Goal: Task Accomplishment & Management: Manage account settings

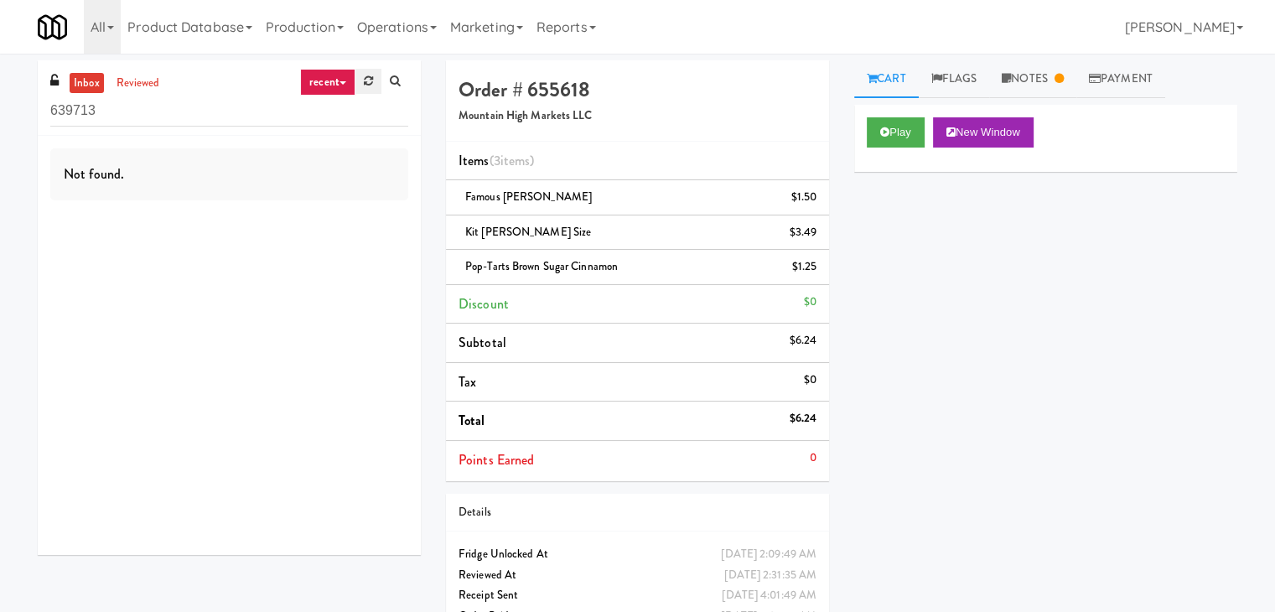
click at [362, 74] on link at bounding box center [368, 81] width 26 height 25
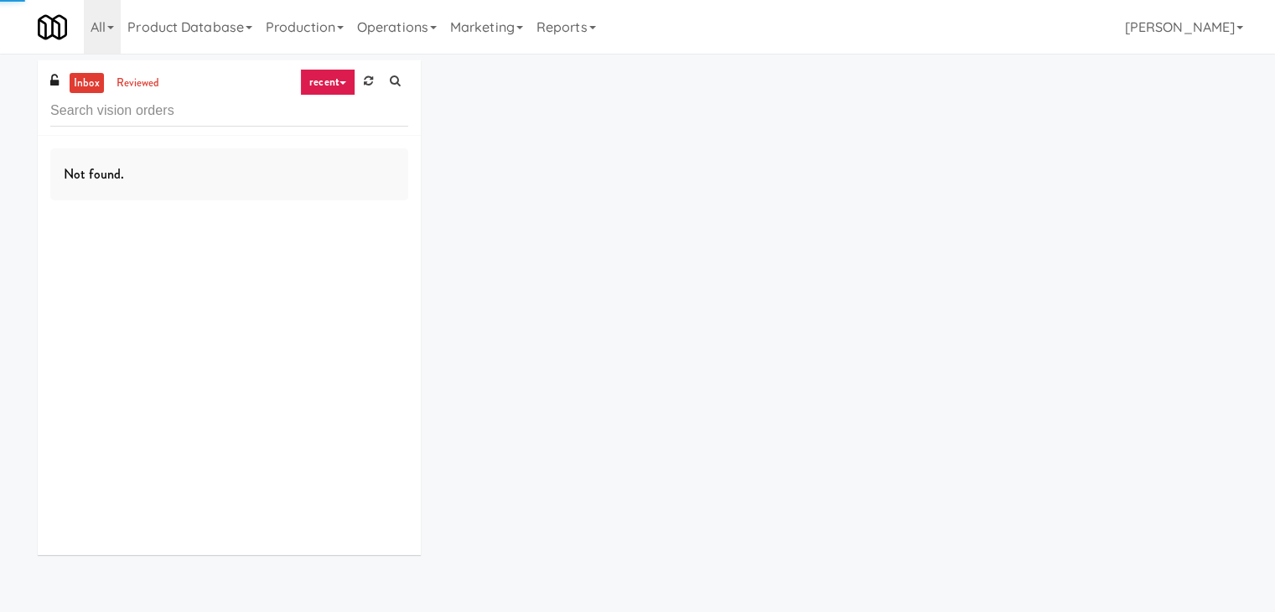
click at [362, 74] on link at bounding box center [368, 81] width 26 height 25
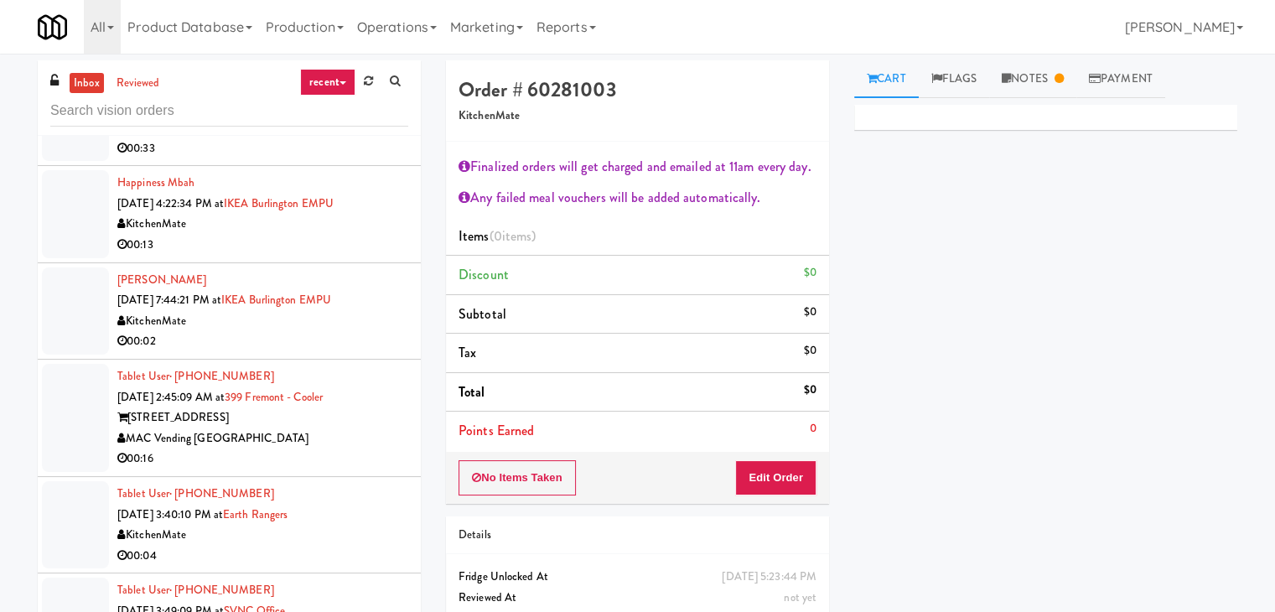
scroll to position [1509, 0]
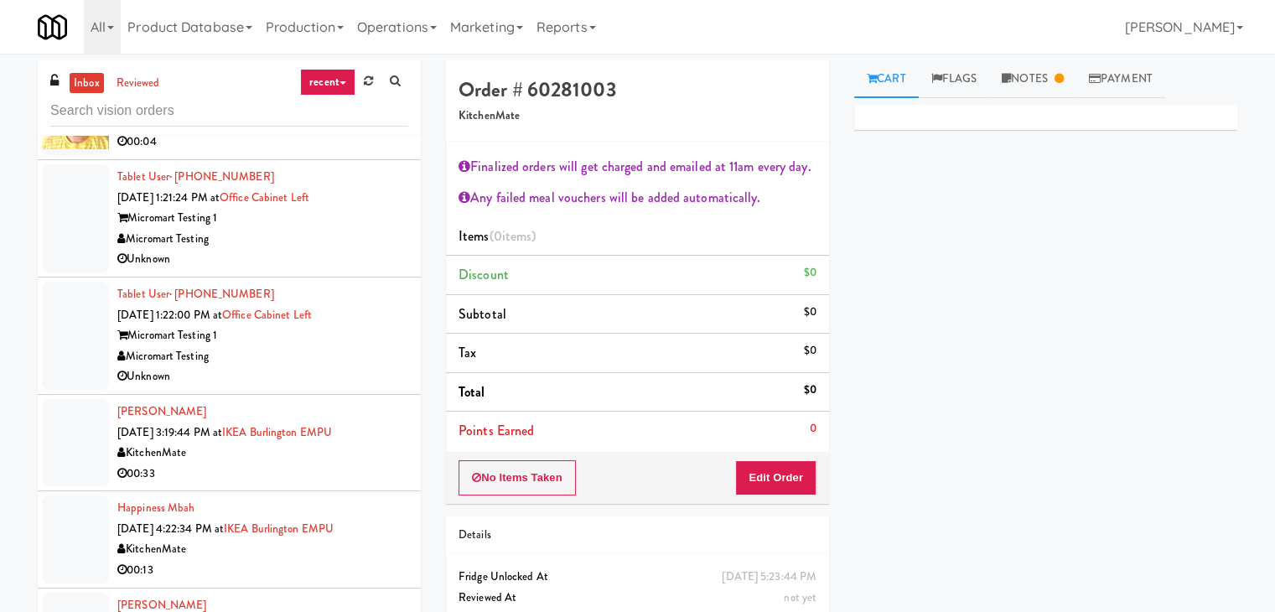
click at [345, 74] on link "recent" at bounding box center [327, 82] width 55 height 27
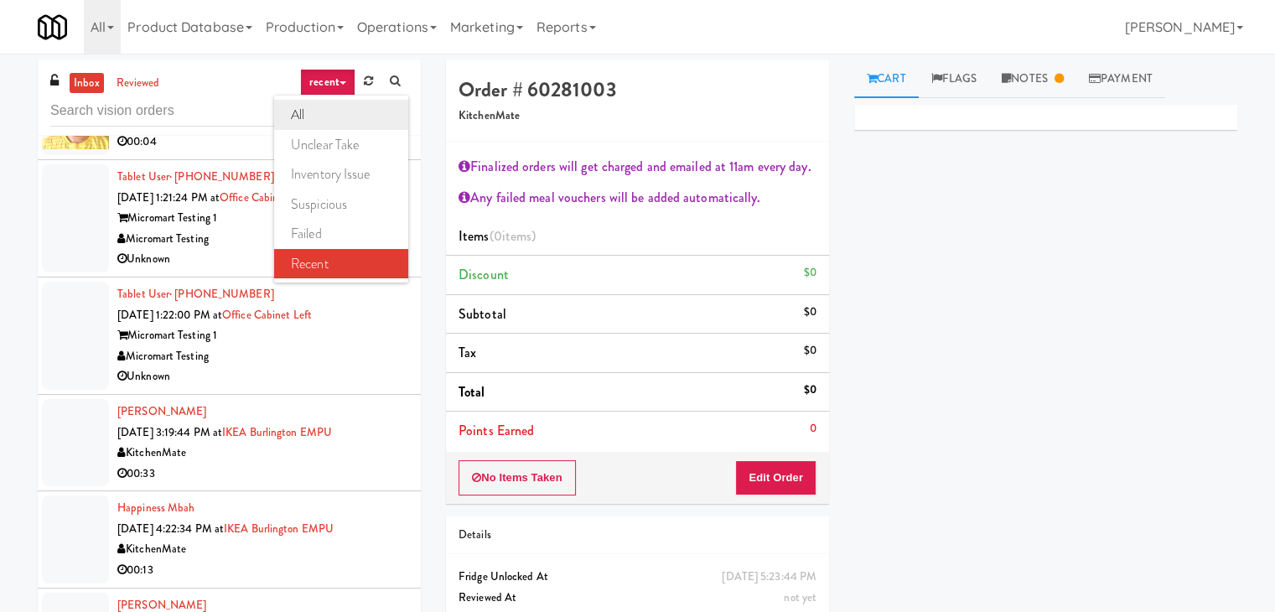
click at [331, 108] on link "all" at bounding box center [341, 115] width 134 height 30
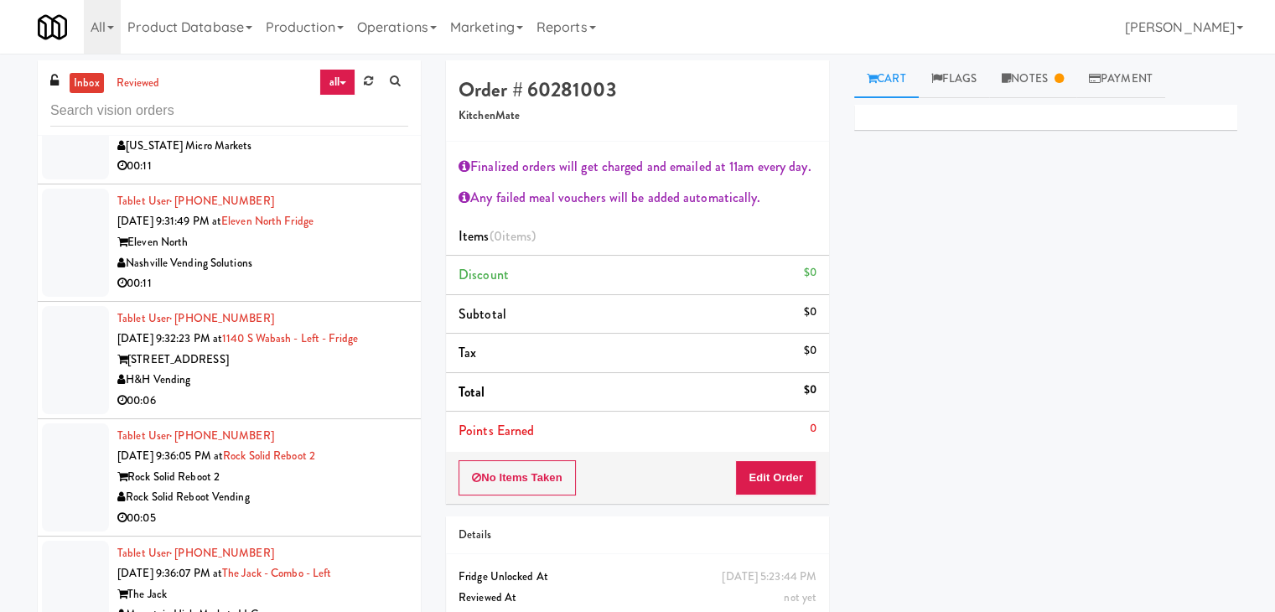
scroll to position [6293, 0]
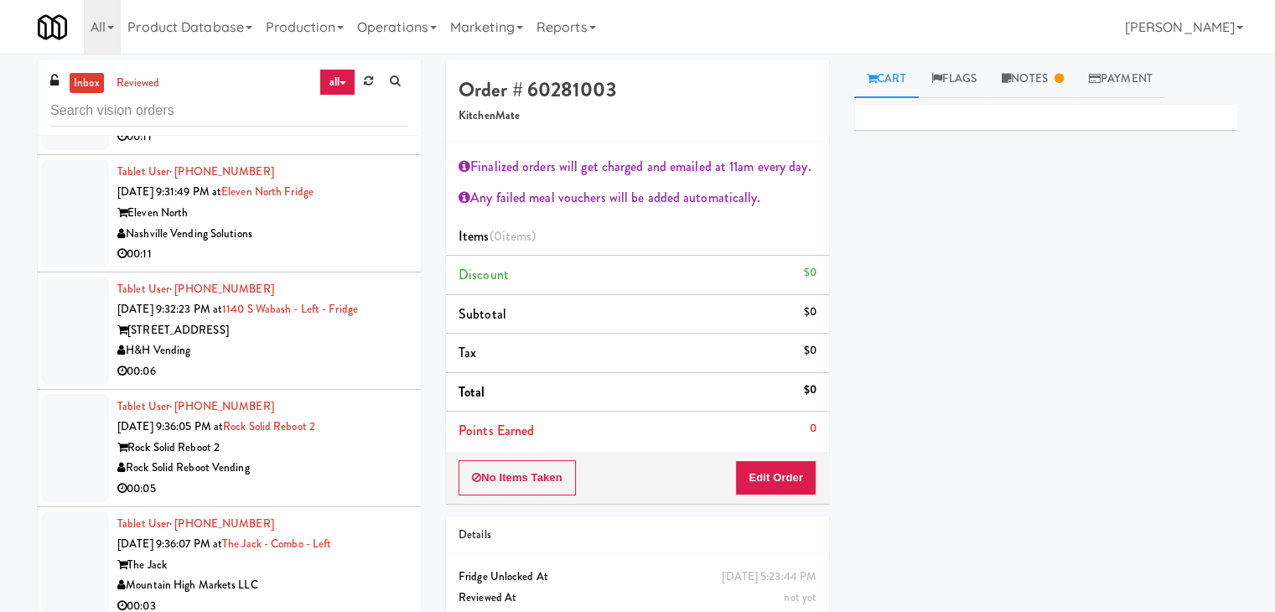
click at [331, 361] on div "00:06" at bounding box center [262, 371] width 291 height 21
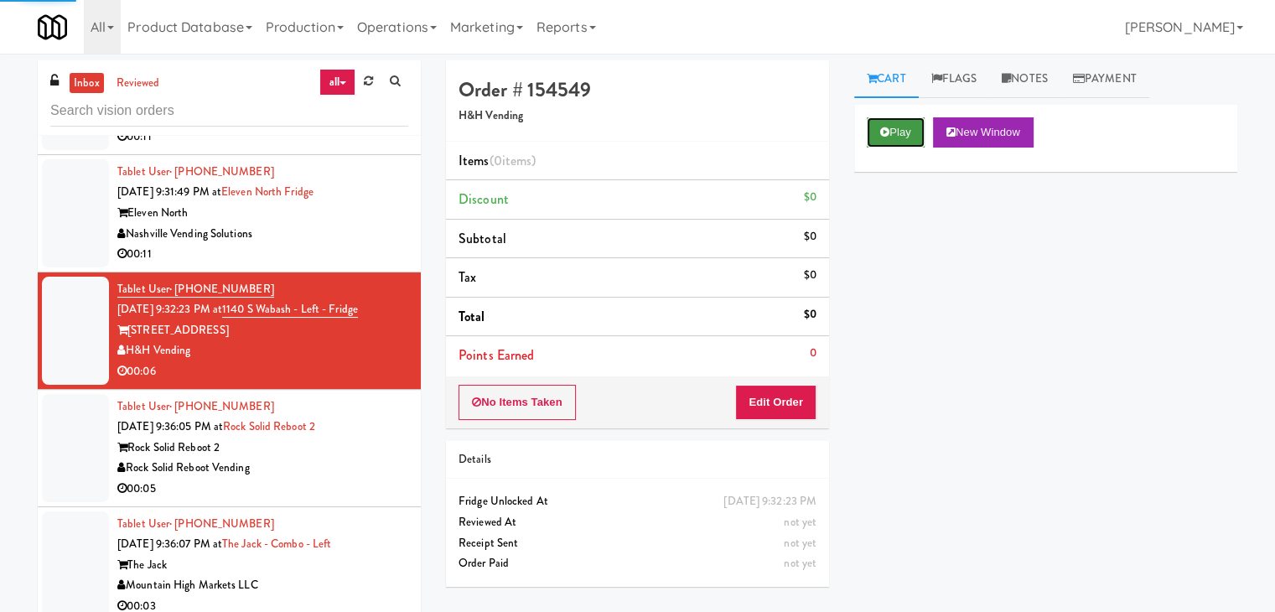
click at [909, 125] on button "Play" at bounding box center [896, 132] width 58 height 30
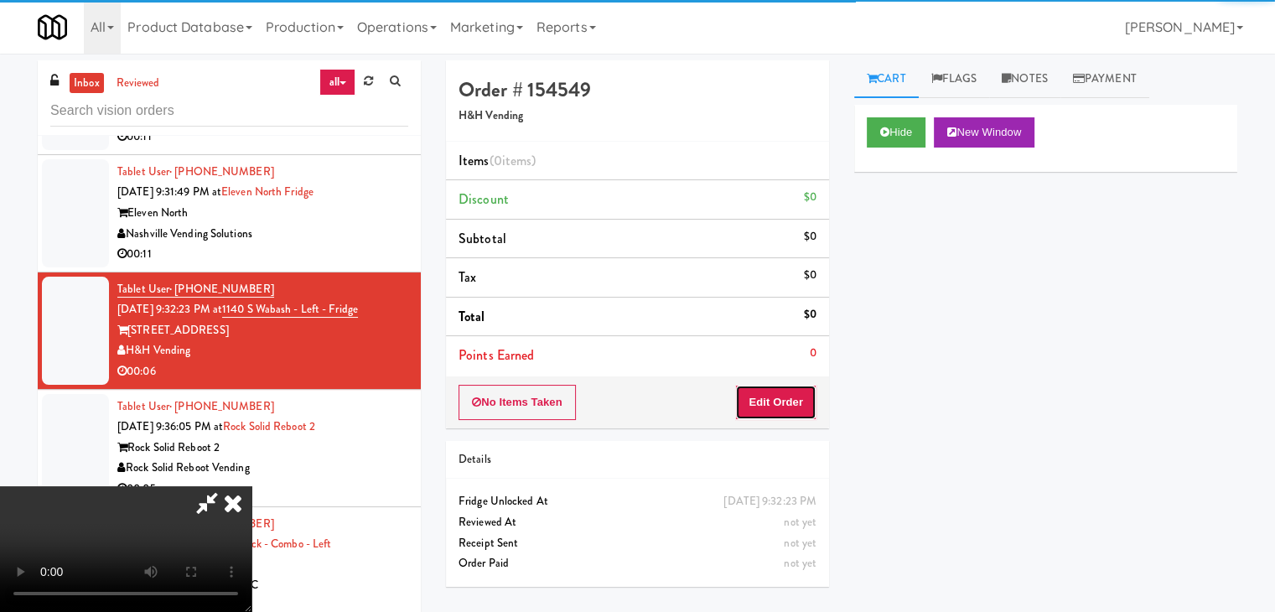
click at [790, 390] on button "Edit Order" at bounding box center [775, 402] width 81 height 35
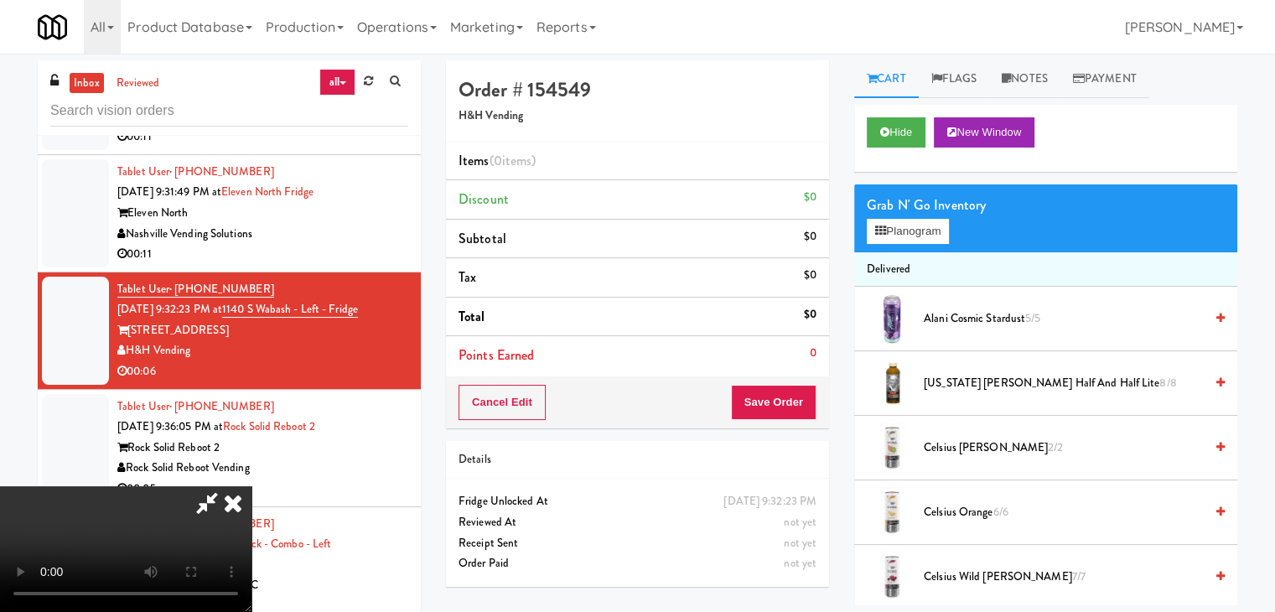
click at [251, 486] on video at bounding box center [125, 549] width 251 height 126
click at [251, 556] on video at bounding box center [125, 549] width 251 height 126
click at [251, 486] on video at bounding box center [125, 549] width 251 height 126
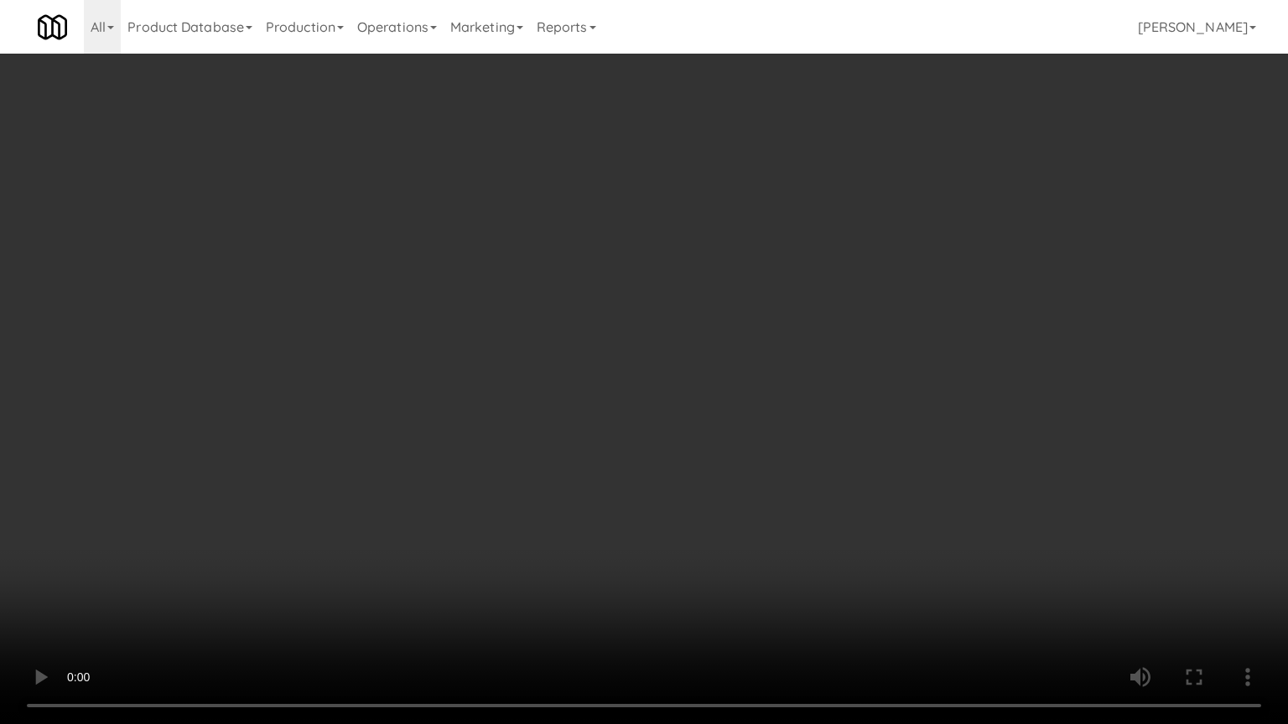
click at [650, 546] on video at bounding box center [644, 362] width 1288 height 724
click at [686, 474] on video at bounding box center [644, 362] width 1288 height 724
click at [687, 474] on video at bounding box center [644, 362] width 1288 height 724
click at [724, 475] on video at bounding box center [644, 362] width 1288 height 724
drag, startPoint x: 724, startPoint y: 474, endPoint x: 745, endPoint y: 357, distance: 119.2
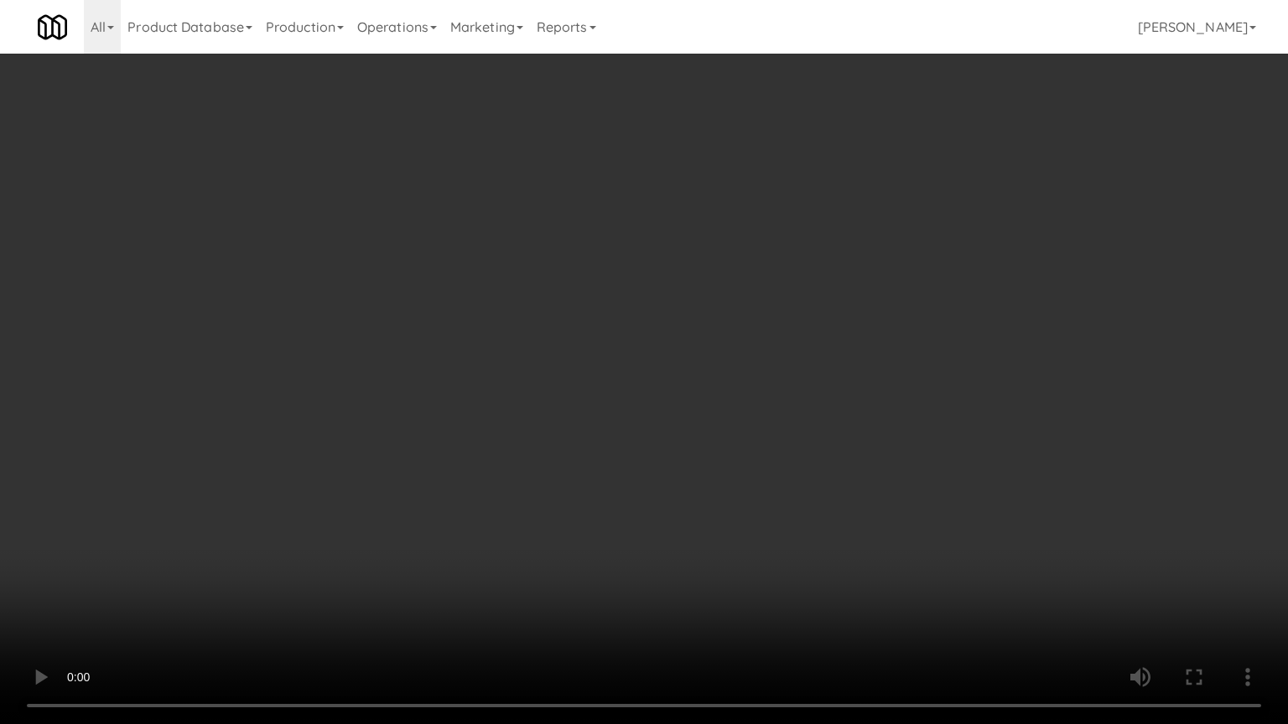
click at [724, 474] on video at bounding box center [644, 362] width 1288 height 724
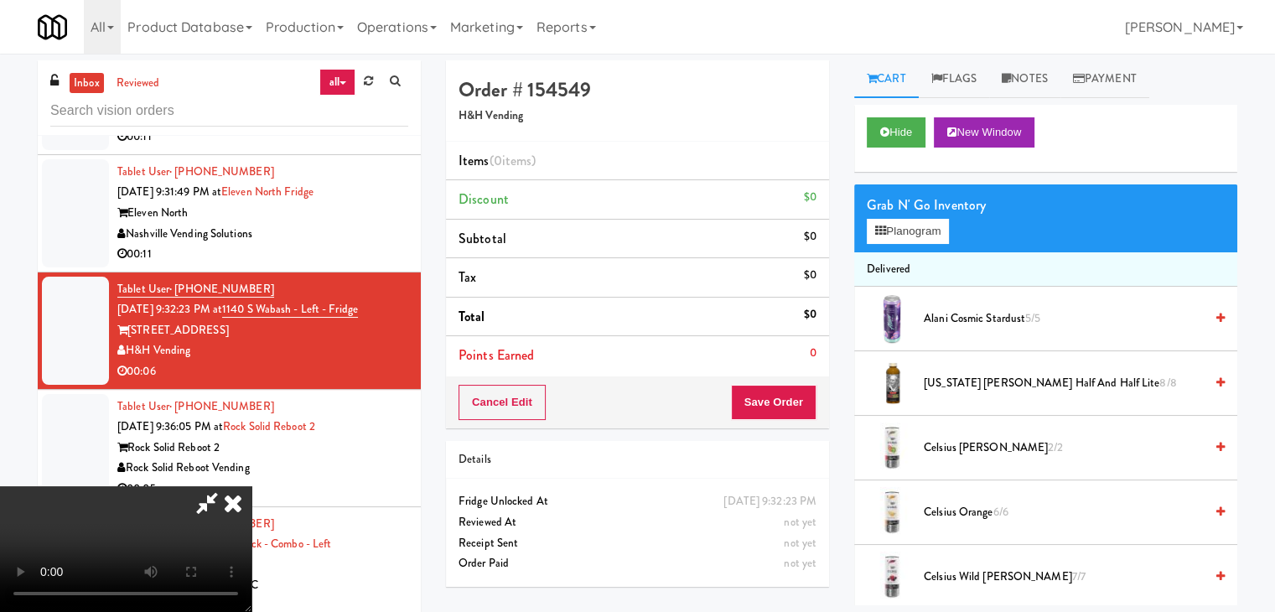
click at [905, 213] on div "Grab N' Go Inventory" at bounding box center [1046, 205] width 358 height 25
click at [905, 217] on div "Grab N' Go Inventory Planogram" at bounding box center [1045, 218] width 383 height 68
click at [905, 224] on button "Planogram" at bounding box center [908, 231] width 82 height 25
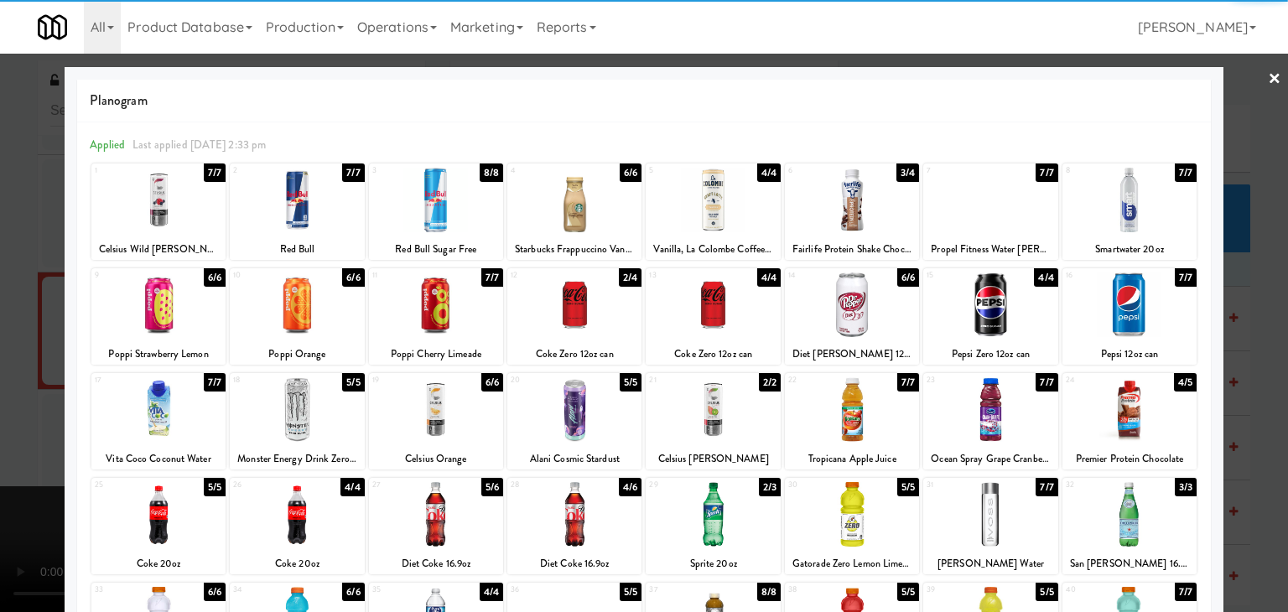
click at [440, 205] on div at bounding box center [436, 200] width 134 height 65
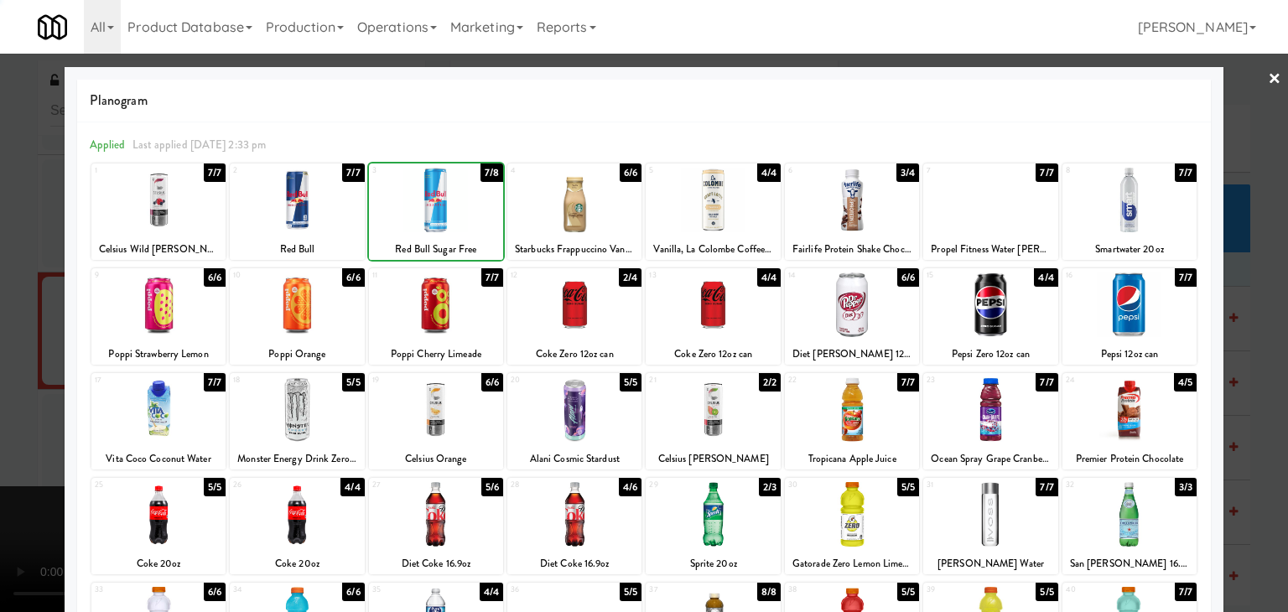
click at [24, 387] on div at bounding box center [644, 306] width 1288 height 612
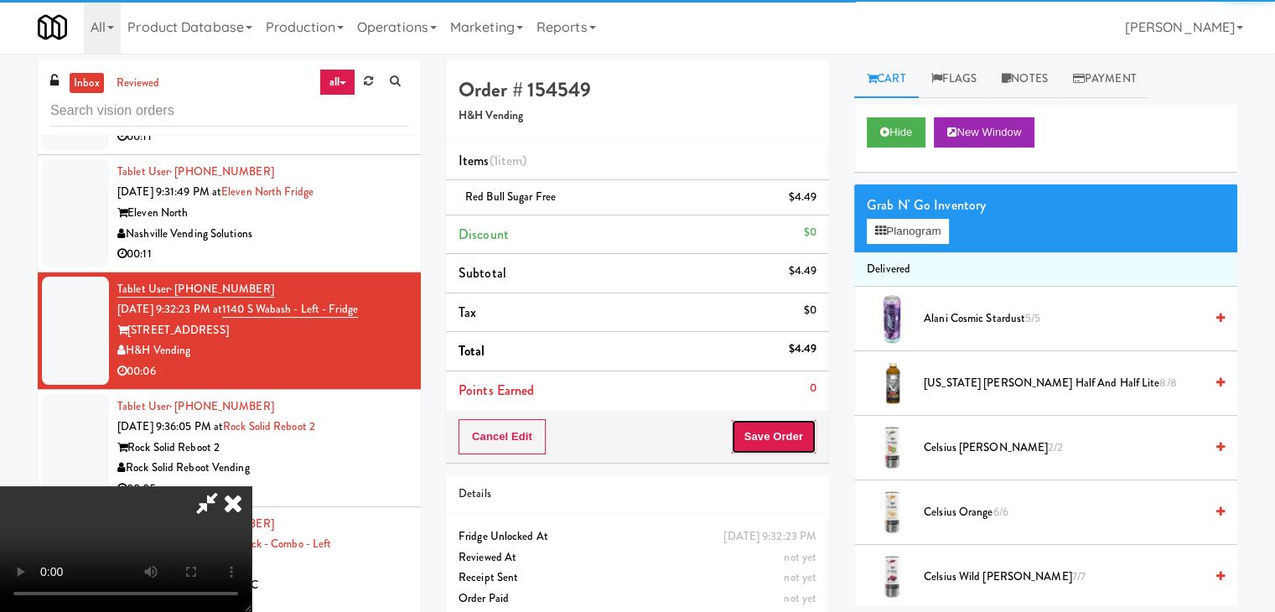
click at [785, 443] on button "Save Order" at bounding box center [774, 436] width 86 height 35
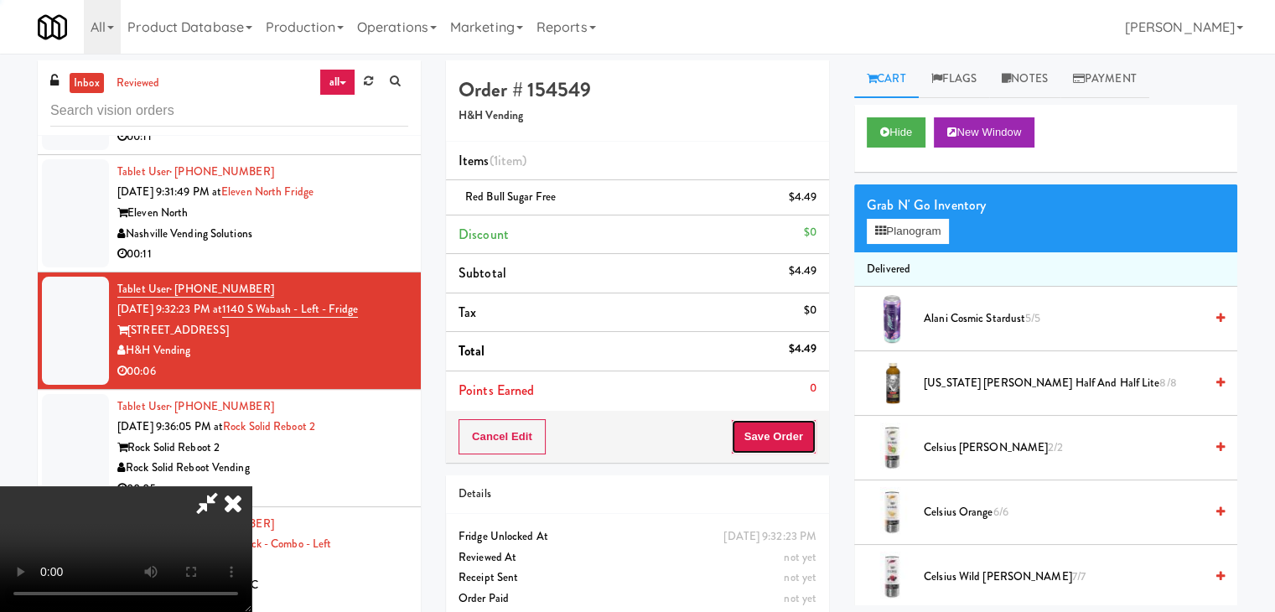
click at [785, 443] on button "Save Order" at bounding box center [774, 436] width 86 height 35
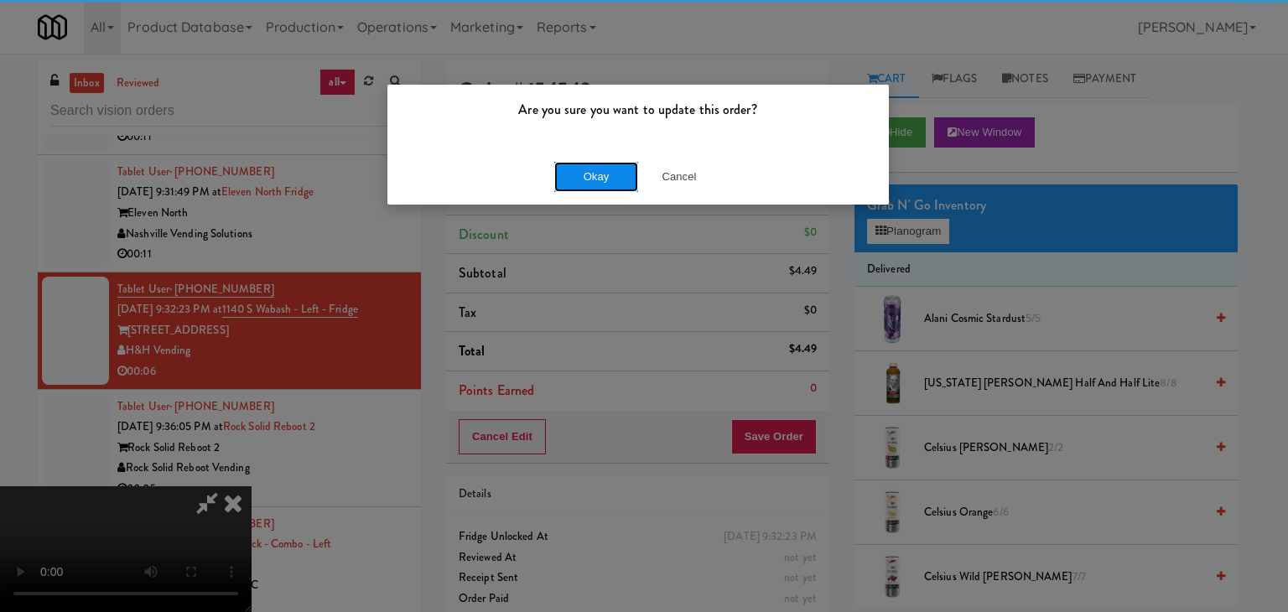
click at [588, 178] on button "Okay" at bounding box center [596, 177] width 84 height 30
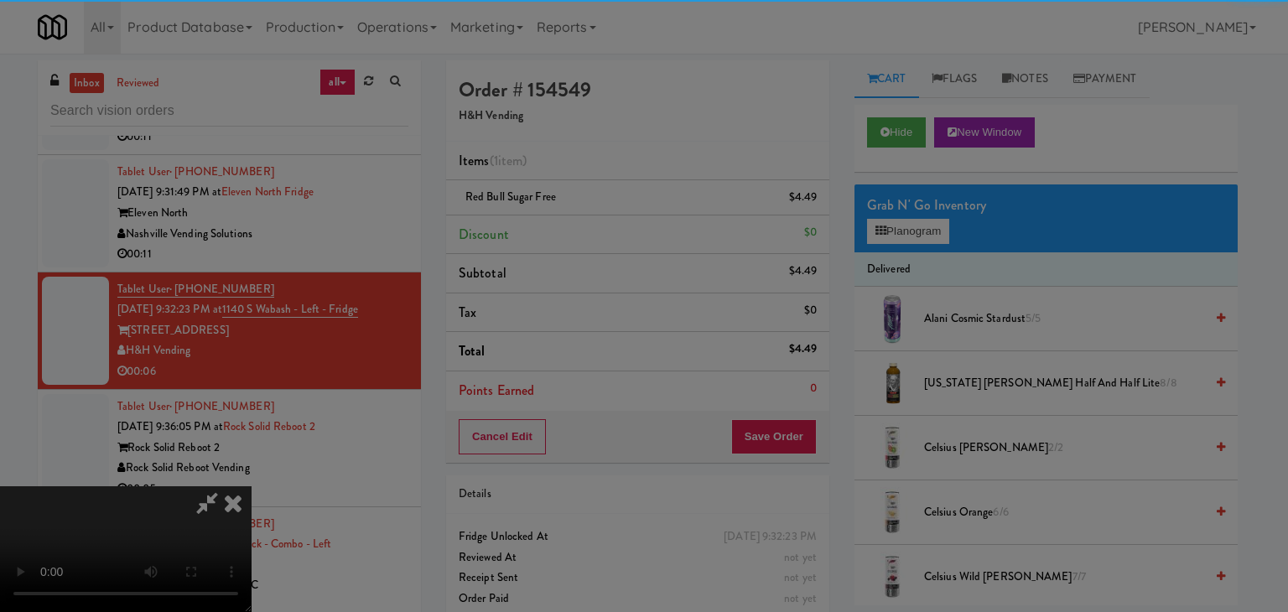
click at [588, 174] on div "Okay Cancel" at bounding box center [637, 145] width 501 height 56
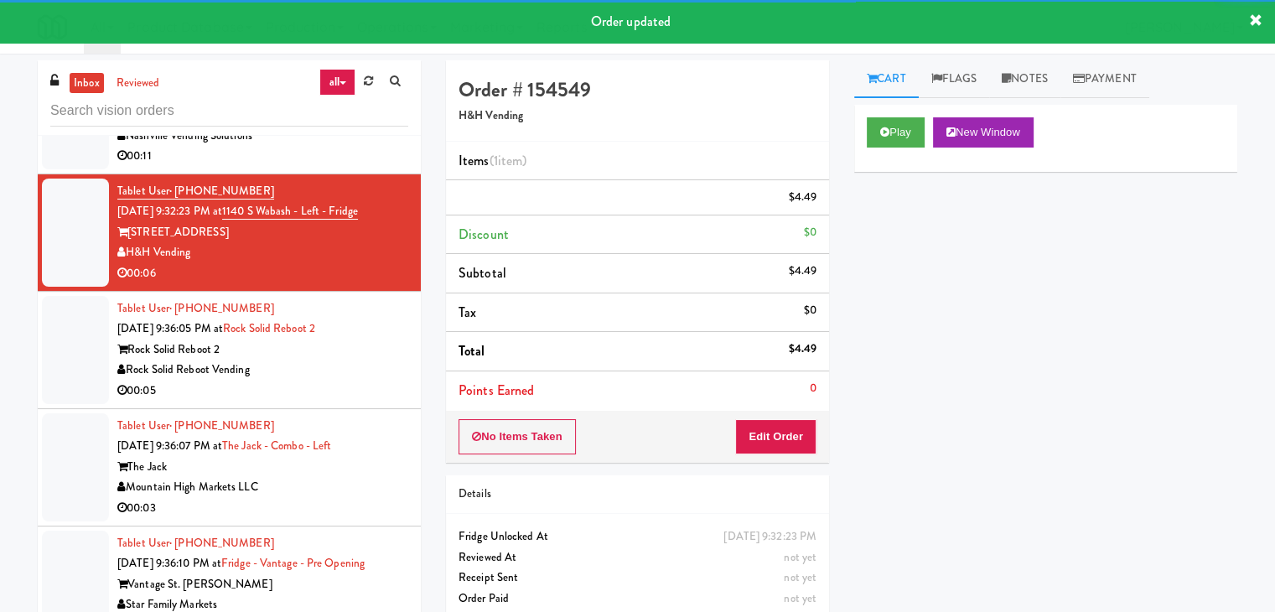
scroll to position [6460, 0]
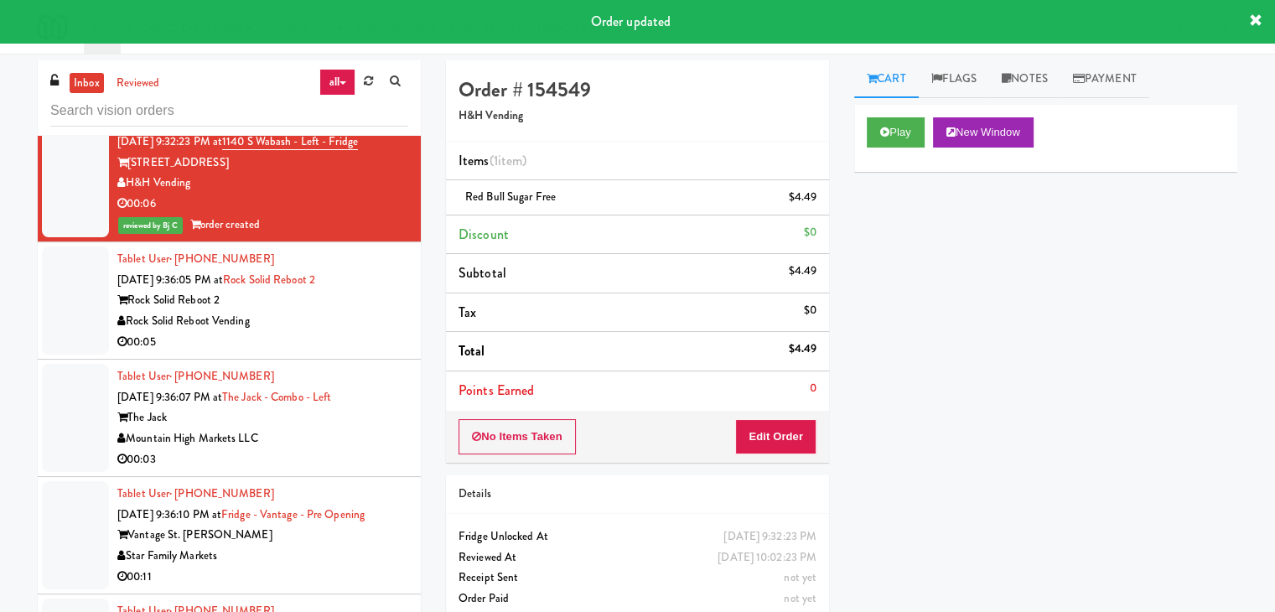
click at [360, 306] on div "Tablet User · (240) 579-1754 [DATE] 9:36:05 PM at Rock Solid Reboot 2 Rock Soli…" at bounding box center [262, 300] width 291 height 103
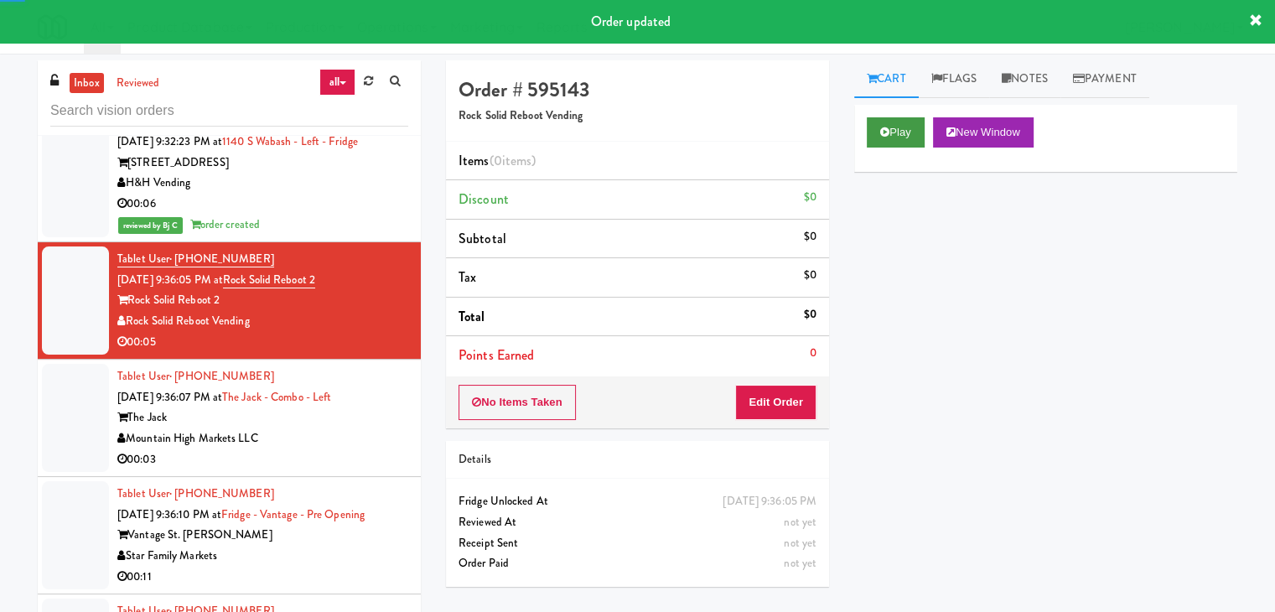
drag, startPoint x: 906, startPoint y: 93, endPoint x: 894, endPoint y: 129, distance: 38.2
click at [904, 101] on div "Cart Flags Notes Payment Play New Window Primary Flag Clear Flag if unable to d…" at bounding box center [1046, 332] width 408 height 545
drag, startPoint x: 893, startPoint y: 130, endPoint x: 888, endPoint y: 155, distance: 25.6
click at [893, 132] on button "Play" at bounding box center [896, 132] width 58 height 30
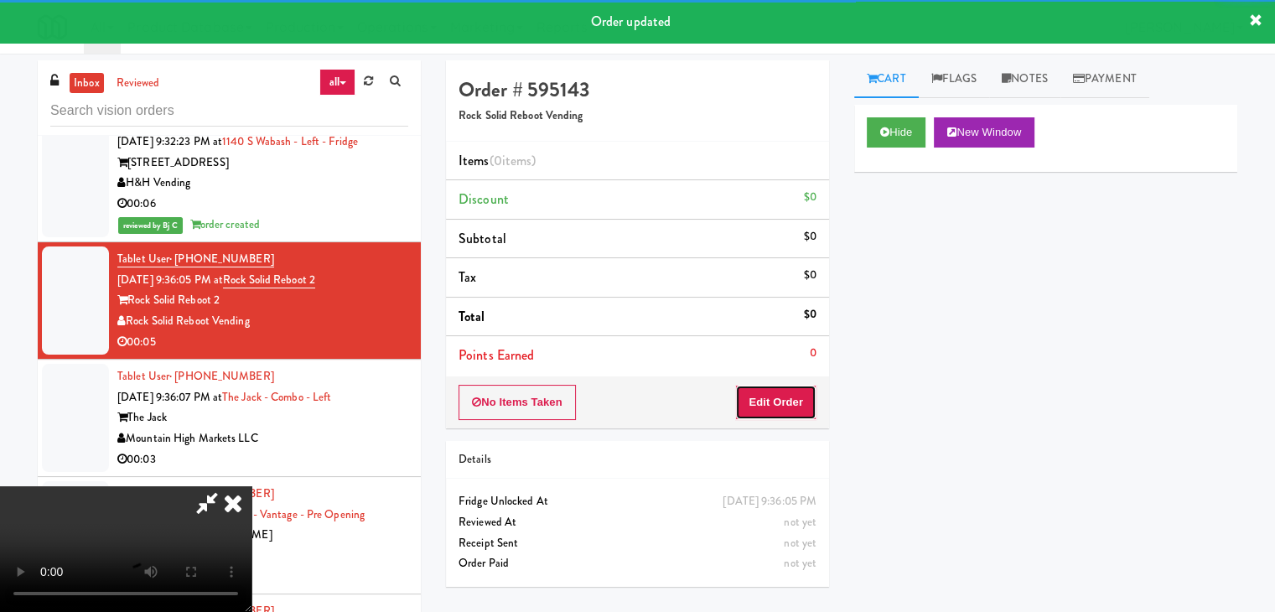
click at [788, 398] on button "Edit Order" at bounding box center [775, 402] width 81 height 35
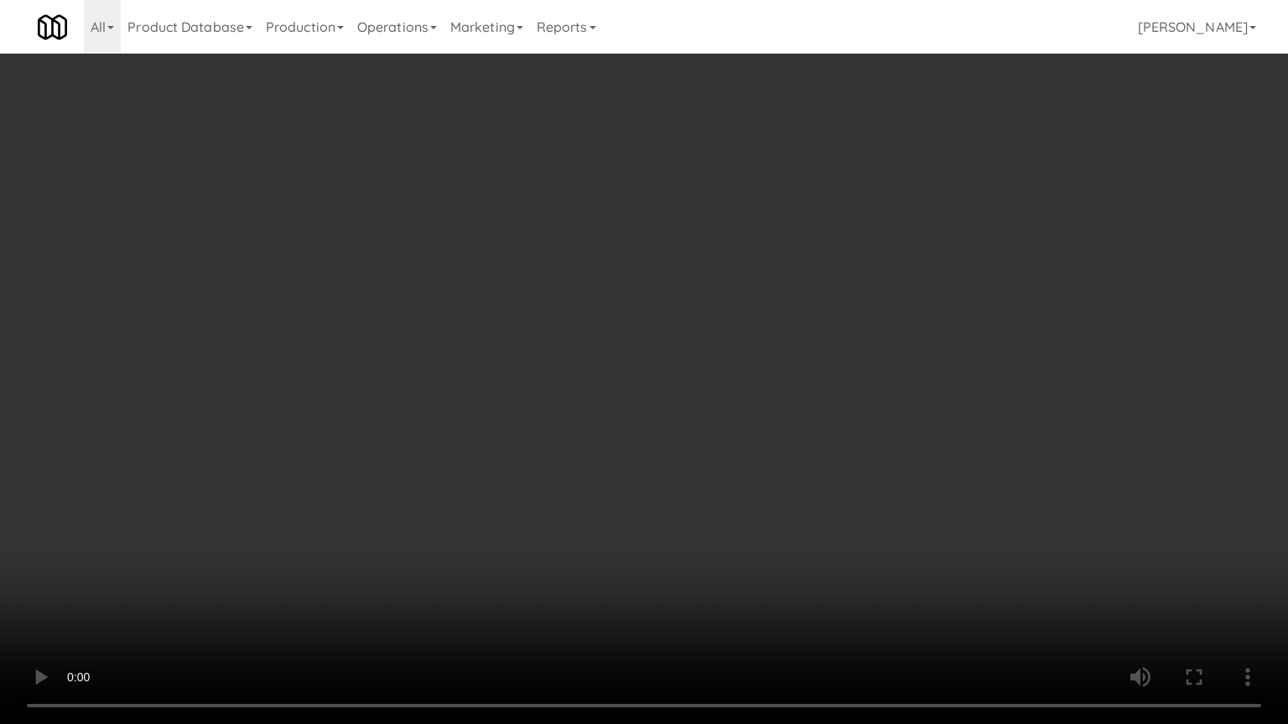
click at [822, 483] on video at bounding box center [644, 362] width 1288 height 724
drag, startPoint x: 821, startPoint y: 482, endPoint x: 847, endPoint y: 333, distance: 151.5
click at [821, 481] on video at bounding box center [644, 362] width 1288 height 724
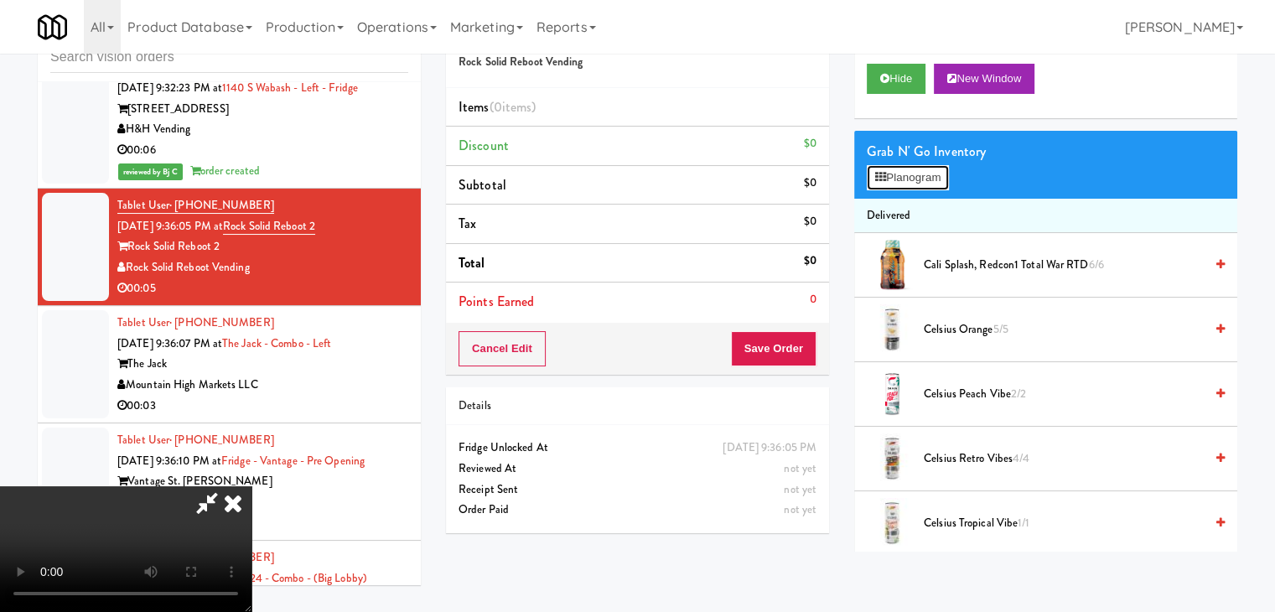
click at [941, 179] on button "Planogram" at bounding box center [908, 177] width 82 height 25
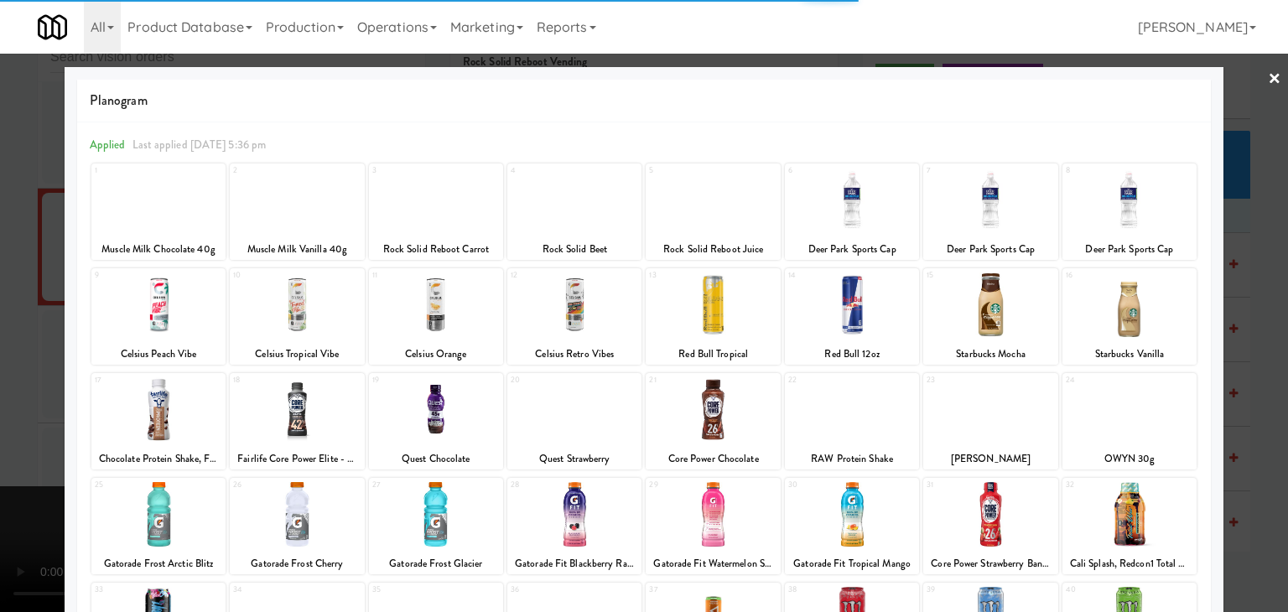
click at [820, 220] on div at bounding box center [852, 200] width 134 height 65
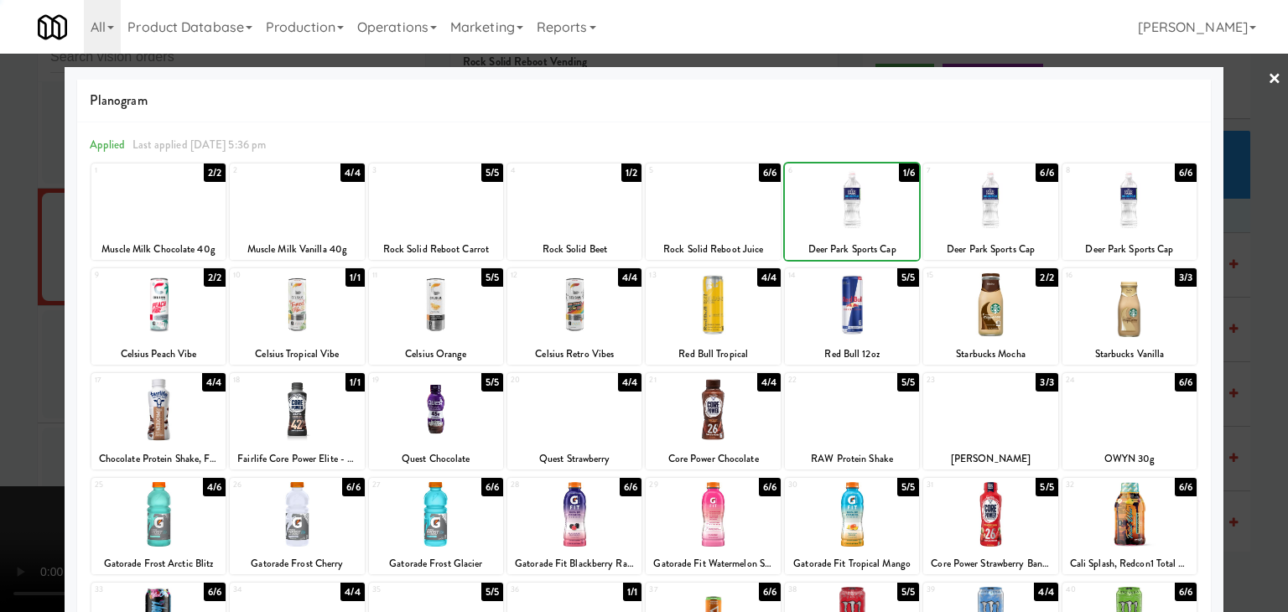
click at [6, 360] on div at bounding box center [644, 306] width 1288 height 612
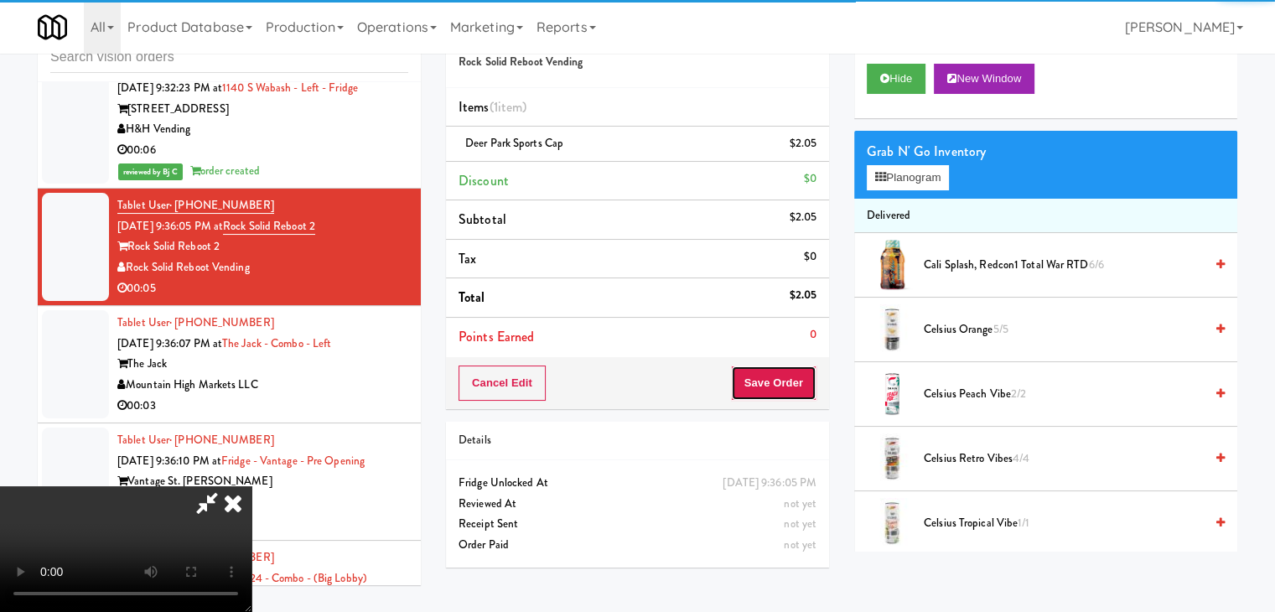
click at [784, 386] on button "Save Order" at bounding box center [774, 382] width 86 height 35
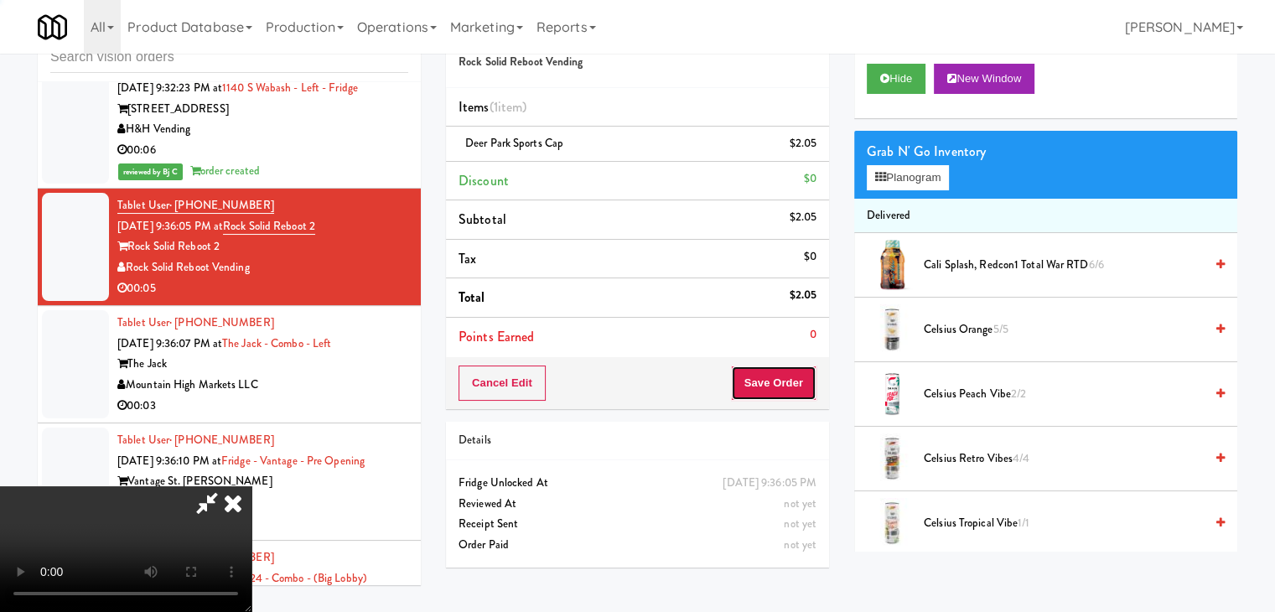
click at [784, 386] on button "Save Order" at bounding box center [774, 382] width 86 height 35
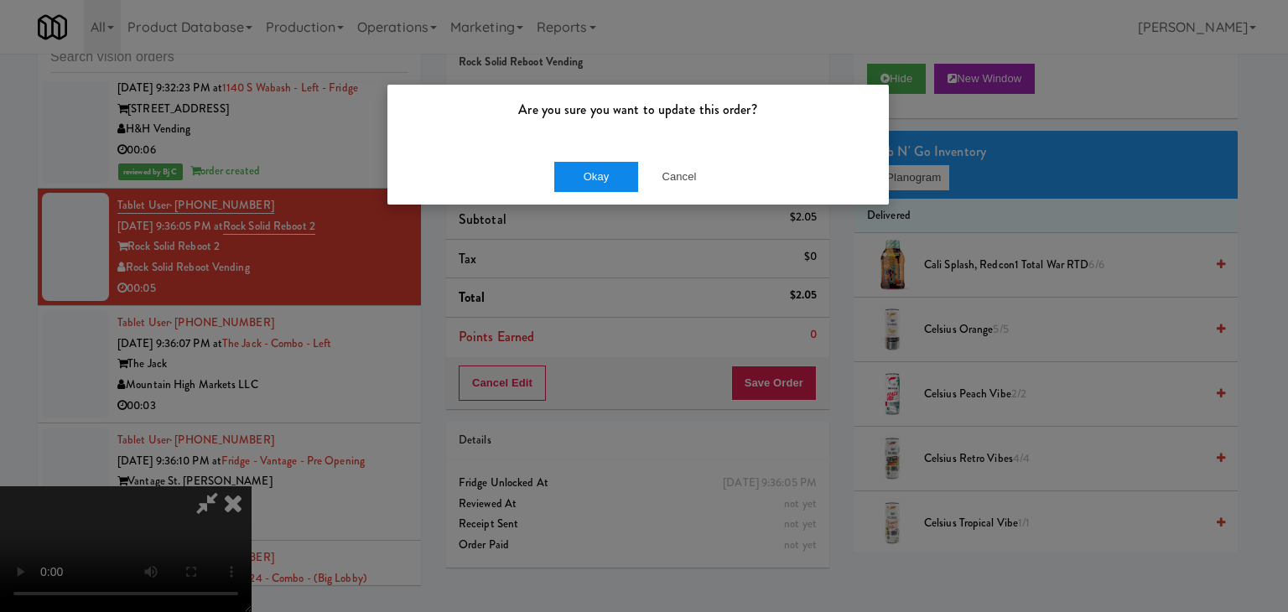
drag, startPoint x: 571, startPoint y: 152, endPoint x: 582, endPoint y: 179, distance: 29.0
click at [572, 160] on div "Okay Cancel" at bounding box center [637, 176] width 501 height 56
click at [582, 179] on button "Okay" at bounding box center [596, 177] width 84 height 30
click at [582, 179] on div "Okay Cancel" at bounding box center [637, 176] width 501 height 56
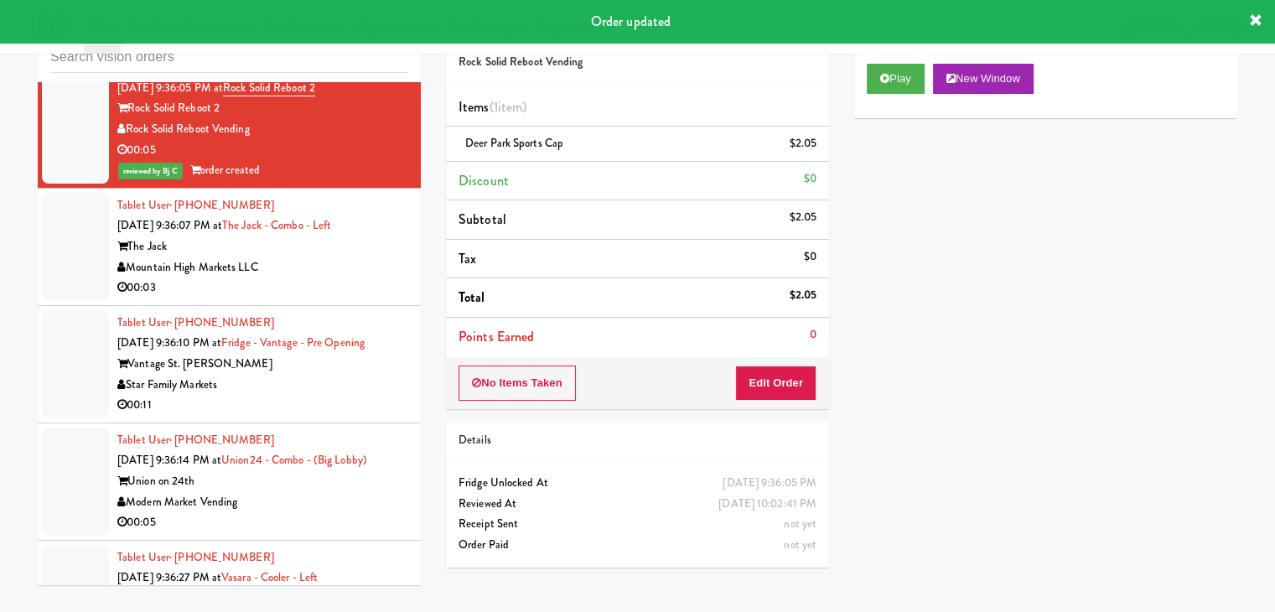
scroll to position [6628, 0]
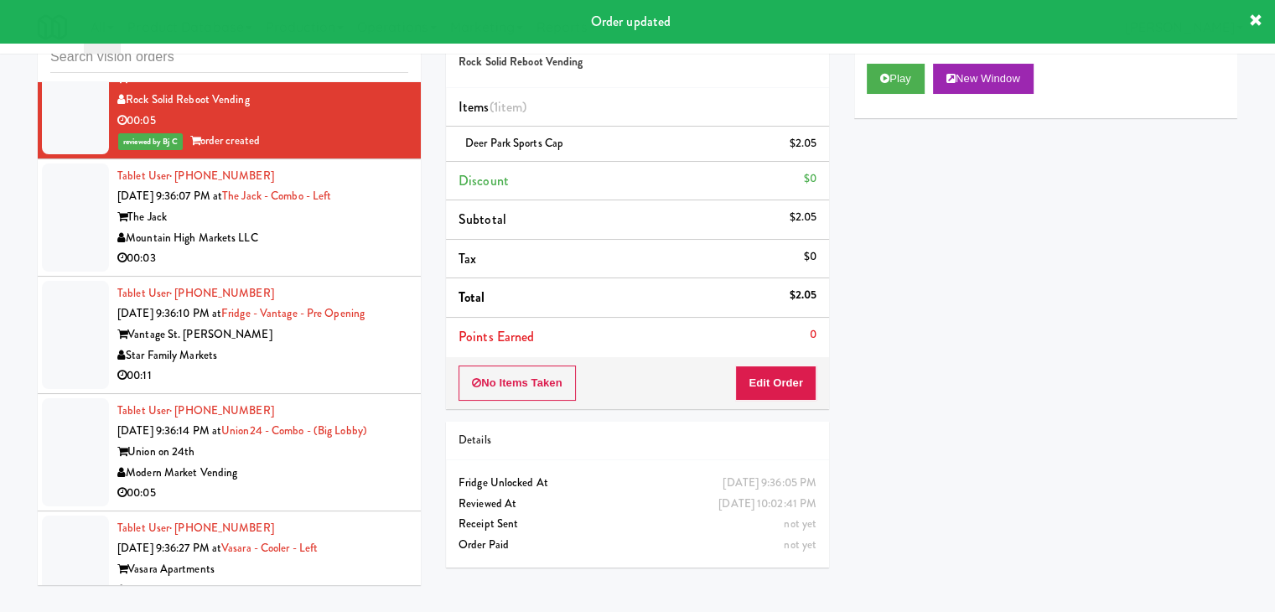
click at [342, 257] on div "00:03" at bounding box center [262, 258] width 291 height 21
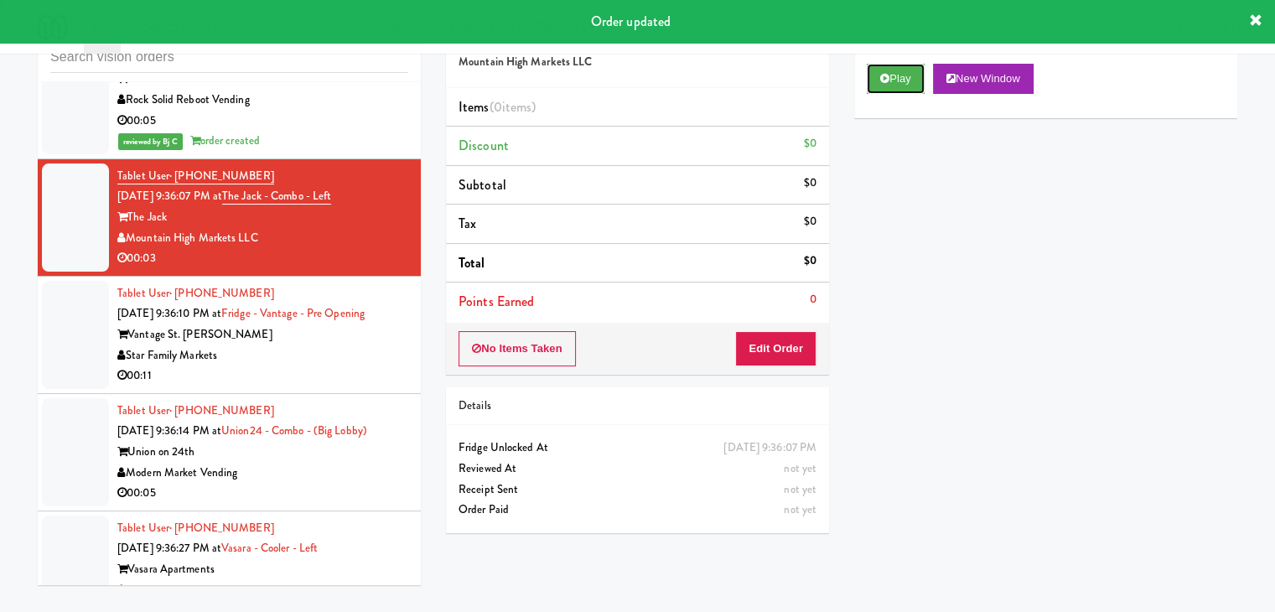
click at [922, 85] on button "Play" at bounding box center [896, 79] width 58 height 30
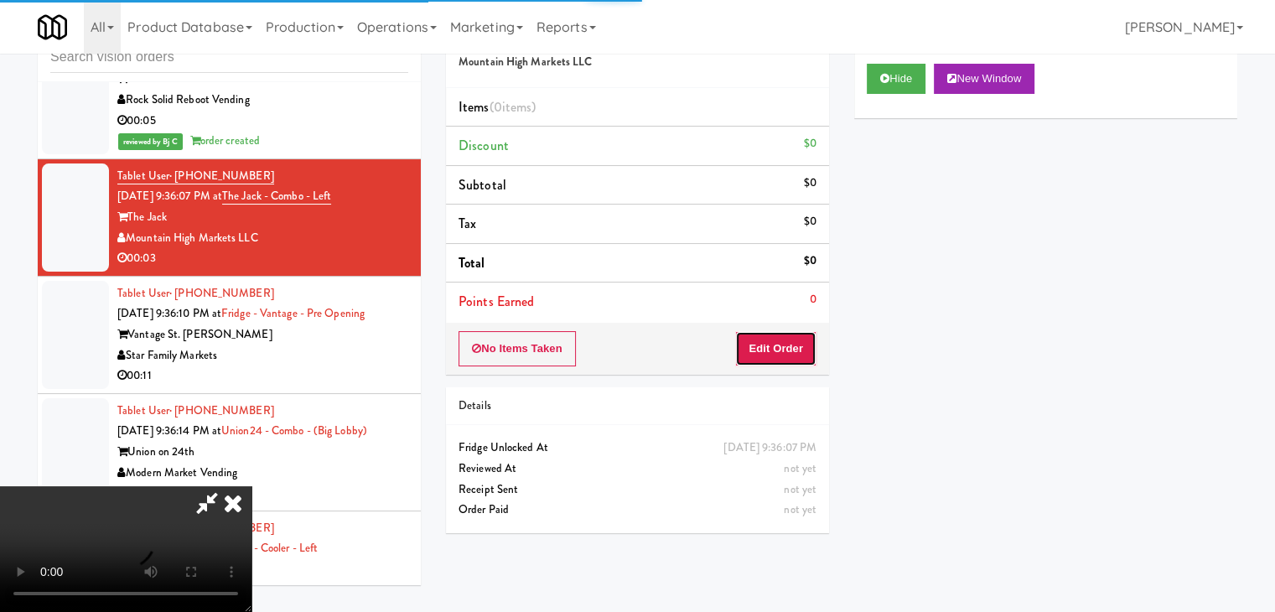
click at [793, 350] on button "Edit Order" at bounding box center [775, 348] width 81 height 35
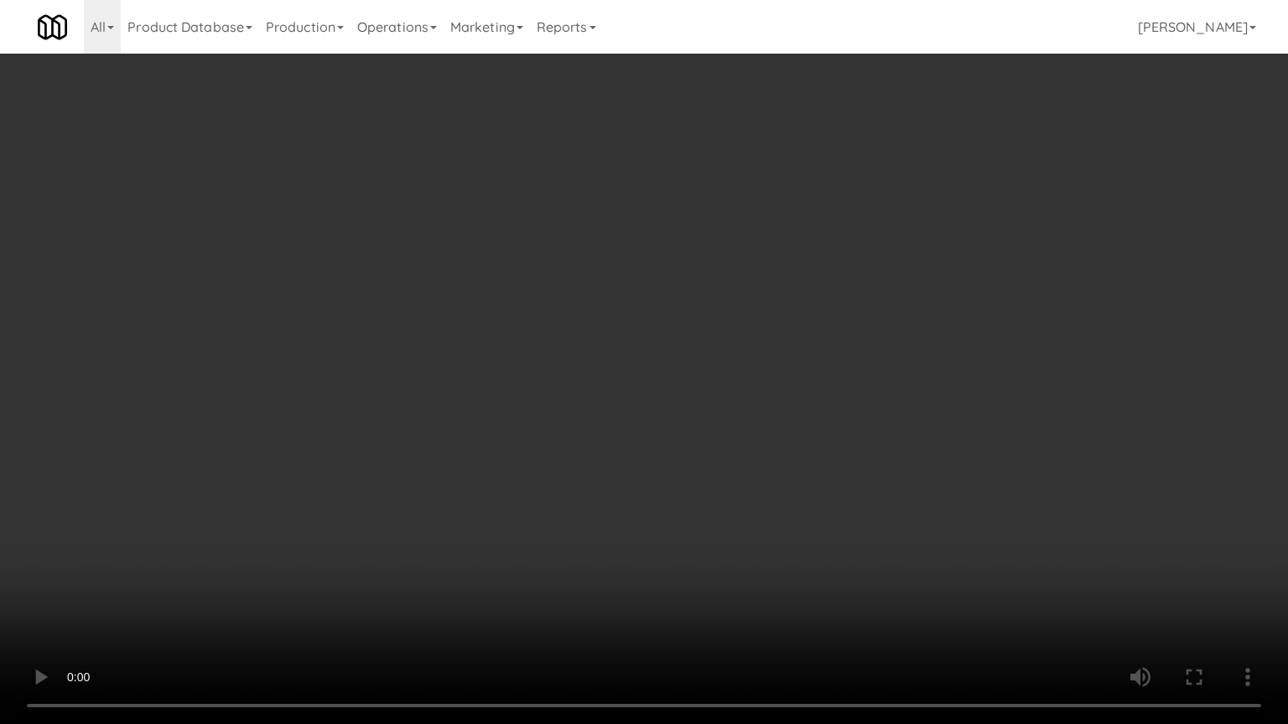
click at [775, 525] on video at bounding box center [644, 362] width 1288 height 724
click at [749, 582] on video at bounding box center [644, 362] width 1288 height 724
click at [722, 558] on video at bounding box center [644, 362] width 1288 height 724
click at [721, 548] on video at bounding box center [644, 362] width 1288 height 724
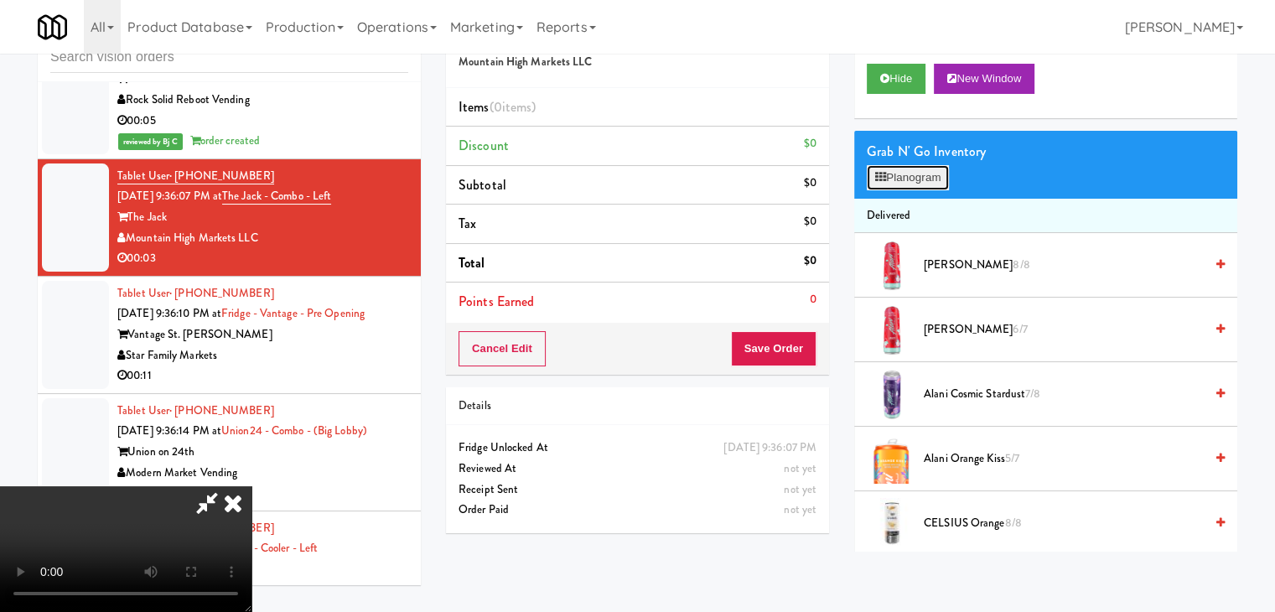
click at [890, 175] on button "Planogram" at bounding box center [908, 177] width 82 height 25
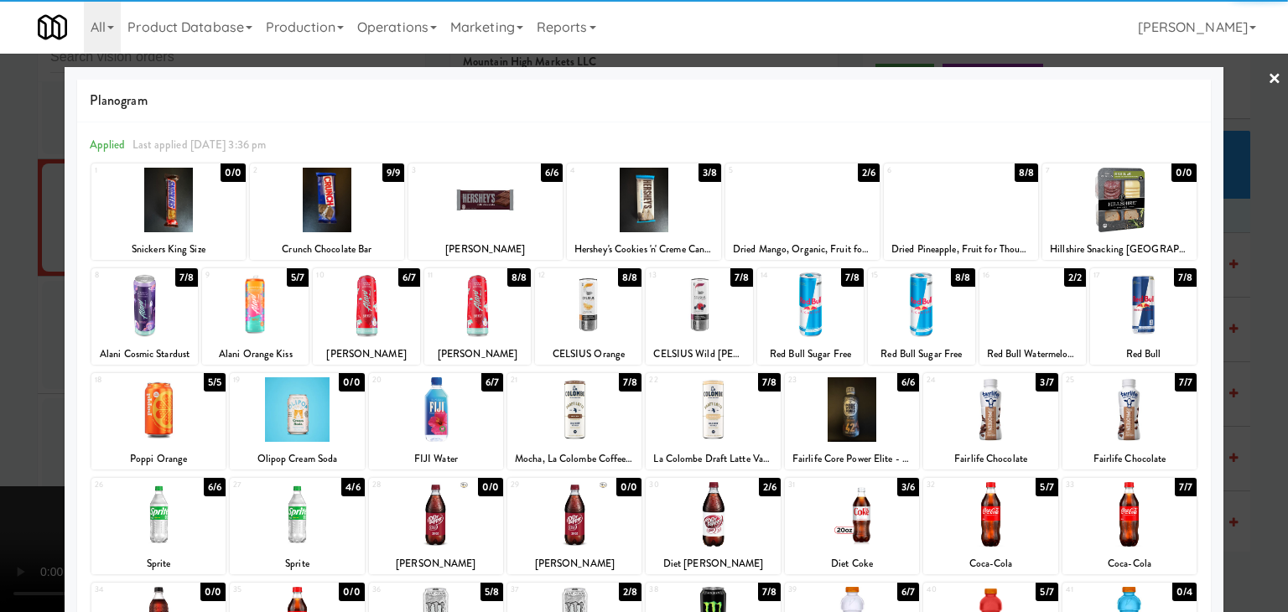
click at [633, 214] on div at bounding box center [644, 200] width 154 height 65
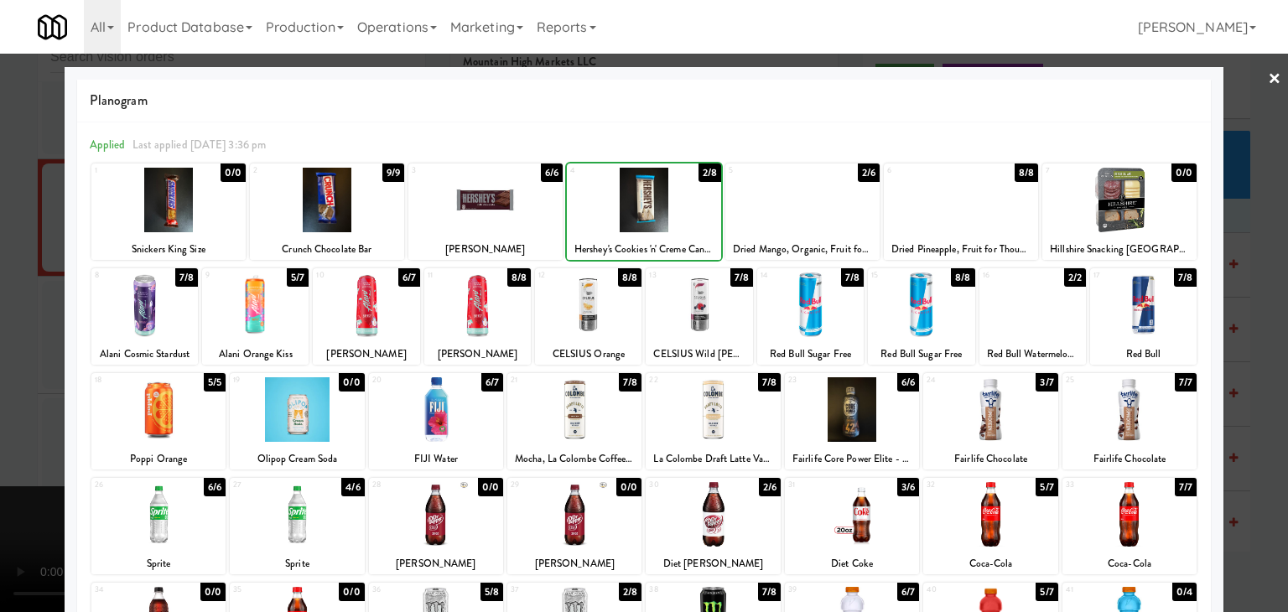
drag, startPoint x: 0, startPoint y: 282, endPoint x: 205, endPoint y: 293, distance: 204.8
click at [10, 287] on div at bounding box center [644, 306] width 1288 height 612
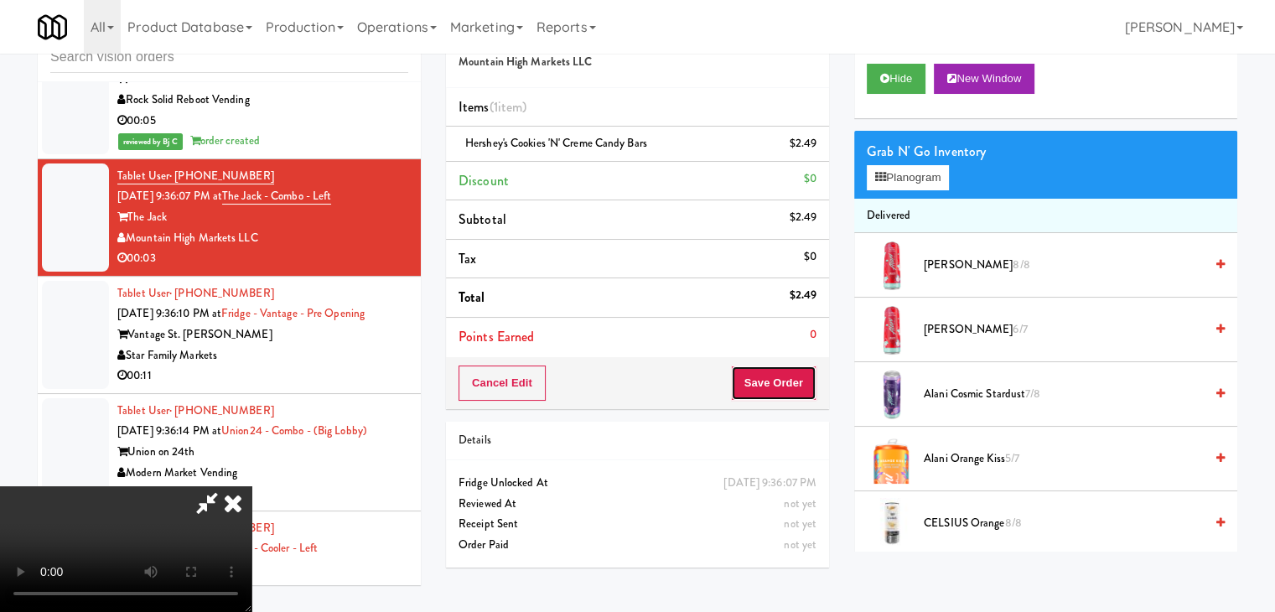
click at [789, 379] on button "Save Order" at bounding box center [774, 382] width 86 height 35
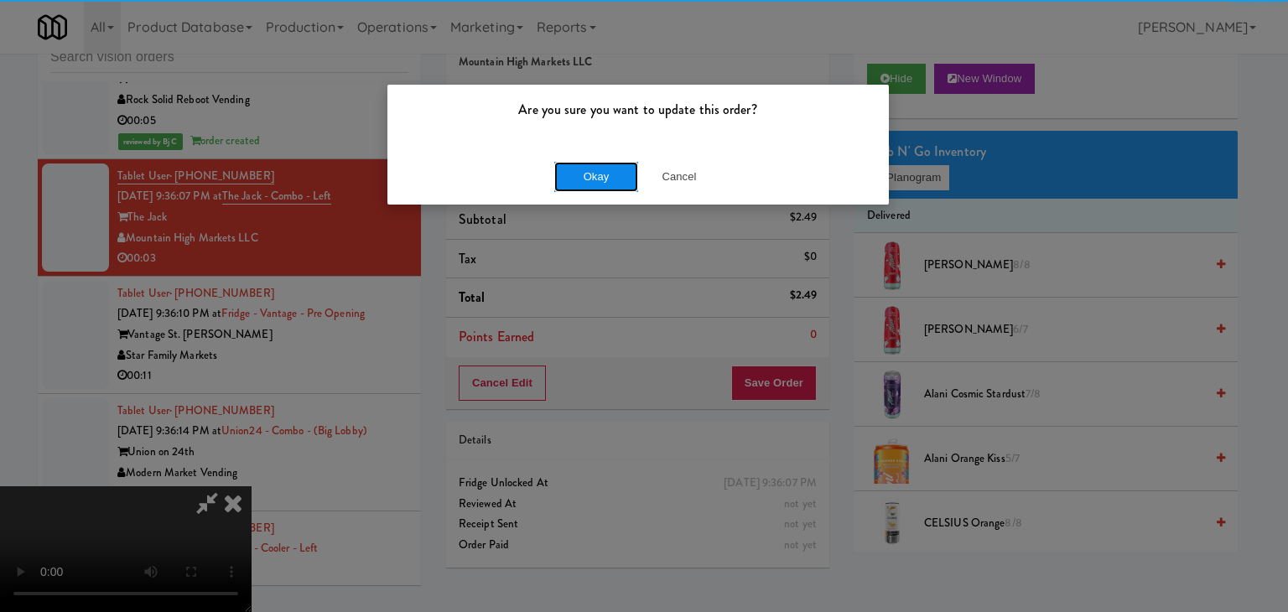
click at [581, 168] on button "Okay" at bounding box center [596, 177] width 84 height 30
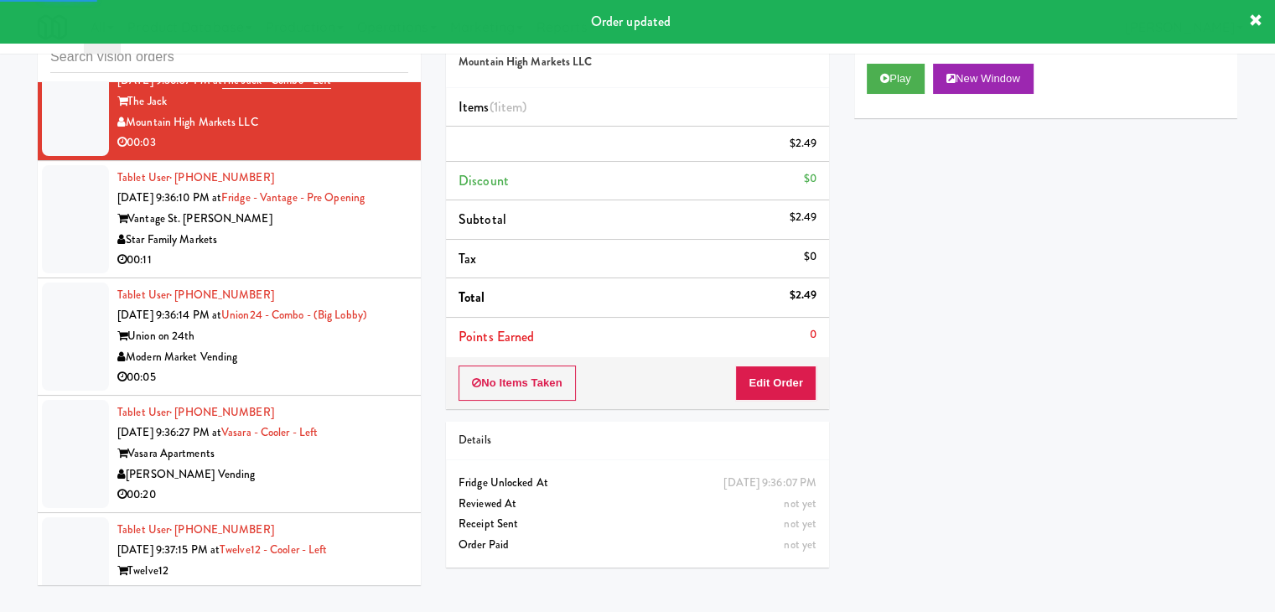
scroll to position [6796, 0]
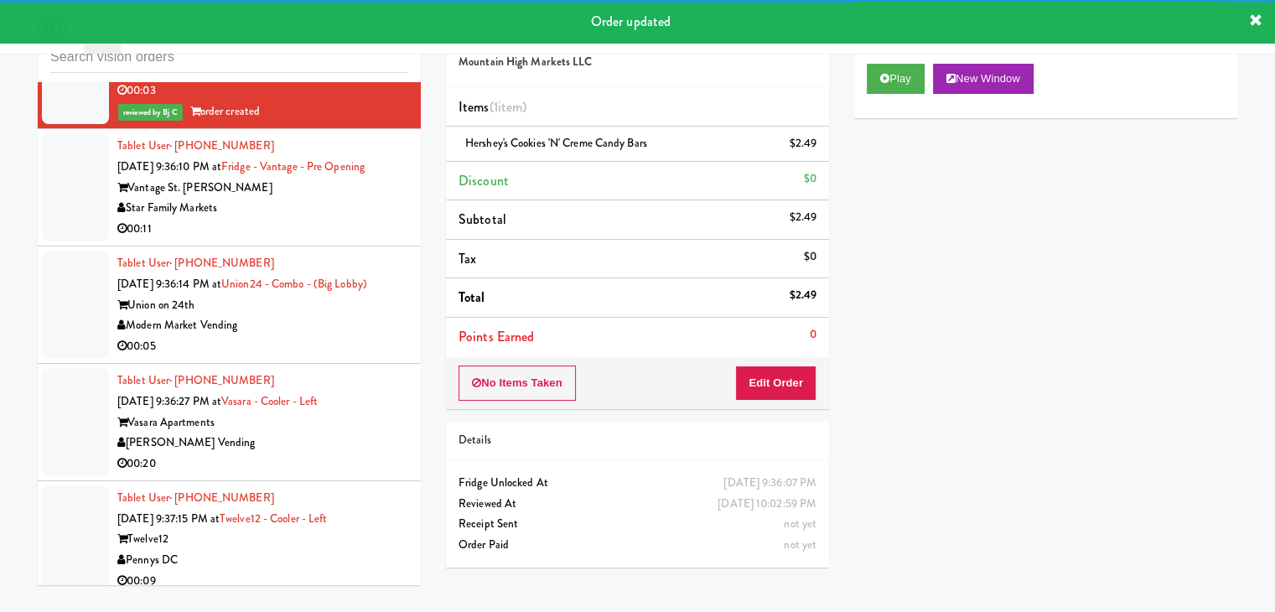
click at [308, 202] on div "Star Family Markets" at bounding box center [262, 208] width 291 height 21
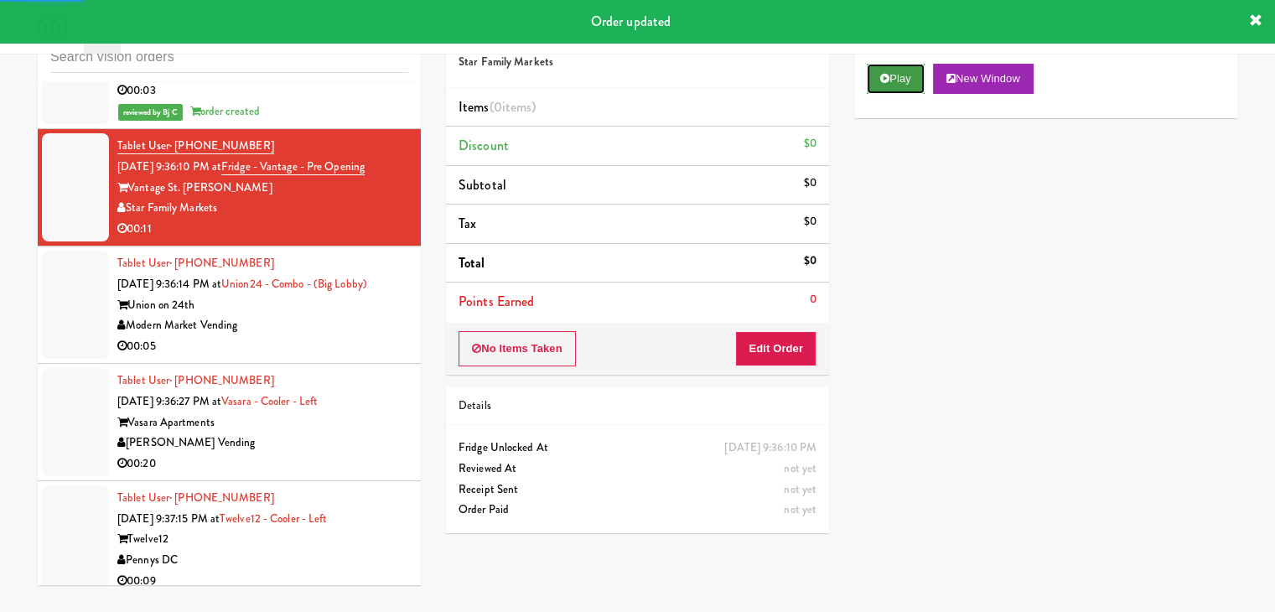
click at [873, 81] on button "Play" at bounding box center [896, 79] width 58 height 30
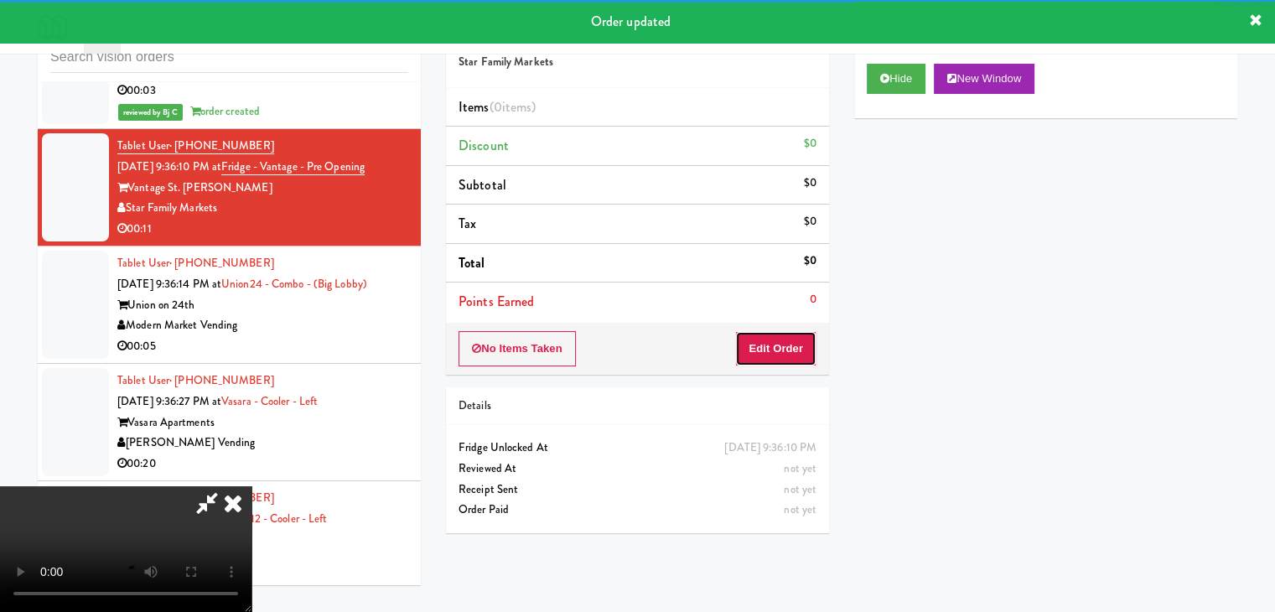
click at [770, 353] on button "Edit Order" at bounding box center [775, 348] width 81 height 35
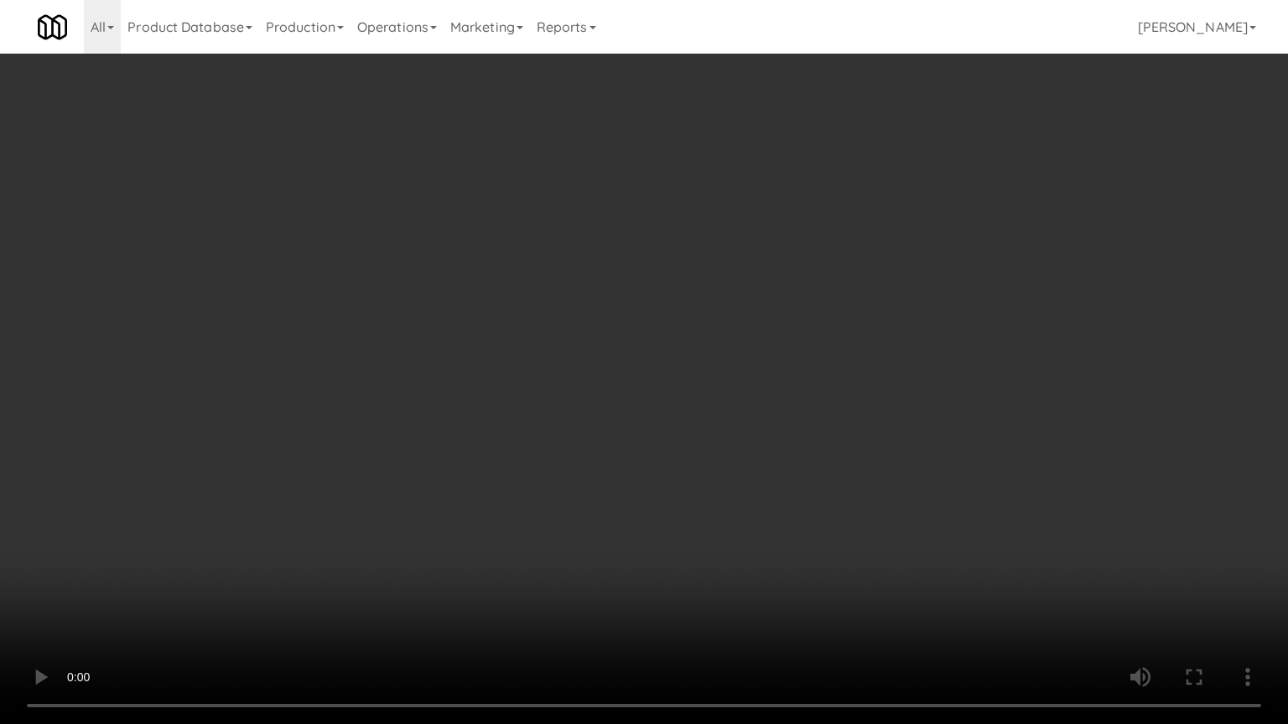
click at [756, 469] on video at bounding box center [644, 362] width 1288 height 724
click at [758, 464] on video at bounding box center [644, 362] width 1288 height 724
click at [779, 447] on video at bounding box center [644, 362] width 1288 height 724
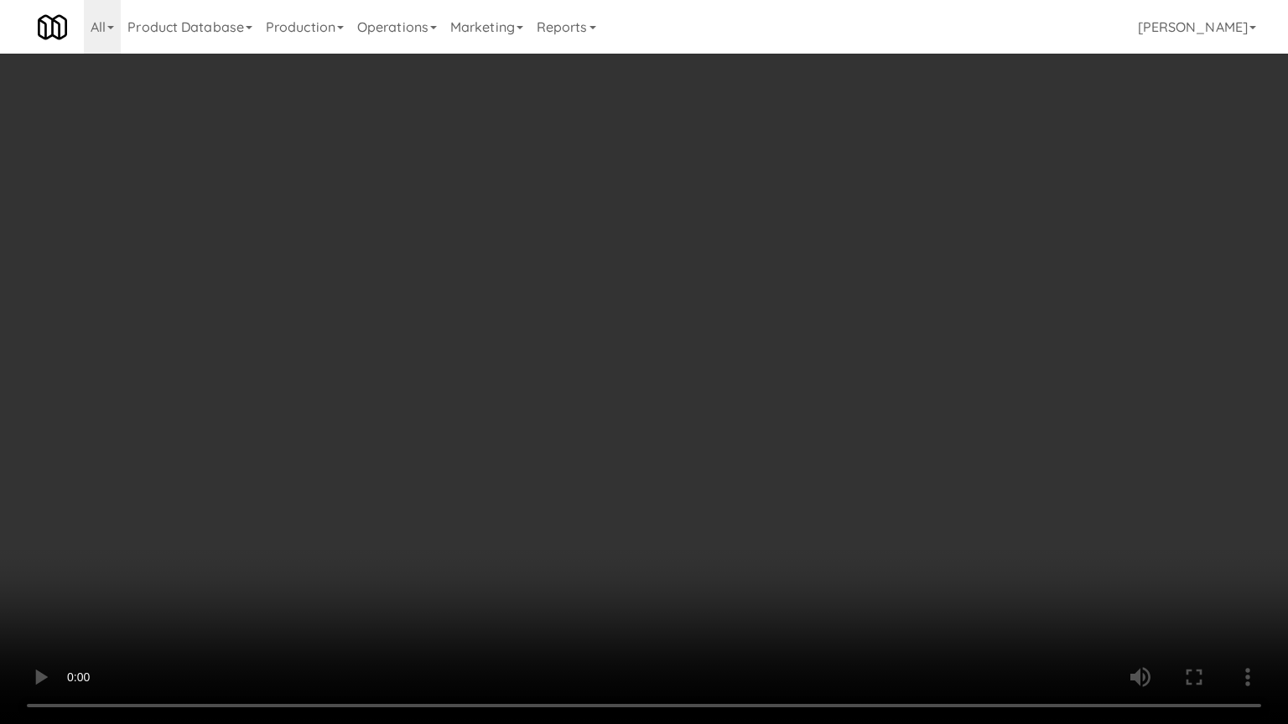
click at [779, 447] on video at bounding box center [644, 362] width 1288 height 724
click at [778, 438] on video at bounding box center [644, 362] width 1288 height 724
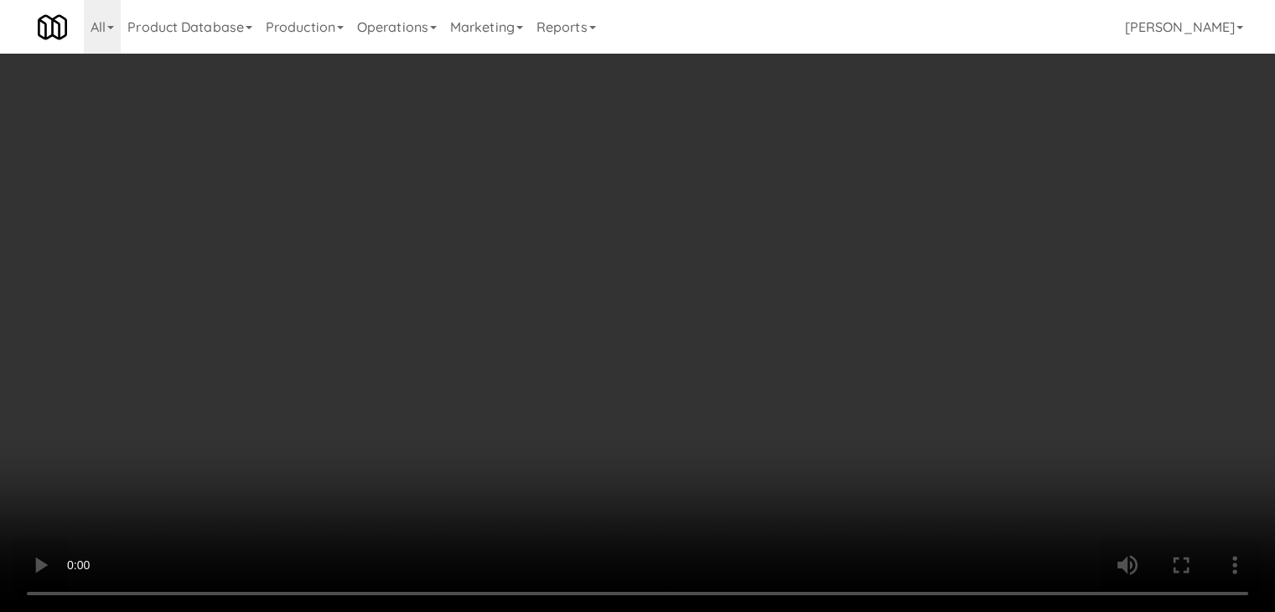
click at [922, 177] on button "Planogram" at bounding box center [908, 177] width 82 height 25
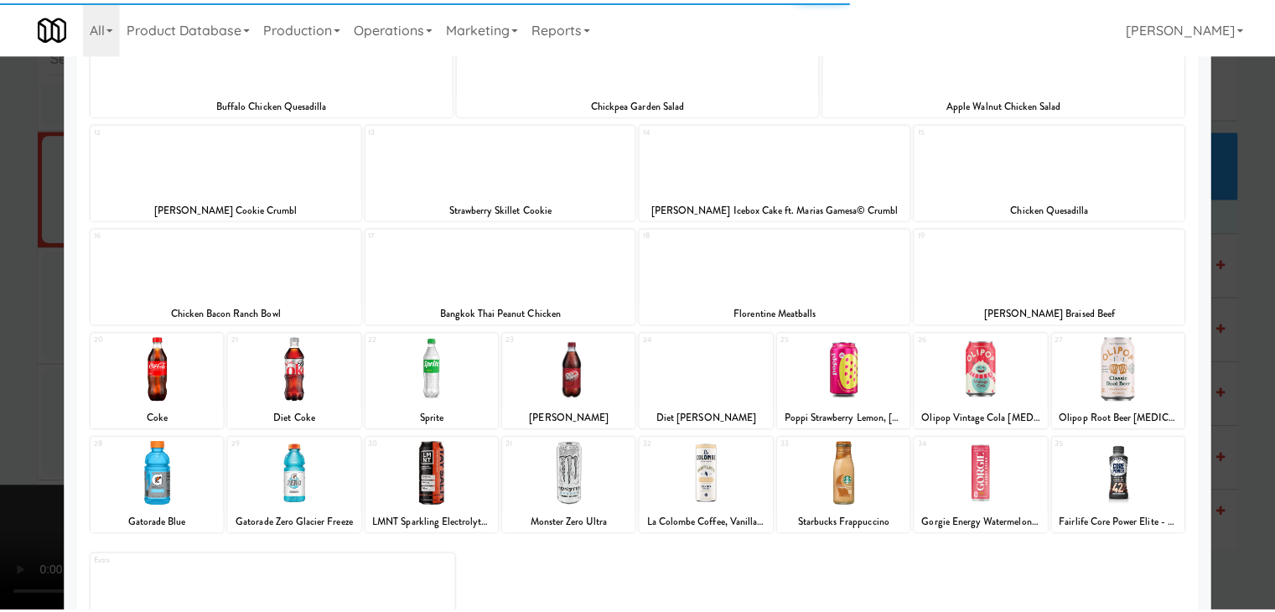
scroll to position [251, 0]
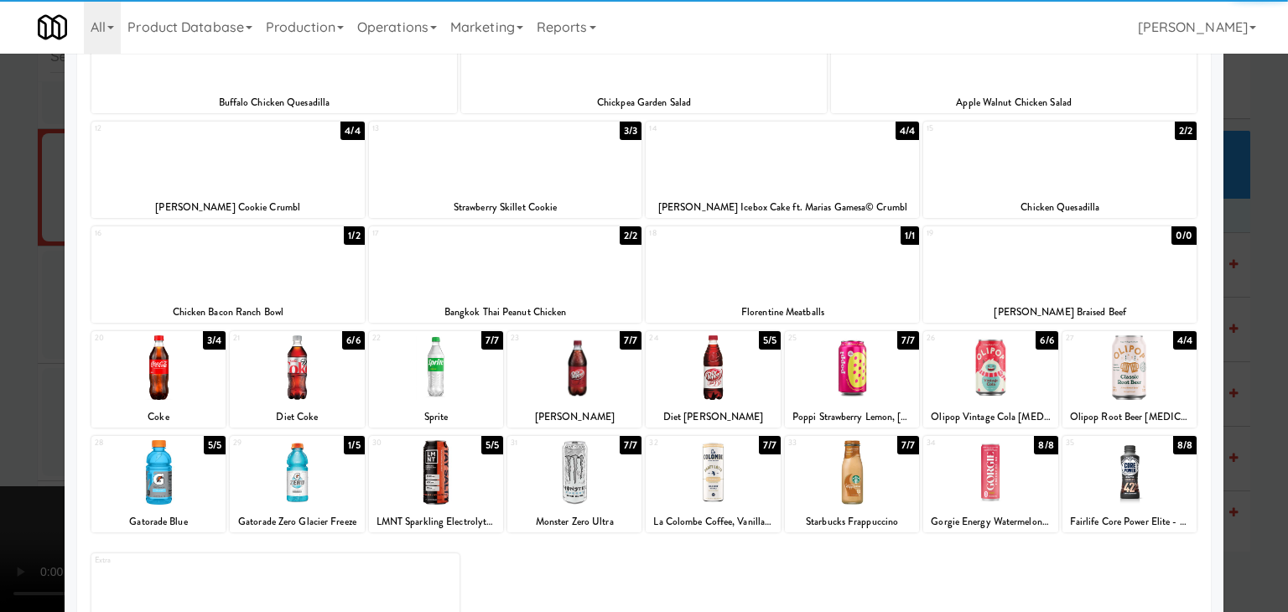
click at [310, 366] on div at bounding box center [297, 367] width 134 height 65
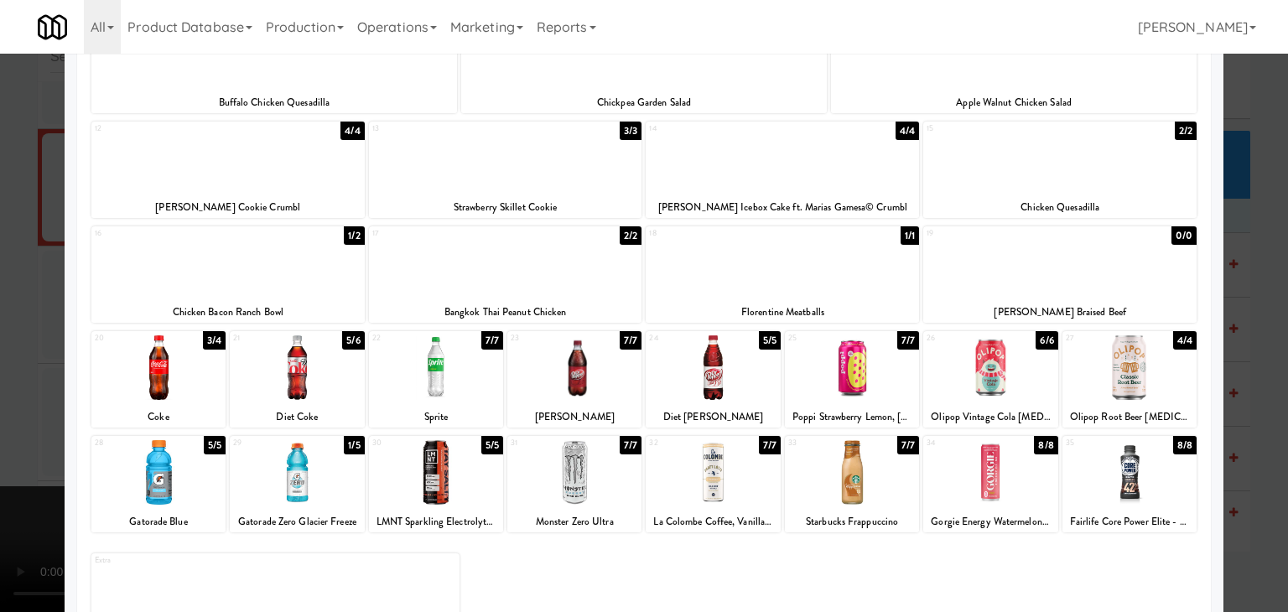
click at [695, 381] on div at bounding box center [712, 367] width 134 height 65
drag, startPoint x: 0, startPoint y: 416, endPoint x: 231, endPoint y: 410, distance: 230.6
click at [25, 410] on div at bounding box center [644, 306] width 1288 height 612
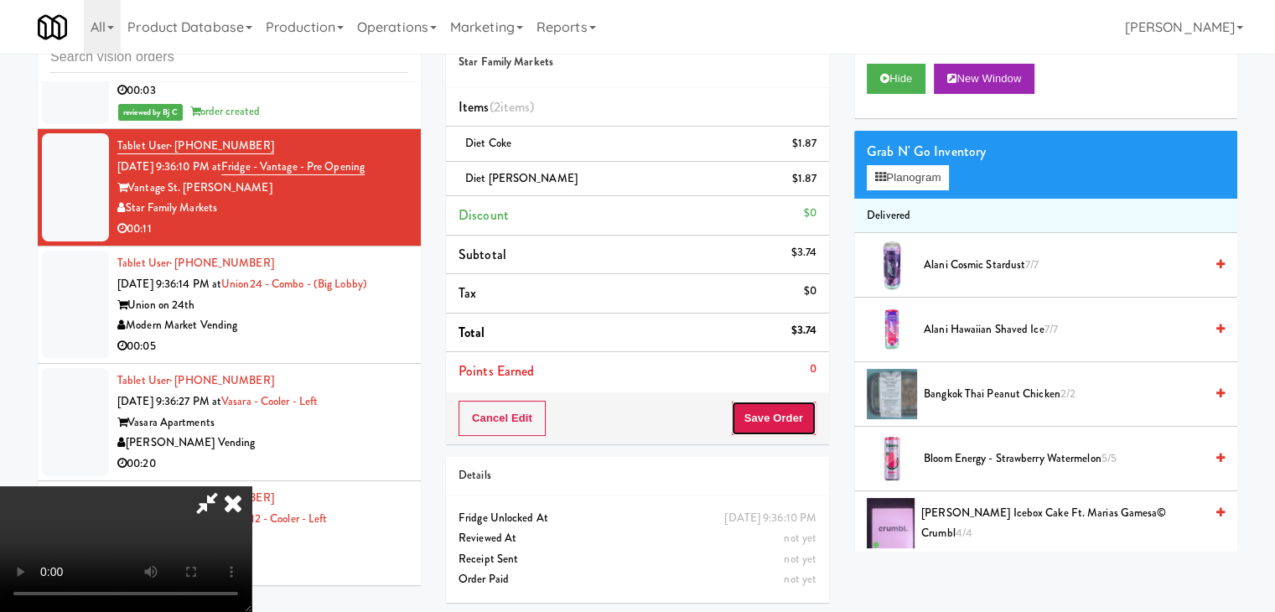
click at [799, 403] on button "Save Order" at bounding box center [774, 418] width 86 height 35
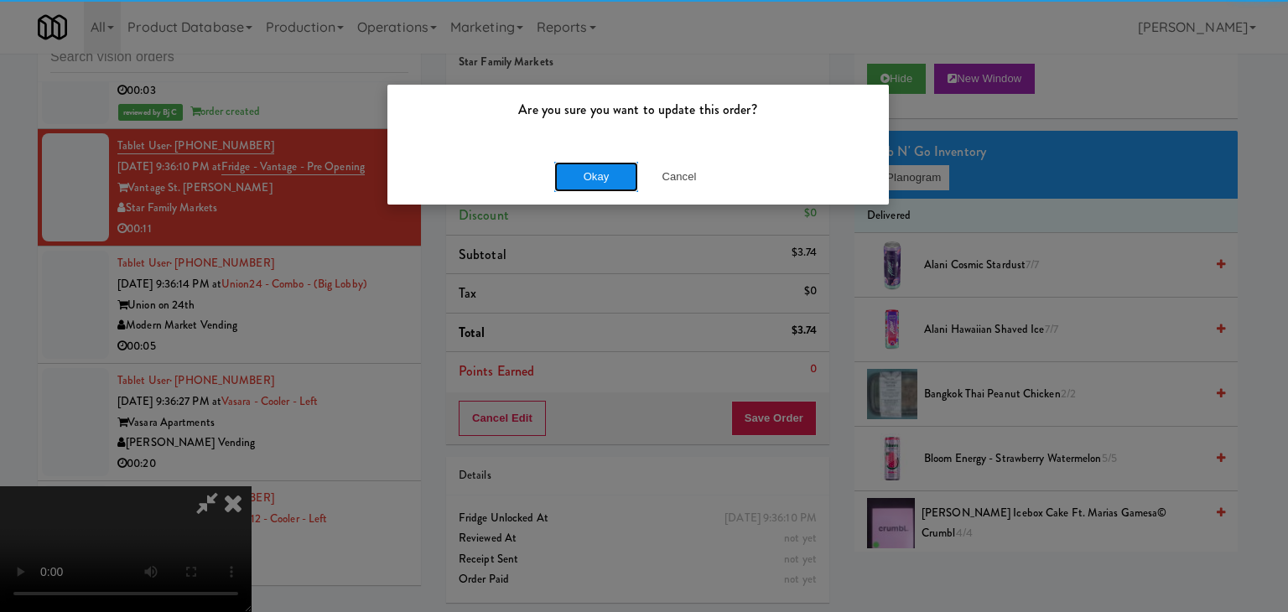
click at [577, 176] on button "Okay" at bounding box center [596, 177] width 84 height 30
click at [577, 176] on div "Okay Cancel" at bounding box center [637, 176] width 501 height 56
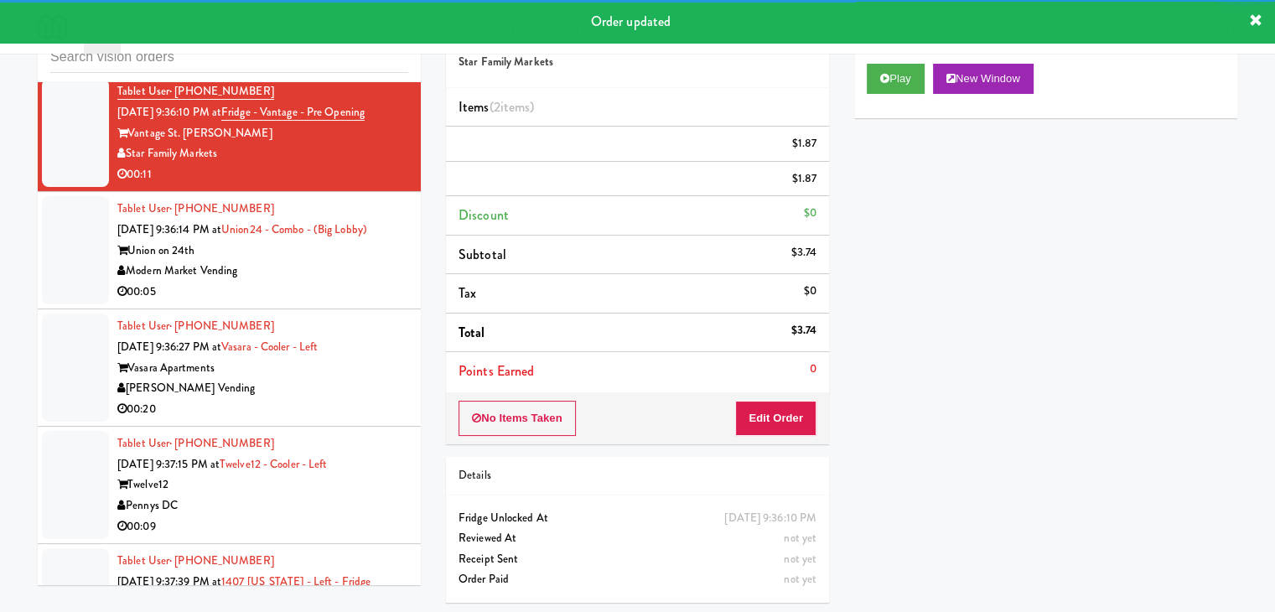
scroll to position [6880, 0]
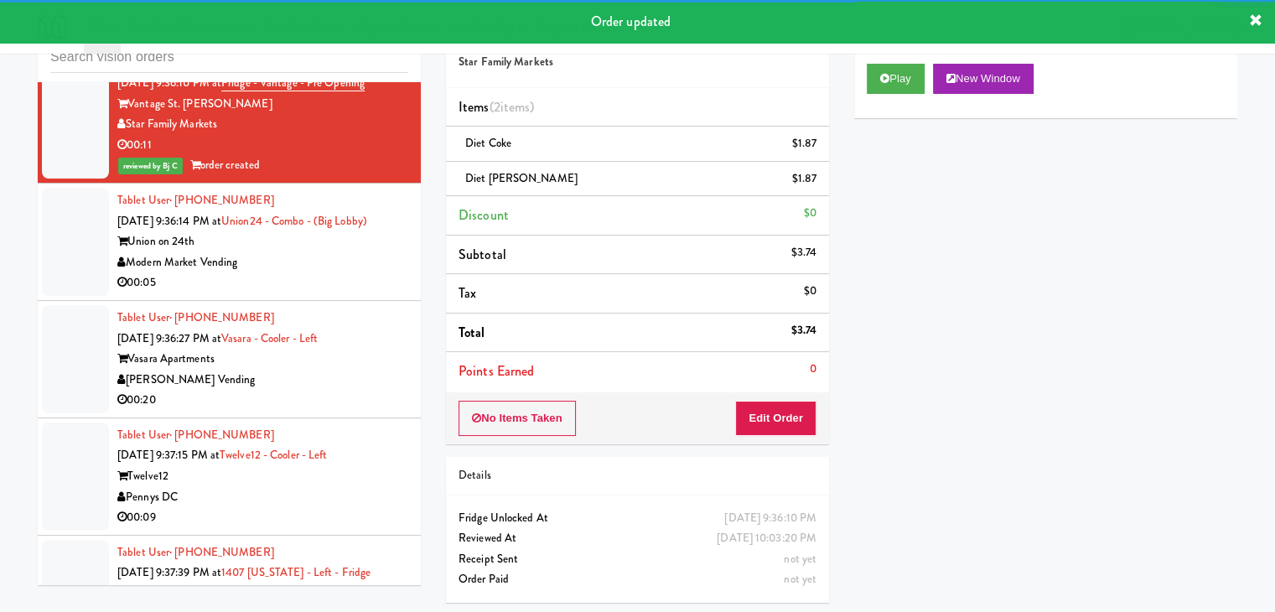
click at [340, 252] on div "Modern Market Vending" at bounding box center [262, 262] width 291 height 21
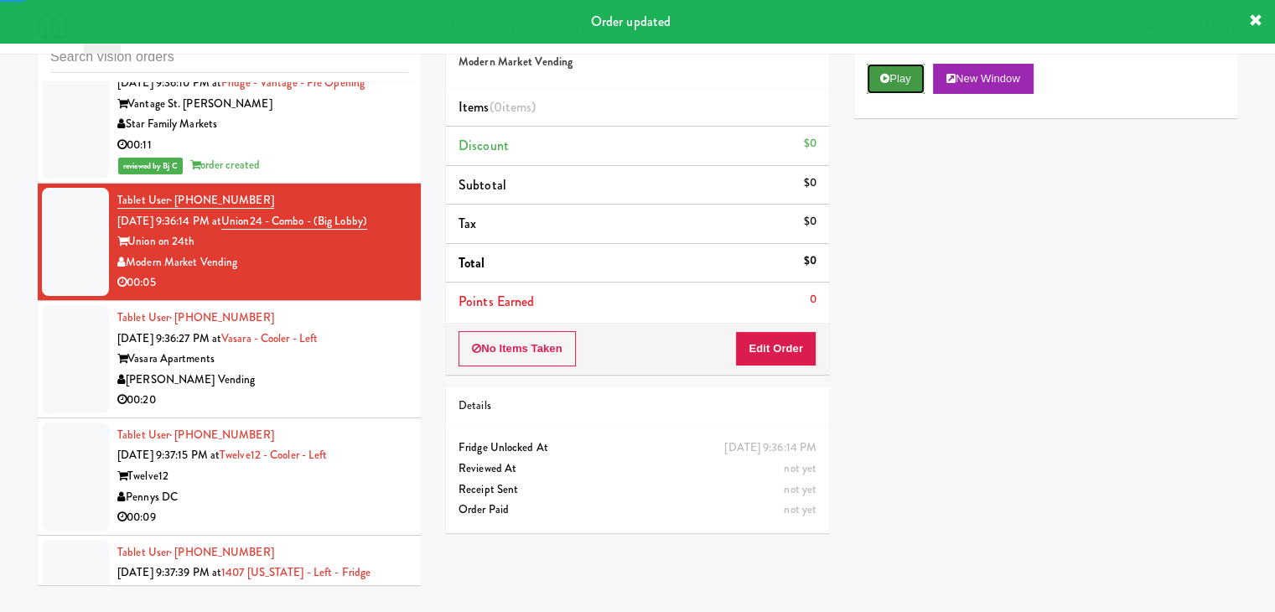
click at [920, 86] on button "Play" at bounding box center [896, 79] width 58 height 30
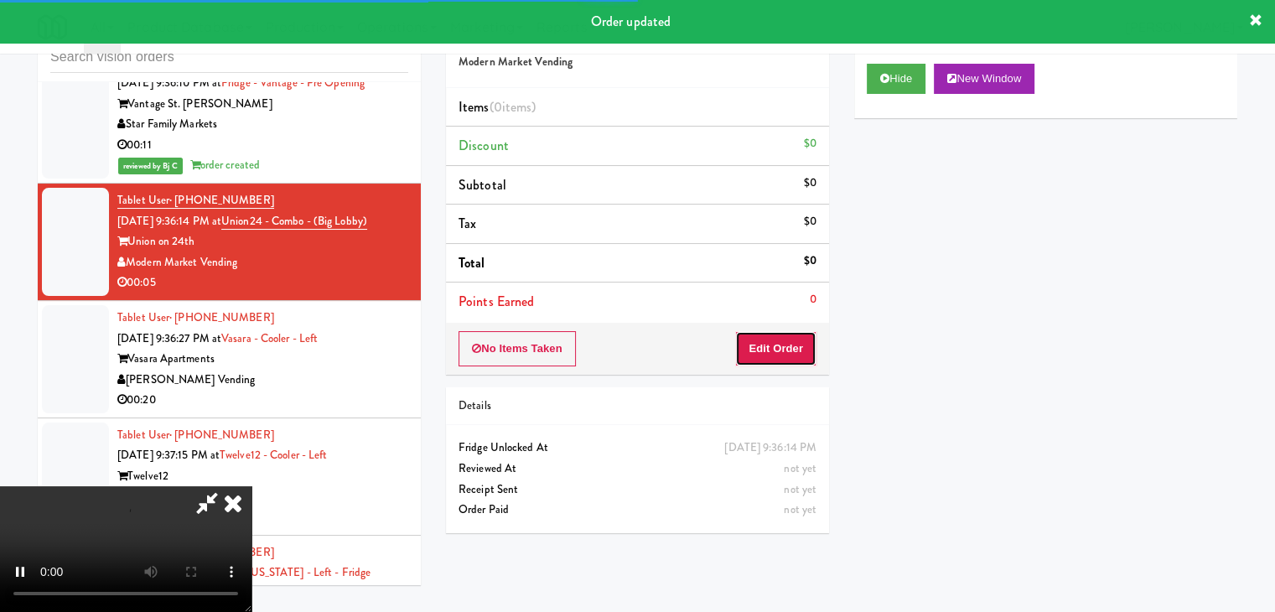
click at [781, 346] on button "Edit Order" at bounding box center [775, 348] width 81 height 35
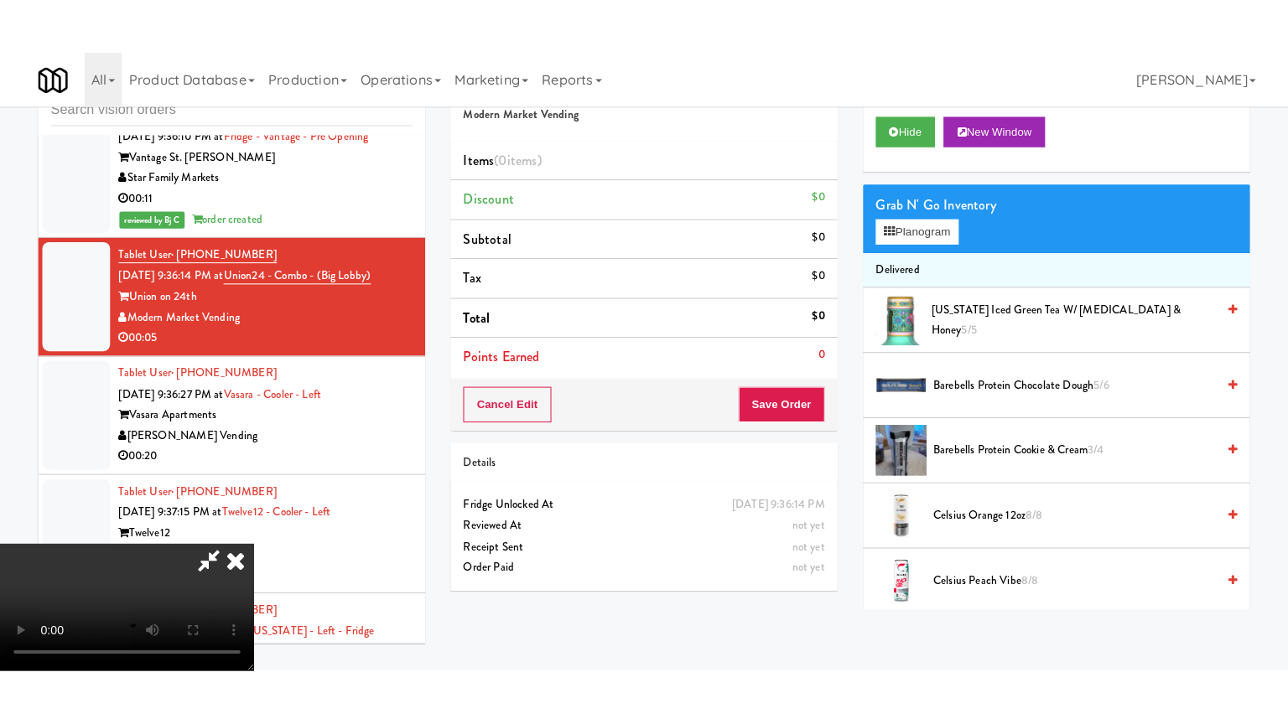
scroll to position [236, 0]
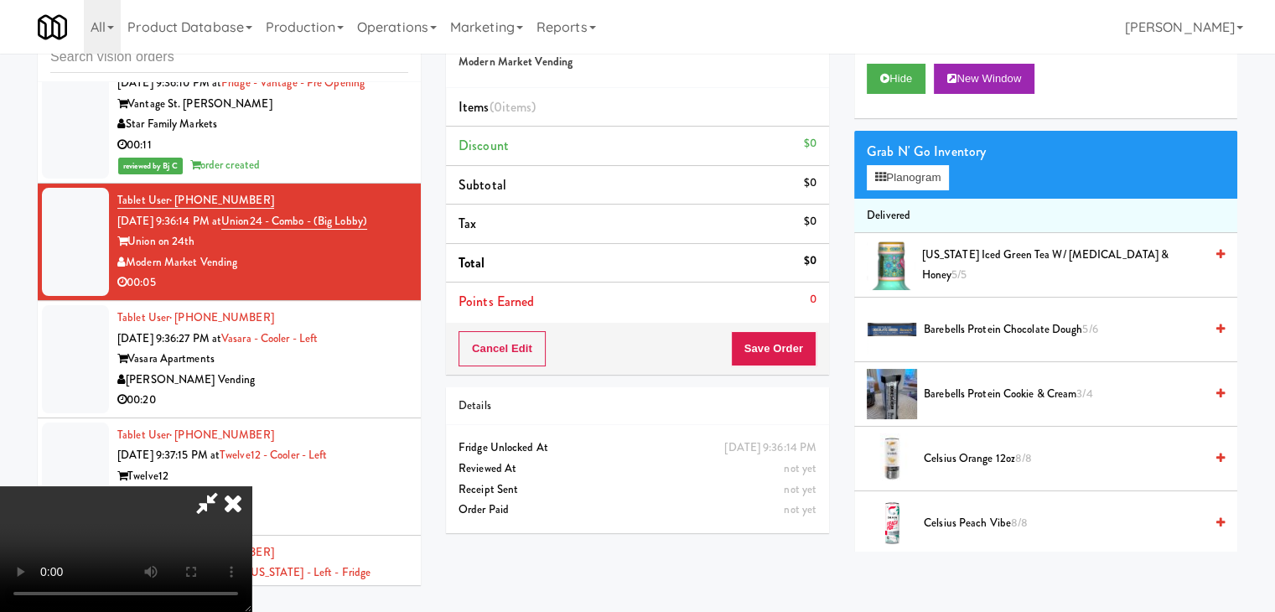
click at [251, 549] on video at bounding box center [125, 549] width 251 height 126
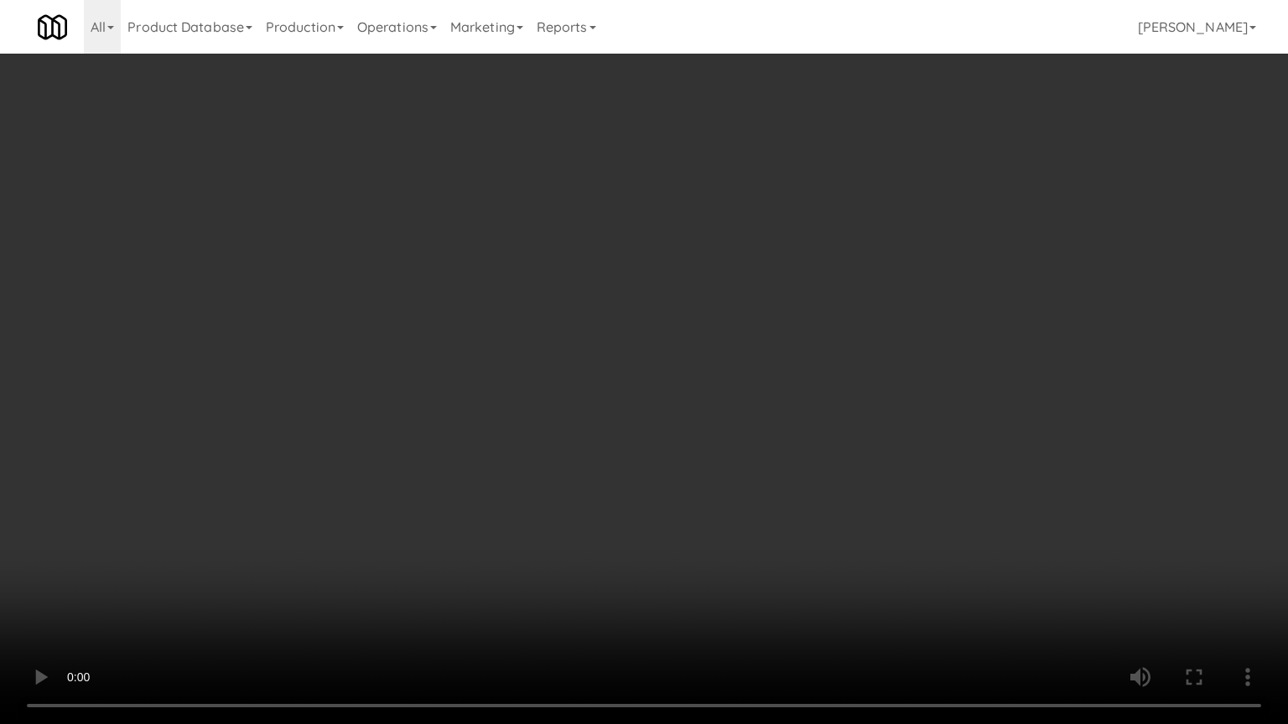
drag, startPoint x: 770, startPoint y: 538, endPoint x: 773, endPoint y: 557, distance: 18.7
click at [772, 540] on video at bounding box center [644, 362] width 1288 height 724
click at [791, 531] on video at bounding box center [644, 362] width 1288 height 724
click at [798, 514] on video at bounding box center [644, 362] width 1288 height 724
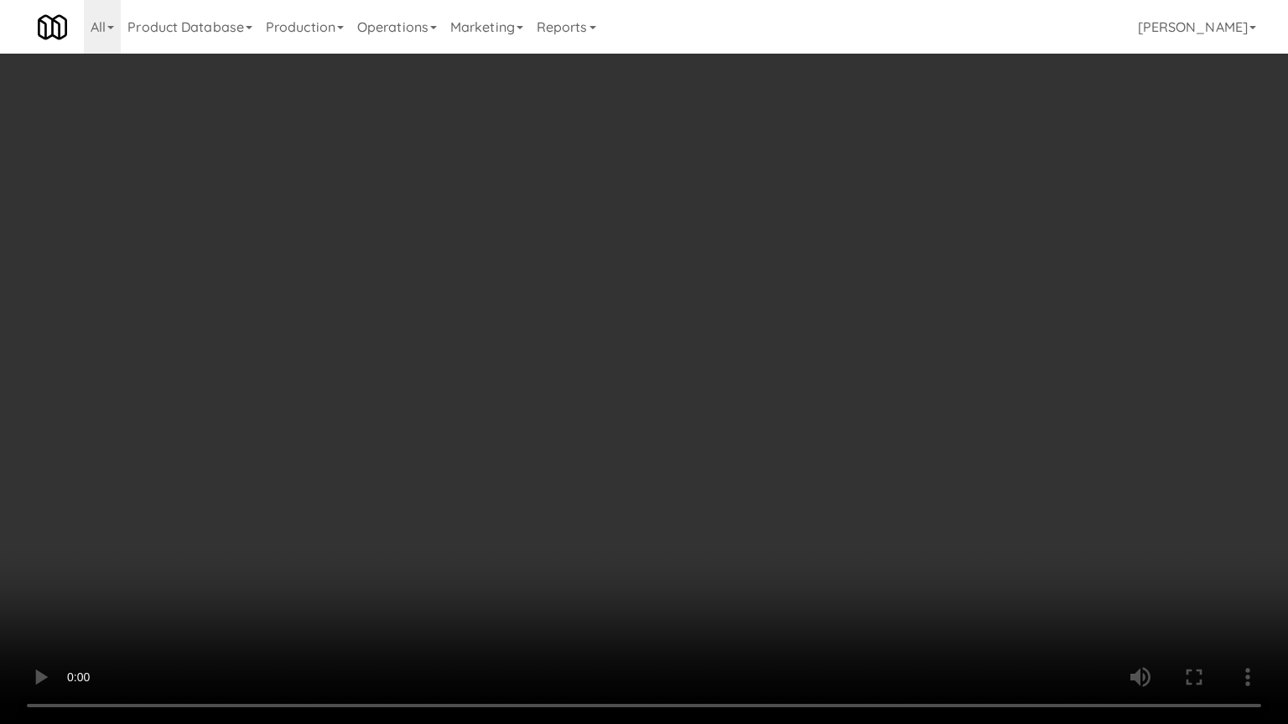
drag, startPoint x: 798, startPoint y: 514, endPoint x: 821, endPoint y: 365, distance: 151.0
click at [796, 510] on video at bounding box center [644, 362] width 1288 height 724
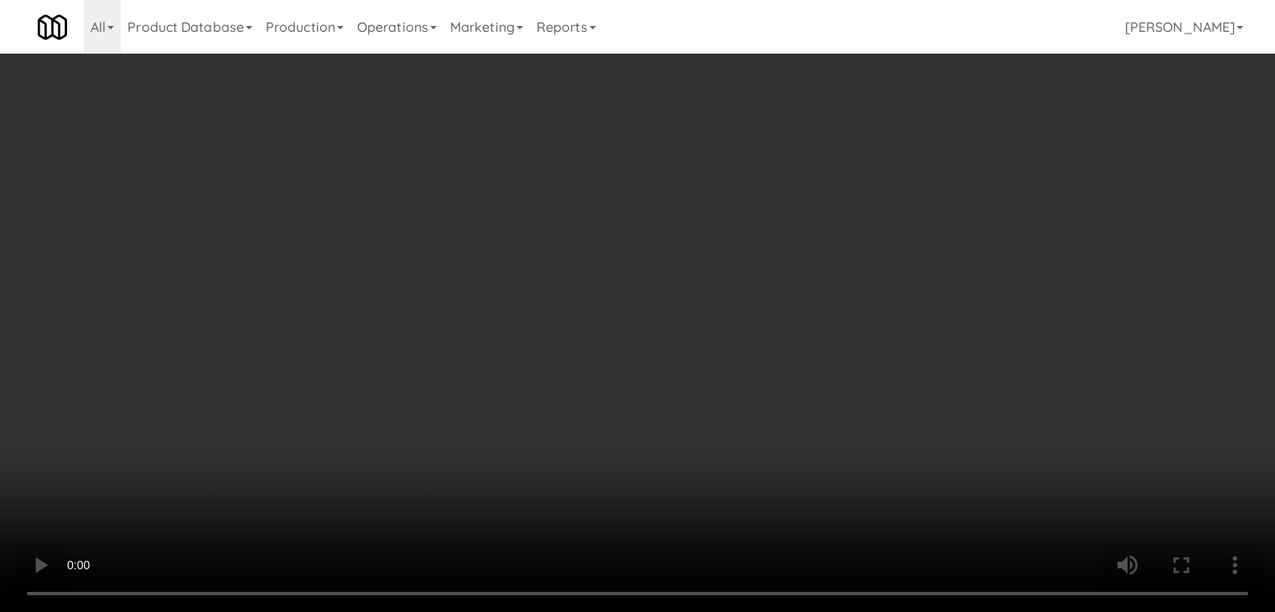
click at [918, 179] on button "Planogram" at bounding box center [908, 177] width 82 height 25
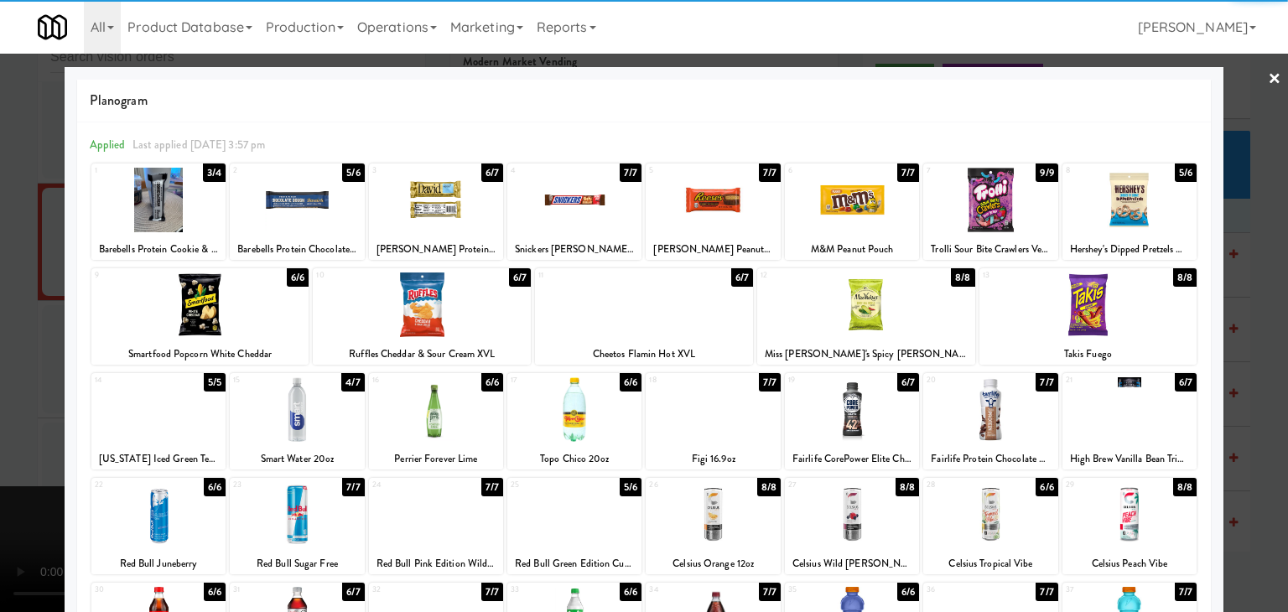
click at [988, 212] on div at bounding box center [990, 200] width 134 height 65
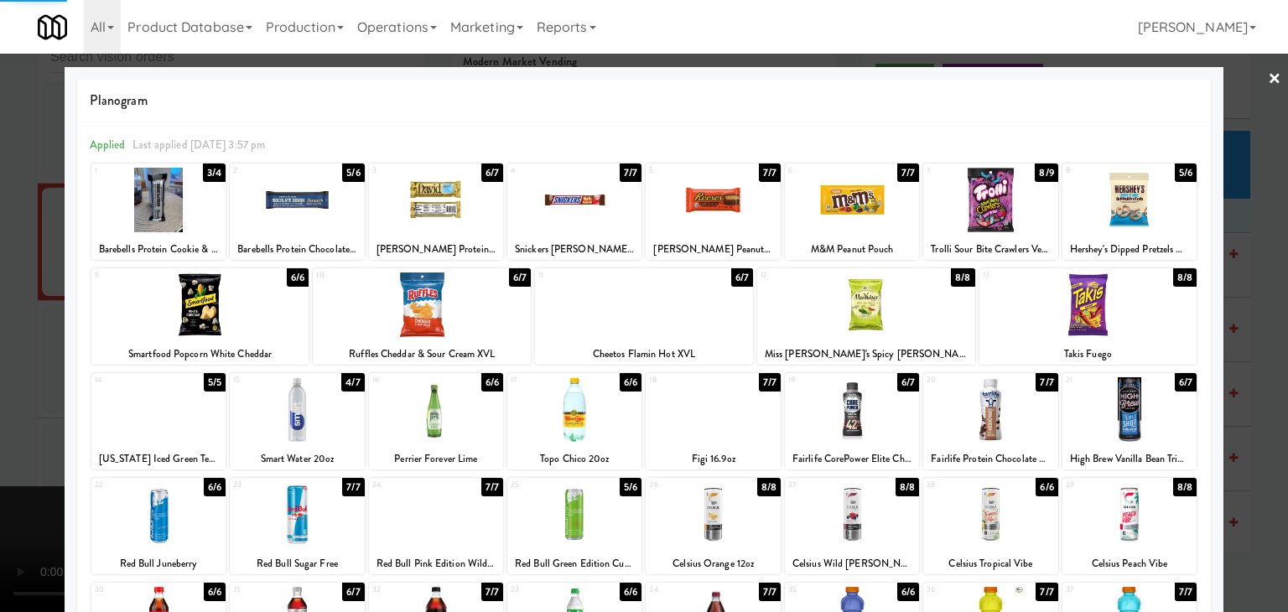
click at [0, 306] on div at bounding box center [644, 306] width 1288 height 612
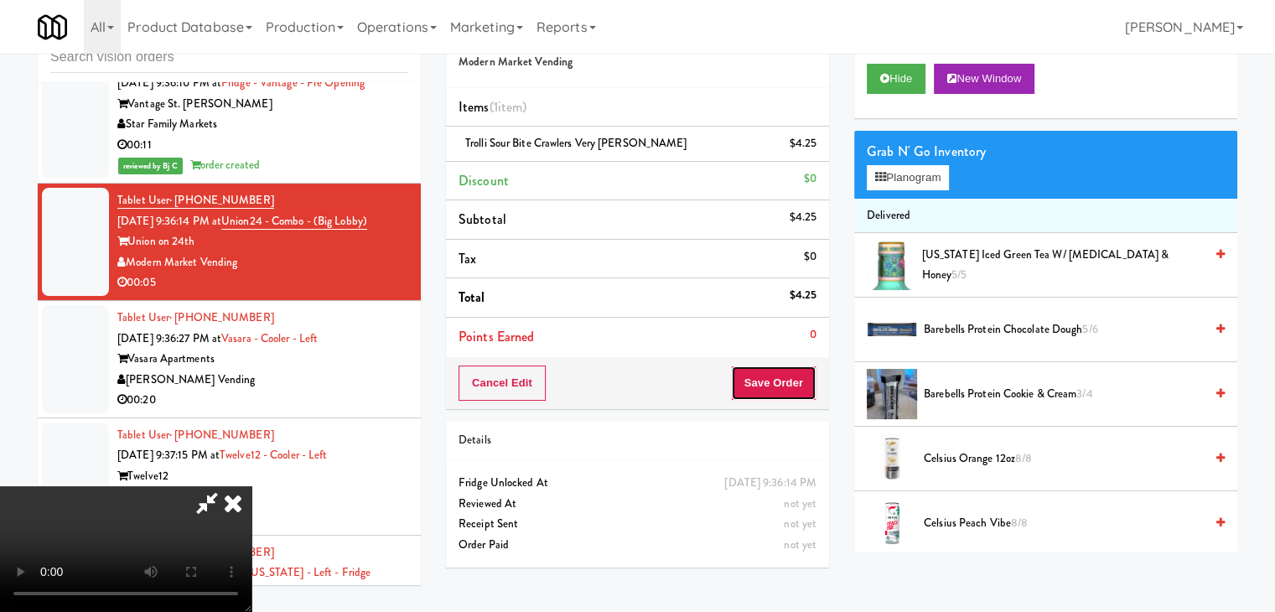
click at [777, 381] on button "Save Order" at bounding box center [774, 382] width 86 height 35
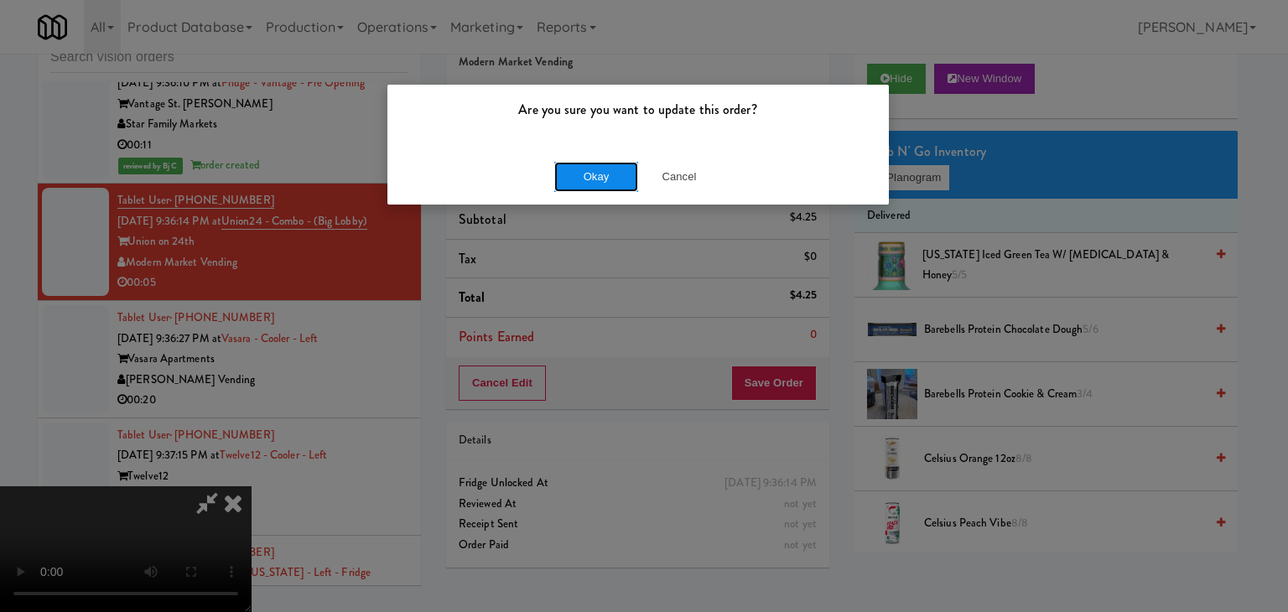
click at [626, 167] on button "Okay" at bounding box center [596, 177] width 84 height 30
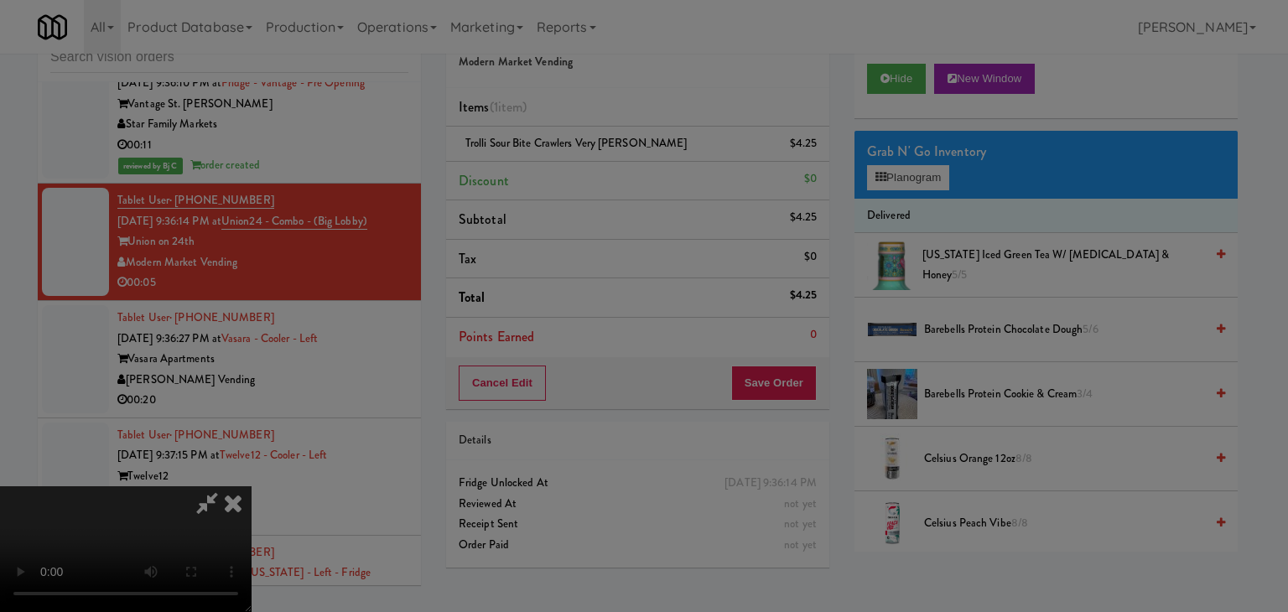
click at [625, 161] on button "Okay" at bounding box center [596, 146] width 84 height 30
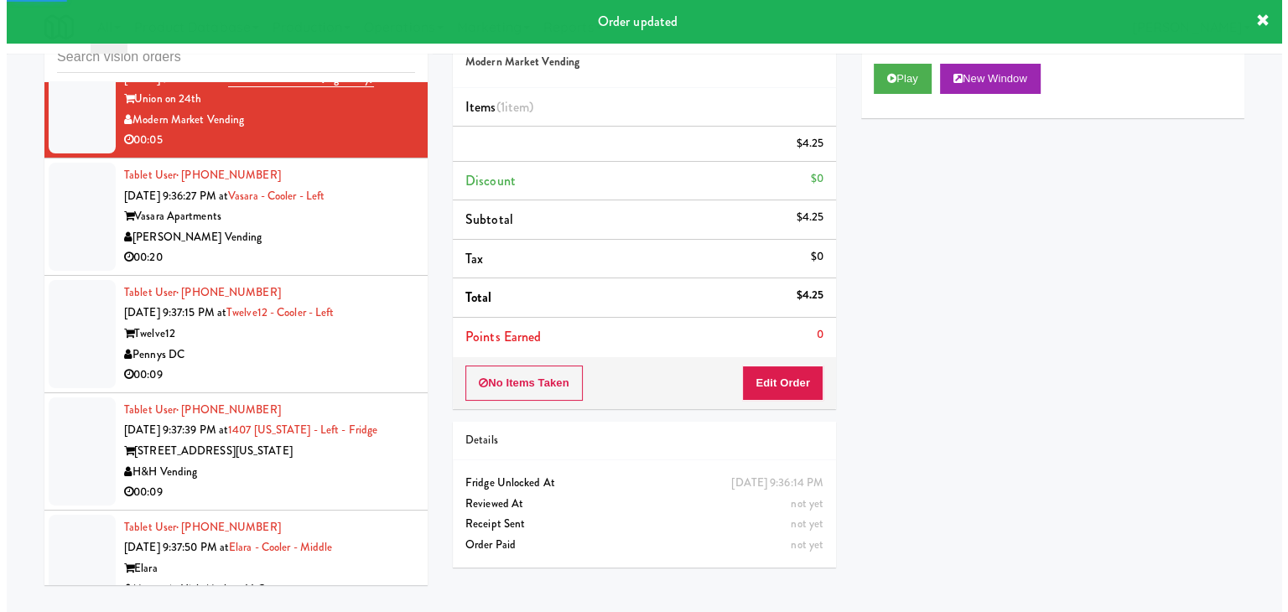
scroll to position [7047, 0]
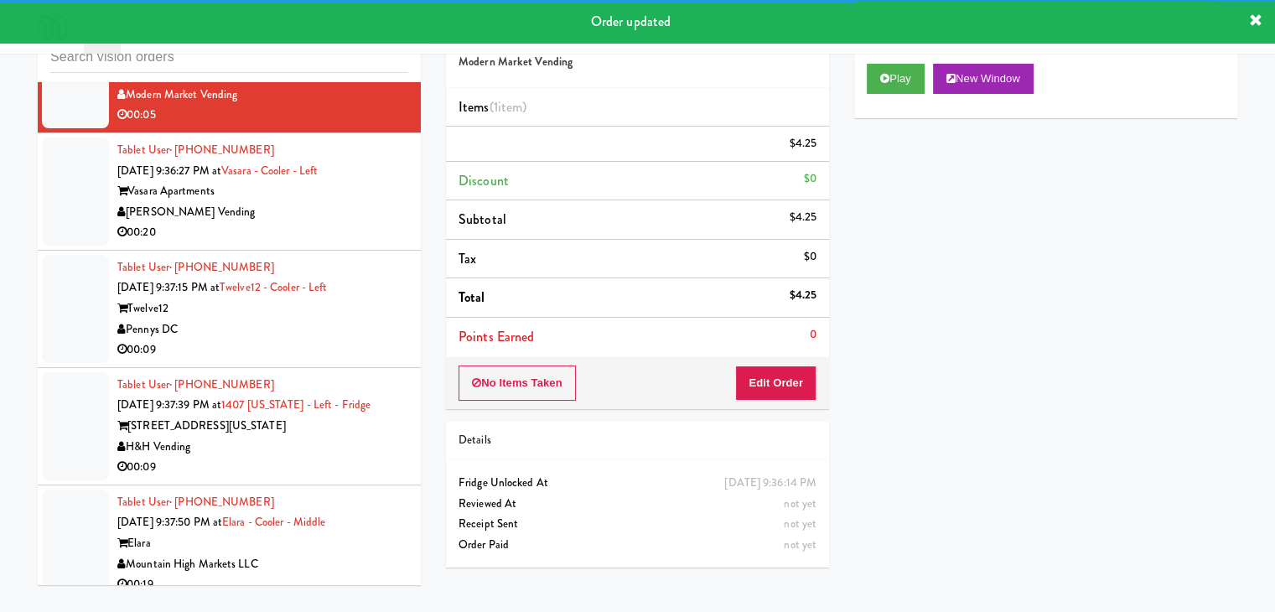
click at [369, 223] on div "[PERSON_NAME] Vending" at bounding box center [262, 212] width 291 height 21
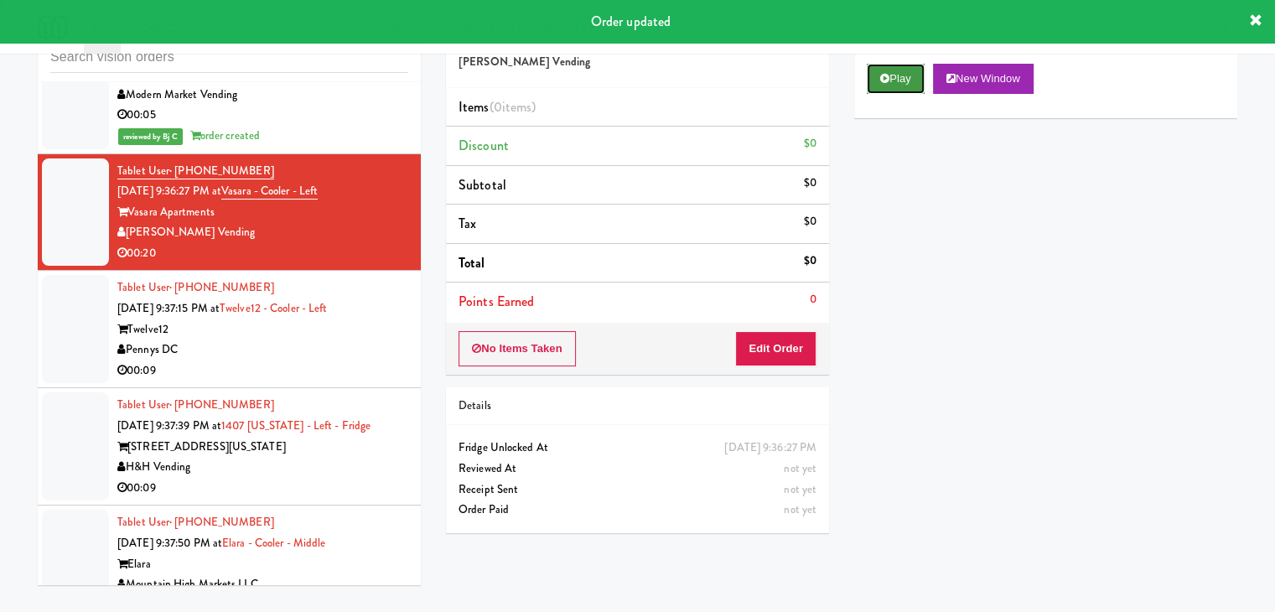
click at [915, 83] on button "Play" at bounding box center [896, 79] width 58 height 30
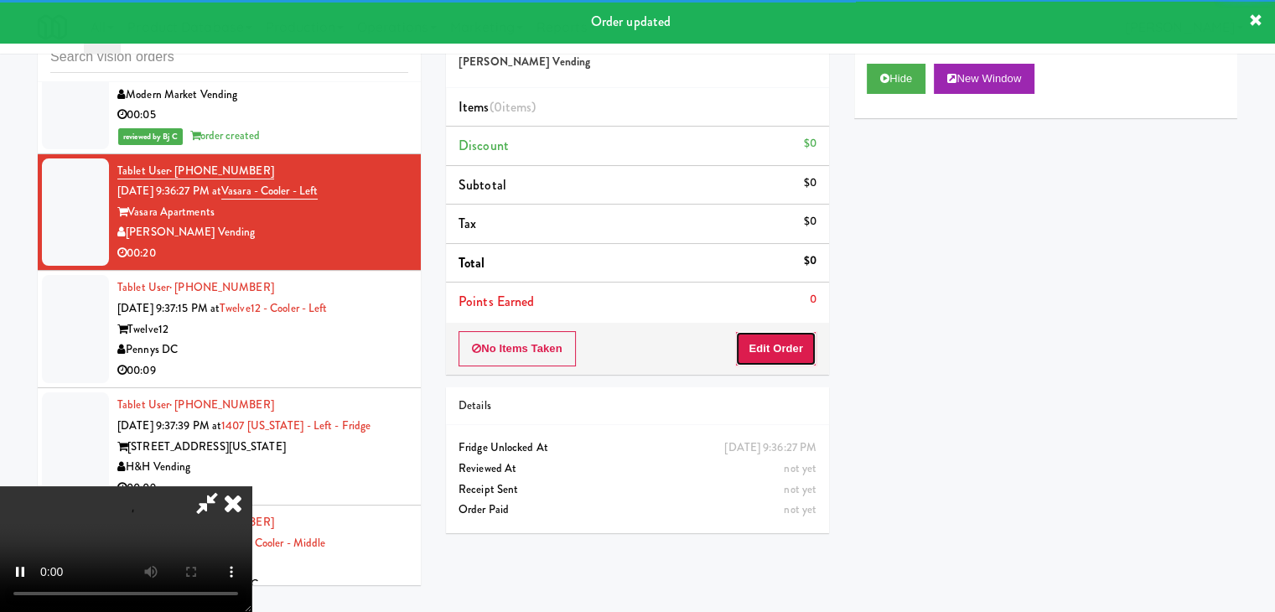
click at [783, 347] on button "Edit Order" at bounding box center [775, 348] width 81 height 35
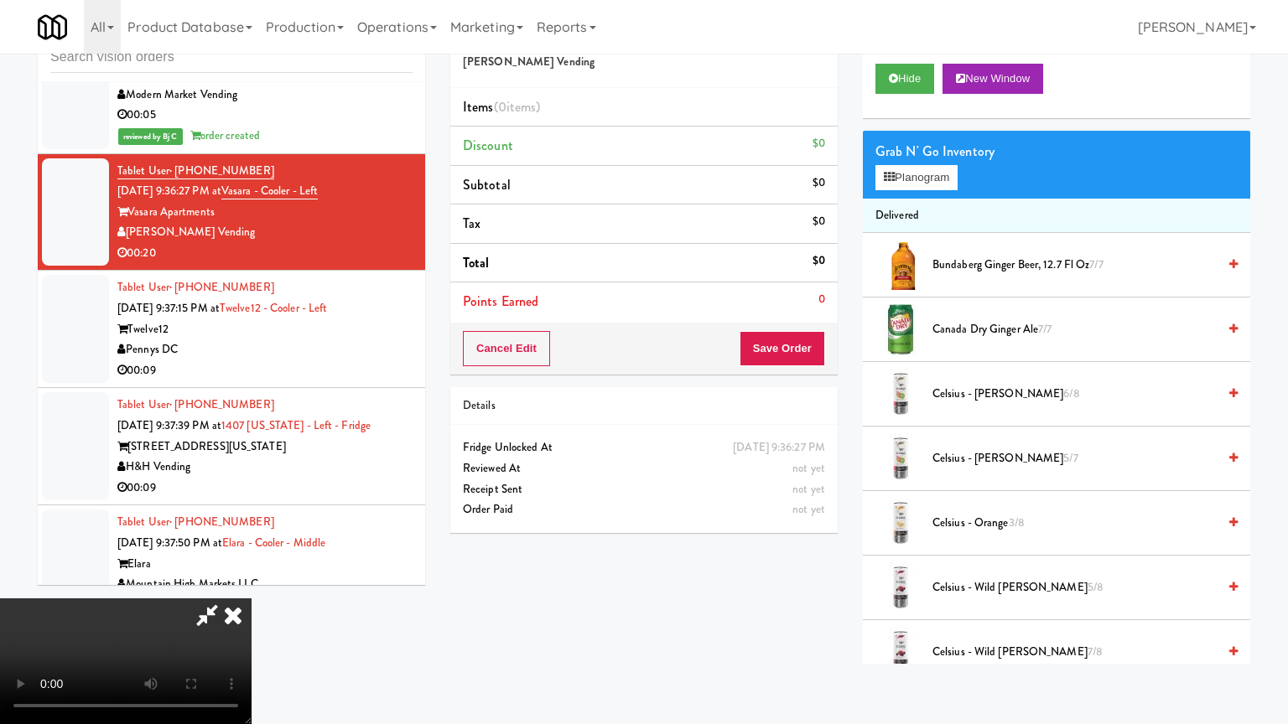
click at [251, 582] on video at bounding box center [125, 662] width 251 height 126
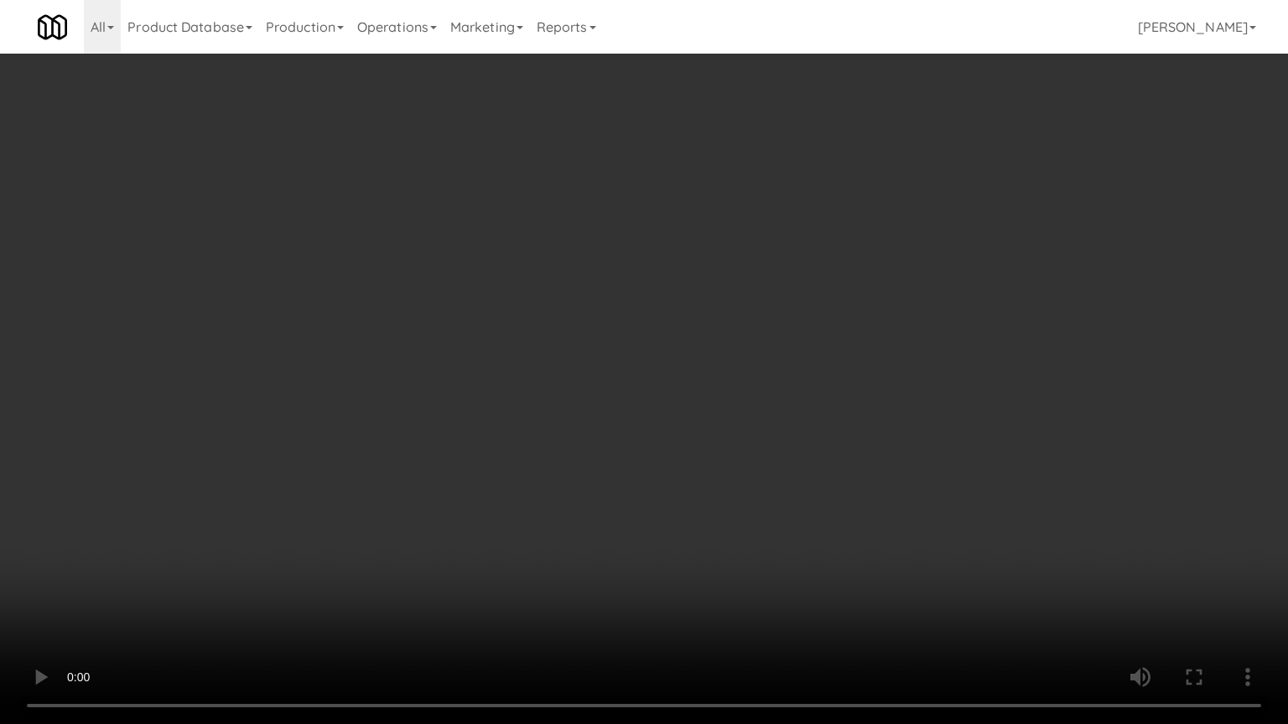
click at [847, 455] on video at bounding box center [644, 362] width 1288 height 724
click at [847, 456] on video at bounding box center [644, 362] width 1288 height 724
click at [850, 459] on video at bounding box center [644, 362] width 1288 height 724
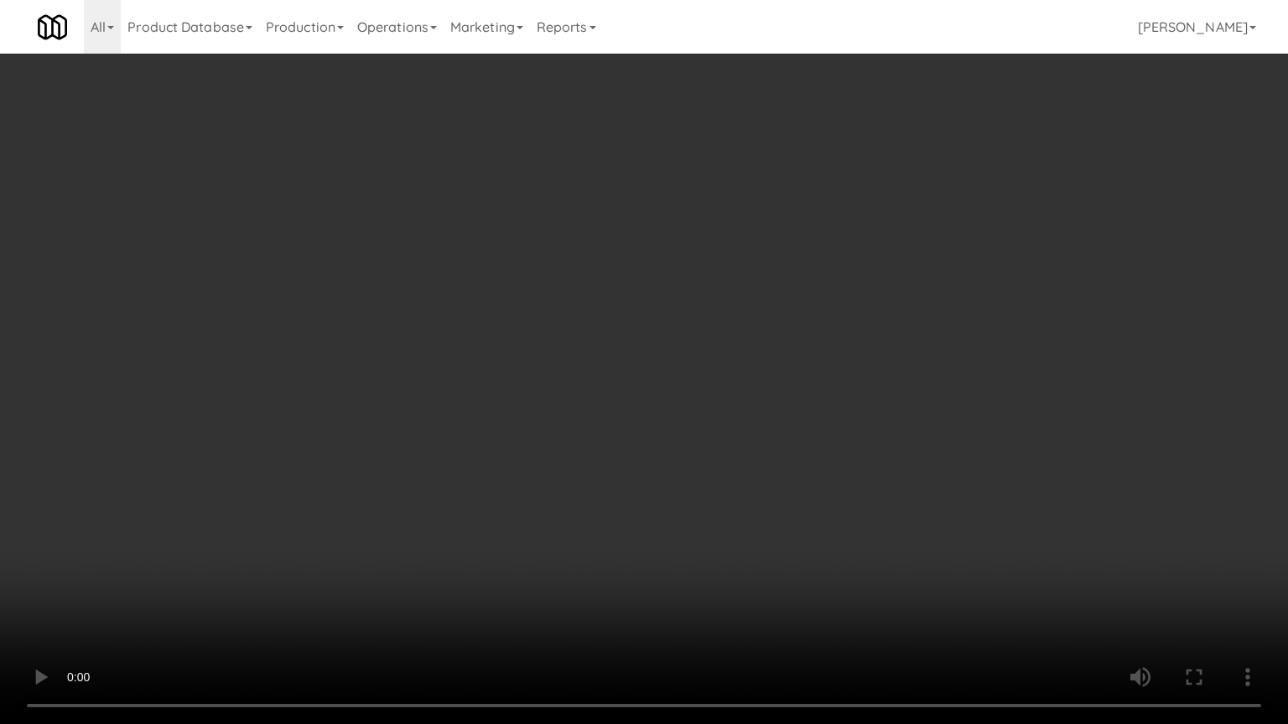
click at [855, 459] on video at bounding box center [644, 362] width 1288 height 724
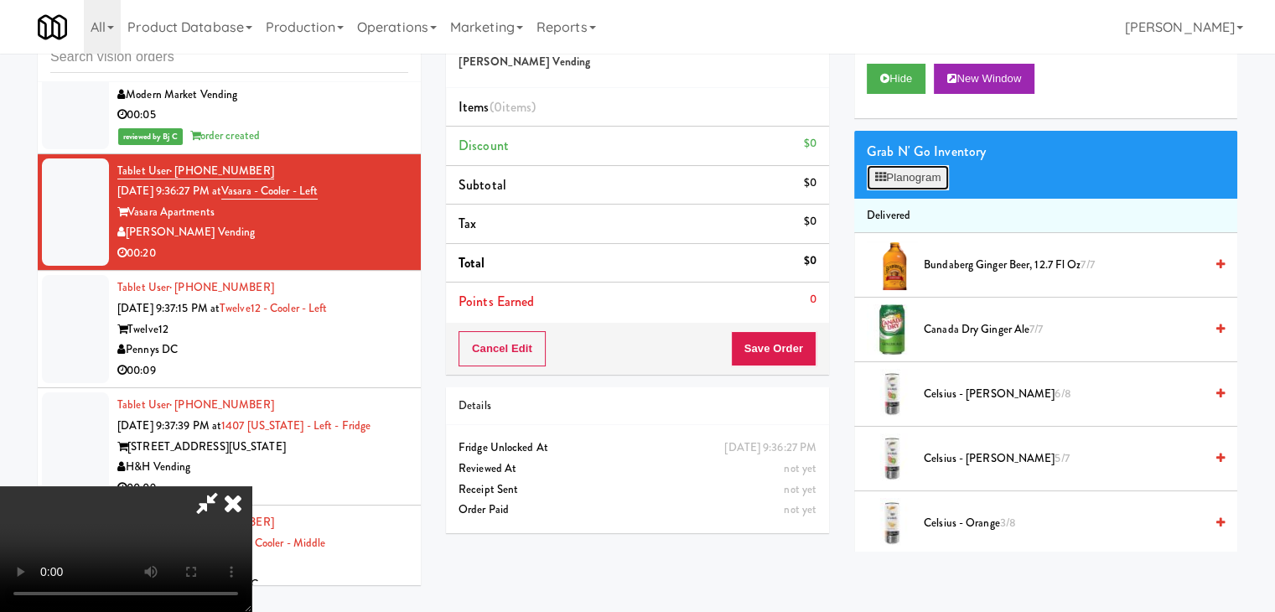
click at [937, 182] on button "Planogram" at bounding box center [908, 177] width 82 height 25
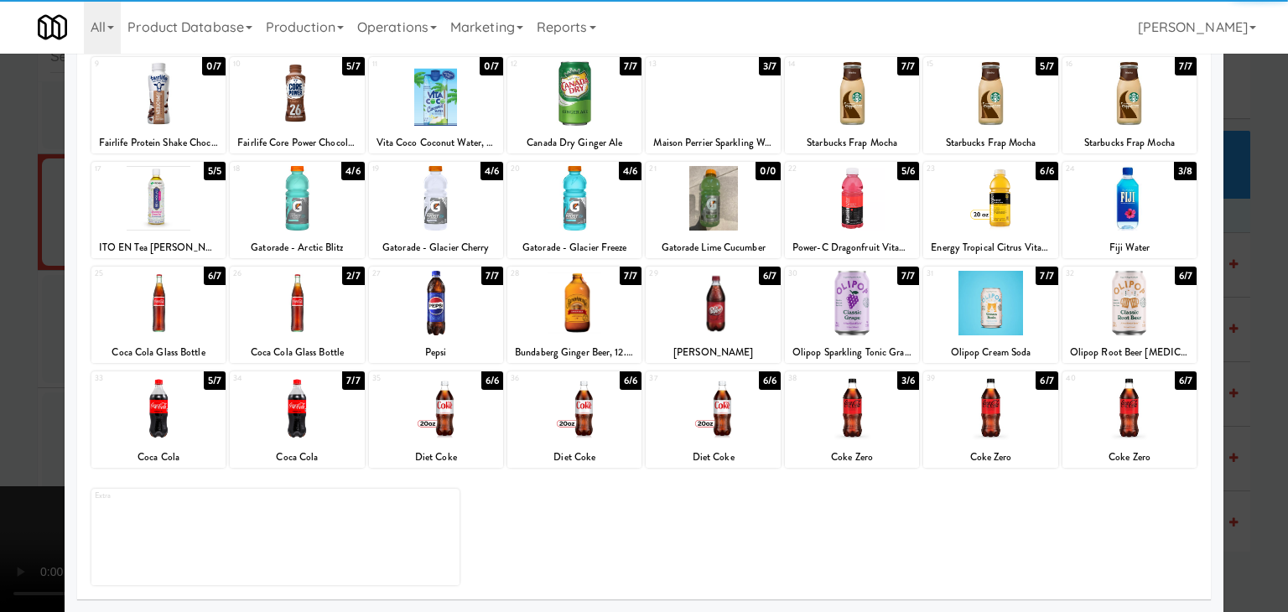
click at [434, 413] on div at bounding box center [436, 408] width 134 height 65
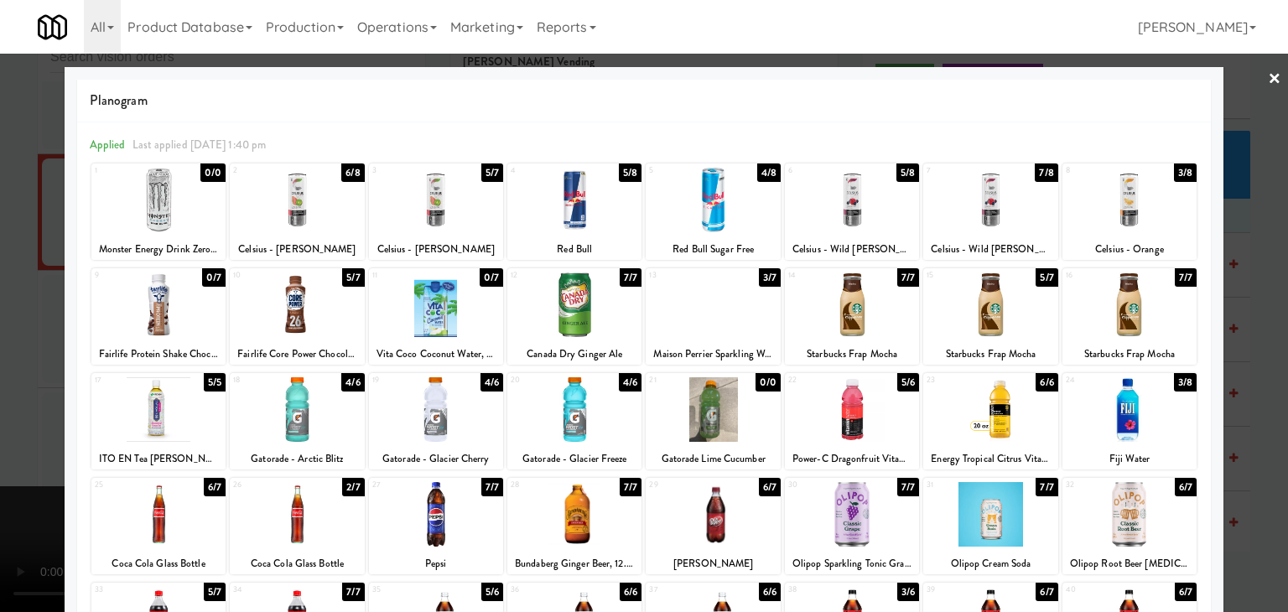
drag, startPoint x: 1126, startPoint y: 383, endPoint x: 1146, endPoint y: 394, distance: 22.9
click at [1133, 394] on div at bounding box center [1129, 409] width 134 height 65
click at [1270, 376] on div at bounding box center [644, 306] width 1288 height 612
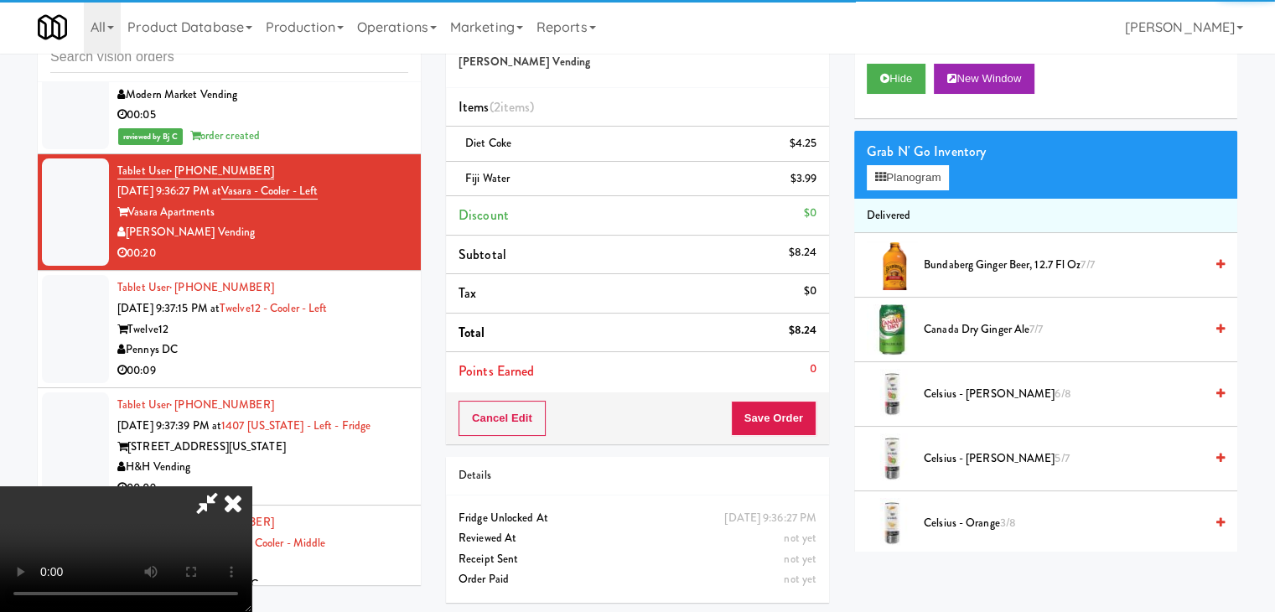
click at [251, 486] on video at bounding box center [125, 549] width 251 height 126
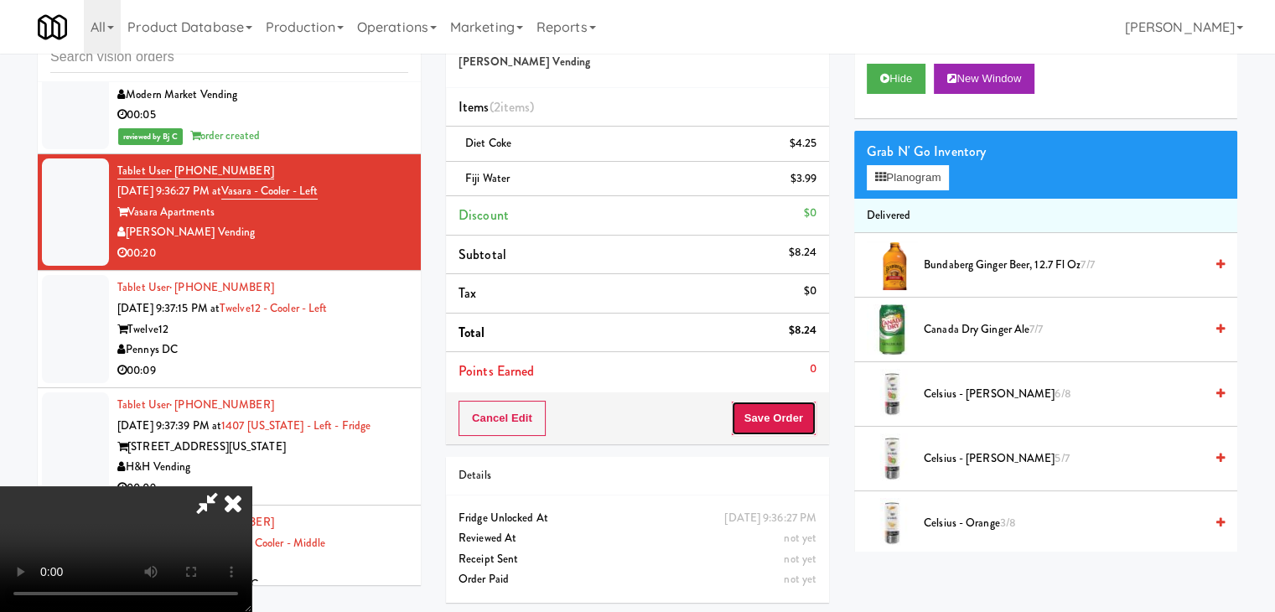
click at [799, 417] on button "Save Order" at bounding box center [774, 418] width 86 height 35
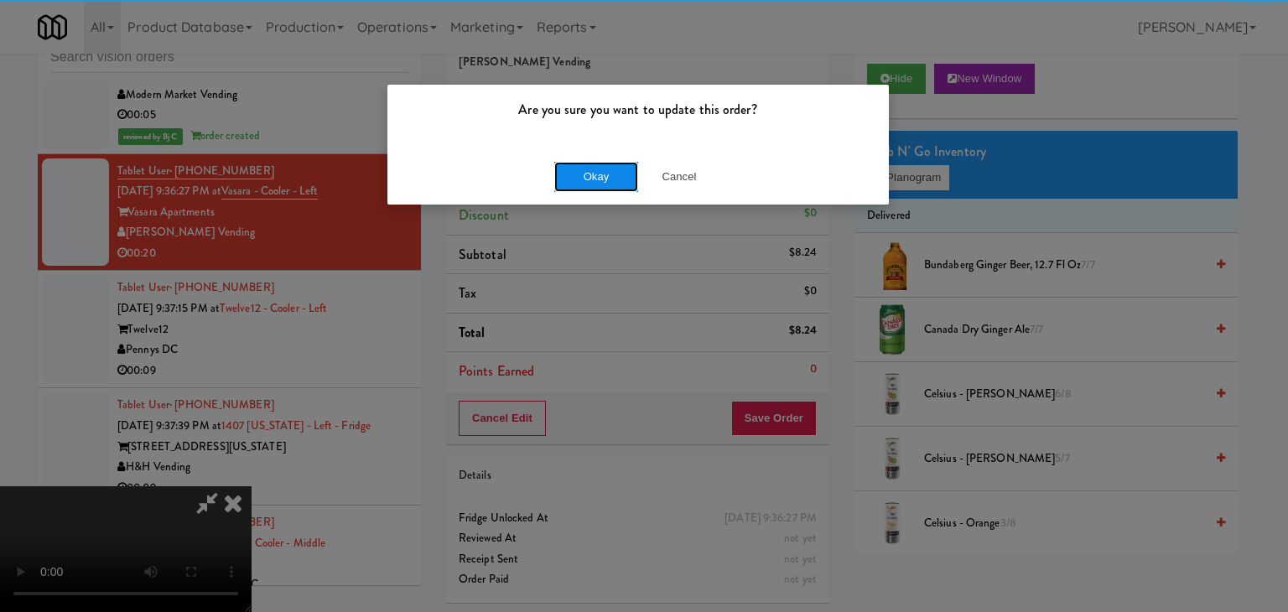
click at [582, 180] on button "Okay" at bounding box center [596, 177] width 84 height 30
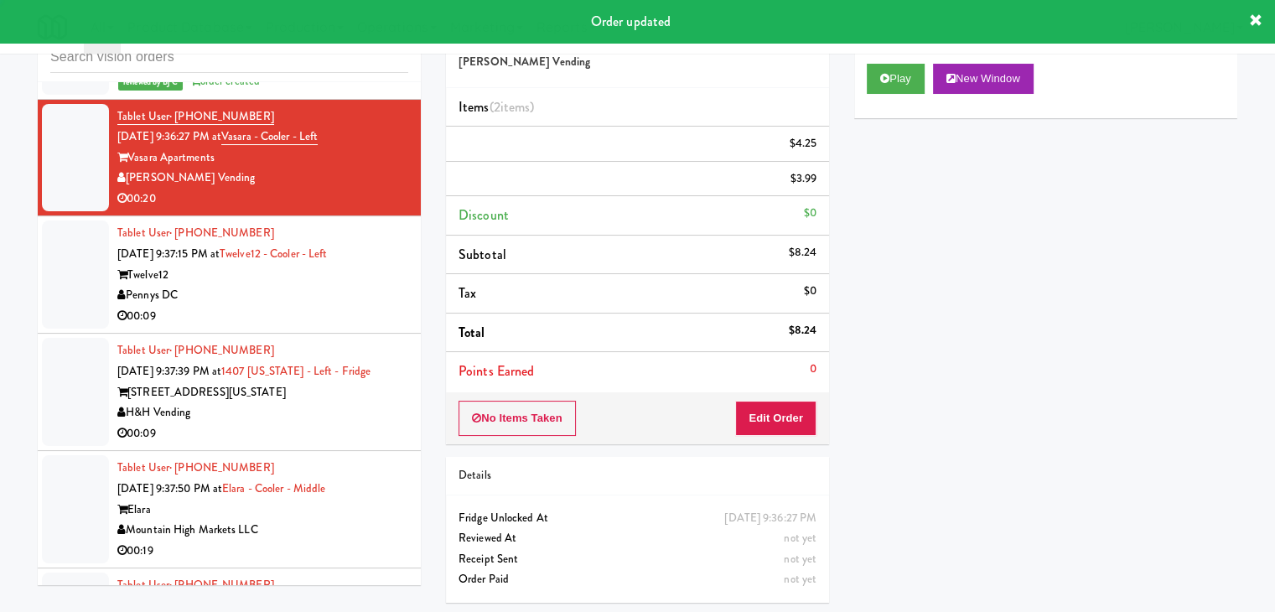
scroll to position [7131, 0]
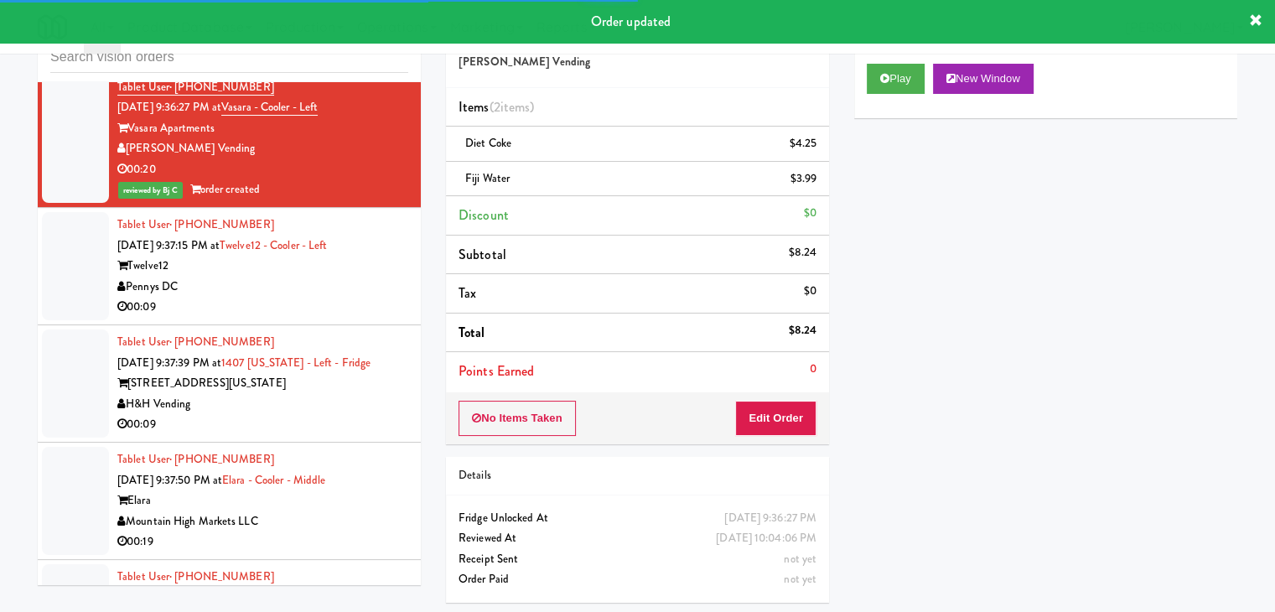
click at [308, 290] on div "Tablet User · (919) 397-1918 [DATE] 9:37:15 PM at Twelve12 - Cooler - Left Twel…" at bounding box center [262, 266] width 291 height 103
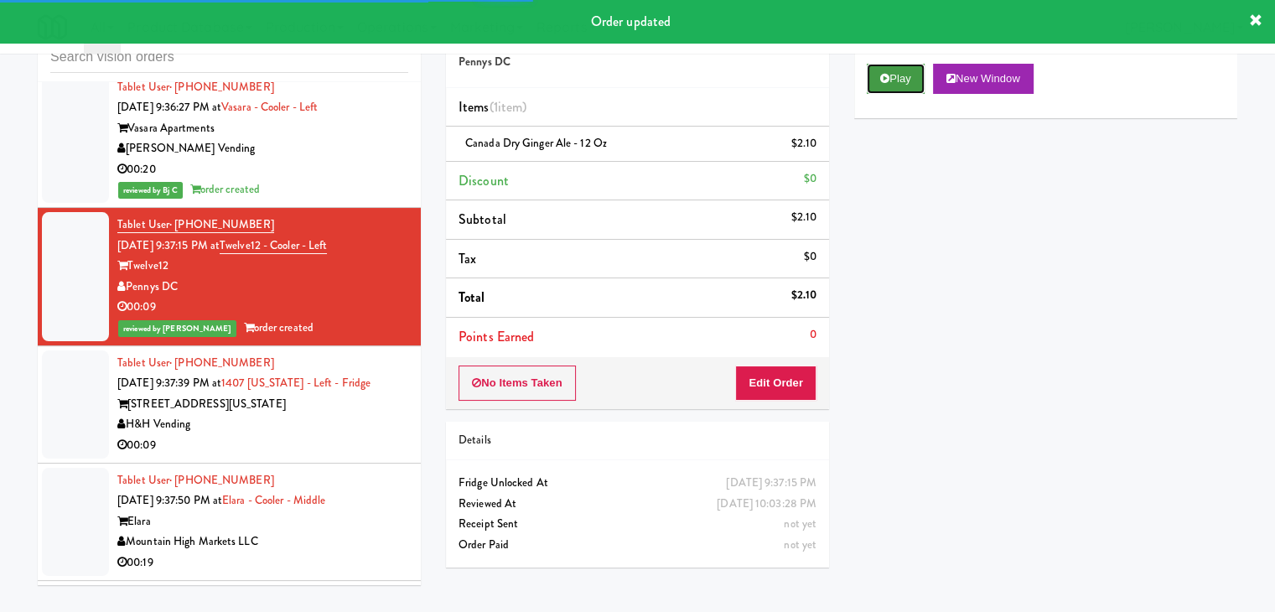
click at [902, 79] on button "Play" at bounding box center [896, 79] width 58 height 30
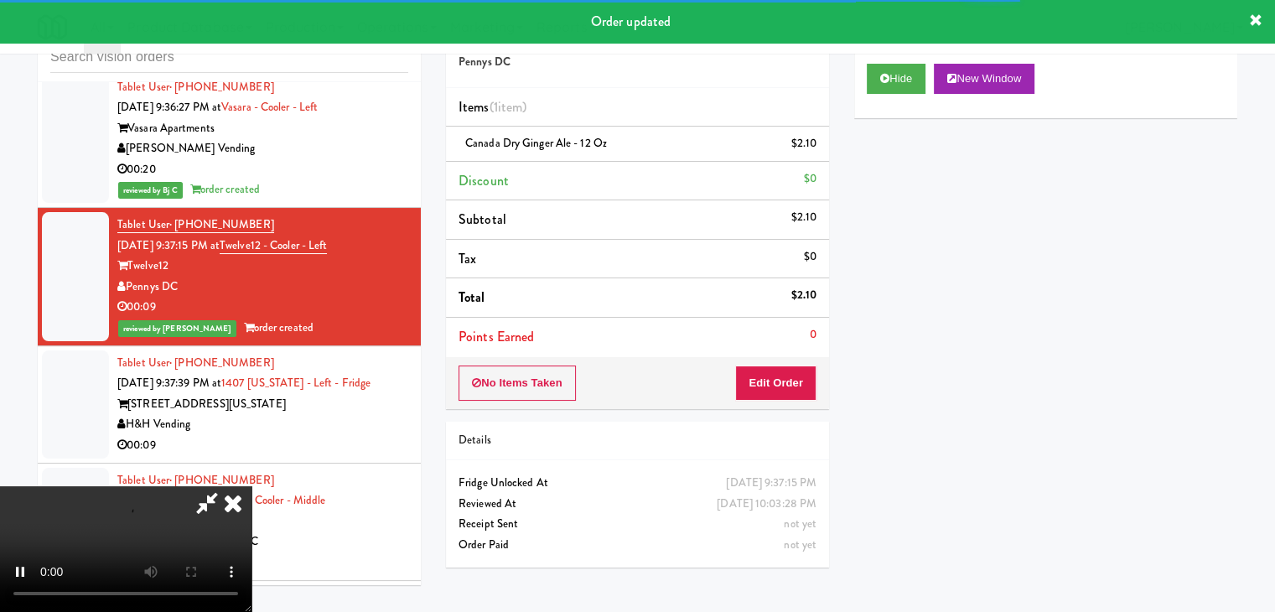
click at [314, 414] on div "H&H Vending" at bounding box center [262, 424] width 291 height 21
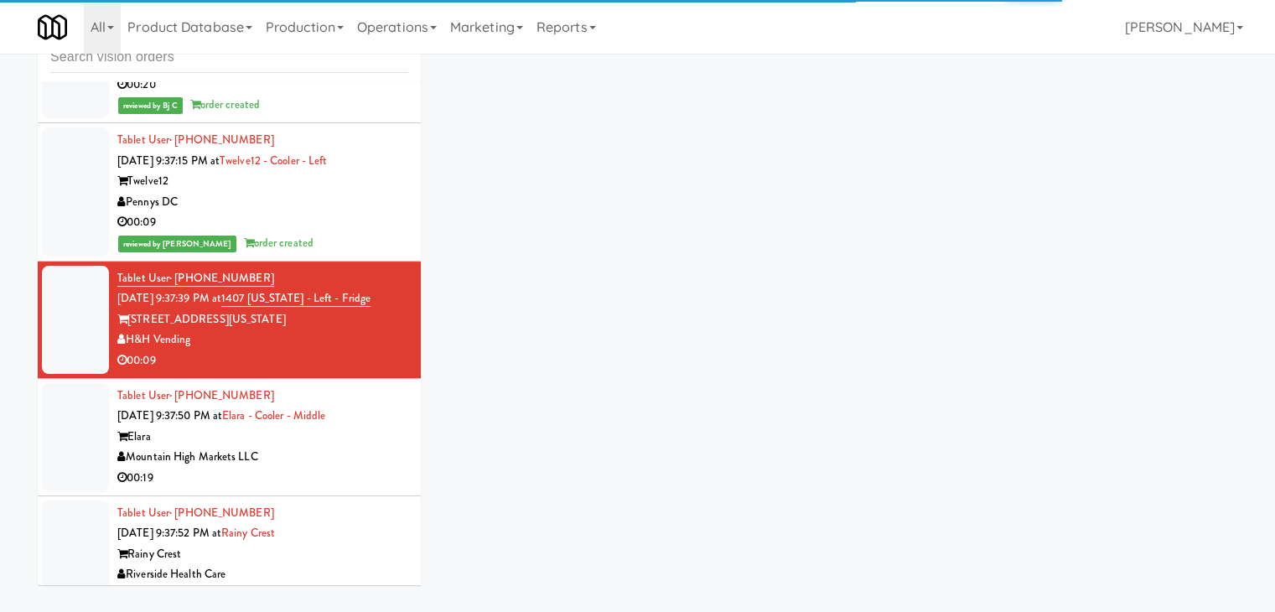
scroll to position [7383, 0]
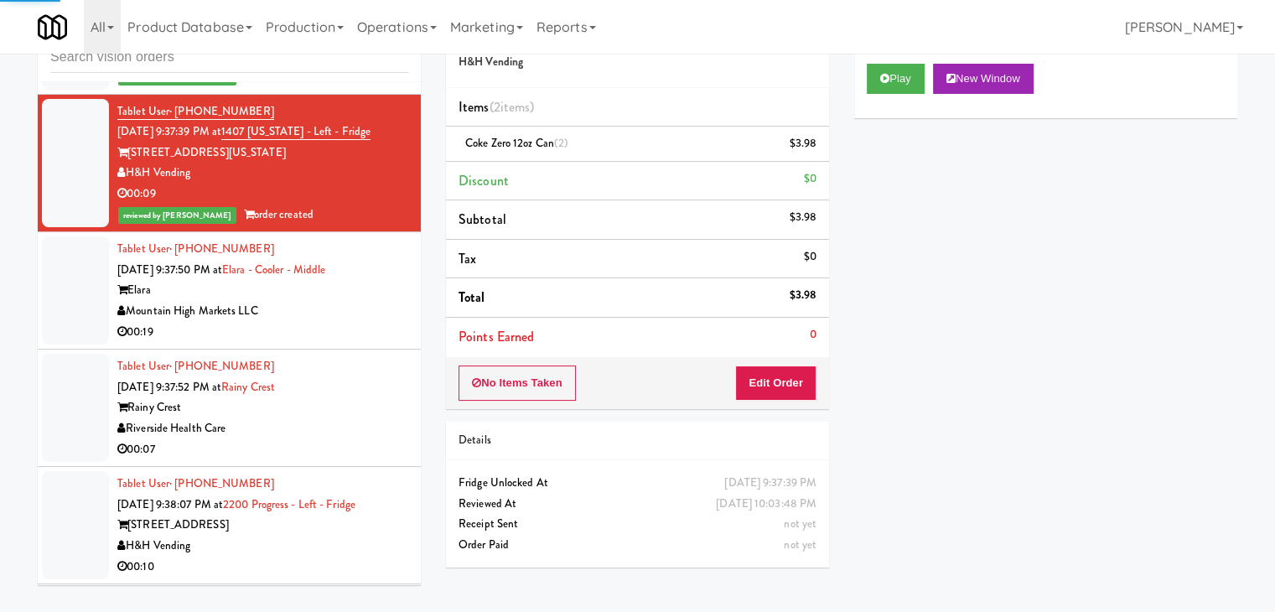
drag, startPoint x: 336, startPoint y: 301, endPoint x: 332, endPoint y: 324, distance: 23.0
click at [338, 301] on div "Mountain High Markets LLC" at bounding box center [262, 311] width 291 height 21
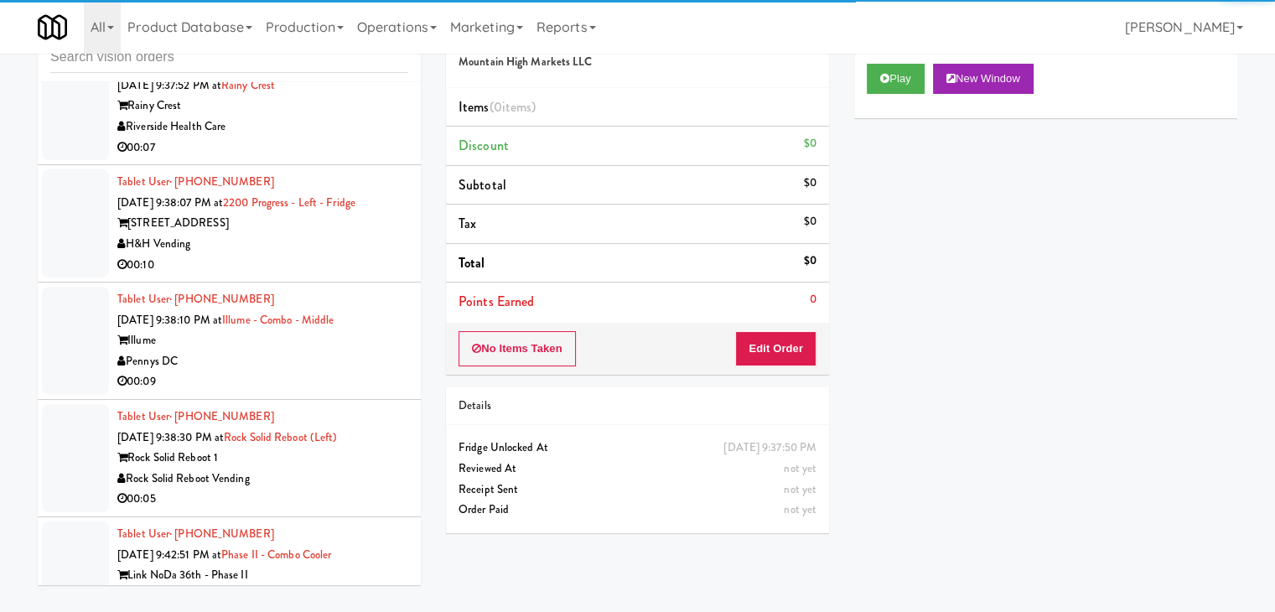
scroll to position [7718, 0]
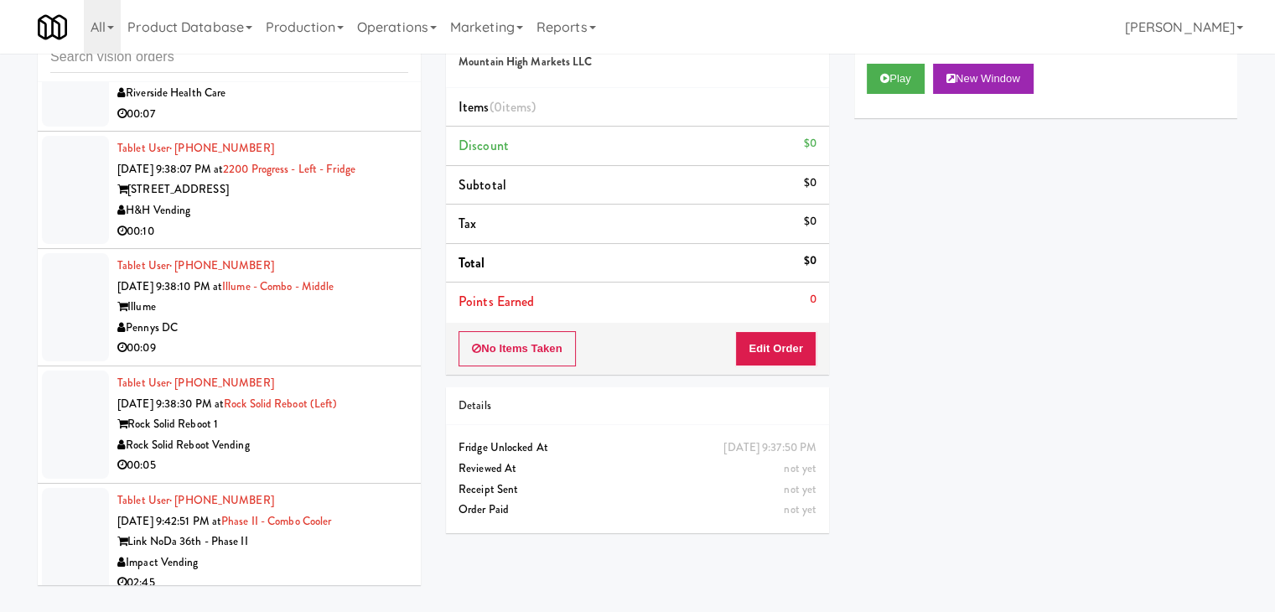
click at [321, 319] on div "Pennys DC" at bounding box center [262, 328] width 291 height 21
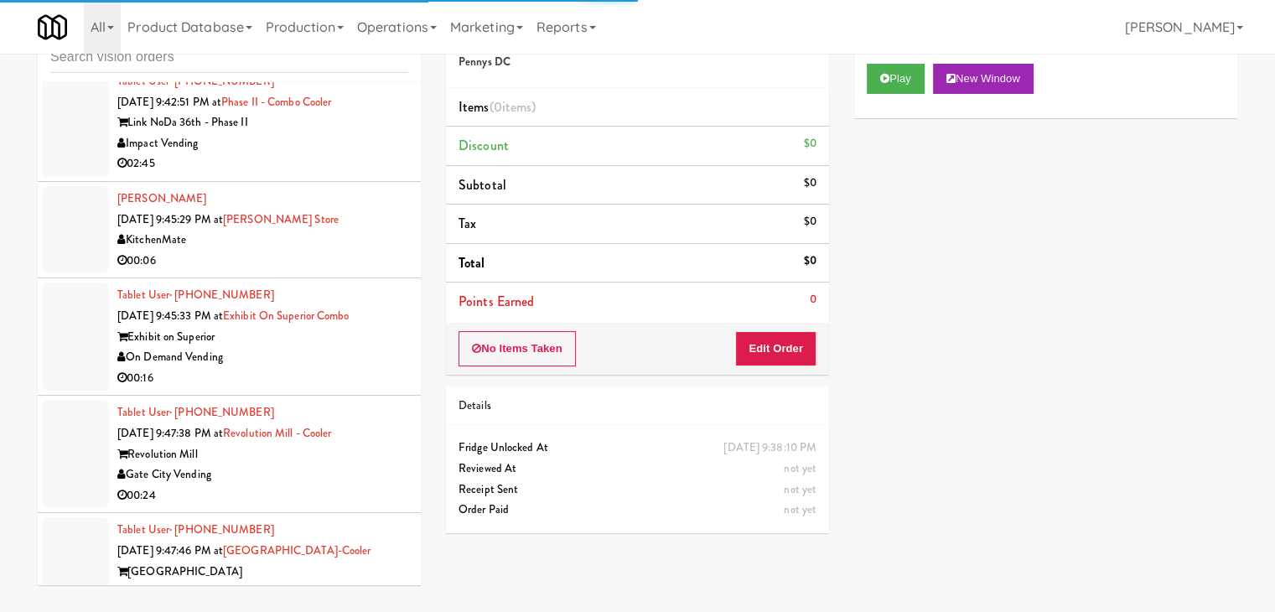
scroll to position [8556, 0]
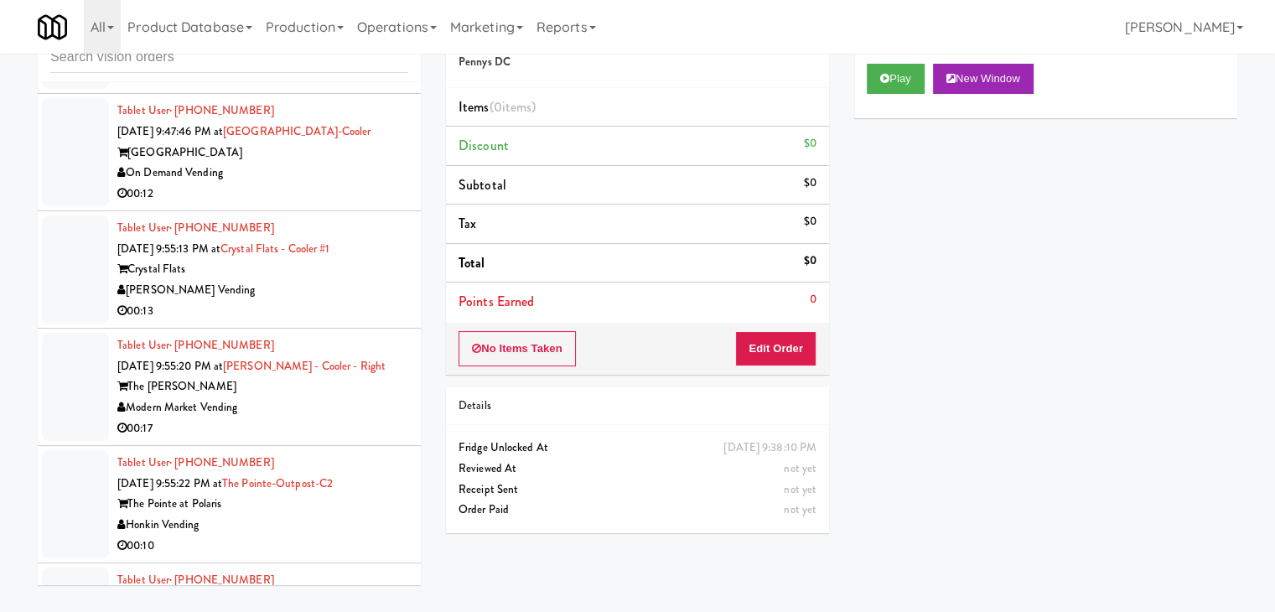
click at [308, 418] on div "00:17" at bounding box center [262, 428] width 291 height 21
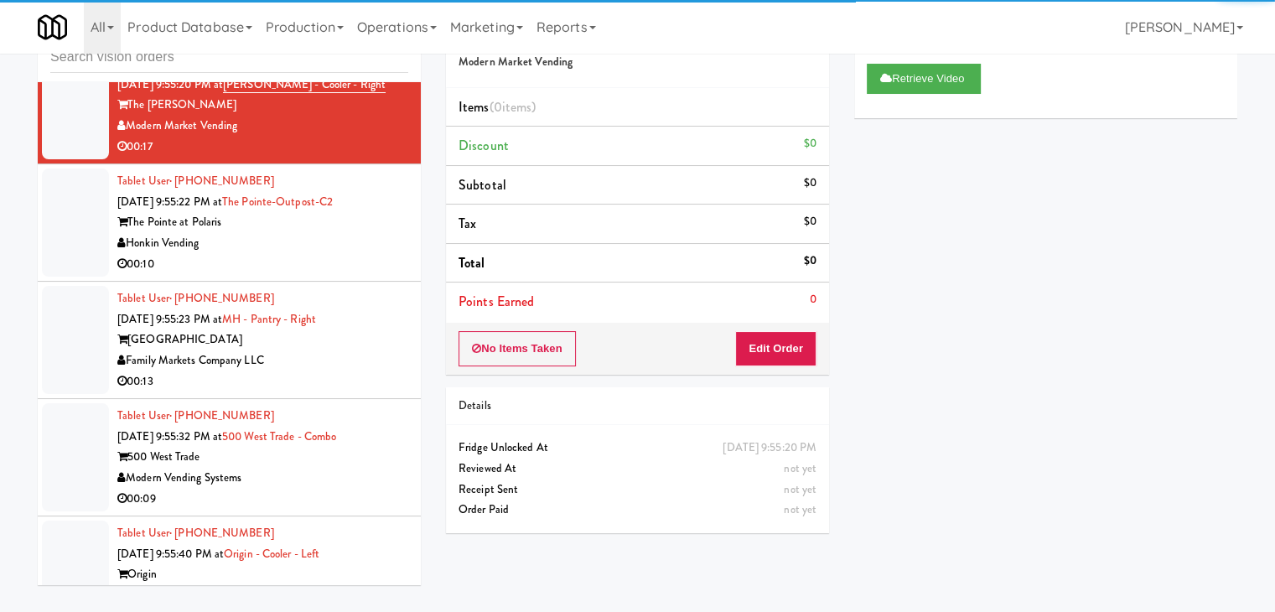
scroll to position [9059, 0]
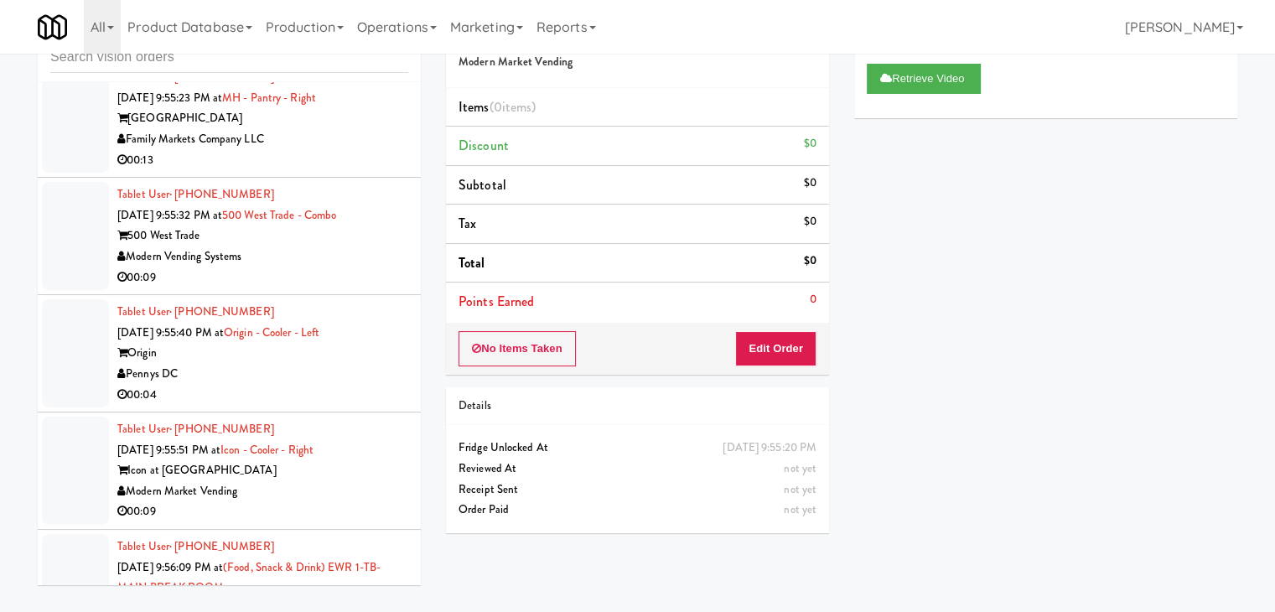
click at [329, 385] on div "00:04" at bounding box center [262, 395] width 291 height 21
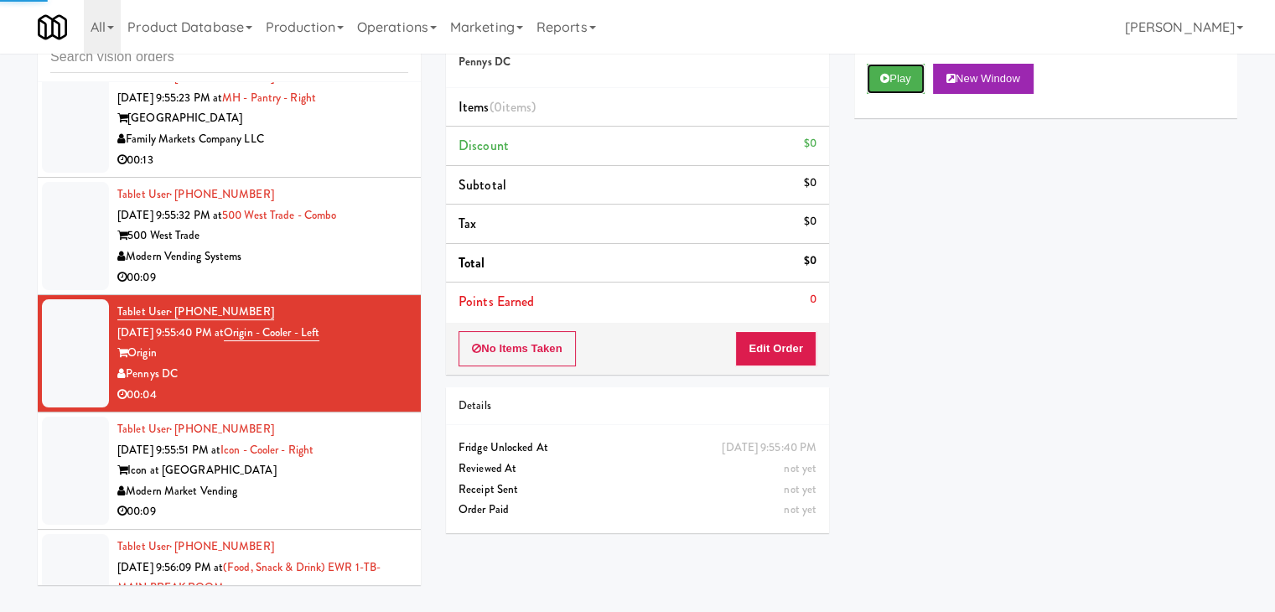
drag, startPoint x: 893, startPoint y: 65, endPoint x: 893, endPoint y: 94, distance: 29.3
click at [892, 68] on button "Play" at bounding box center [896, 79] width 58 height 30
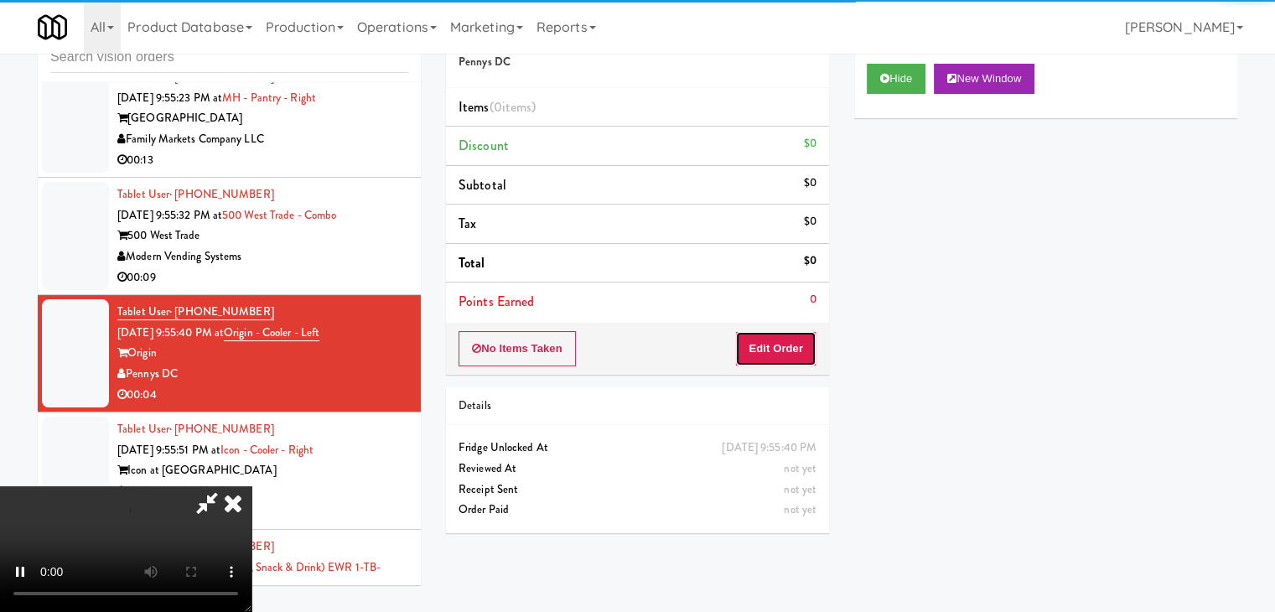
click at [789, 337] on button "Edit Order" at bounding box center [775, 348] width 81 height 35
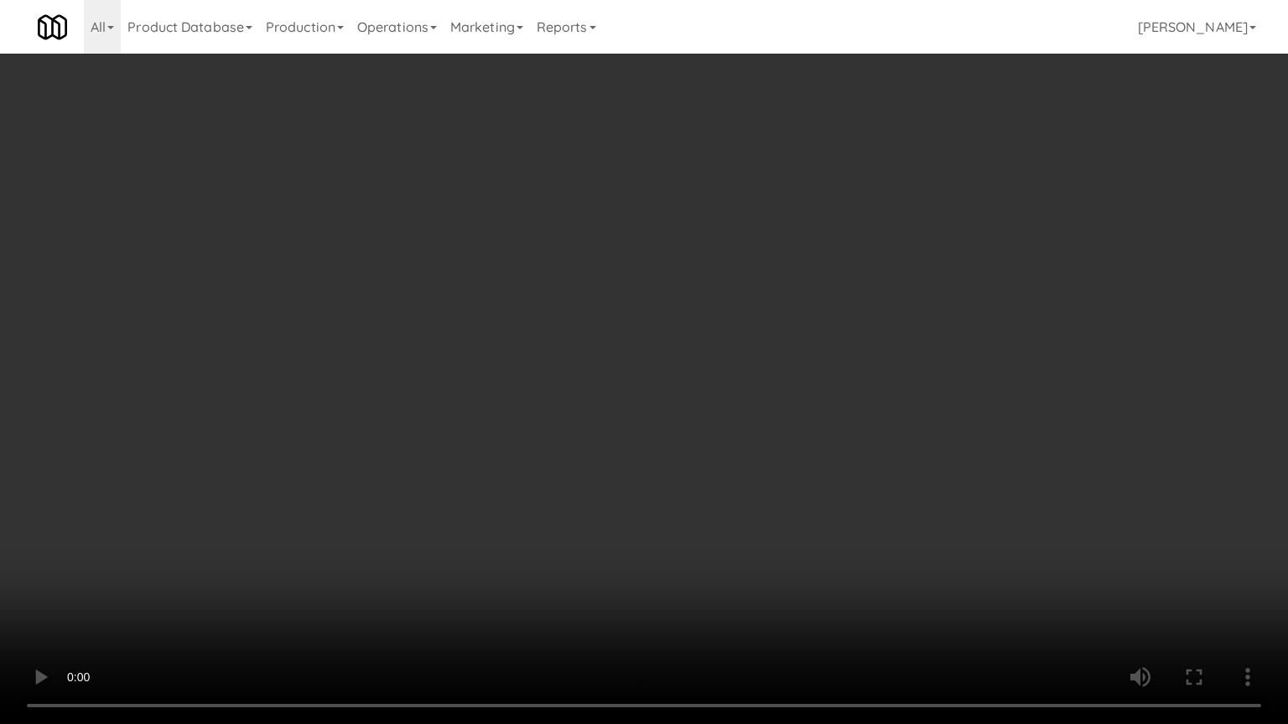
click at [686, 530] on video at bounding box center [644, 362] width 1288 height 724
click at [676, 550] on video at bounding box center [644, 362] width 1288 height 724
click at [649, 552] on video at bounding box center [644, 362] width 1288 height 724
drag, startPoint x: 649, startPoint y: 552, endPoint x: 800, endPoint y: 319, distance: 277.6
click at [650, 551] on video at bounding box center [644, 362] width 1288 height 724
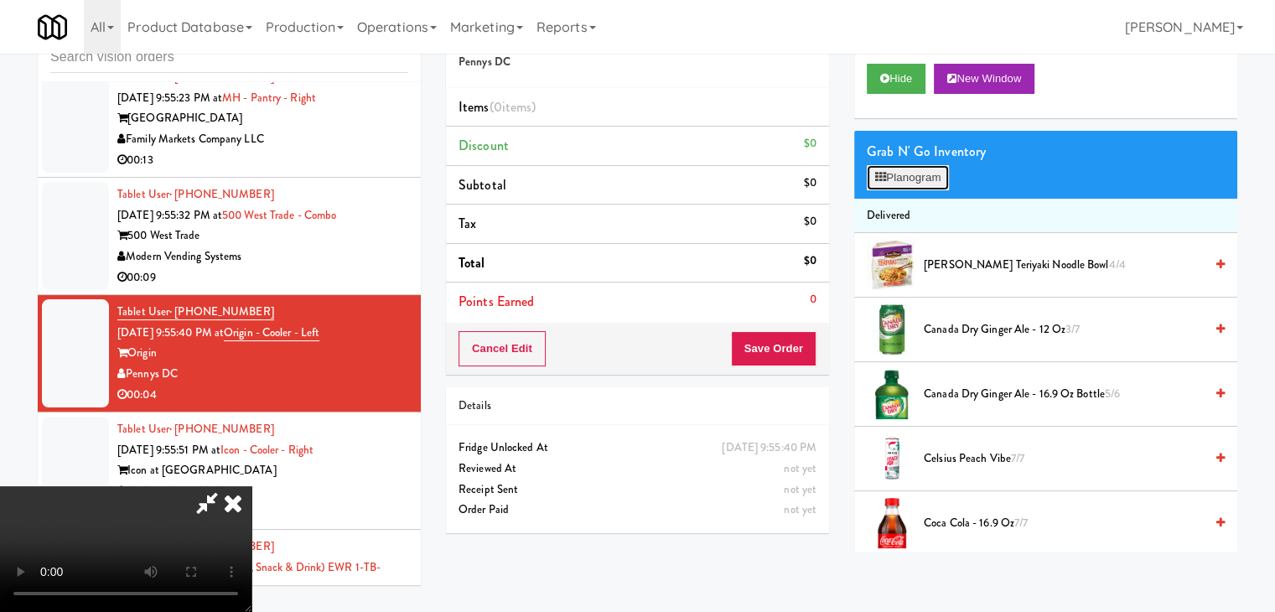
click at [928, 175] on button "Planogram" at bounding box center [908, 177] width 82 height 25
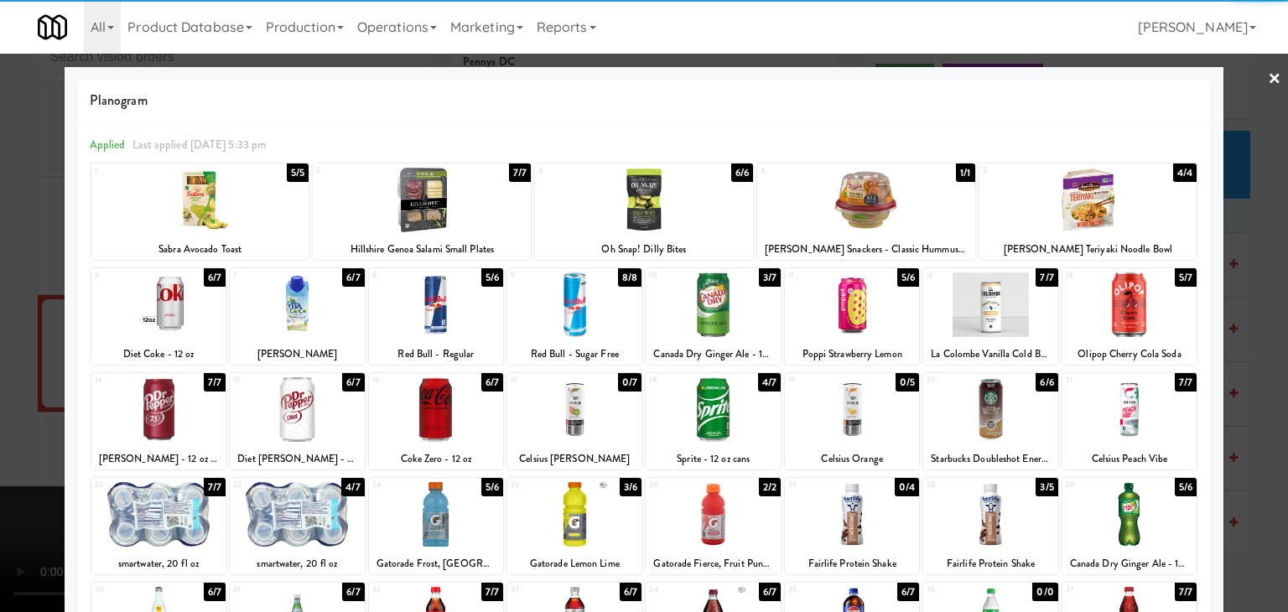
click at [676, 405] on div at bounding box center [712, 409] width 134 height 65
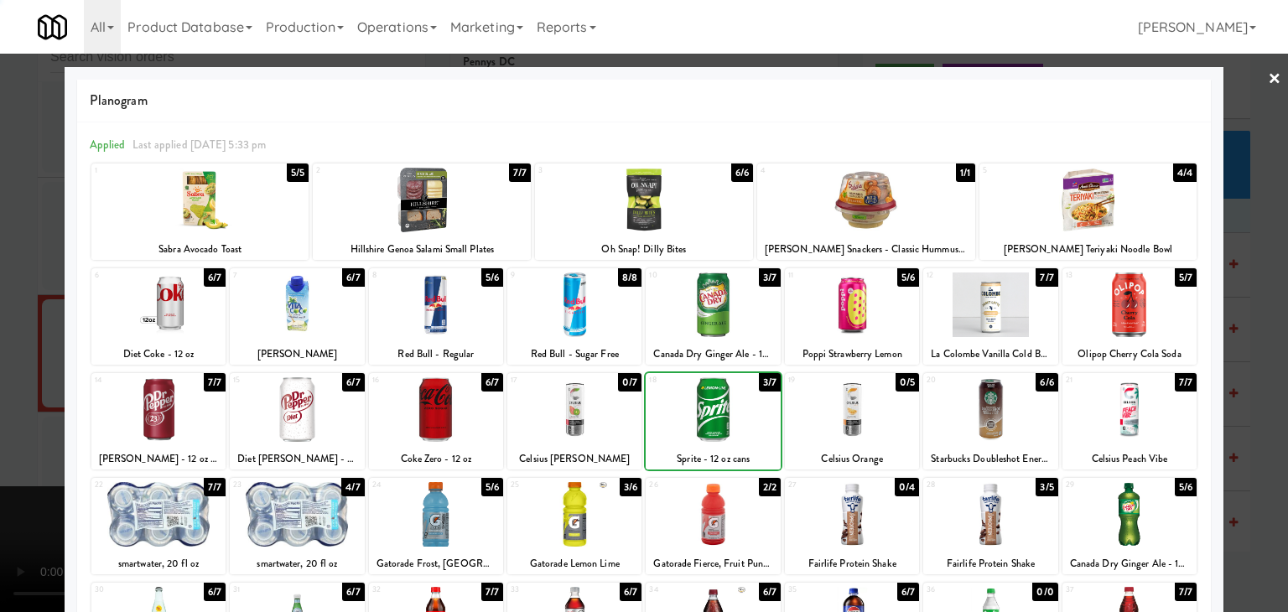
click at [13, 373] on div at bounding box center [644, 306] width 1288 height 612
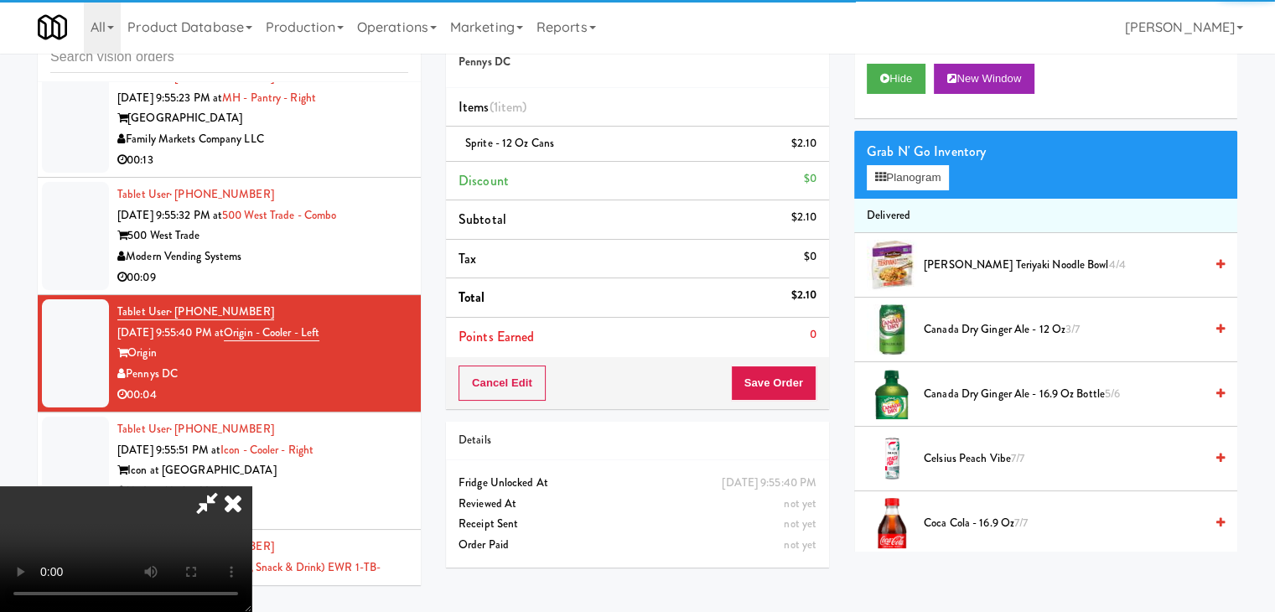
click at [251, 486] on video at bounding box center [125, 549] width 251 height 126
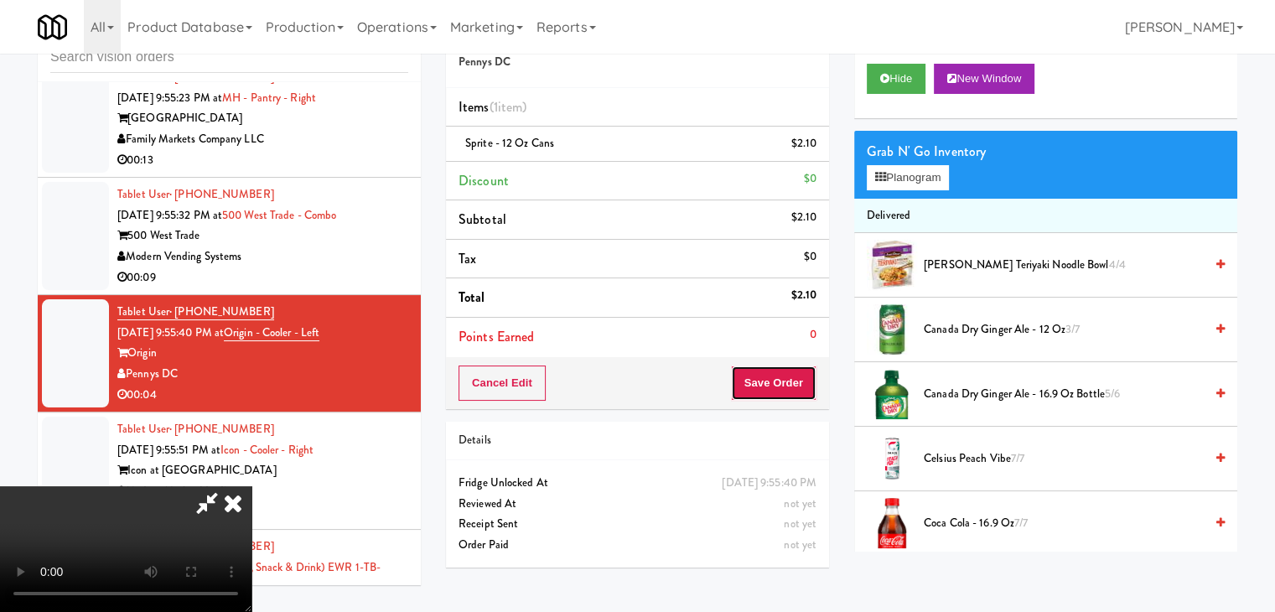
click at [782, 384] on button "Save Order" at bounding box center [774, 382] width 86 height 35
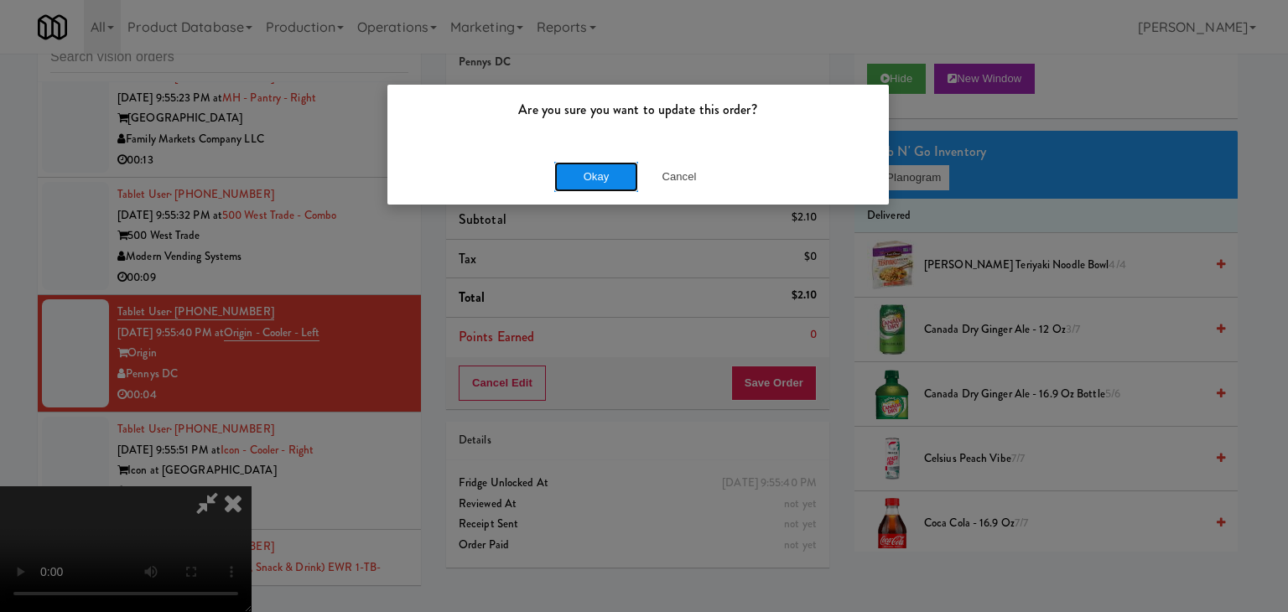
click at [604, 162] on button "Okay" at bounding box center [596, 177] width 84 height 30
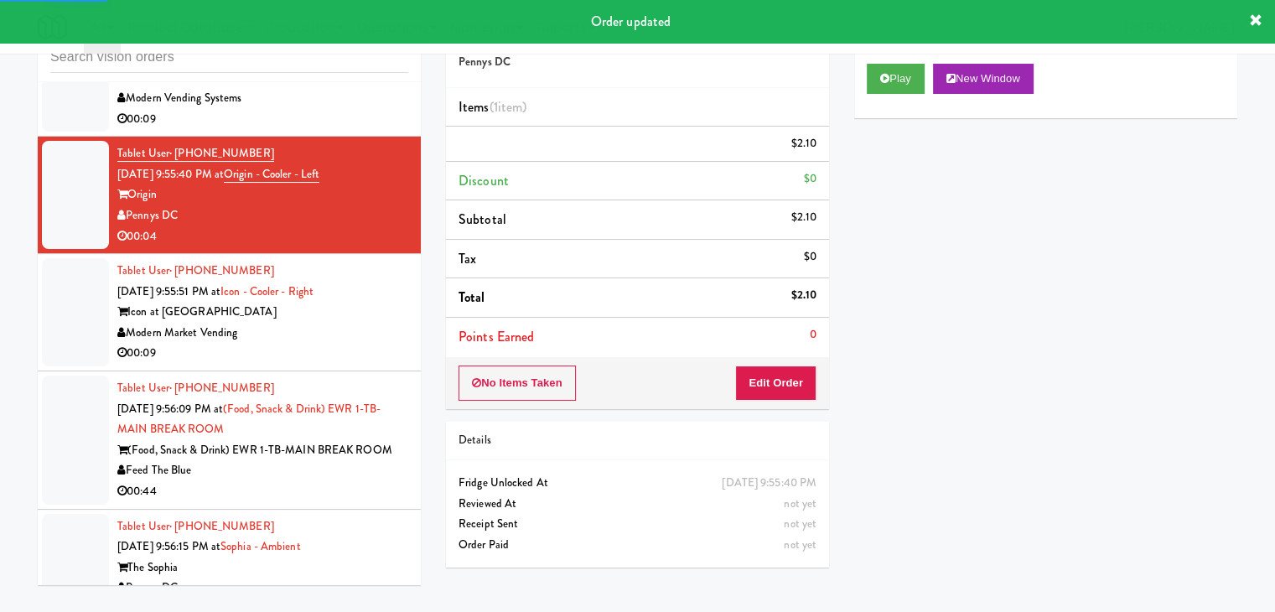
scroll to position [9227, 0]
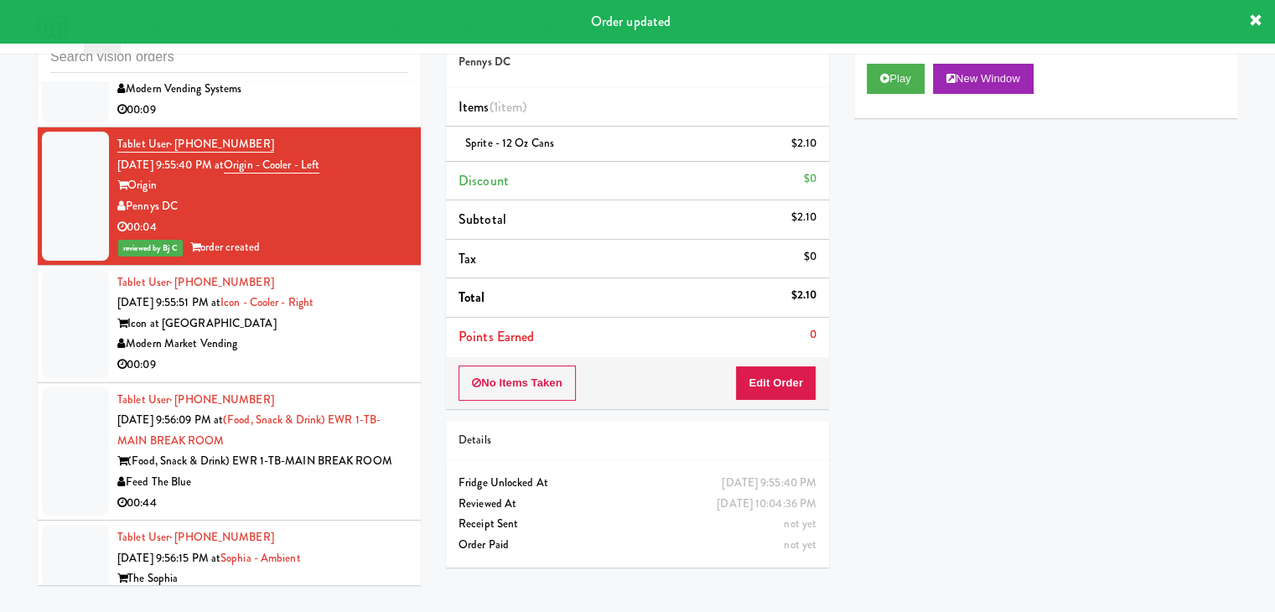
click at [293, 337] on div "Modern Market Vending" at bounding box center [262, 344] width 291 height 21
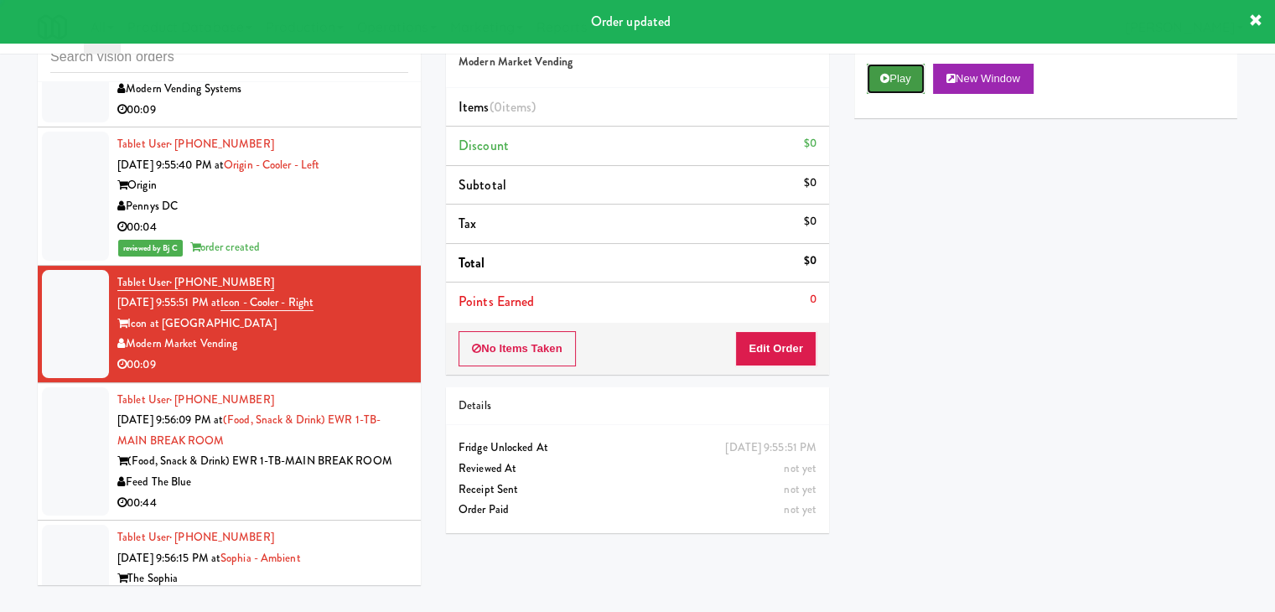
click at [886, 78] on icon at bounding box center [884, 78] width 9 height 11
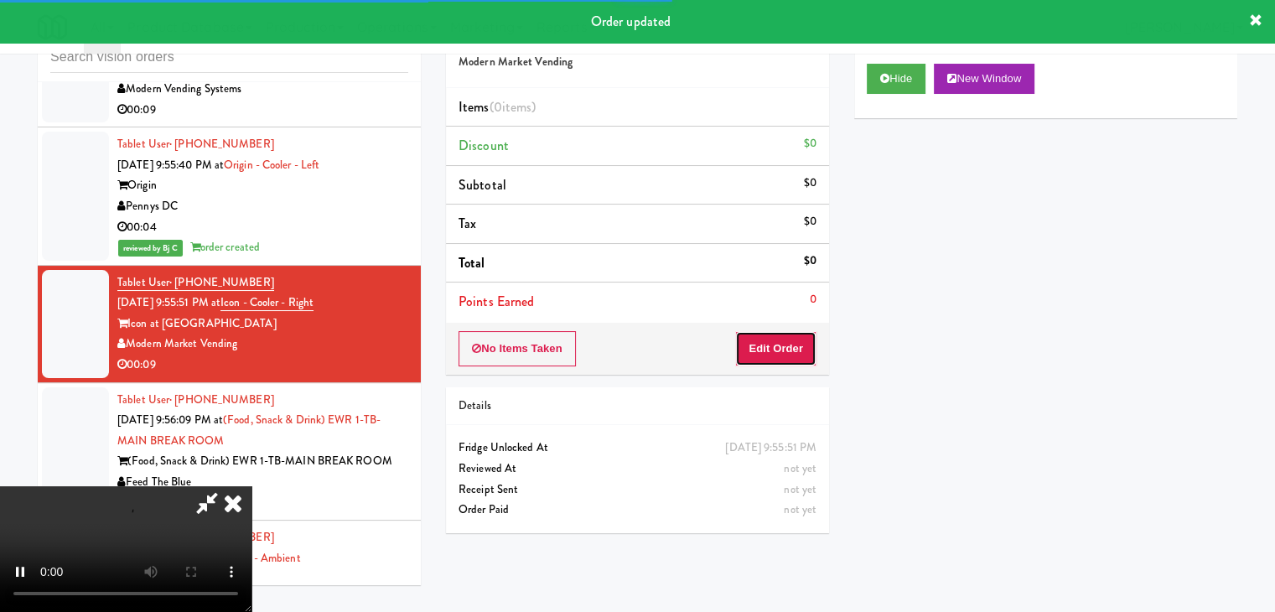
click at [760, 350] on button "Edit Order" at bounding box center [775, 348] width 81 height 35
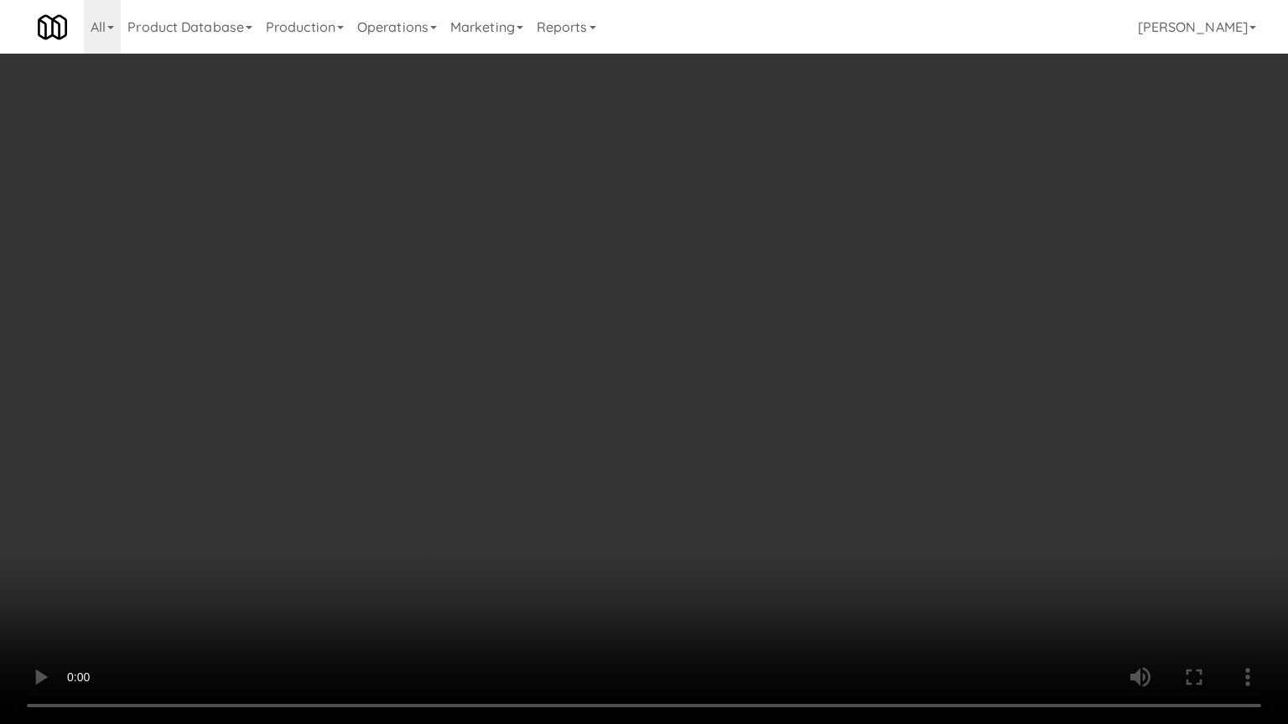
click at [709, 572] on video at bounding box center [644, 362] width 1288 height 724
click at [713, 560] on video at bounding box center [644, 362] width 1288 height 724
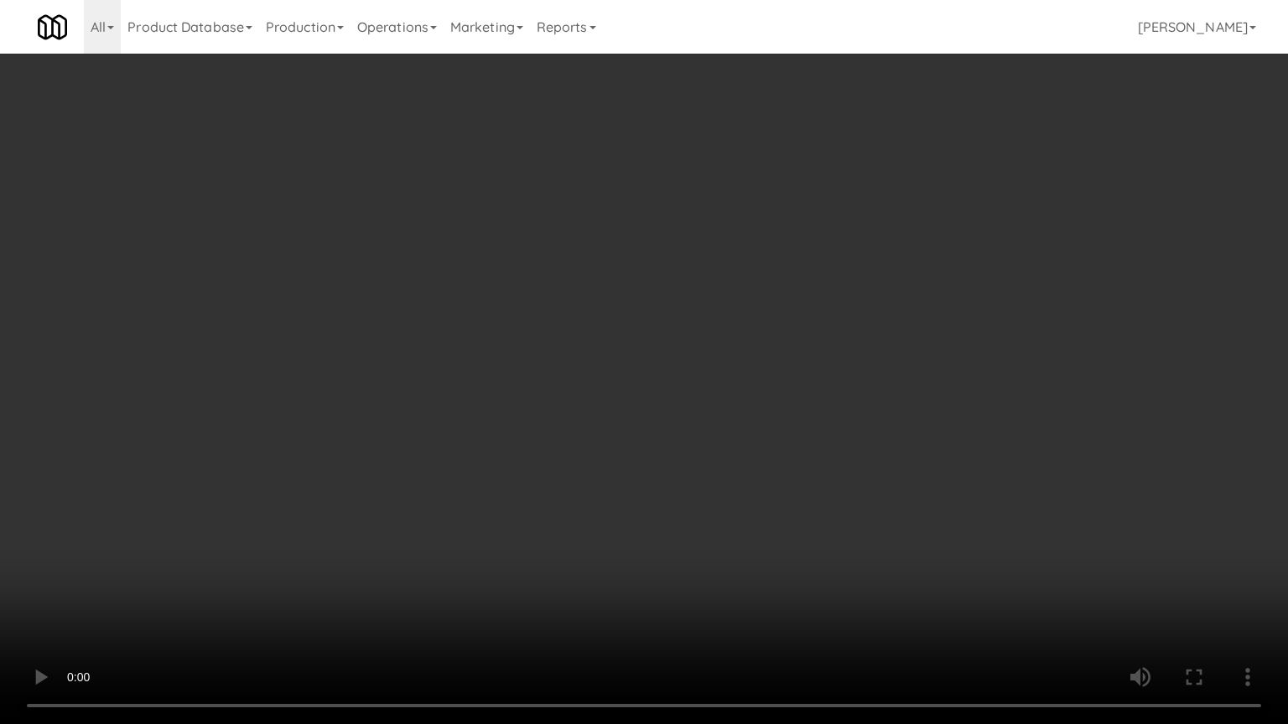
click at [713, 561] on video at bounding box center [644, 362] width 1288 height 724
click at [714, 559] on video at bounding box center [644, 362] width 1288 height 724
click at [714, 558] on video at bounding box center [644, 362] width 1288 height 724
click at [728, 533] on video at bounding box center [644, 362] width 1288 height 724
click at [734, 515] on video at bounding box center [644, 362] width 1288 height 724
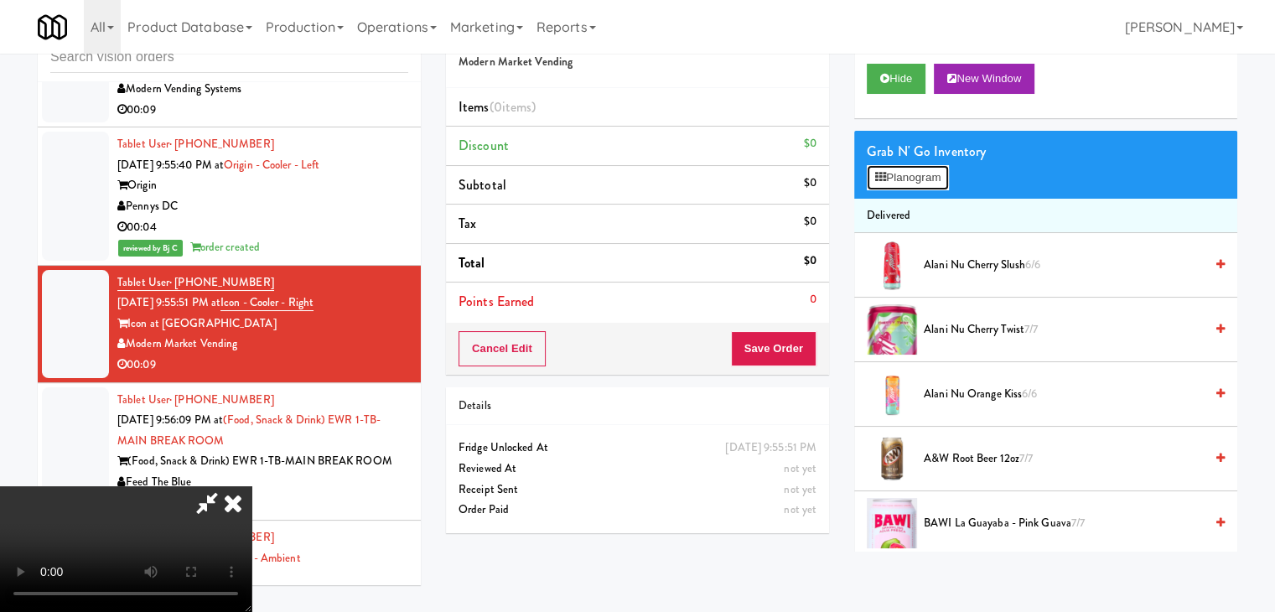
click at [908, 179] on button "Planogram" at bounding box center [908, 177] width 82 height 25
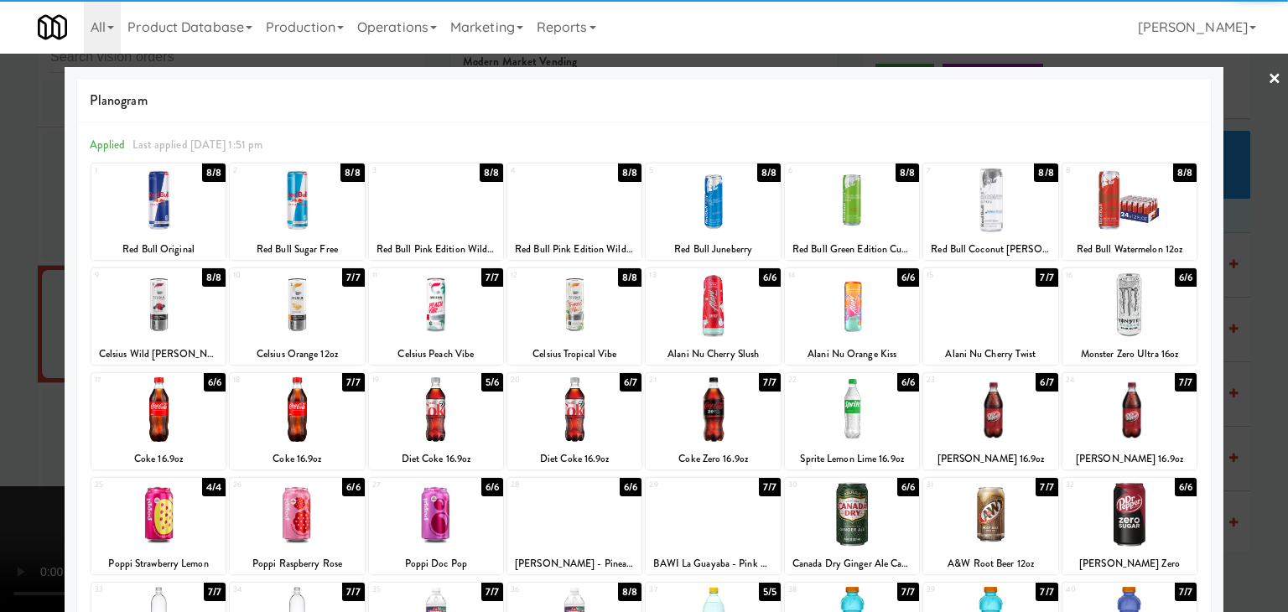
click at [687, 398] on div at bounding box center [712, 409] width 134 height 65
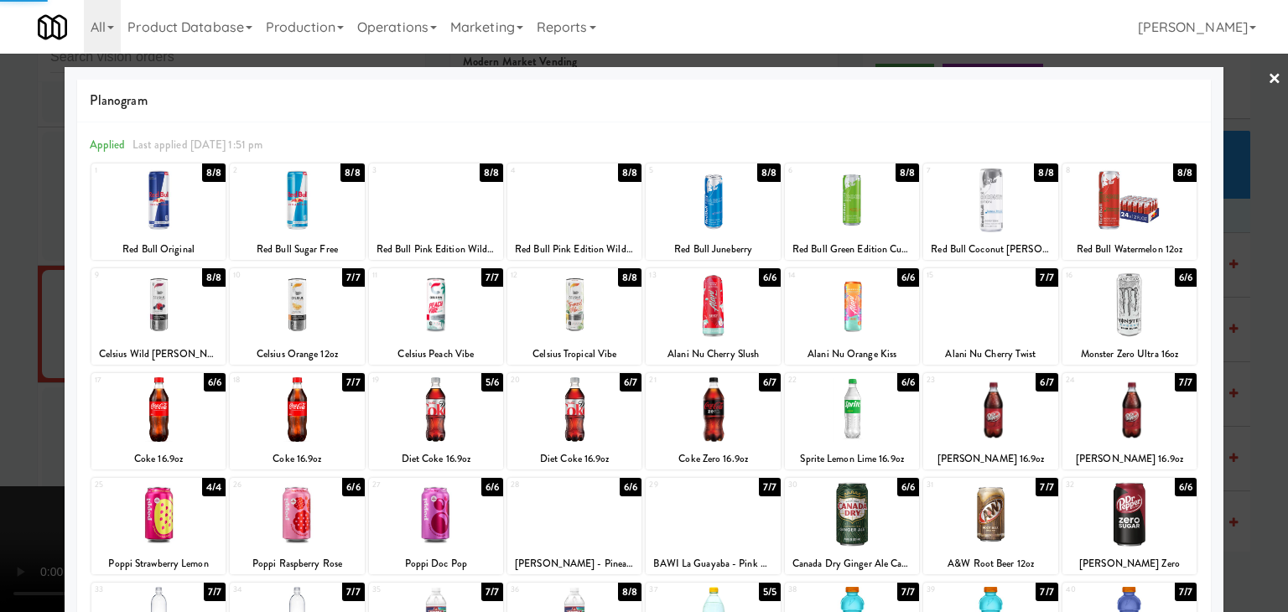
click at [3, 407] on div at bounding box center [644, 306] width 1288 height 612
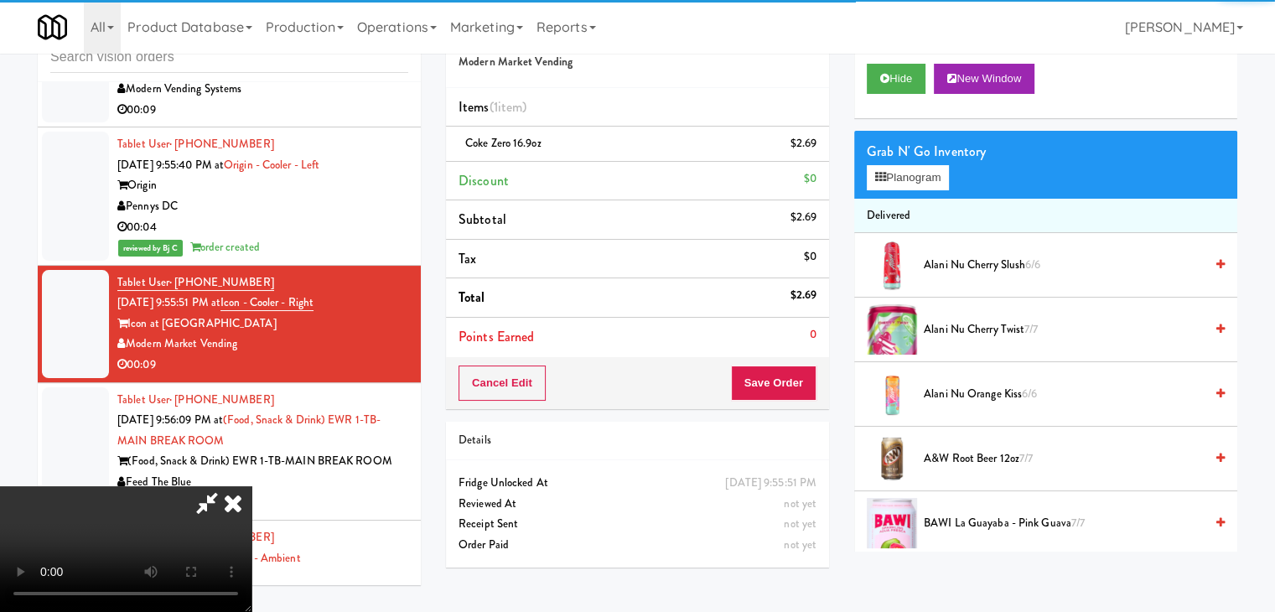
click at [251, 486] on video at bounding box center [125, 549] width 251 height 126
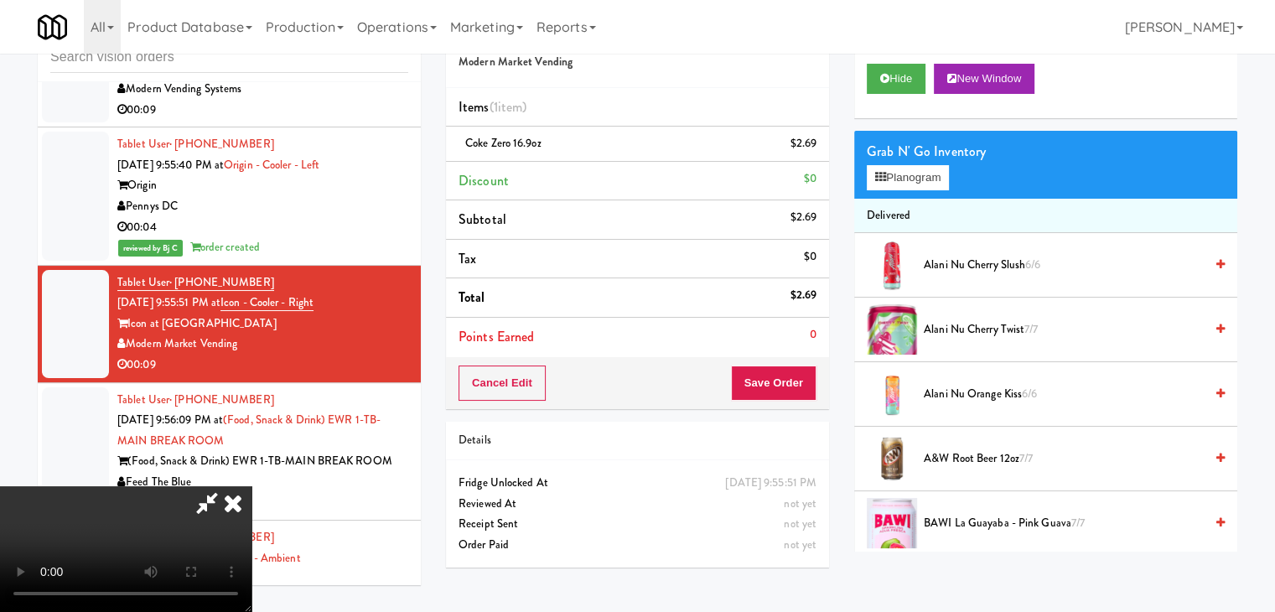
click at [781, 360] on div "Cancel Edit Save Order" at bounding box center [637, 383] width 383 height 52
click at [796, 378] on button "Save Order" at bounding box center [774, 382] width 86 height 35
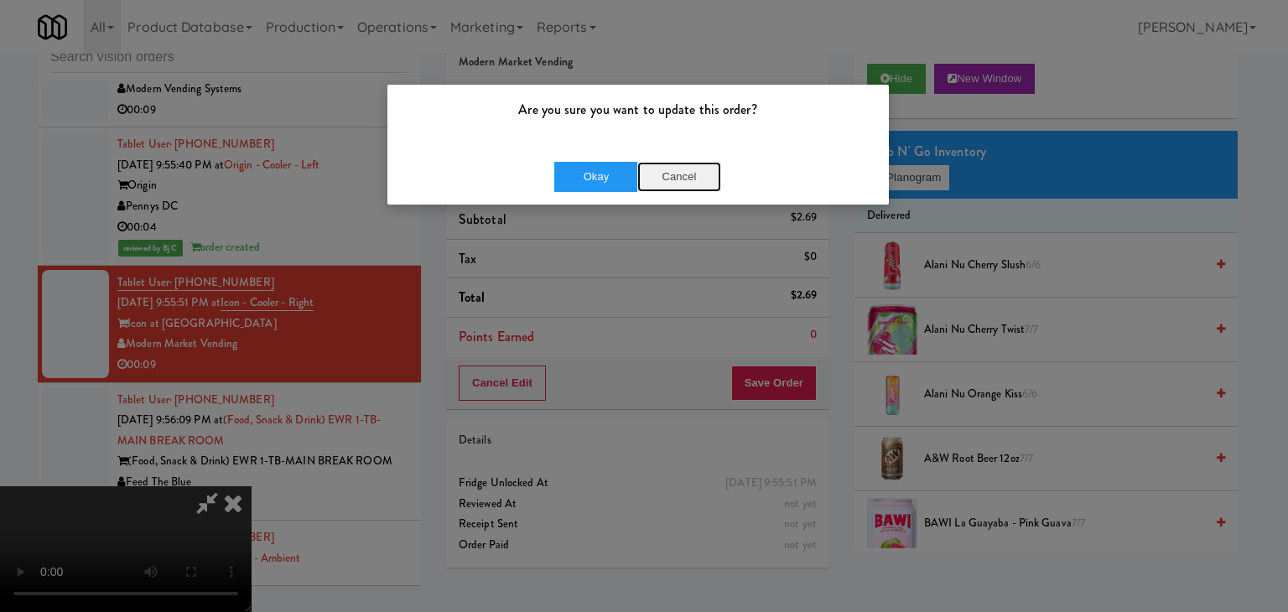
click at [677, 176] on button "Cancel" at bounding box center [679, 177] width 84 height 30
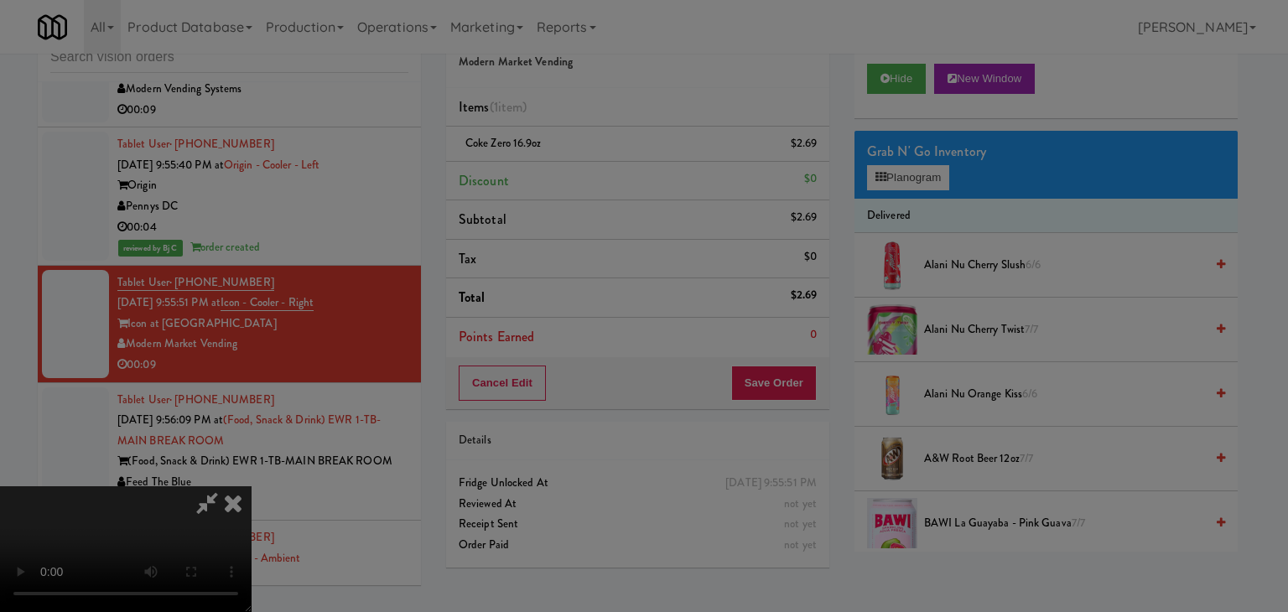
click at [634, 282] on body "Are you sure you want to update this order? Okay Cancel Okay Are you sure you w…" at bounding box center [644, 306] width 1288 height 612
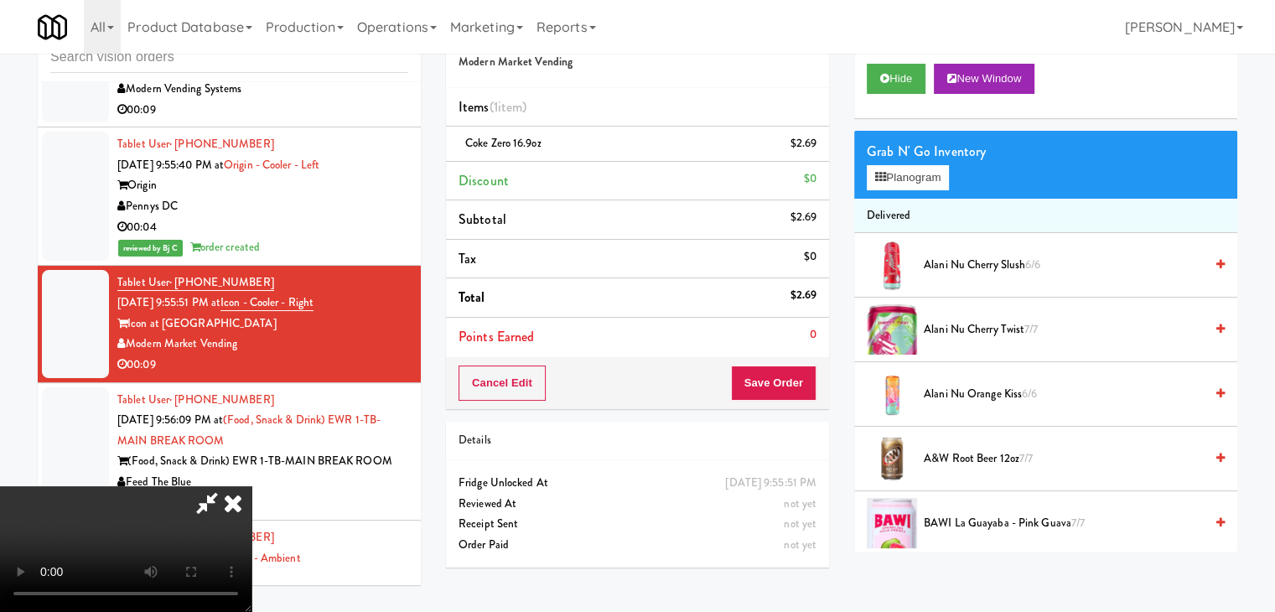
click at [251, 486] on video at bounding box center [125, 549] width 251 height 126
click at [794, 388] on button "Save Order" at bounding box center [774, 382] width 86 height 35
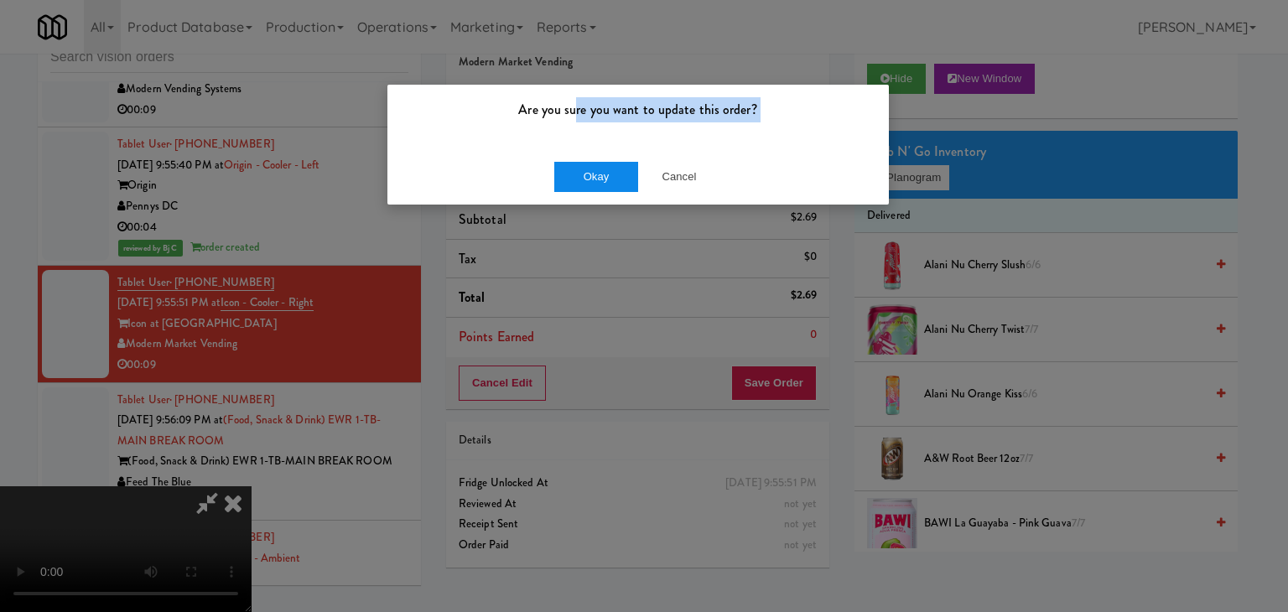
click at [573, 162] on div "Are you sure you want to update this order? Okay Cancel" at bounding box center [637, 145] width 503 height 122
click at [577, 165] on button "Okay" at bounding box center [596, 177] width 84 height 30
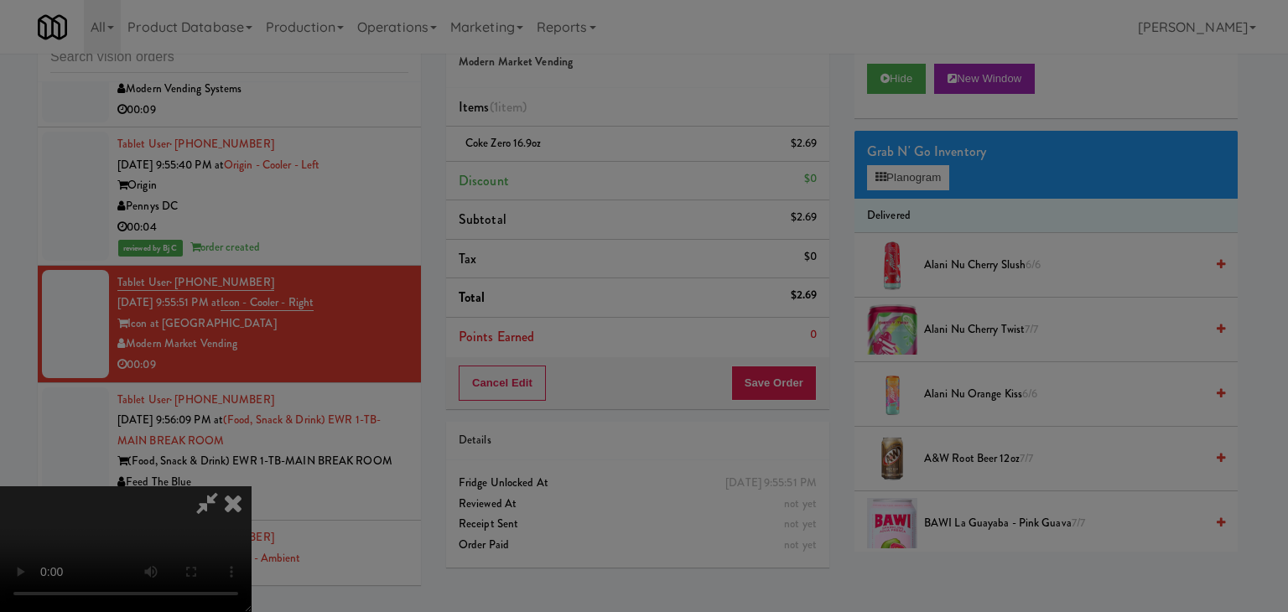
click at [577, 161] on button "Okay" at bounding box center [596, 146] width 84 height 30
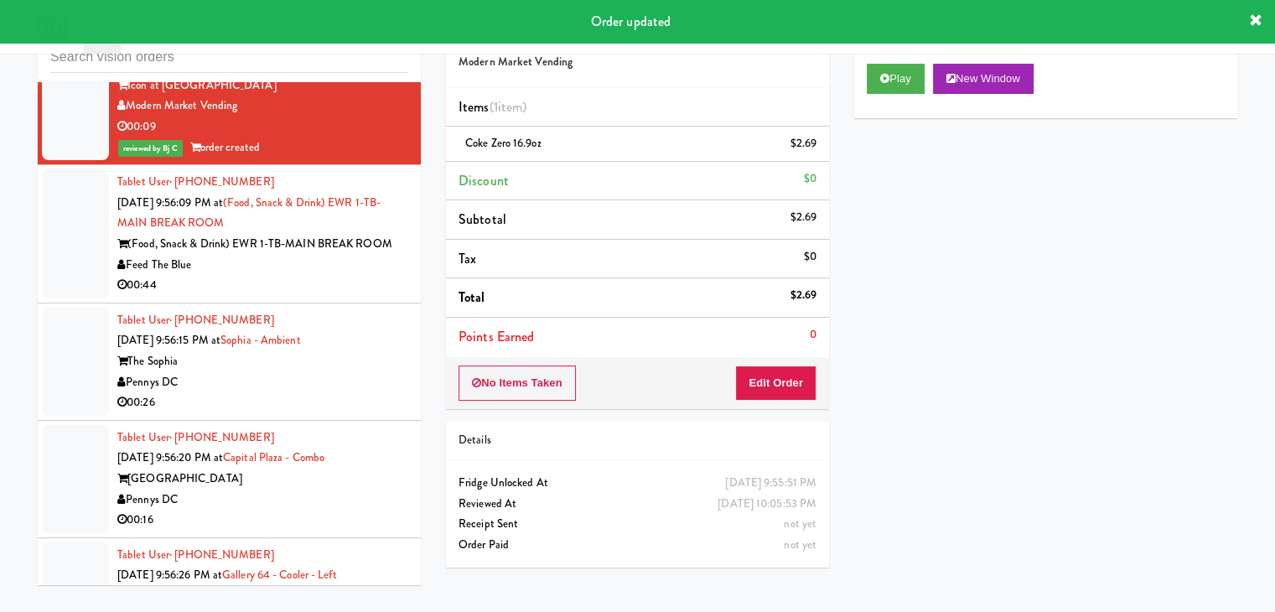
scroll to position [9478, 0]
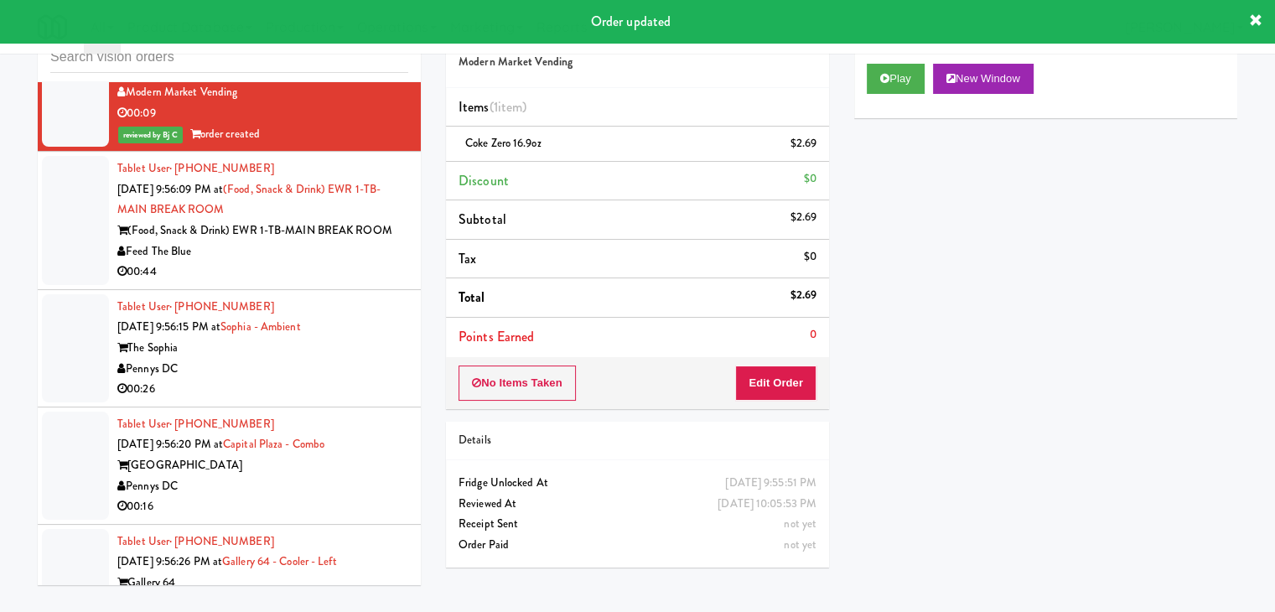
click at [348, 267] on div "00:44" at bounding box center [262, 272] width 291 height 21
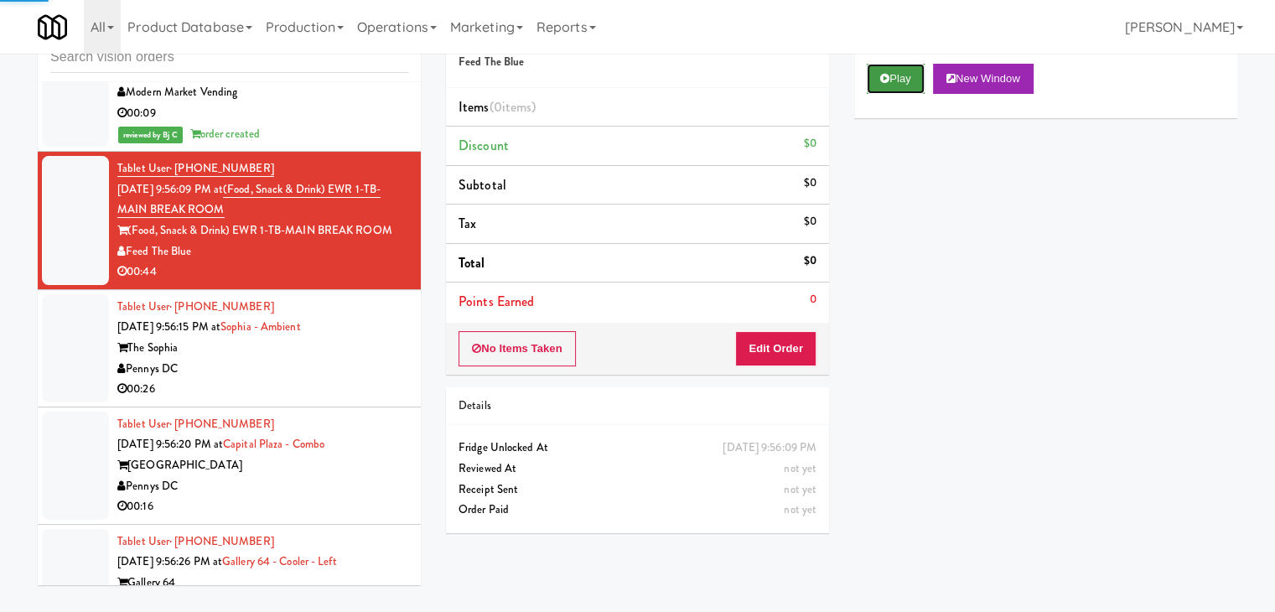
click at [904, 88] on button "Play" at bounding box center [896, 79] width 58 height 30
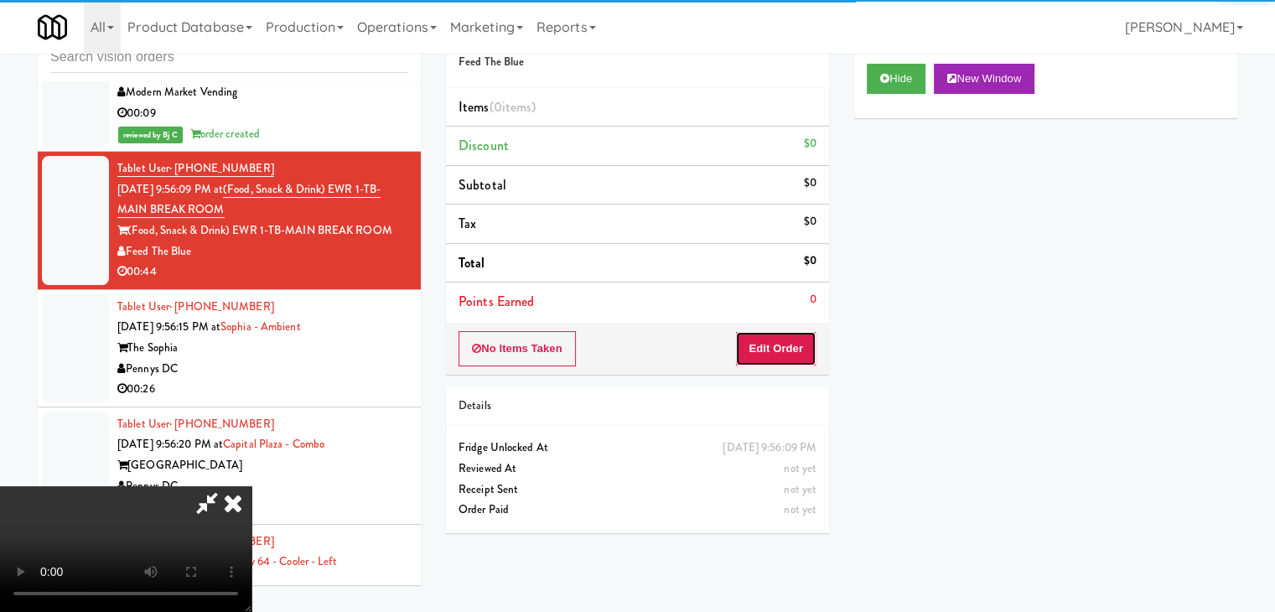
click at [780, 342] on button "Edit Order" at bounding box center [775, 348] width 81 height 35
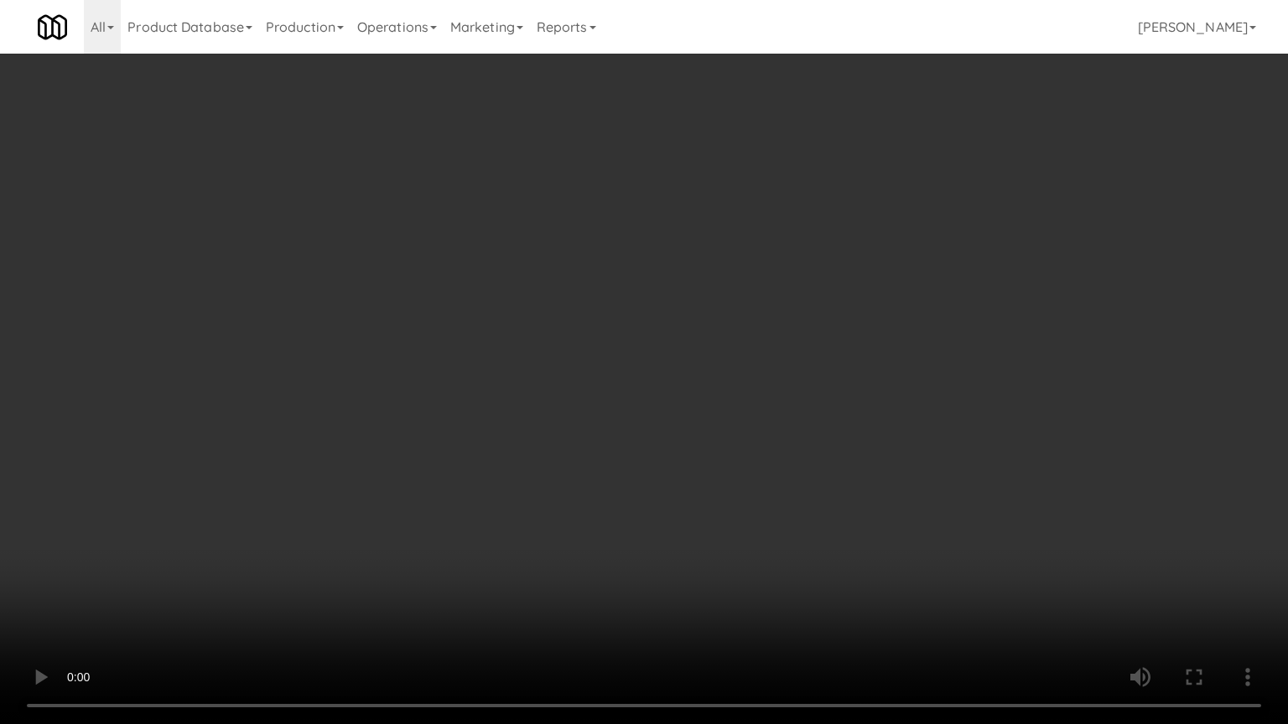
click at [963, 205] on video at bounding box center [644, 362] width 1288 height 724
drag, startPoint x: 963, startPoint y: 205, endPoint x: 1049, endPoint y: 1, distance: 220.9
click at [963, 201] on video at bounding box center [644, 362] width 1288 height 724
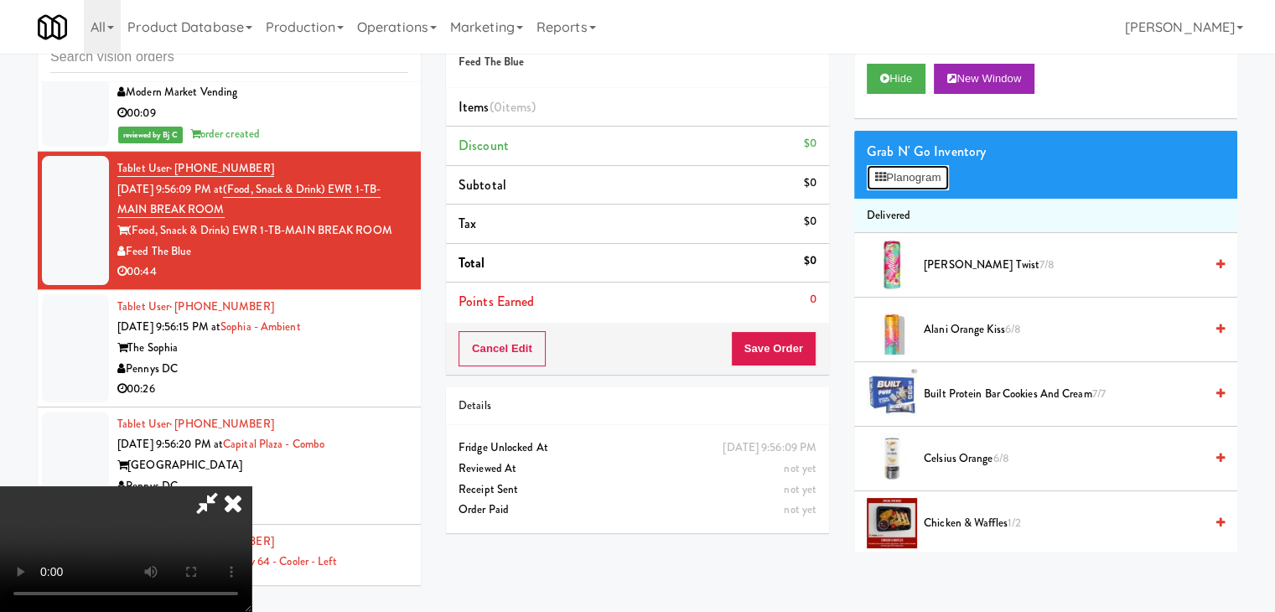
drag, startPoint x: 921, startPoint y: 179, endPoint x: 924, endPoint y: 169, distance: 9.6
click at [921, 174] on button "Planogram" at bounding box center [908, 177] width 82 height 25
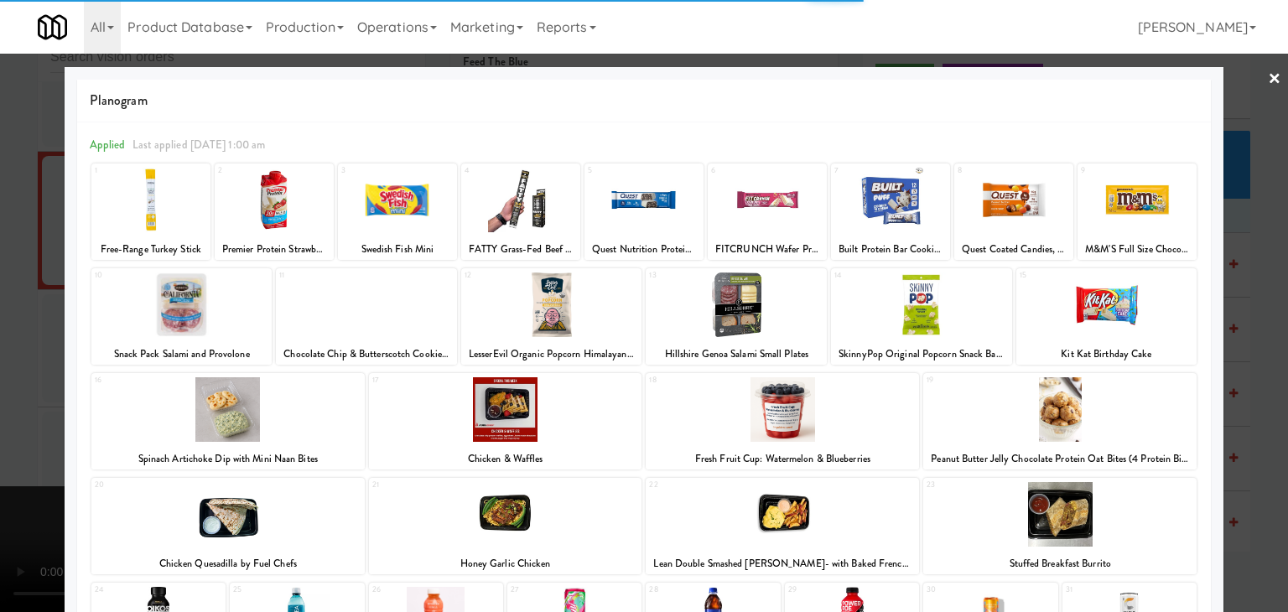
click at [743, 303] on div at bounding box center [735, 304] width 181 height 65
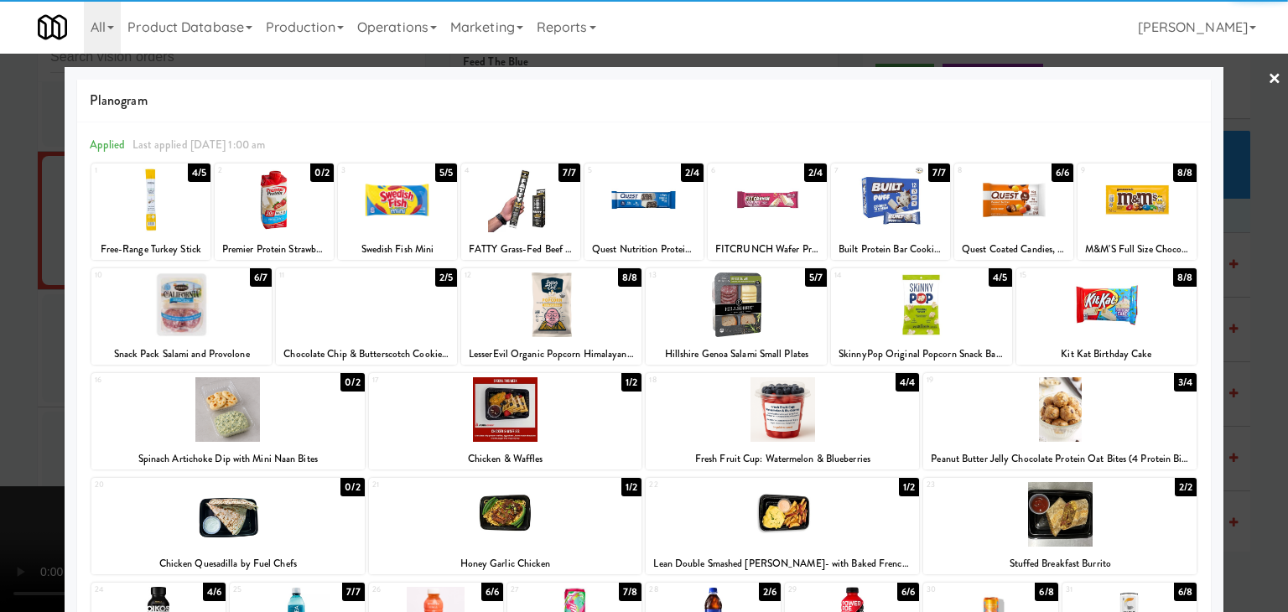
drag, startPoint x: 1122, startPoint y: 525, endPoint x: 1153, endPoint y: 521, distance: 31.3
click at [1123, 524] on div at bounding box center [1059, 514] width 273 height 65
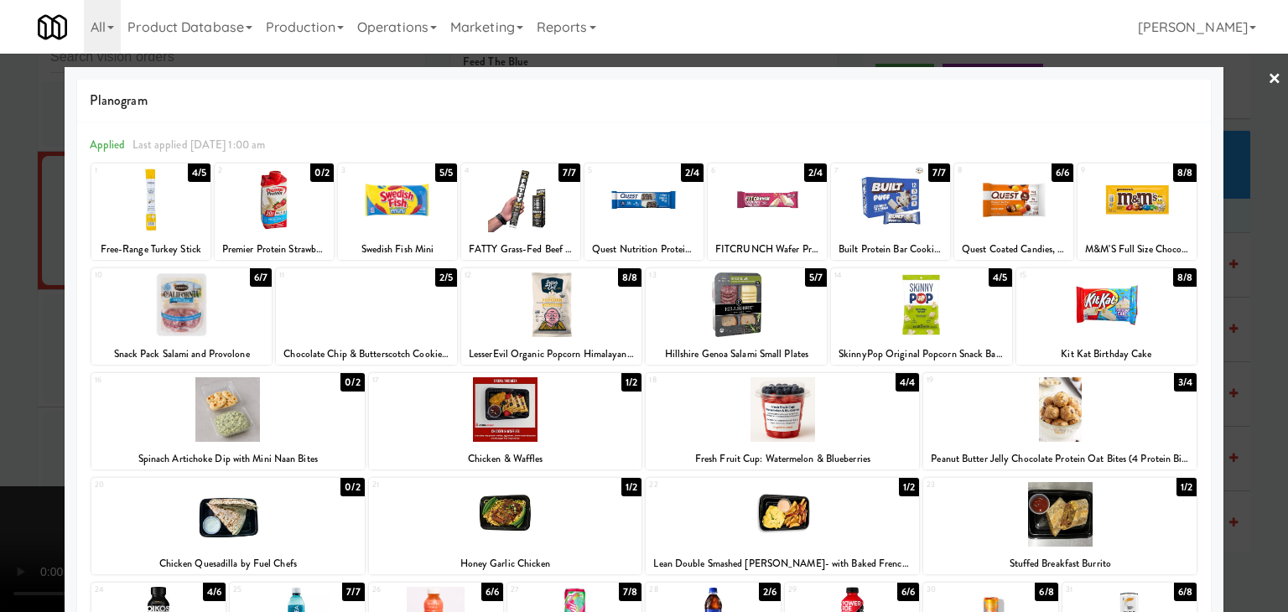
click at [1247, 500] on div at bounding box center [644, 306] width 1288 height 612
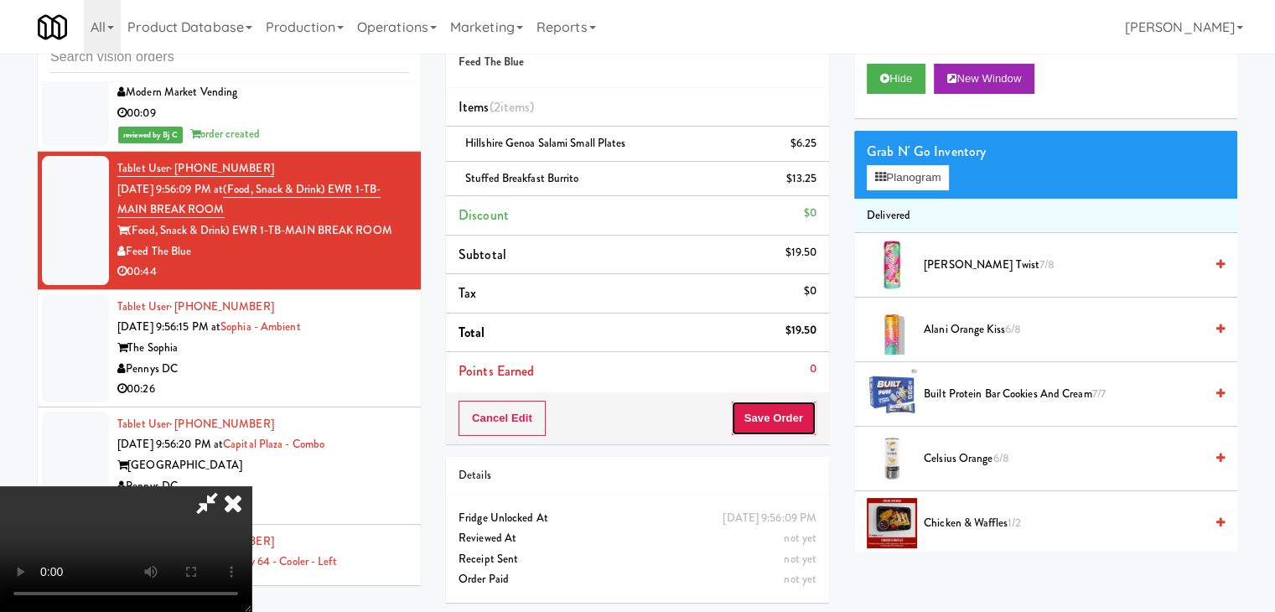
click at [801, 423] on button "Save Order" at bounding box center [774, 418] width 86 height 35
click at [801, 420] on button "Save Order" at bounding box center [774, 418] width 86 height 35
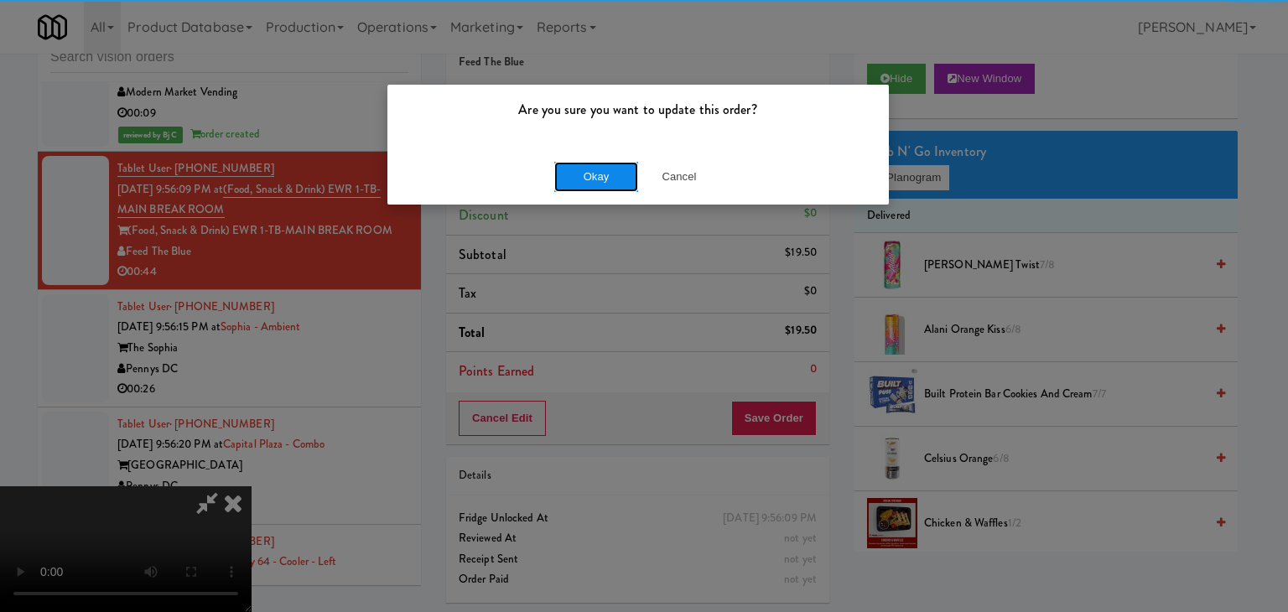
click at [588, 167] on button "Okay" at bounding box center [596, 177] width 84 height 30
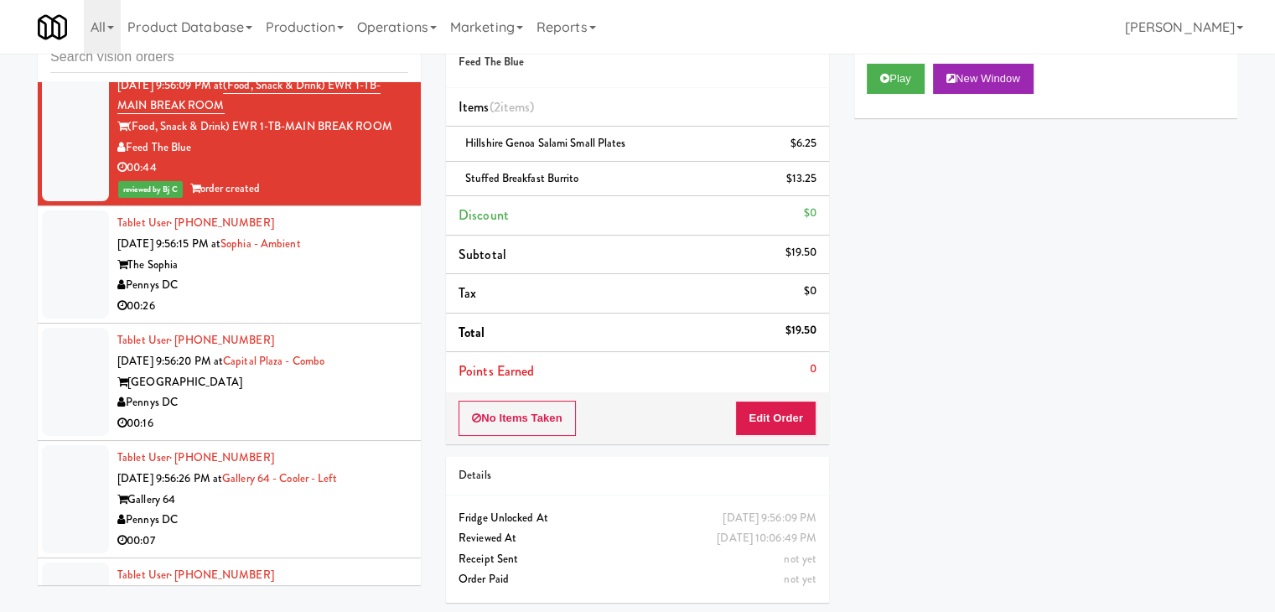
scroll to position [9730, 0]
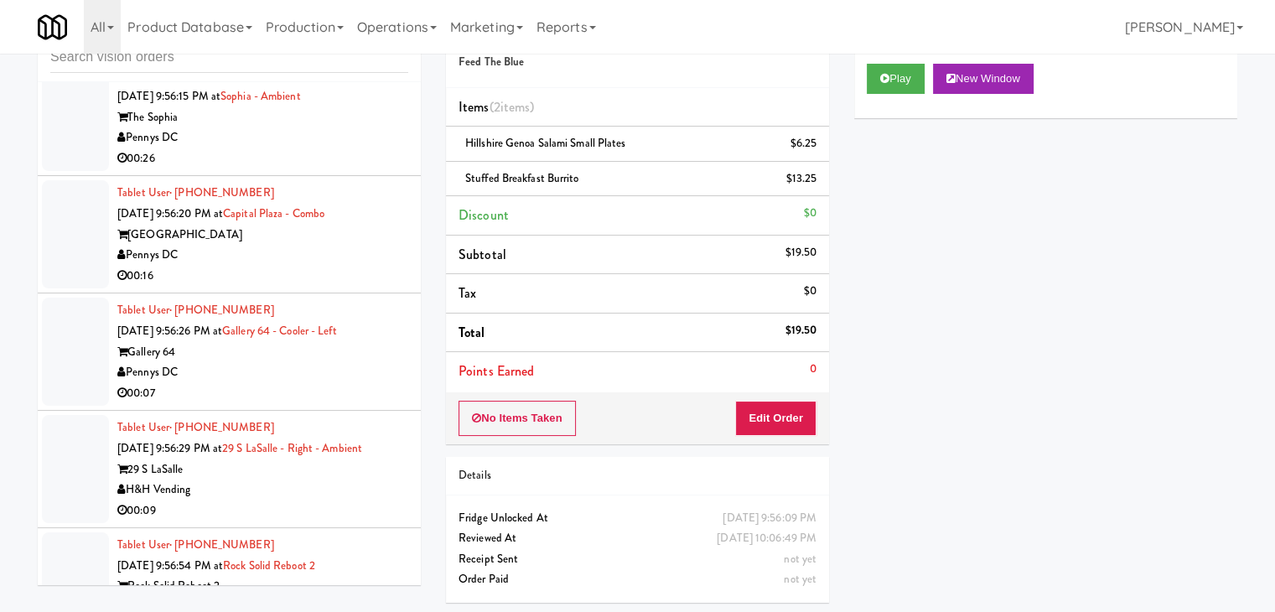
click at [360, 148] on div "00:26" at bounding box center [262, 158] width 291 height 21
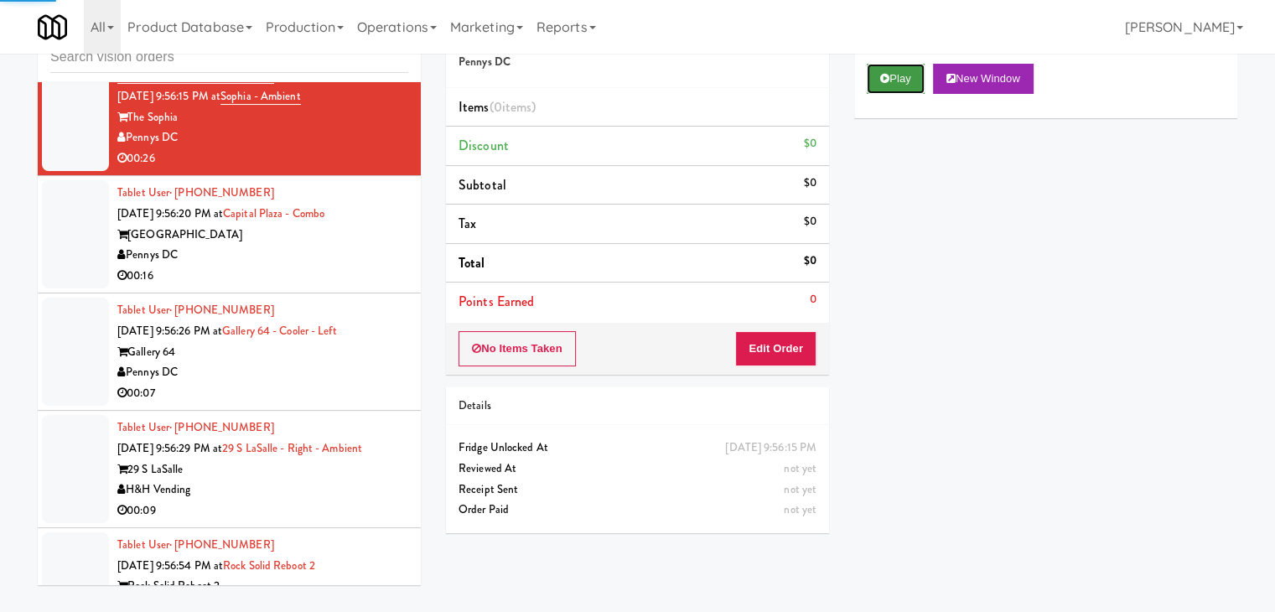
click at [899, 82] on button "Play" at bounding box center [896, 79] width 58 height 30
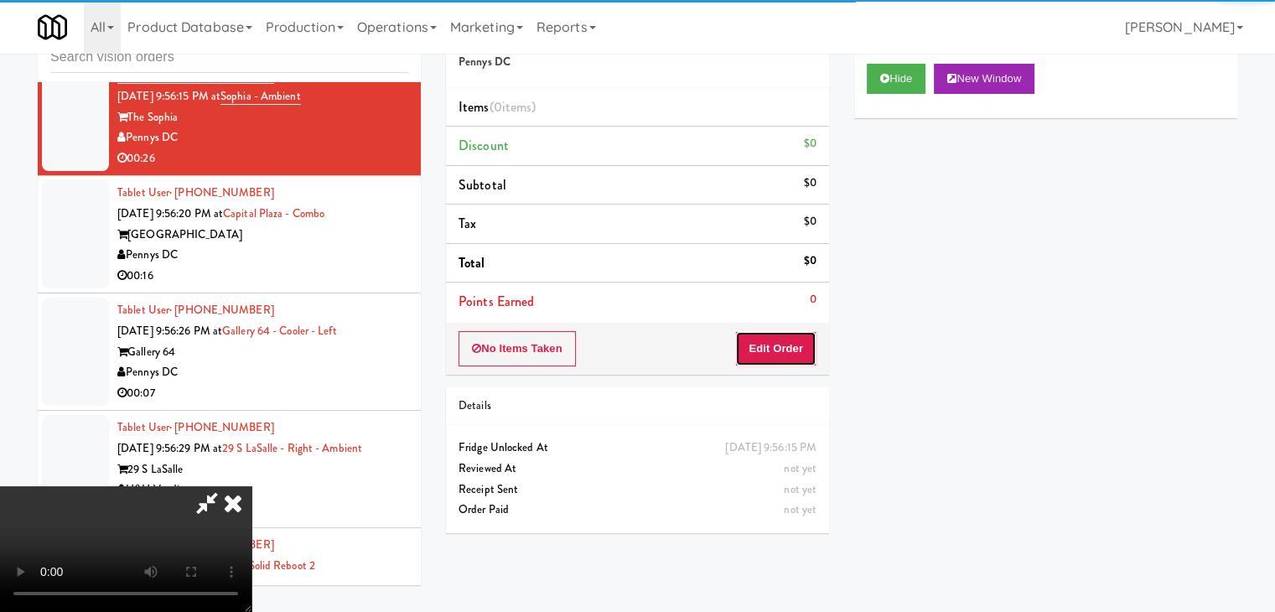
click at [778, 346] on button "Edit Order" at bounding box center [775, 348] width 81 height 35
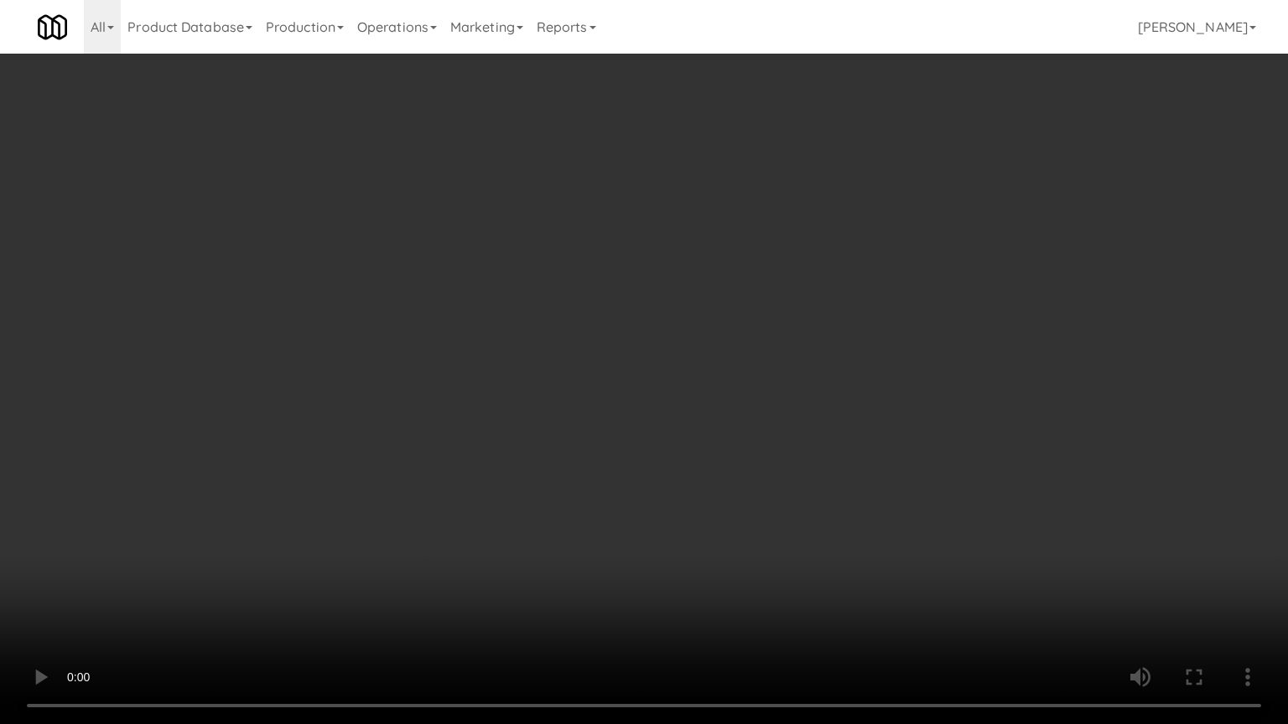
click at [815, 524] on video at bounding box center [644, 362] width 1288 height 724
drag, startPoint x: 815, startPoint y: 524, endPoint x: 823, endPoint y: 530, distance: 10.2
click at [816, 524] on video at bounding box center [644, 362] width 1288 height 724
click at [841, 524] on video at bounding box center [644, 362] width 1288 height 724
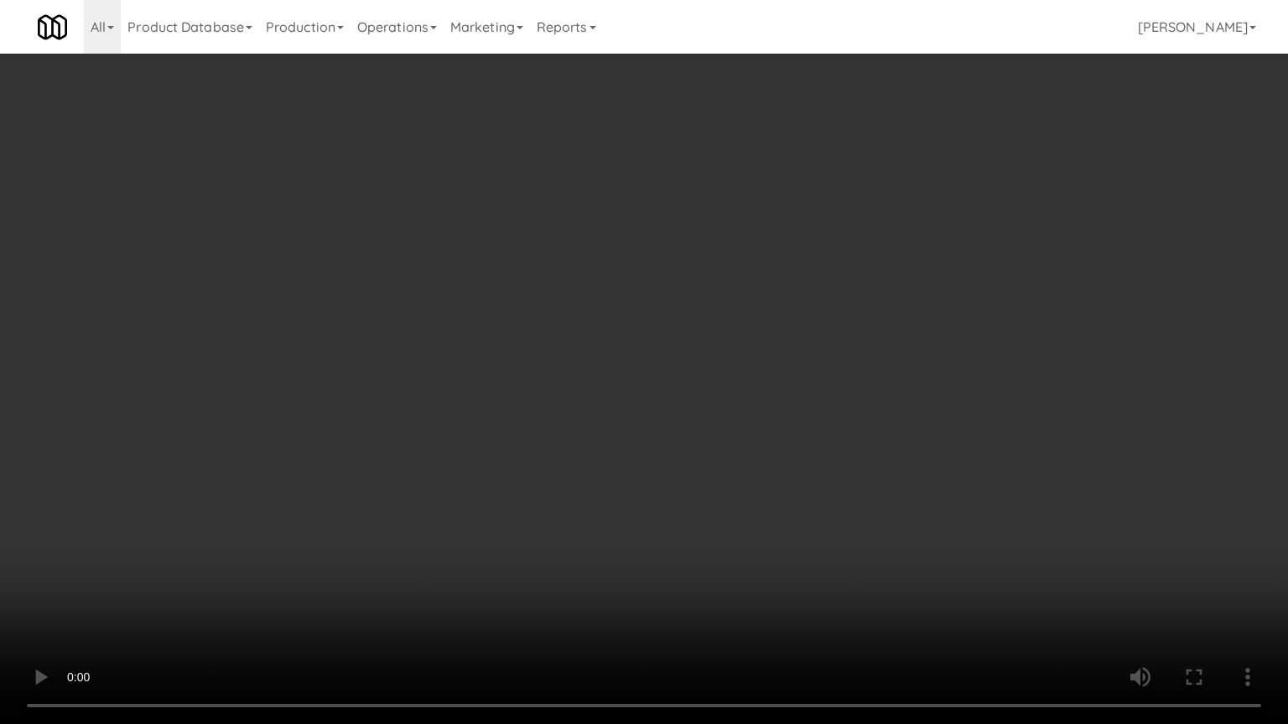
click at [841, 524] on video at bounding box center [644, 362] width 1288 height 724
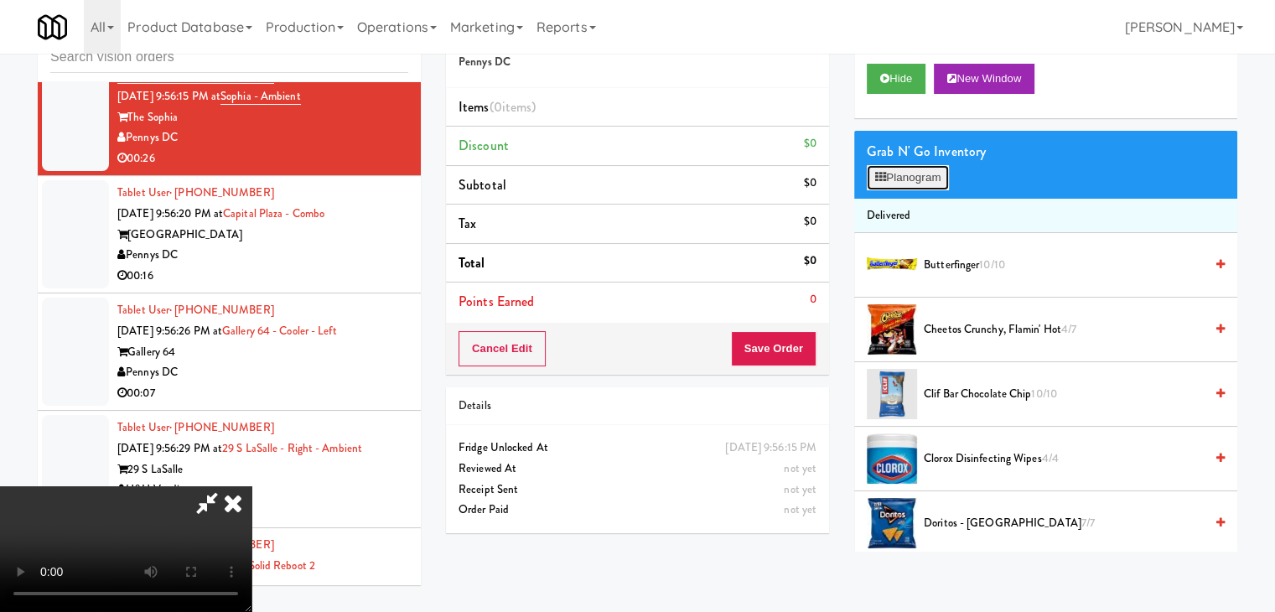
click at [925, 184] on button "Planogram" at bounding box center [908, 177] width 82 height 25
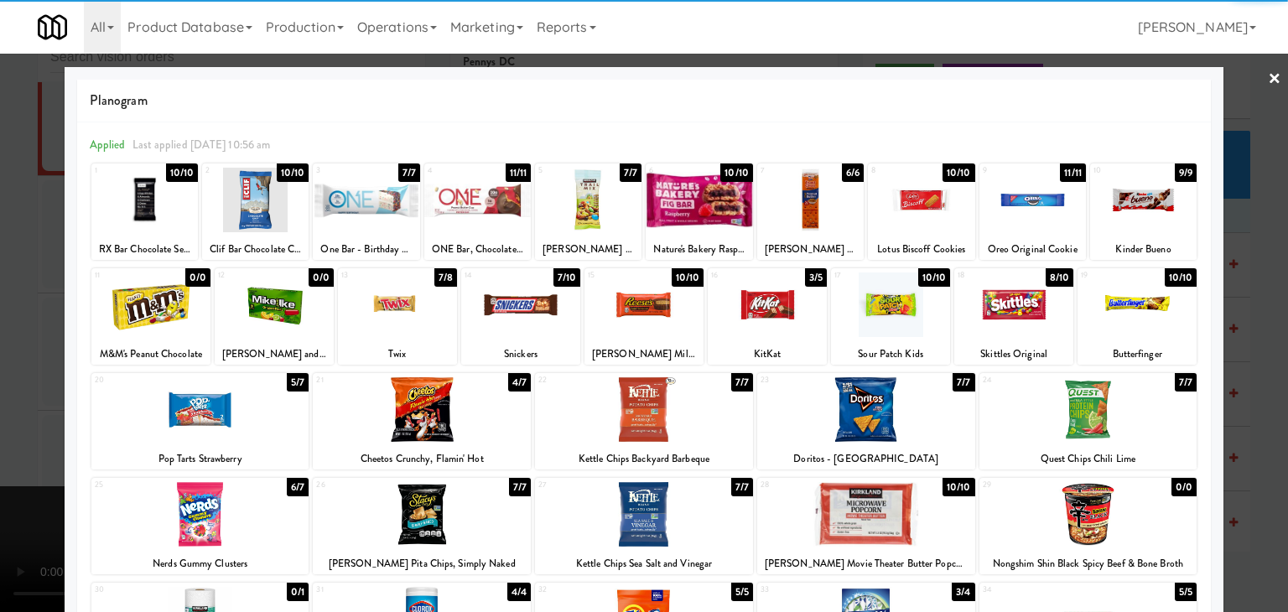
click at [599, 205] on div at bounding box center [588, 200] width 106 height 65
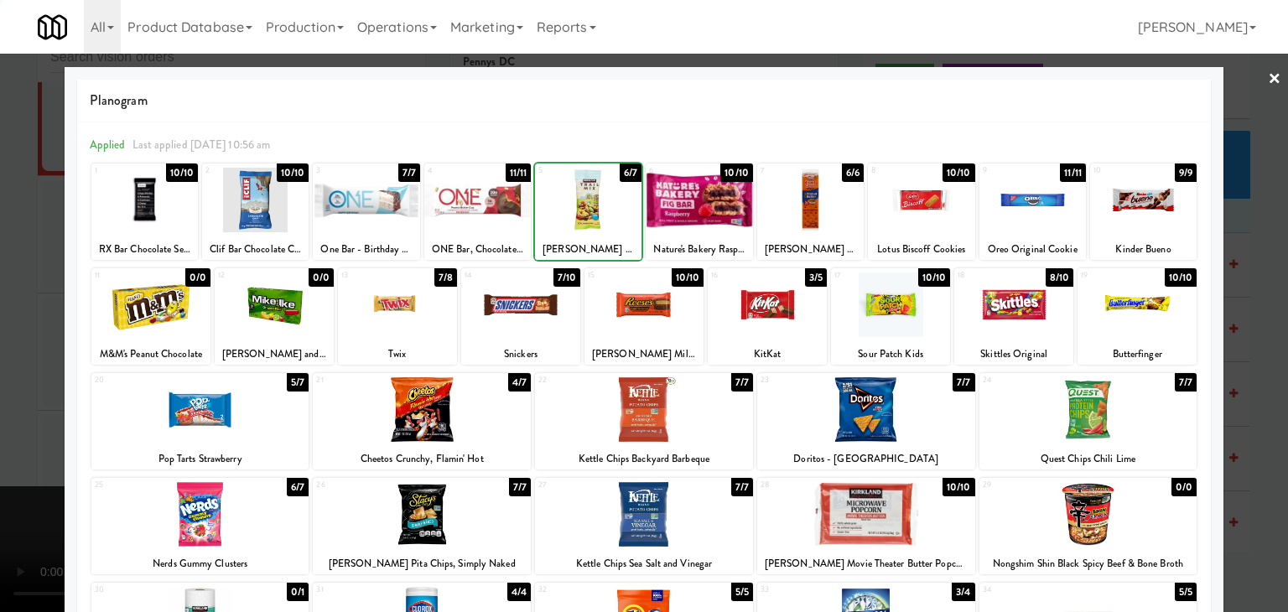
click at [698, 214] on div at bounding box center [698, 200] width 106 height 65
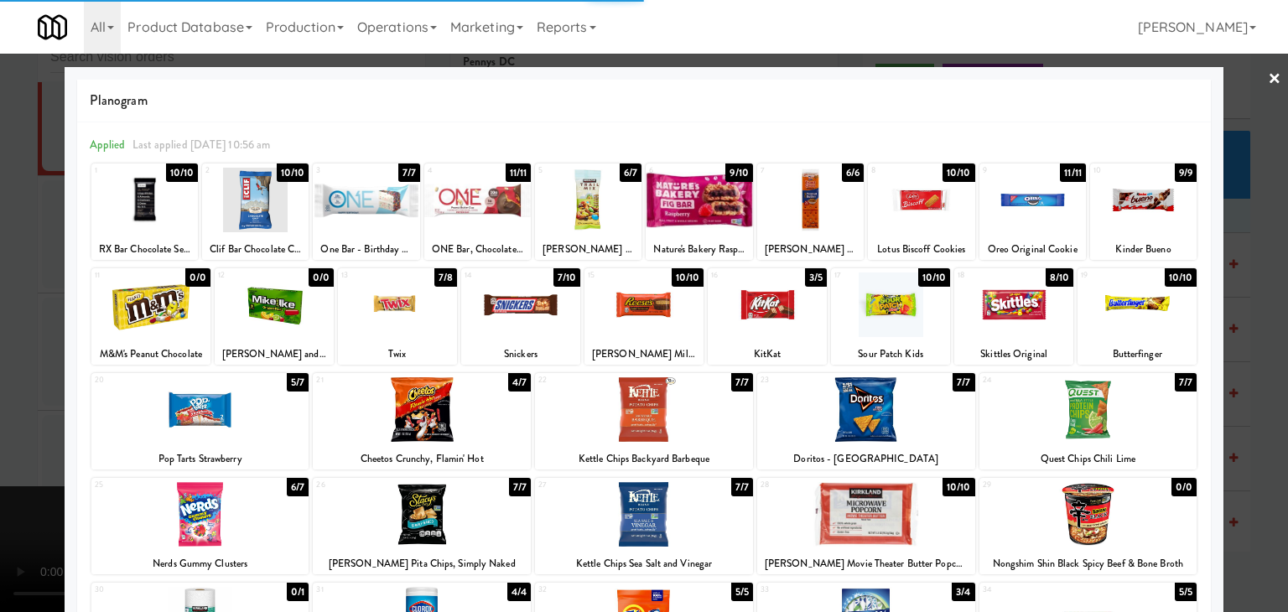
drag, startPoint x: 0, startPoint y: 372, endPoint x: 208, endPoint y: 379, distance: 208.0
click at [13, 374] on div at bounding box center [644, 306] width 1288 height 612
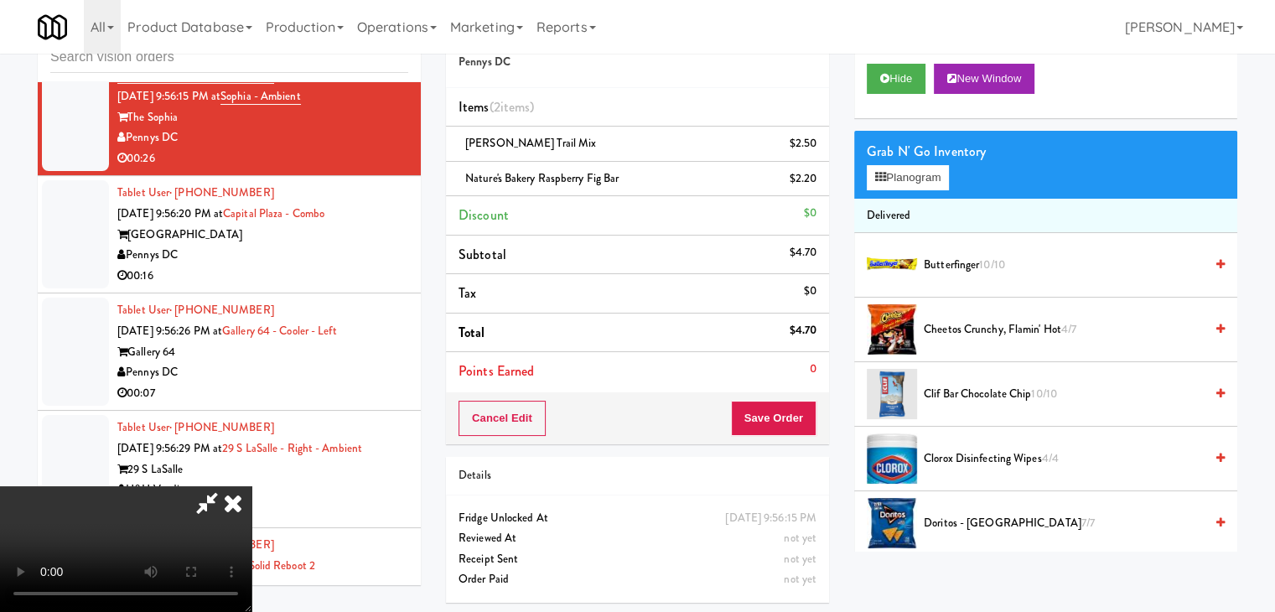
click at [251, 486] on video at bounding box center [125, 549] width 251 height 126
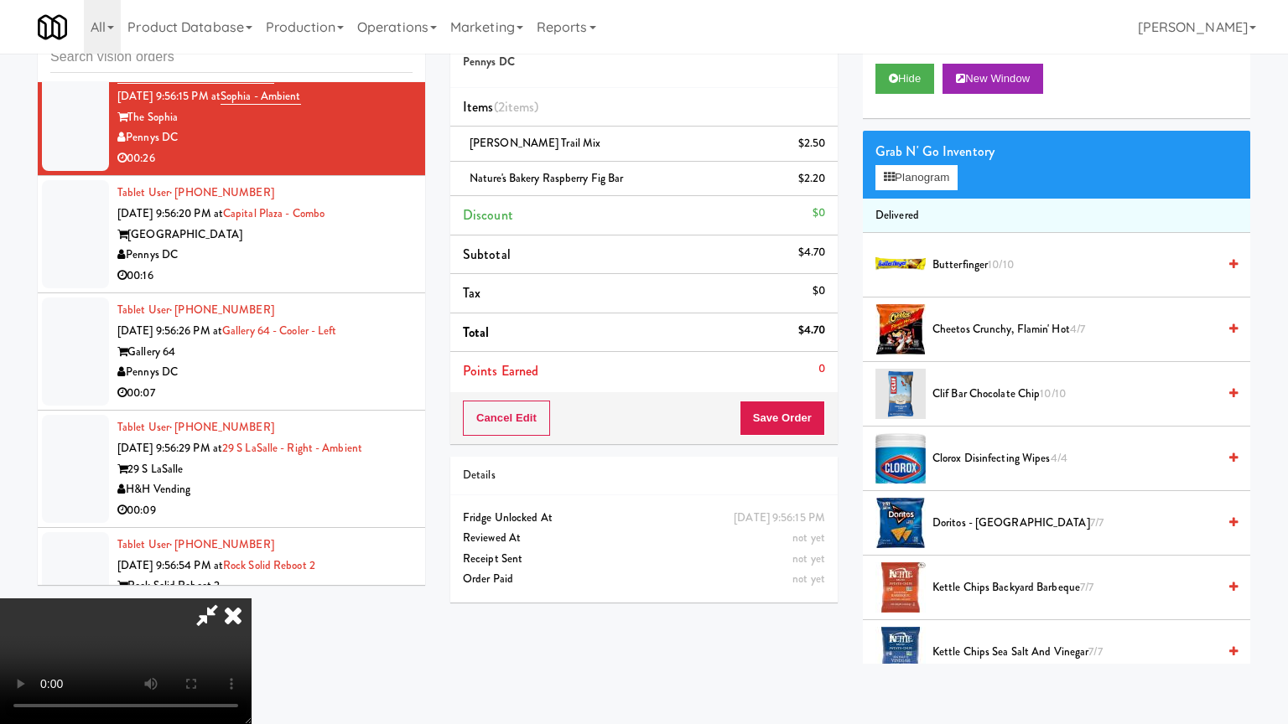
click at [251, 582] on video at bounding box center [125, 662] width 251 height 126
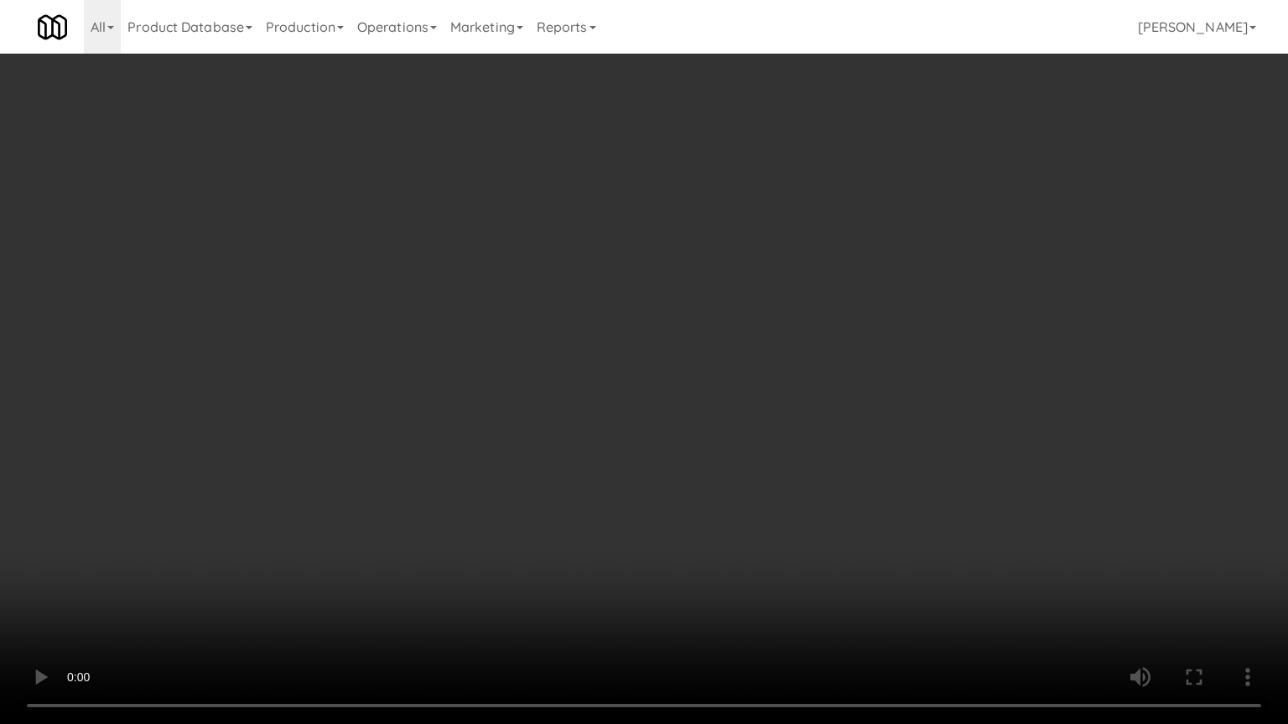
click at [748, 467] on video at bounding box center [644, 362] width 1288 height 724
click at [748, 466] on video at bounding box center [644, 362] width 1288 height 724
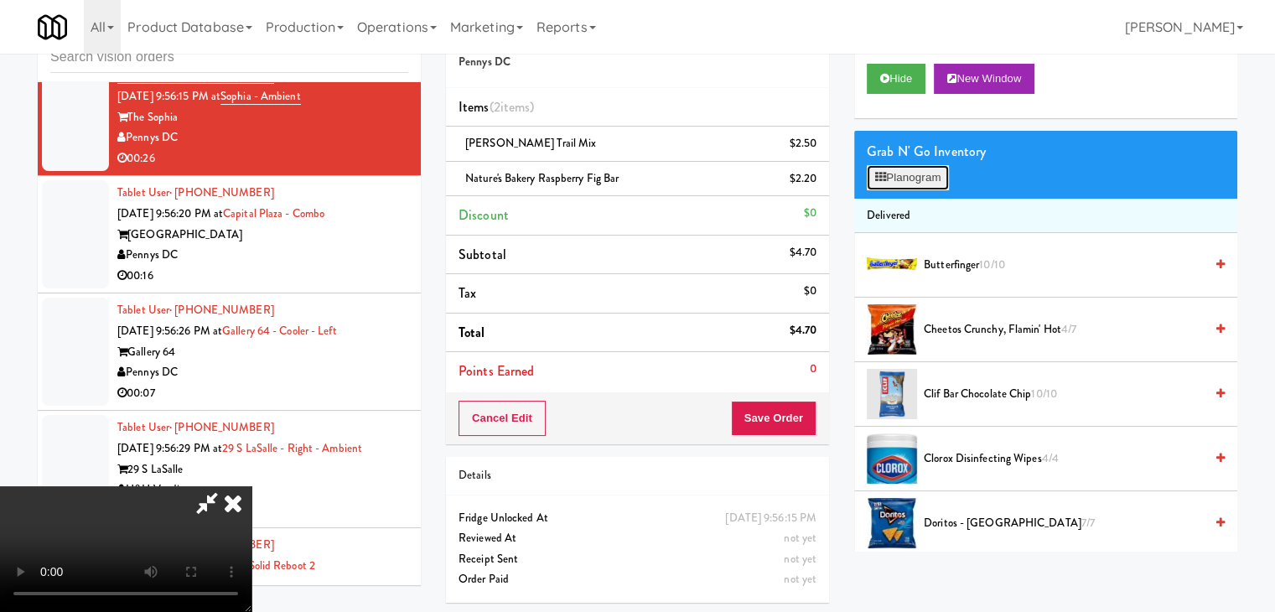
click at [917, 182] on button "Planogram" at bounding box center [908, 177] width 82 height 25
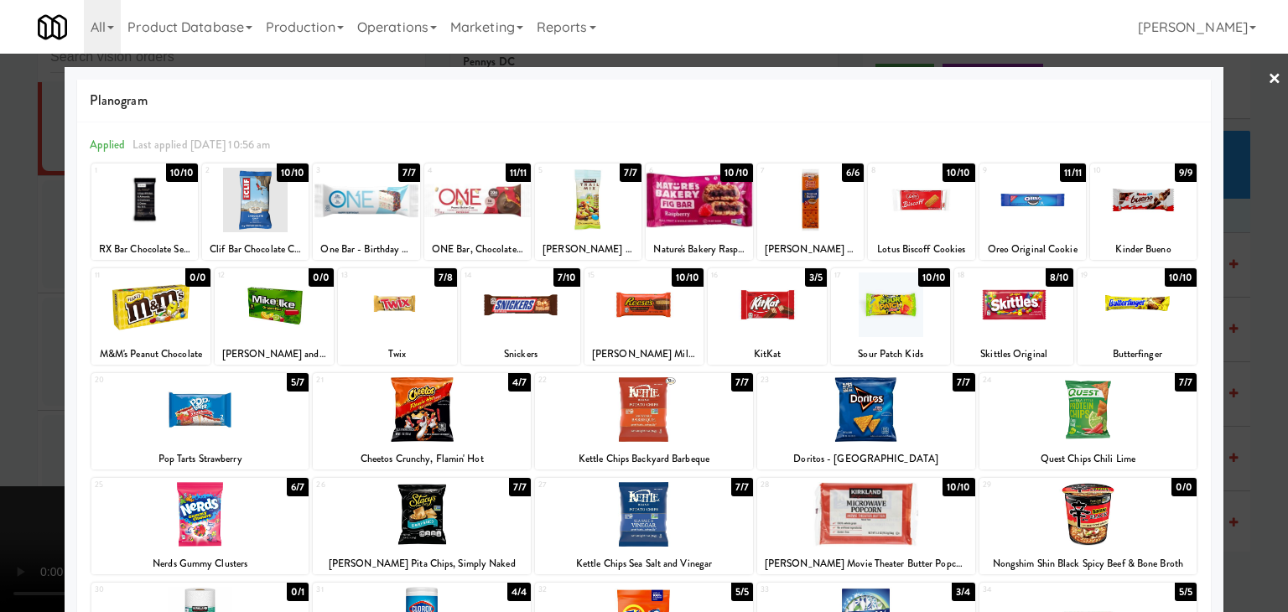
click at [428, 326] on div at bounding box center [397, 304] width 119 height 65
drag, startPoint x: 0, startPoint y: 355, endPoint x: 190, endPoint y: 357, distance: 190.3
click at [5, 356] on div at bounding box center [644, 306] width 1288 height 612
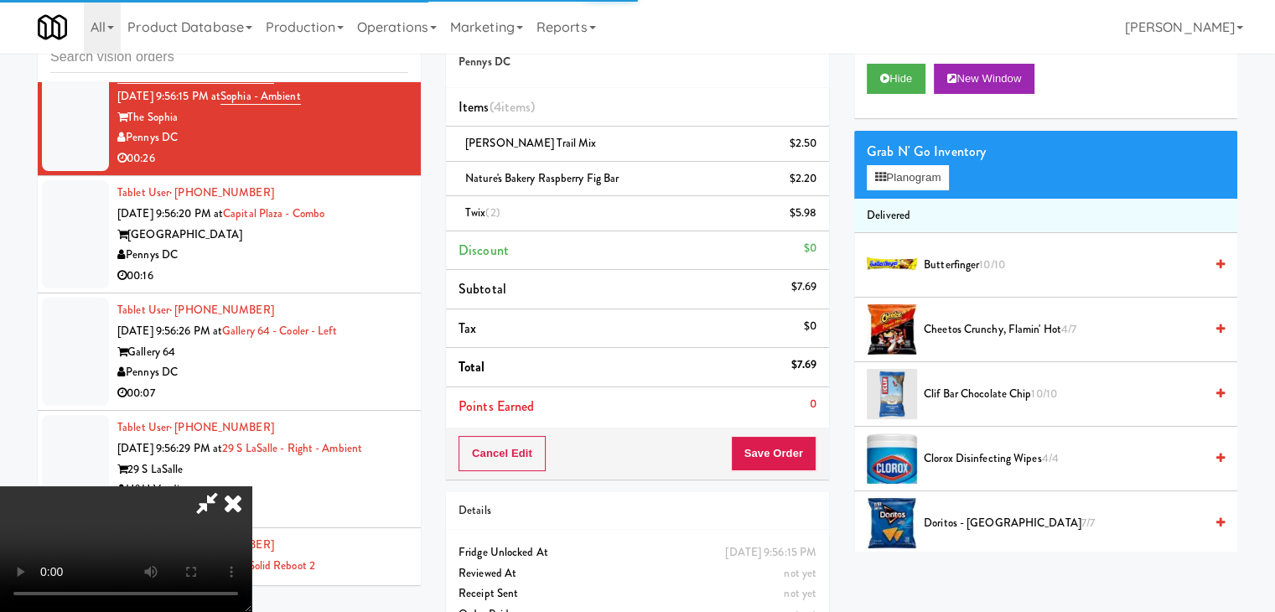
click at [251, 486] on video at bounding box center [125, 549] width 251 height 126
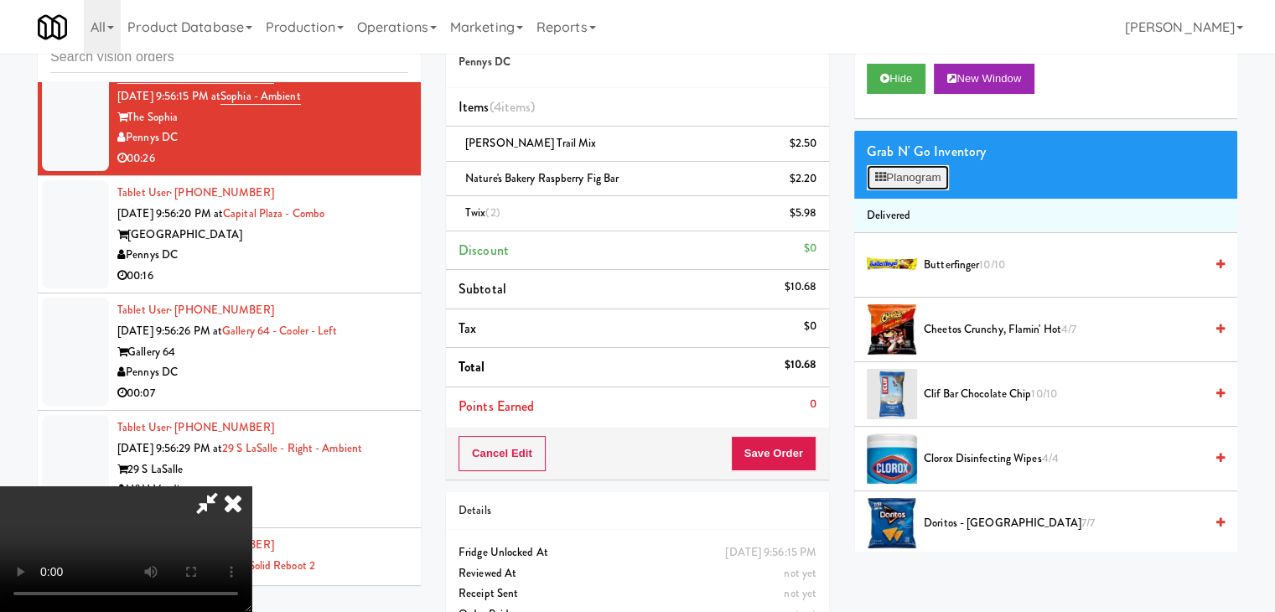
click at [925, 185] on button "Planogram" at bounding box center [908, 177] width 82 height 25
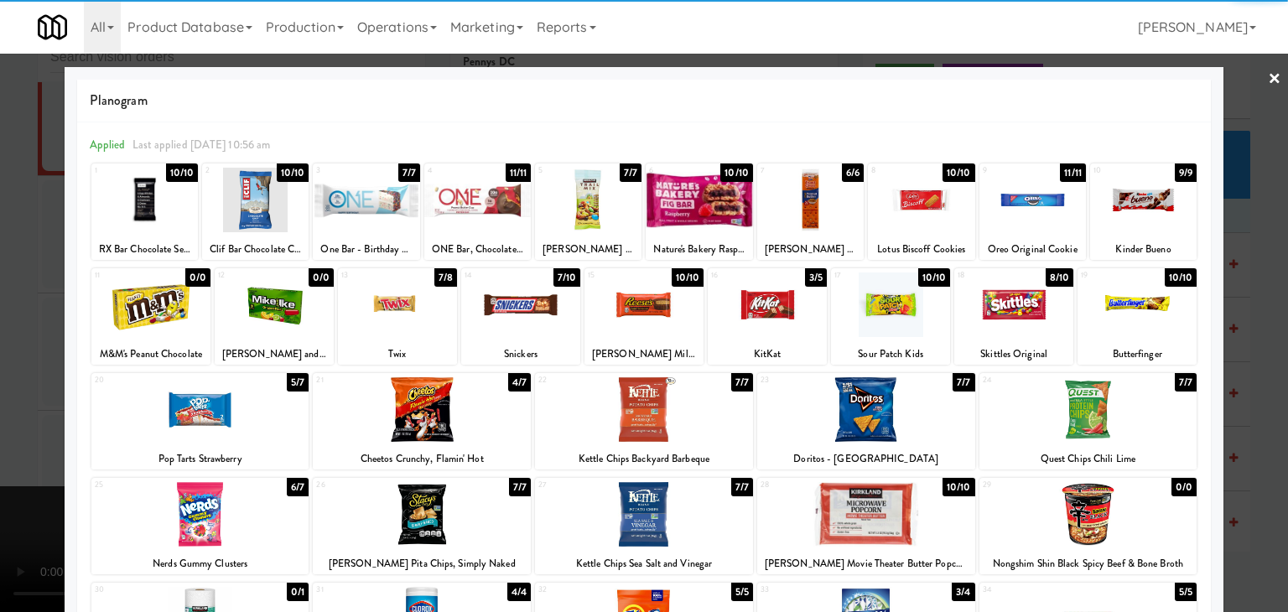
click at [872, 414] on div at bounding box center [866, 409] width 218 height 65
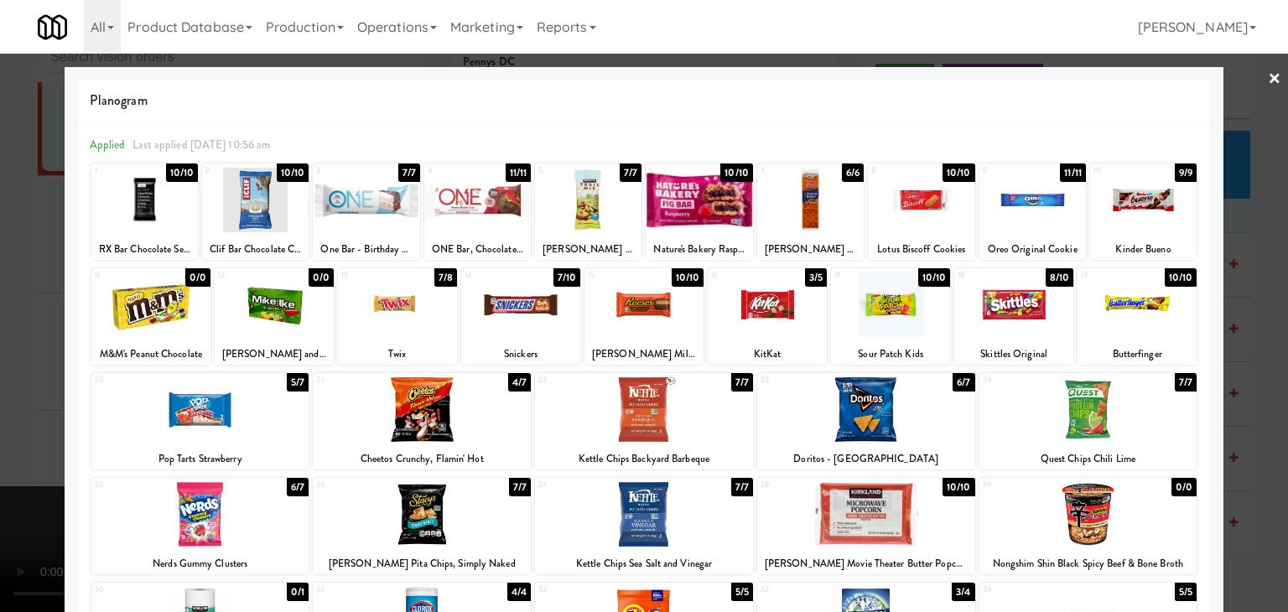
click at [25, 329] on div at bounding box center [644, 306] width 1288 height 612
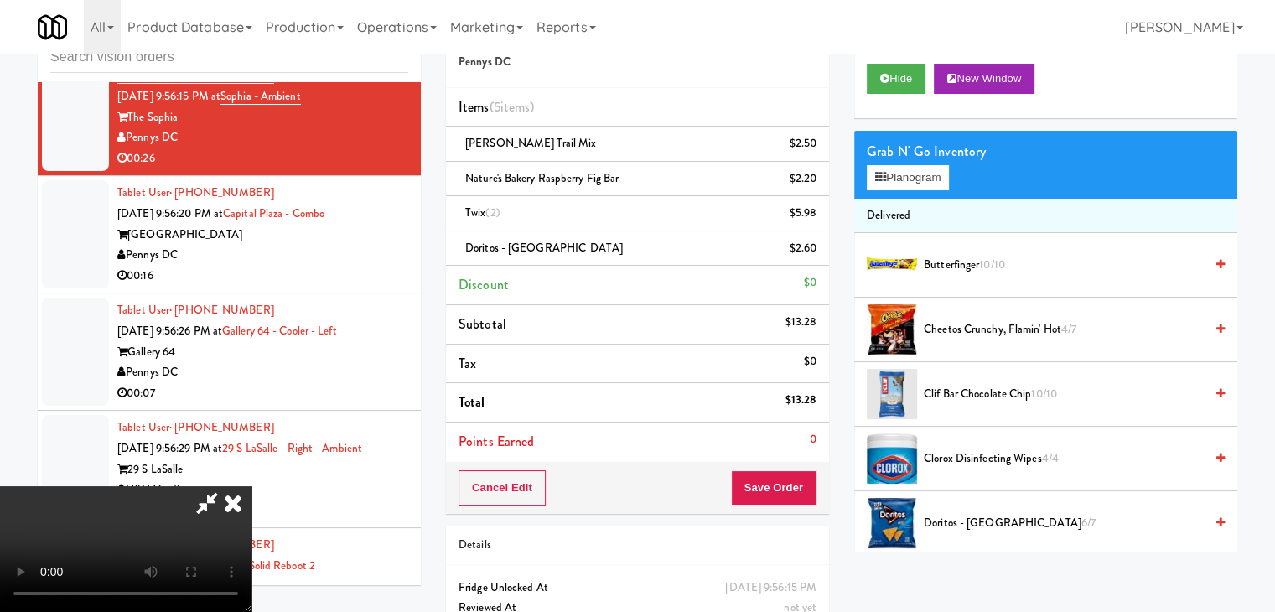
click at [814, 251] on icon at bounding box center [818, 254] width 8 height 11
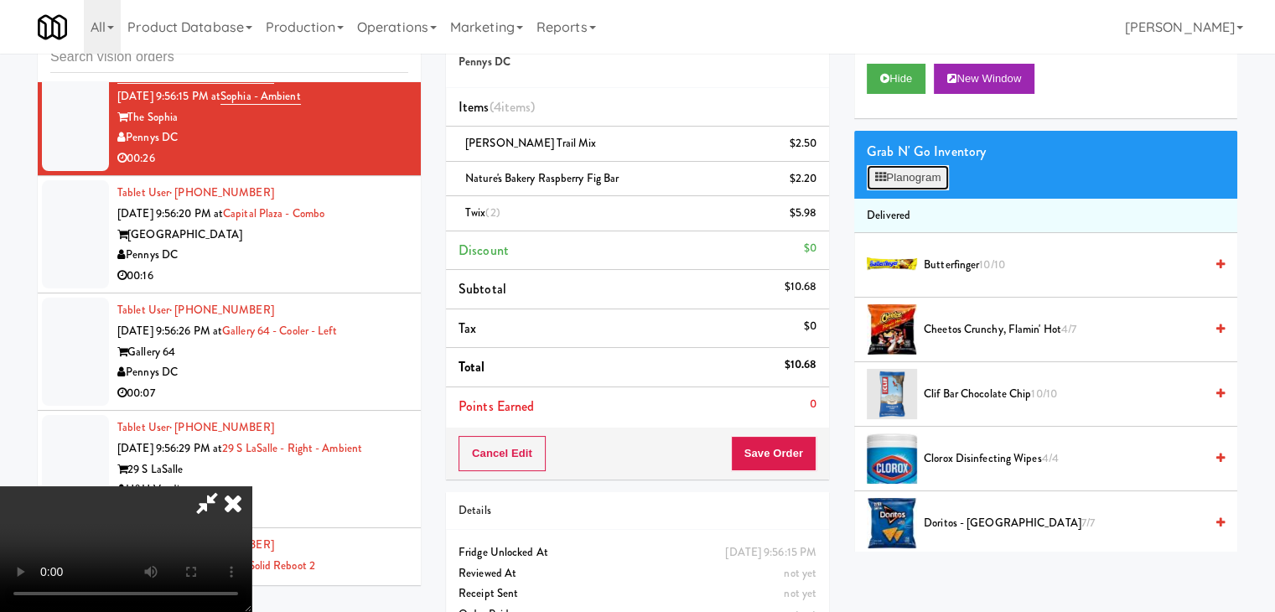
click at [927, 175] on button "Planogram" at bounding box center [908, 177] width 82 height 25
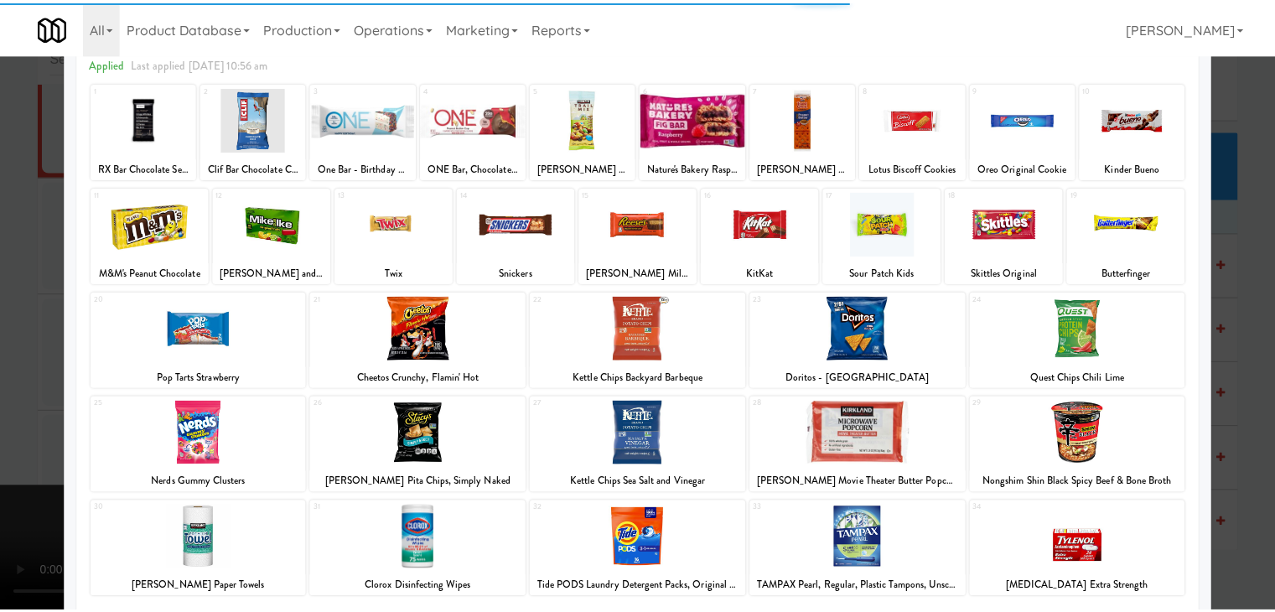
scroll to position [168, 0]
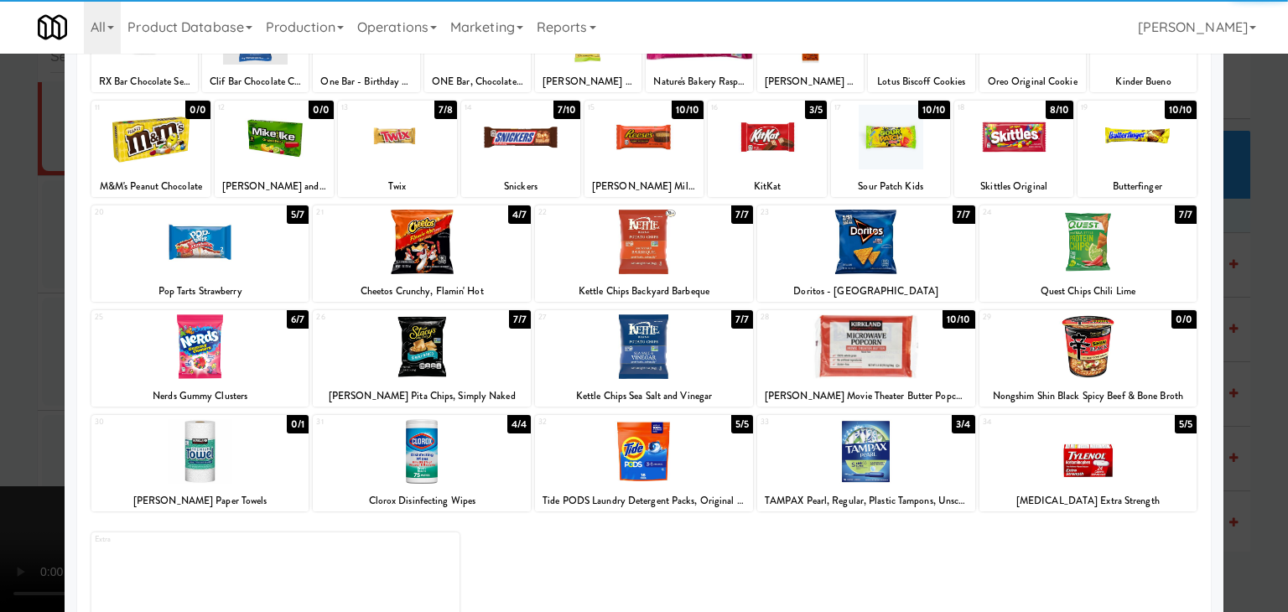
click at [674, 334] on div at bounding box center [644, 346] width 218 height 65
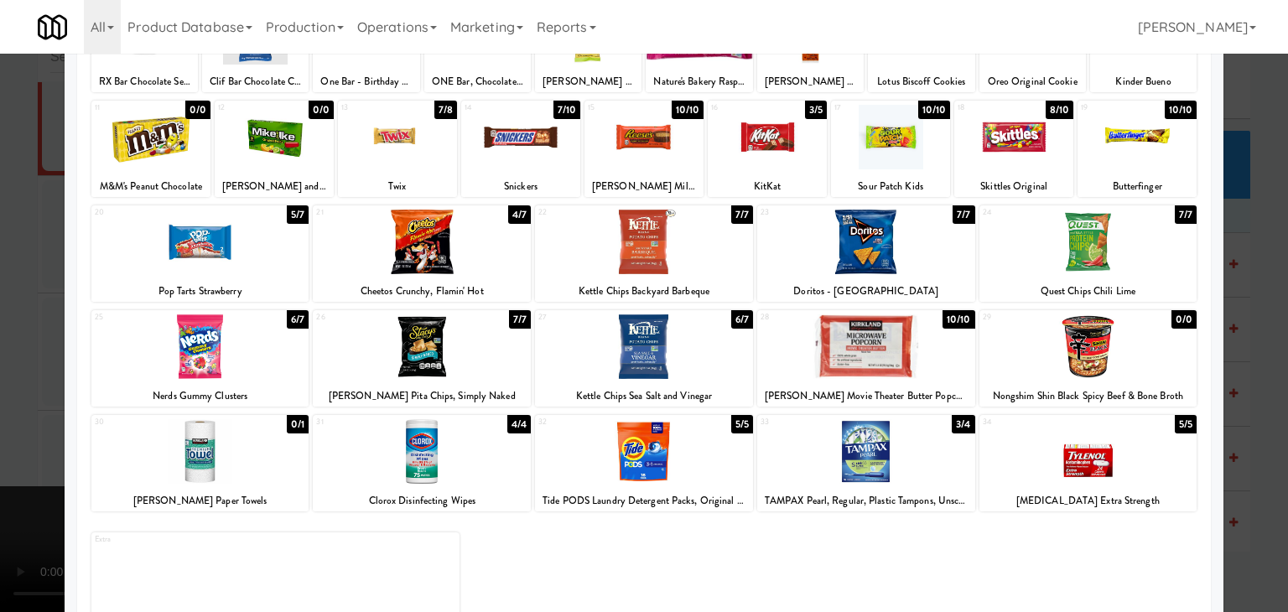
drag, startPoint x: 0, startPoint y: 339, endPoint x: 49, endPoint y: 339, distance: 49.5
click at [3, 339] on div at bounding box center [644, 306] width 1288 height 612
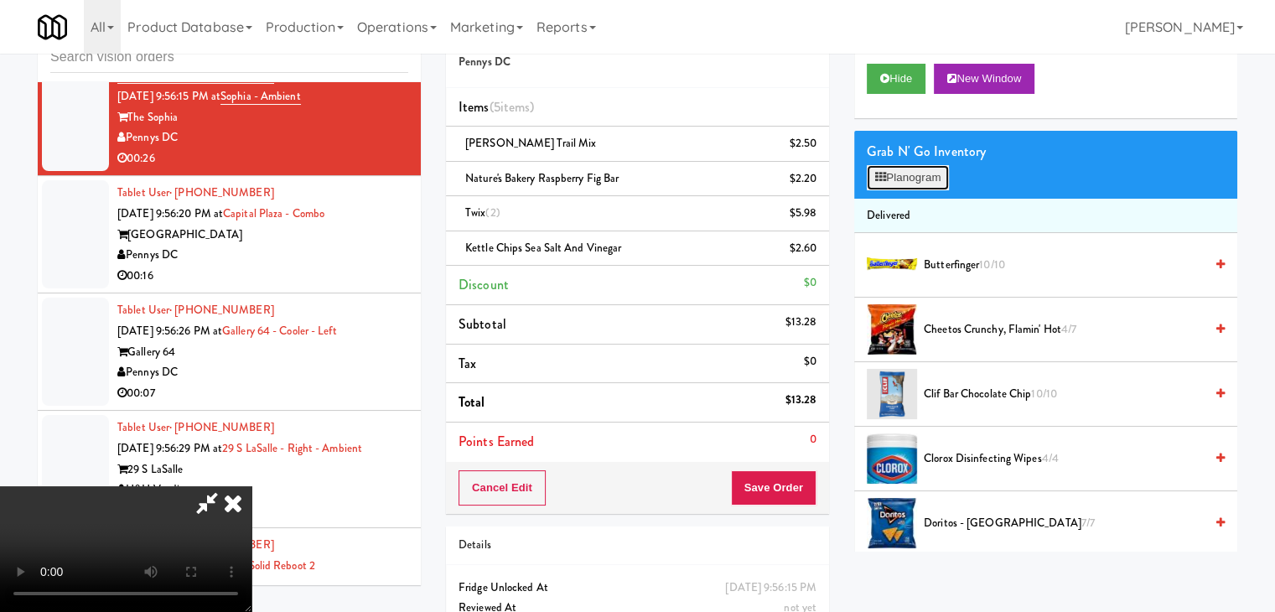
click at [922, 179] on button "Planogram" at bounding box center [908, 177] width 82 height 25
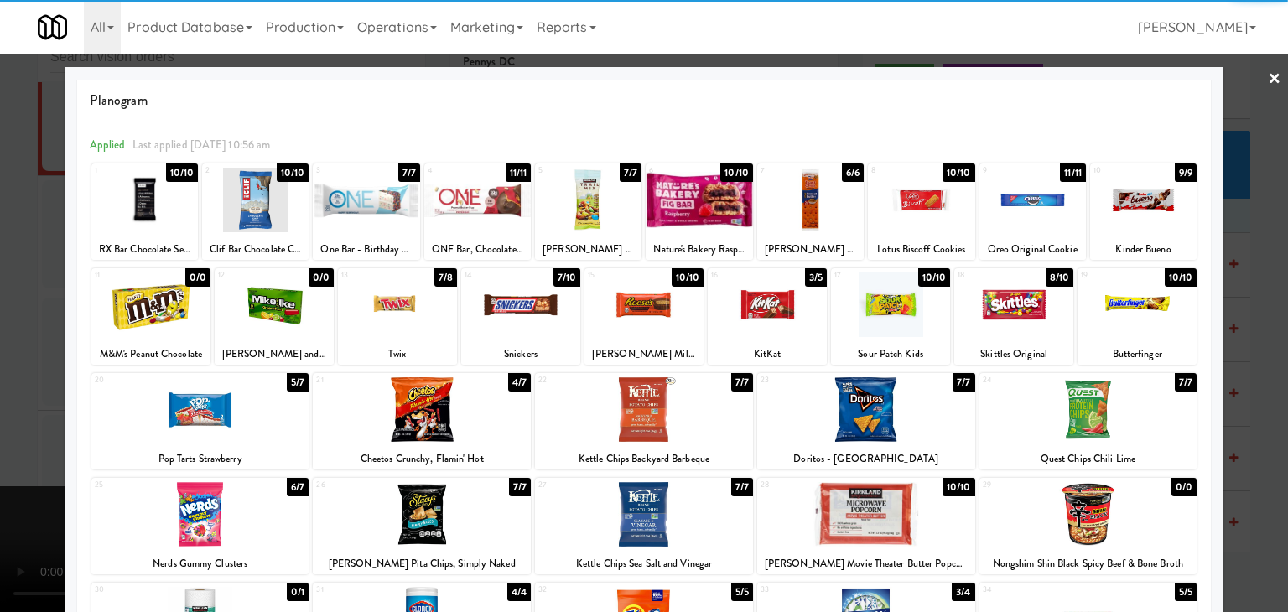
click at [490, 303] on div at bounding box center [520, 304] width 119 height 65
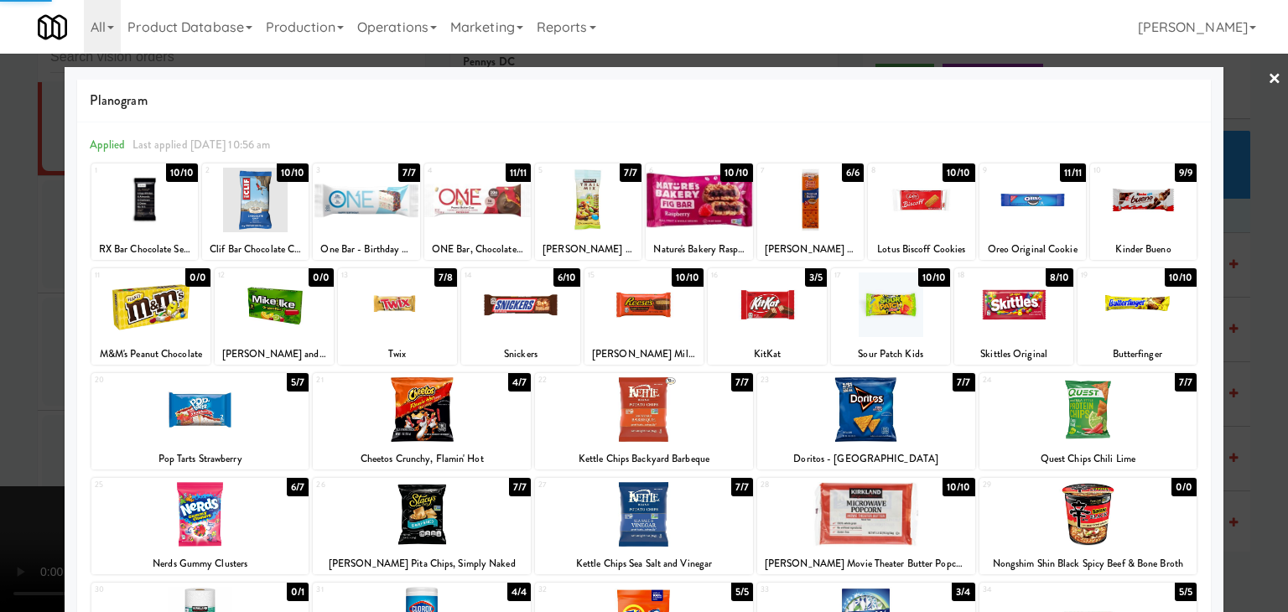
click at [19, 385] on div at bounding box center [644, 306] width 1288 height 612
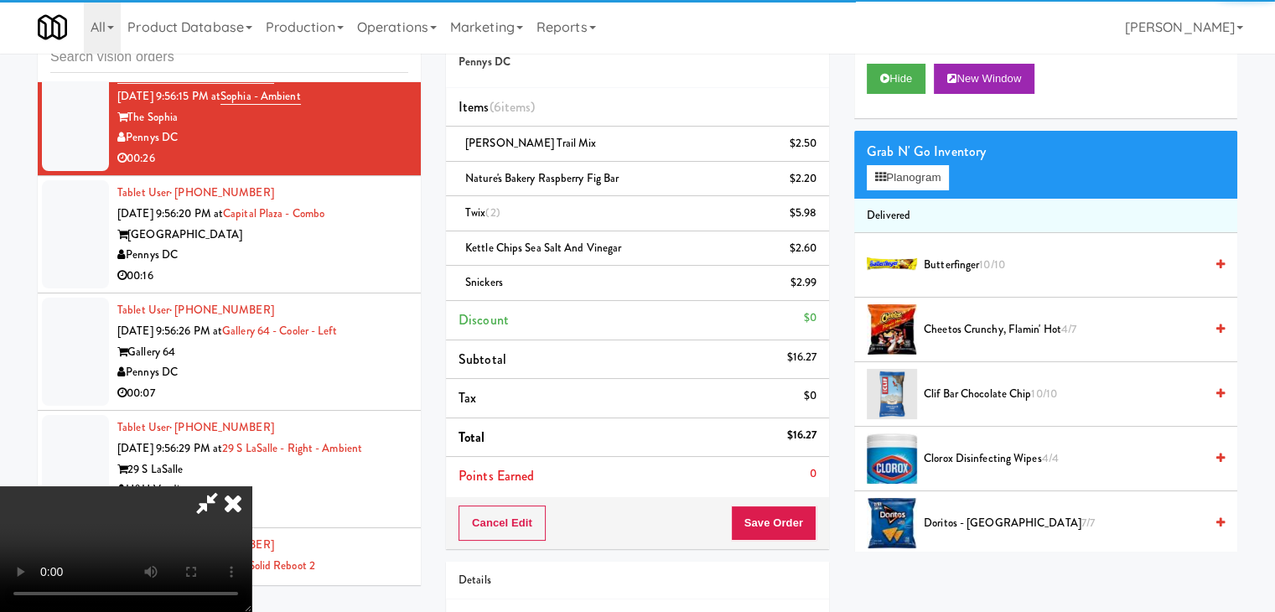
click at [251, 486] on video at bounding box center [125, 549] width 251 height 126
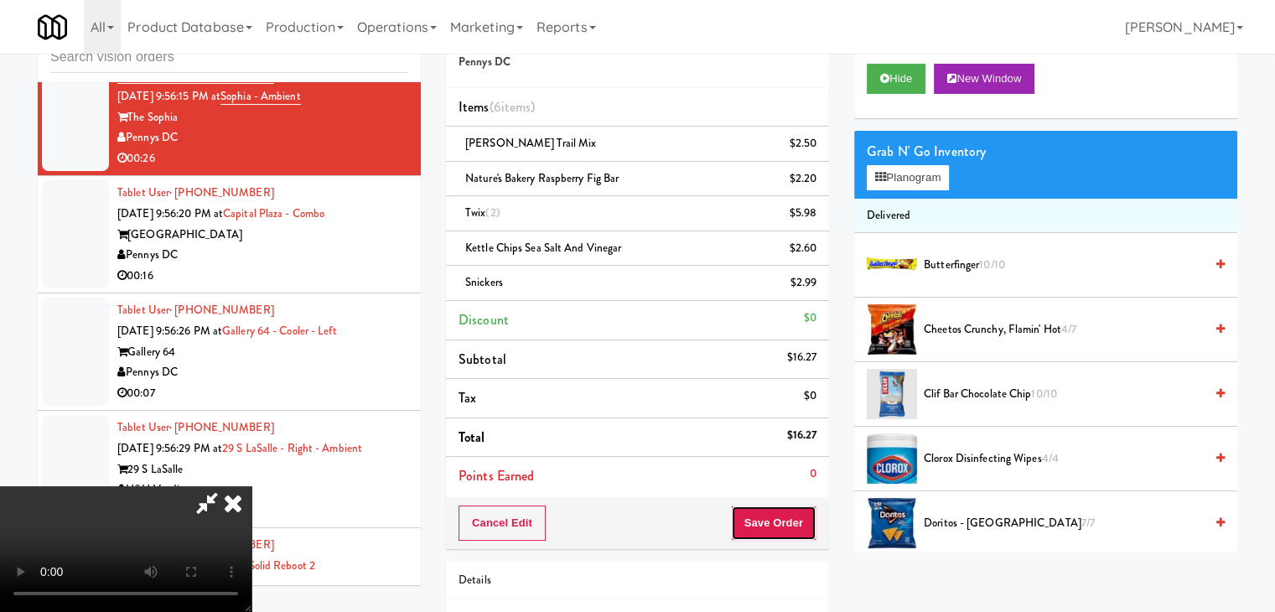
click at [794, 524] on button "Save Order" at bounding box center [774, 522] width 86 height 35
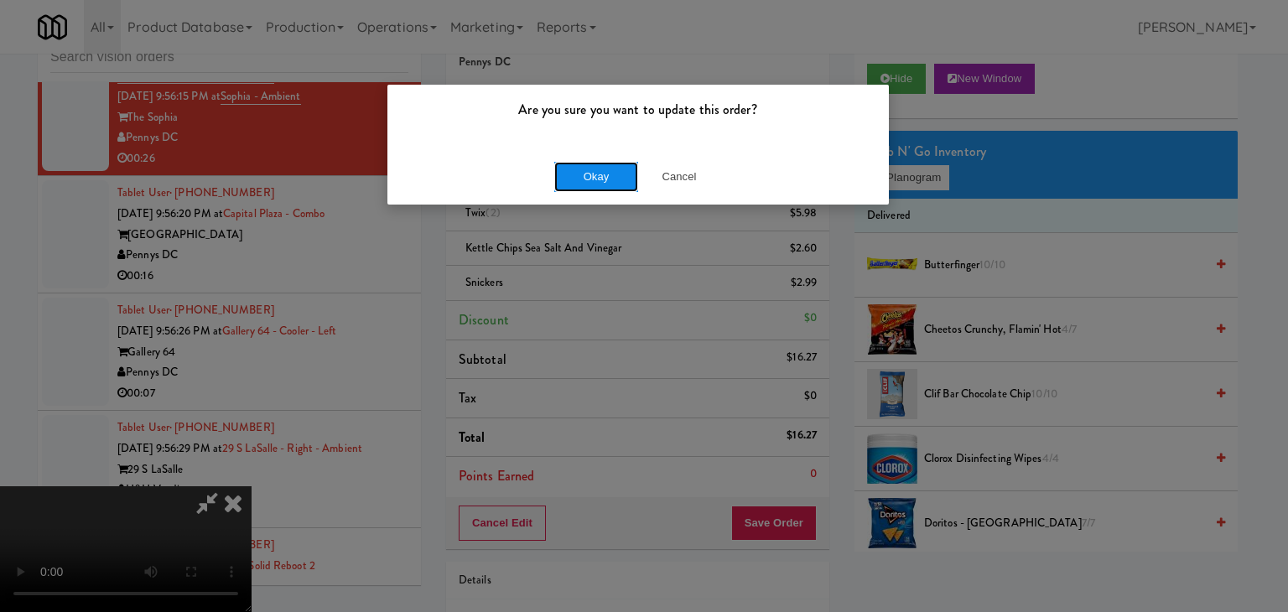
click at [597, 175] on button "Okay" at bounding box center [596, 177] width 84 height 30
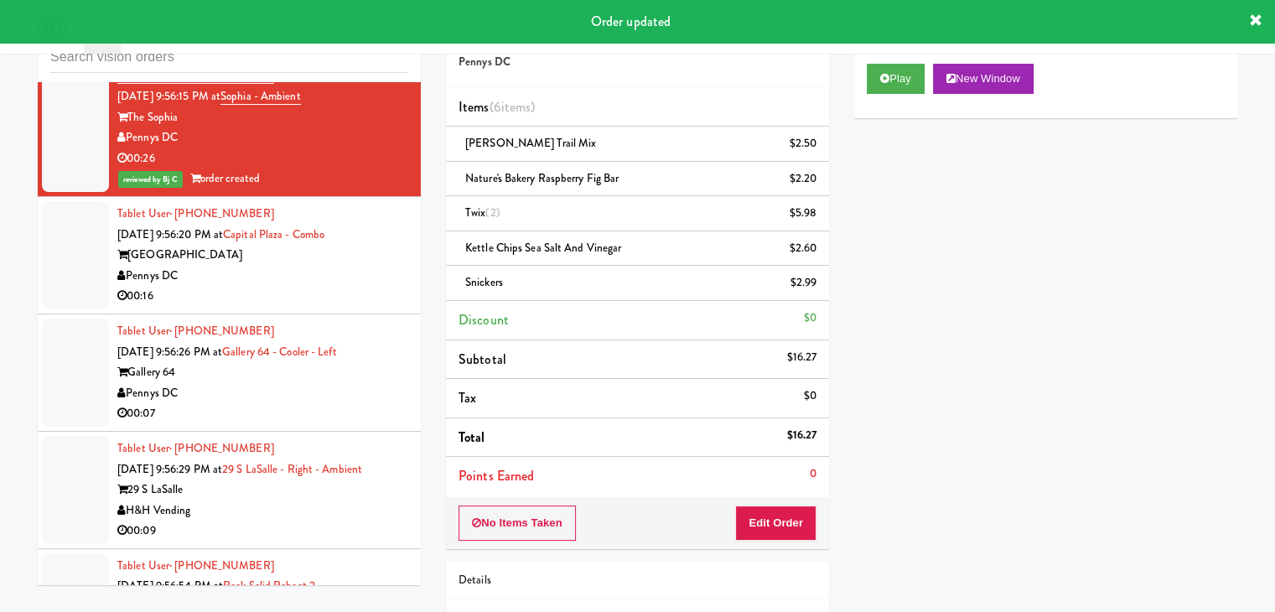
drag, startPoint x: 345, startPoint y: 275, endPoint x: 355, endPoint y: 289, distance: 17.0
click at [345, 276] on div "Pennys DC" at bounding box center [262, 276] width 291 height 21
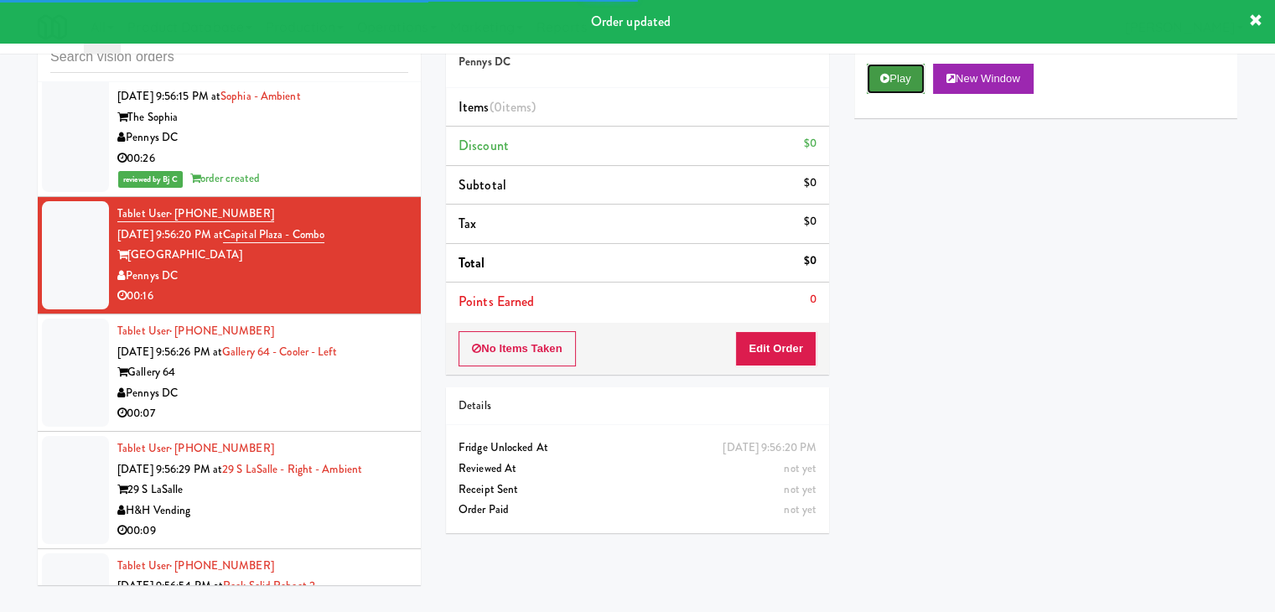
click at [903, 75] on button "Play" at bounding box center [896, 79] width 58 height 30
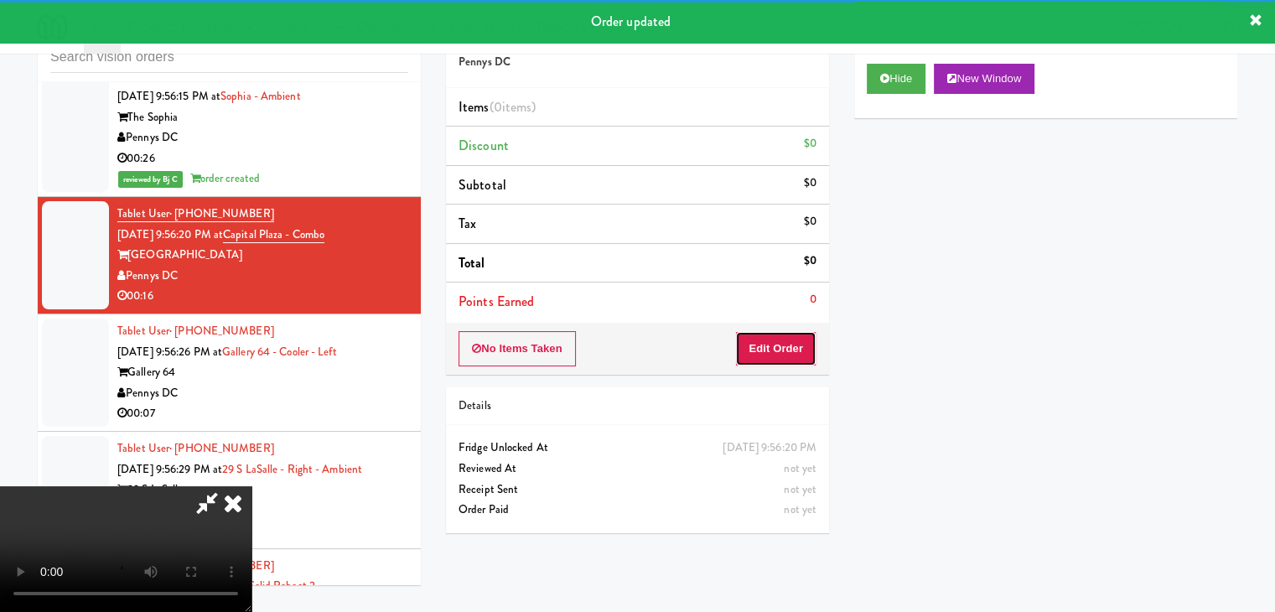
drag, startPoint x: 780, startPoint y: 350, endPoint x: 771, endPoint y: 350, distance: 9.2
click at [771, 350] on button "Edit Order" at bounding box center [775, 348] width 81 height 35
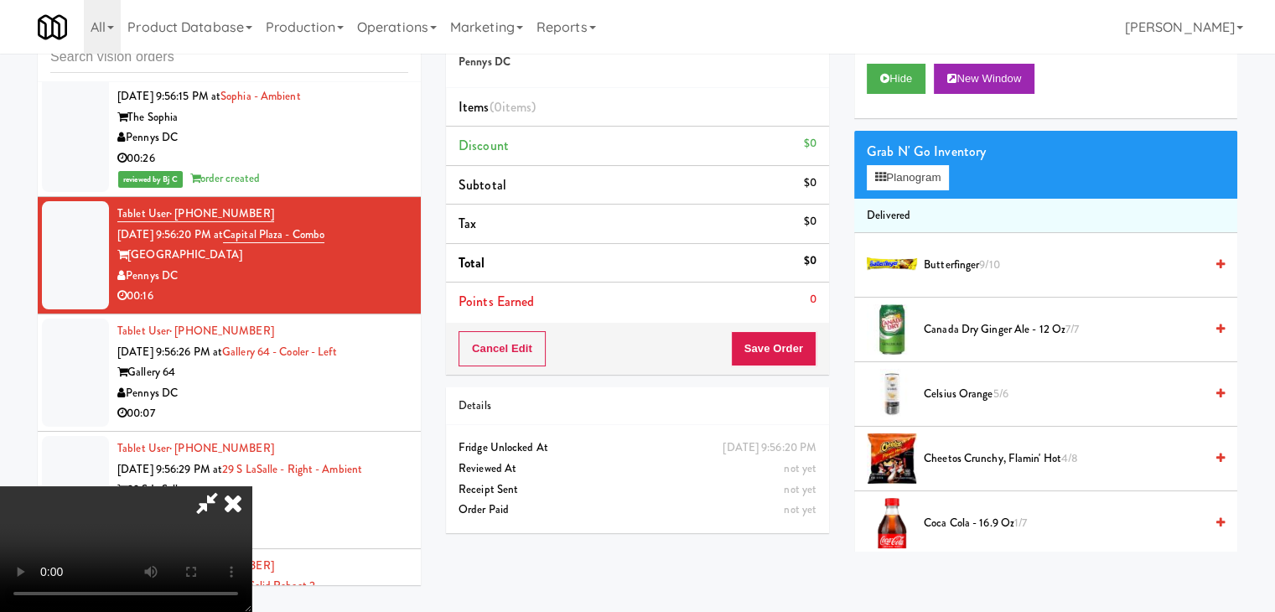
click at [251, 486] on video at bounding box center [125, 549] width 251 height 126
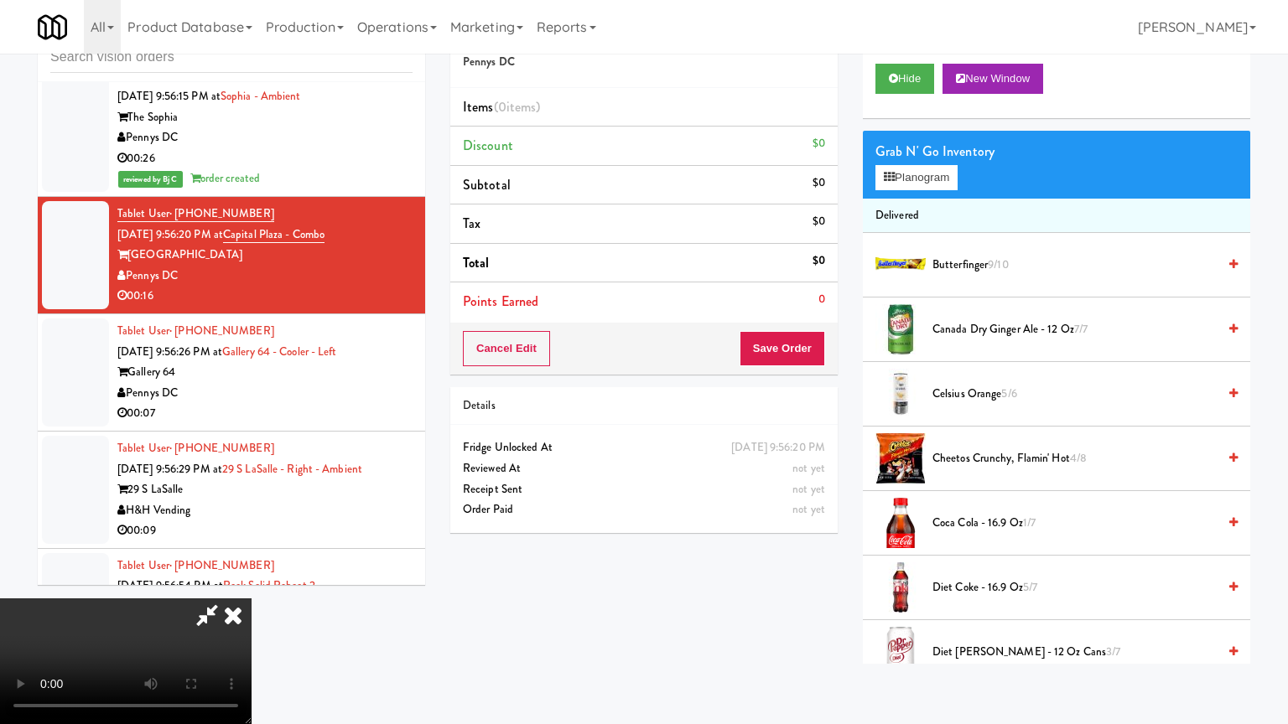
click at [251, 582] on video at bounding box center [125, 662] width 251 height 126
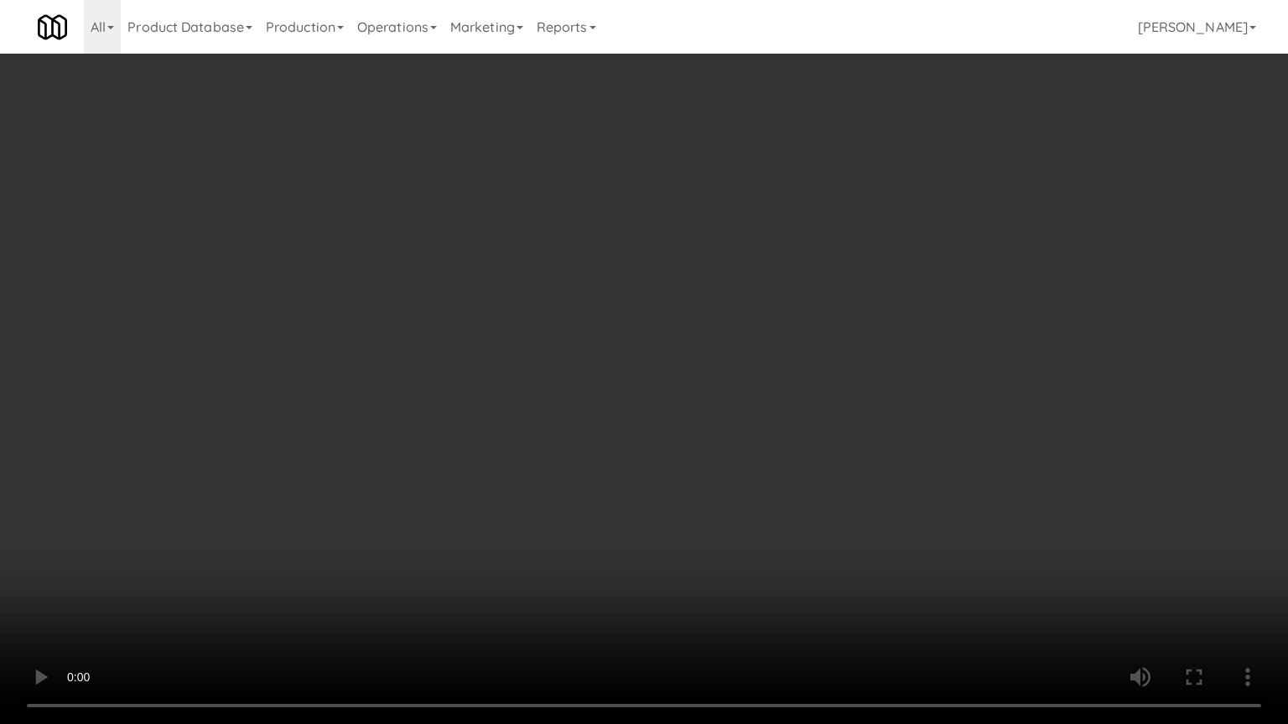
drag, startPoint x: 814, startPoint y: 448, endPoint x: 815, endPoint y: 376, distance: 72.1
click at [813, 448] on video at bounding box center [644, 362] width 1288 height 724
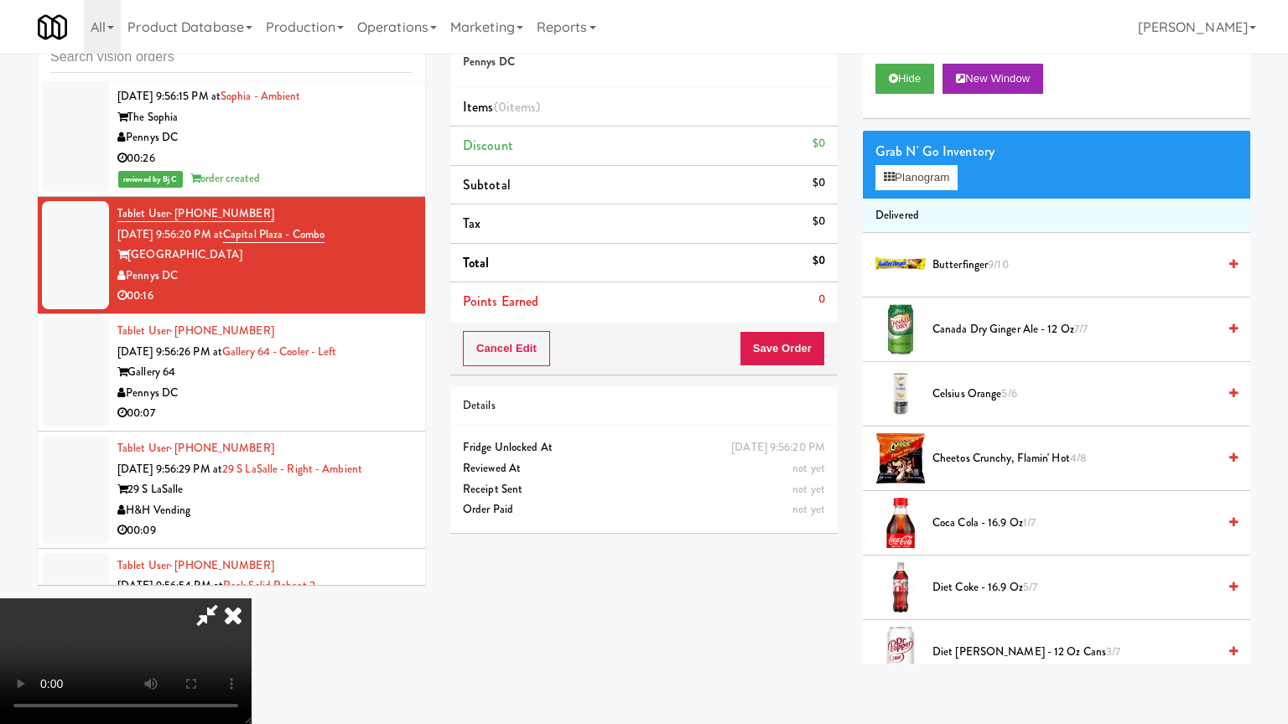
click at [251, 582] on video at bounding box center [125, 662] width 251 height 126
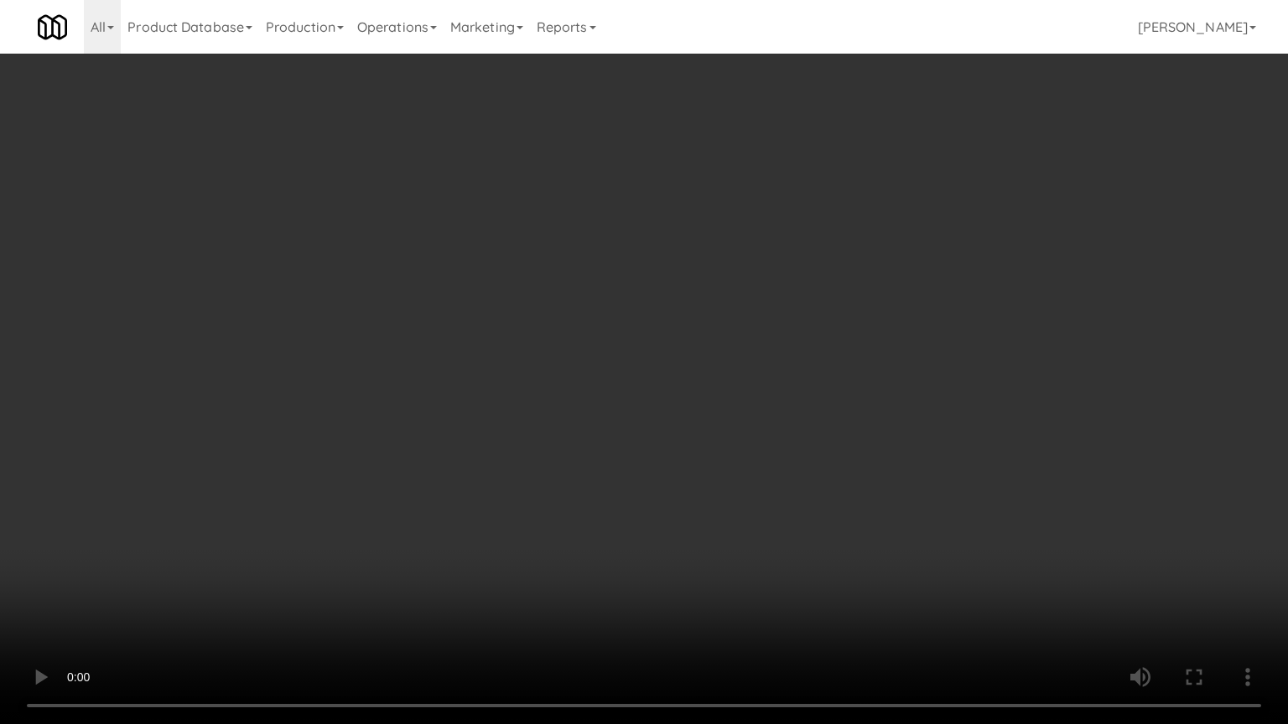
click at [741, 513] on video at bounding box center [644, 362] width 1288 height 724
click at [801, 518] on video at bounding box center [644, 362] width 1288 height 724
click at [700, 556] on video at bounding box center [644, 362] width 1288 height 724
click at [796, 486] on video at bounding box center [644, 362] width 1288 height 724
click at [824, 505] on video at bounding box center [644, 362] width 1288 height 724
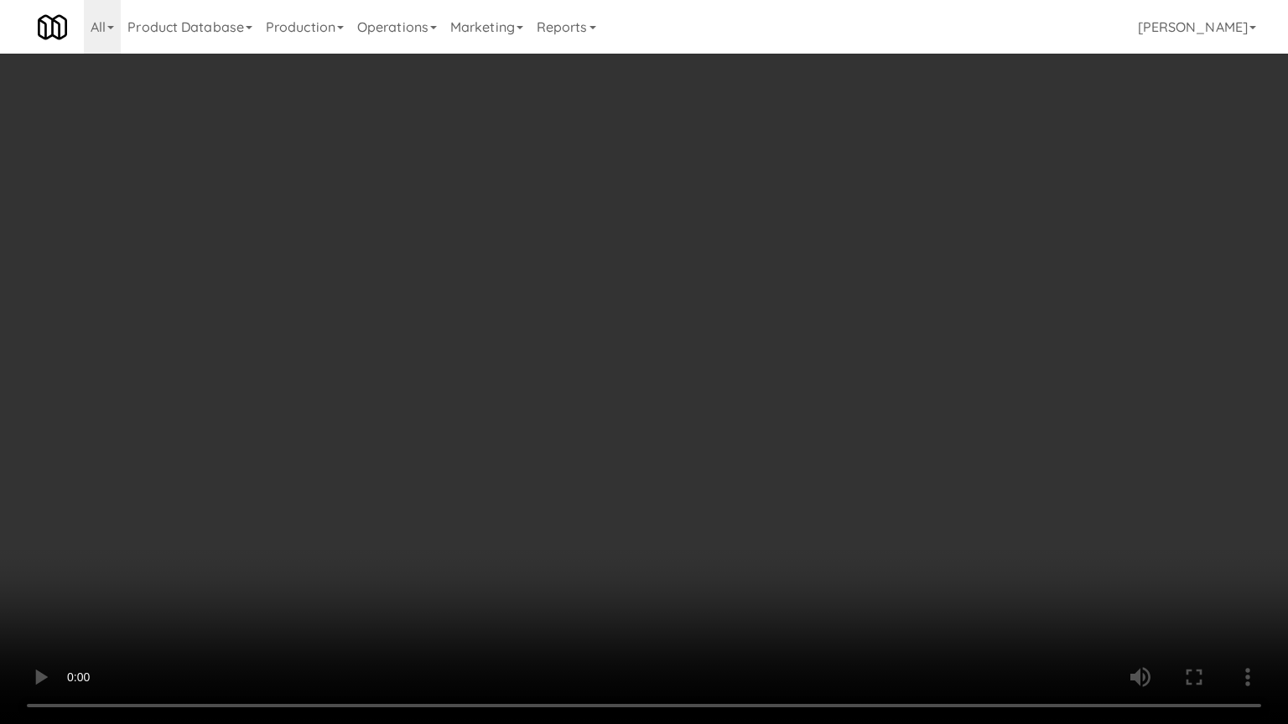
click at [858, 509] on video at bounding box center [644, 362] width 1288 height 724
click at [862, 510] on video at bounding box center [644, 362] width 1288 height 724
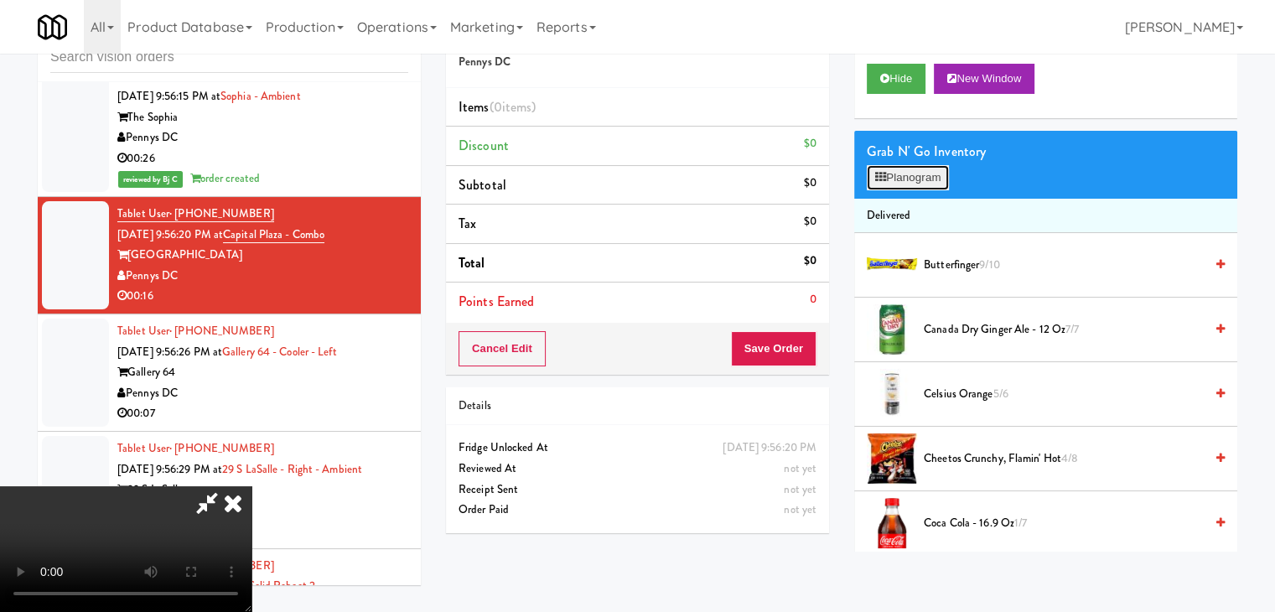
click at [944, 180] on button "Planogram" at bounding box center [908, 177] width 82 height 25
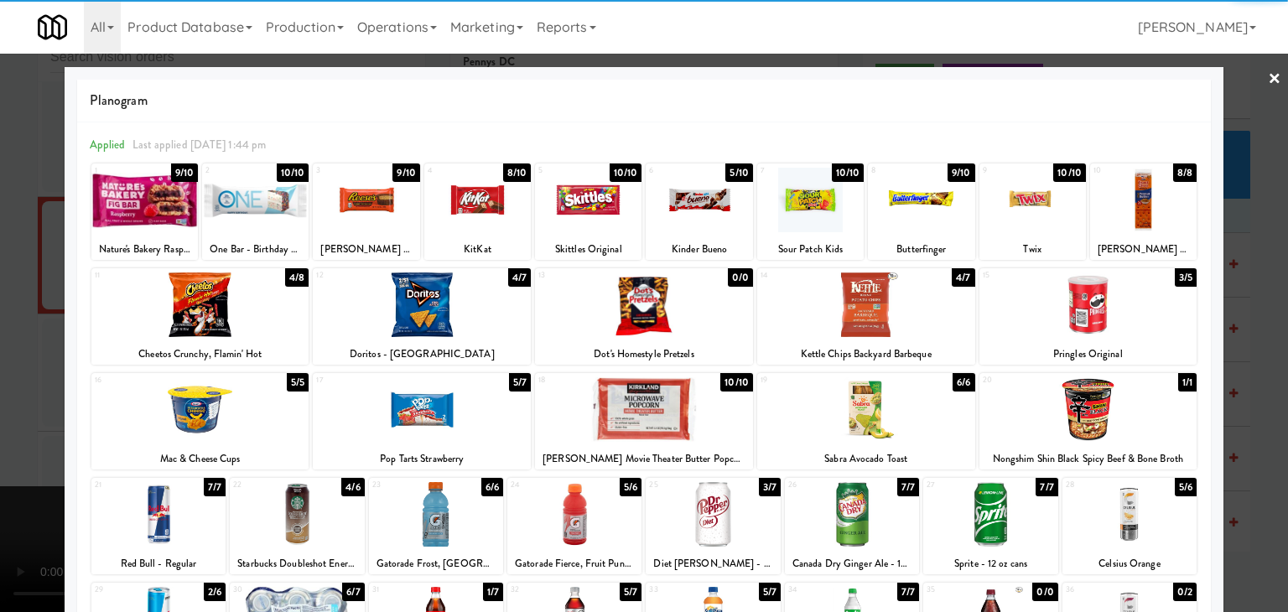
click at [891, 298] on div at bounding box center [866, 304] width 218 height 65
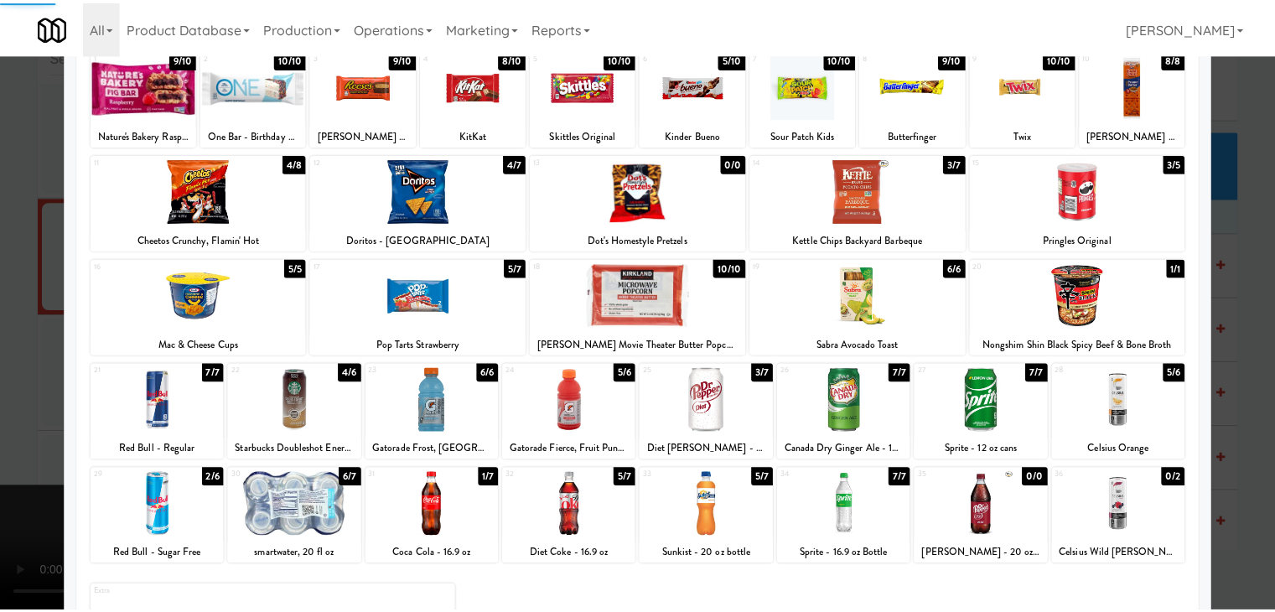
scroll to position [211, 0]
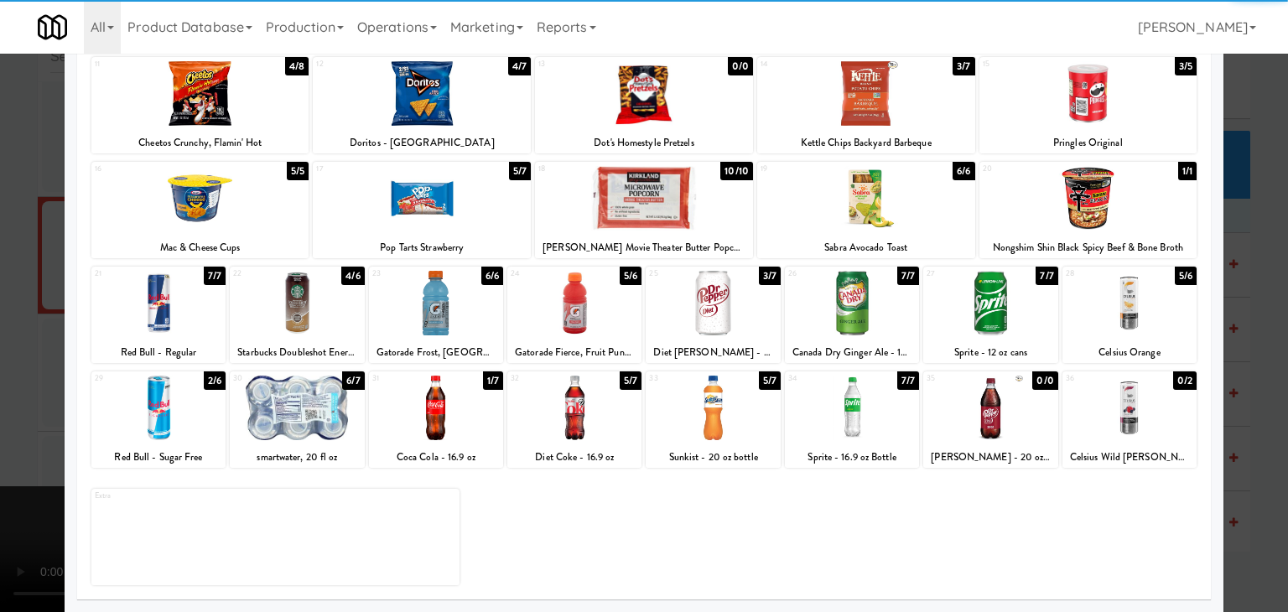
click at [437, 433] on div at bounding box center [436, 408] width 134 height 65
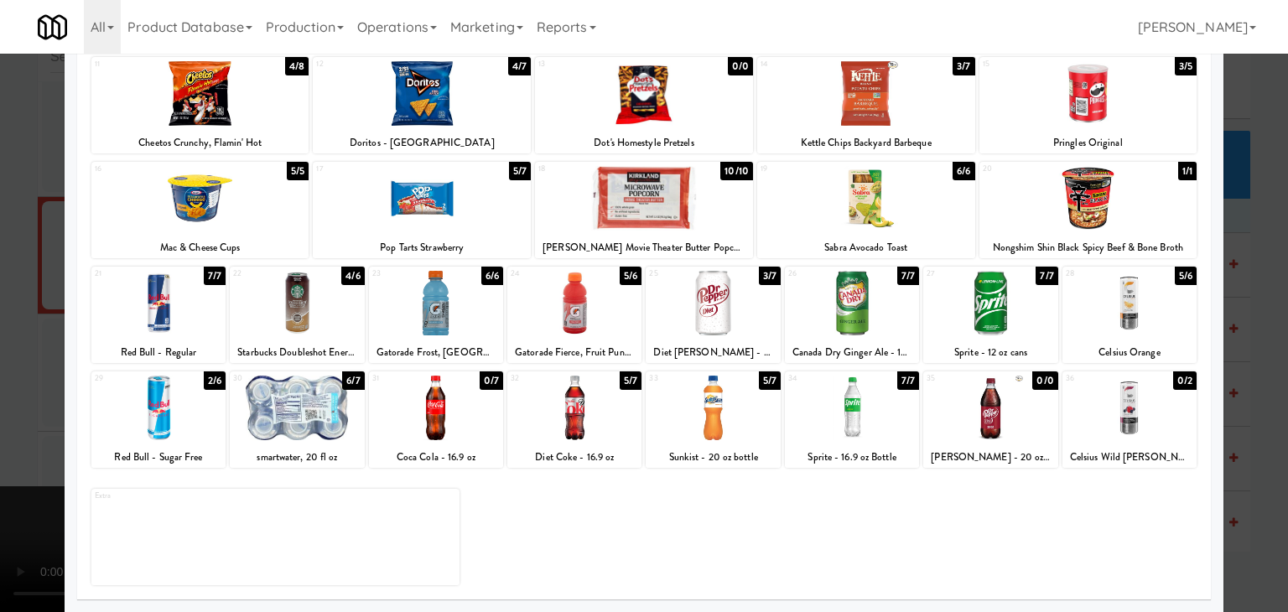
drag, startPoint x: 777, startPoint y: 429, endPoint x: 767, endPoint y: 429, distance: 10.1
click at [775, 429] on div "29 2/6 Red Bull - Sugar Free 30 6/7 smartwater, 20 fl oz 31 0/7 Coca Cola - 16.…" at bounding box center [643, 419] width 1105 height 96
drag, startPoint x: 761, startPoint y: 429, endPoint x: 746, endPoint y: 433, distance: 15.7
click at [761, 429] on div at bounding box center [712, 408] width 134 height 65
drag, startPoint x: 0, startPoint y: 433, endPoint x: 233, endPoint y: 429, distance: 233.1
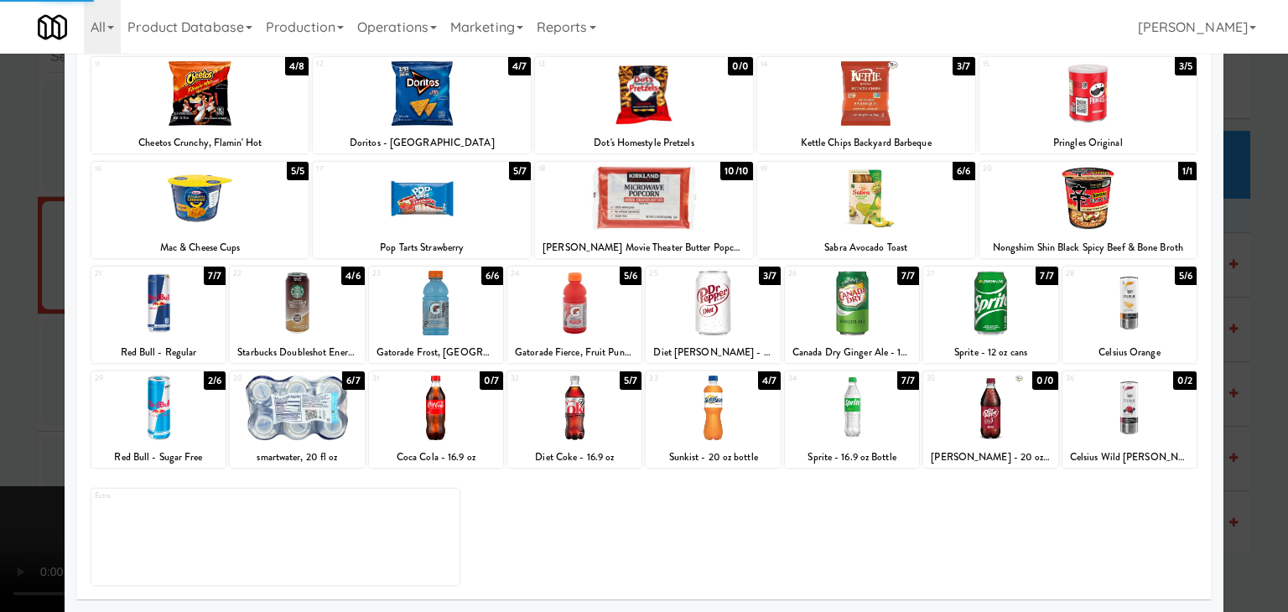
click at [18, 430] on div at bounding box center [644, 306] width 1288 height 612
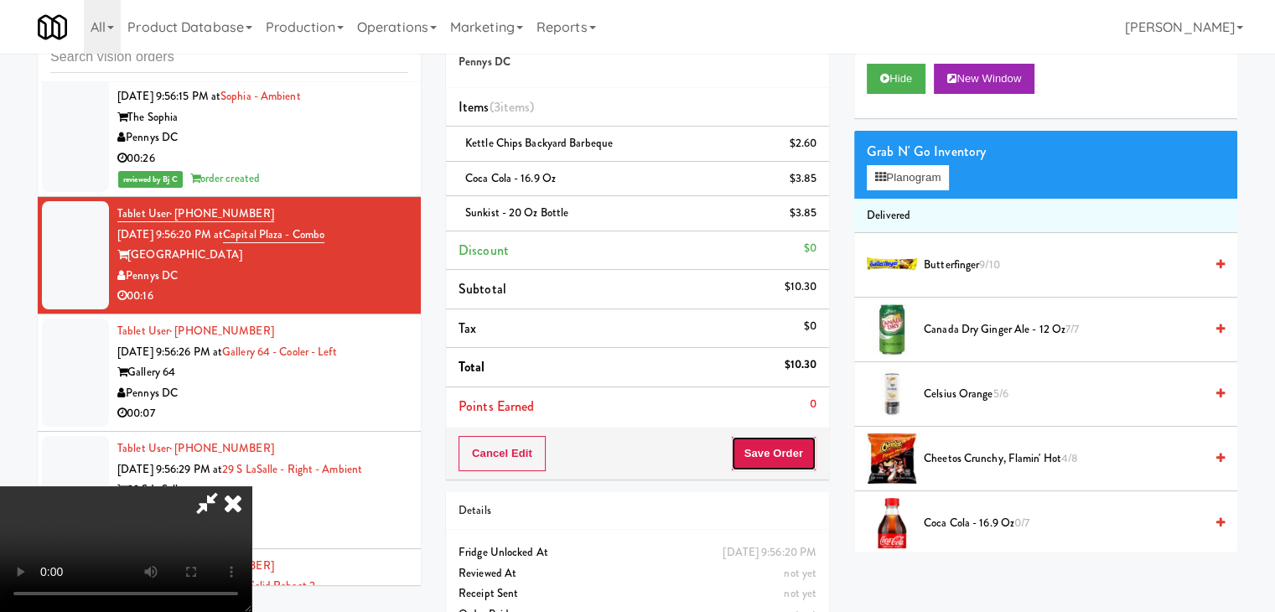
click at [790, 467] on button "Save Order" at bounding box center [774, 453] width 86 height 35
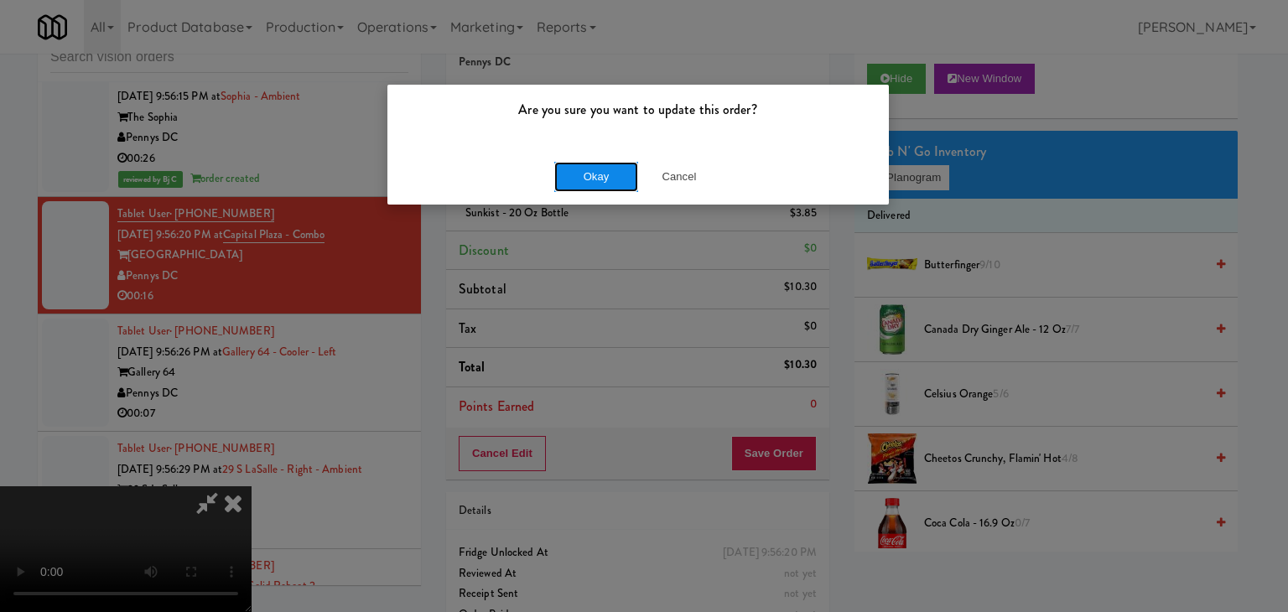
click at [612, 175] on button "Okay" at bounding box center [596, 177] width 84 height 30
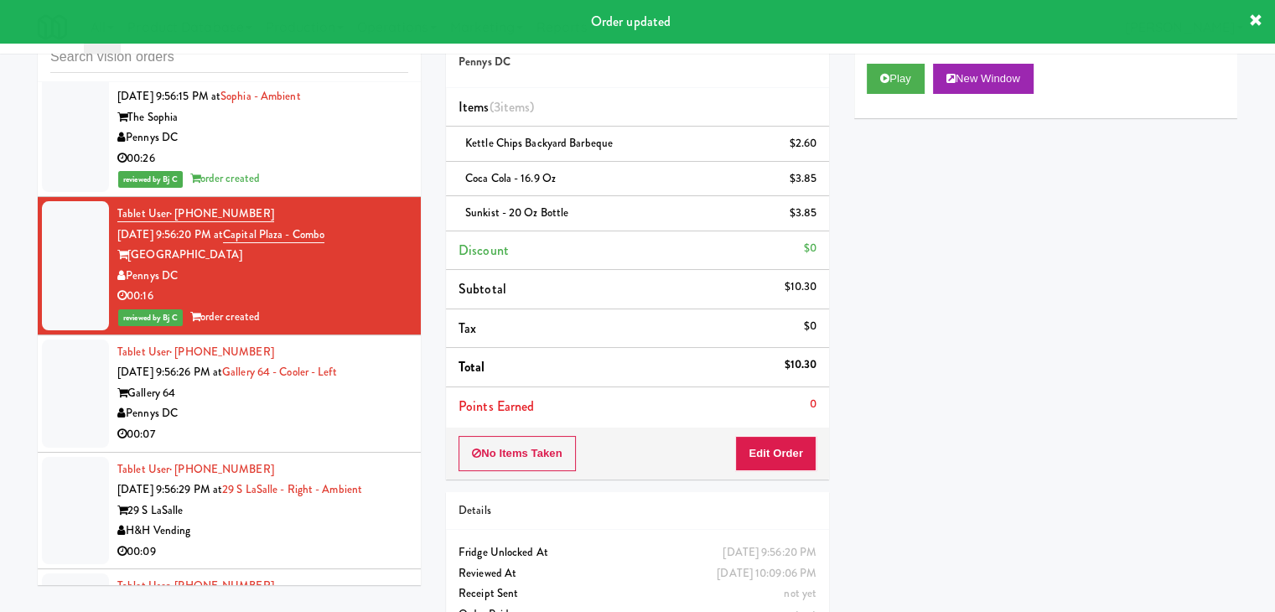
click at [367, 406] on div "Pennys DC" at bounding box center [262, 413] width 291 height 21
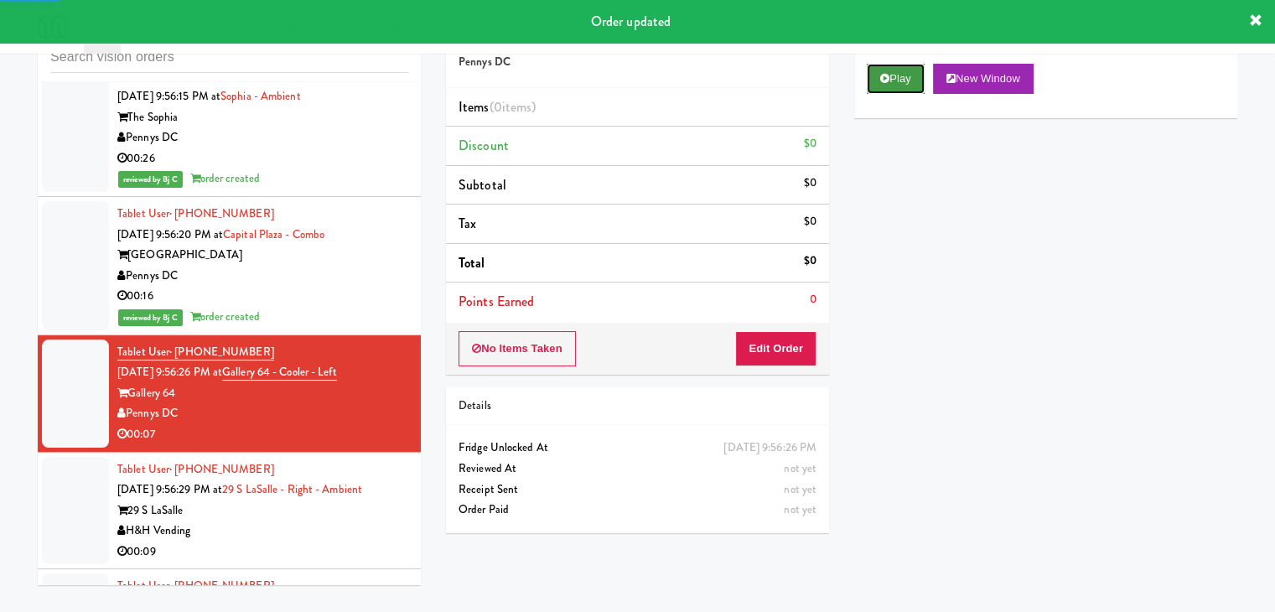
click at [902, 66] on button "Play" at bounding box center [896, 79] width 58 height 30
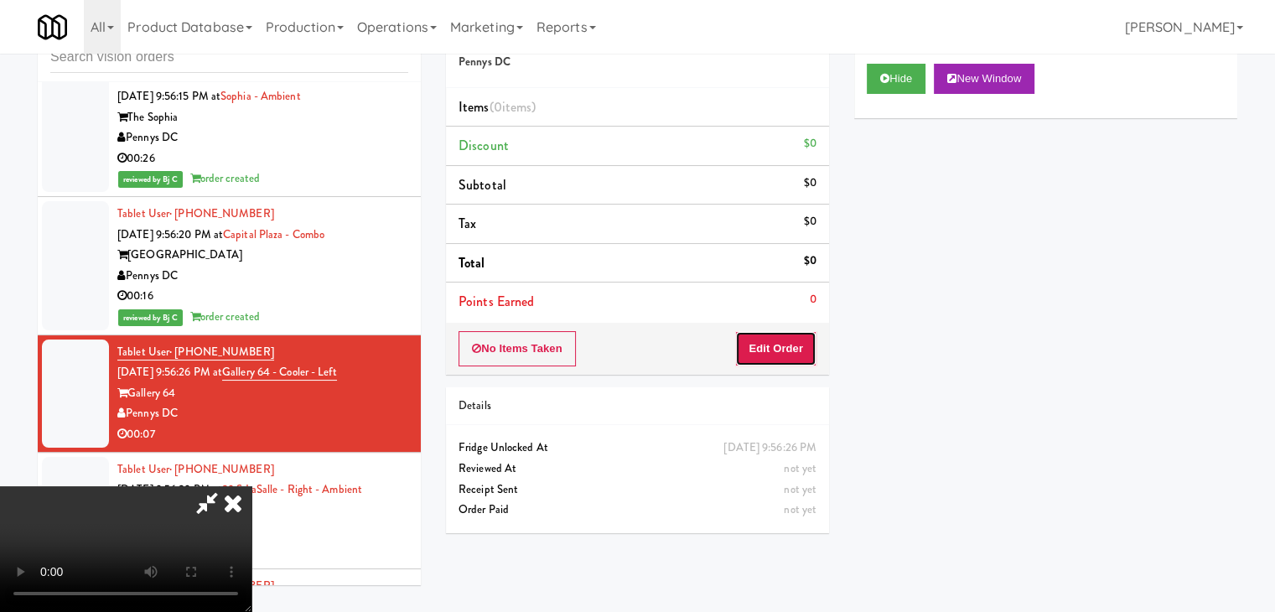
click at [764, 351] on button "Edit Order" at bounding box center [775, 348] width 81 height 35
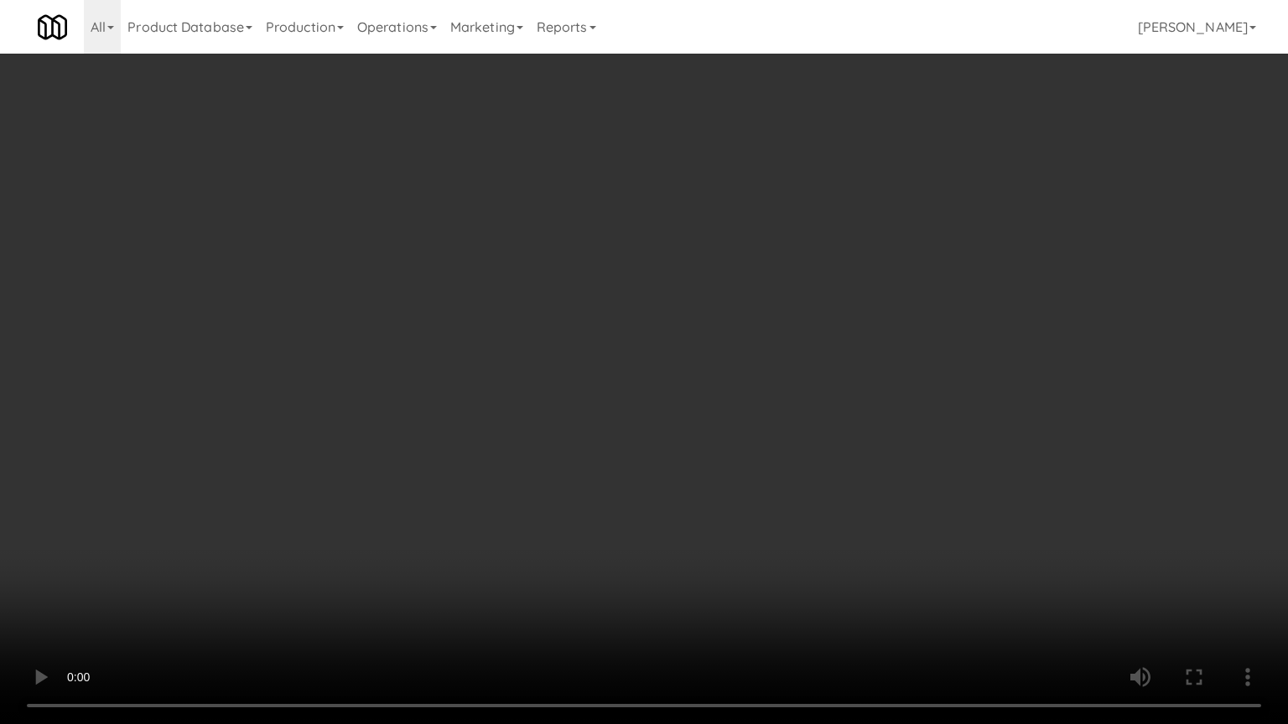
click at [795, 510] on video at bounding box center [644, 362] width 1288 height 724
drag, startPoint x: 795, startPoint y: 510, endPoint x: 804, endPoint y: 402, distance: 108.5
click at [795, 510] on video at bounding box center [644, 362] width 1288 height 724
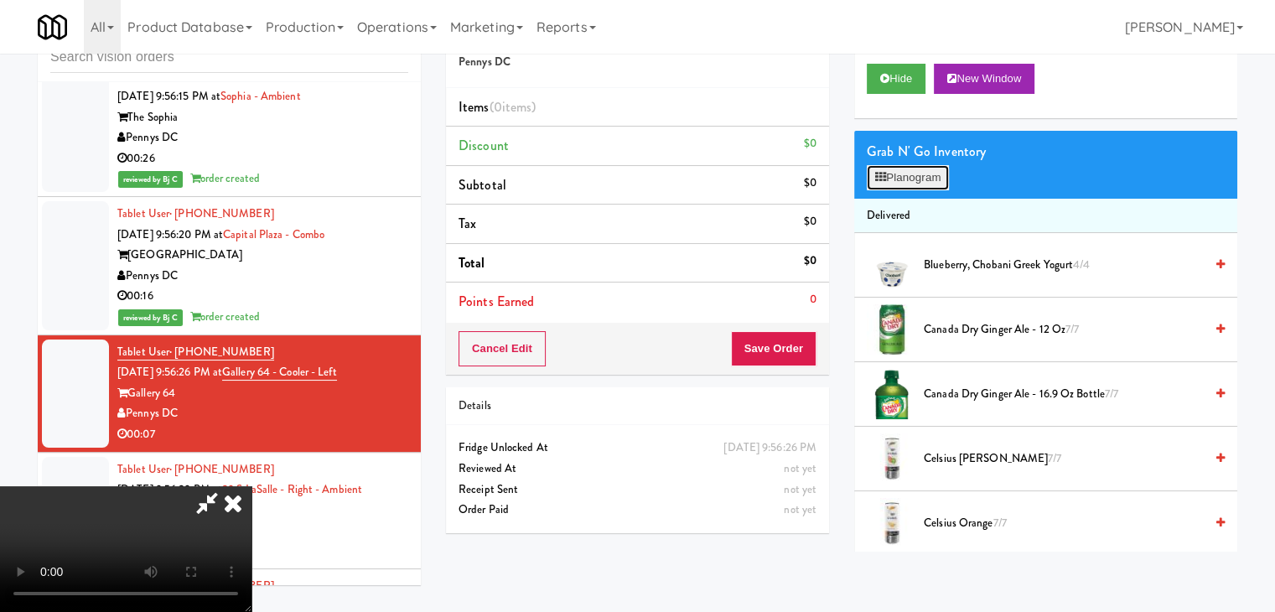
click at [920, 174] on button "Planogram" at bounding box center [908, 177] width 82 height 25
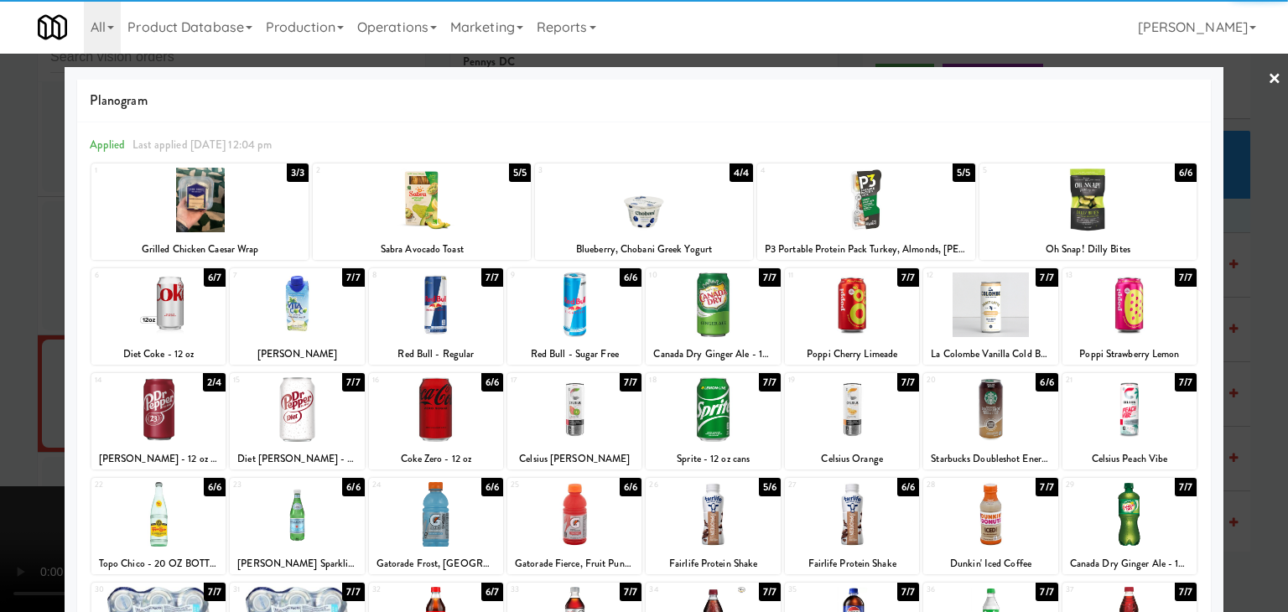
drag, startPoint x: 290, startPoint y: 396, endPoint x: 302, endPoint y: 399, distance: 12.0
click at [290, 397] on div at bounding box center [297, 409] width 134 height 65
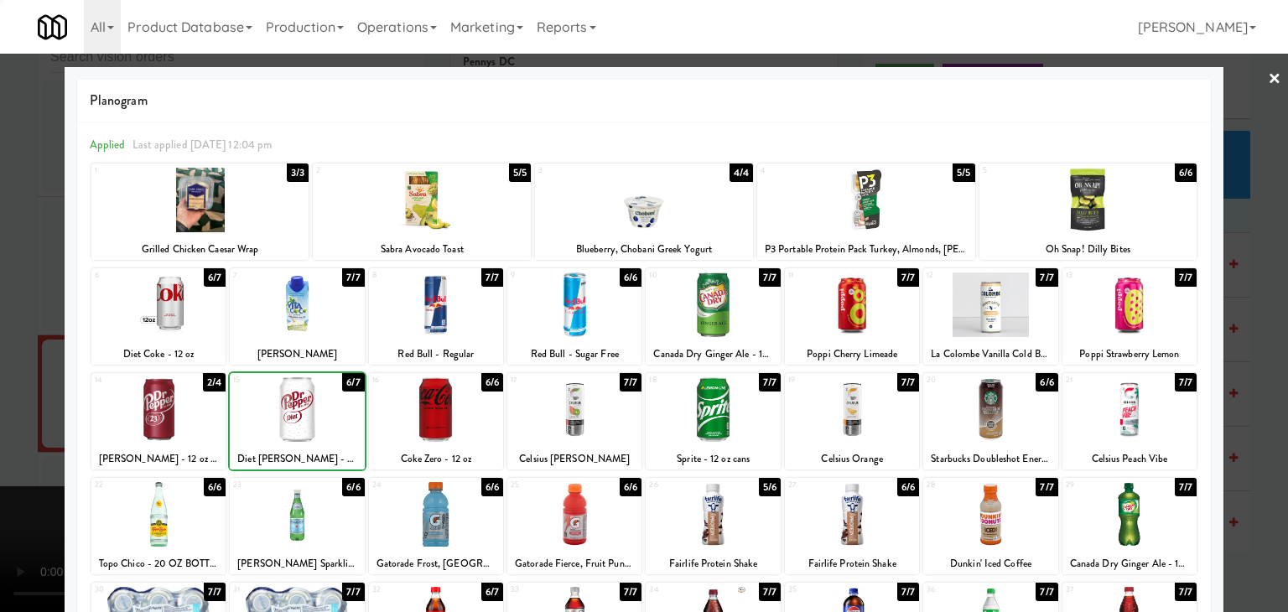
drag, startPoint x: 422, startPoint y: 404, endPoint x: 431, endPoint y: 403, distance: 8.4
click at [423, 404] on div at bounding box center [436, 409] width 134 height 65
drag, startPoint x: 0, startPoint y: 421, endPoint x: 191, endPoint y: 420, distance: 191.1
click at [2, 421] on div at bounding box center [644, 306] width 1288 height 612
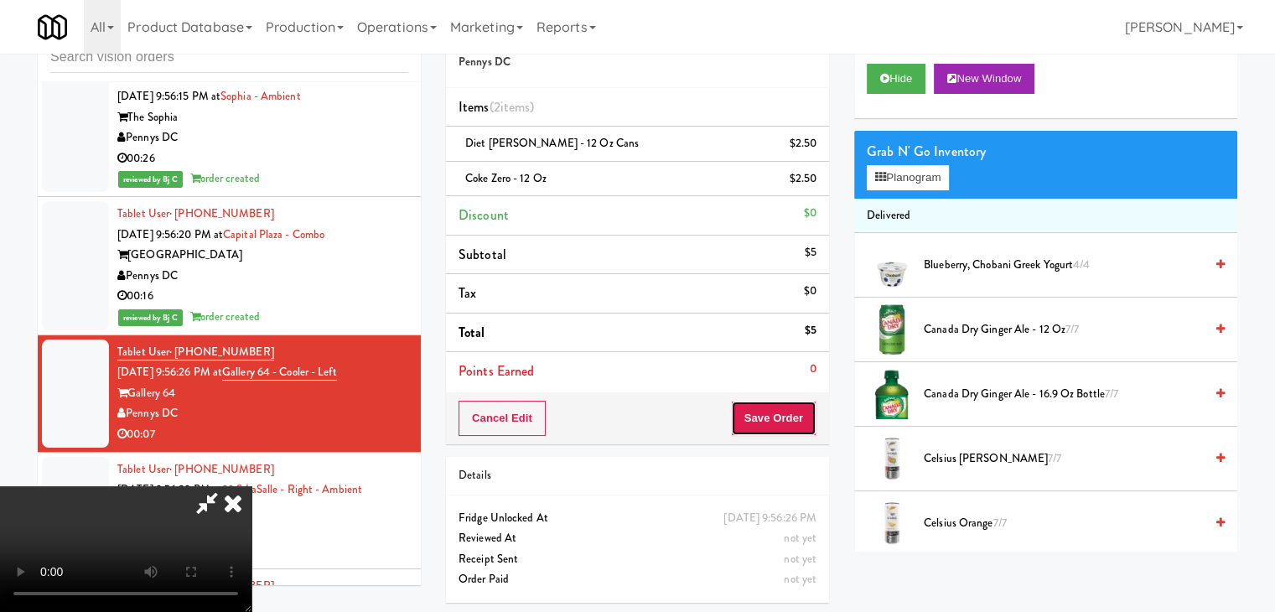
click at [809, 418] on button "Save Order" at bounding box center [774, 418] width 86 height 35
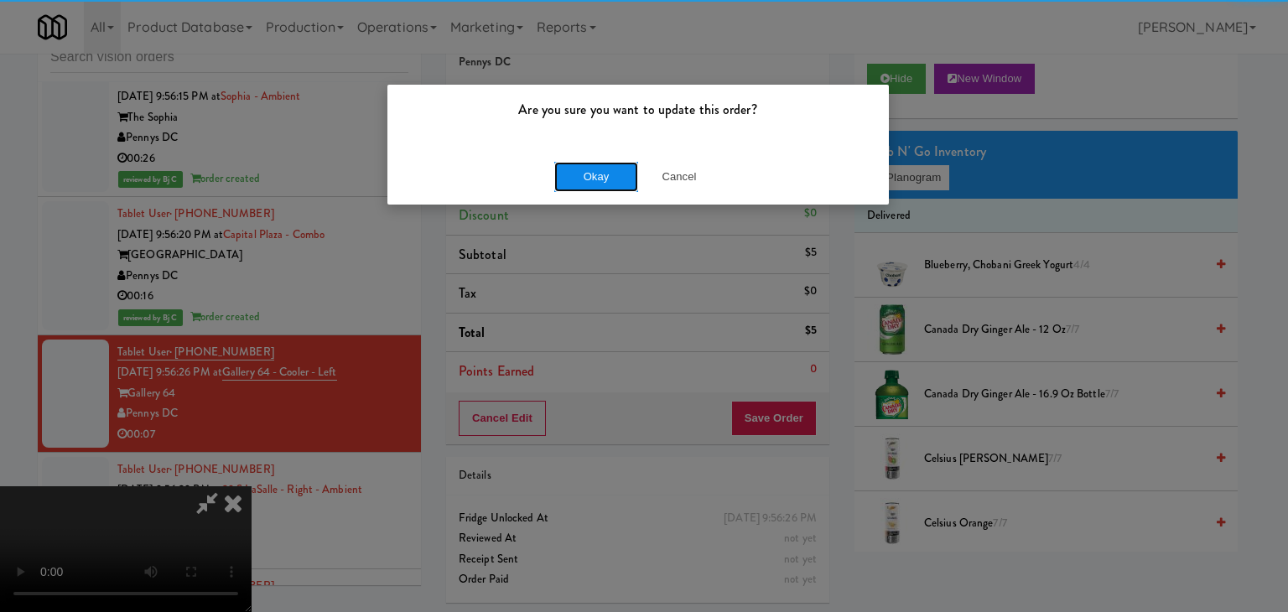
click at [615, 185] on button "Okay" at bounding box center [596, 177] width 84 height 30
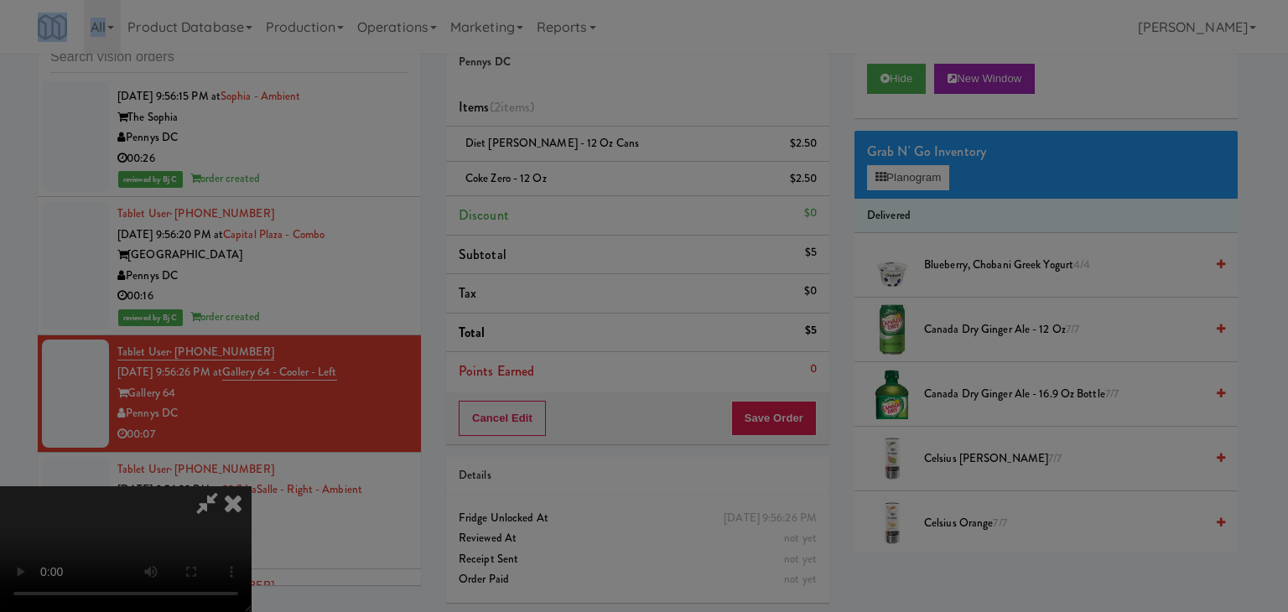
click at [615, 174] on div "Okay Cancel" at bounding box center [637, 145] width 501 height 56
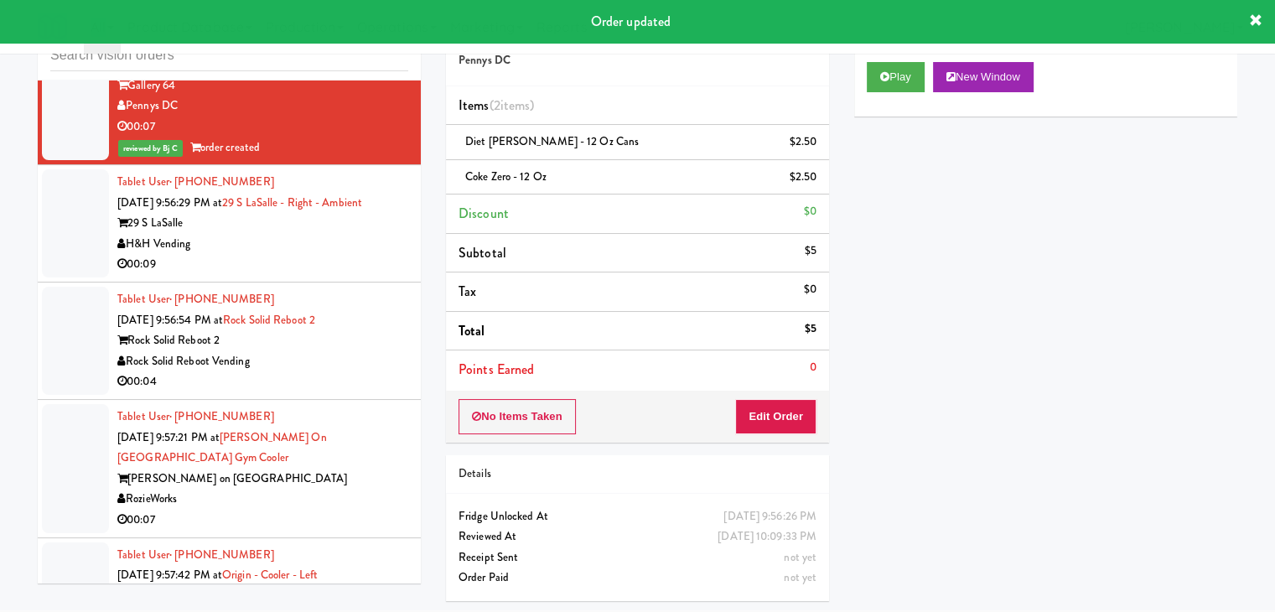
scroll to position [10065, 0]
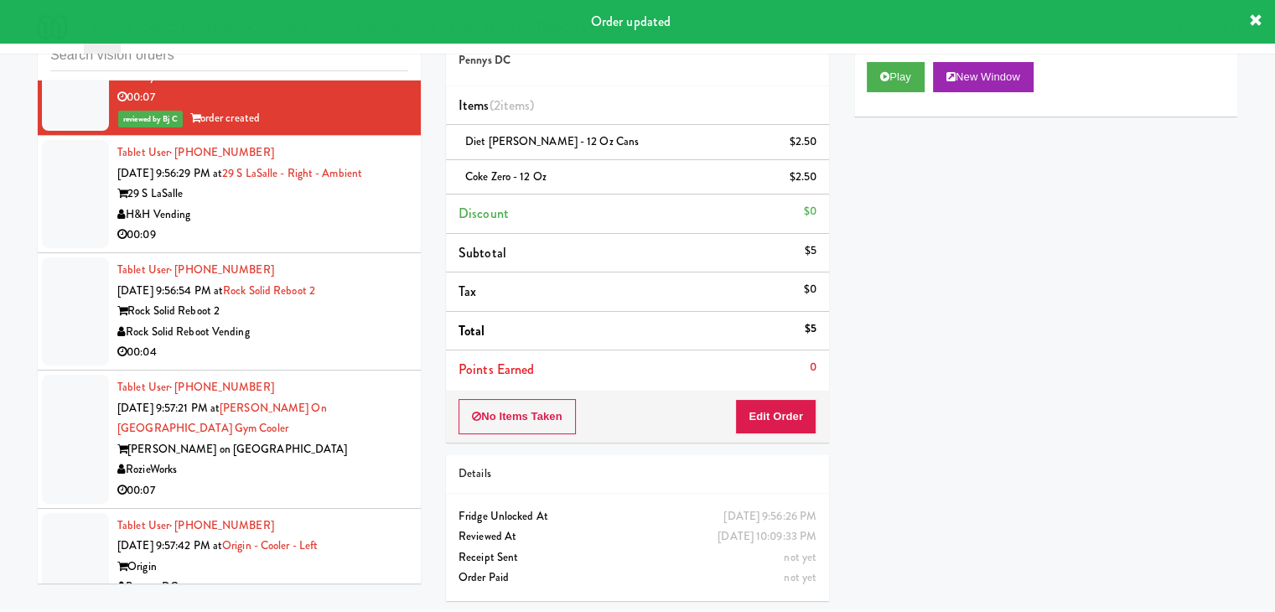
click at [333, 212] on div "H&H Vending" at bounding box center [262, 215] width 291 height 21
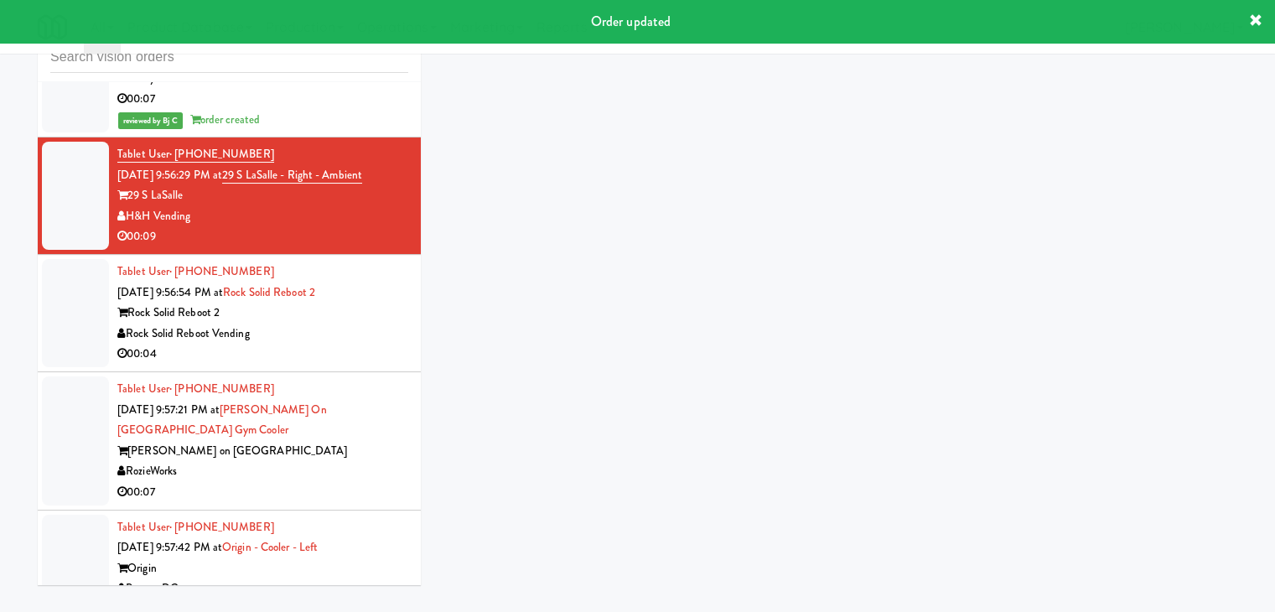
scroll to position [54, 0]
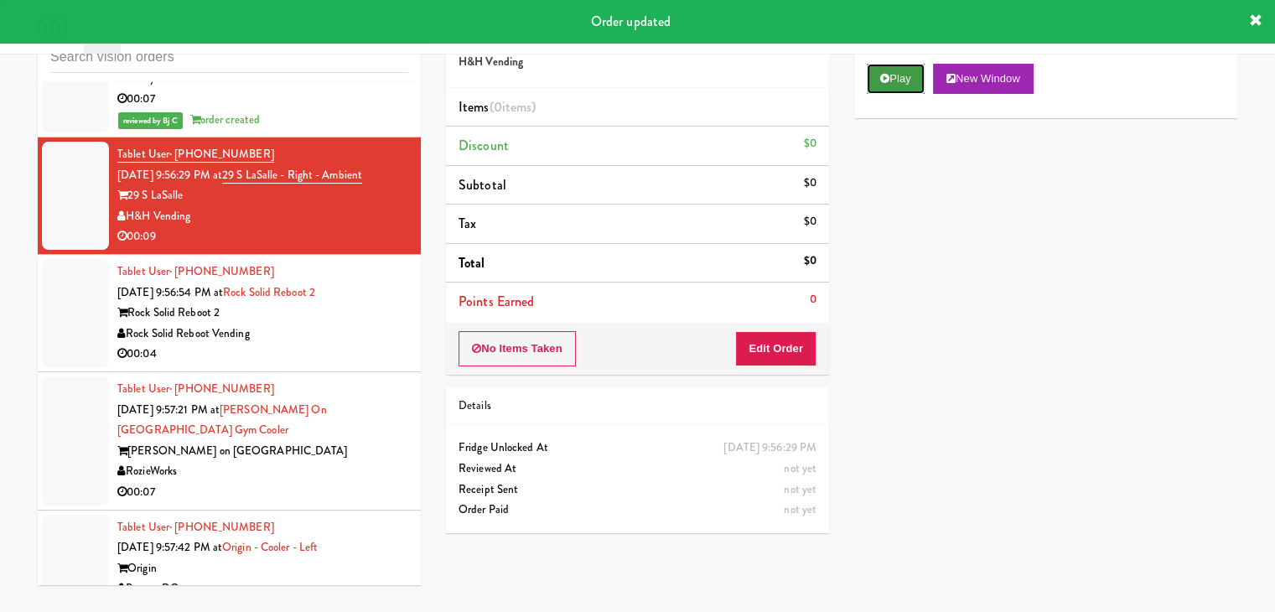
drag, startPoint x: 910, startPoint y: 63, endPoint x: 909, endPoint y: 74, distance: 11.0
click at [910, 61] on div "Play New Window" at bounding box center [1045, 84] width 383 height 67
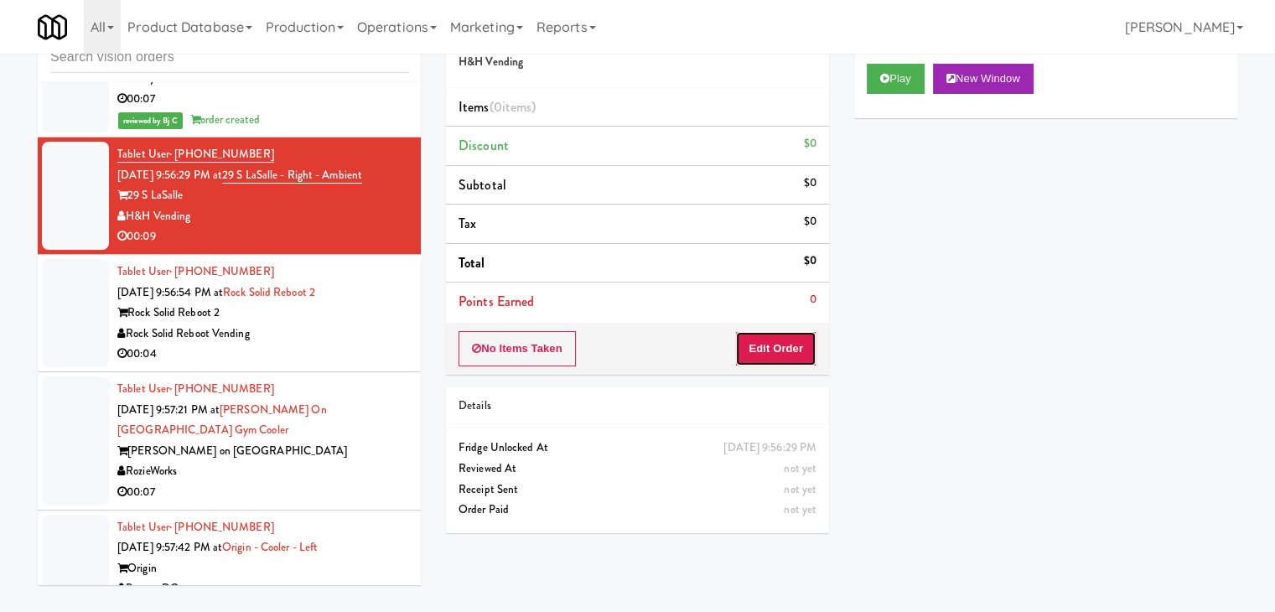
click at [789, 350] on button "Edit Order" at bounding box center [775, 348] width 81 height 35
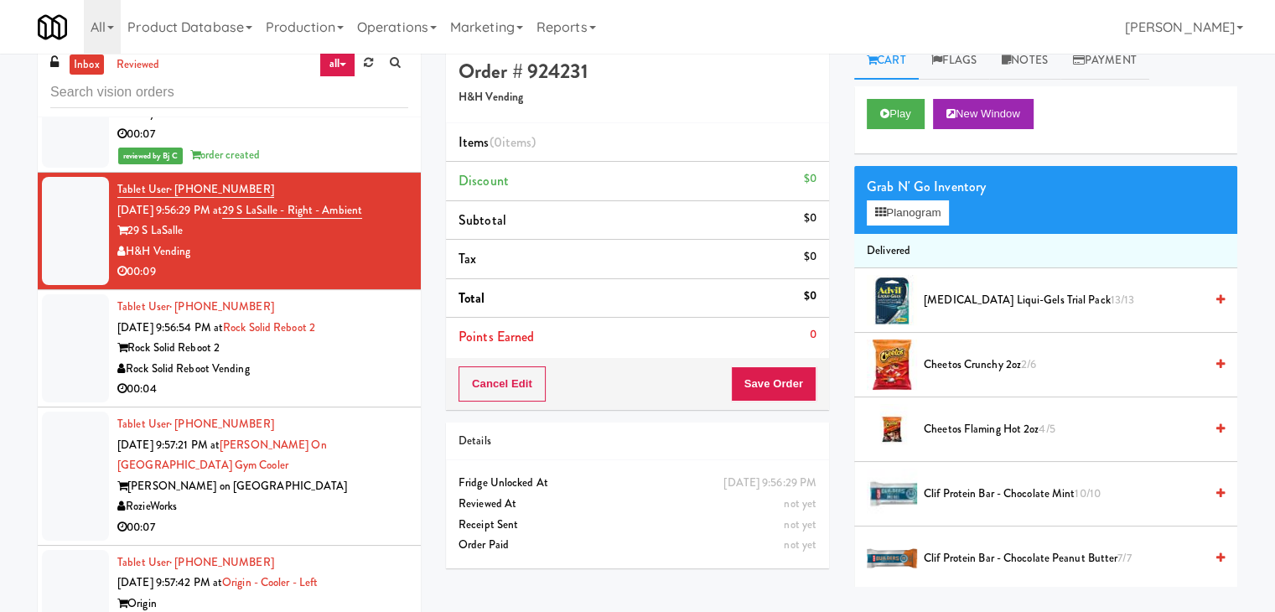
scroll to position [0, 0]
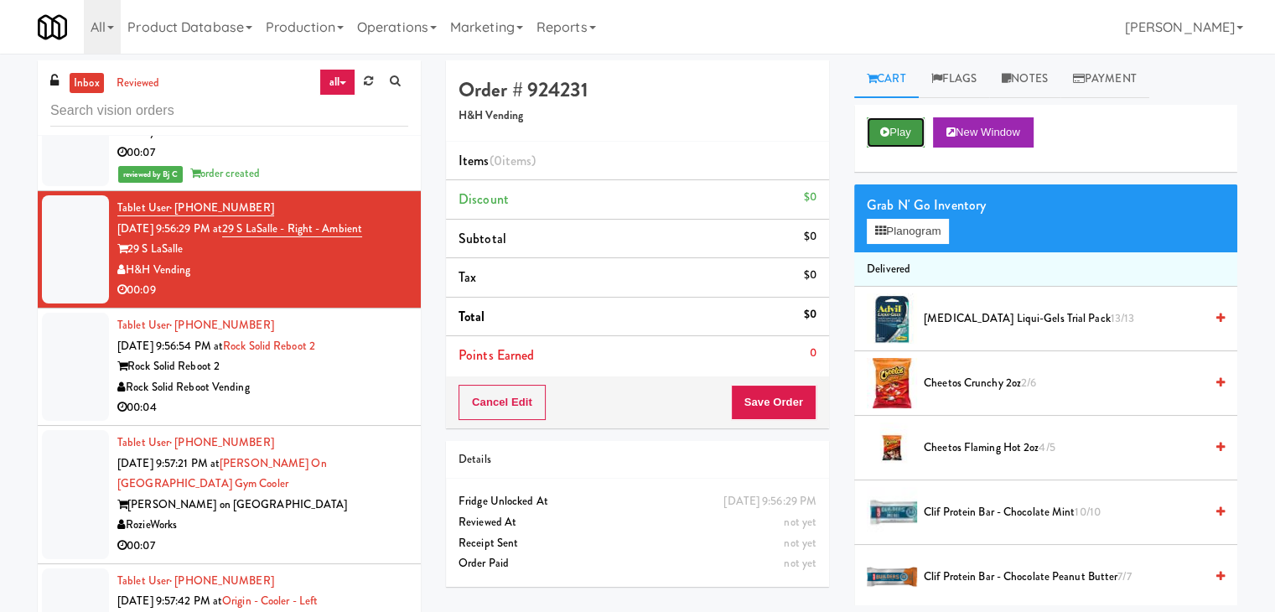
click at [899, 132] on button "Play" at bounding box center [896, 132] width 58 height 30
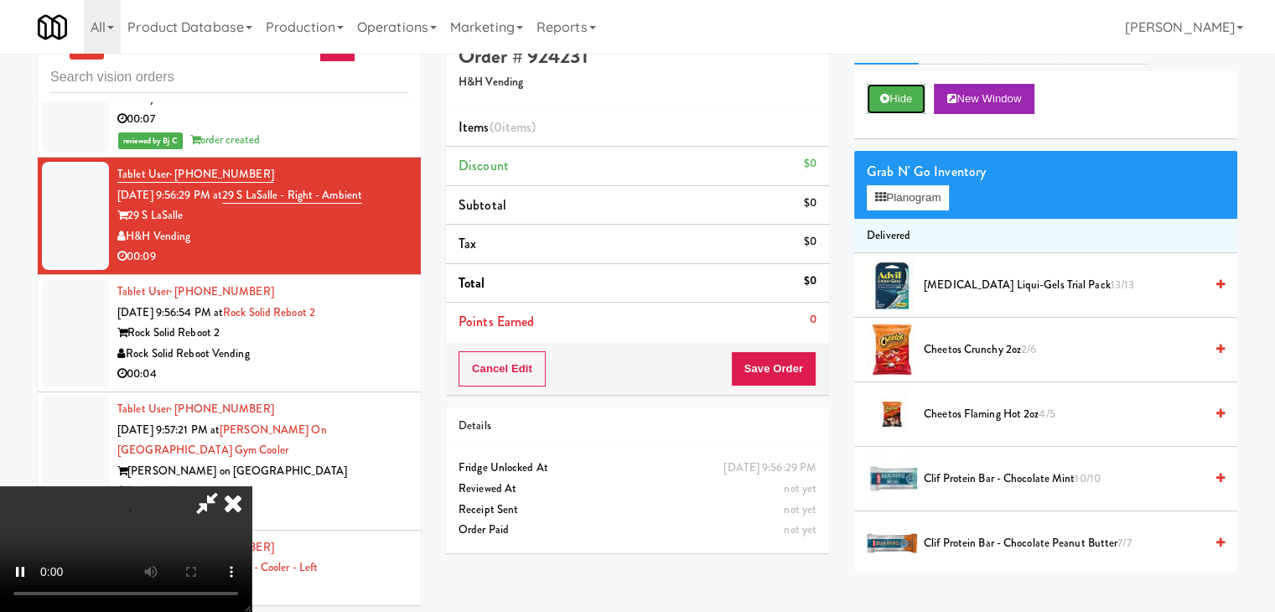
scroll to position [54, 0]
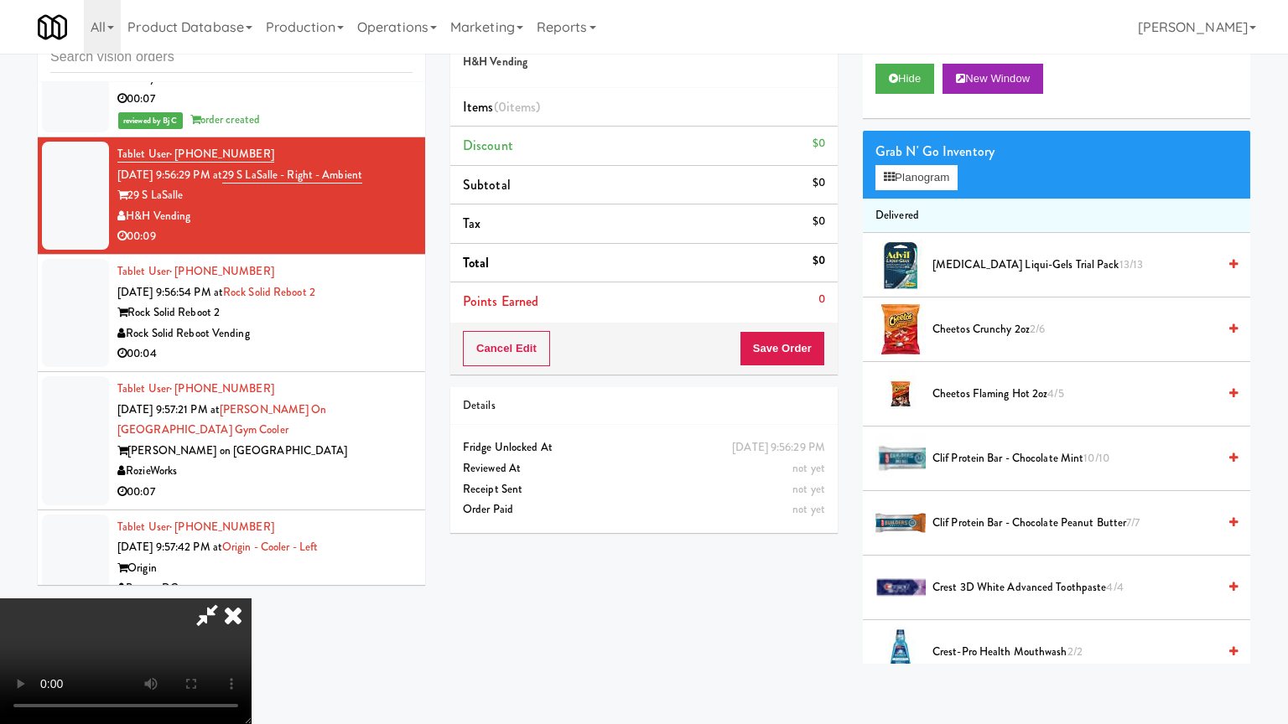
click at [251, 582] on video at bounding box center [125, 662] width 251 height 126
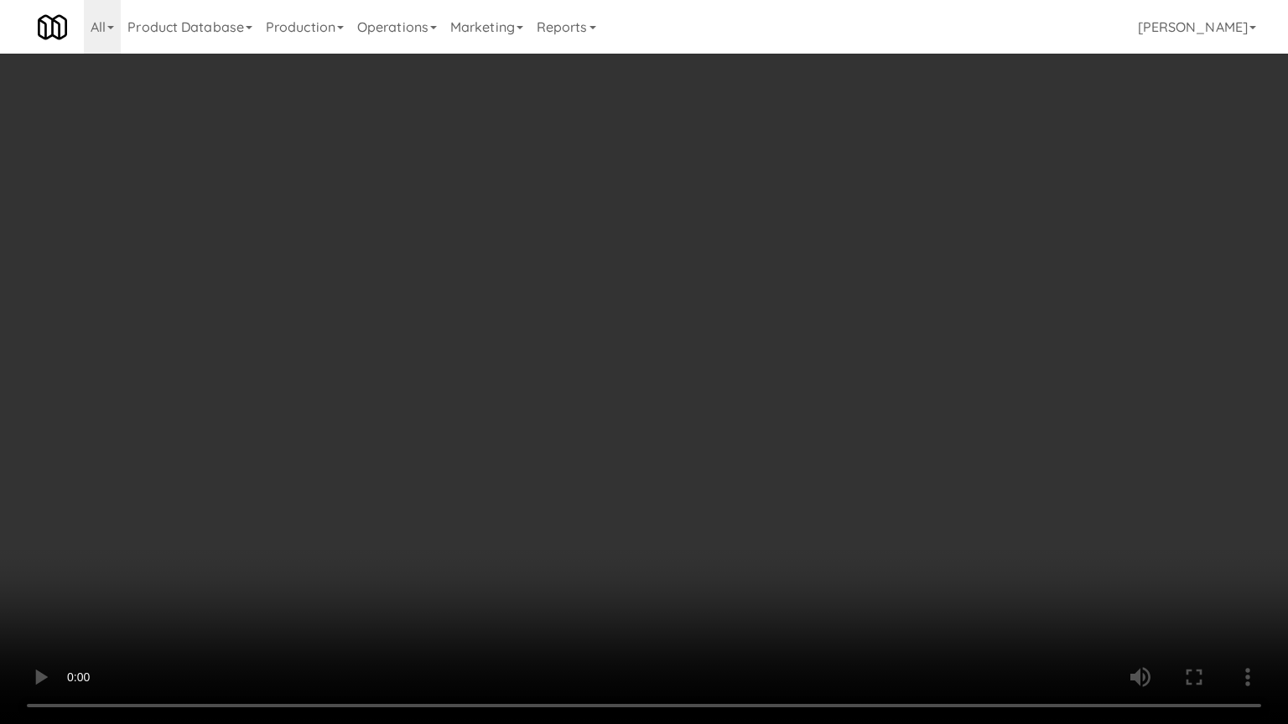
click at [781, 505] on video at bounding box center [644, 362] width 1288 height 724
click at [786, 497] on video at bounding box center [644, 362] width 1288 height 724
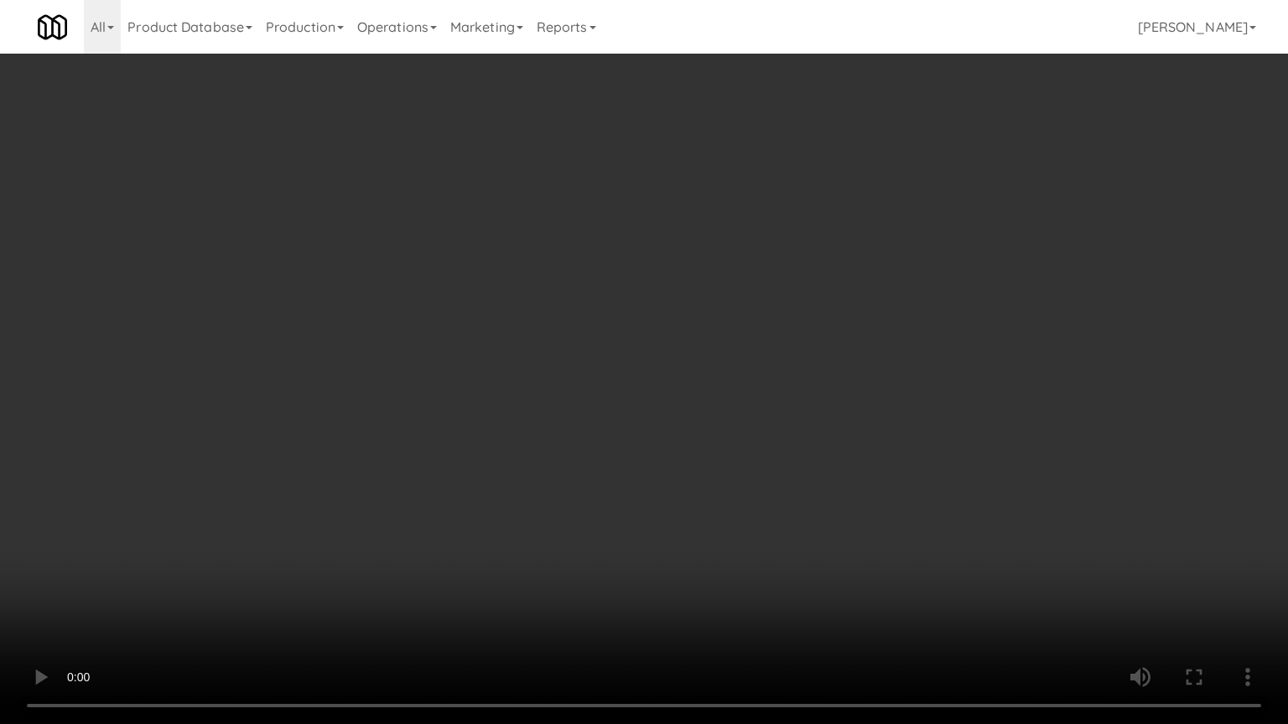
click at [790, 498] on video at bounding box center [644, 362] width 1288 height 724
click at [785, 526] on video at bounding box center [644, 362] width 1288 height 724
click at [781, 531] on video at bounding box center [644, 362] width 1288 height 724
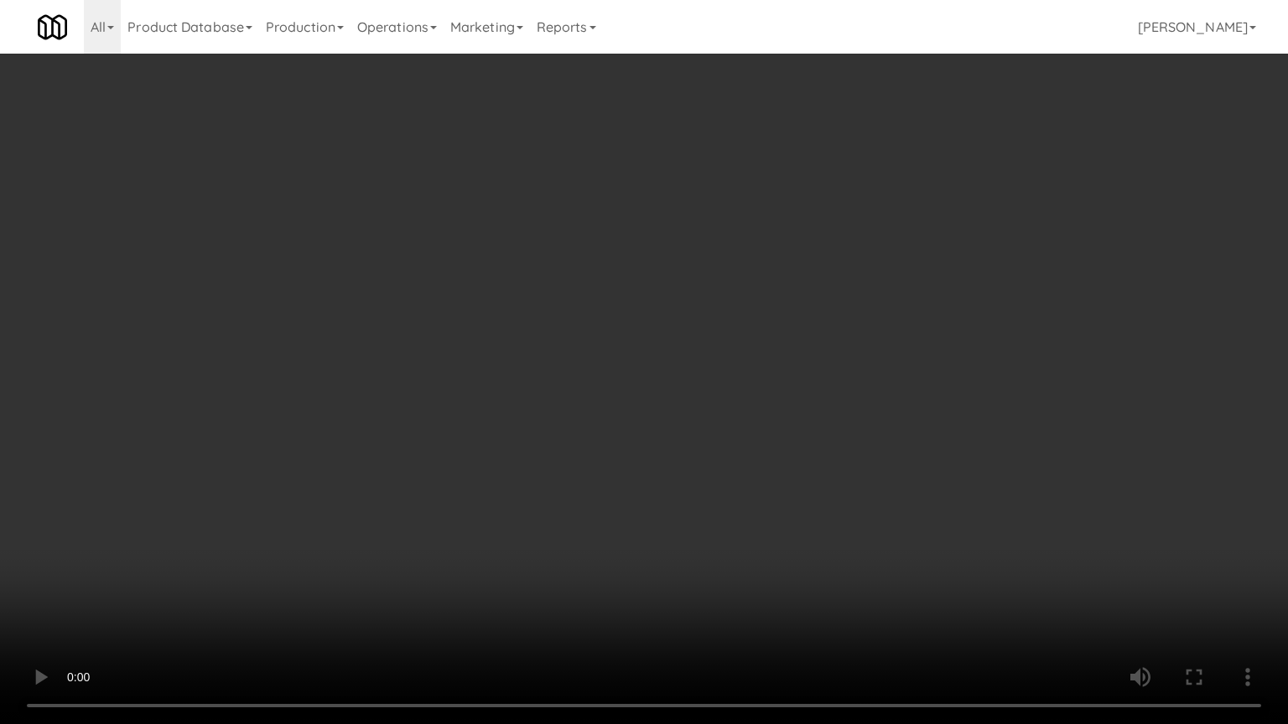
click at [876, 474] on video at bounding box center [644, 362] width 1288 height 724
click at [859, 474] on video at bounding box center [644, 362] width 1288 height 724
click at [860, 470] on video at bounding box center [644, 362] width 1288 height 724
click at [860, 473] on video at bounding box center [644, 362] width 1288 height 724
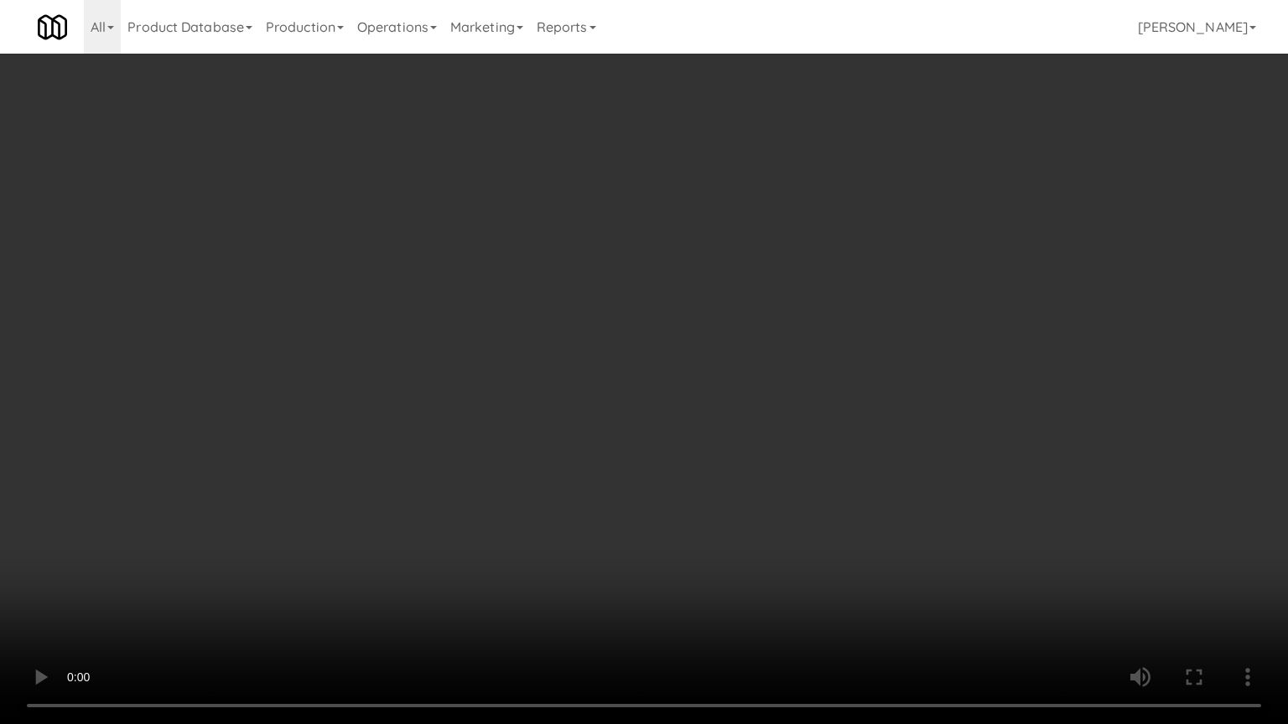
click at [862, 473] on video at bounding box center [644, 362] width 1288 height 724
click at [859, 471] on video at bounding box center [644, 362] width 1288 height 724
click at [861, 471] on video at bounding box center [644, 362] width 1288 height 724
click at [862, 470] on video at bounding box center [644, 362] width 1288 height 724
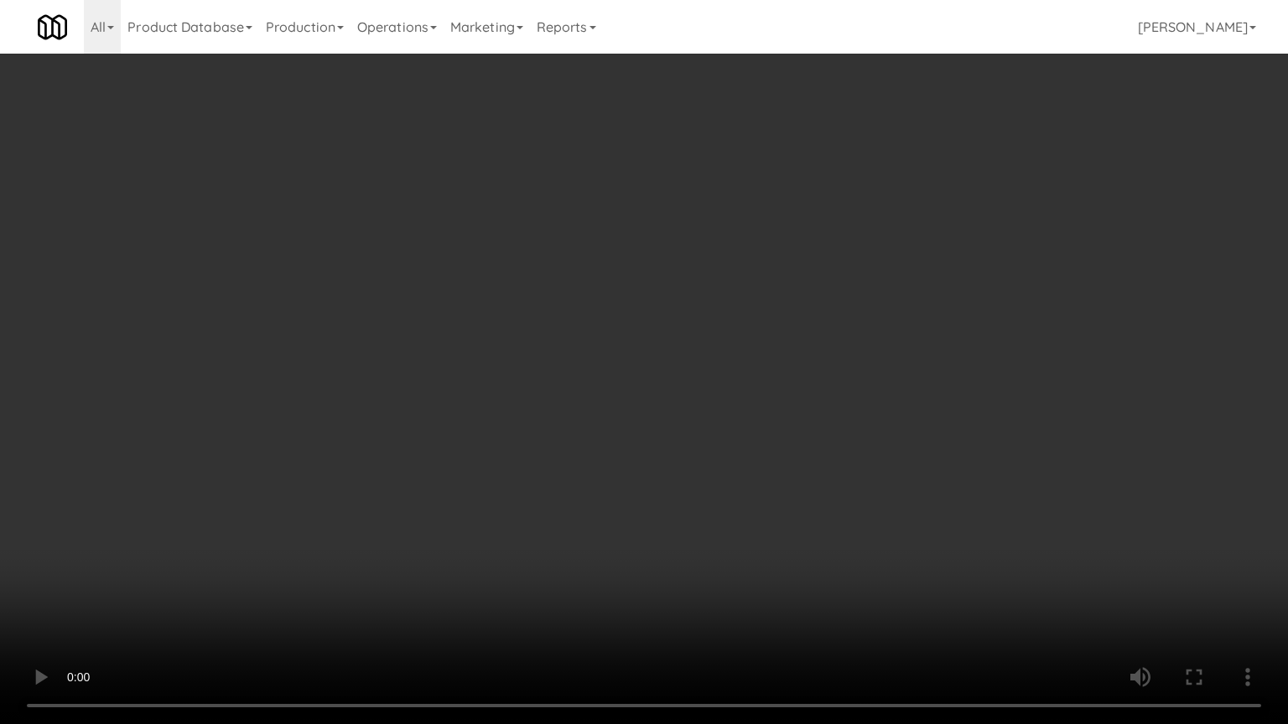
click at [862, 470] on video at bounding box center [644, 362] width 1288 height 724
click at [866, 462] on video at bounding box center [644, 362] width 1288 height 724
click at [871, 457] on video at bounding box center [644, 362] width 1288 height 724
click at [872, 457] on video at bounding box center [644, 362] width 1288 height 724
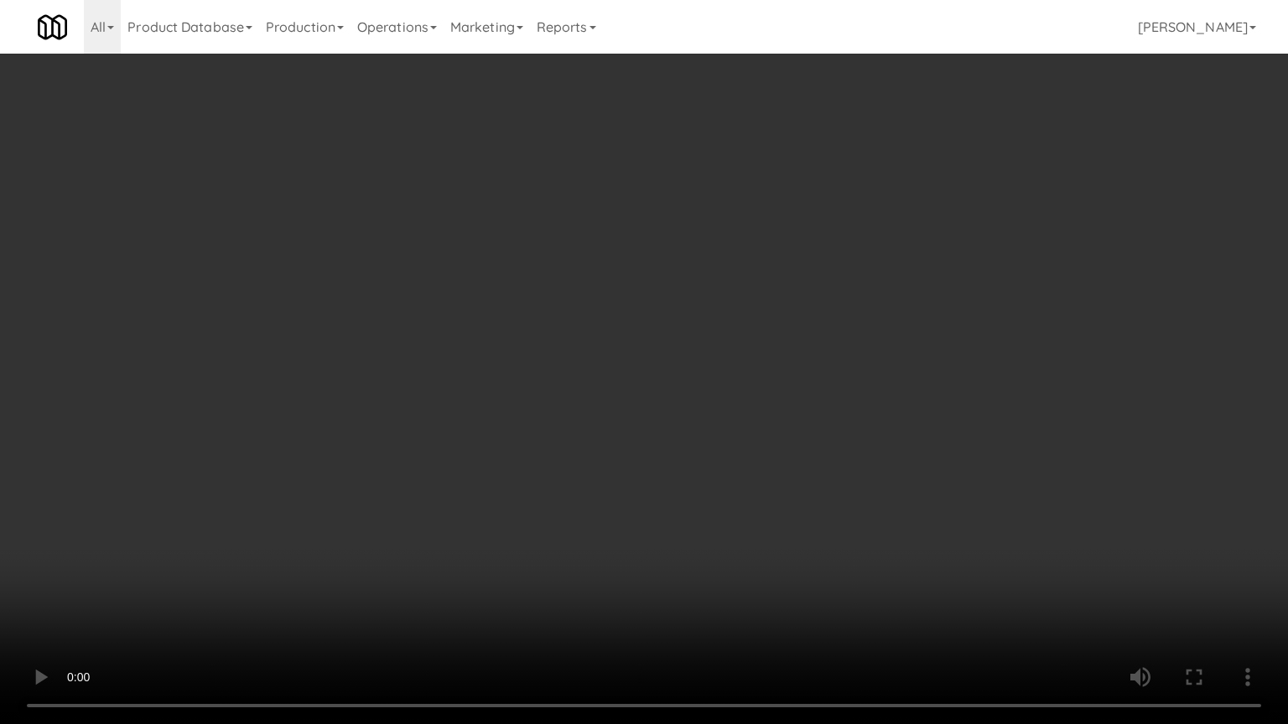
click at [815, 510] on video at bounding box center [644, 362] width 1288 height 724
click at [764, 504] on video at bounding box center [644, 362] width 1288 height 724
click at [757, 504] on video at bounding box center [644, 362] width 1288 height 724
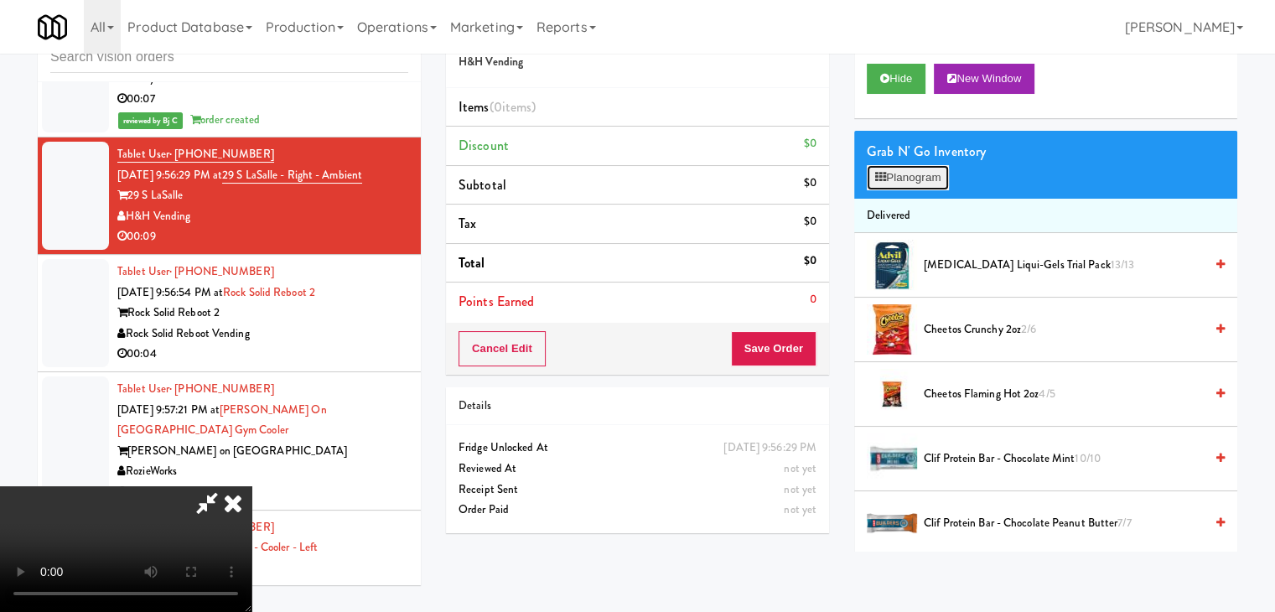
click at [904, 187] on button "Planogram" at bounding box center [908, 177] width 82 height 25
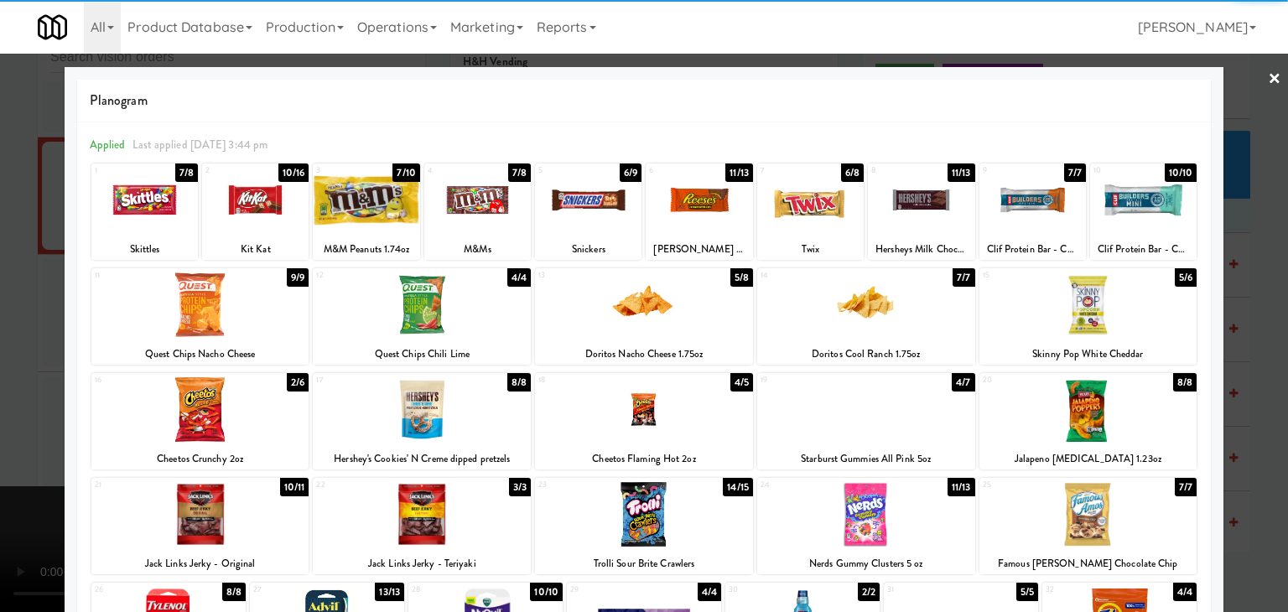
click at [220, 409] on div at bounding box center [200, 409] width 218 height 65
drag, startPoint x: 923, startPoint y: 203, endPoint x: 888, endPoint y: 201, distance: 35.2
click at [923, 202] on div at bounding box center [921, 200] width 106 height 65
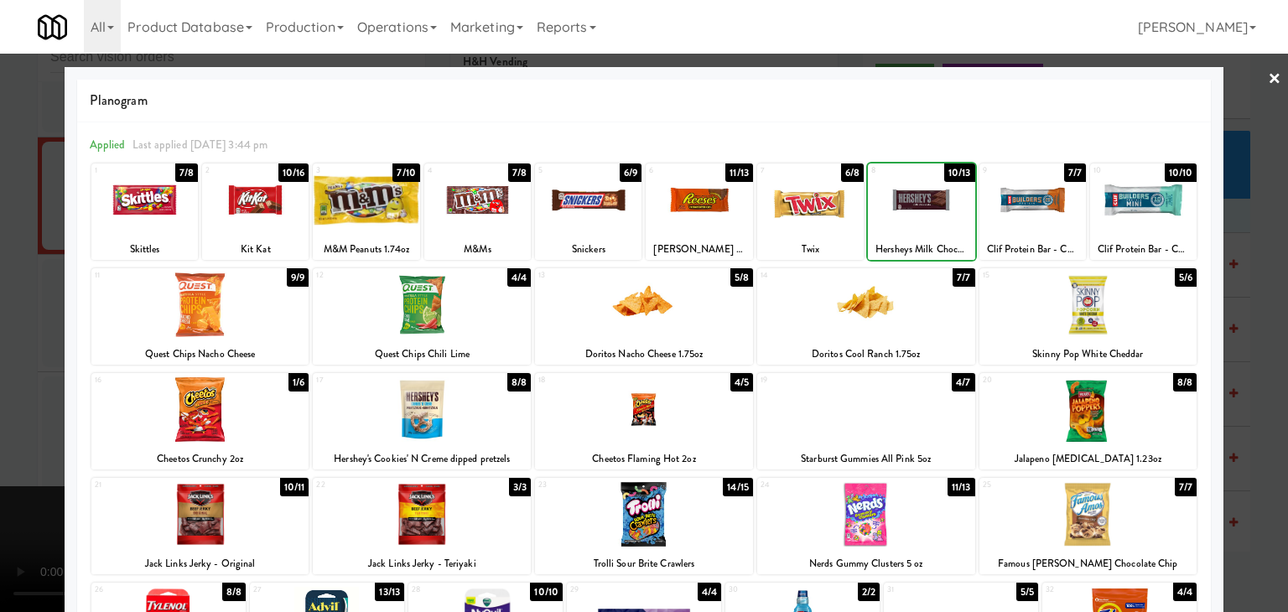
drag, startPoint x: 0, startPoint y: 355, endPoint x: 238, endPoint y: 356, distance: 238.1
click at [20, 355] on div at bounding box center [644, 306] width 1288 height 612
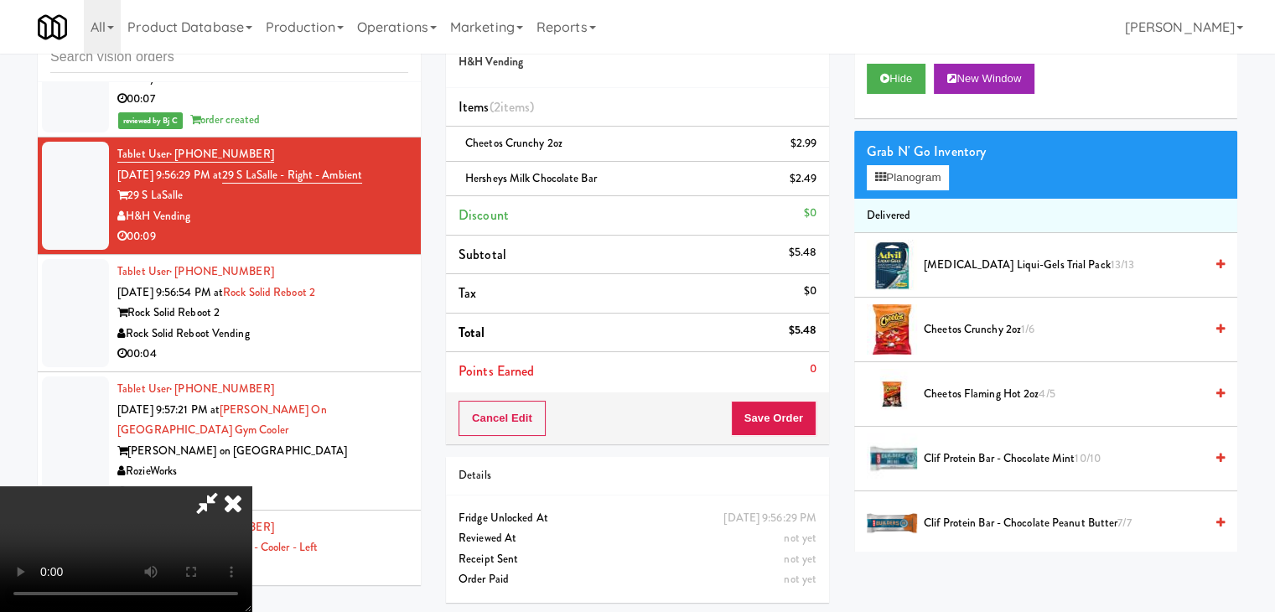
drag, startPoint x: 503, startPoint y: 390, endPoint x: 529, endPoint y: 389, distance: 26.0
click at [251, 486] on video at bounding box center [125, 549] width 251 height 126
click at [803, 430] on button "Save Order" at bounding box center [774, 418] width 86 height 35
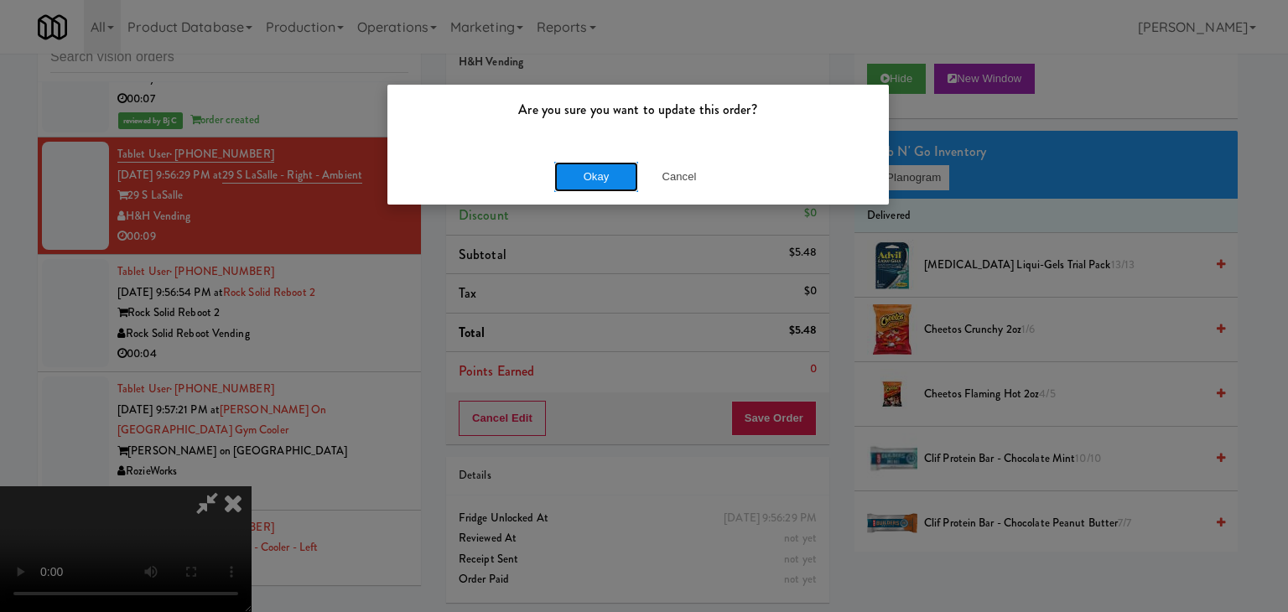
click at [587, 174] on button "Okay" at bounding box center [596, 177] width 84 height 30
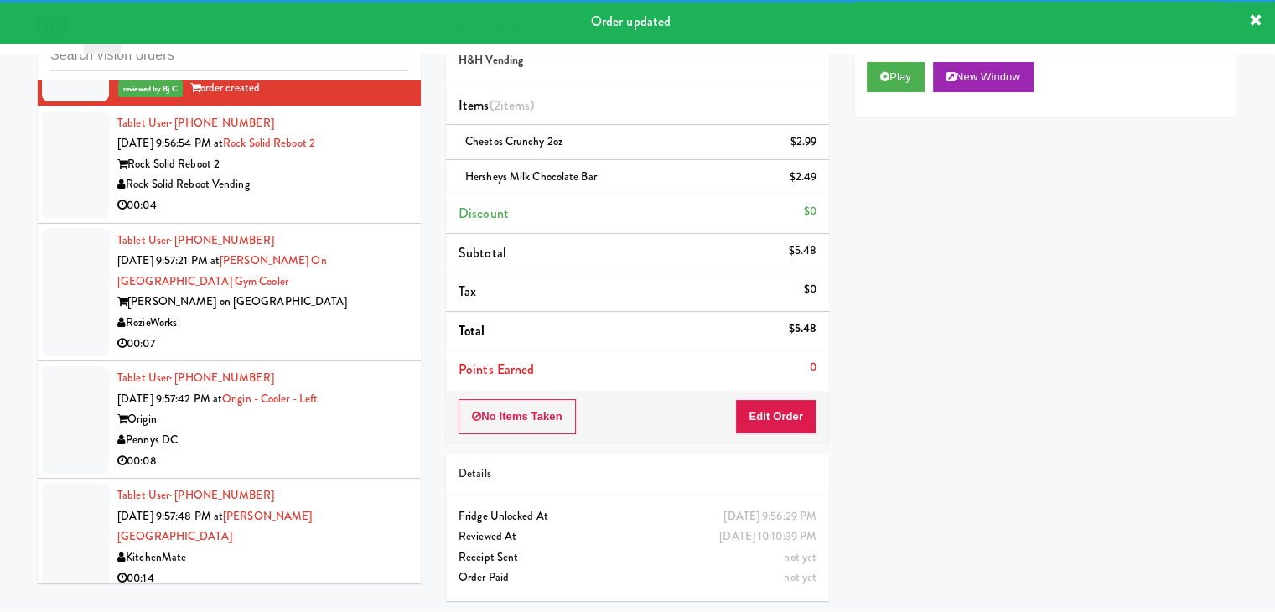
scroll to position [10253, 0]
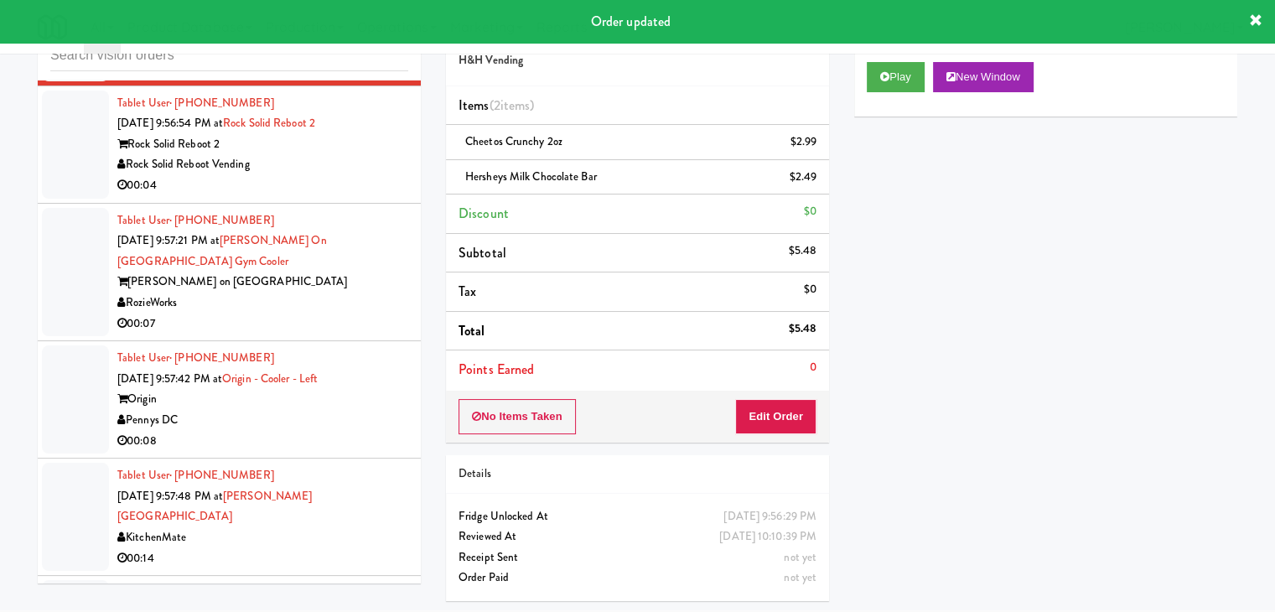
click at [365, 175] on div "00:04" at bounding box center [262, 185] width 291 height 21
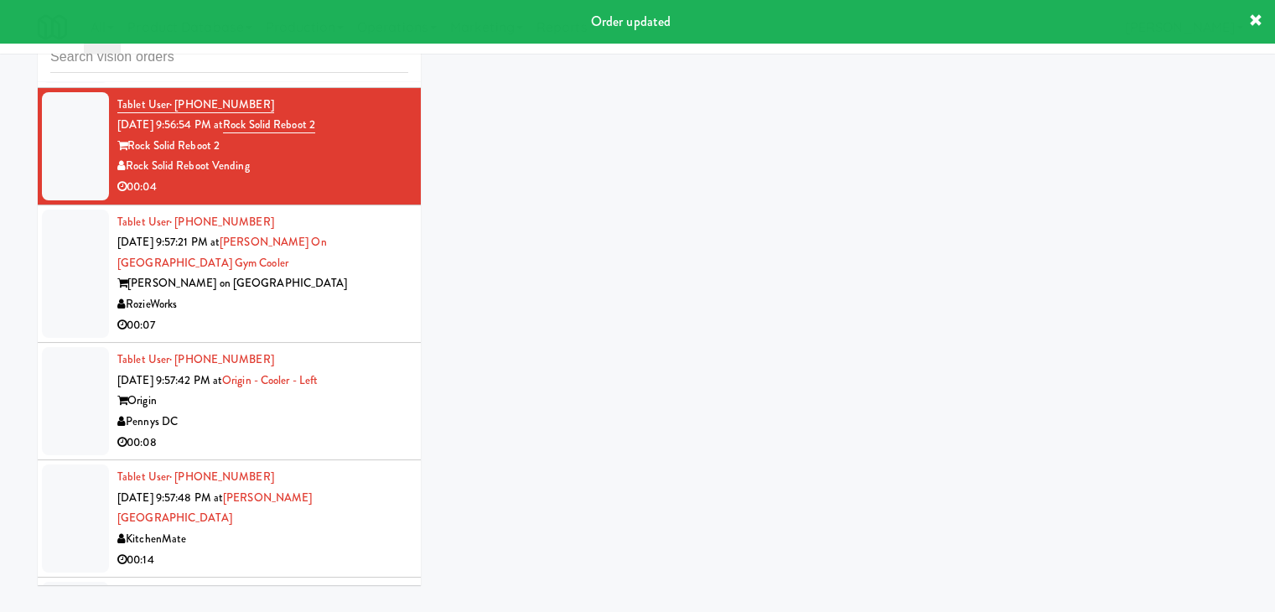
scroll to position [54, 0]
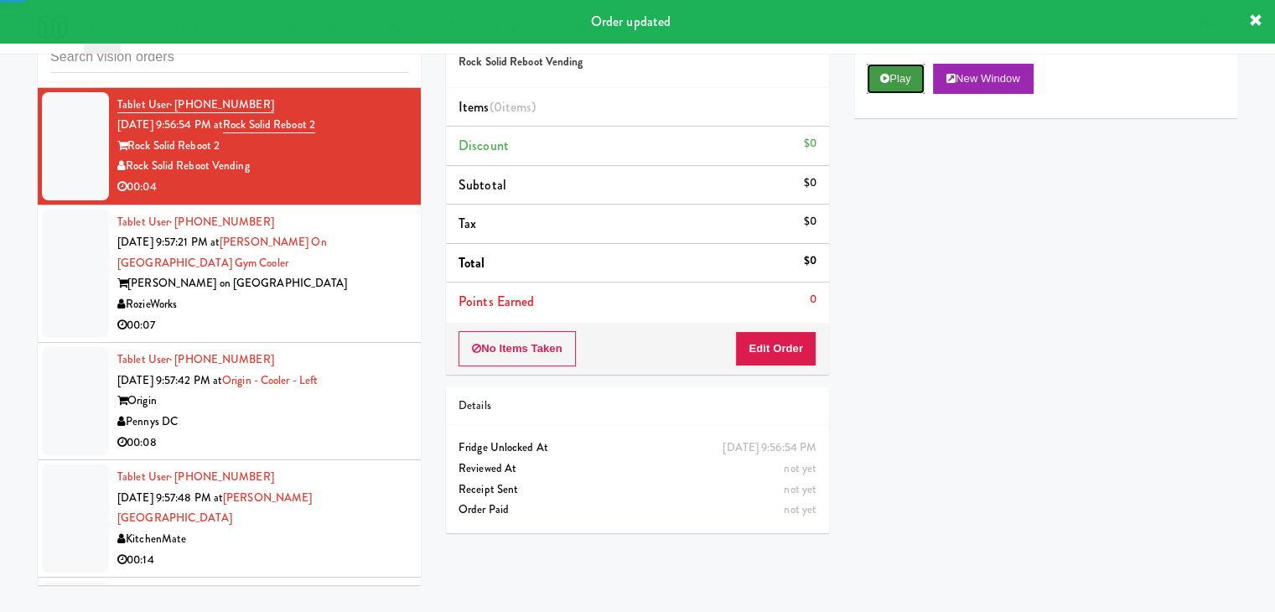
click at [906, 81] on button "Play" at bounding box center [896, 79] width 58 height 30
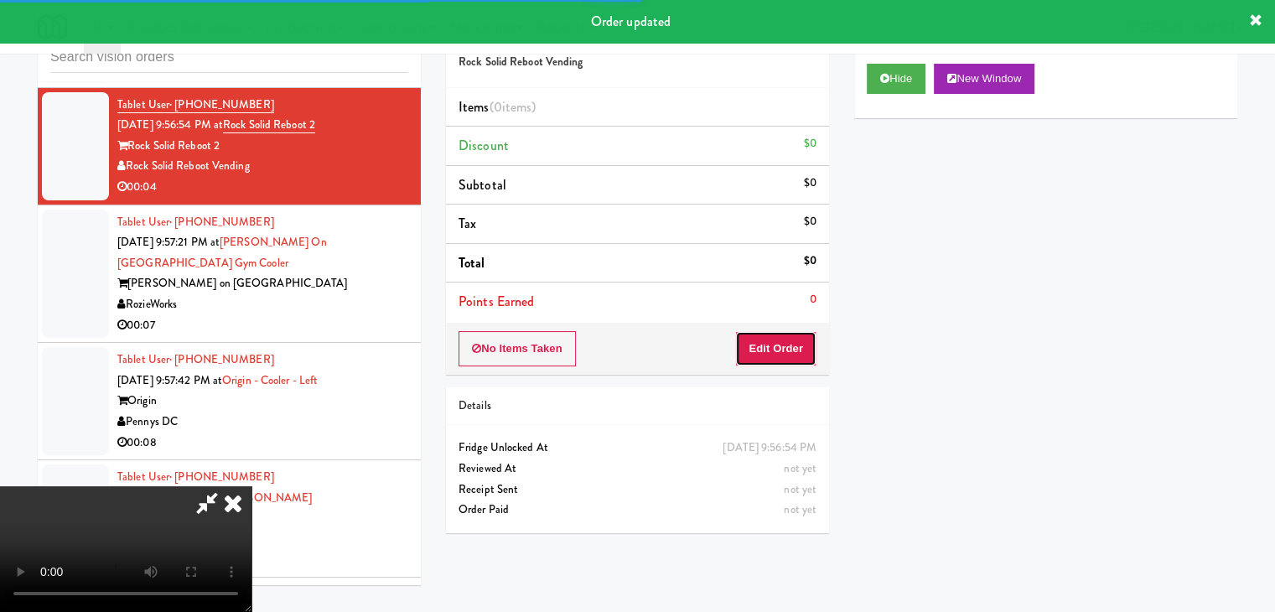
click at [772, 343] on button "Edit Order" at bounding box center [775, 348] width 81 height 35
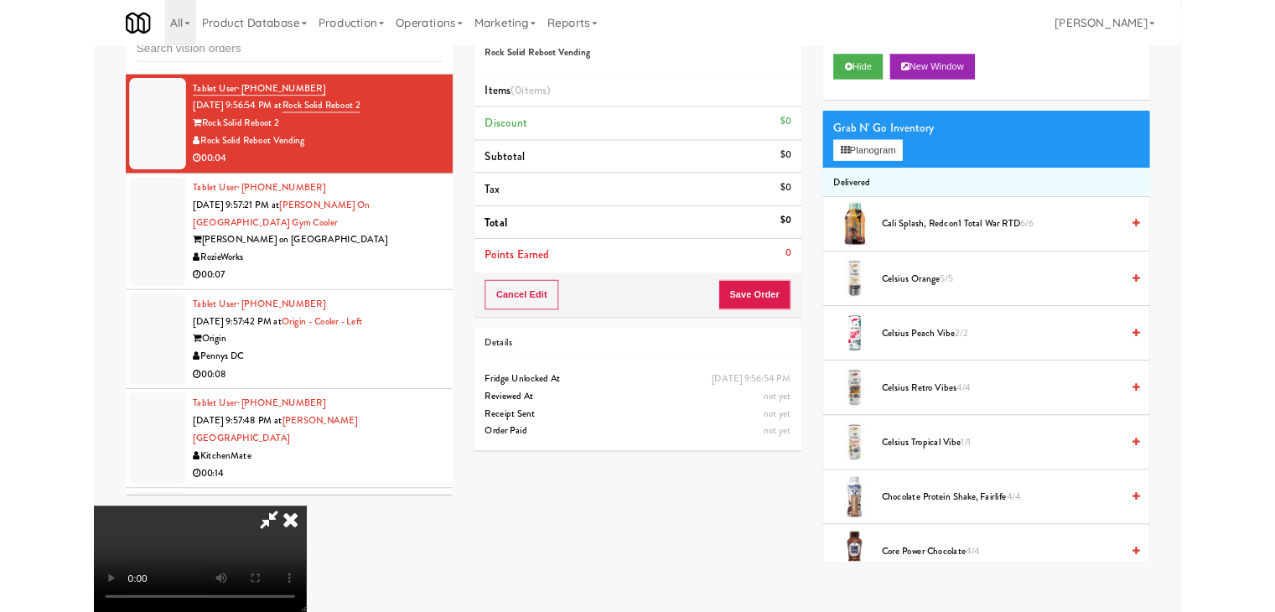
scroll to position [0, 0]
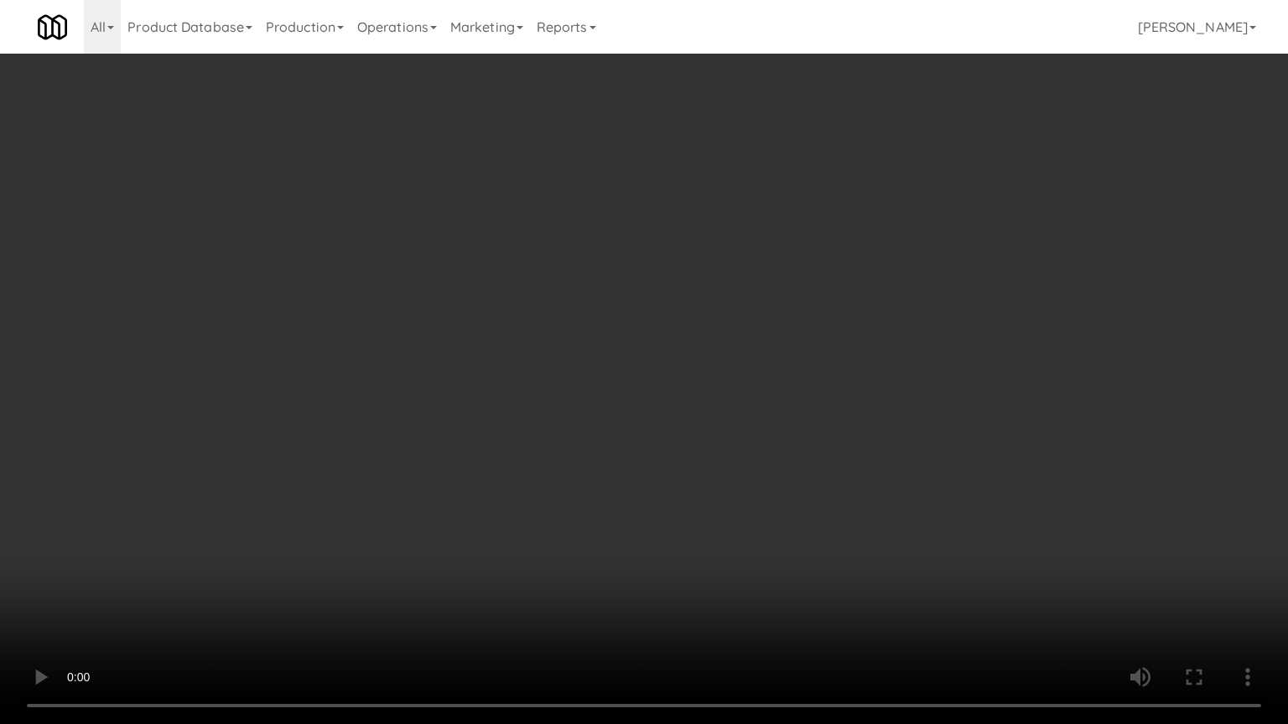
click at [733, 487] on video at bounding box center [644, 362] width 1288 height 724
click at [731, 490] on video at bounding box center [644, 362] width 1288 height 724
click at [738, 463] on video at bounding box center [644, 362] width 1288 height 724
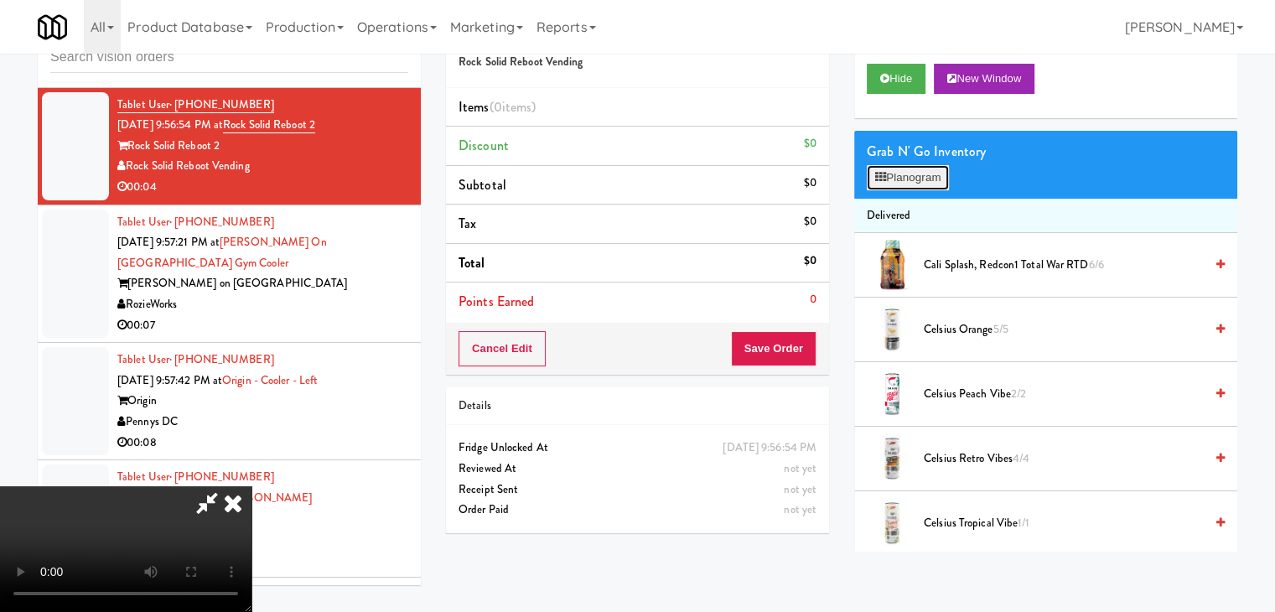
click at [928, 172] on button "Planogram" at bounding box center [908, 177] width 82 height 25
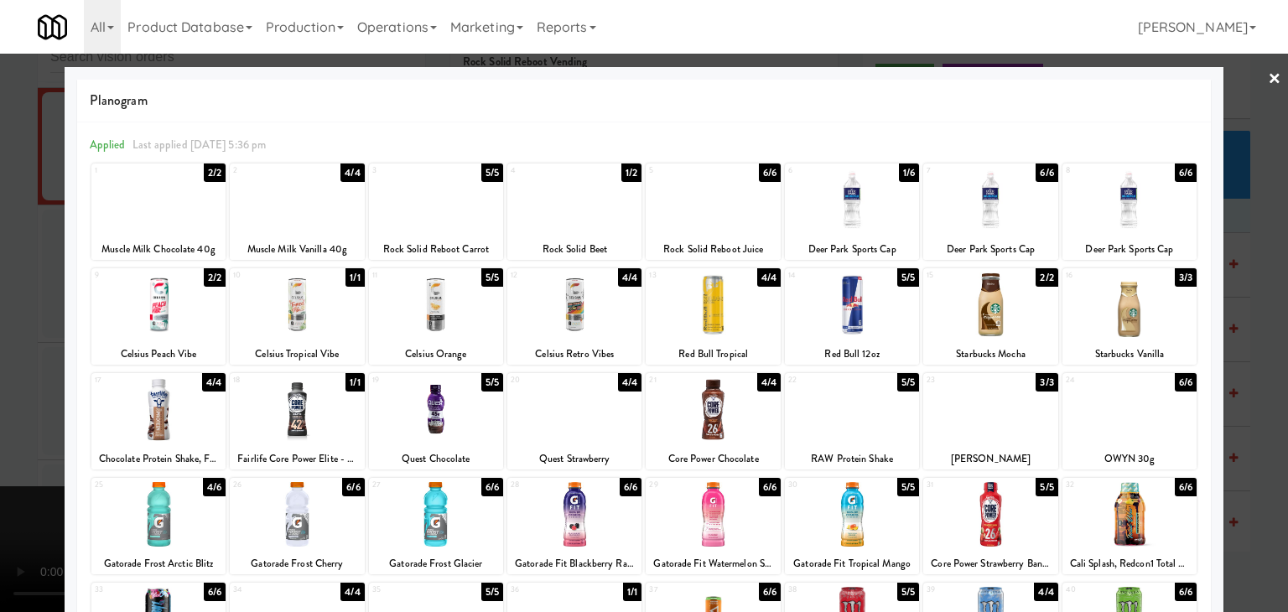
drag, startPoint x: 0, startPoint y: 312, endPoint x: 196, endPoint y: 321, distance: 196.4
click at [6, 313] on div at bounding box center [644, 306] width 1288 height 612
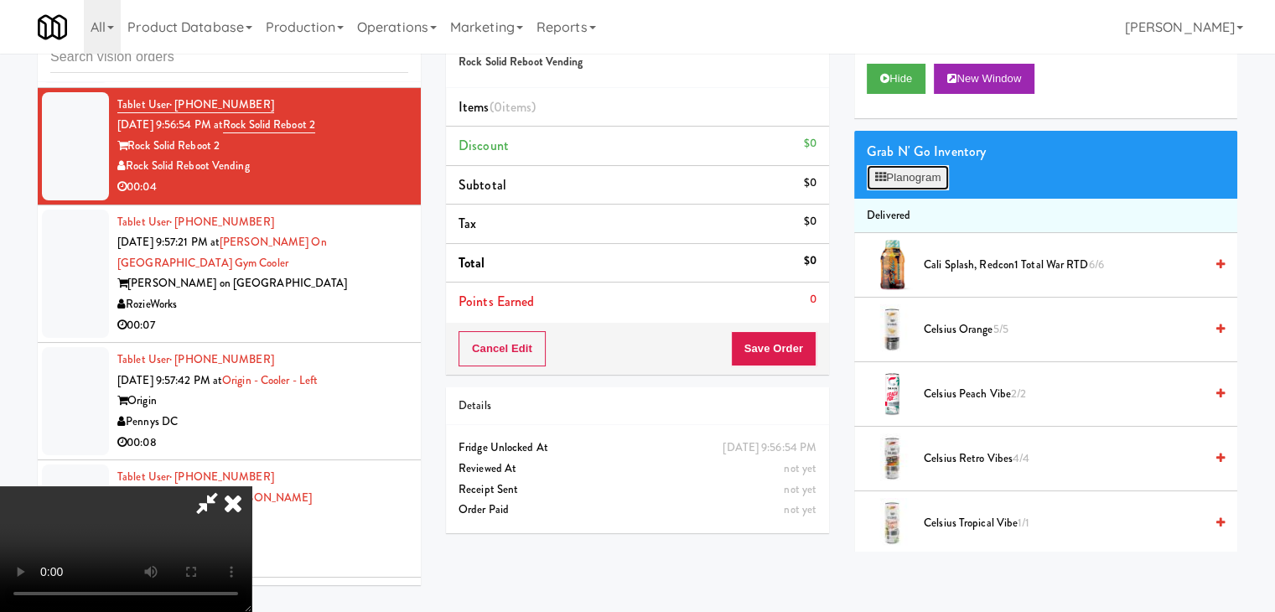
click at [936, 176] on button "Planogram" at bounding box center [908, 177] width 82 height 25
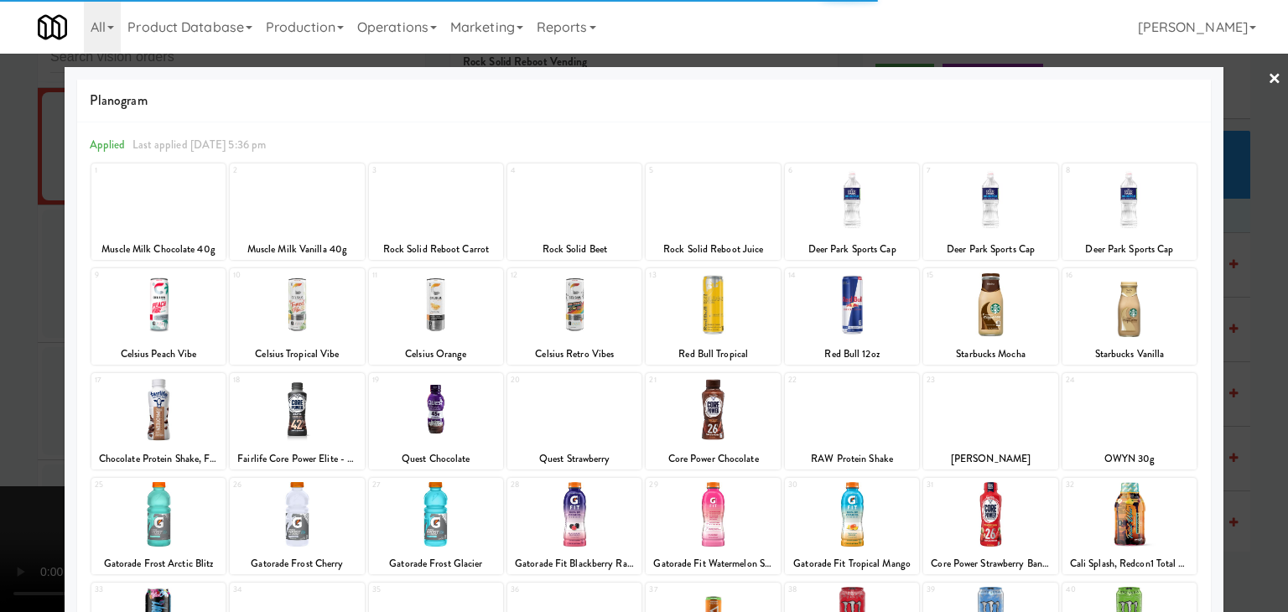
click at [713, 223] on div at bounding box center [712, 200] width 134 height 65
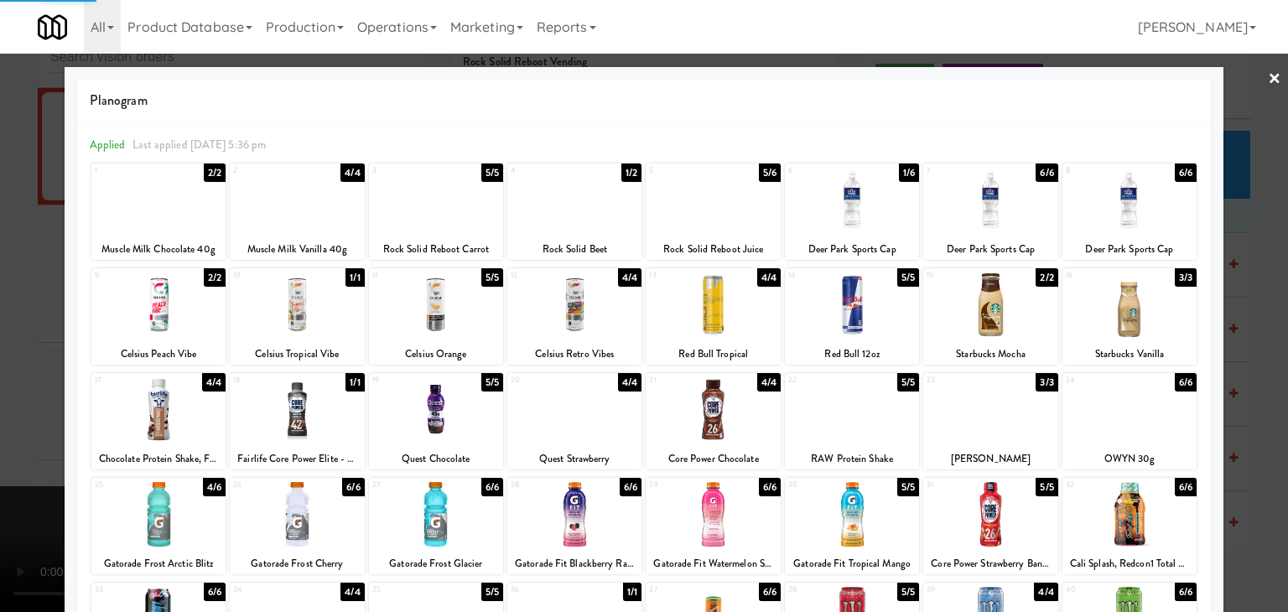
drag, startPoint x: 0, startPoint y: 358, endPoint x: 419, endPoint y: 355, distance: 419.1
click at [3, 358] on div at bounding box center [644, 306] width 1288 height 612
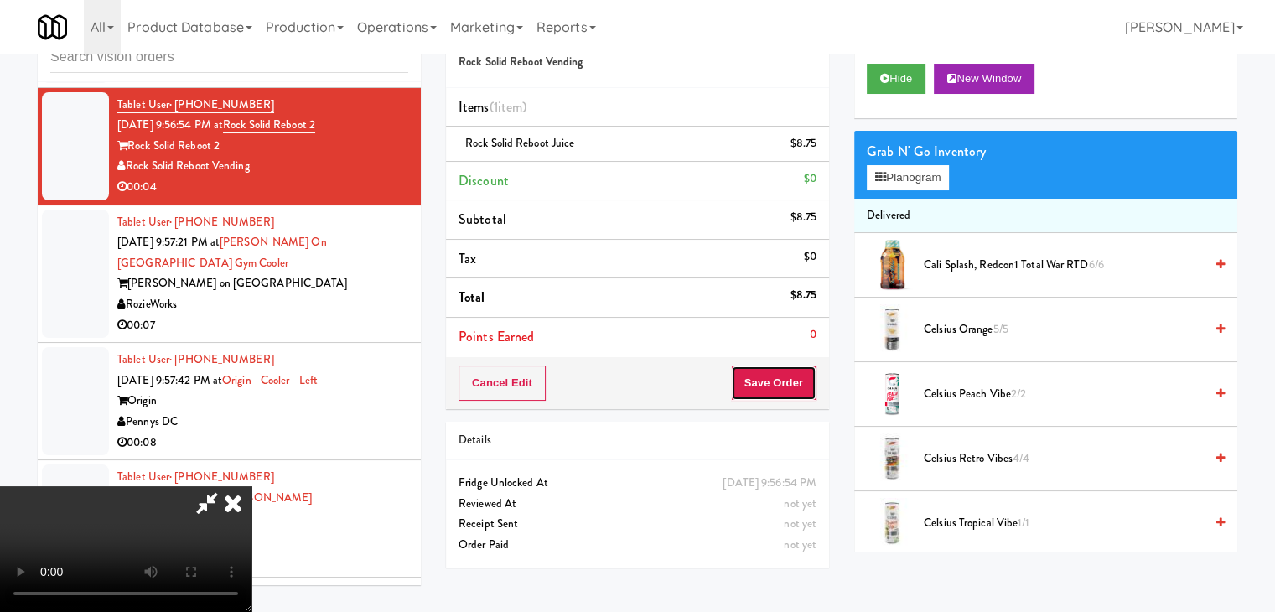
click at [798, 379] on button "Save Order" at bounding box center [774, 382] width 86 height 35
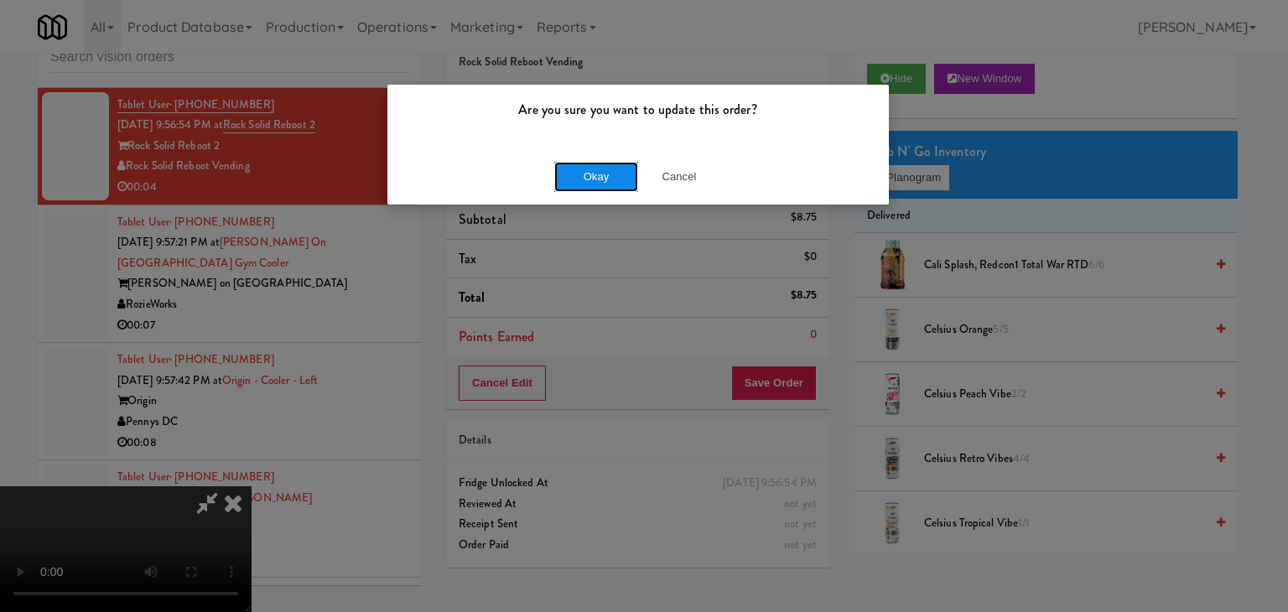
click at [577, 175] on button "Okay" at bounding box center [596, 177] width 84 height 30
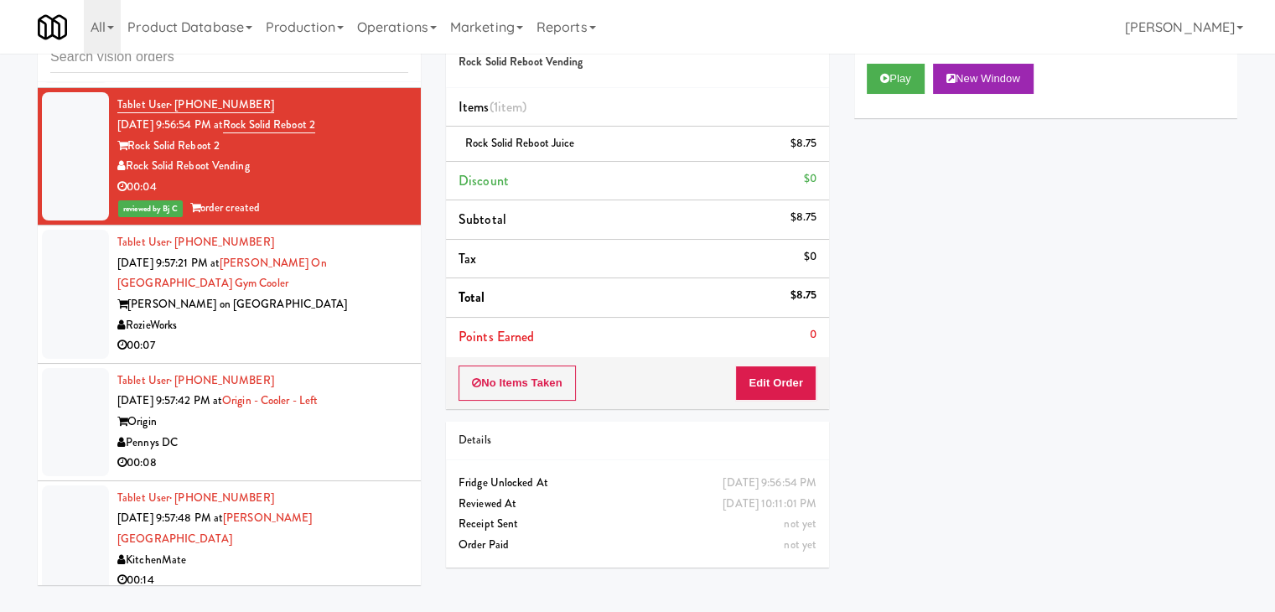
click at [334, 315] on div "RozieWorks" at bounding box center [262, 325] width 291 height 21
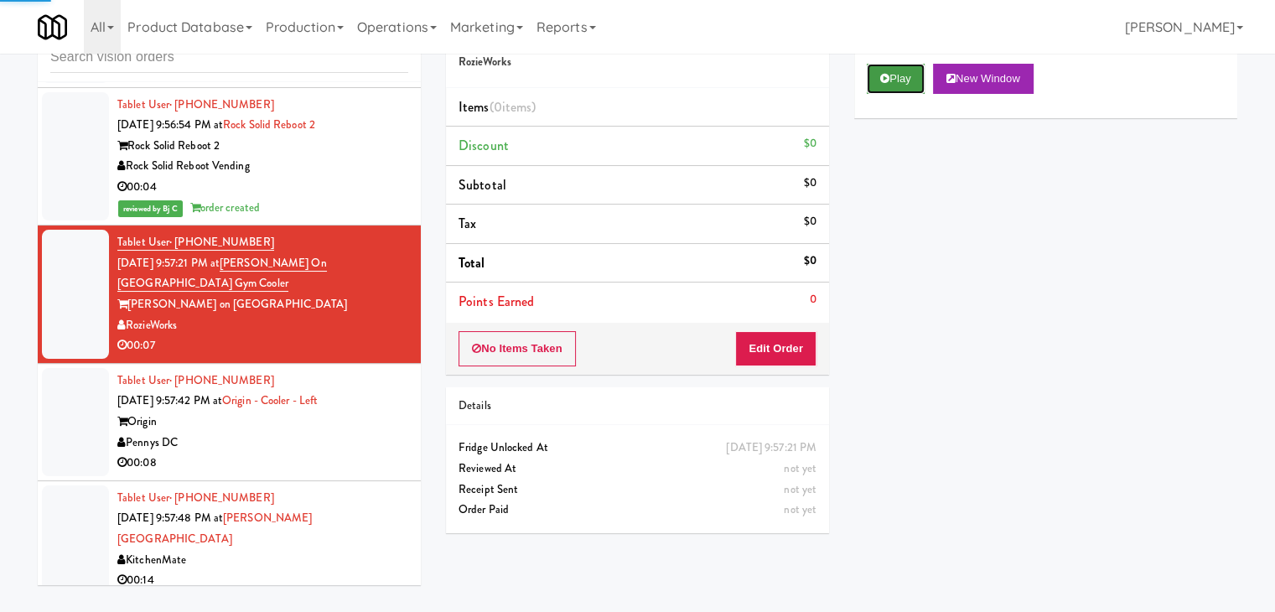
click at [889, 70] on button "Play" at bounding box center [896, 79] width 58 height 30
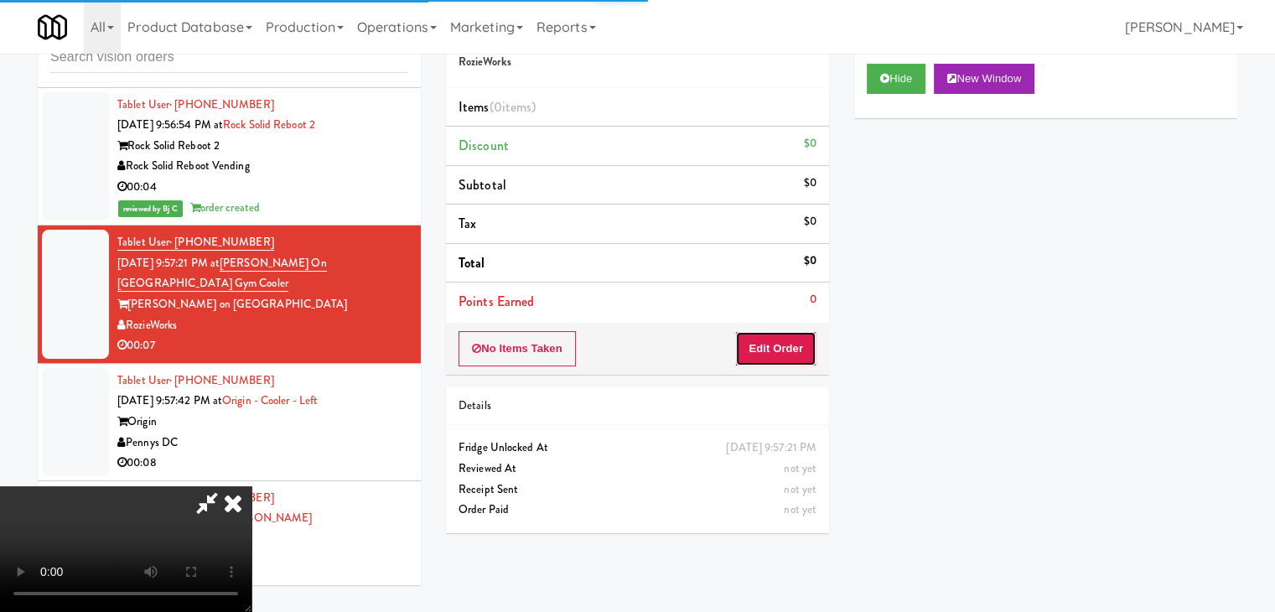
click at [764, 345] on button "Edit Order" at bounding box center [775, 348] width 81 height 35
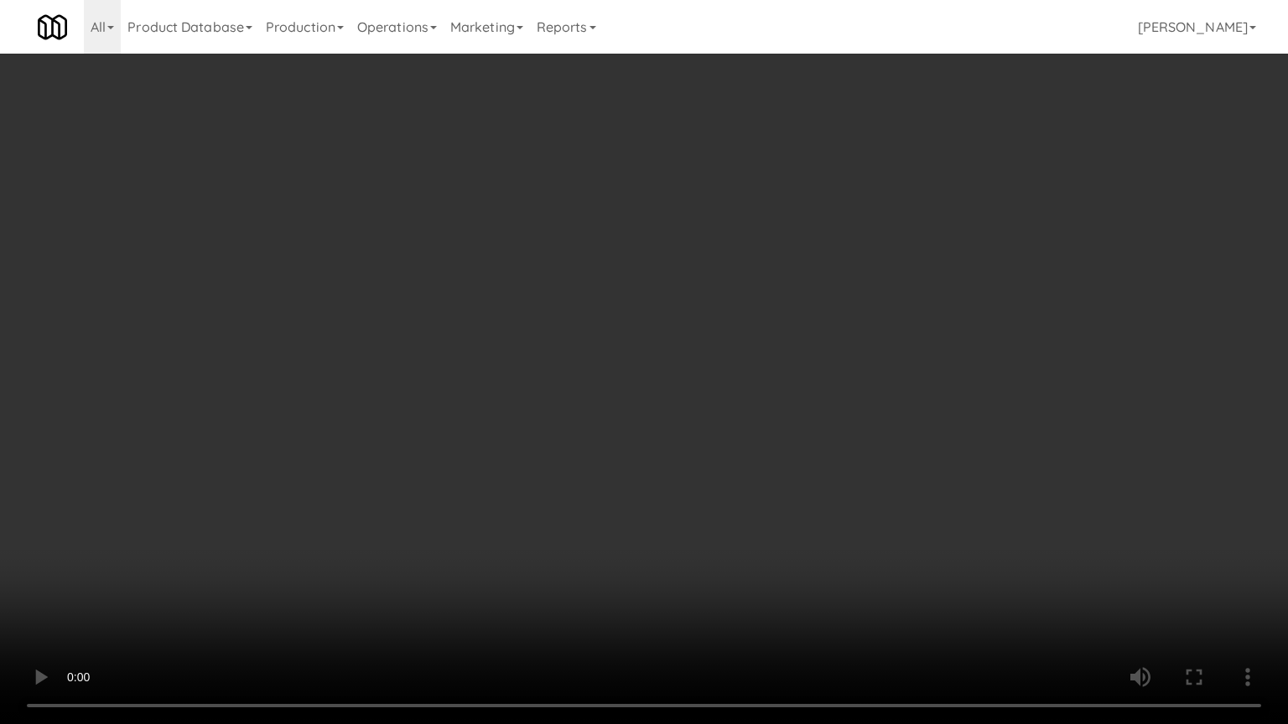
click at [788, 544] on video at bounding box center [644, 362] width 1288 height 724
drag, startPoint x: 788, startPoint y: 544, endPoint x: 957, endPoint y: 310, distance: 288.7
click at [791, 536] on video at bounding box center [644, 362] width 1288 height 724
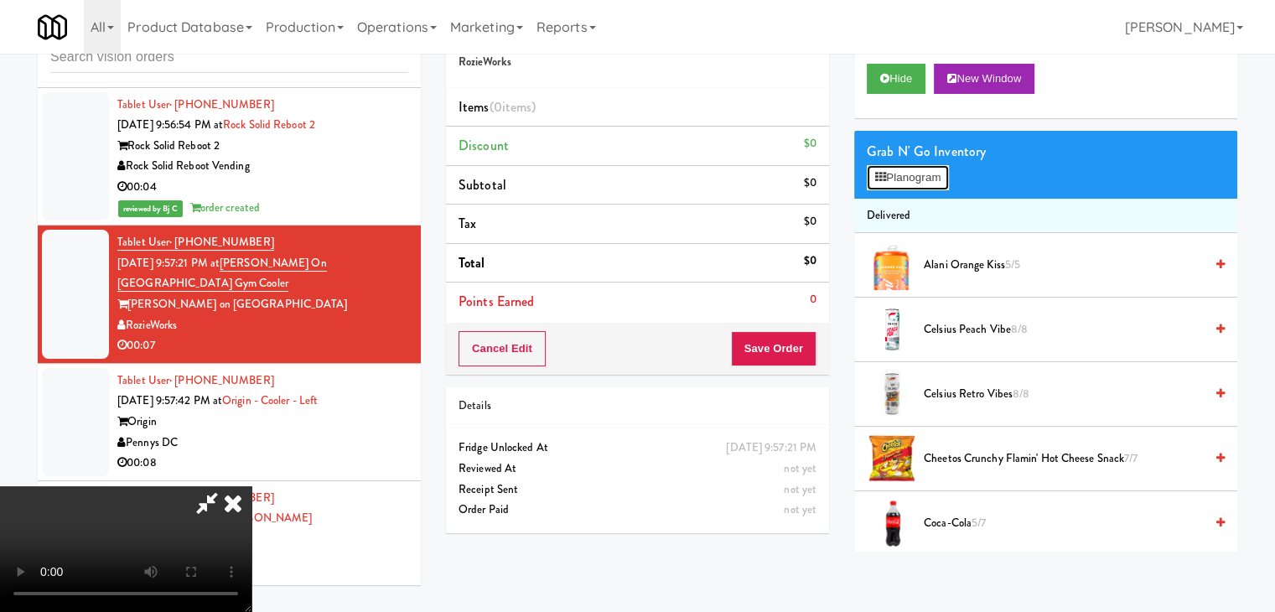
click at [923, 172] on button "Planogram" at bounding box center [908, 177] width 82 height 25
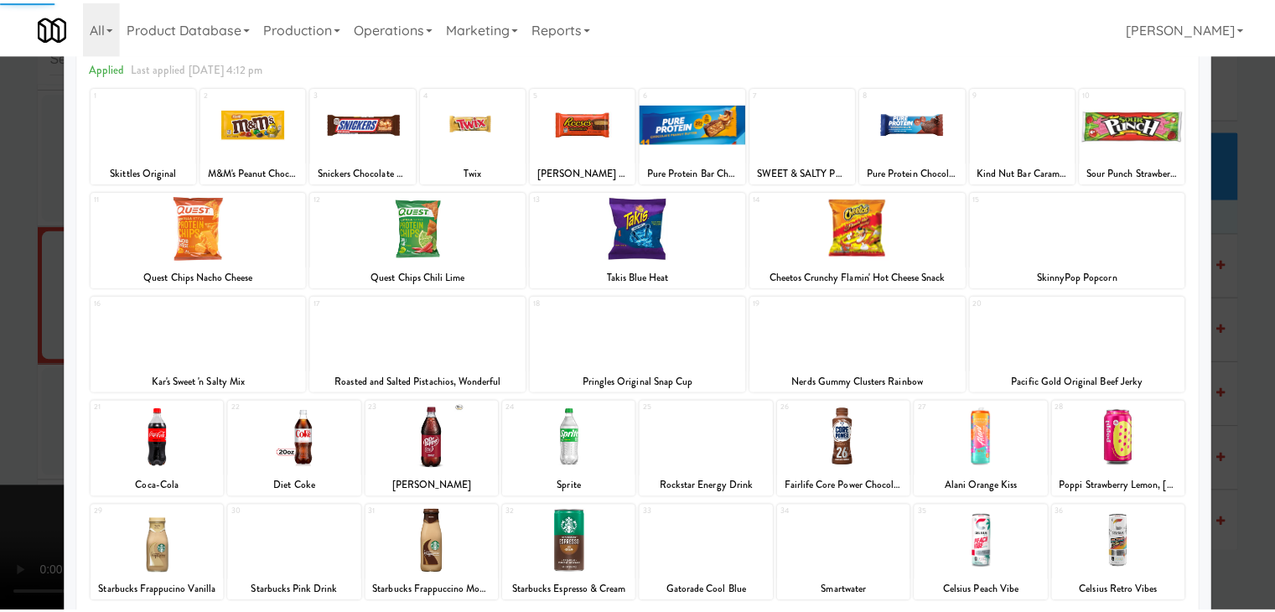
scroll to position [211, 0]
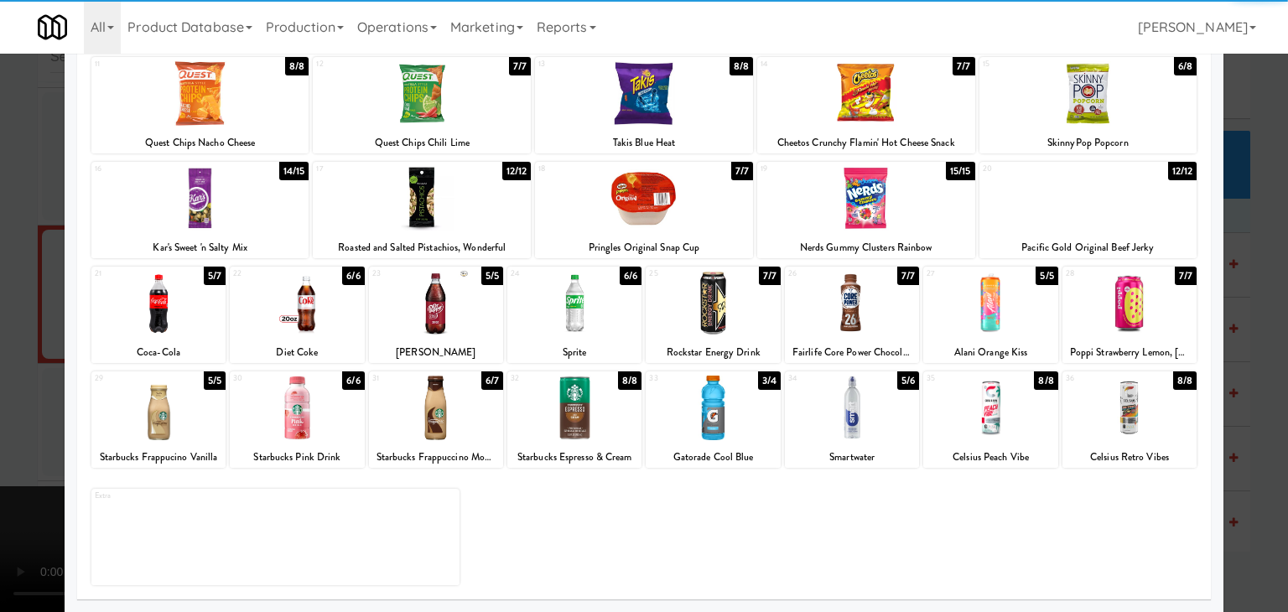
click at [682, 416] on div at bounding box center [712, 408] width 134 height 65
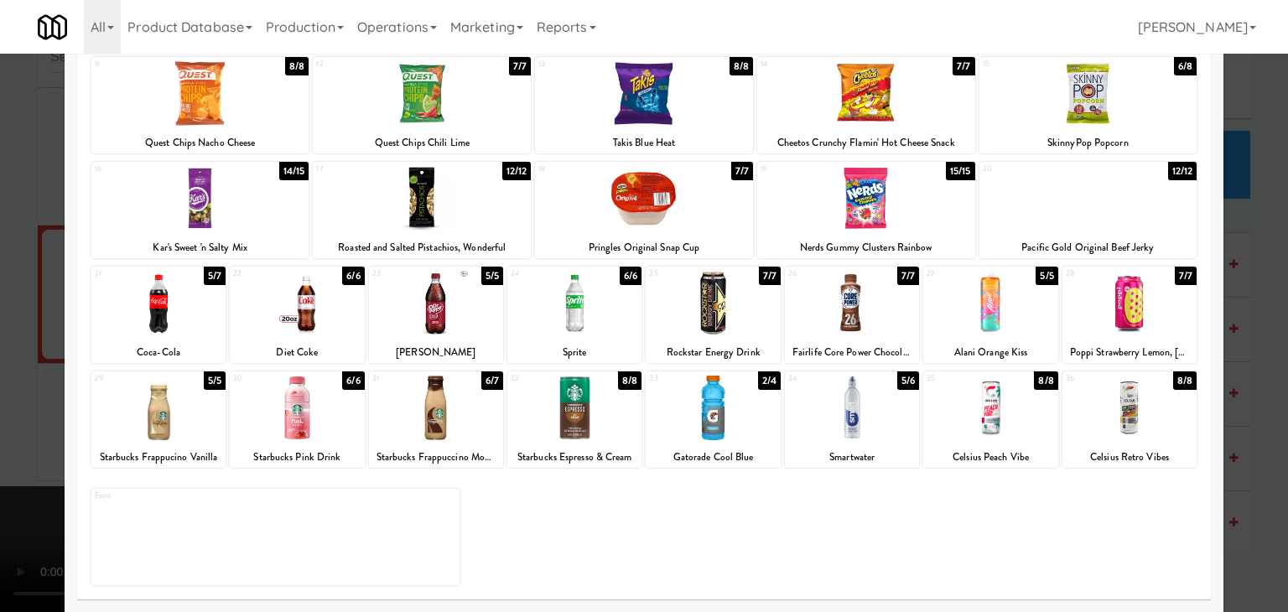
drag, startPoint x: 3, startPoint y: 406, endPoint x: 351, endPoint y: 397, distance: 348.0
click at [42, 399] on div at bounding box center [644, 306] width 1288 height 612
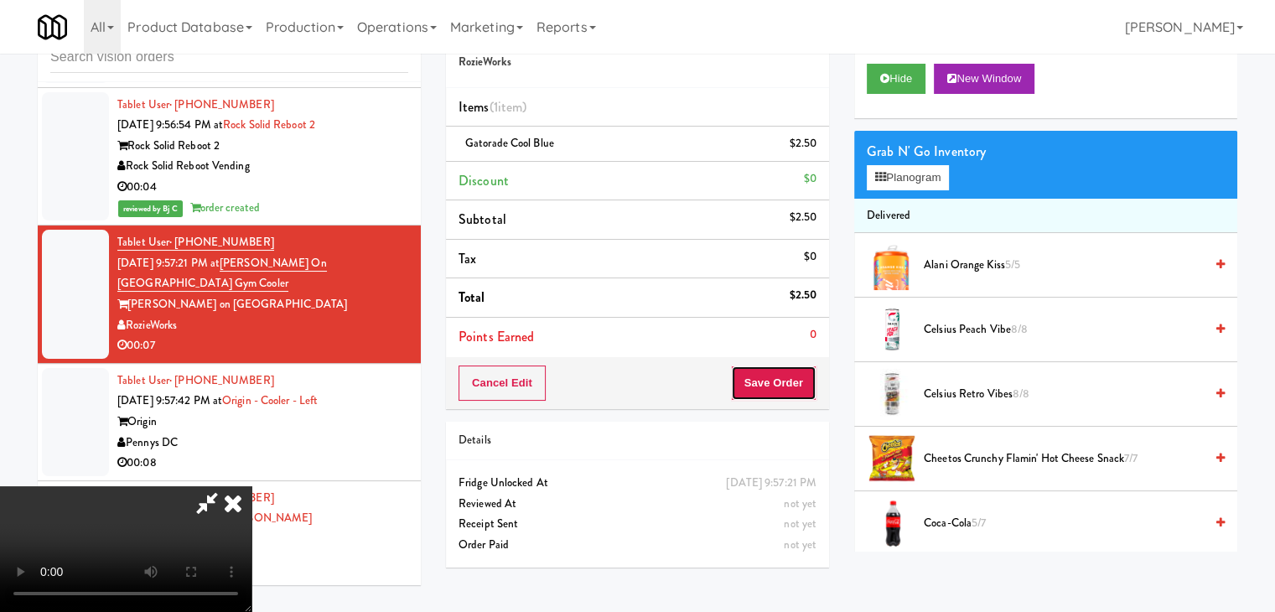
click at [803, 390] on button "Save Order" at bounding box center [774, 382] width 86 height 35
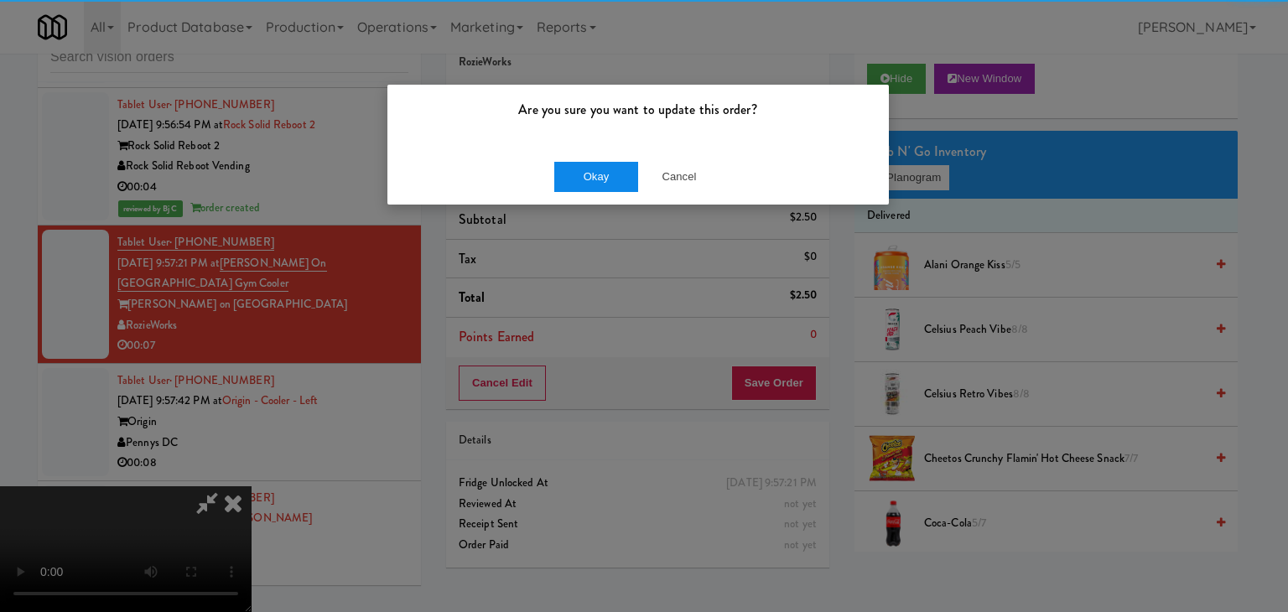
drag, startPoint x: 548, startPoint y: 137, endPoint x: 580, endPoint y: 178, distance: 51.3
click at [553, 147] on div "Are you sure you want to update this order?" at bounding box center [637, 117] width 501 height 64
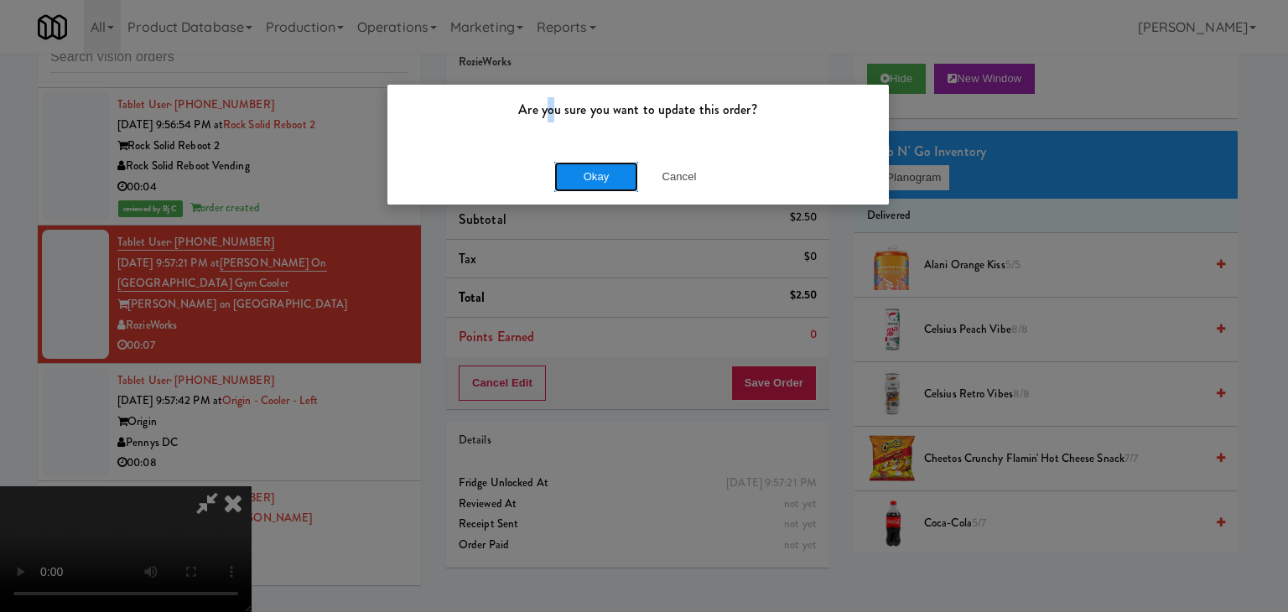
click at [581, 181] on button "Okay" at bounding box center [596, 177] width 84 height 30
click at [582, 181] on div "Okay Cancel" at bounding box center [637, 176] width 501 height 56
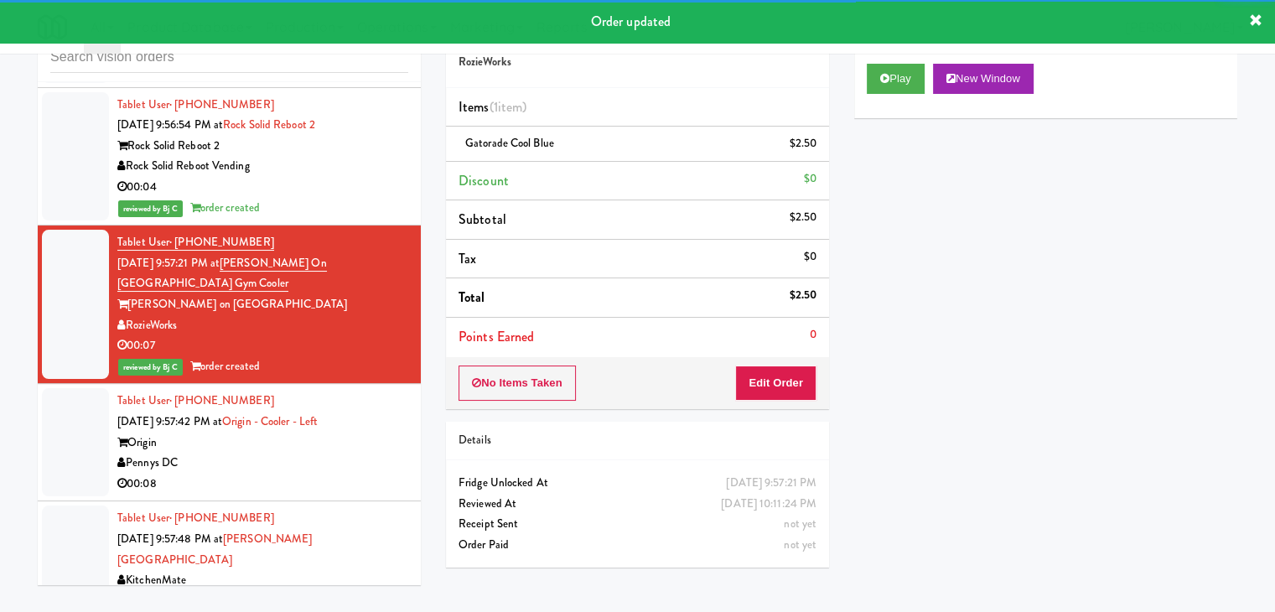
scroll to position [10504, 0]
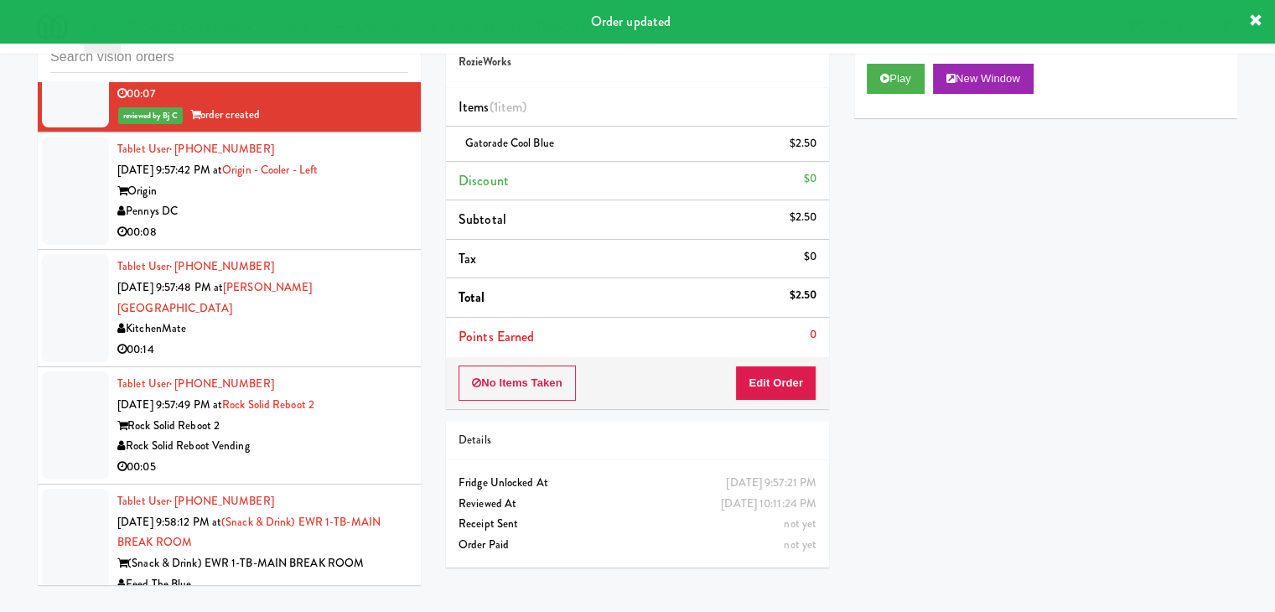
click at [358, 222] on div "00:08" at bounding box center [262, 232] width 291 height 21
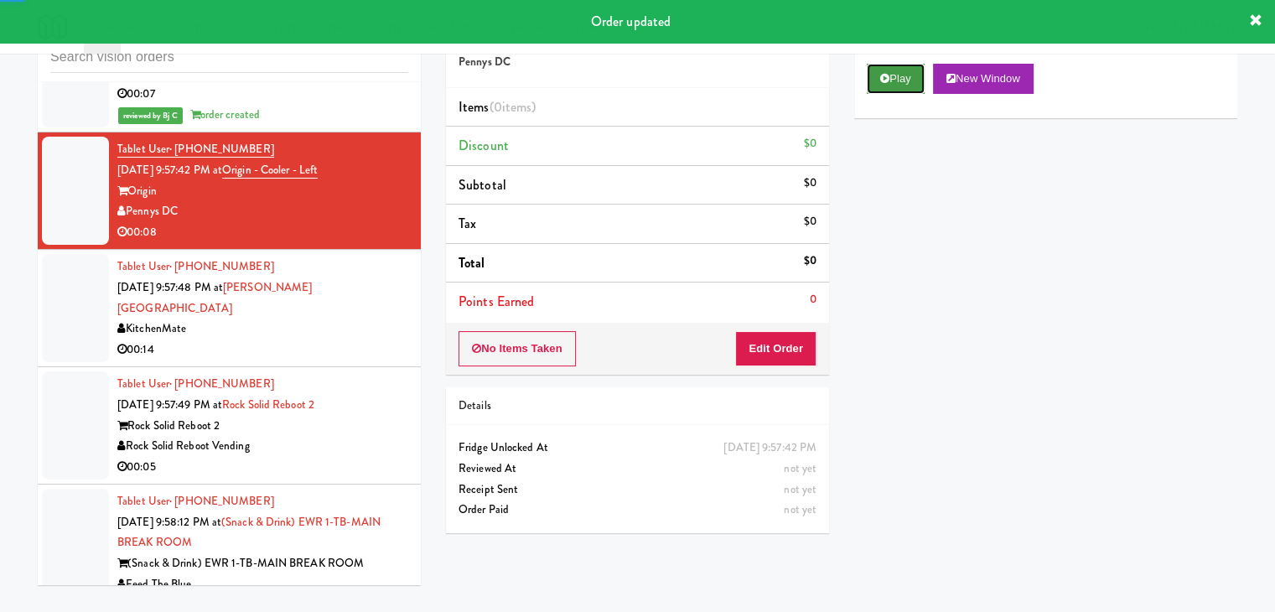
click at [918, 88] on button "Play" at bounding box center [896, 79] width 58 height 30
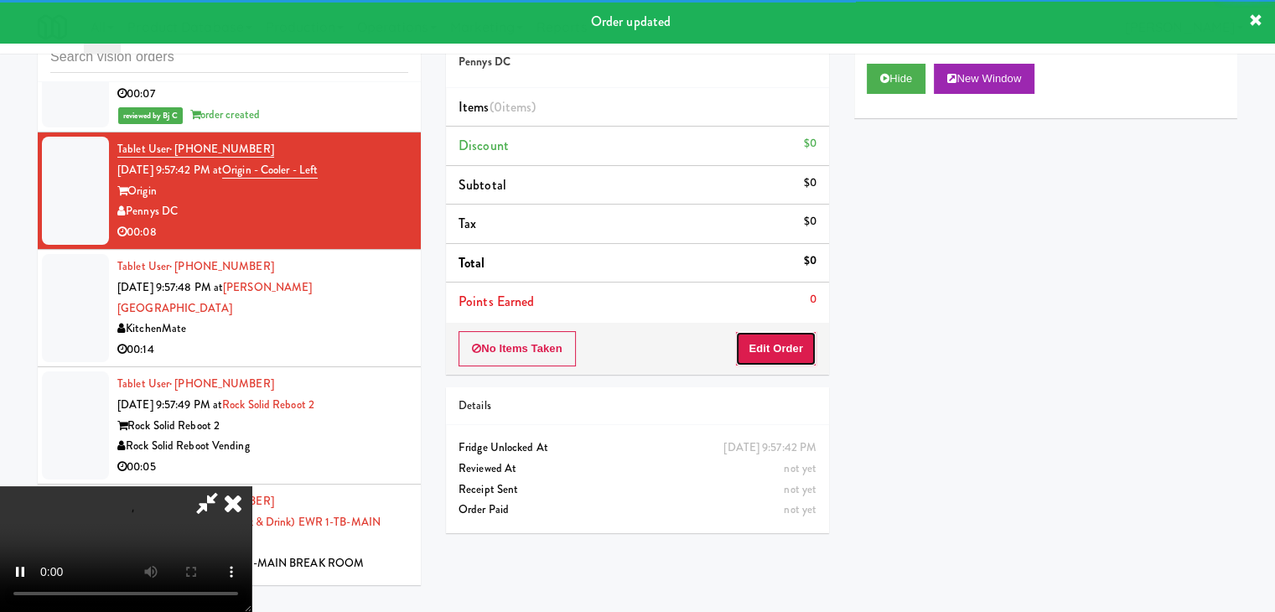
click at [785, 341] on button "Edit Order" at bounding box center [775, 348] width 81 height 35
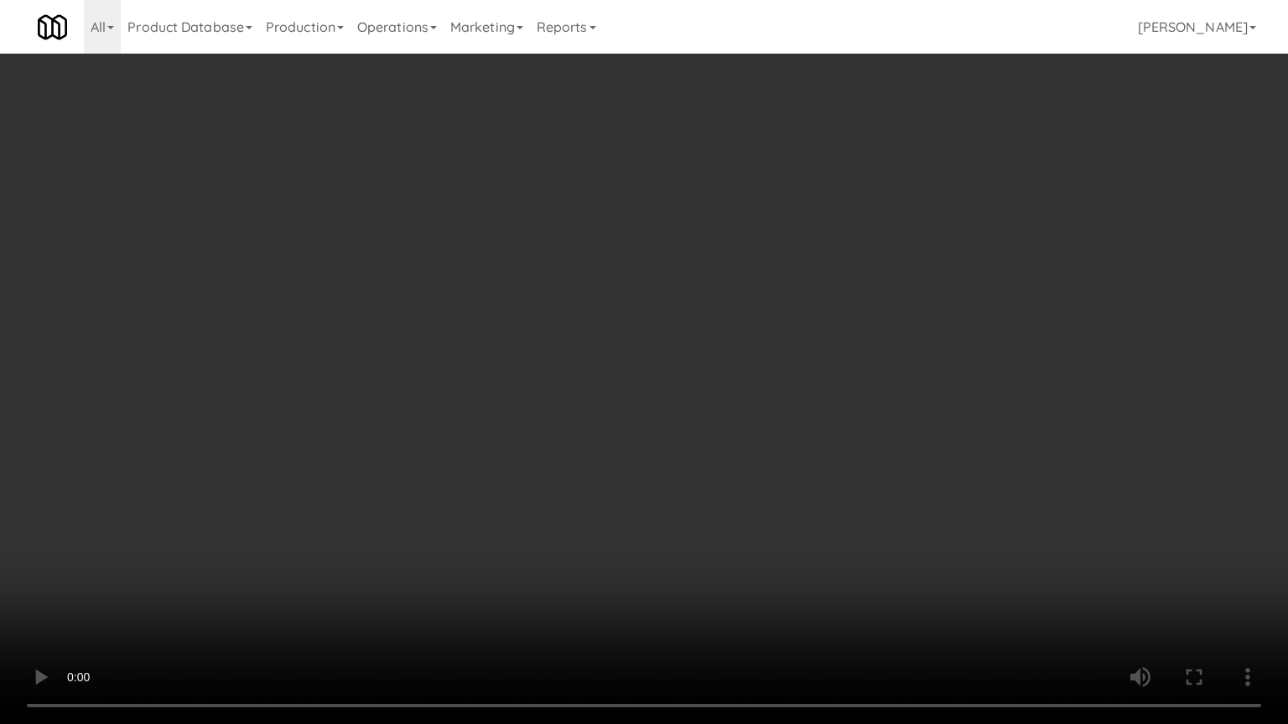
click at [762, 492] on video at bounding box center [644, 362] width 1288 height 724
click at [763, 490] on video at bounding box center [644, 362] width 1288 height 724
click at [752, 481] on video at bounding box center [644, 362] width 1288 height 724
click at [733, 477] on video at bounding box center [644, 362] width 1288 height 724
click at [736, 469] on video at bounding box center [644, 362] width 1288 height 724
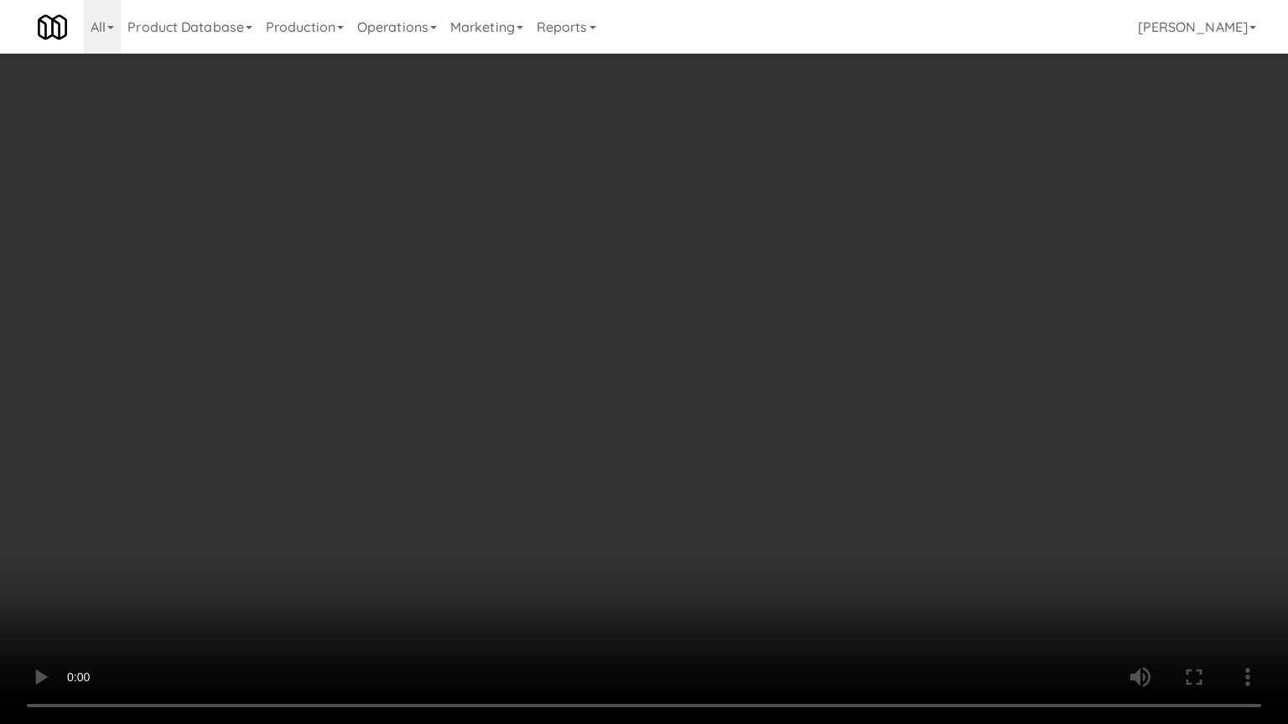
click at [738, 469] on video at bounding box center [644, 362] width 1288 height 724
click at [740, 463] on video at bounding box center [644, 362] width 1288 height 724
drag, startPoint x: 740, startPoint y: 463, endPoint x: 832, endPoint y: 230, distance: 250.6
click at [741, 459] on video at bounding box center [644, 362] width 1288 height 724
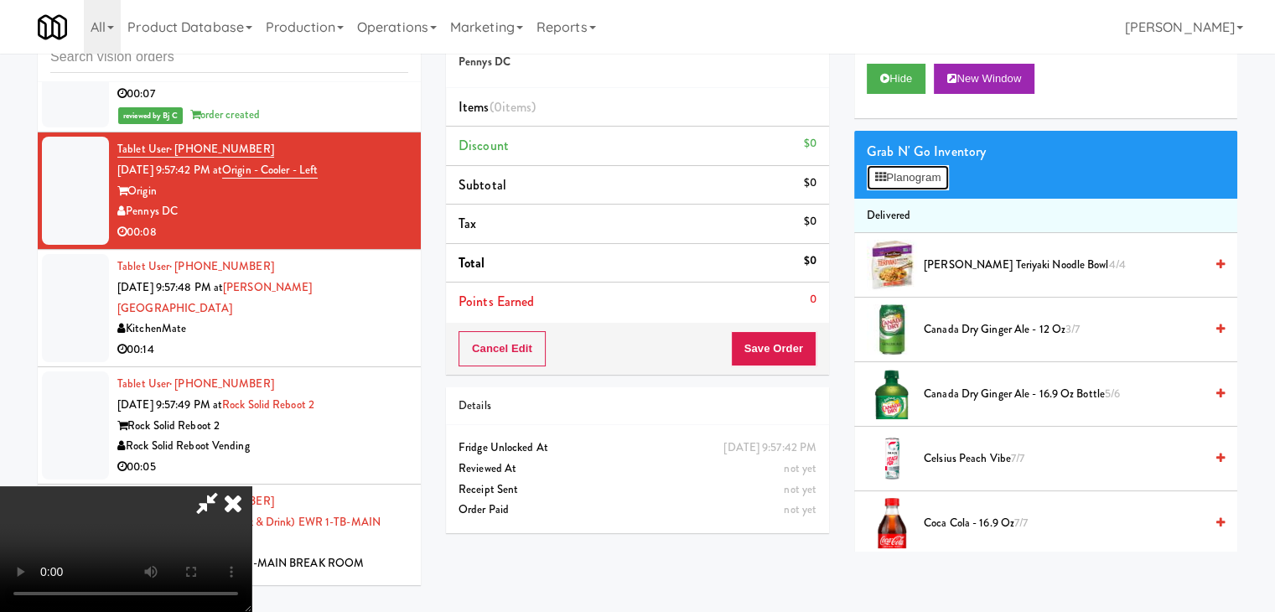
click at [881, 174] on icon at bounding box center [880, 177] width 11 height 11
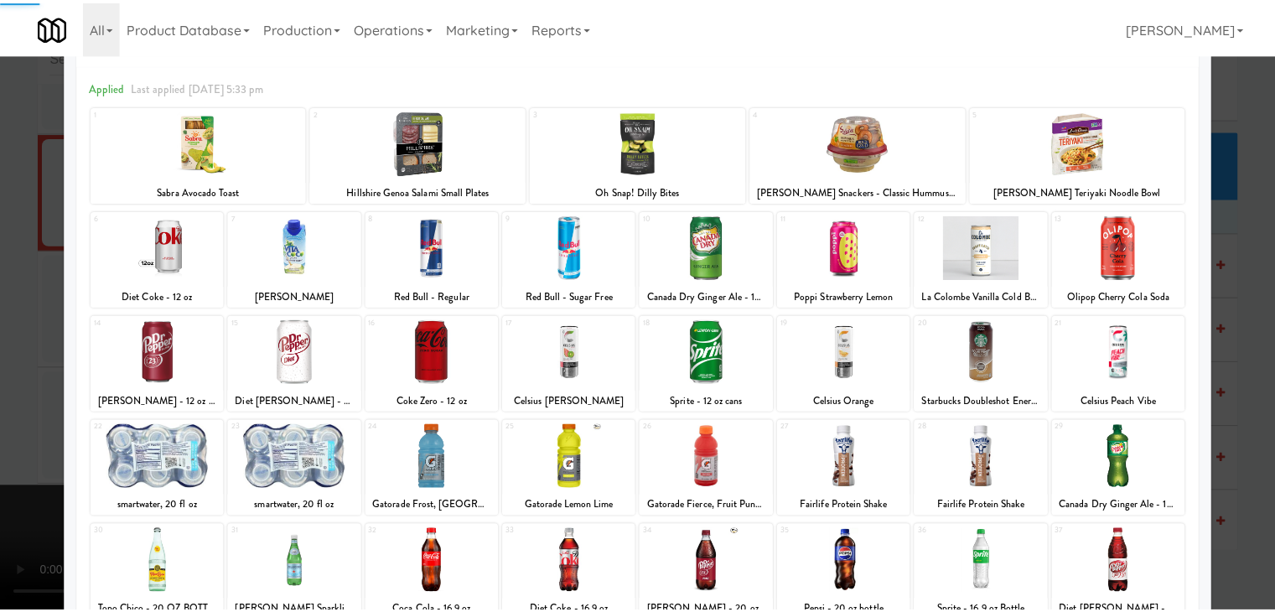
scroll to position [168, 0]
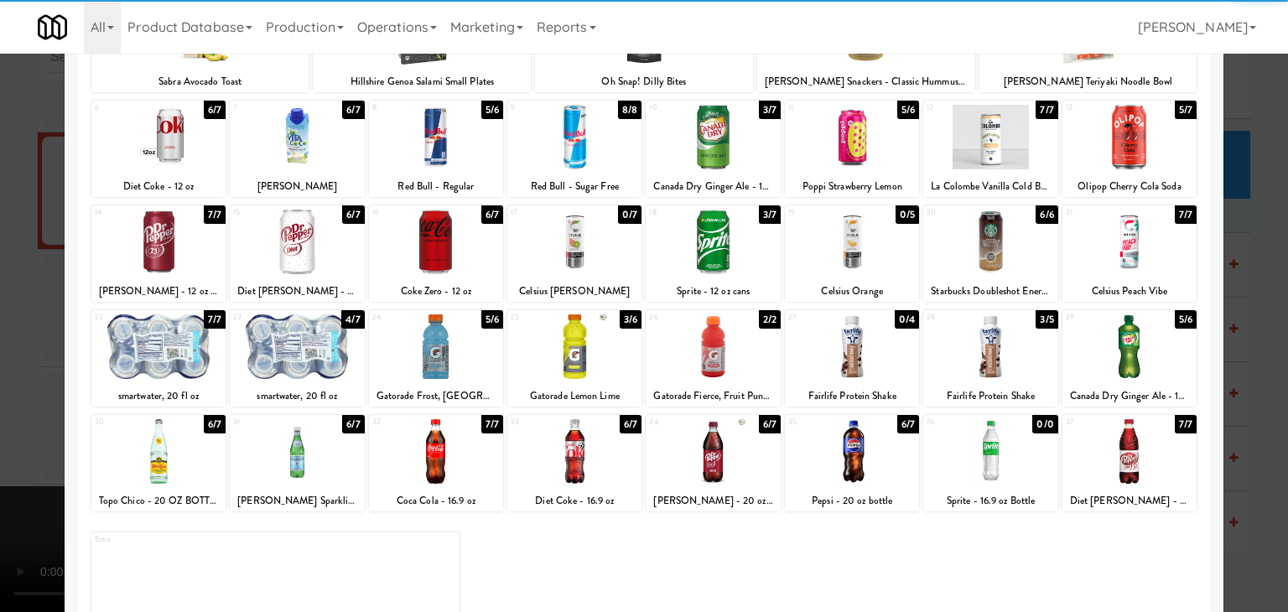
drag, startPoint x: 173, startPoint y: 241, endPoint x: 0, endPoint y: 271, distance: 175.2
click at [172, 241] on div at bounding box center [158, 242] width 134 height 65
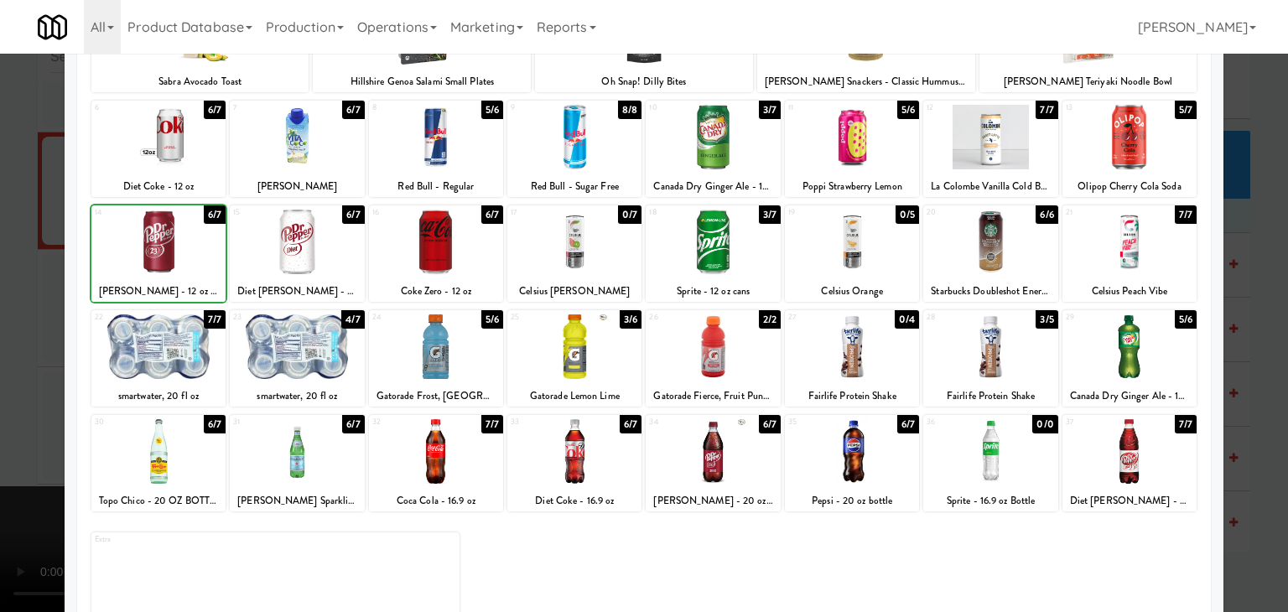
drag, startPoint x: 0, startPoint y: 282, endPoint x: 389, endPoint y: 303, distance: 389.5
click at [11, 280] on div at bounding box center [644, 306] width 1288 height 612
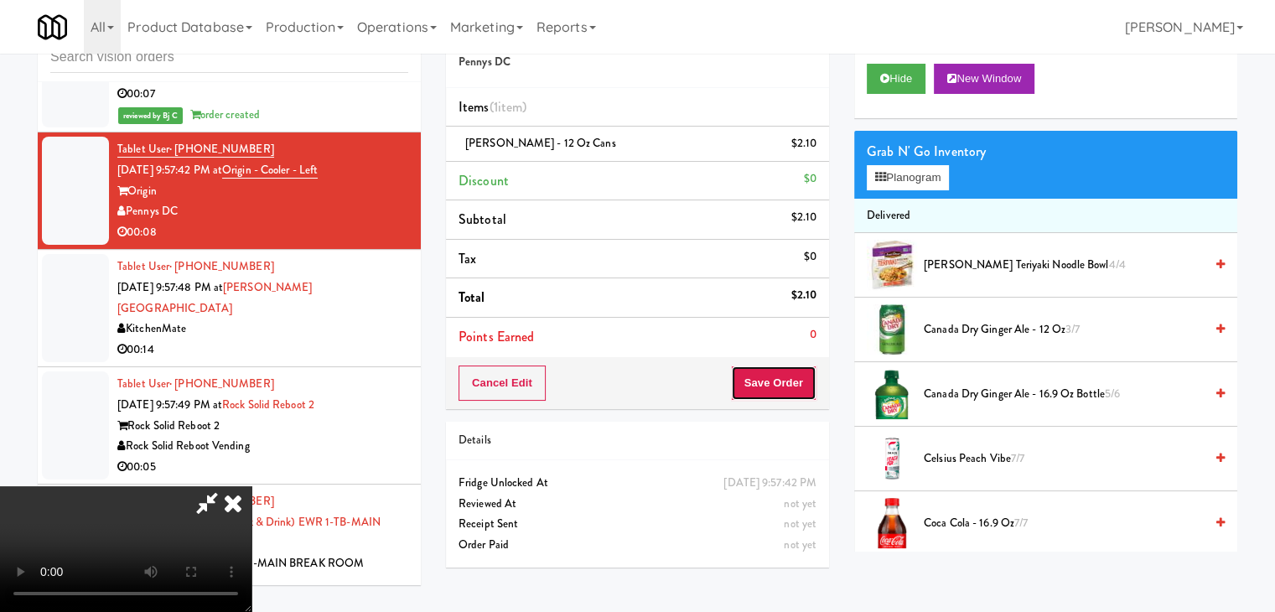
click at [775, 375] on button "Save Order" at bounding box center [774, 382] width 86 height 35
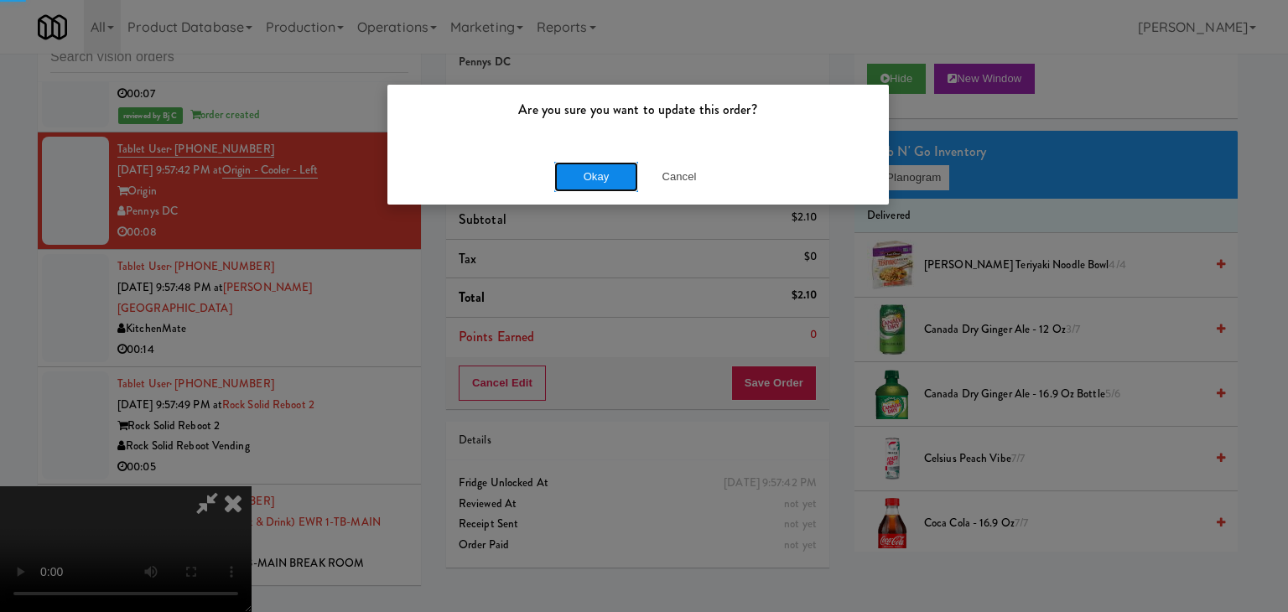
click at [628, 187] on button "Okay" at bounding box center [596, 177] width 84 height 30
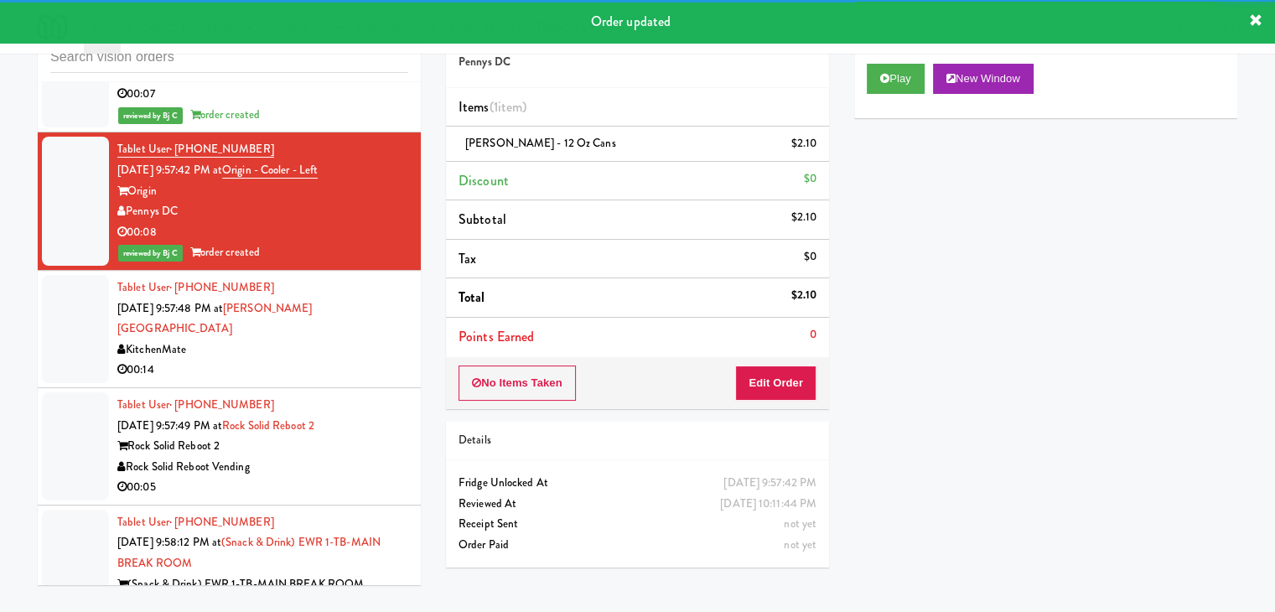
click at [386, 302] on div "Tablet User · (416) 508-9305 [DATE] 9:57:48 PM at [PERSON_NAME][GEOGRAPHIC_DATA…" at bounding box center [262, 328] width 291 height 103
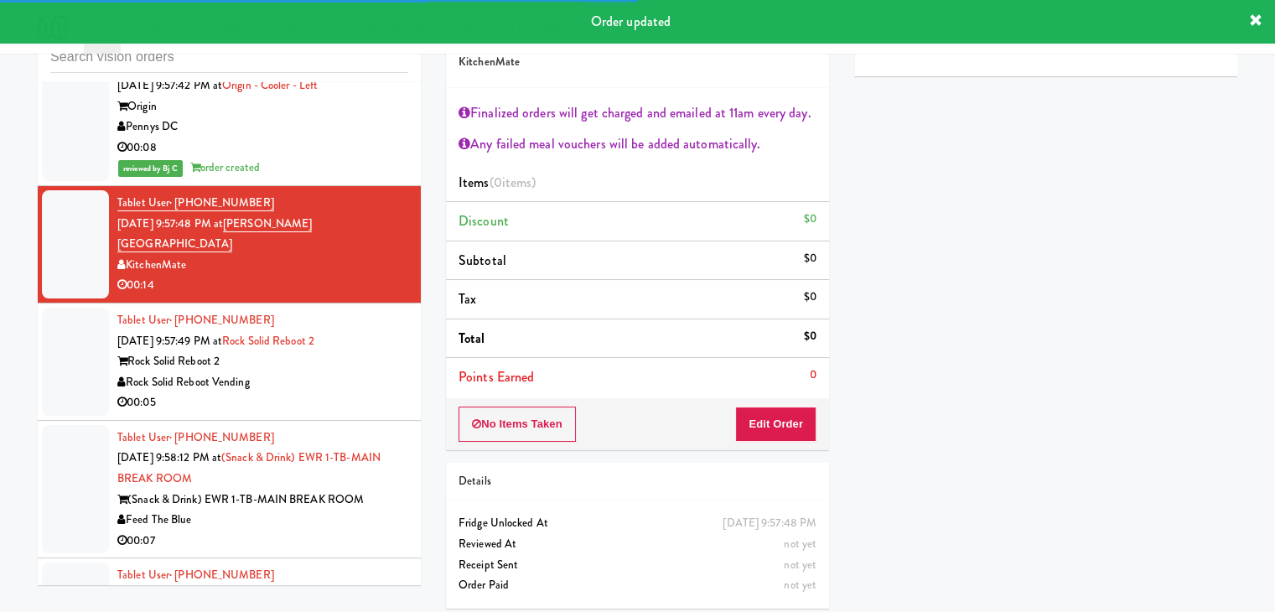
scroll to position [10756, 0]
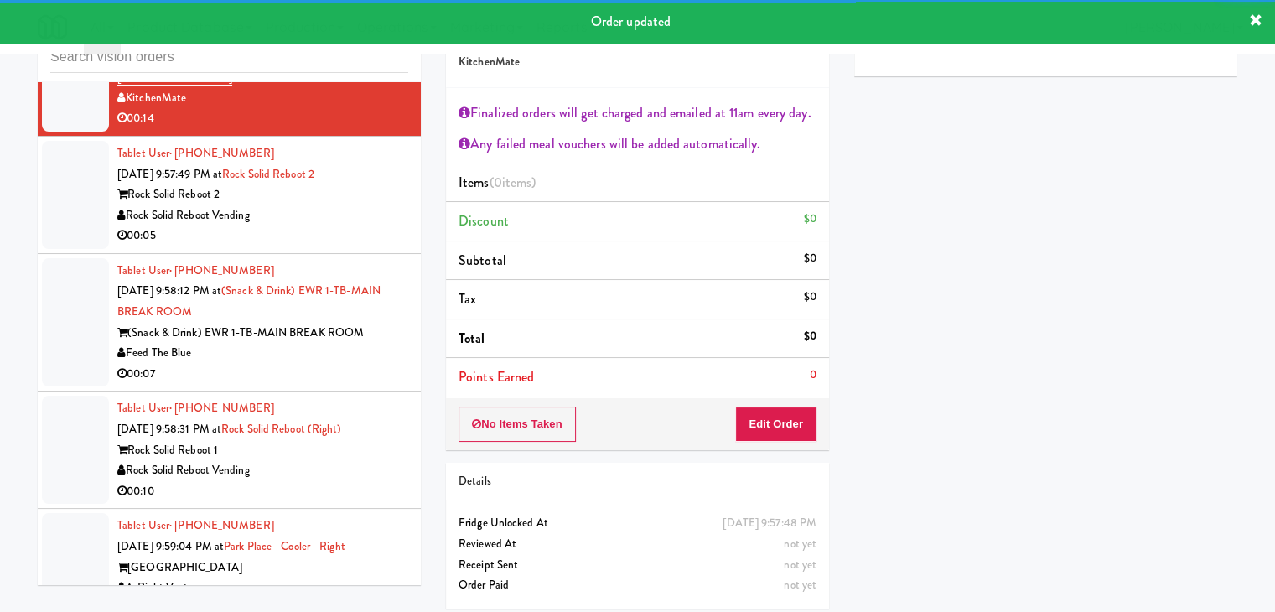
click at [372, 225] on div "00:05" at bounding box center [262, 235] width 291 height 21
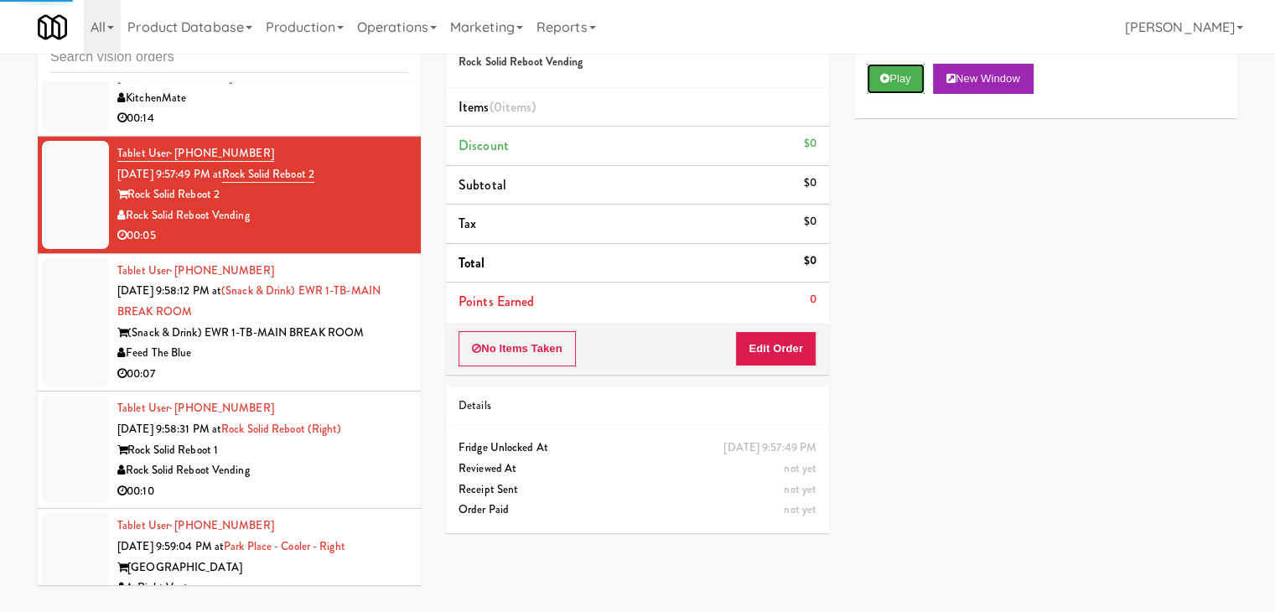
drag, startPoint x: 905, startPoint y: 81, endPoint x: 879, endPoint y: 137, distance: 61.1
click at [905, 80] on button "Play" at bounding box center [896, 79] width 58 height 30
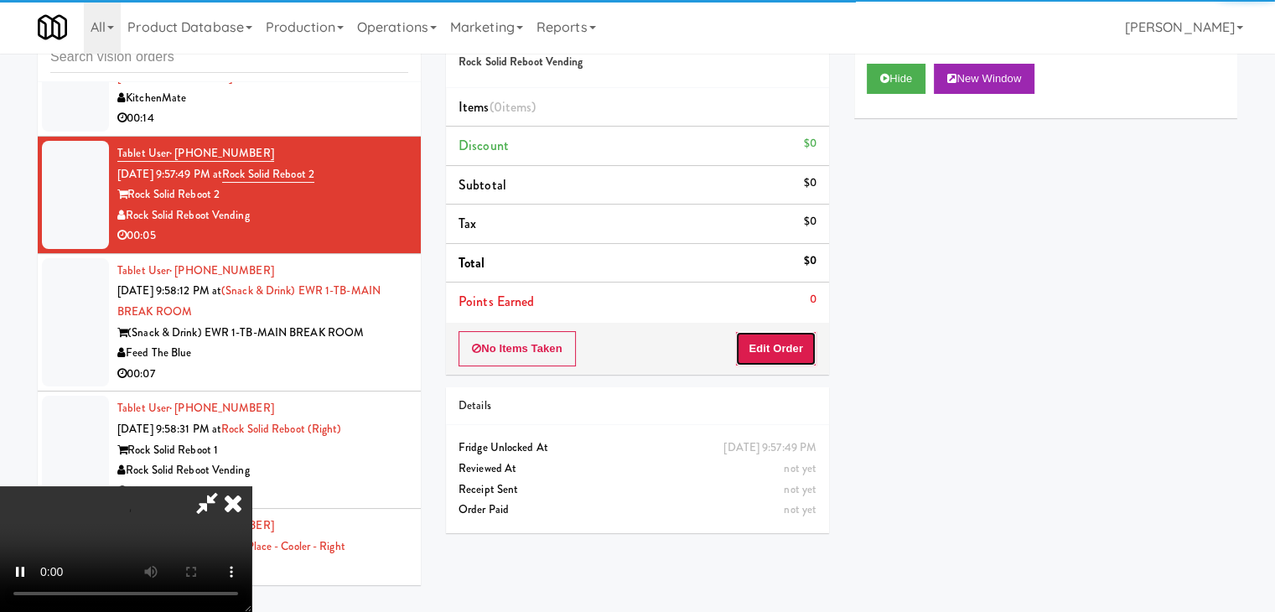
click at [801, 331] on button "Edit Order" at bounding box center [775, 348] width 81 height 35
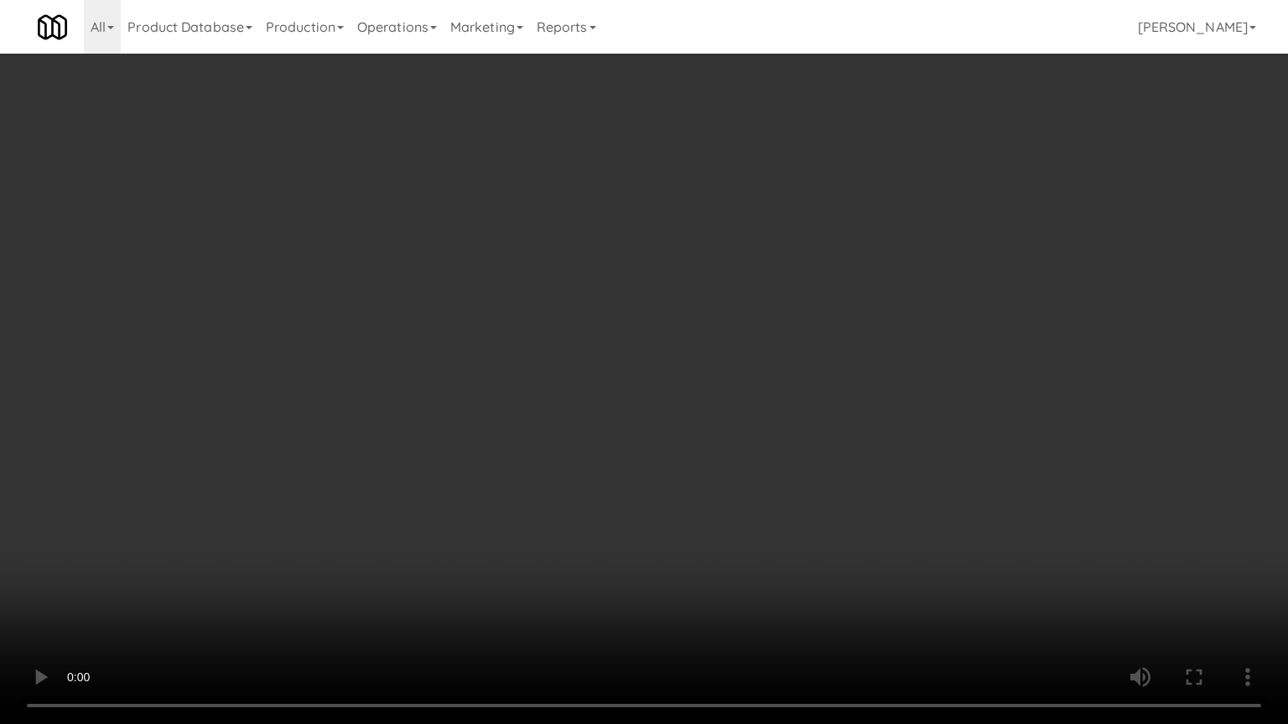
click at [730, 508] on video at bounding box center [644, 362] width 1288 height 724
click at [671, 529] on video at bounding box center [644, 362] width 1288 height 724
click at [693, 519] on video at bounding box center [644, 362] width 1288 height 724
click at [724, 490] on video at bounding box center [644, 362] width 1288 height 724
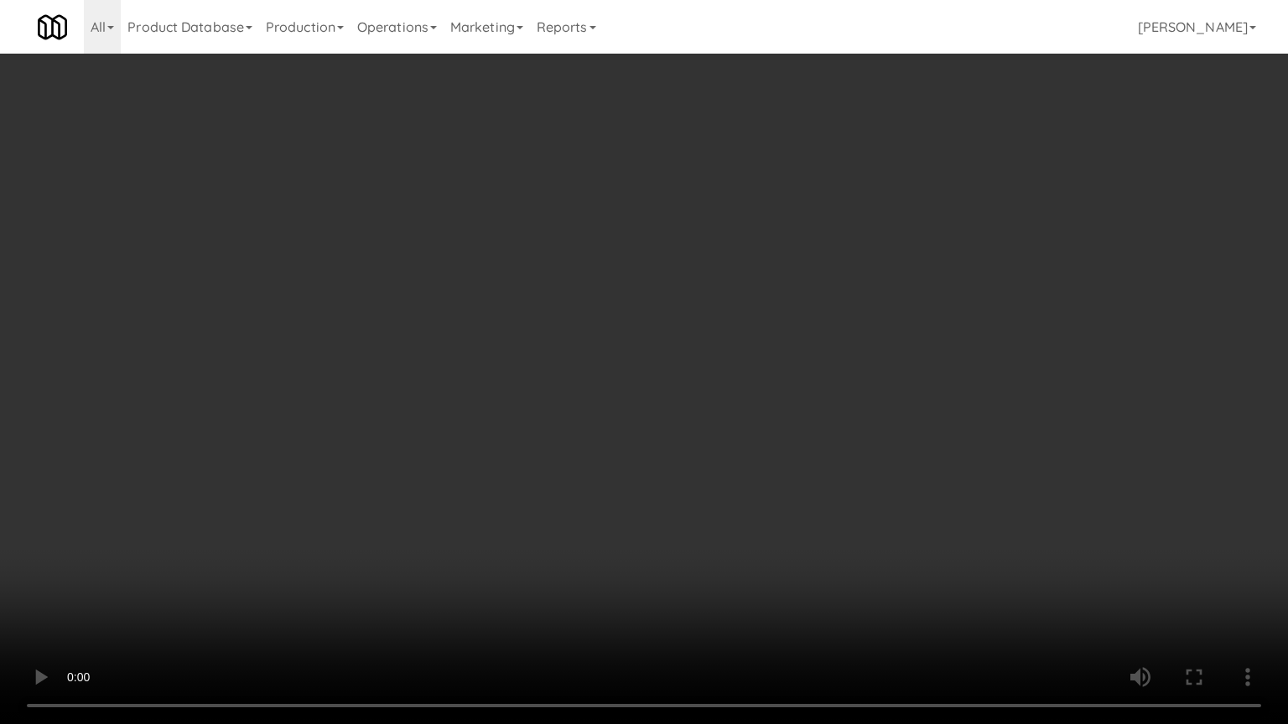
drag, startPoint x: 724, startPoint y: 490, endPoint x: 841, endPoint y: 259, distance: 259.0
click at [731, 479] on video at bounding box center [644, 362] width 1288 height 724
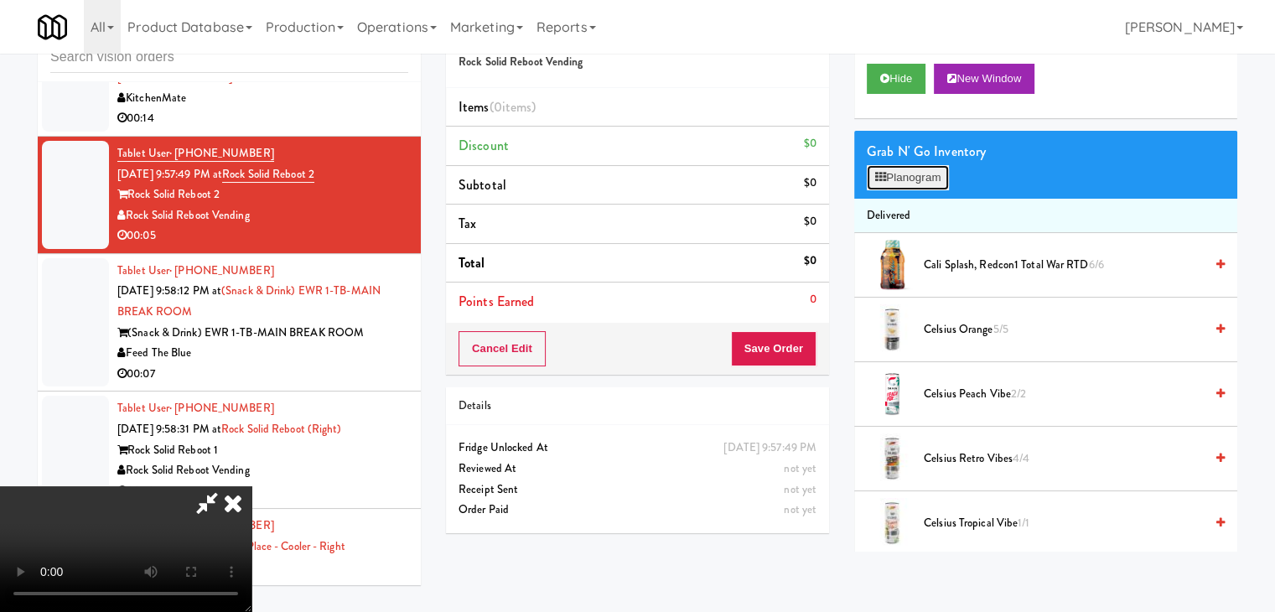
click at [913, 166] on button "Planogram" at bounding box center [908, 177] width 82 height 25
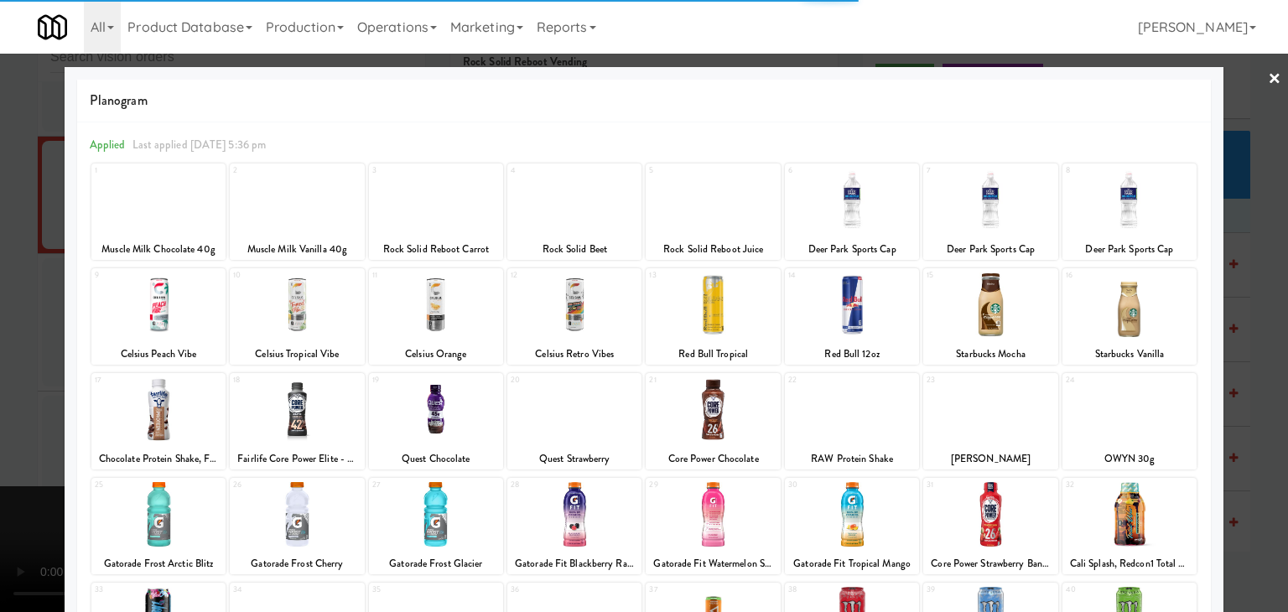
click at [314, 415] on div at bounding box center [297, 409] width 134 height 65
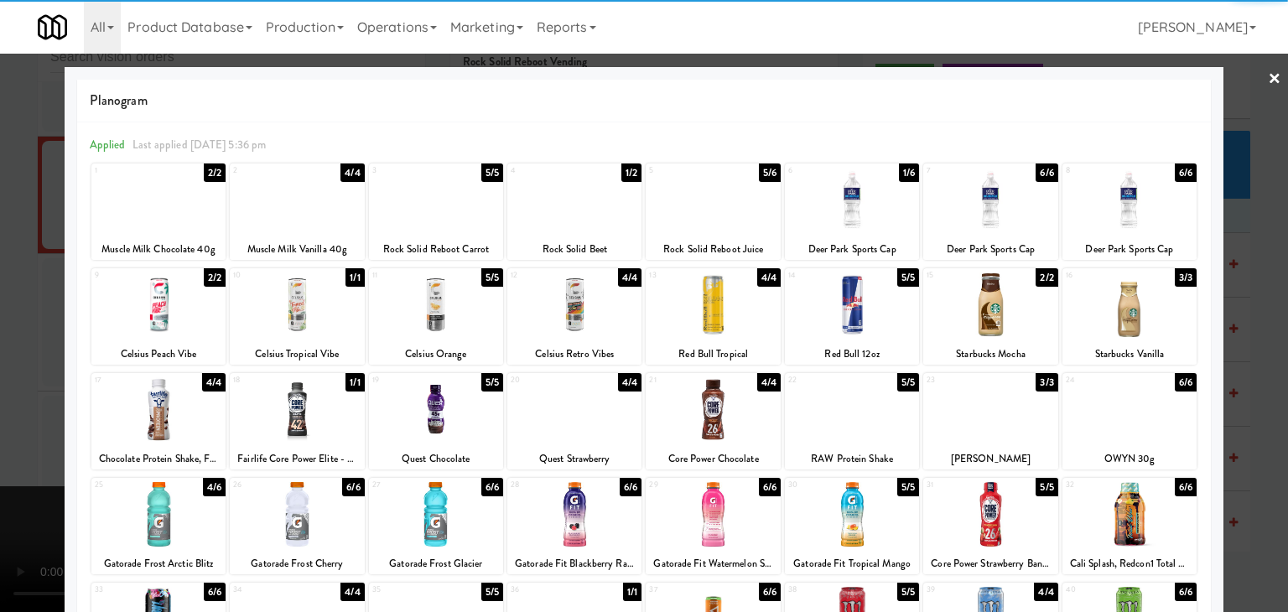
drag, startPoint x: 0, startPoint y: 396, endPoint x: 227, endPoint y: 388, distance: 227.3
click at [6, 395] on div at bounding box center [644, 306] width 1288 height 612
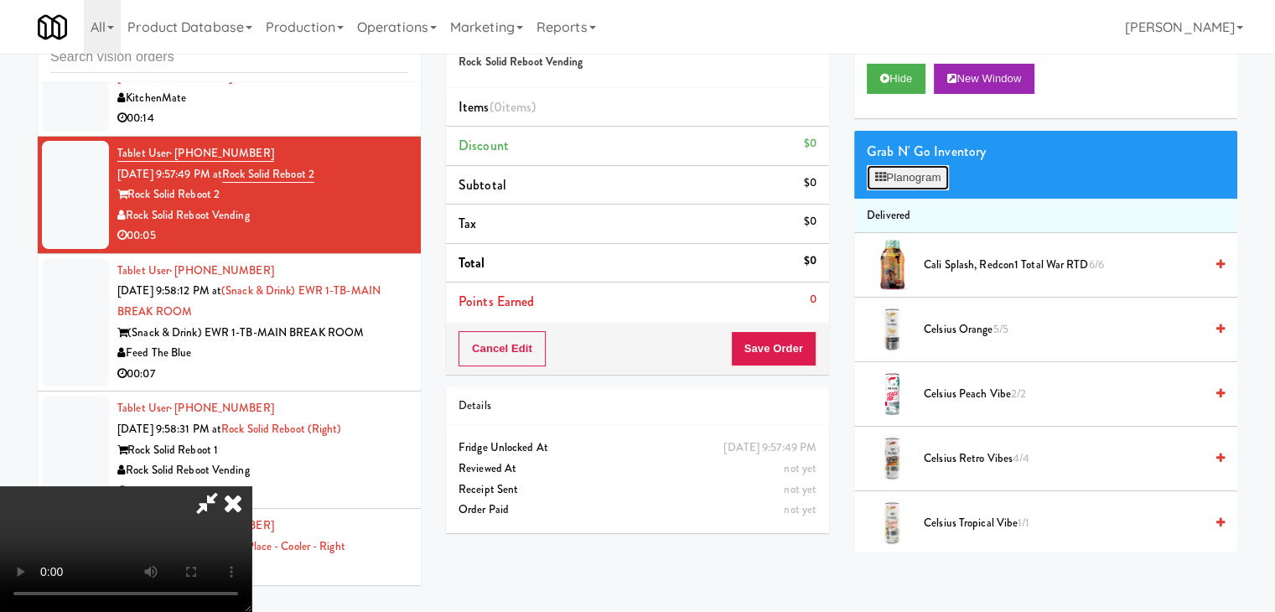
click at [918, 172] on button "Planogram" at bounding box center [908, 177] width 82 height 25
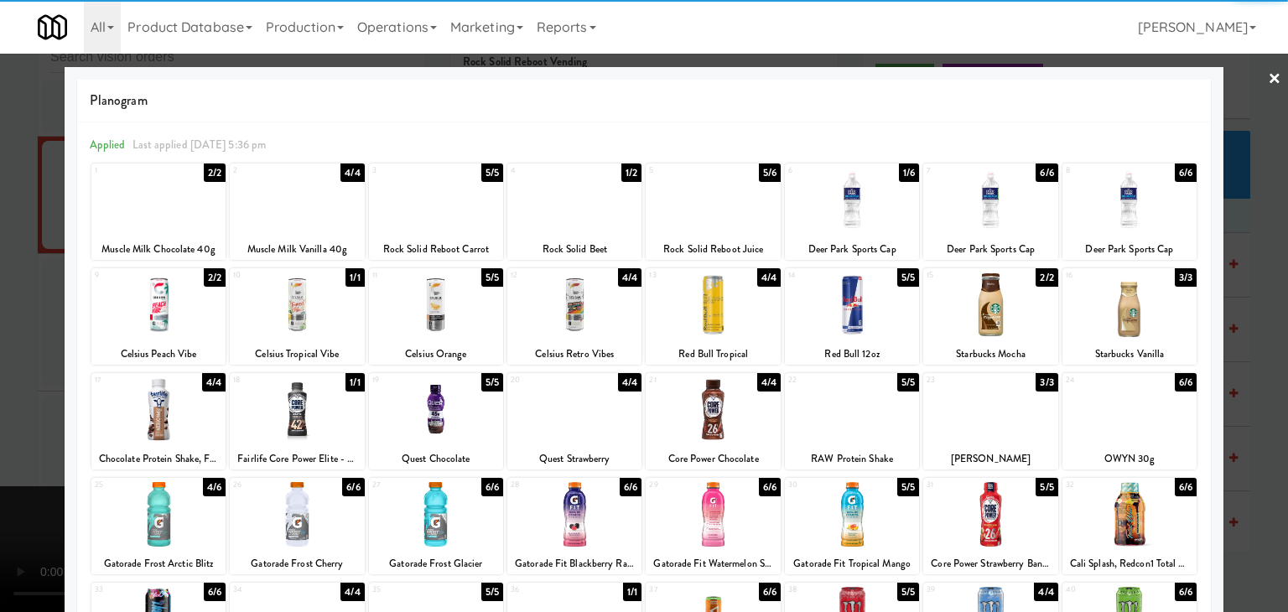
click at [310, 424] on div at bounding box center [297, 409] width 134 height 65
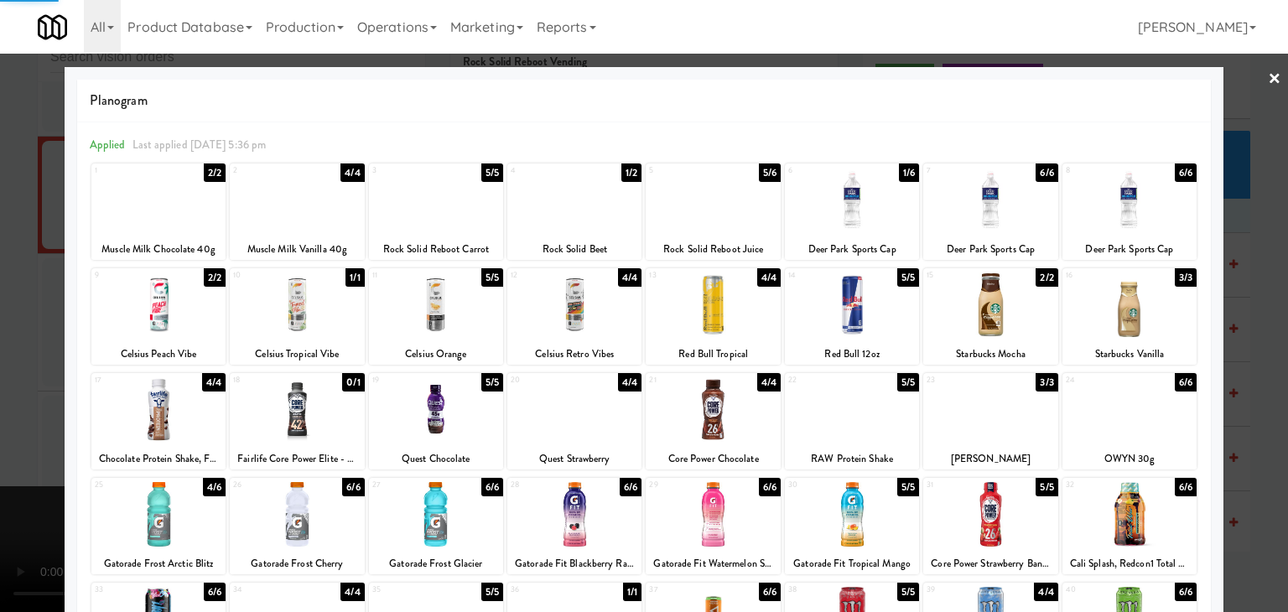
drag, startPoint x: 0, startPoint y: 433, endPoint x: 542, endPoint y: 390, distance: 543.2
click at [126, 407] on div "× Planogram Applied Last applied [DATE] 5:36 pm 1 2/2 Muscle Milk Chocolate 40g…" at bounding box center [644, 306] width 1288 height 612
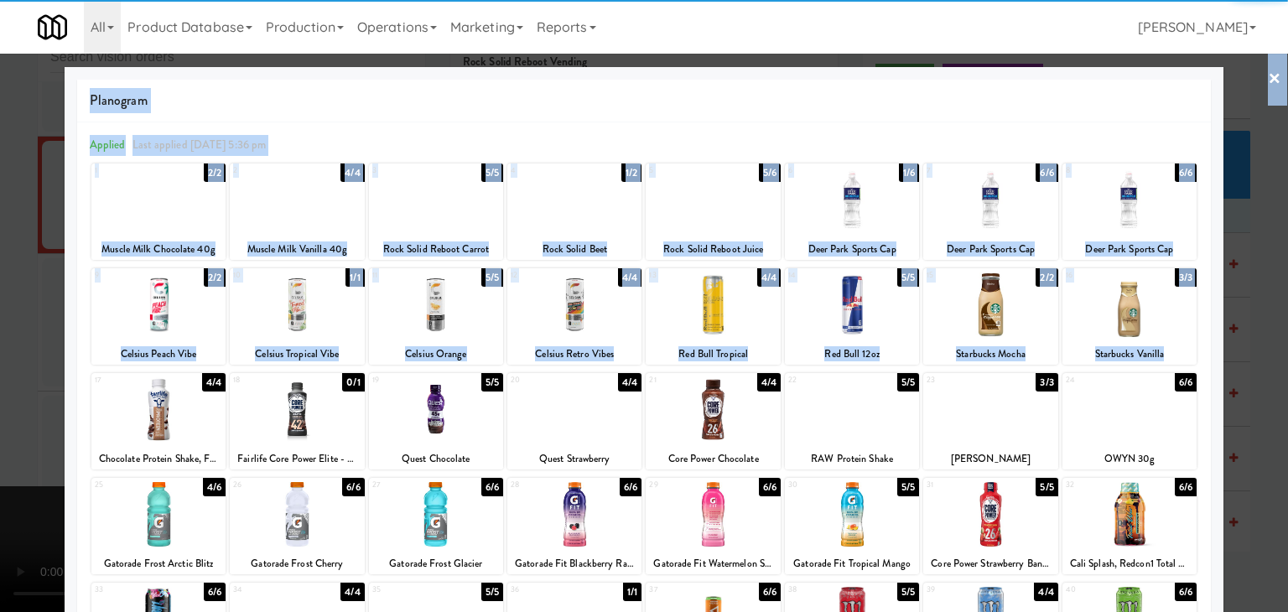
click at [0, 403] on div at bounding box center [644, 306] width 1288 height 612
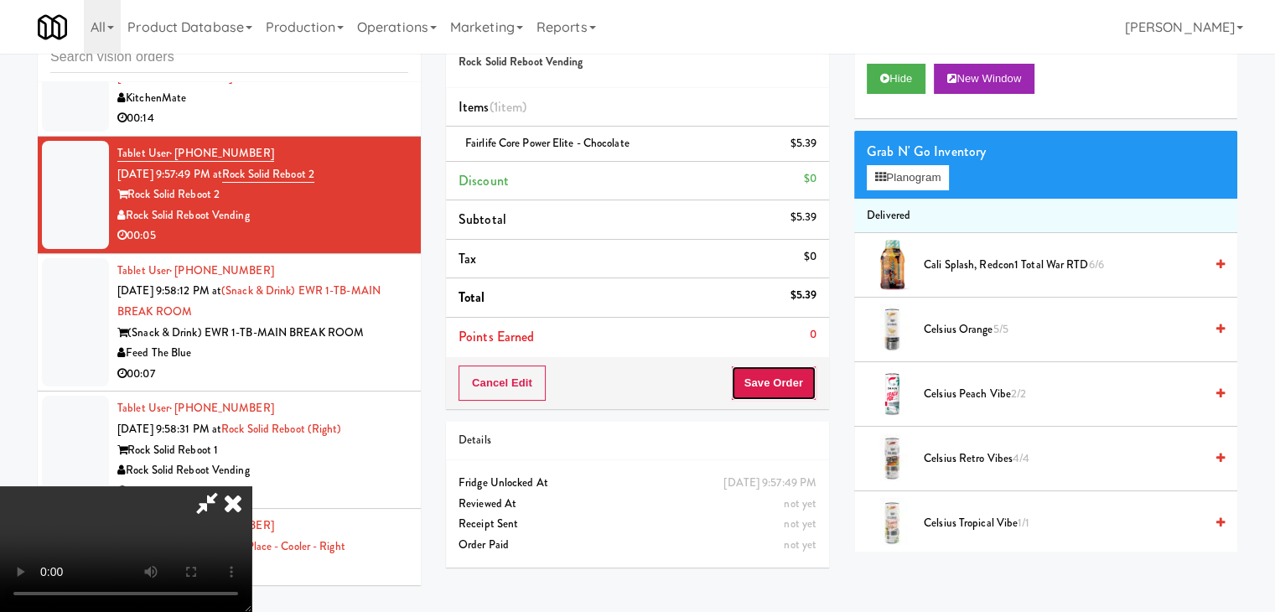
click at [785, 395] on button "Save Order" at bounding box center [774, 382] width 86 height 35
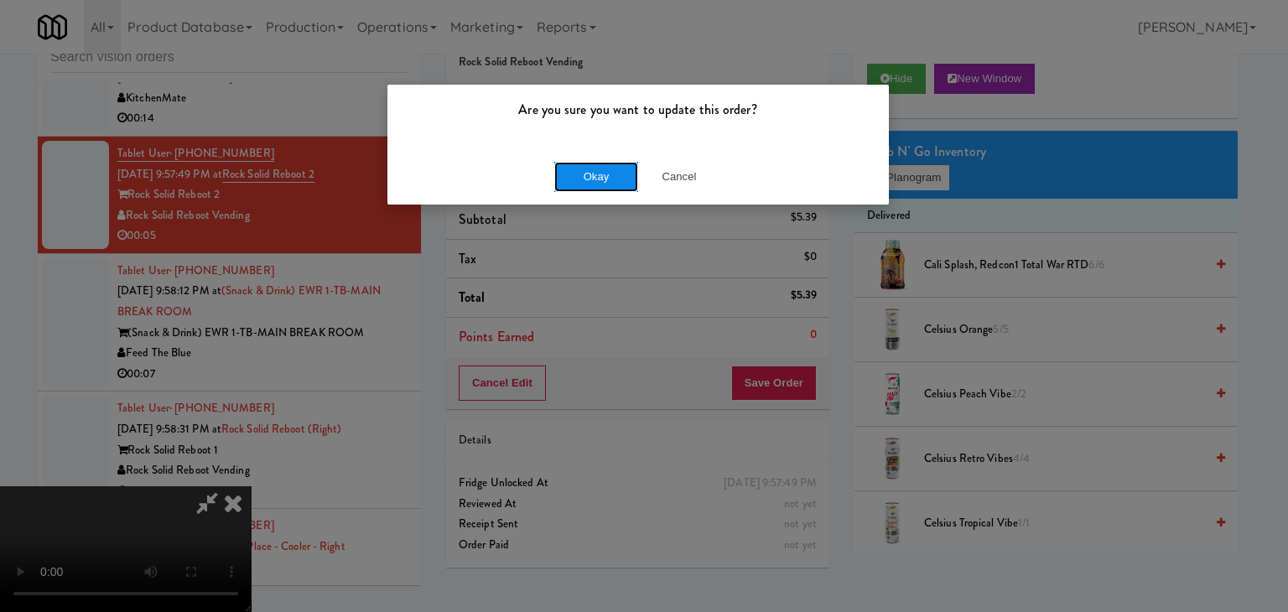
click at [593, 172] on button "Okay" at bounding box center [596, 177] width 84 height 30
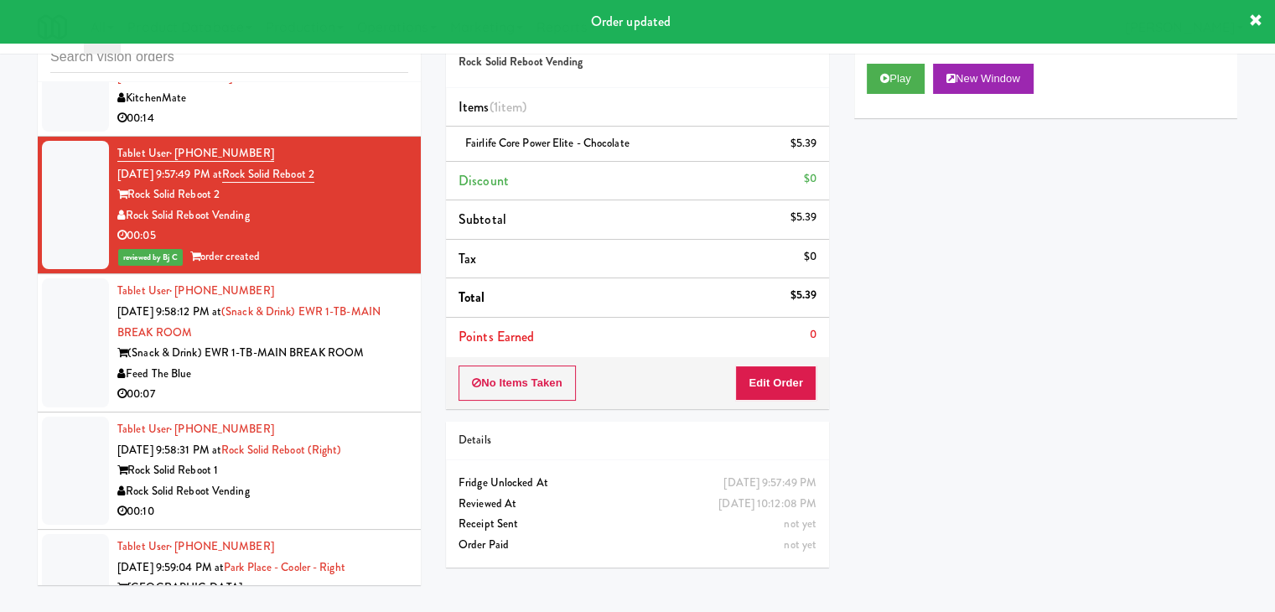
click at [359, 364] on div "Feed The Blue" at bounding box center [262, 374] width 291 height 21
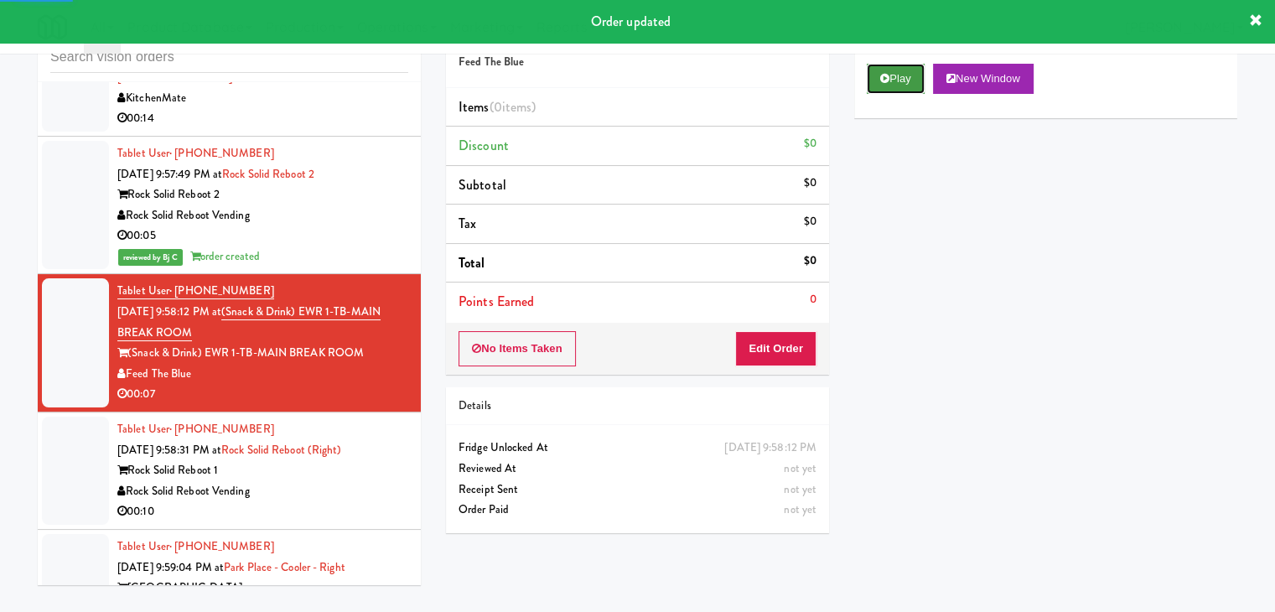
click at [910, 85] on button "Play" at bounding box center [896, 79] width 58 height 30
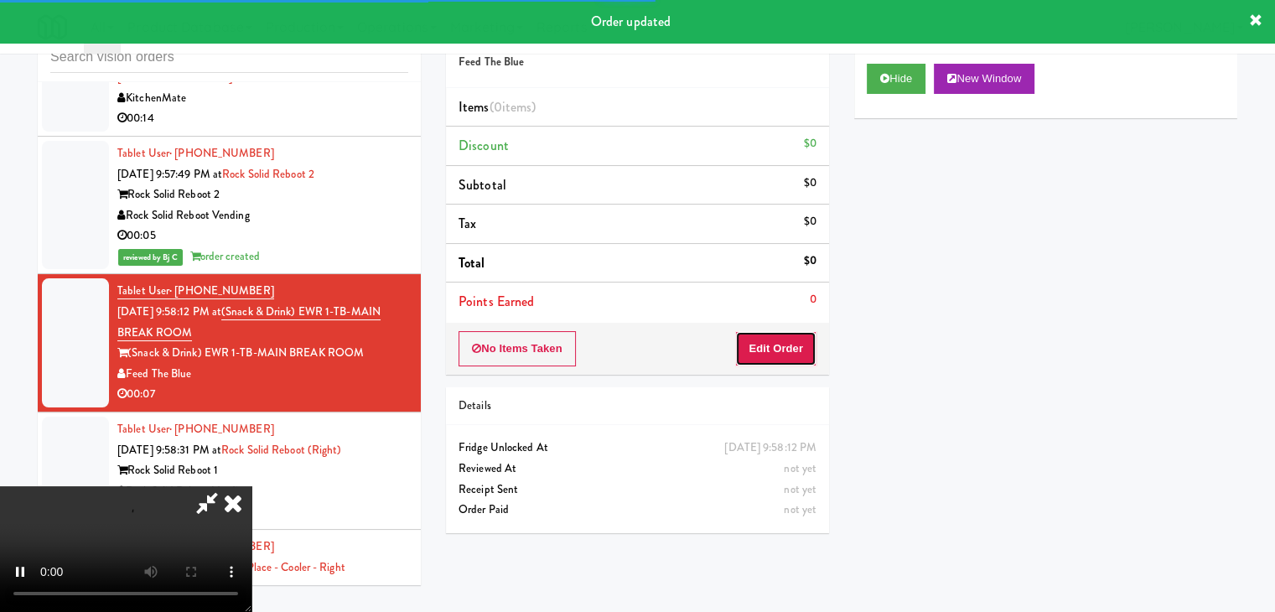
click at [791, 339] on button "Edit Order" at bounding box center [775, 348] width 81 height 35
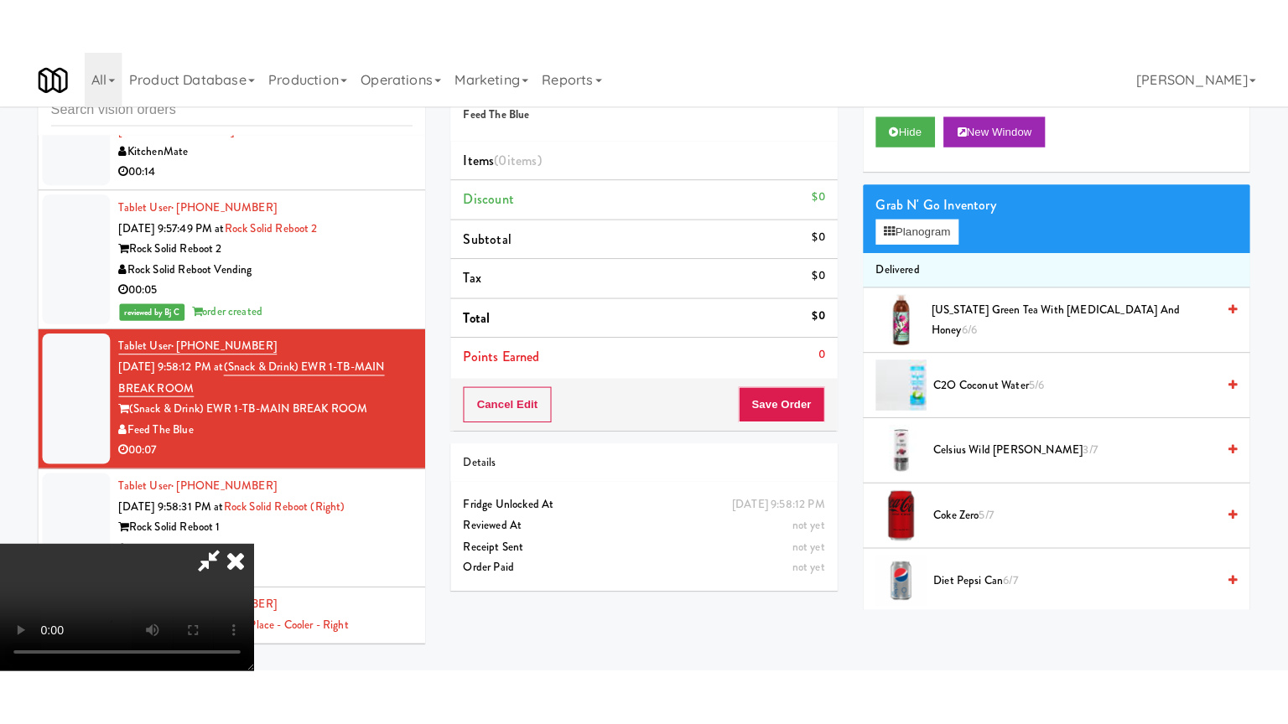
scroll to position [236, 0]
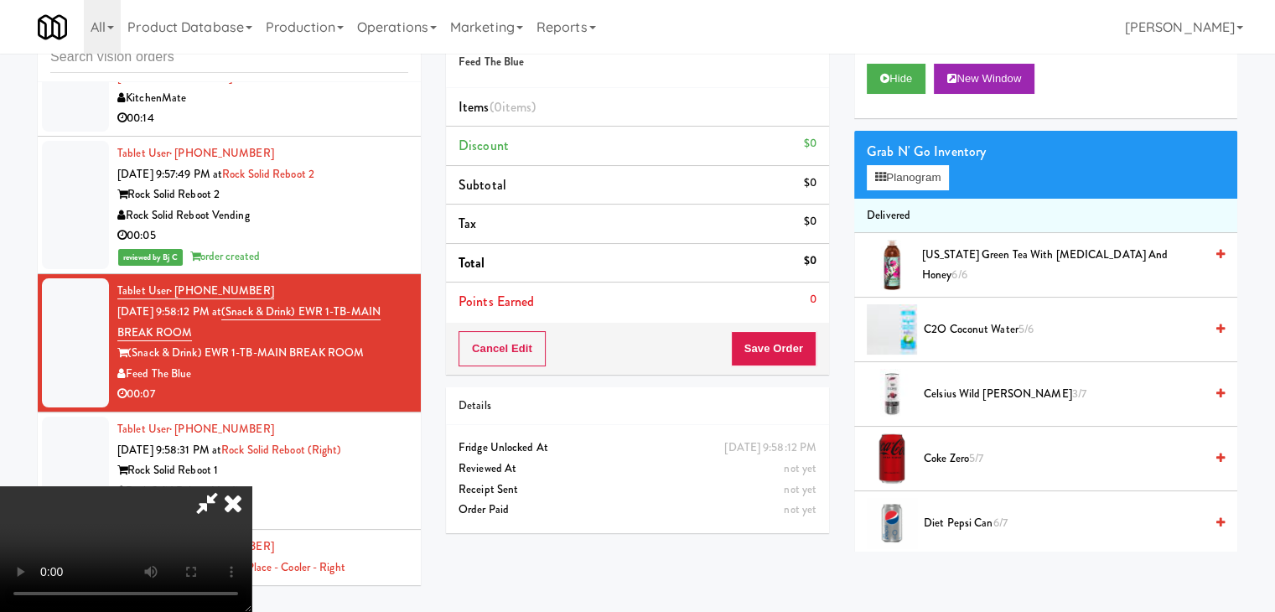
click at [251, 490] on video at bounding box center [125, 549] width 251 height 126
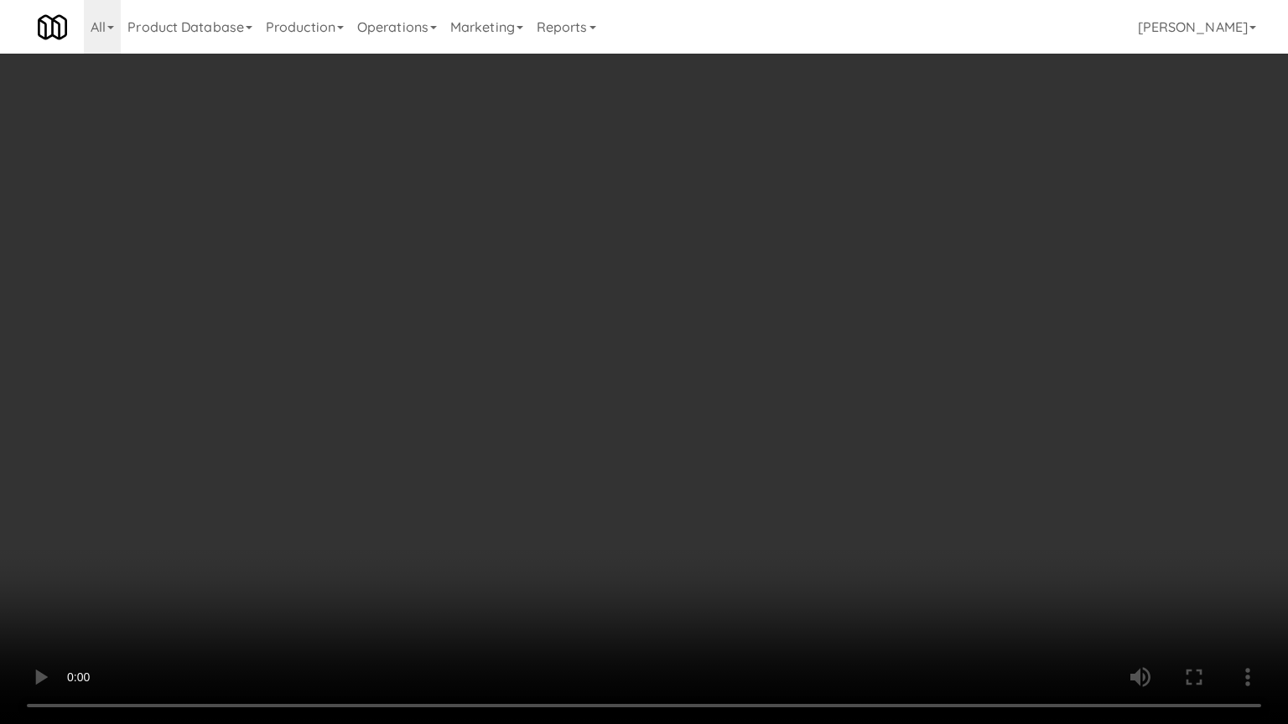
click at [755, 582] on video at bounding box center [644, 362] width 1288 height 724
click at [849, 458] on video at bounding box center [644, 362] width 1288 height 724
drag, startPoint x: 849, startPoint y: 458, endPoint x: 927, endPoint y: 269, distance: 204.1
click at [849, 456] on video at bounding box center [644, 362] width 1288 height 724
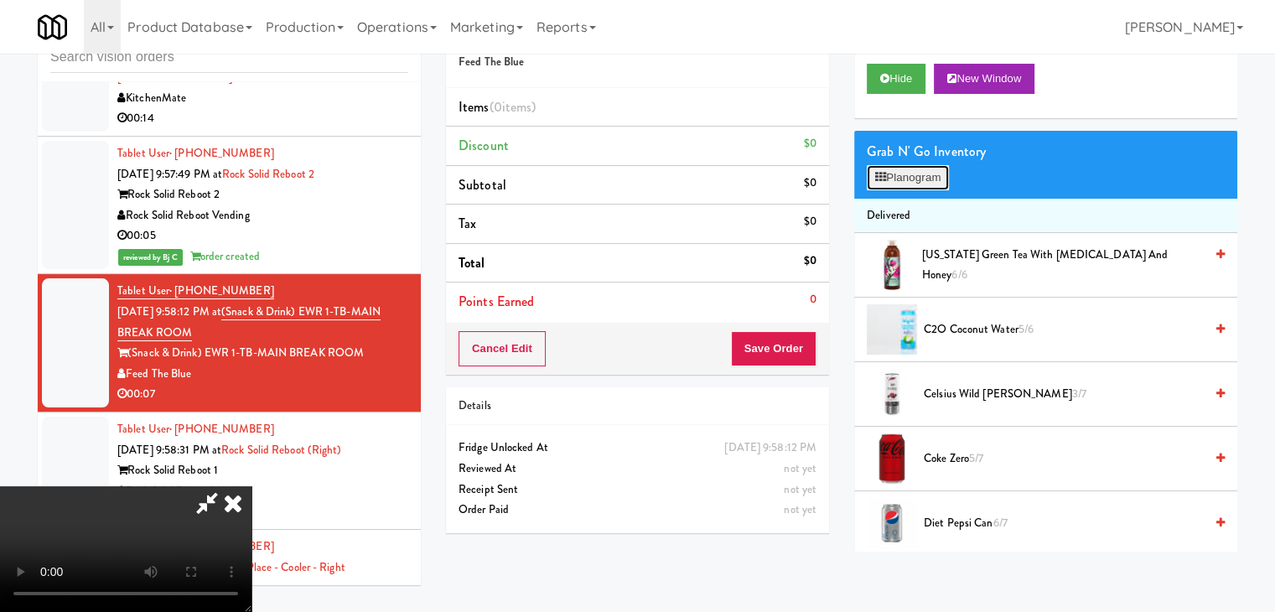
click at [927, 174] on button "Planogram" at bounding box center [908, 177] width 82 height 25
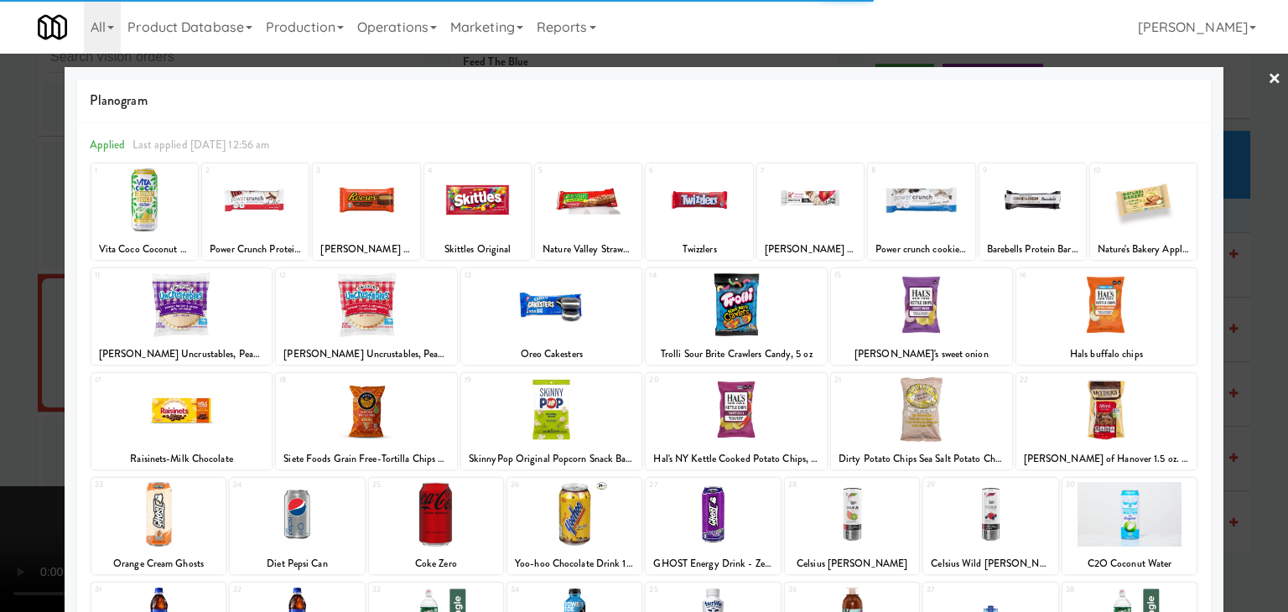
click at [1142, 497] on div at bounding box center [1129, 514] width 134 height 65
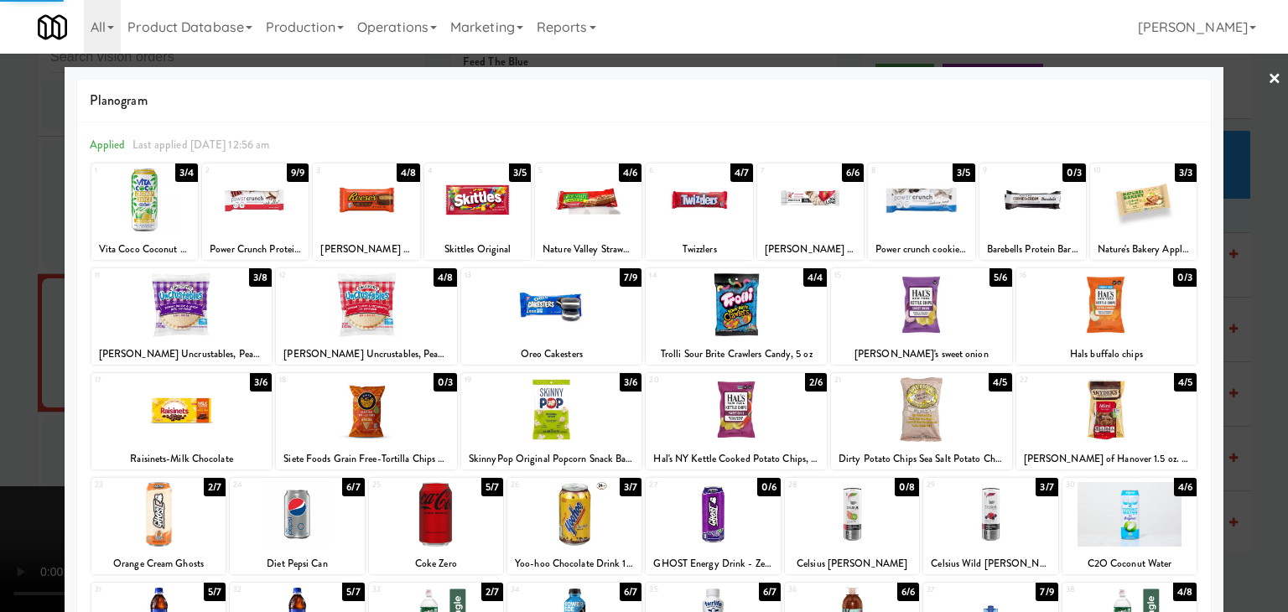
drag, startPoint x: 1142, startPoint y: 486, endPoint x: 1165, endPoint y: 486, distance: 23.5
click at [1143, 486] on div at bounding box center [1129, 514] width 134 height 65
click at [1221, 470] on div at bounding box center [644, 306] width 1288 height 612
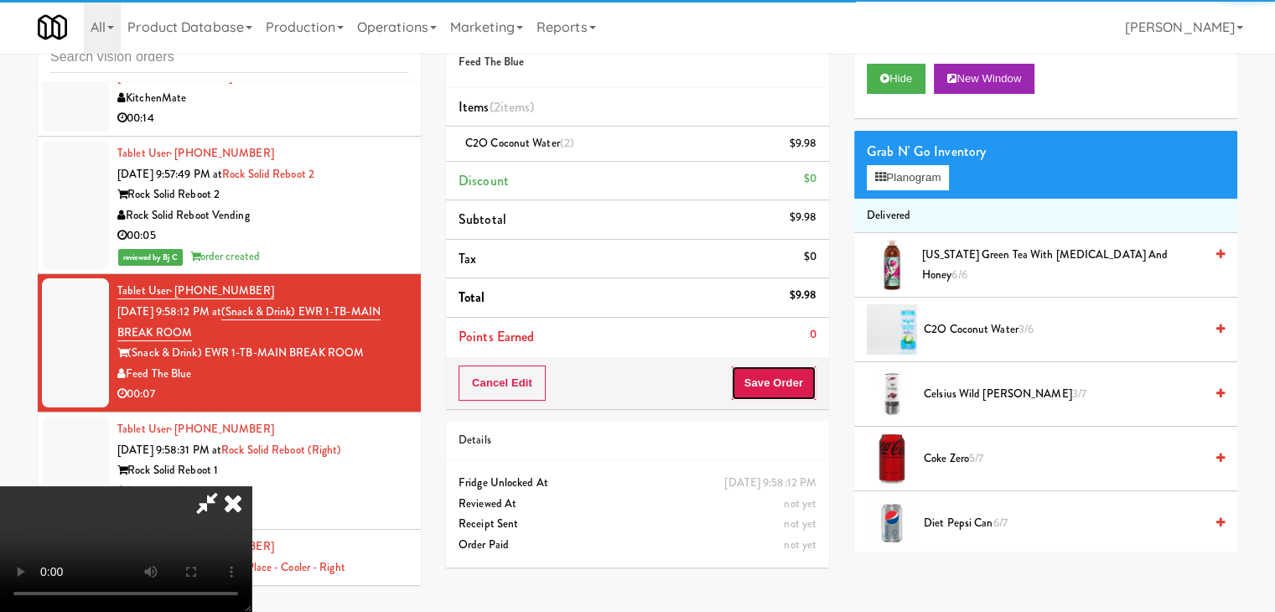
click at [785, 383] on button "Save Order" at bounding box center [774, 382] width 86 height 35
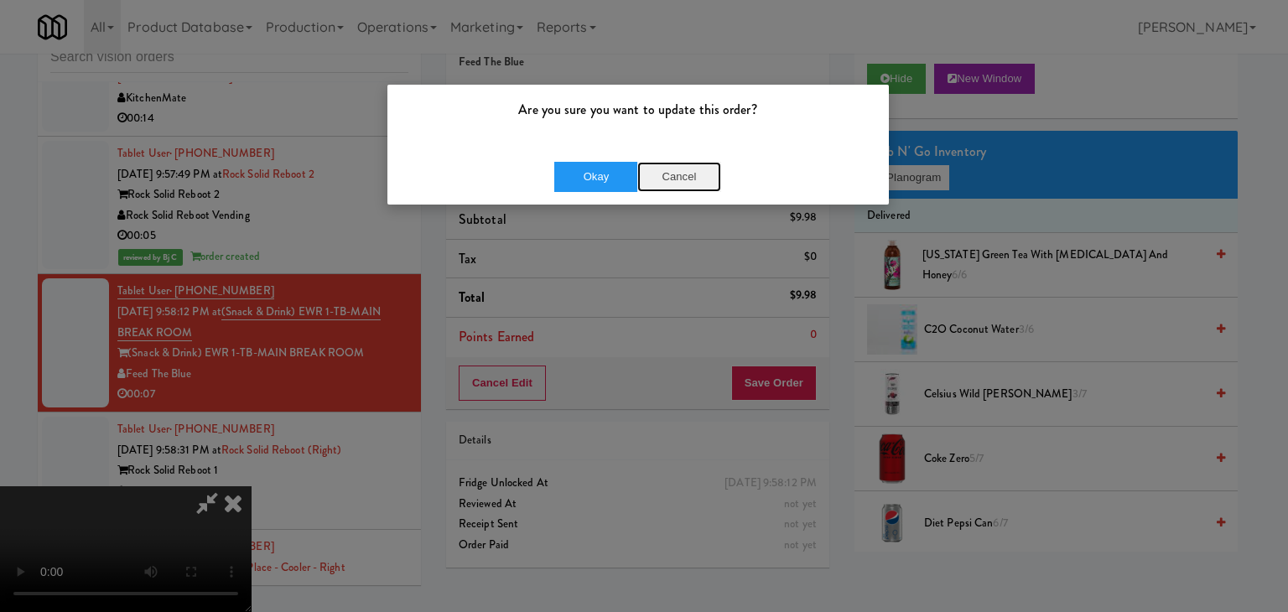
drag, startPoint x: 646, startPoint y: 171, endPoint x: 667, endPoint y: 173, distance: 21.0
click at [667, 173] on button "Cancel" at bounding box center [679, 177] width 84 height 30
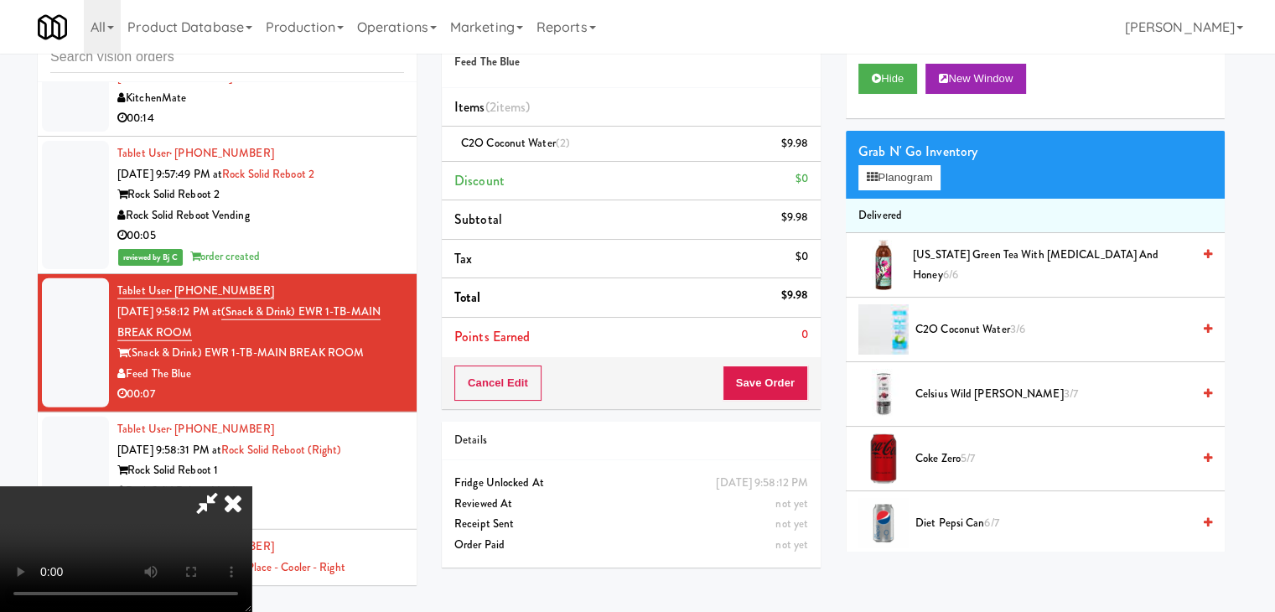
click at [251, 486] on icon at bounding box center [233, 503] width 37 height 34
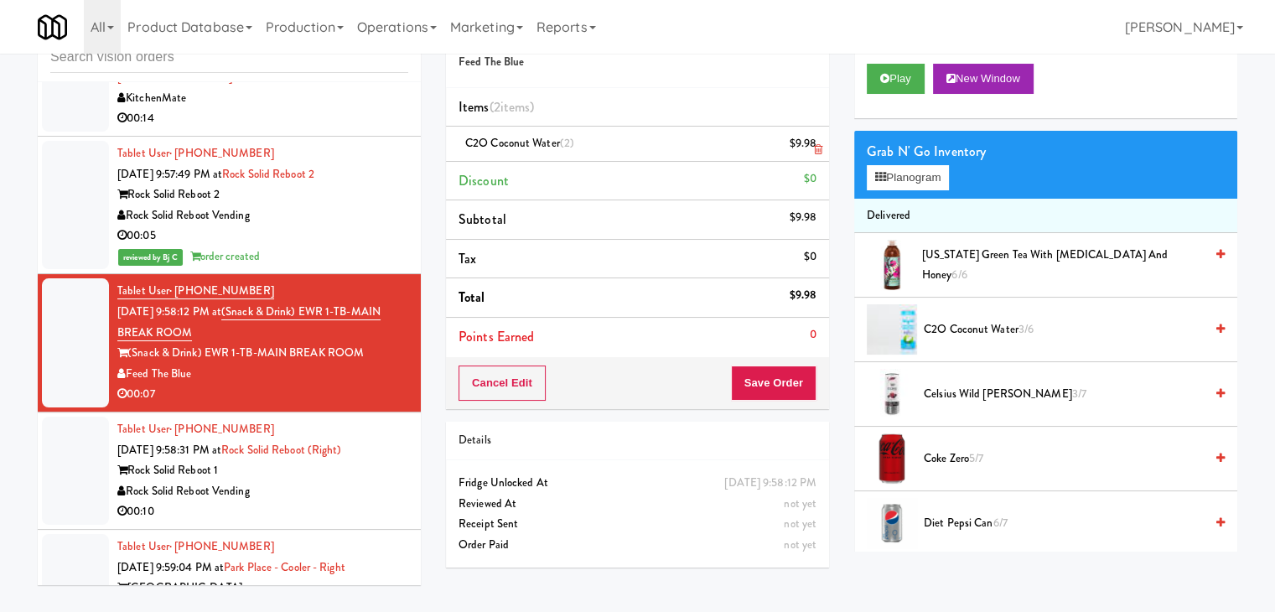
click at [821, 145] on icon at bounding box center [818, 149] width 8 height 11
drag, startPoint x: 781, startPoint y: 365, endPoint x: 778, endPoint y: 376, distance: 12.2
click at [779, 372] on div "Order # 851111 Feed The Blue Items (1 item ) C2O Coconut Water $4.99 Discount $…" at bounding box center [637, 208] width 383 height 402
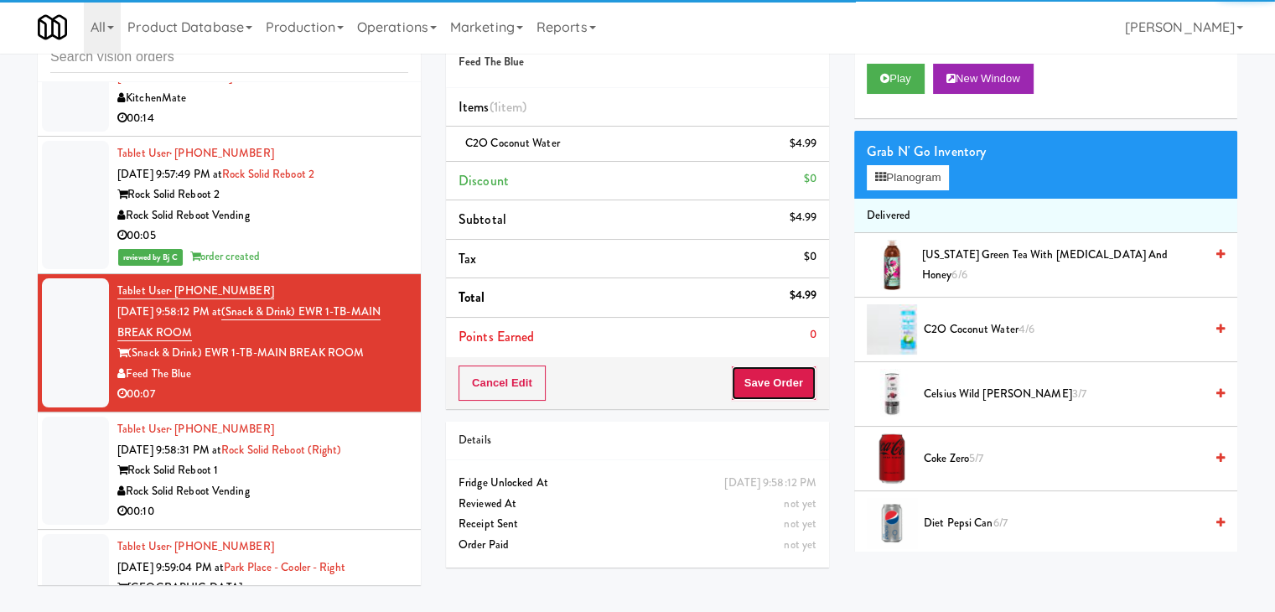
click at [776, 381] on button "Save Order" at bounding box center [774, 382] width 86 height 35
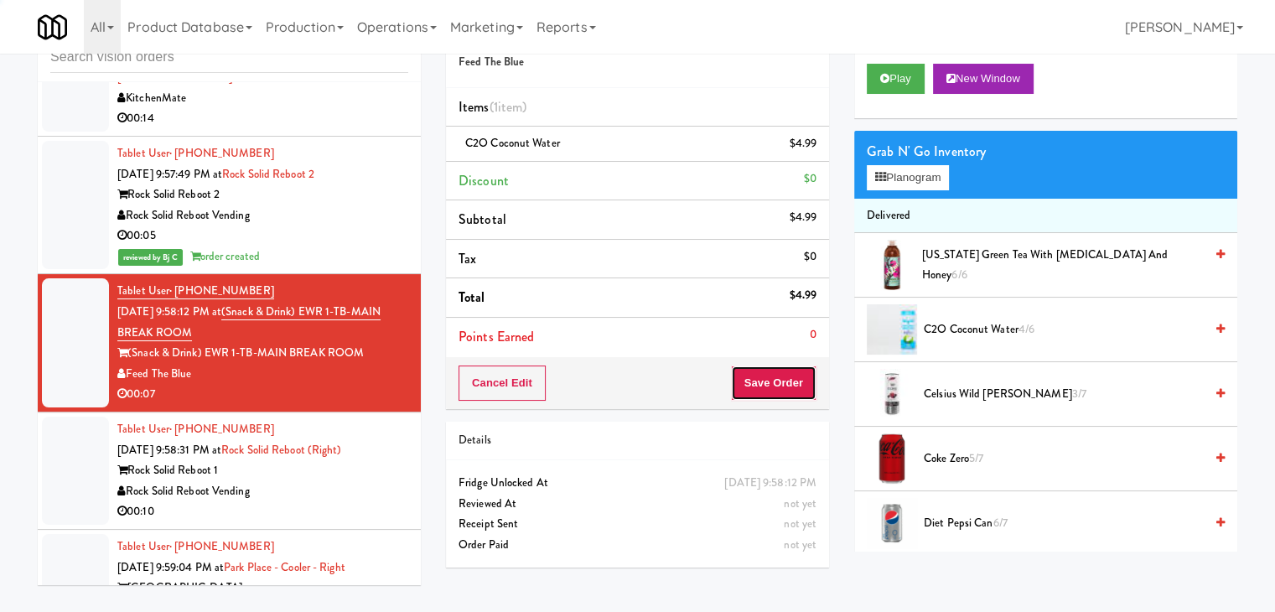
click at [776, 381] on button "Save Order" at bounding box center [774, 382] width 86 height 35
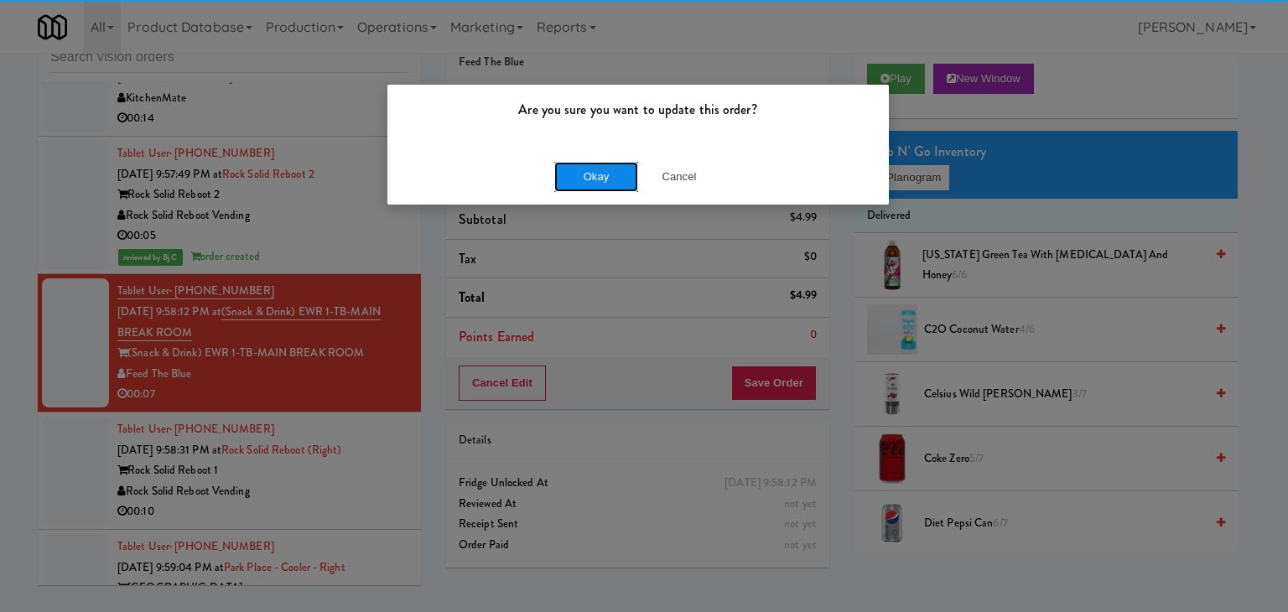
click at [612, 182] on button "Okay" at bounding box center [596, 177] width 84 height 30
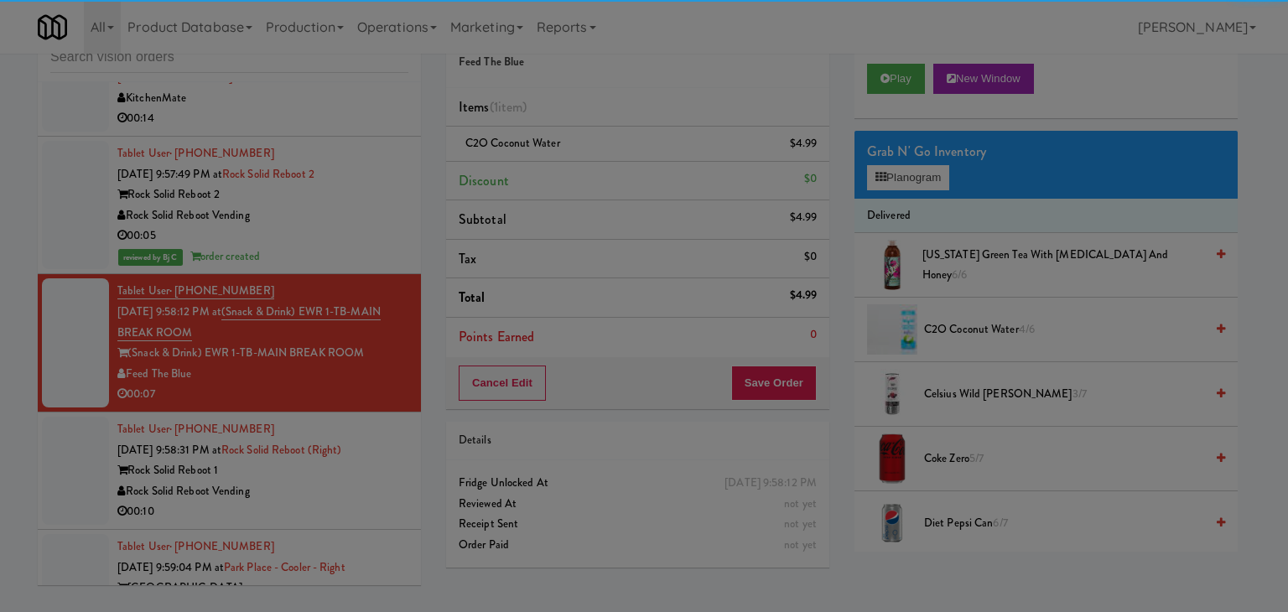
click at [609, 174] on div "Okay Cancel" at bounding box center [637, 145] width 501 height 56
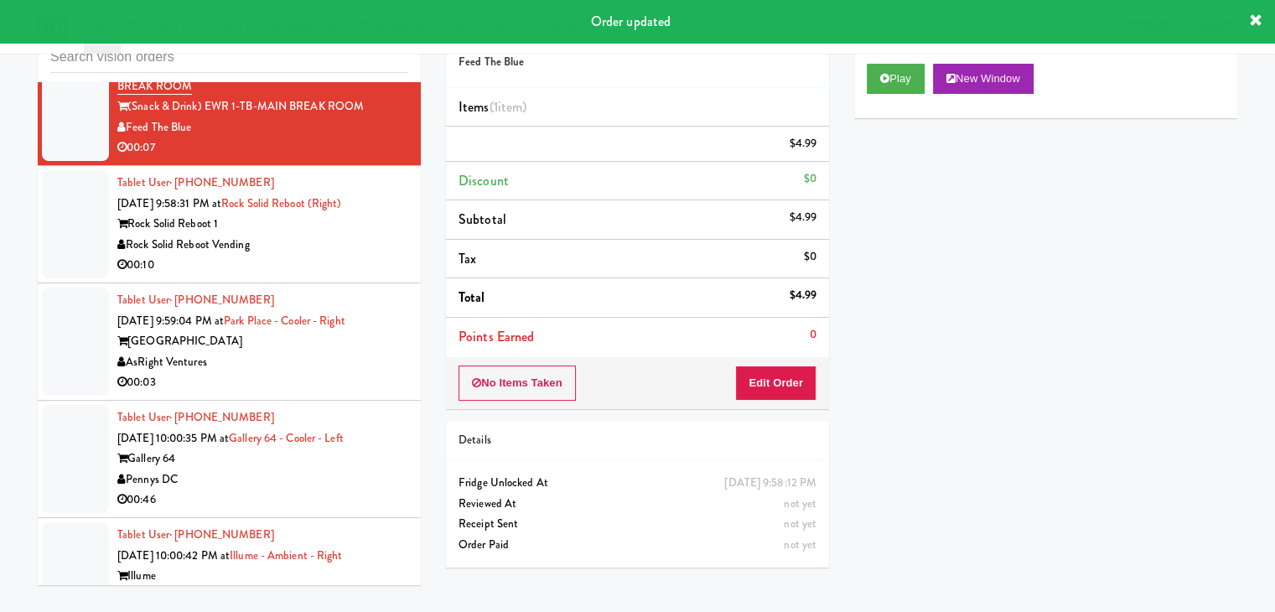
scroll to position [11007, 0]
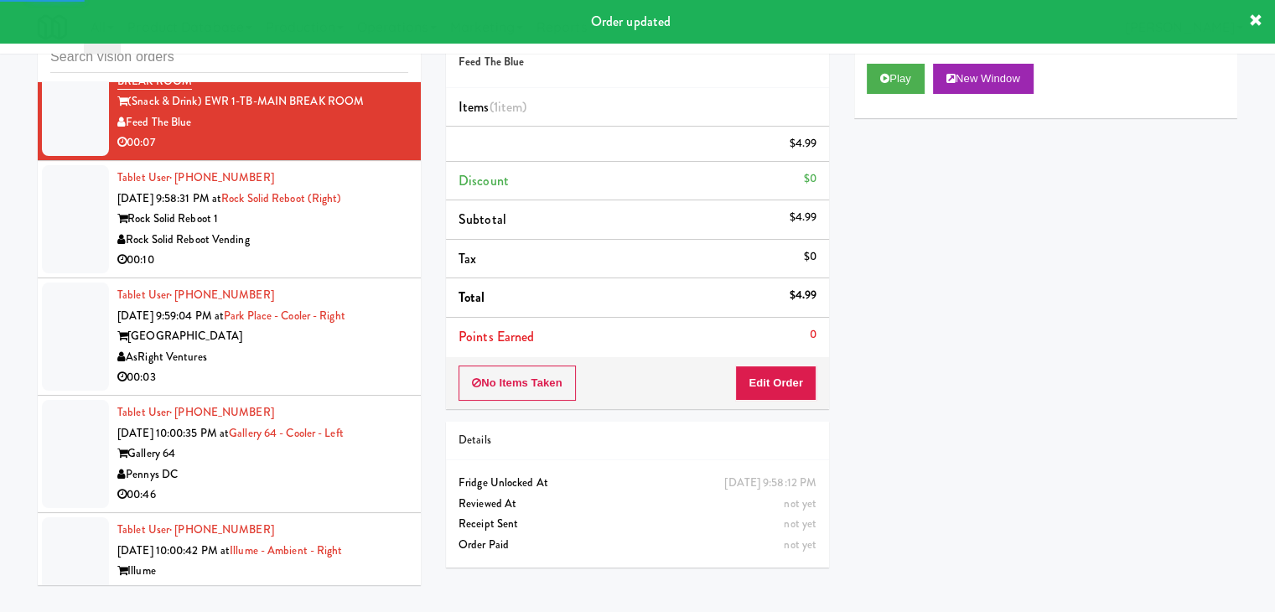
click at [332, 250] on div "00:10" at bounding box center [262, 260] width 291 height 21
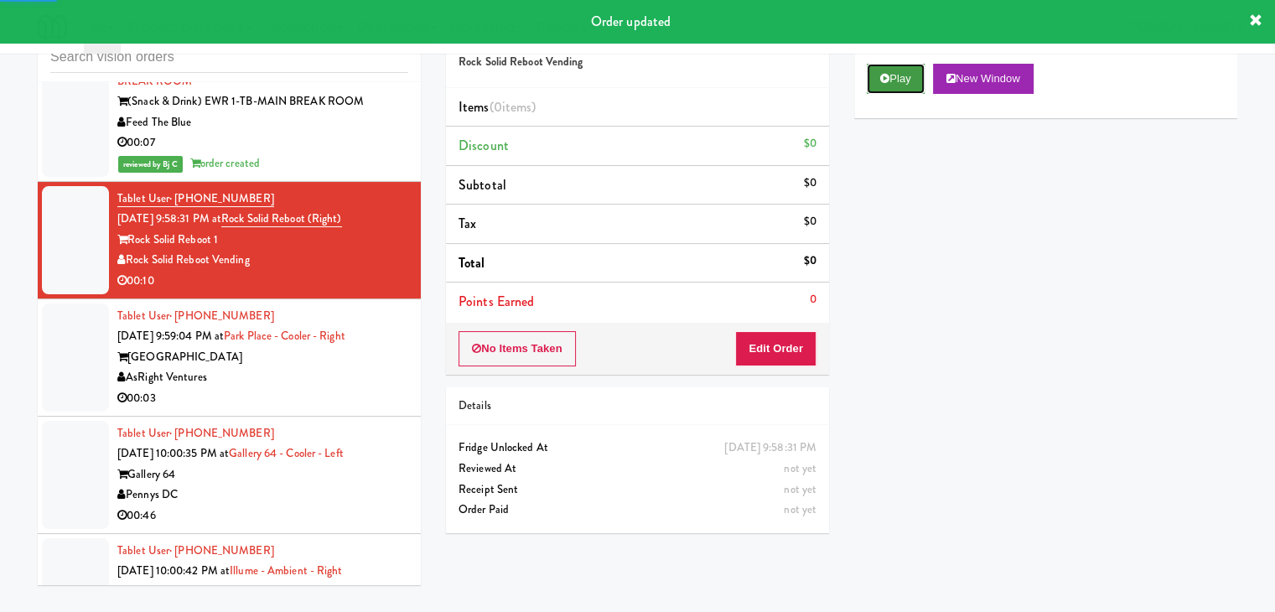
click at [908, 78] on button "Play" at bounding box center [896, 79] width 58 height 30
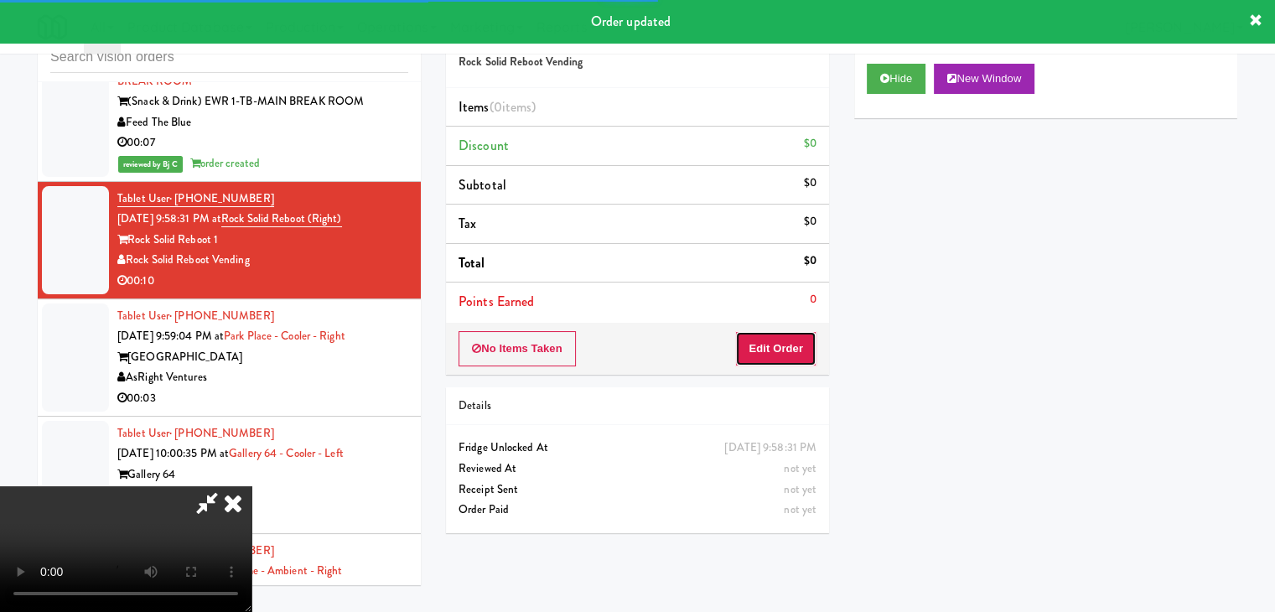
click at [770, 351] on button "Edit Order" at bounding box center [775, 348] width 81 height 35
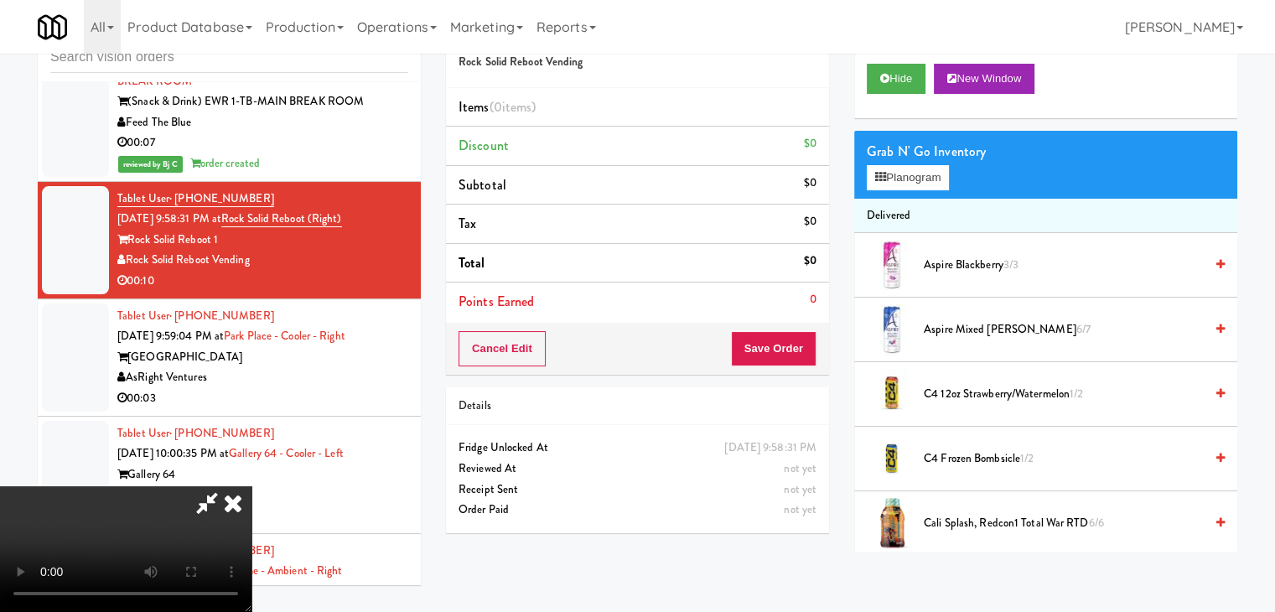
click at [251, 486] on video at bounding box center [125, 549] width 251 height 126
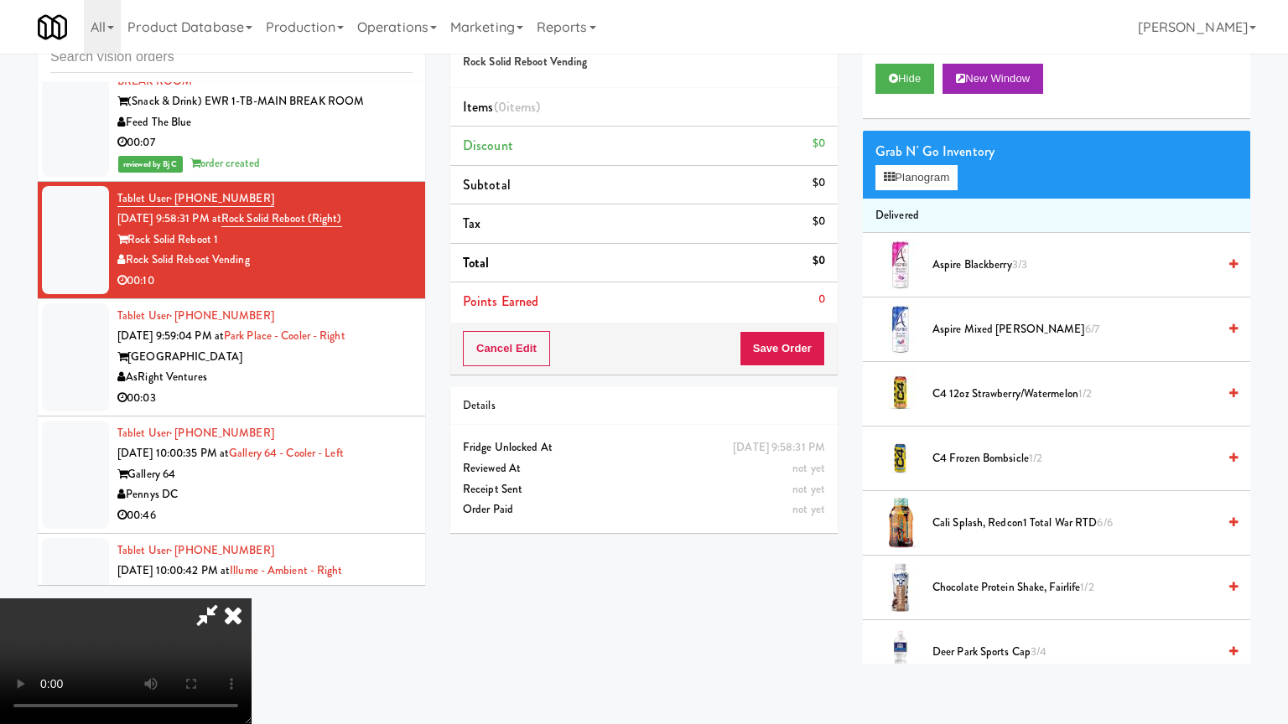
click at [251, 582] on video at bounding box center [125, 662] width 251 height 126
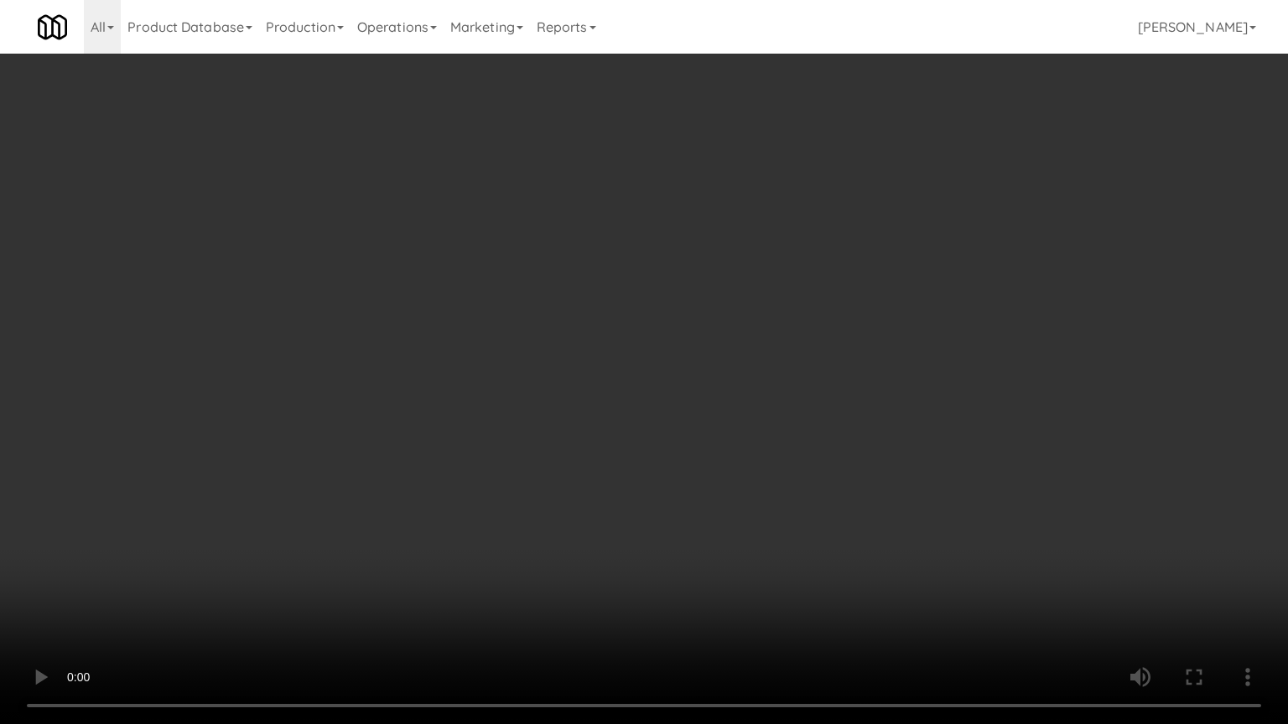
click at [567, 452] on video at bounding box center [644, 362] width 1288 height 724
click at [583, 458] on video at bounding box center [644, 362] width 1288 height 724
click at [761, 527] on video at bounding box center [644, 362] width 1288 height 724
click at [580, 436] on video at bounding box center [644, 362] width 1288 height 724
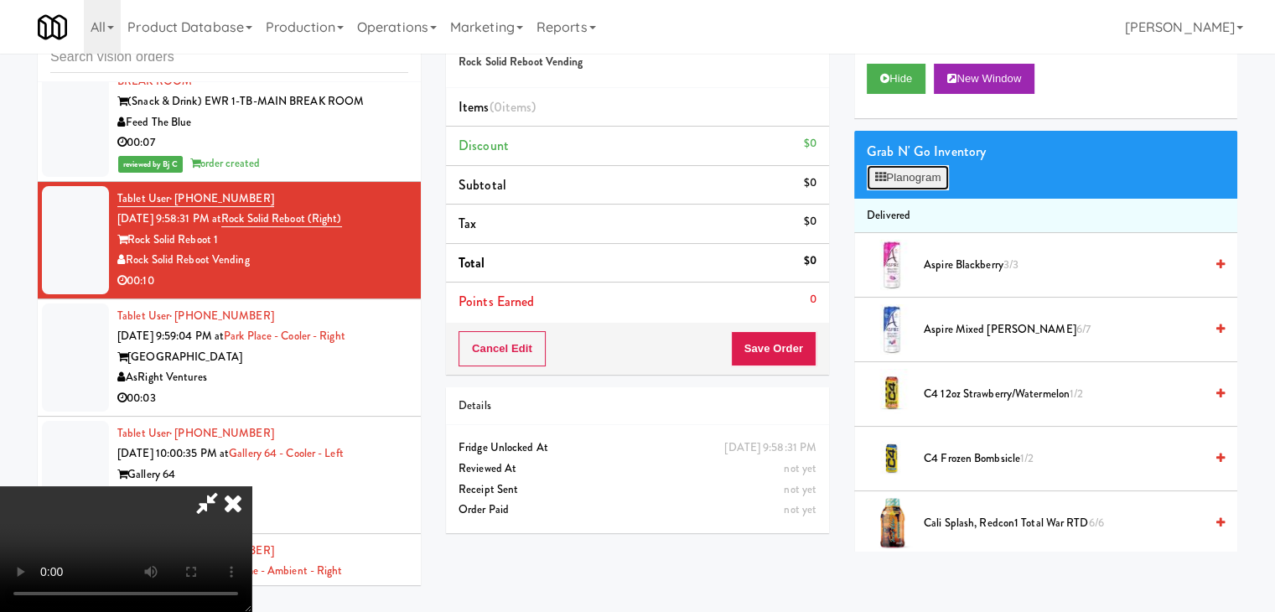
click at [925, 176] on button "Planogram" at bounding box center [908, 177] width 82 height 25
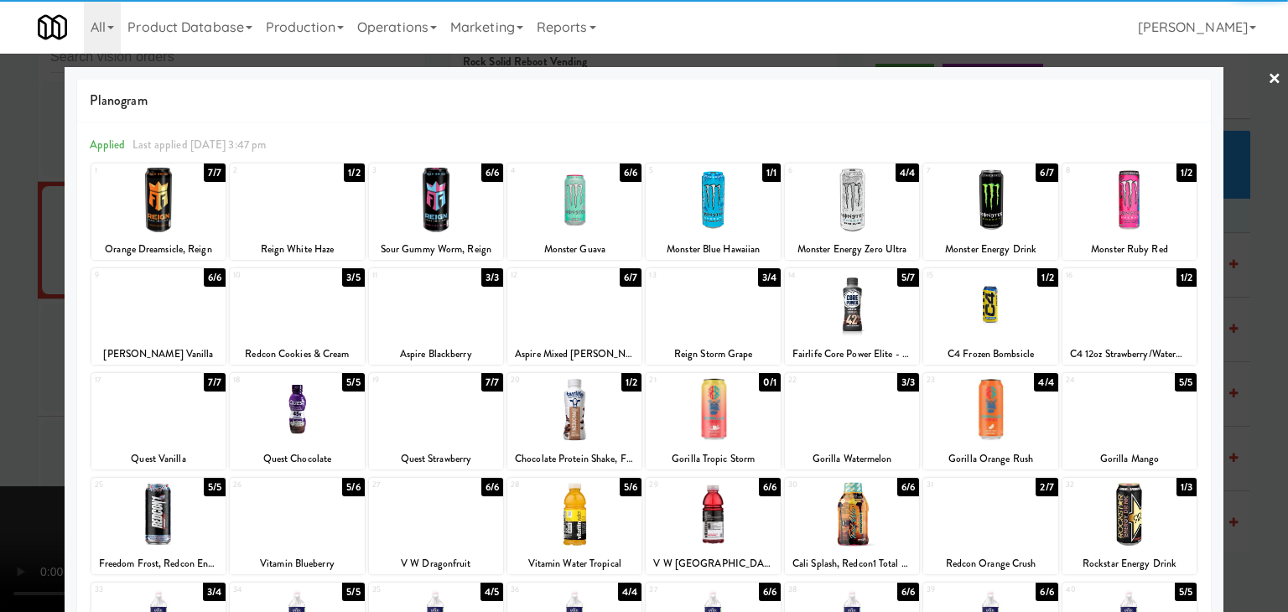
click at [311, 314] on div at bounding box center [297, 304] width 134 height 65
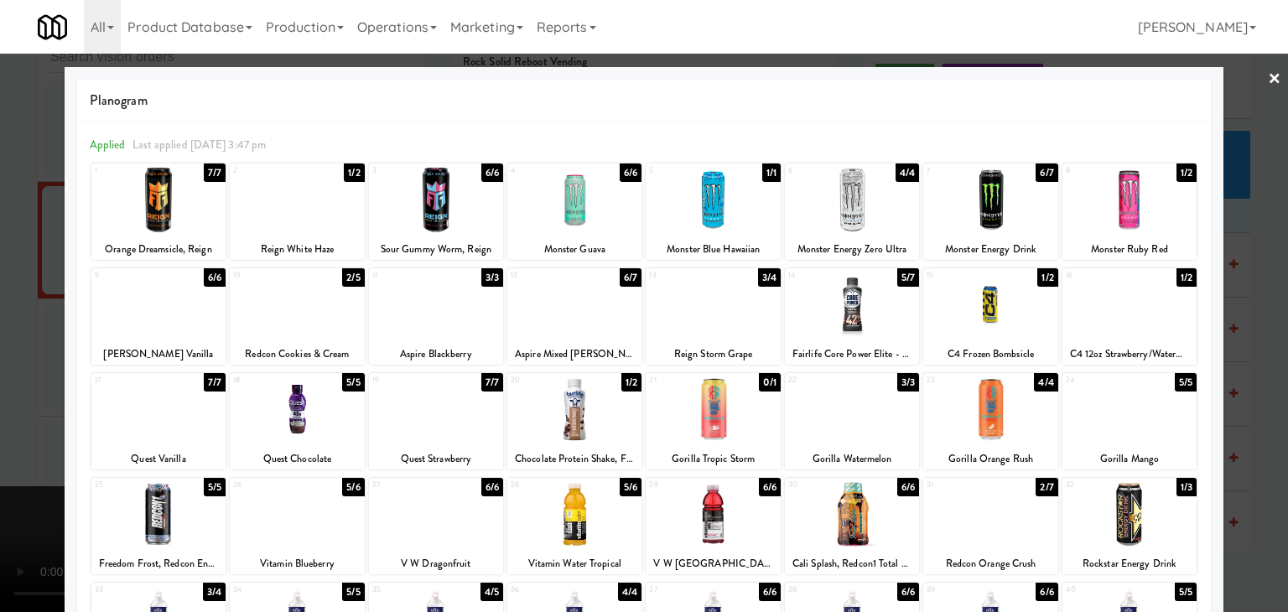
click at [0, 346] on div at bounding box center [644, 306] width 1288 height 612
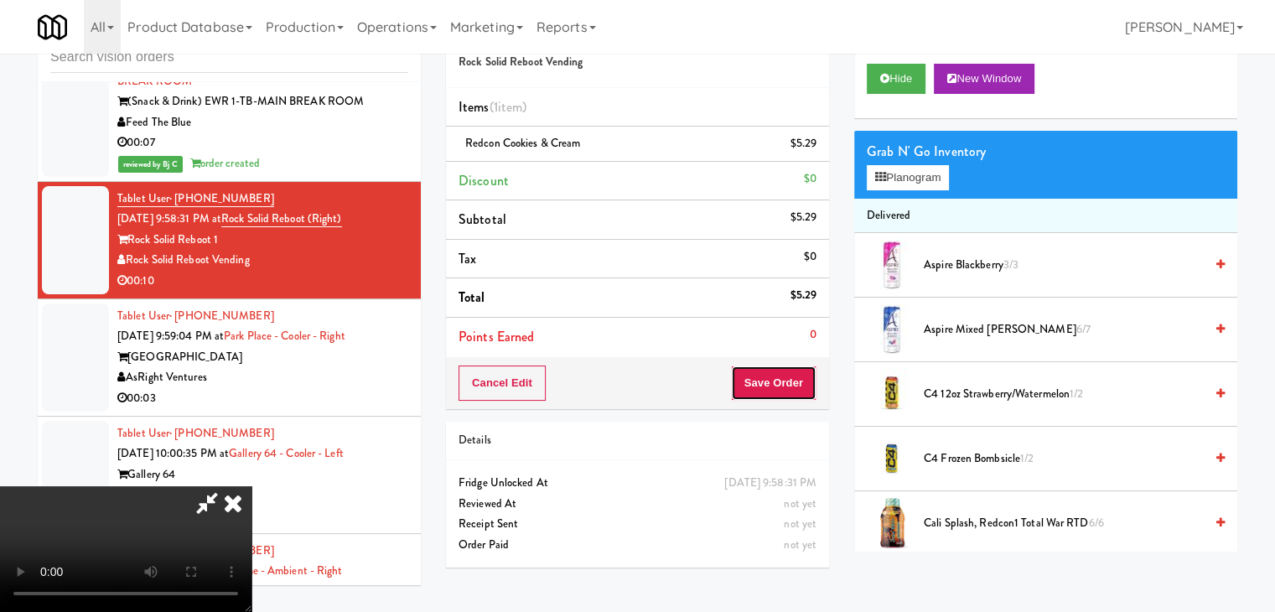
click at [787, 386] on button "Save Order" at bounding box center [774, 382] width 86 height 35
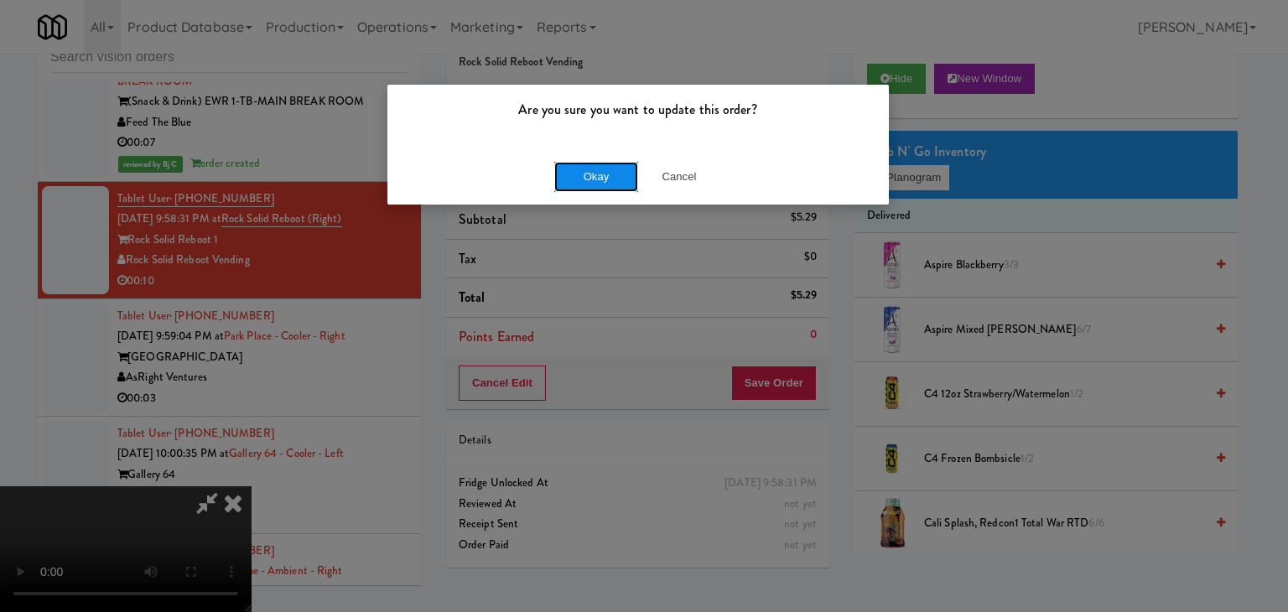
click at [585, 174] on button "Okay" at bounding box center [596, 177] width 84 height 30
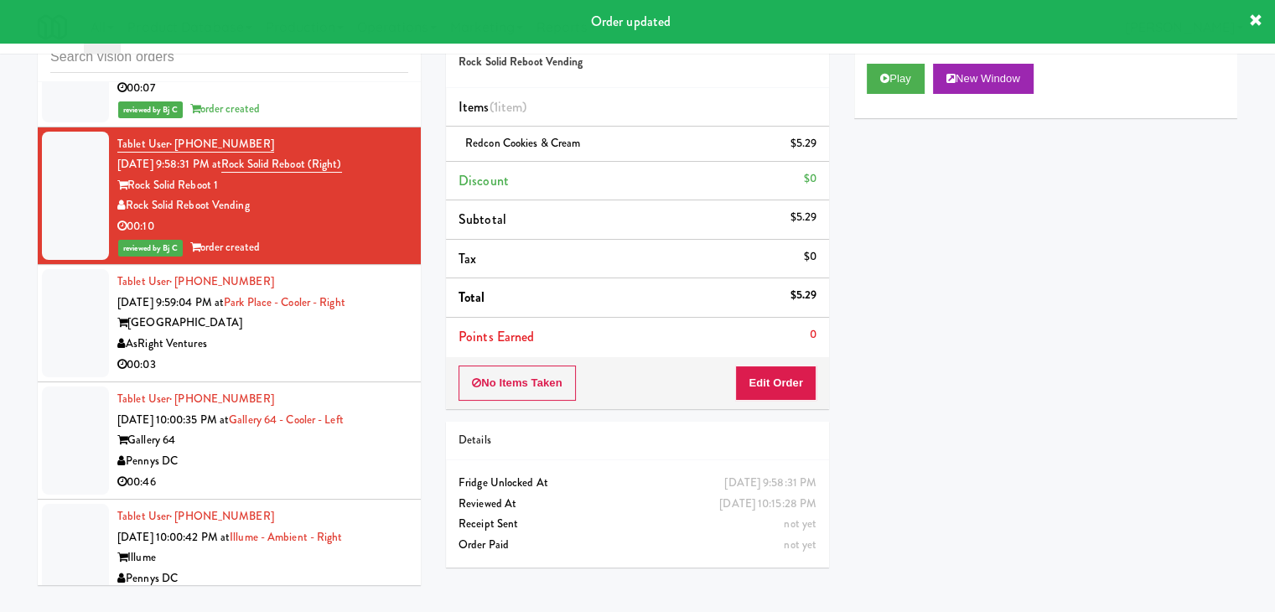
scroll to position [11091, 0]
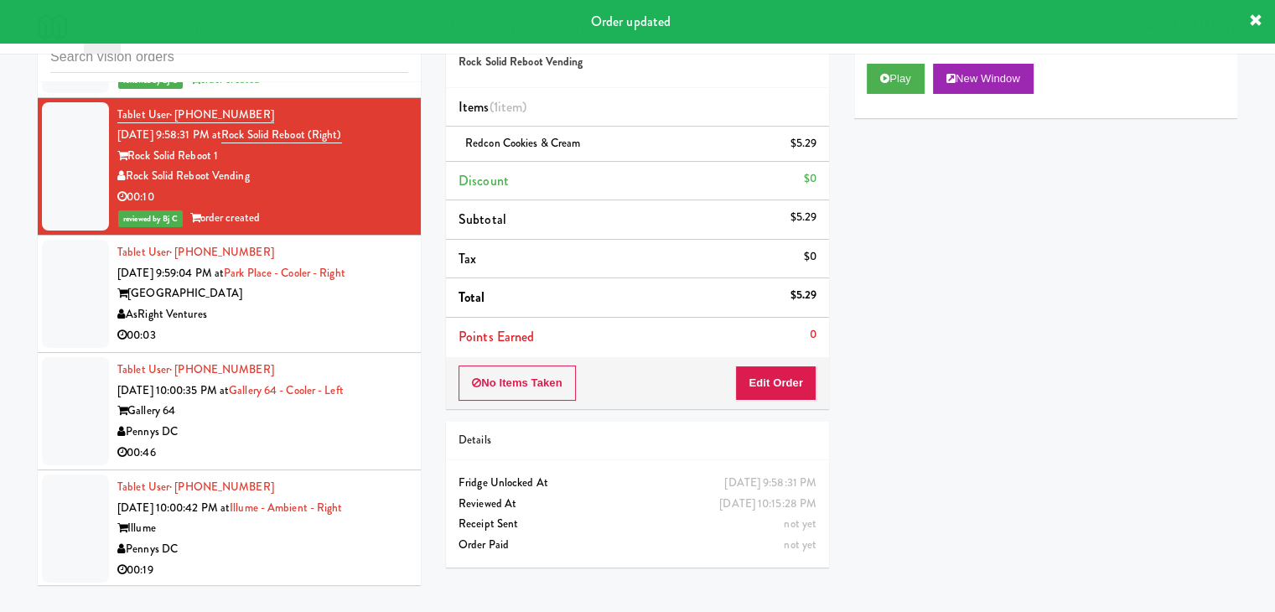
click at [312, 325] on div "00:03" at bounding box center [262, 335] width 291 height 21
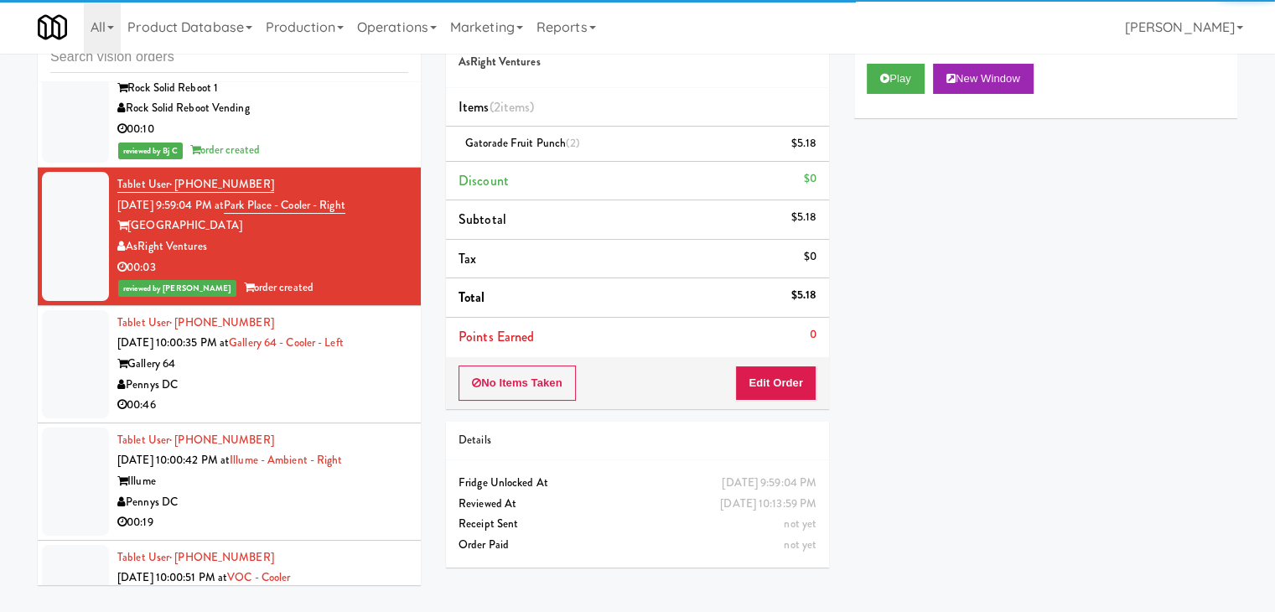
scroll to position [11259, 0]
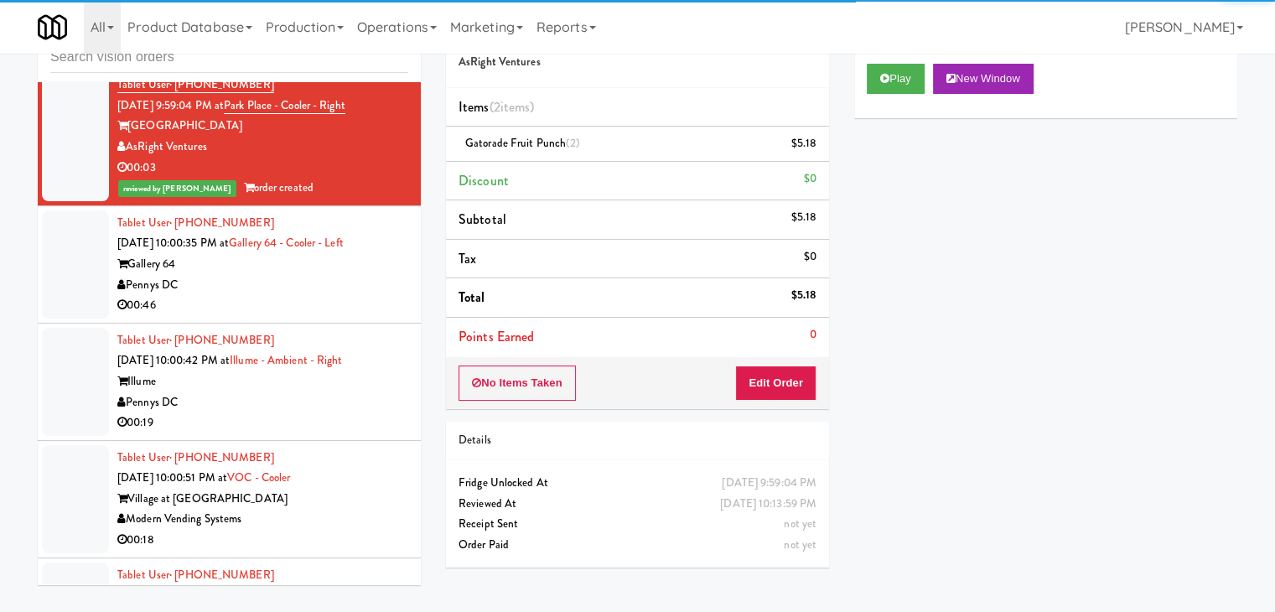
click at [274, 295] on div "00:46" at bounding box center [262, 305] width 291 height 21
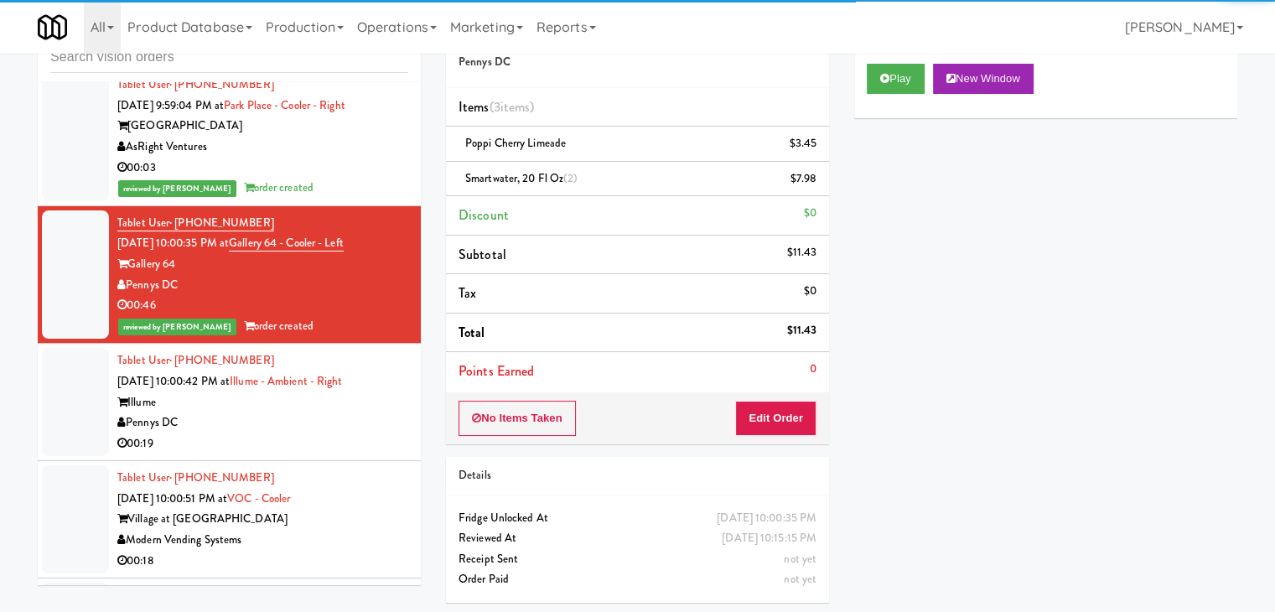
click at [279, 412] on div "Pennys DC" at bounding box center [262, 422] width 291 height 21
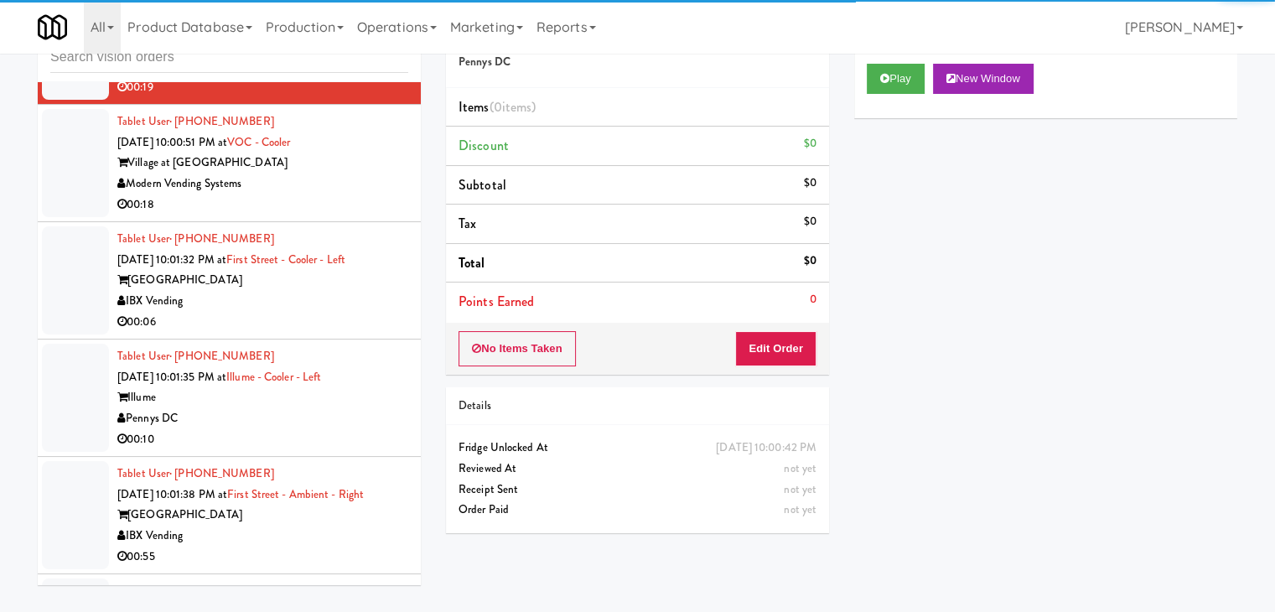
scroll to position [11510, 0]
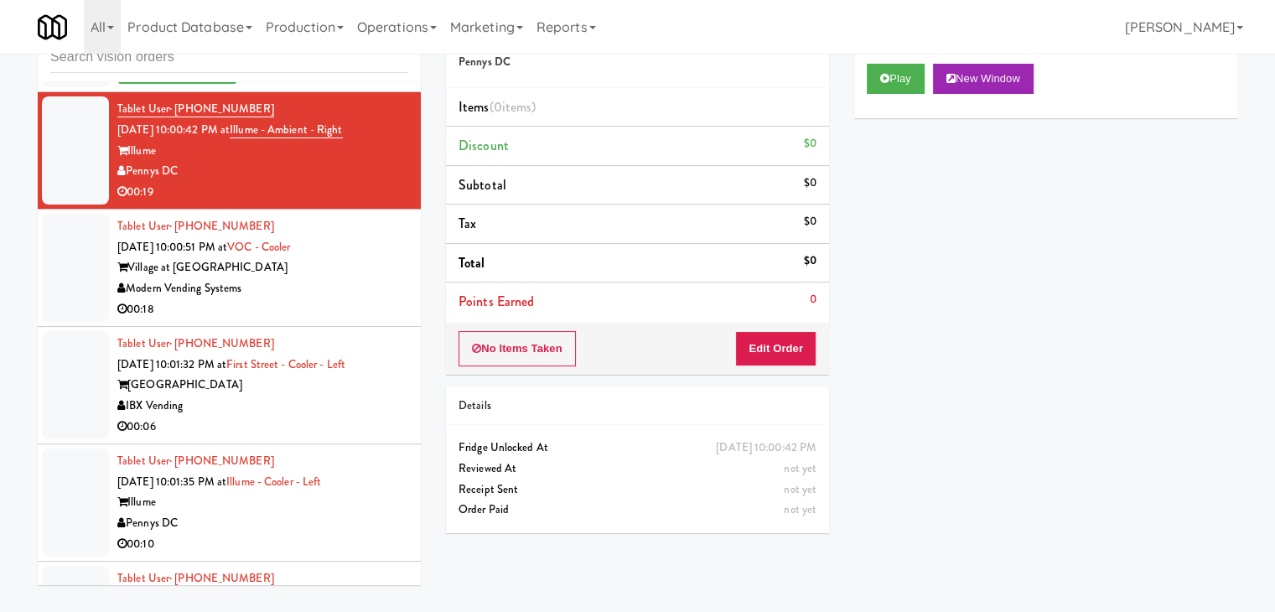
click at [305, 278] on div "Modern Vending Systems" at bounding box center [262, 288] width 291 height 21
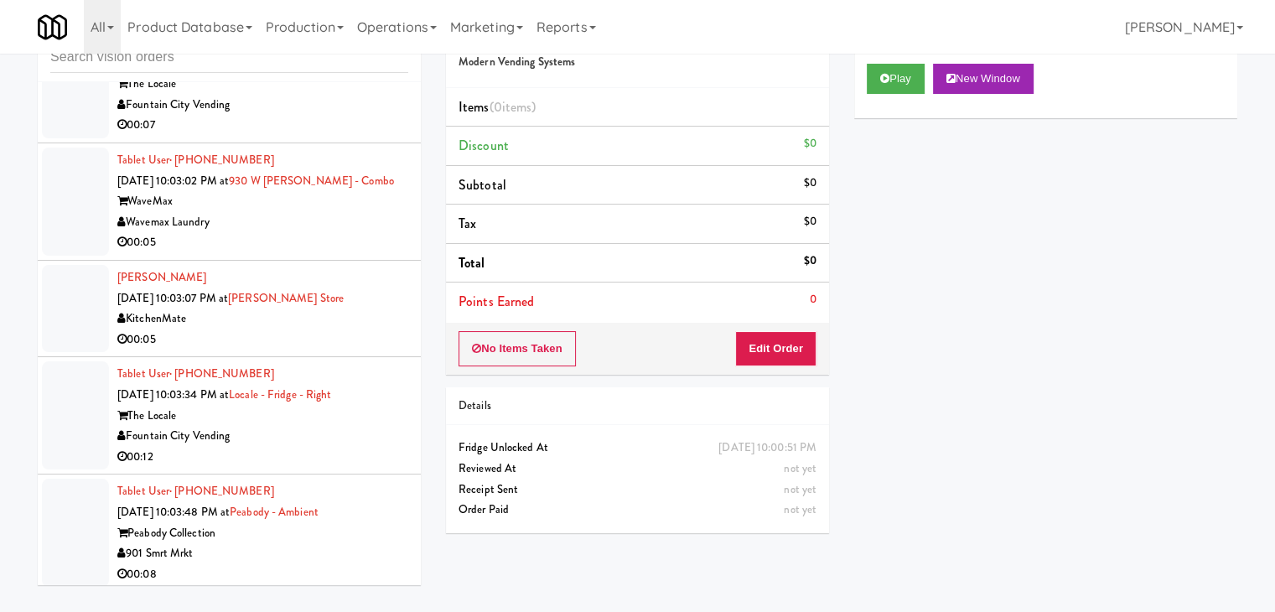
scroll to position [12516, 0]
click at [309, 231] on div "00:05" at bounding box center [262, 241] width 291 height 21
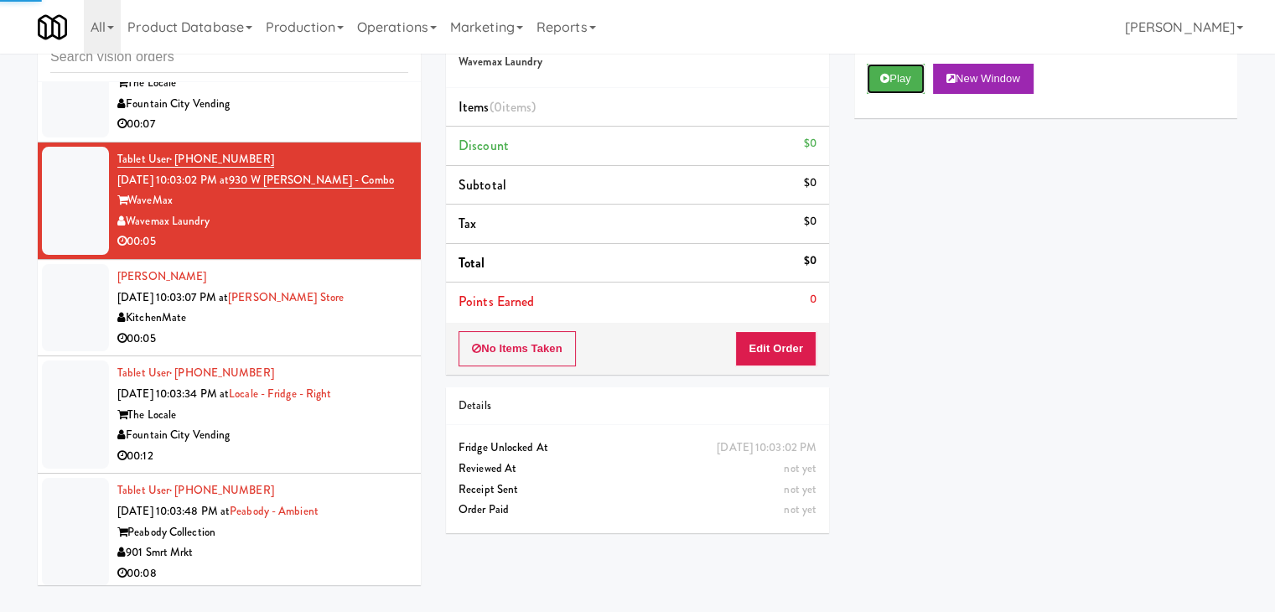
drag, startPoint x: 910, startPoint y: 86, endPoint x: 899, endPoint y: 137, distance: 52.3
click at [910, 85] on button "Play" at bounding box center [896, 79] width 58 height 30
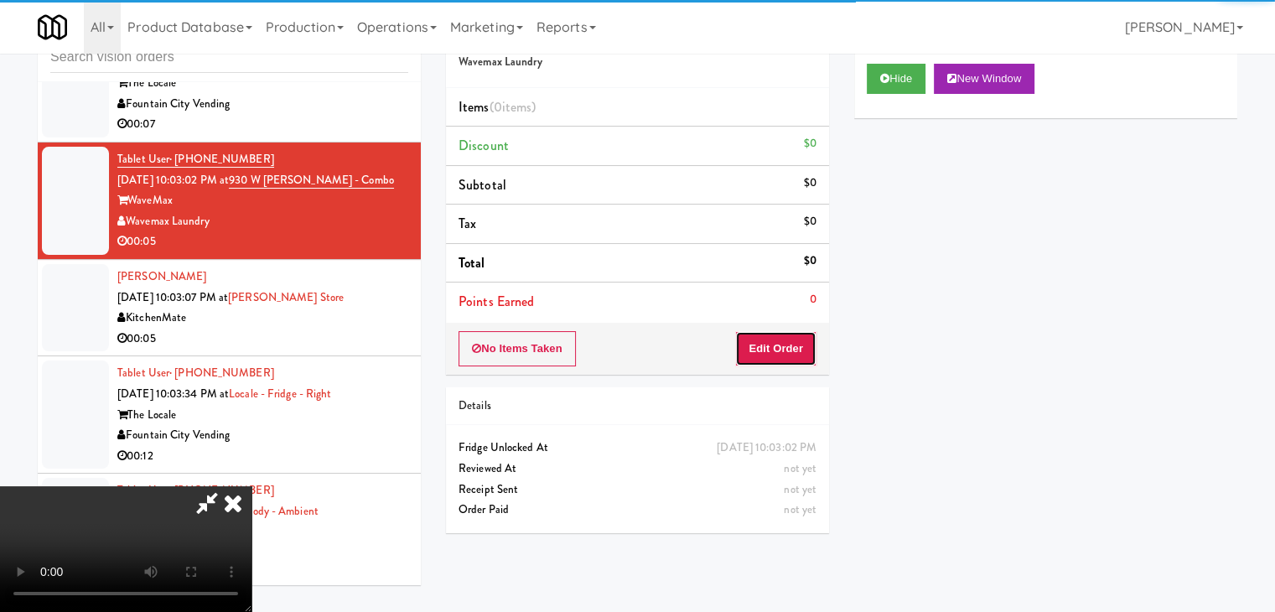
click at [783, 350] on button "Edit Order" at bounding box center [775, 348] width 81 height 35
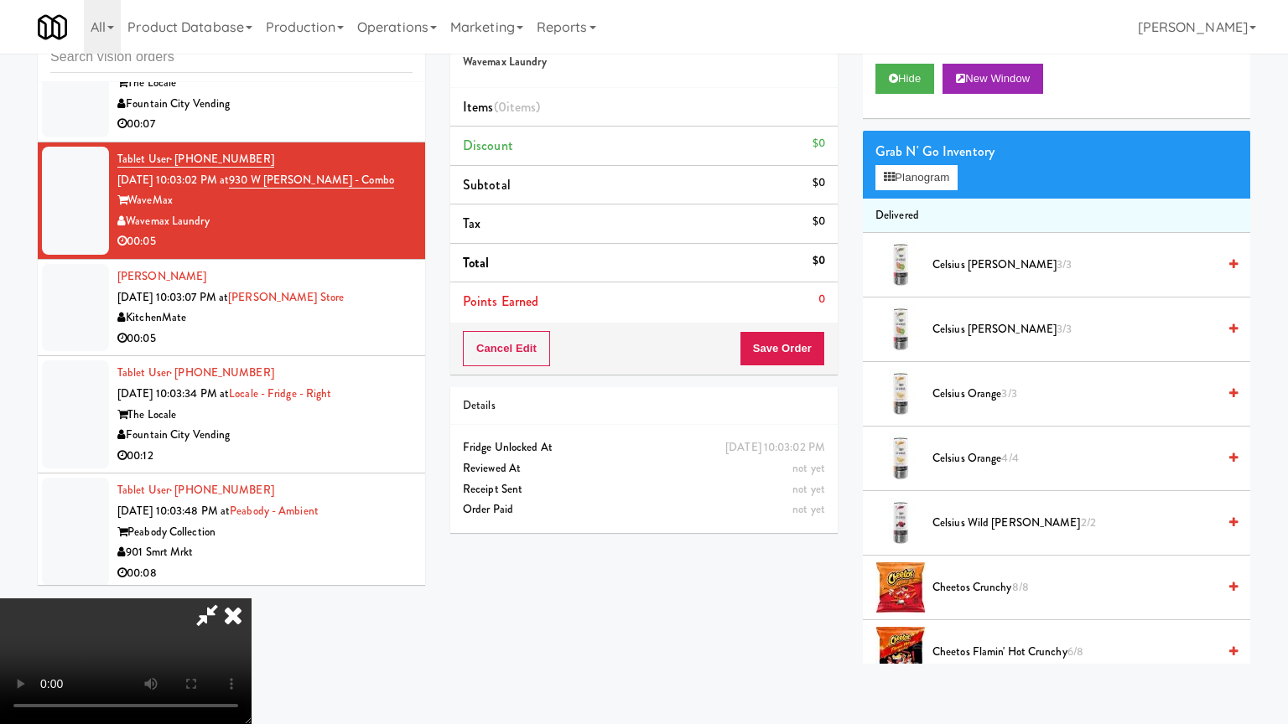
click at [251, 582] on video at bounding box center [125, 662] width 251 height 126
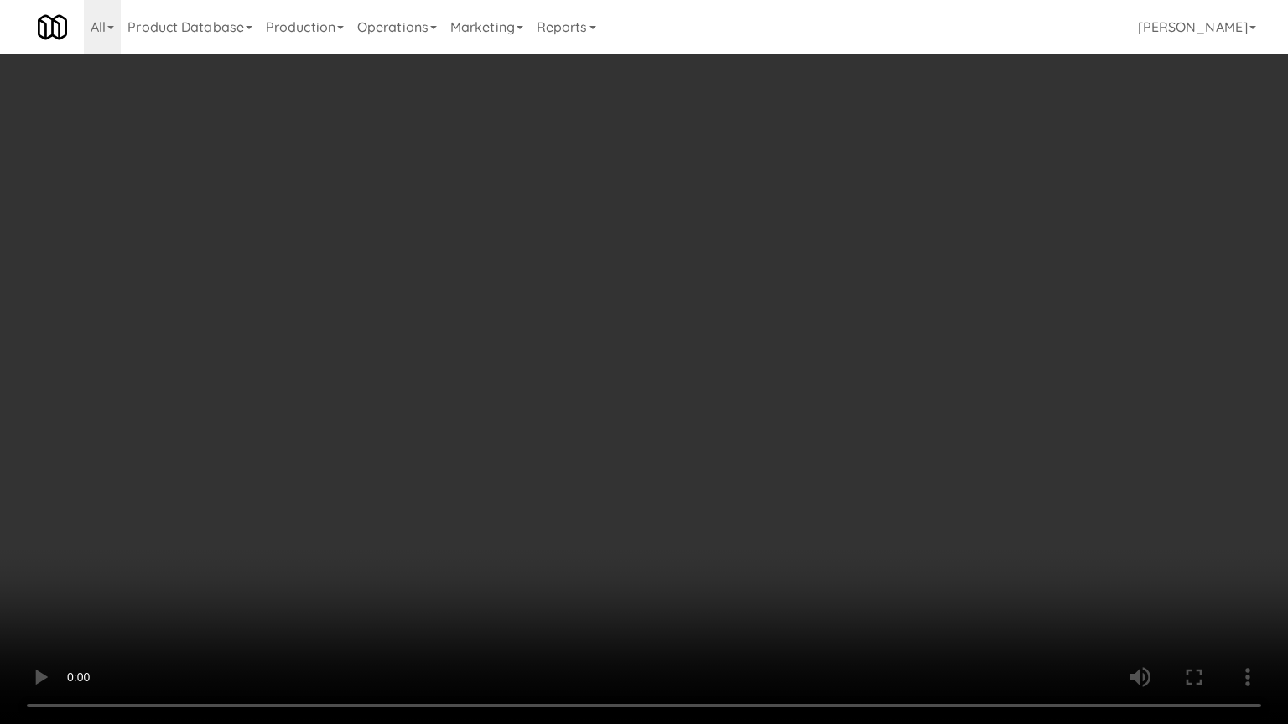
drag, startPoint x: 735, startPoint y: 539, endPoint x: 800, endPoint y: 347, distance: 202.5
click at [736, 536] on video at bounding box center [644, 362] width 1288 height 724
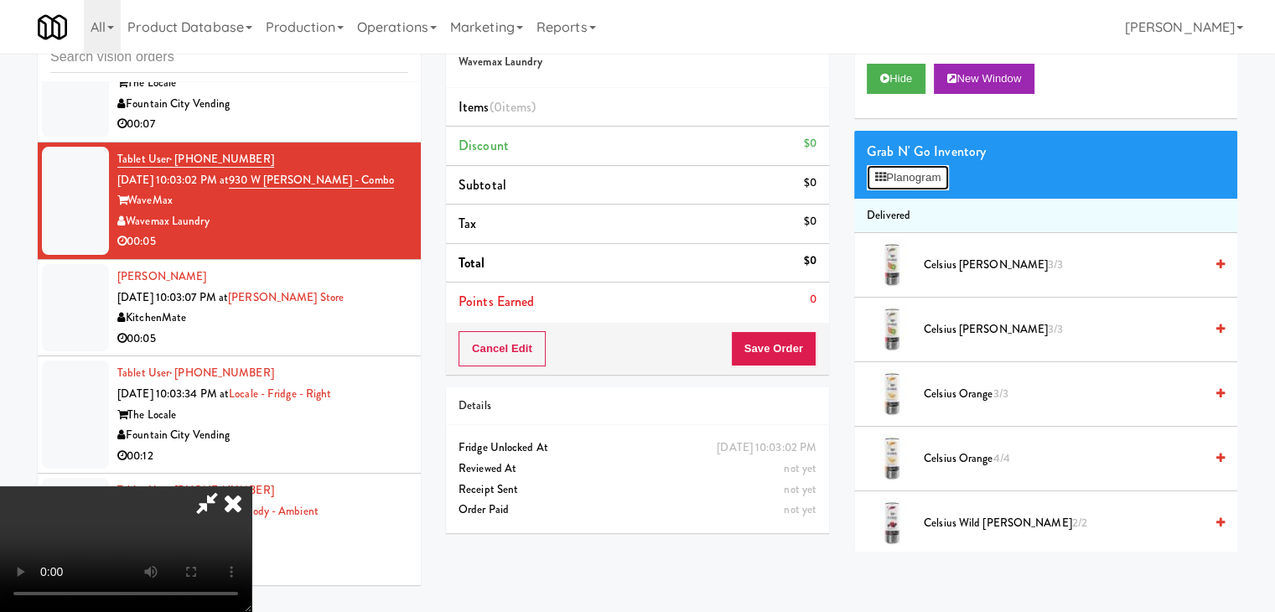
click at [916, 180] on button "Planogram" at bounding box center [908, 177] width 82 height 25
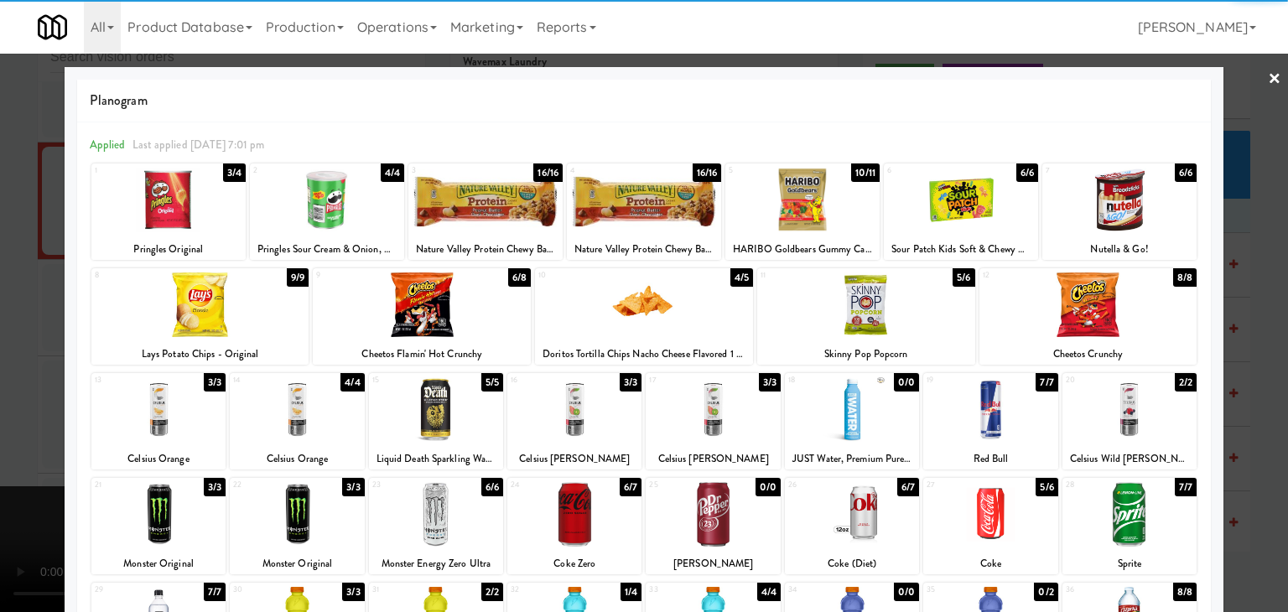
click at [1140, 396] on div at bounding box center [1129, 409] width 134 height 65
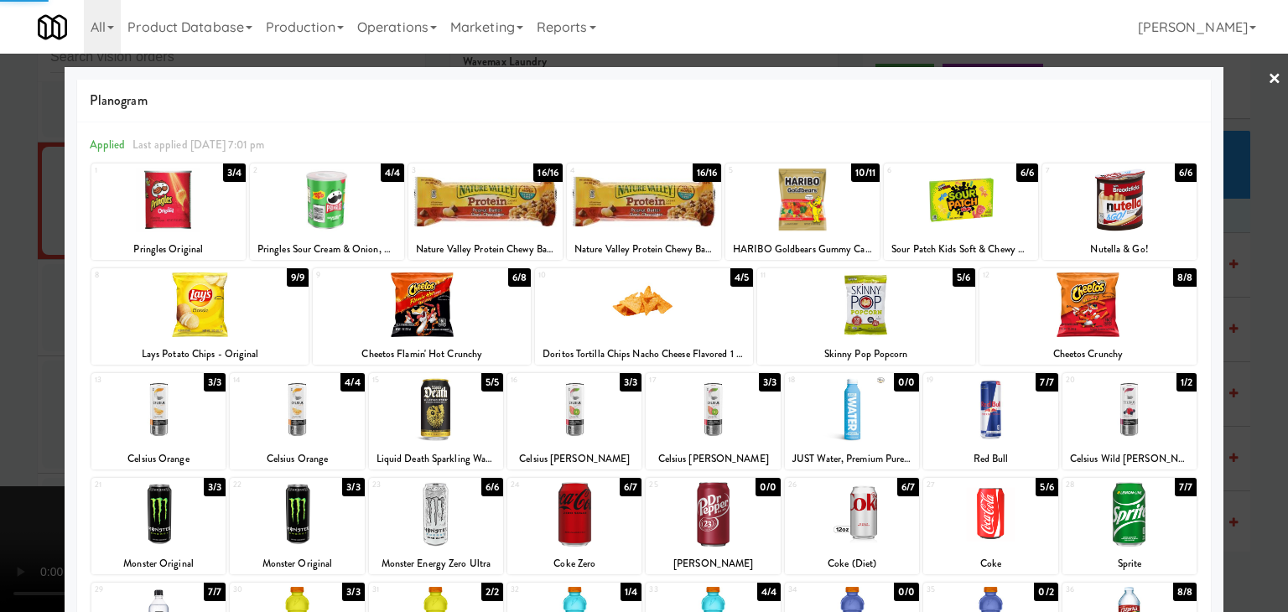
click at [1252, 384] on div at bounding box center [644, 306] width 1288 height 612
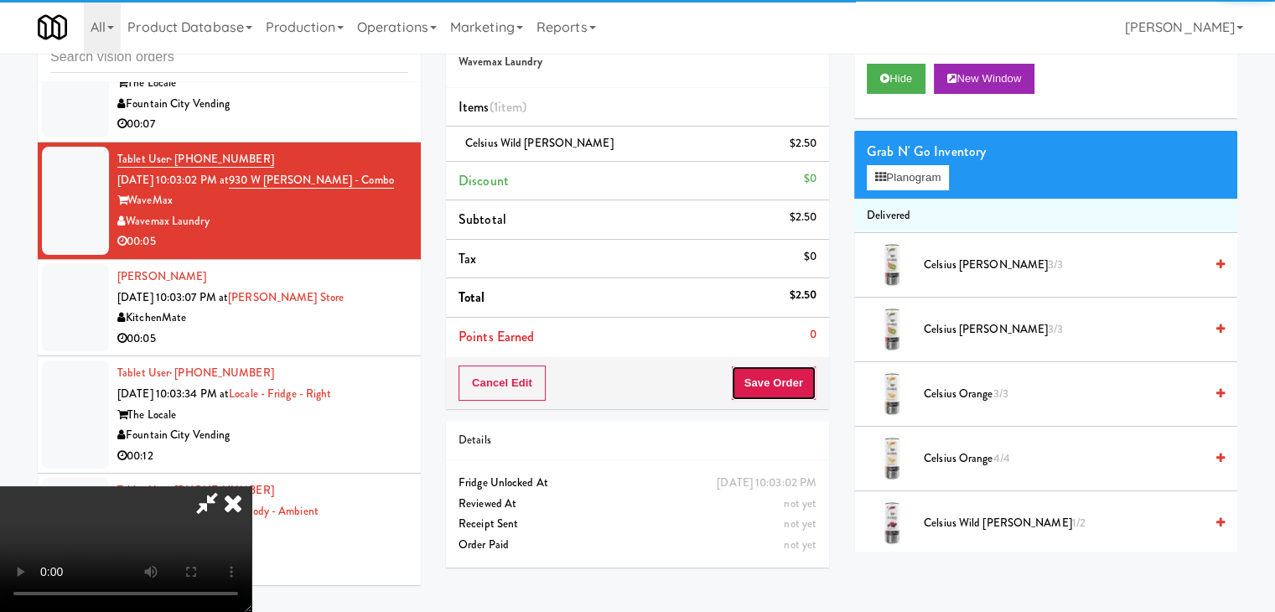
click at [808, 375] on button "Save Order" at bounding box center [774, 382] width 86 height 35
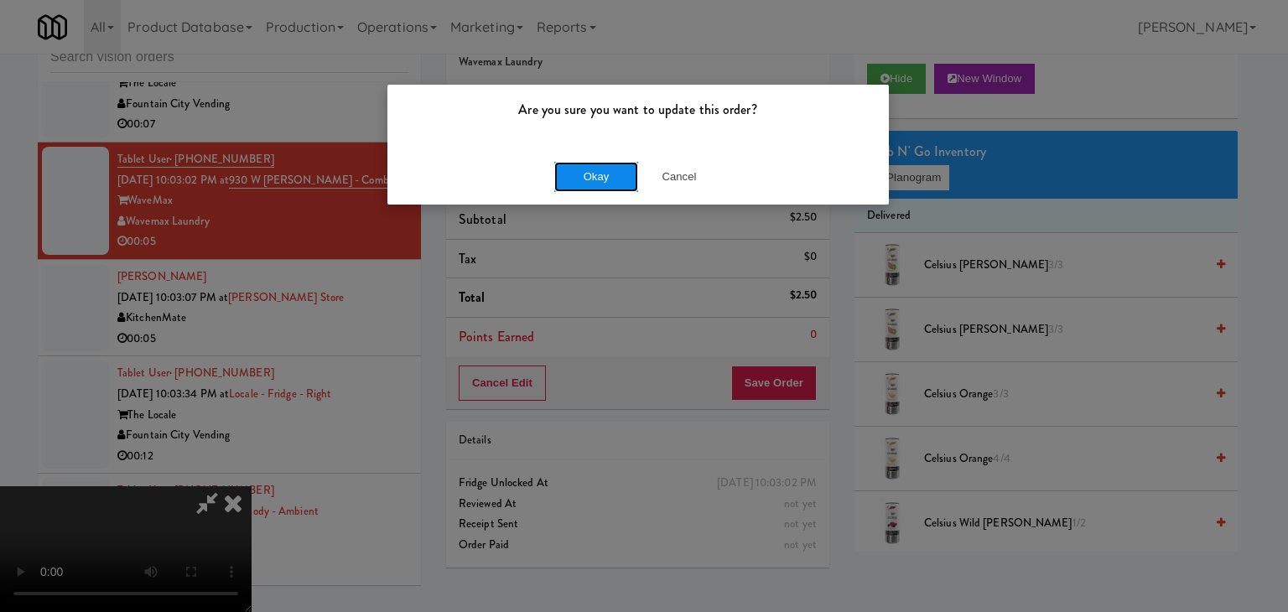
click at [581, 175] on button "Okay" at bounding box center [596, 177] width 84 height 30
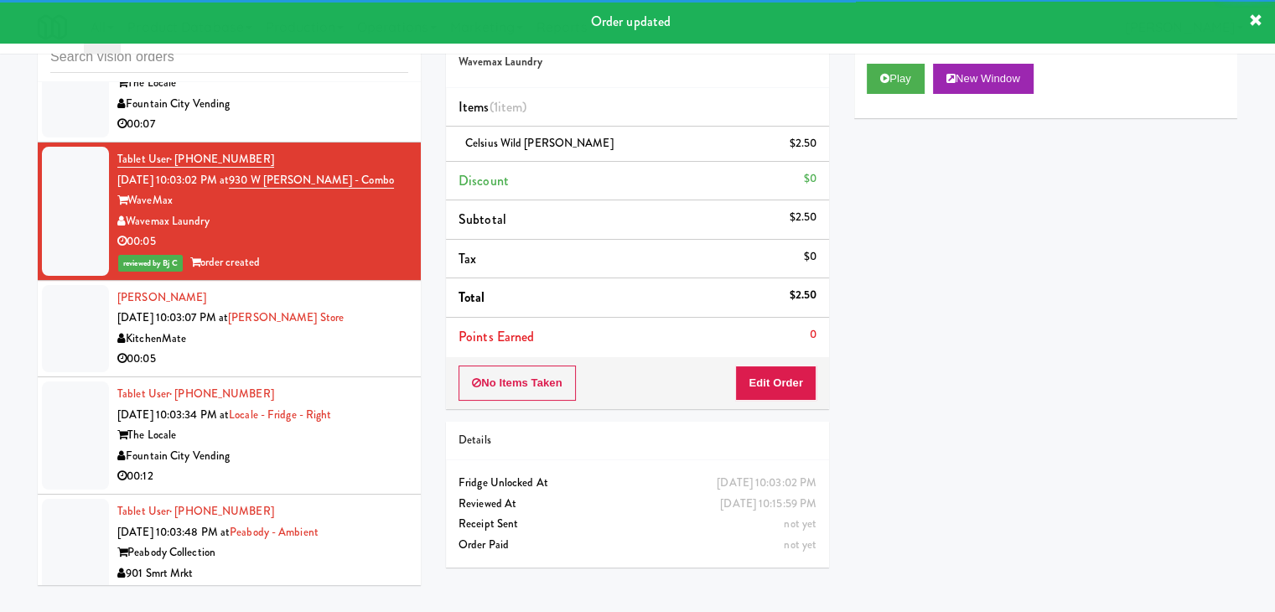
click at [365, 329] on div "KitchenMate" at bounding box center [262, 339] width 291 height 21
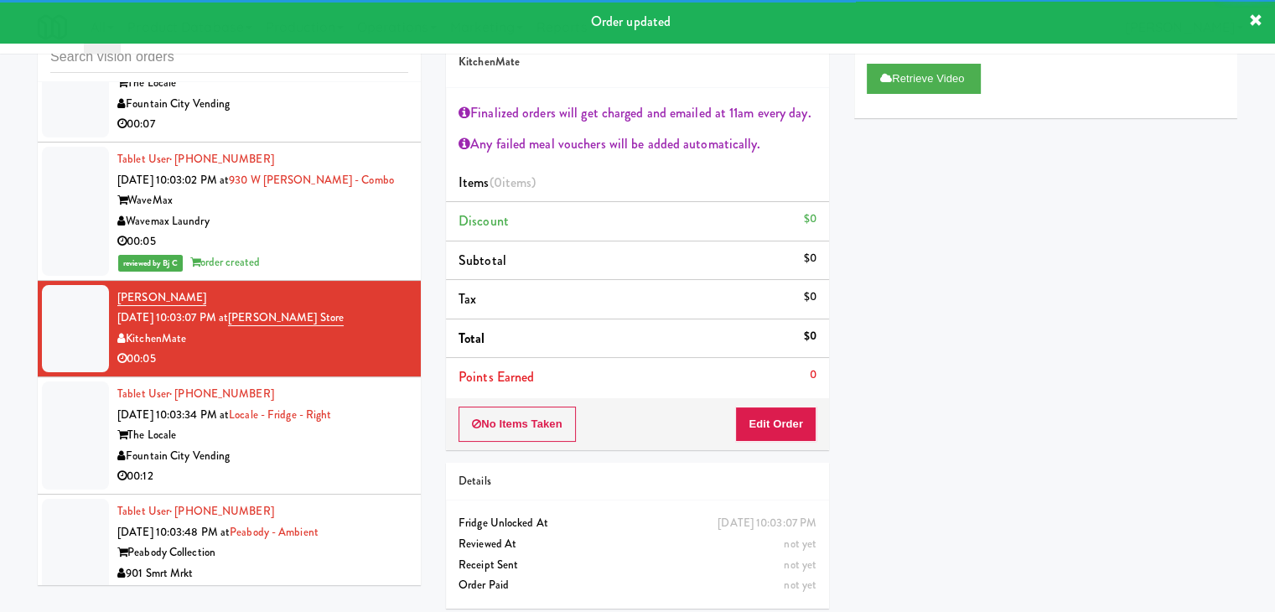
click at [319, 466] on div "00:12" at bounding box center [262, 476] width 291 height 21
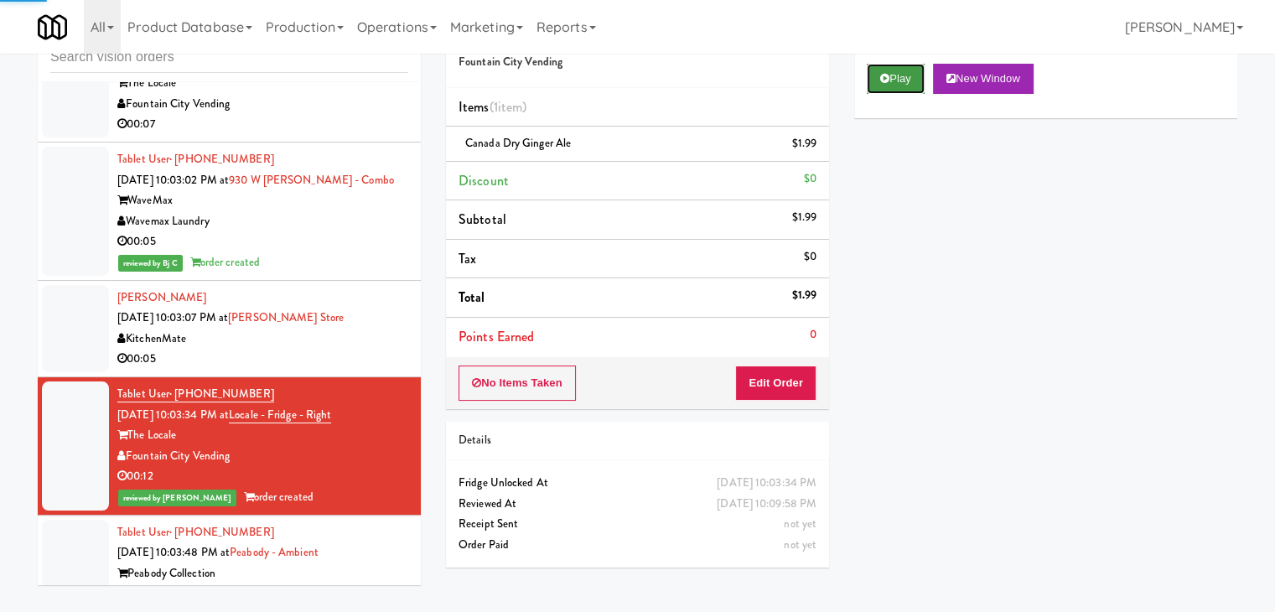
click at [901, 75] on button "Play" at bounding box center [896, 79] width 58 height 30
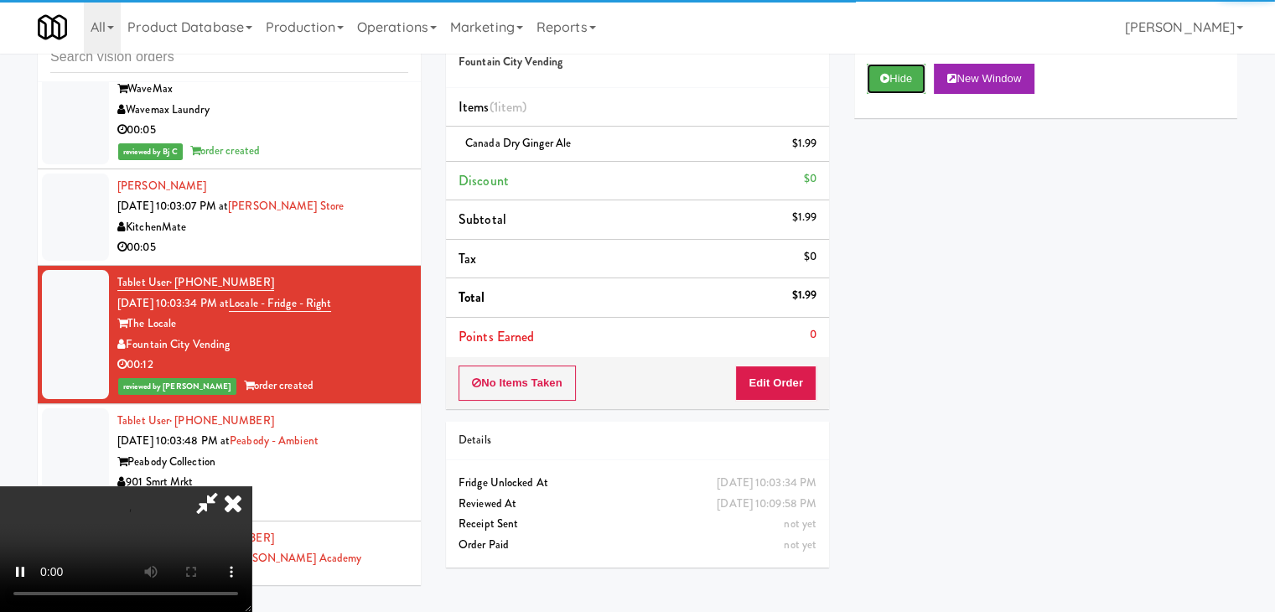
scroll to position [12767, 0]
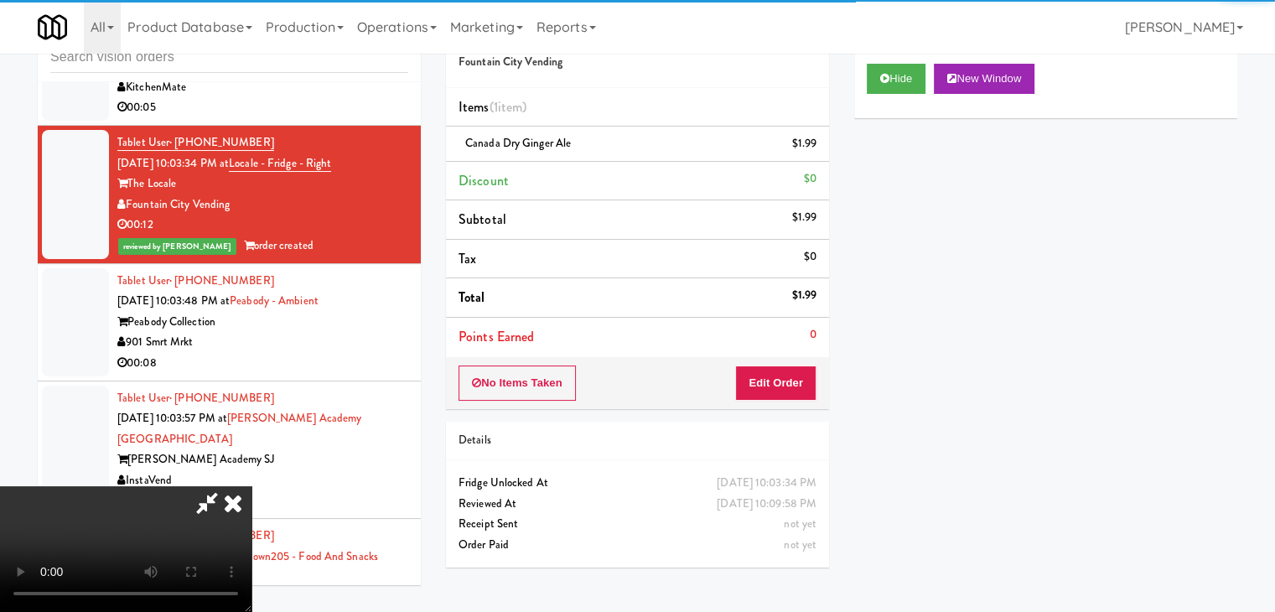
click at [365, 353] on div "00:08" at bounding box center [262, 363] width 291 height 21
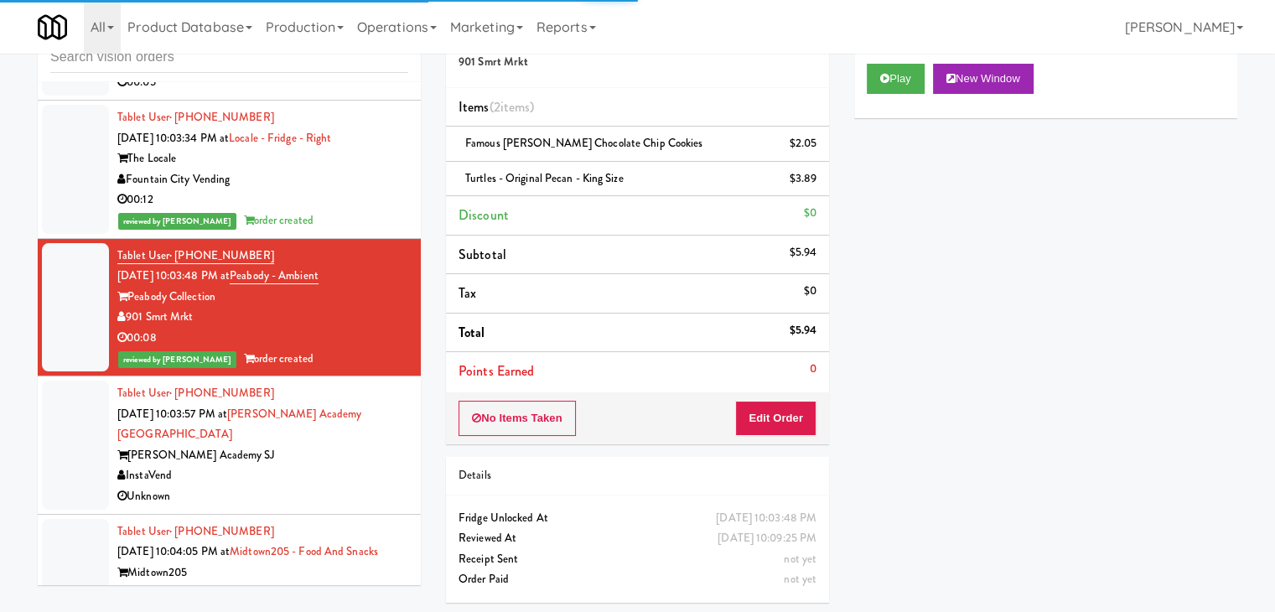
scroll to position [12807, 0]
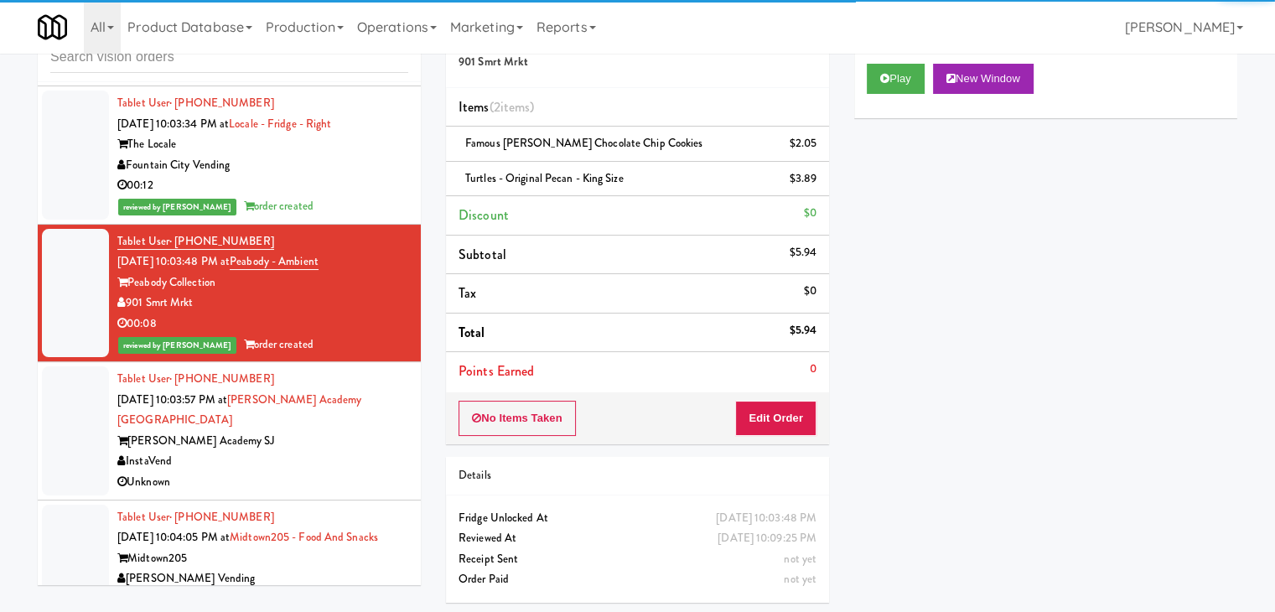
click at [339, 451] on div "InstaVend" at bounding box center [262, 461] width 291 height 21
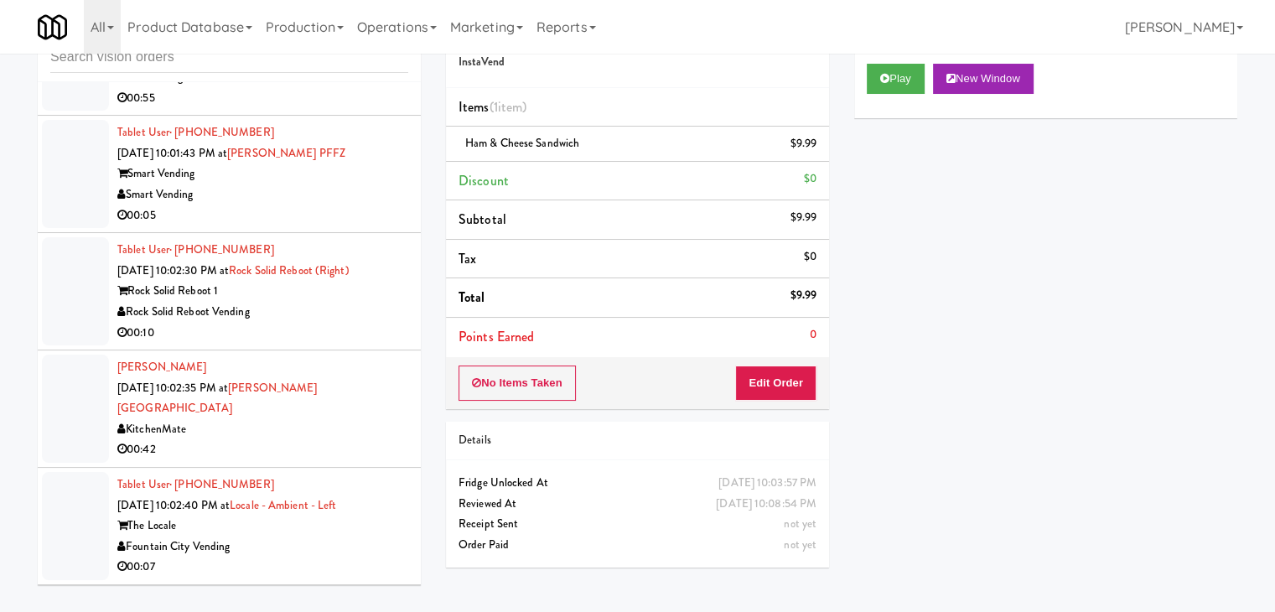
scroll to position [11990, 0]
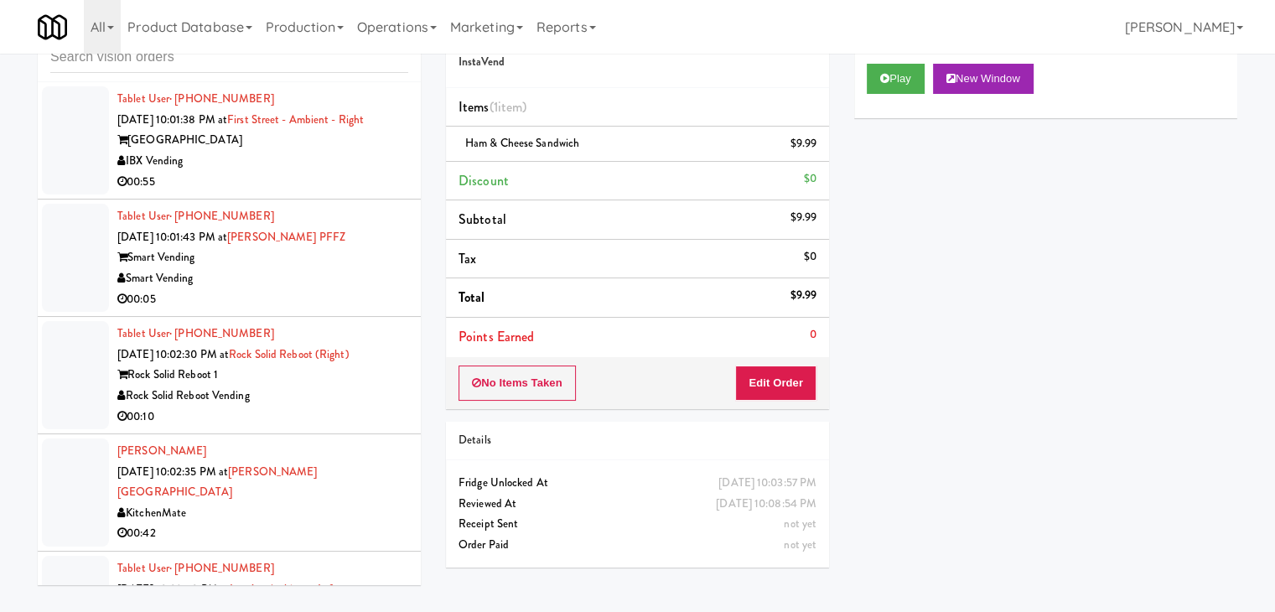
click at [356, 386] on div "Rock Solid Reboot Vending" at bounding box center [262, 396] width 291 height 21
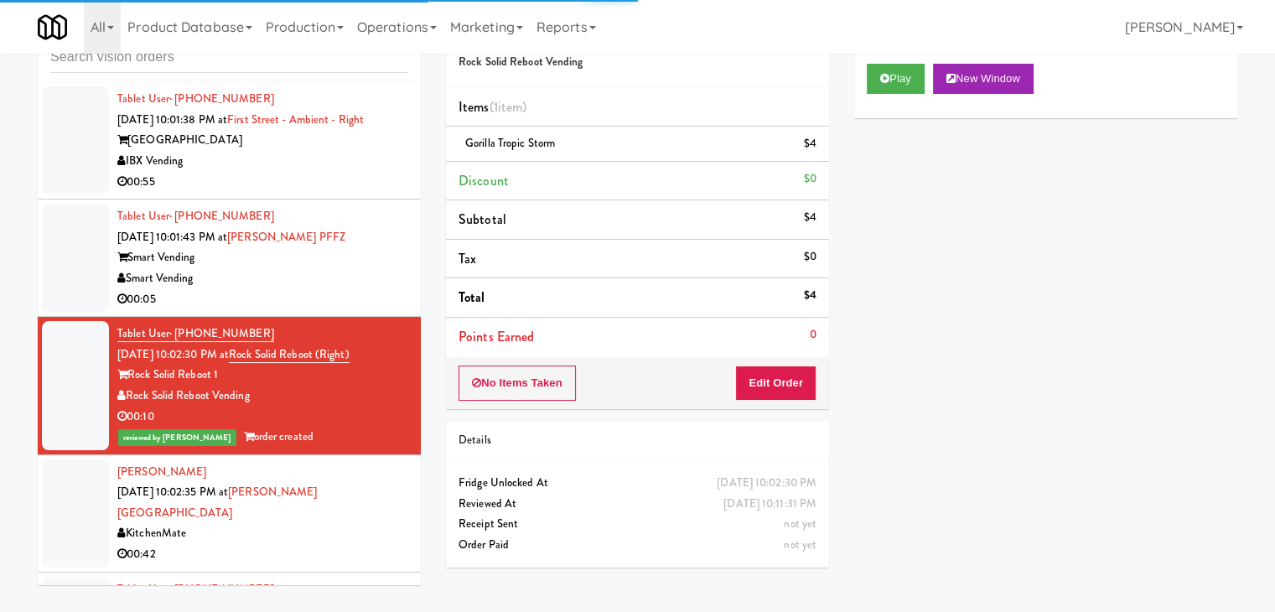
click at [363, 247] on div "Smart Vending" at bounding box center [262, 257] width 291 height 21
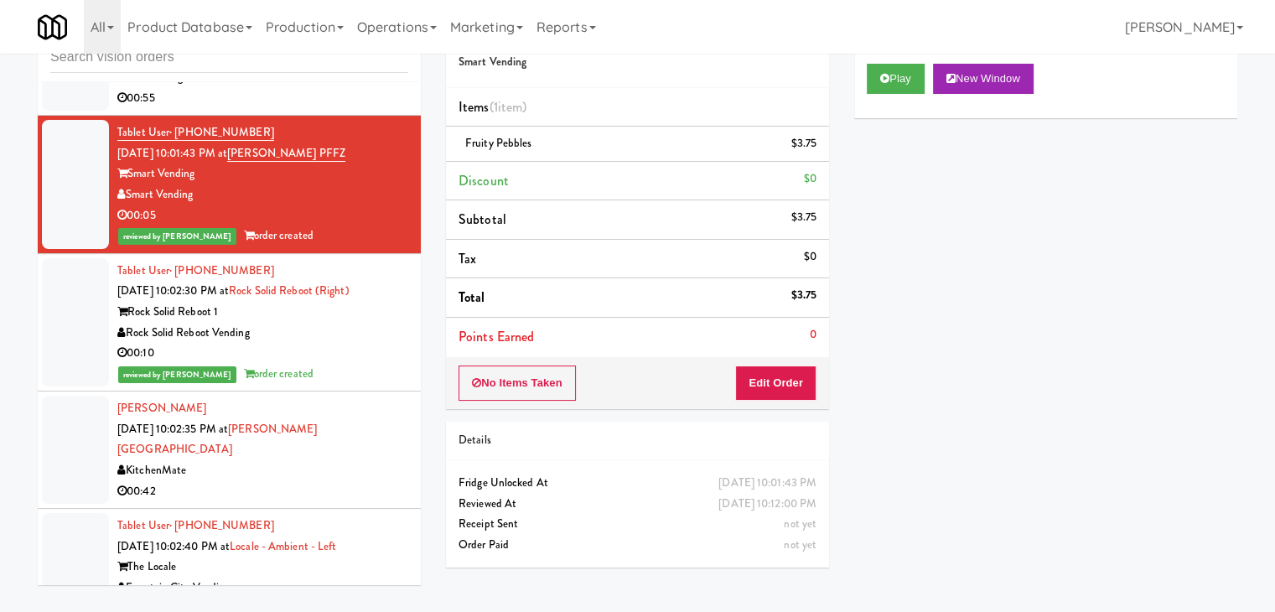
scroll to position [12325, 0]
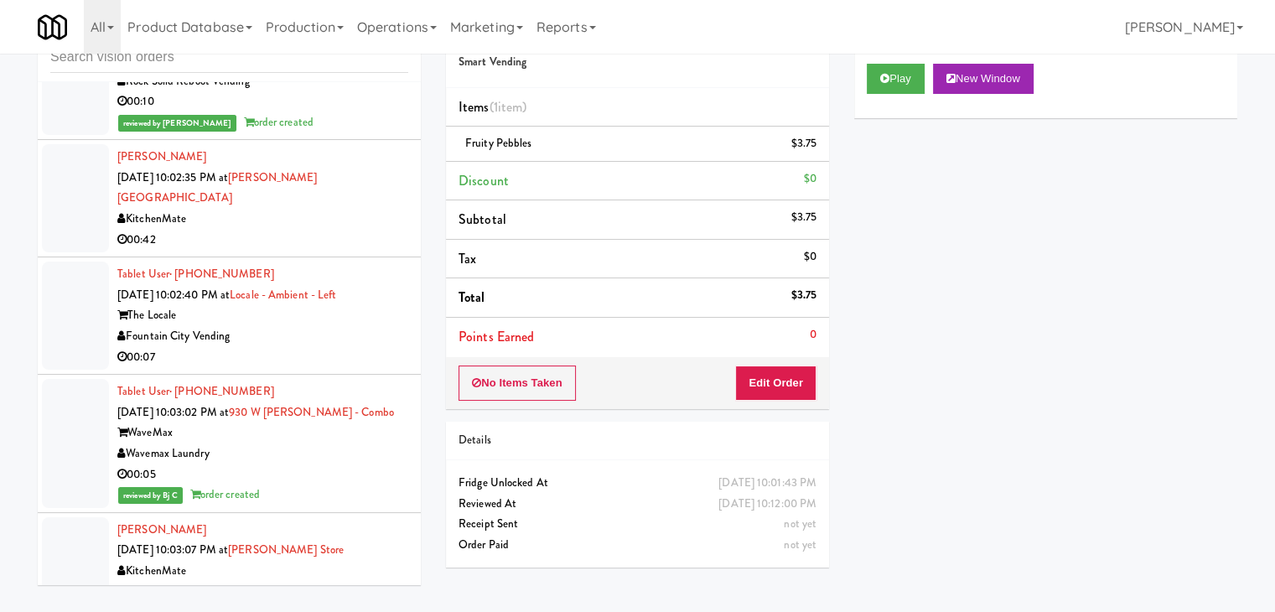
click at [365, 326] on div "Fountain City Vending" at bounding box center [262, 336] width 291 height 21
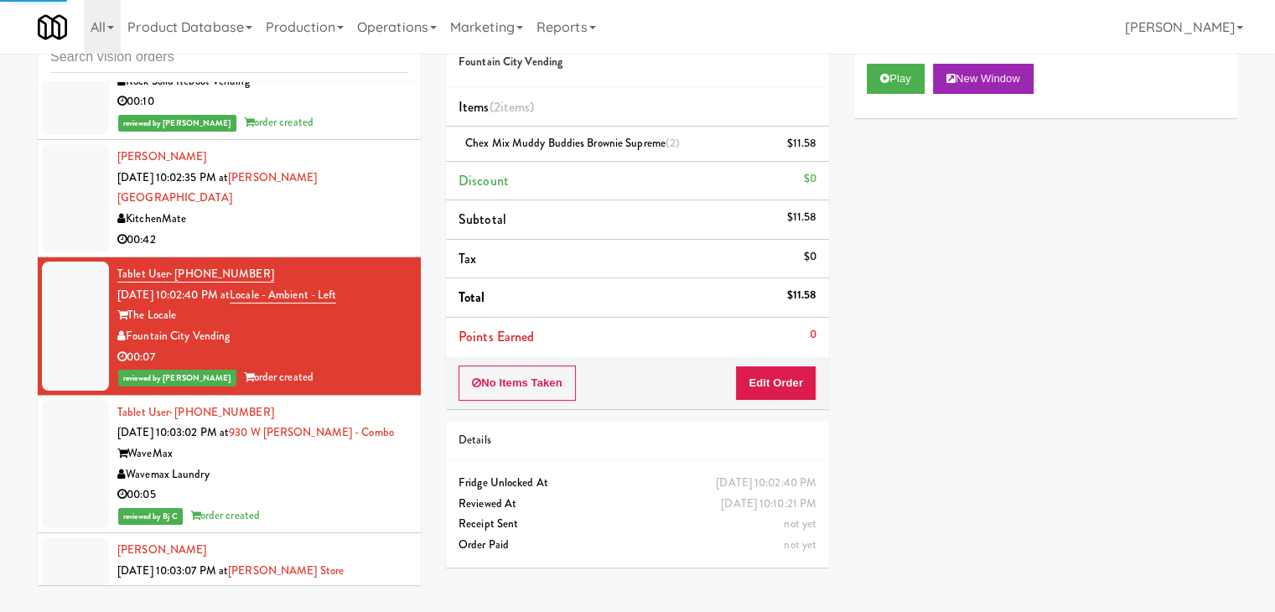
click at [373, 209] on div "KitchenMate" at bounding box center [262, 219] width 291 height 21
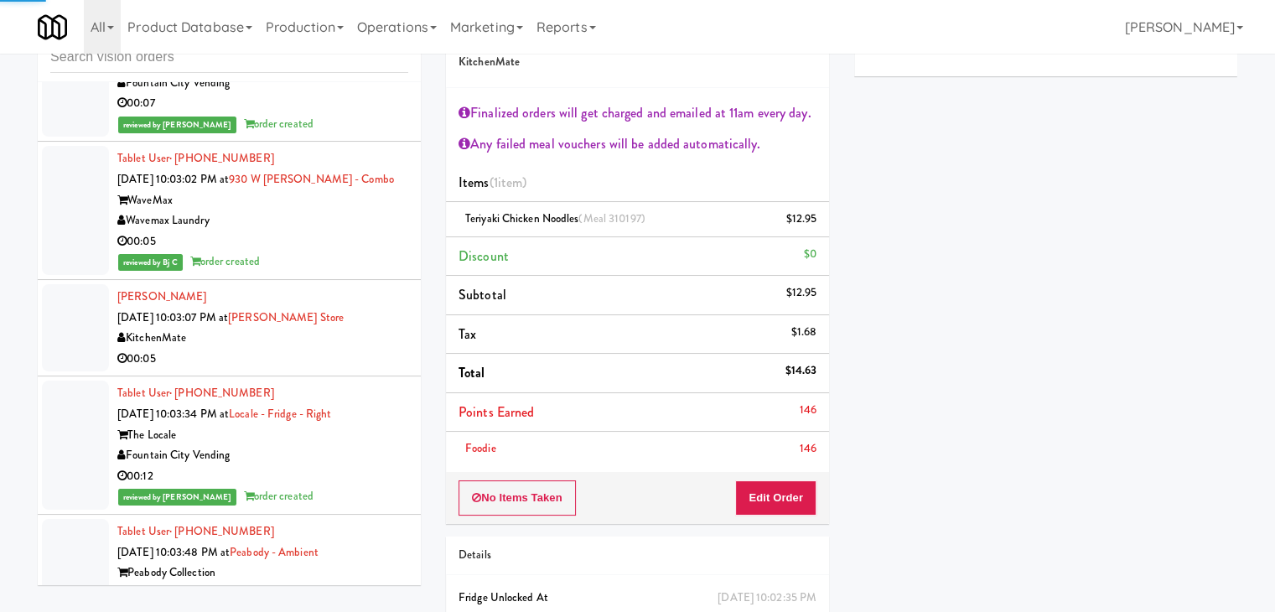
scroll to position [12660, 0]
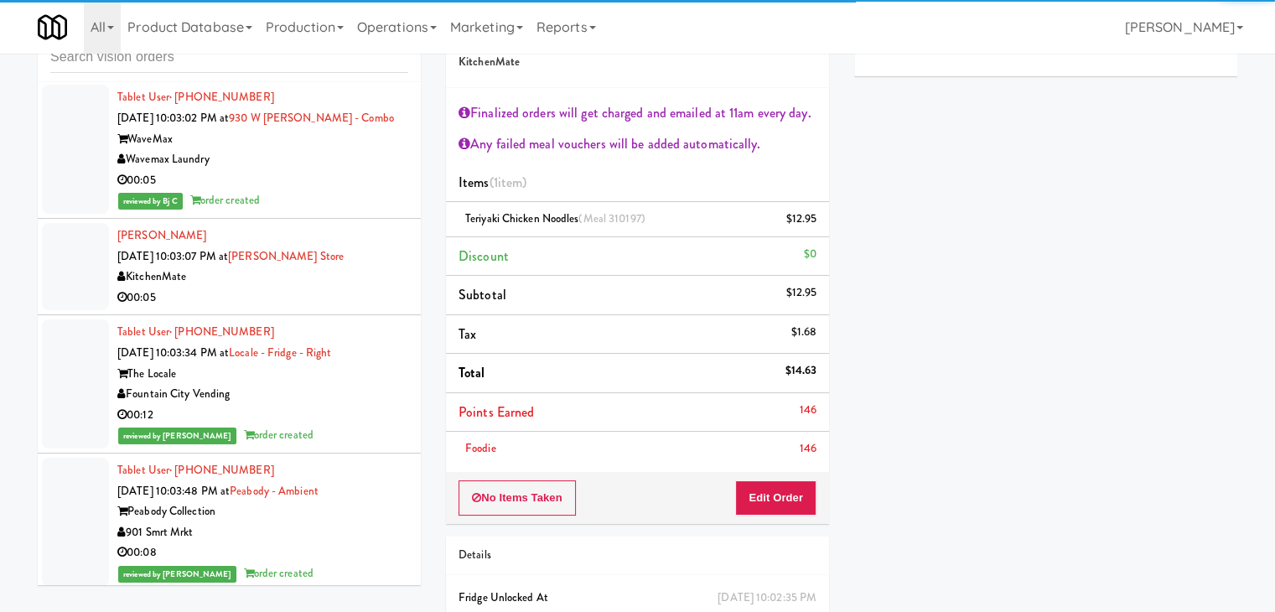
click at [379, 288] on div "00:05" at bounding box center [262, 298] width 291 height 21
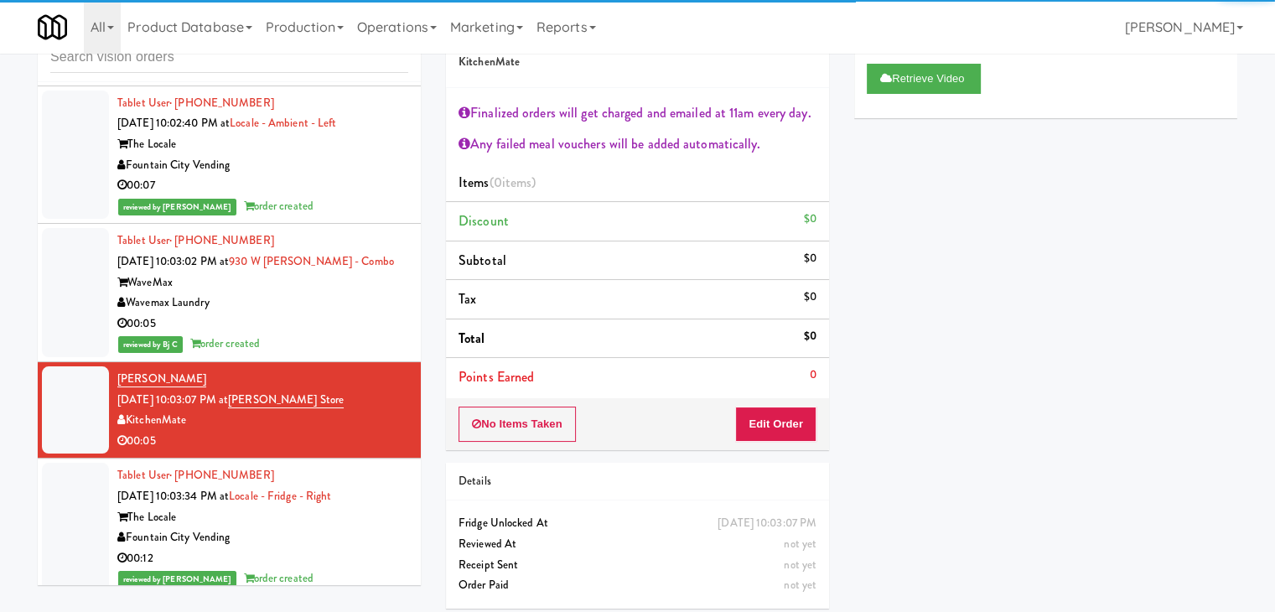
scroll to position [12409, 0]
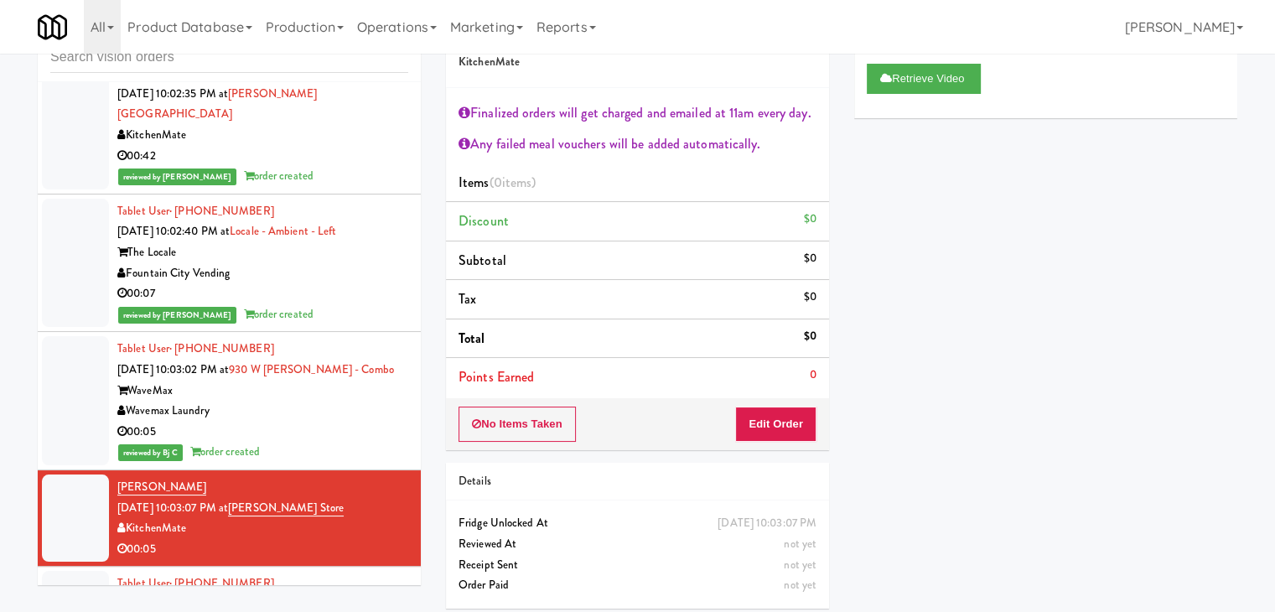
click at [369, 401] on div "Wavemax Laundry" at bounding box center [262, 411] width 291 height 21
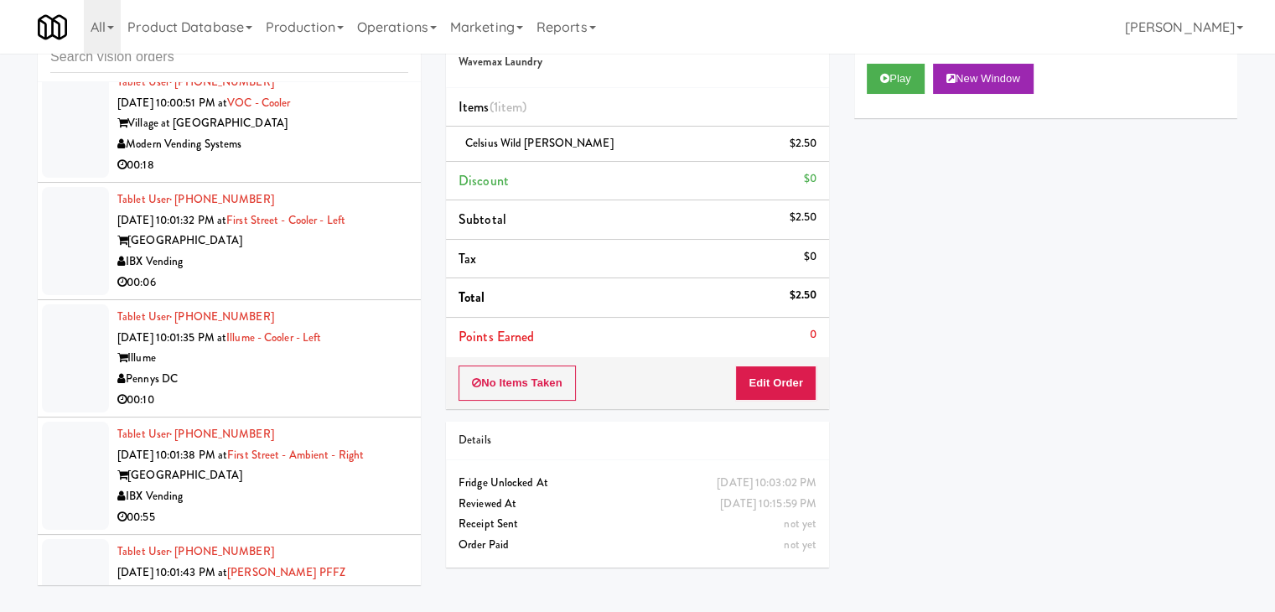
scroll to position [11319, 0]
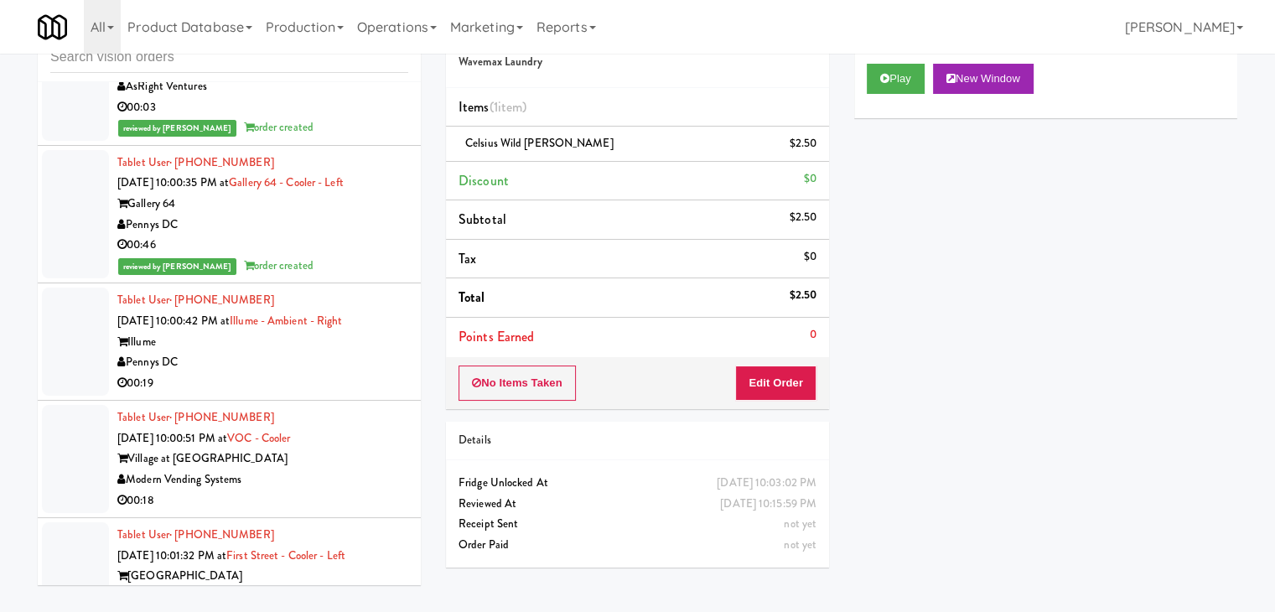
click at [338, 373] on div "00:19" at bounding box center [262, 383] width 291 height 21
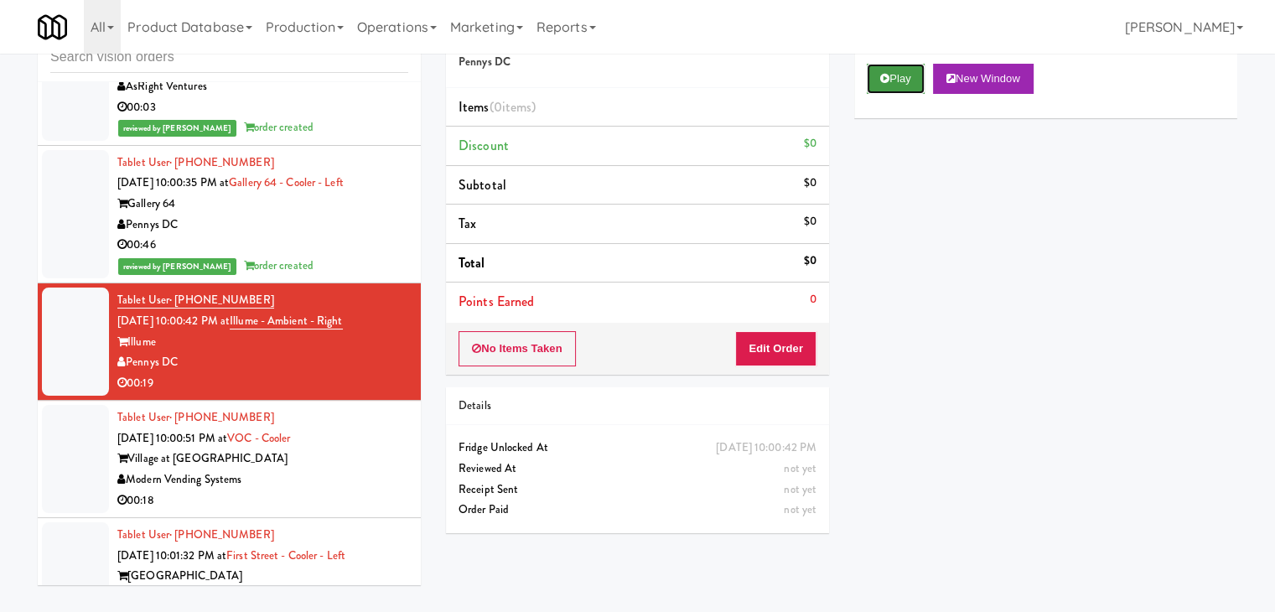
click at [907, 70] on button "Play" at bounding box center [896, 79] width 58 height 30
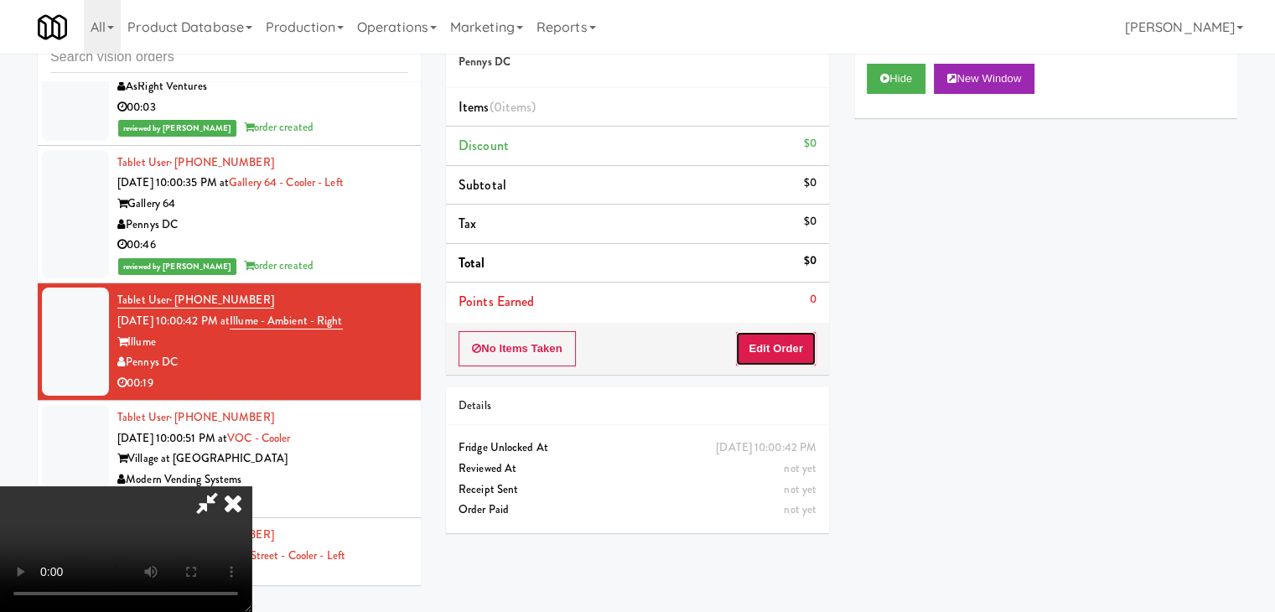
click at [766, 351] on button "Edit Order" at bounding box center [775, 348] width 81 height 35
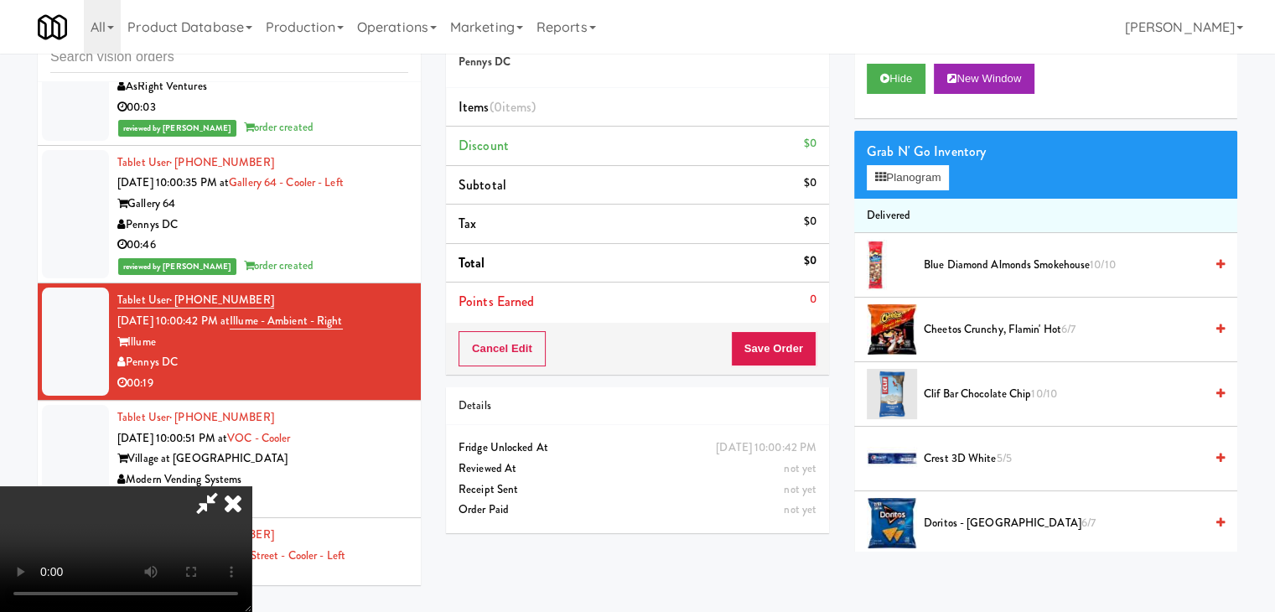
click at [251, 486] on video at bounding box center [125, 549] width 251 height 126
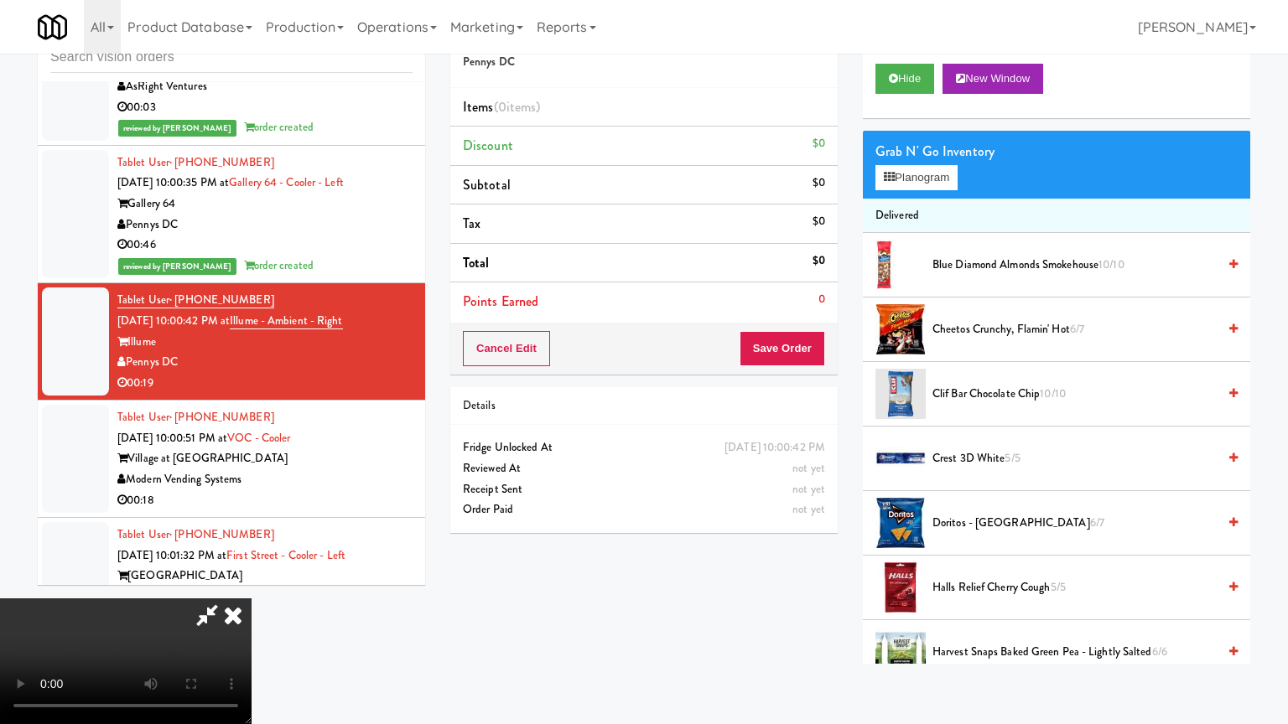
click at [251, 582] on video at bounding box center [125, 662] width 251 height 126
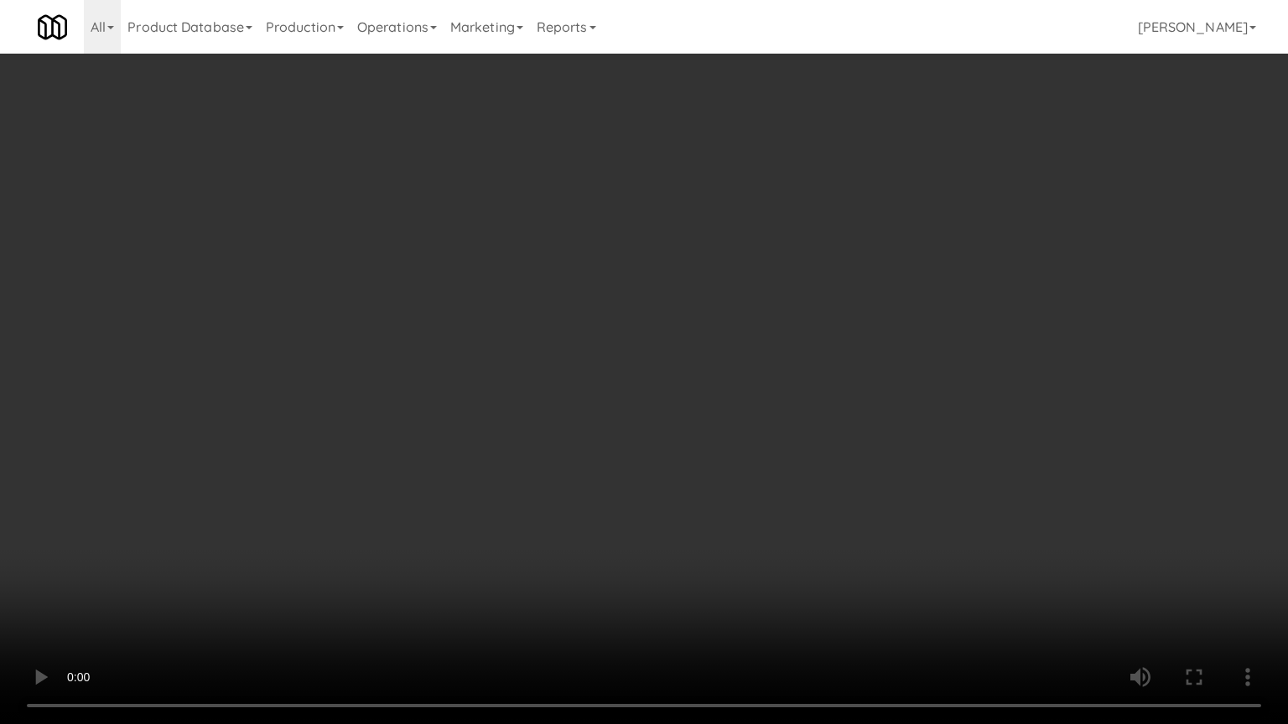
click at [594, 381] on video at bounding box center [644, 362] width 1288 height 724
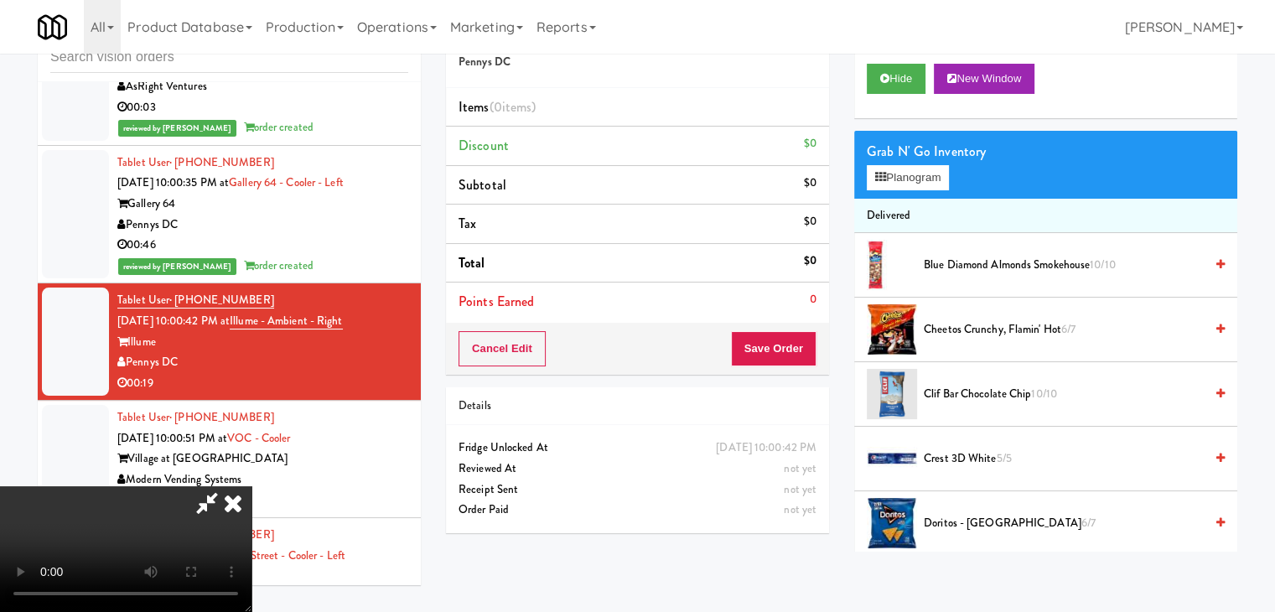
click at [932, 517] on span "Doritos - Cool Ranch 6/7" at bounding box center [1064, 523] width 280 height 21
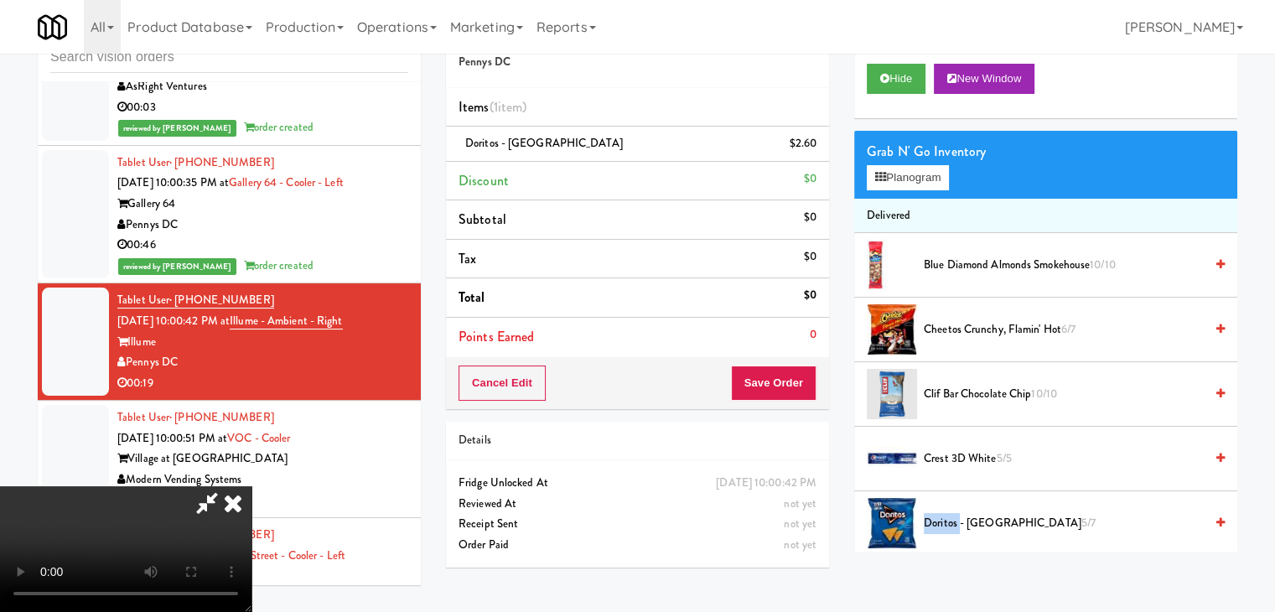
click at [932, 517] on span "Doritos - Cool Ranch 5/7" at bounding box center [1064, 523] width 280 height 21
click at [251, 486] on video at bounding box center [125, 549] width 251 height 126
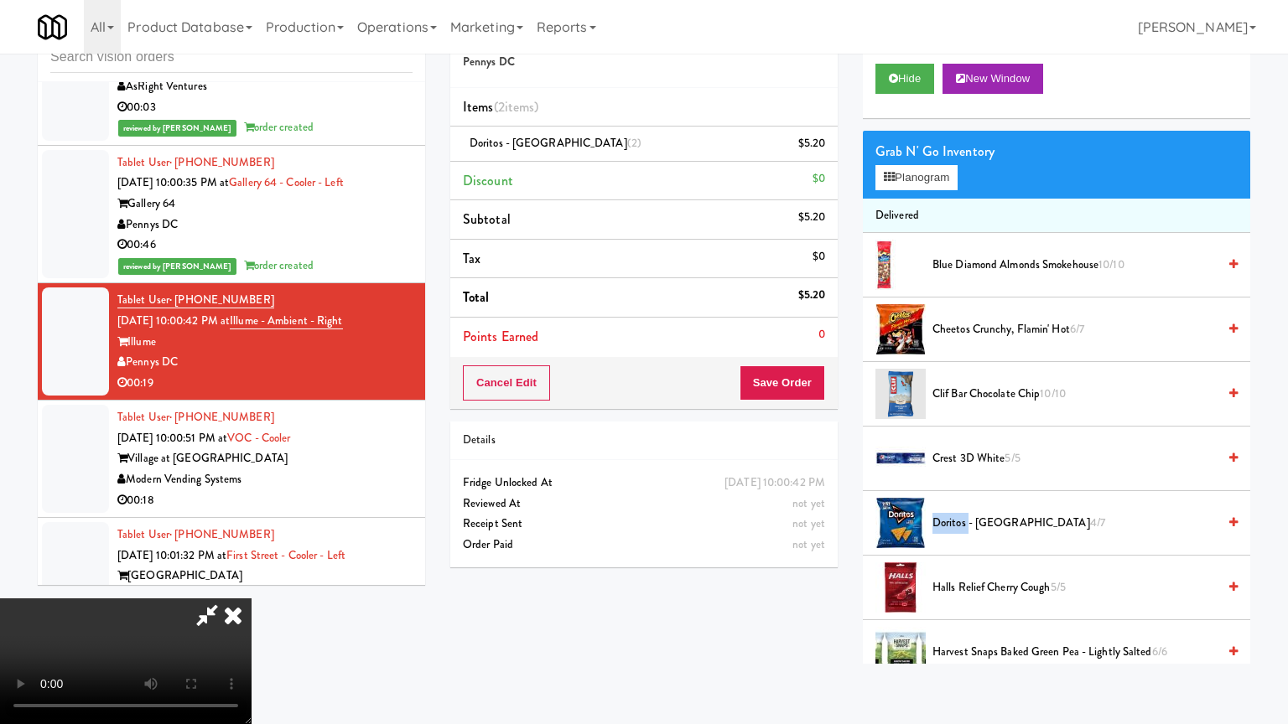
click at [251, 582] on video at bounding box center [125, 662] width 251 height 126
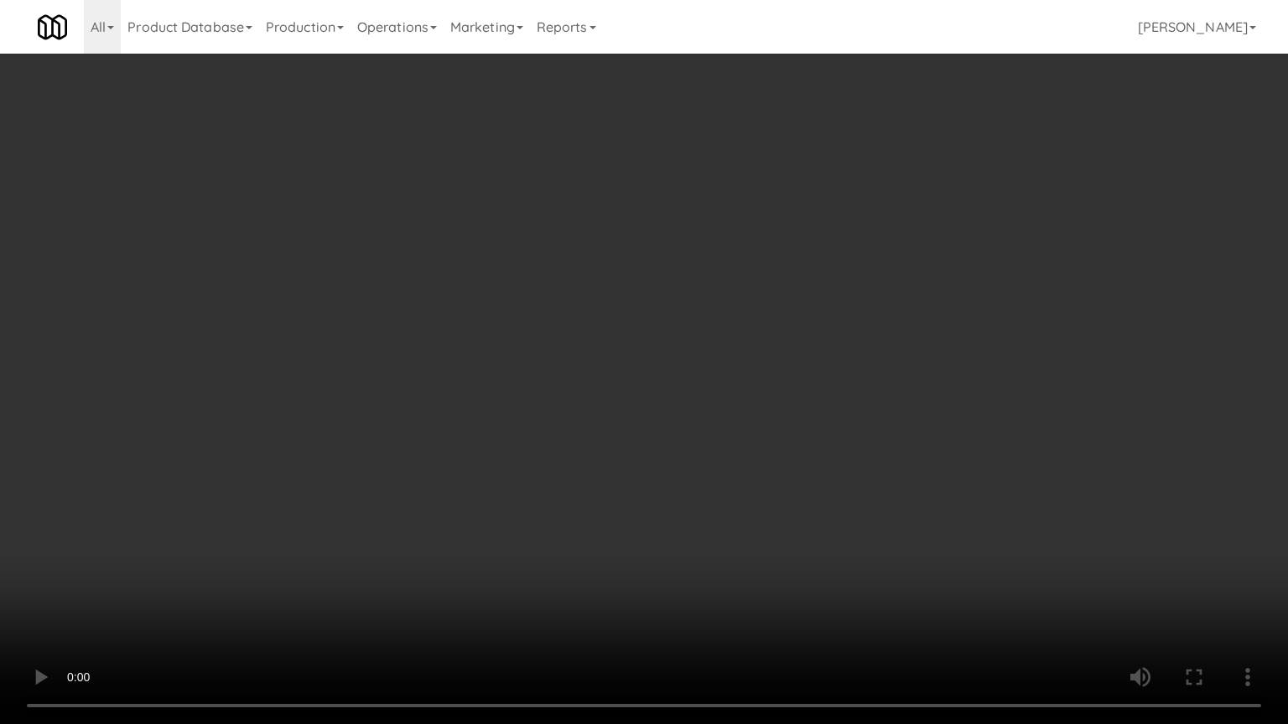
drag, startPoint x: 666, startPoint y: 408, endPoint x: 667, endPoint y: 399, distance: 9.4
click at [667, 399] on video at bounding box center [644, 362] width 1288 height 724
click at [667, 397] on video at bounding box center [644, 362] width 1288 height 724
click at [680, 387] on video at bounding box center [644, 362] width 1288 height 724
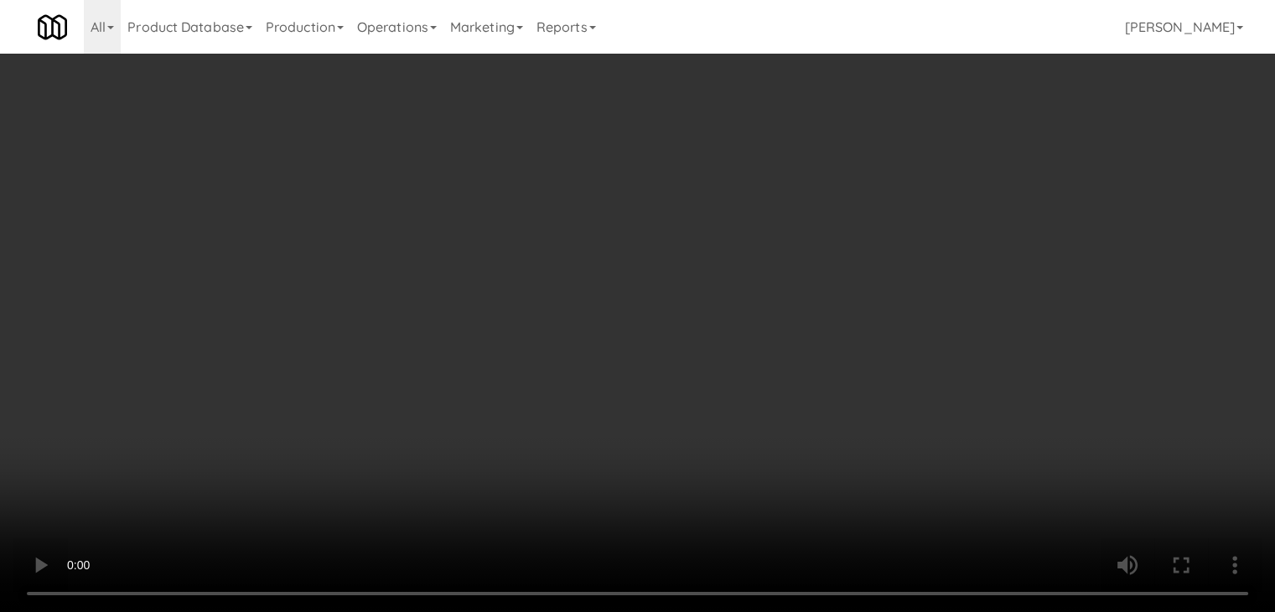
click at [935, 155] on div "Grab N' Go Inventory" at bounding box center [1046, 151] width 358 height 25
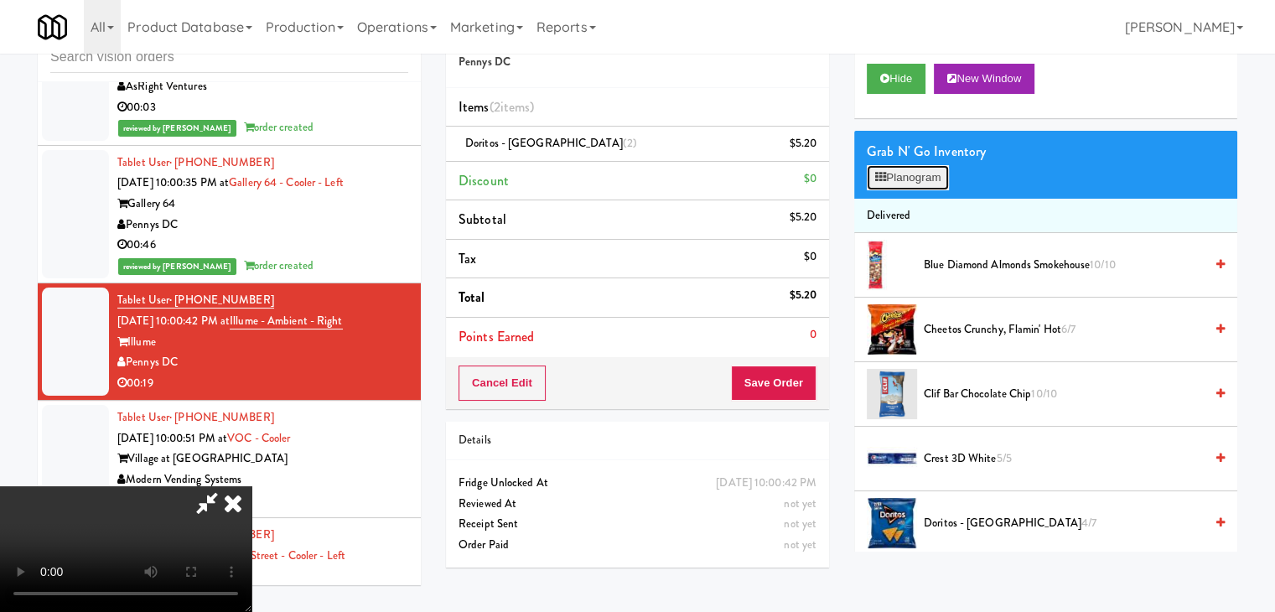
click at [931, 168] on button "Planogram" at bounding box center [908, 177] width 82 height 25
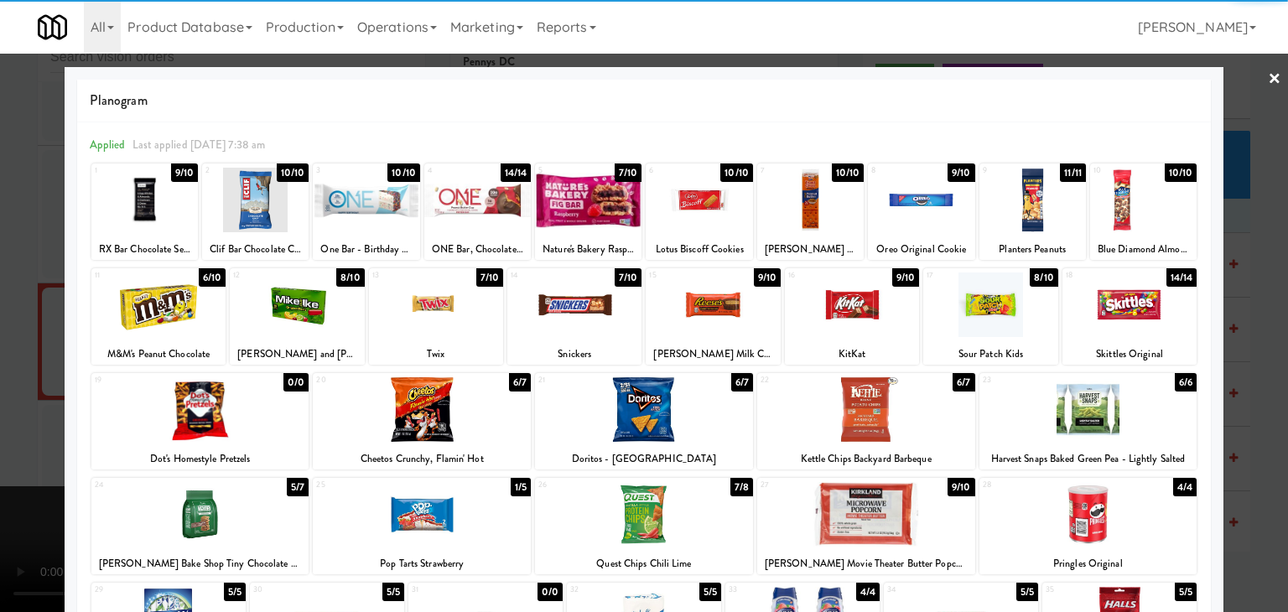
click at [164, 299] on div at bounding box center [158, 304] width 134 height 65
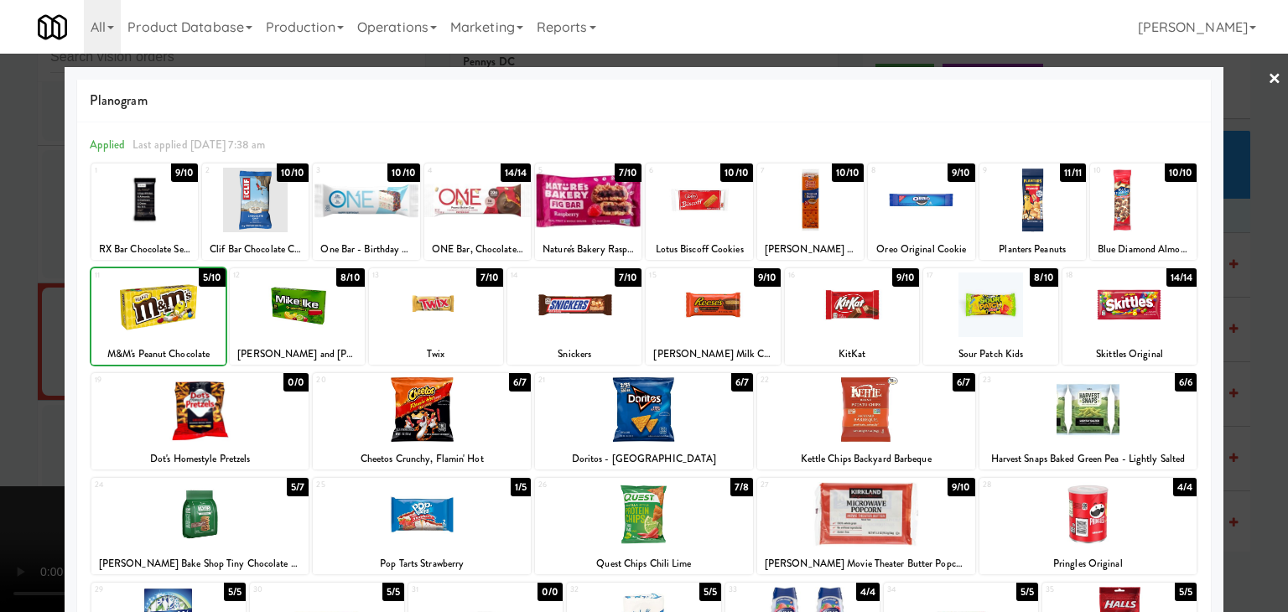
drag, startPoint x: 24, startPoint y: 298, endPoint x: 184, endPoint y: 310, distance: 159.8
click at [39, 302] on div at bounding box center [644, 306] width 1288 height 612
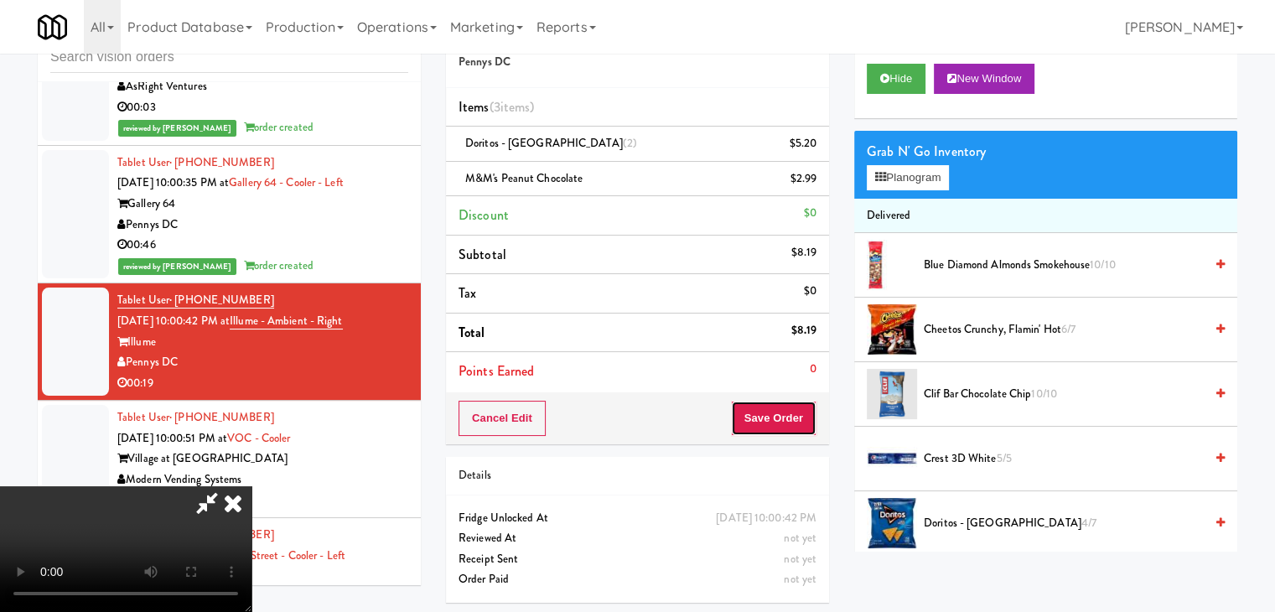
click at [796, 419] on button "Save Order" at bounding box center [774, 418] width 86 height 35
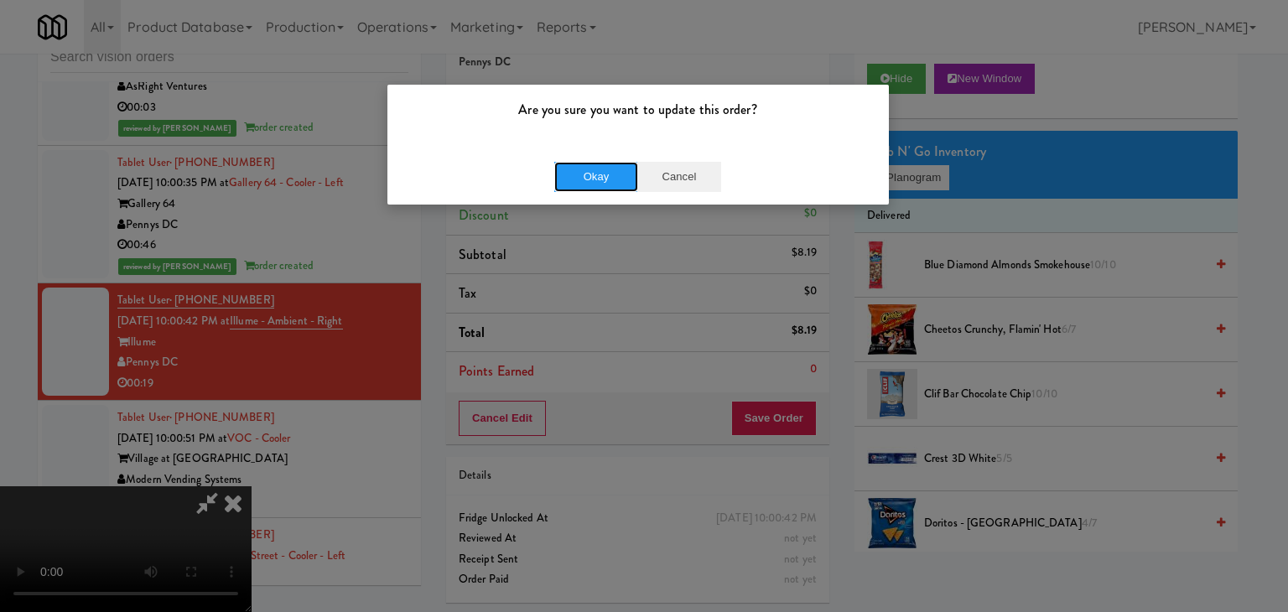
drag, startPoint x: 601, startPoint y: 163, endPoint x: 683, endPoint y: 173, distance: 82.8
click at [683, 173] on div "Okay Cancel" at bounding box center [637, 177] width 167 height 30
click at [683, 173] on button "Cancel" at bounding box center [679, 177] width 84 height 30
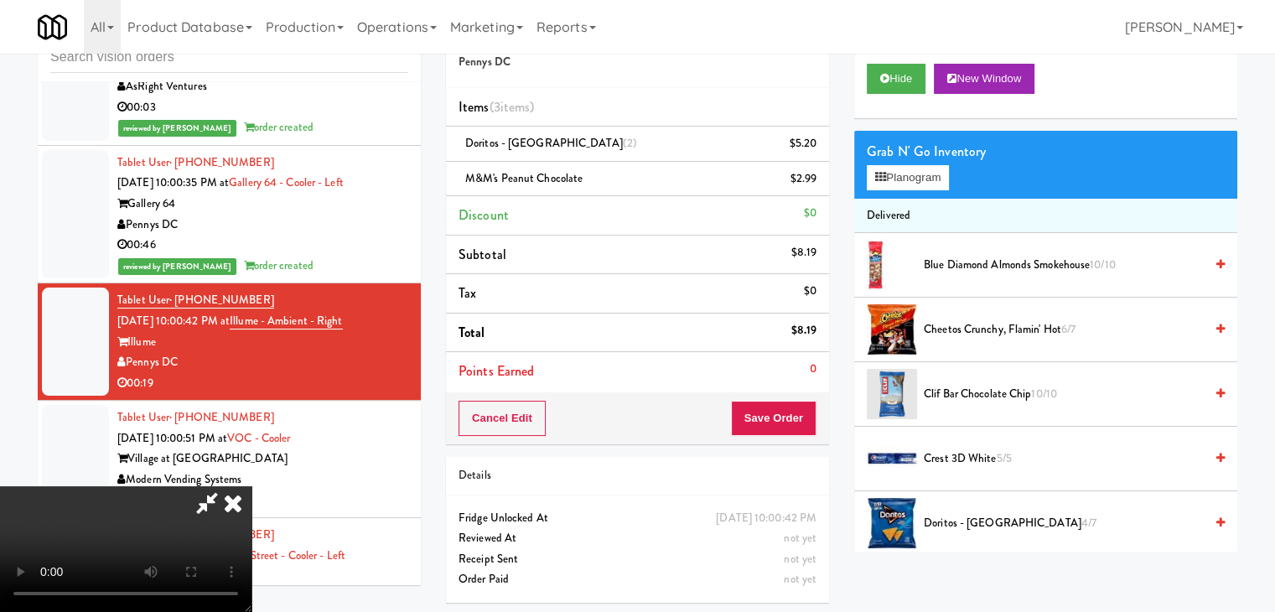
click at [251, 486] on video at bounding box center [125, 549] width 251 height 126
click at [794, 417] on button "Save Order" at bounding box center [774, 418] width 86 height 35
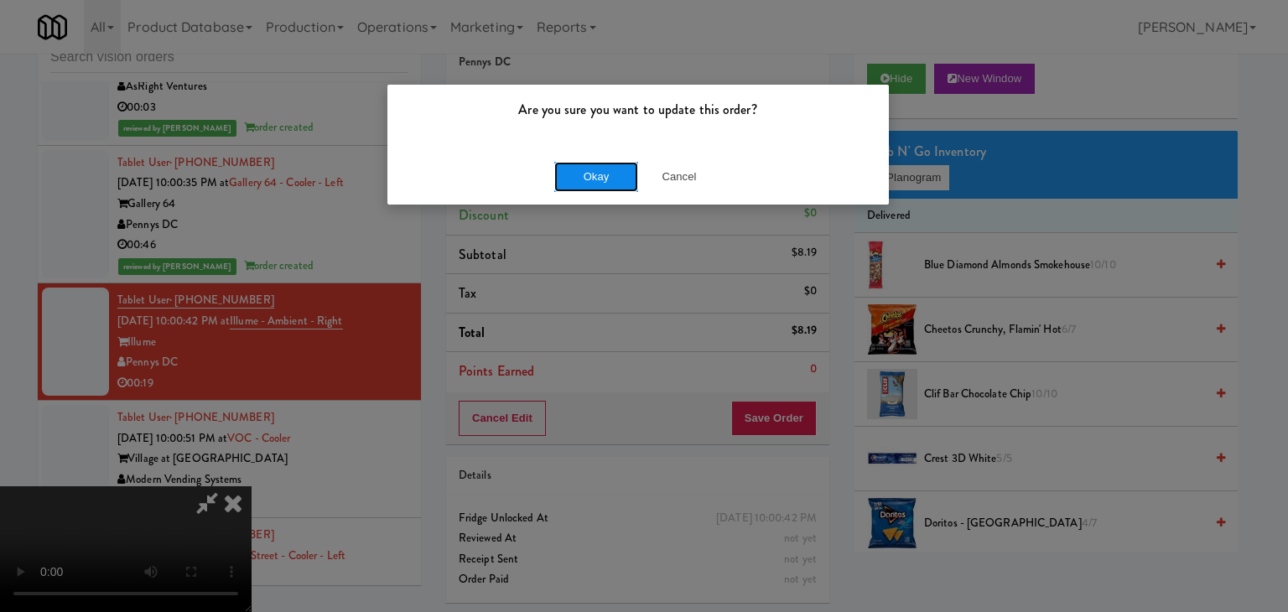
click at [583, 175] on button "Okay" at bounding box center [596, 177] width 84 height 30
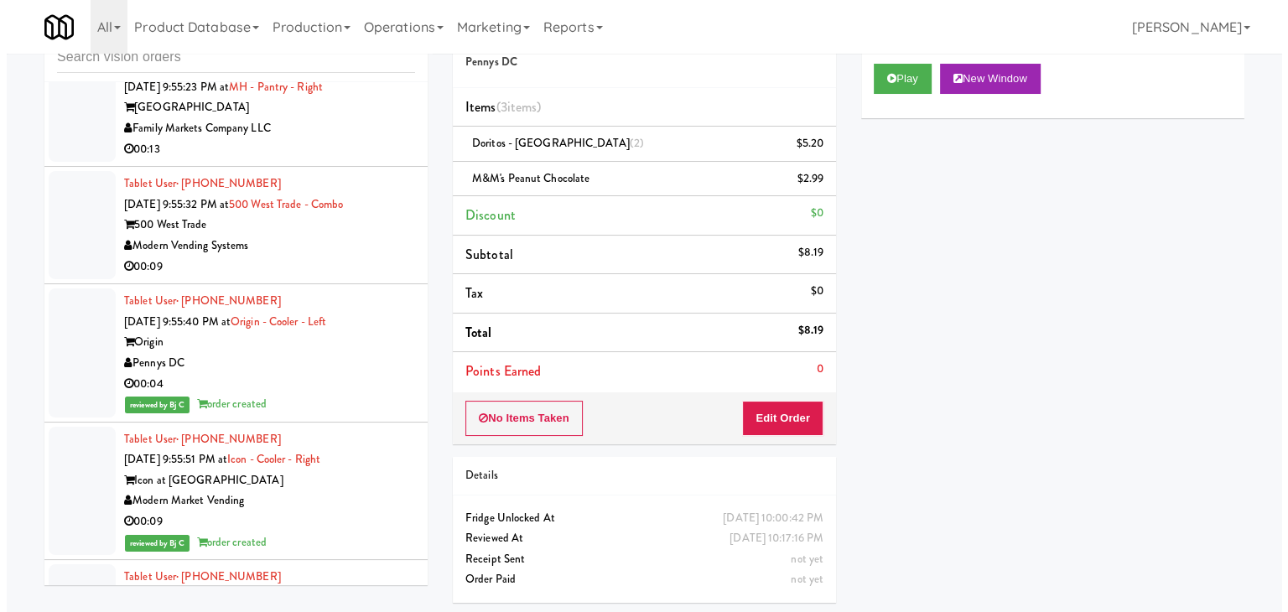
scroll to position [9056, 0]
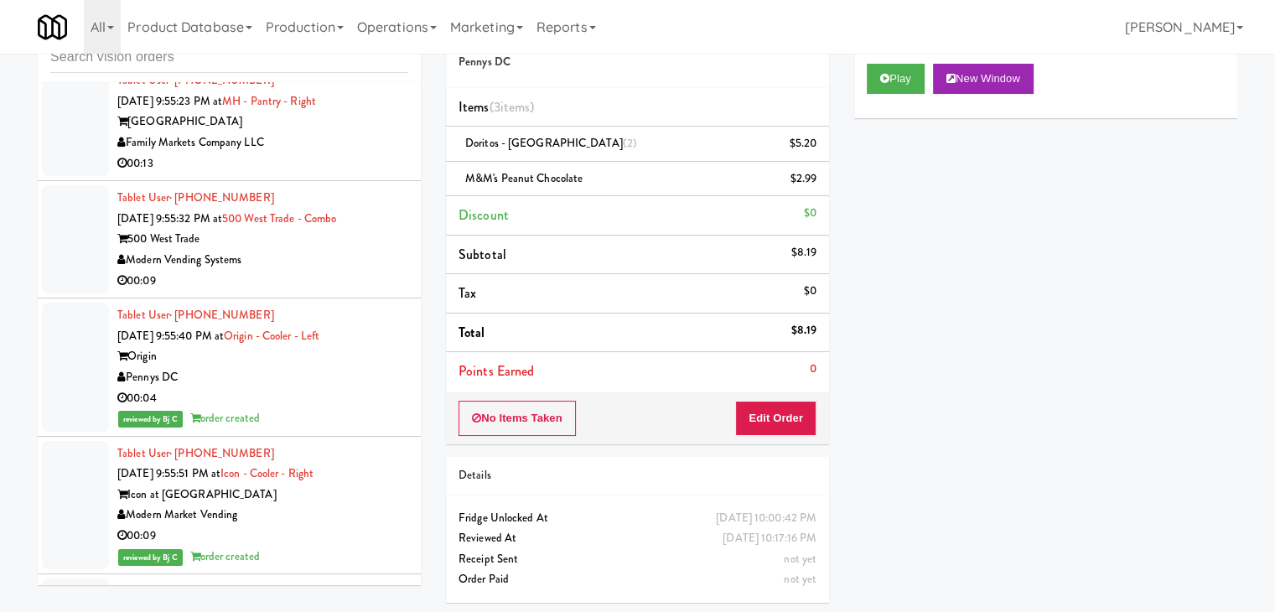
drag, startPoint x: 333, startPoint y: 282, endPoint x: 332, endPoint y: 292, distance: 9.3
click at [334, 282] on li "Tablet User · (845) 208-1969 [DATE] 9:55:32 PM at 500 West Trade - Combo 500 We…" at bounding box center [229, 239] width 383 height 117
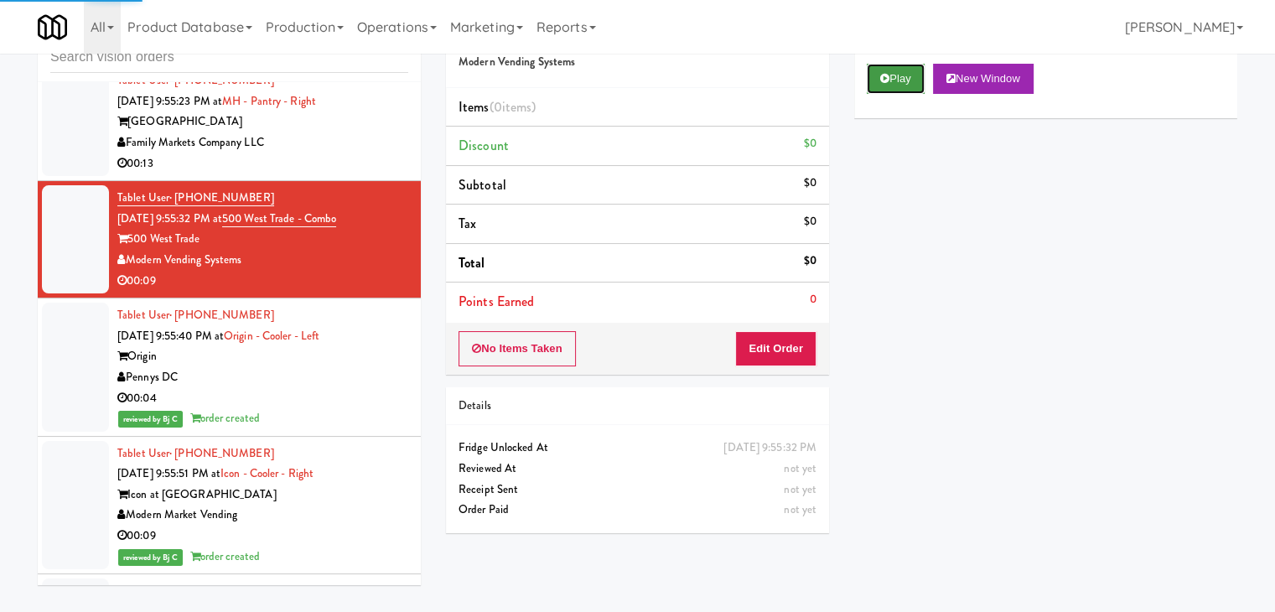
click at [905, 83] on button "Play" at bounding box center [896, 79] width 58 height 30
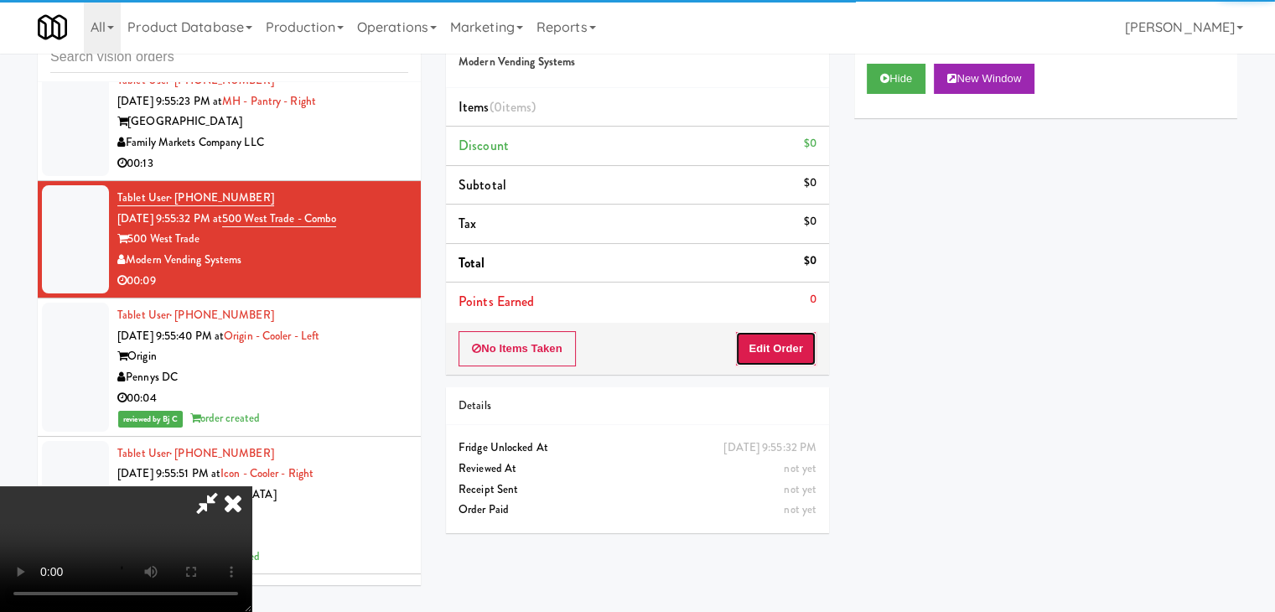
click at [785, 343] on button "Edit Order" at bounding box center [775, 348] width 81 height 35
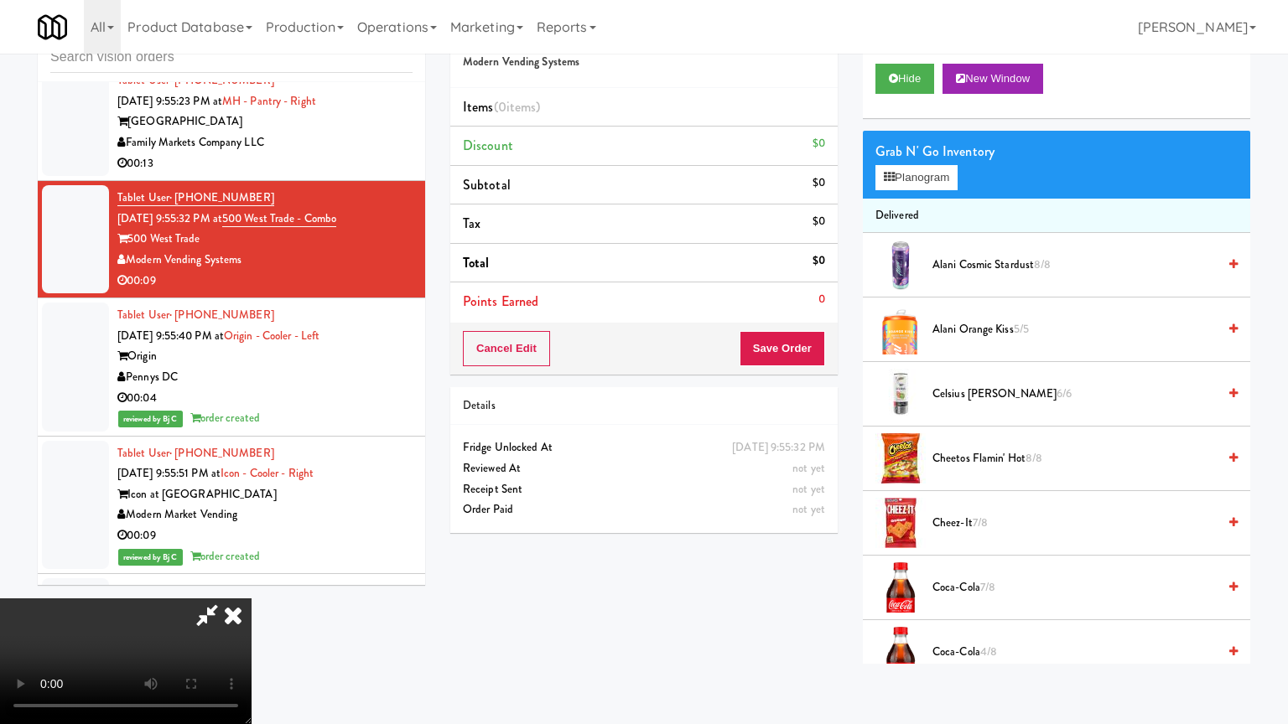
click at [251, 582] on video at bounding box center [125, 662] width 251 height 126
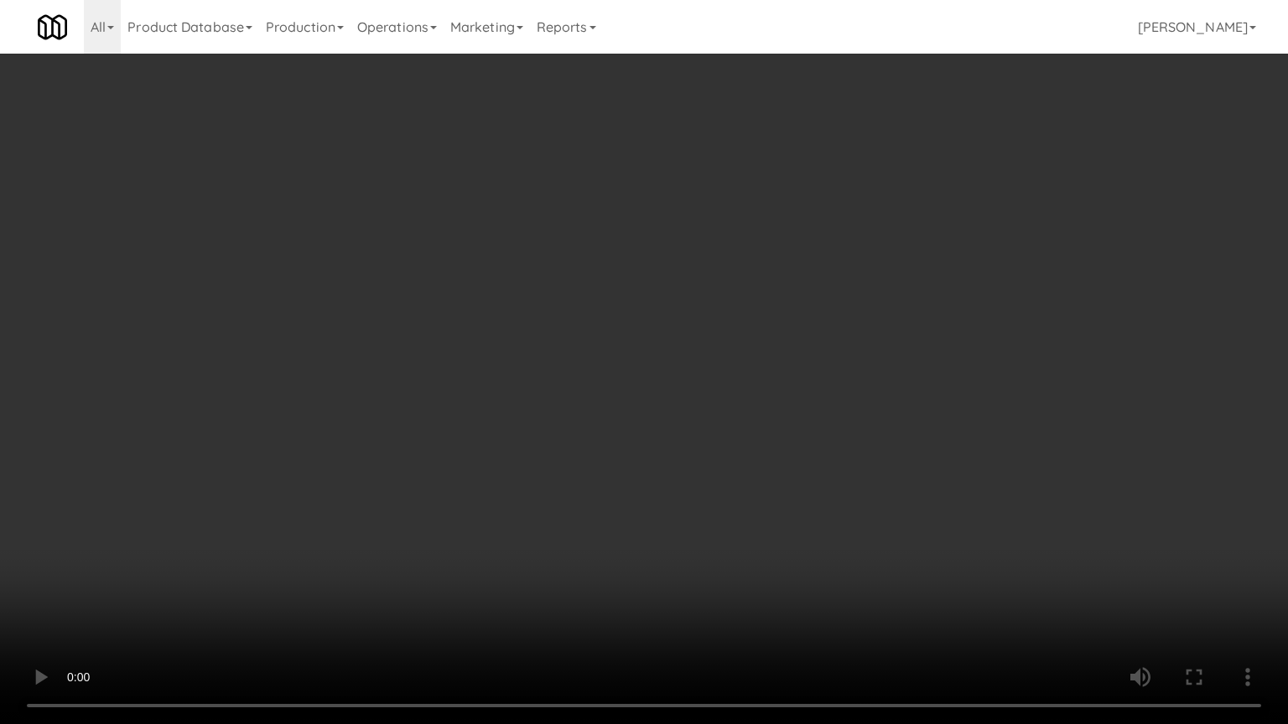
click at [711, 469] on video at bounding box center [644, 362] width 1288 height 724
click at [709, 453] on video at bounding box center [644, 362] width 1288 height 724
click at [707, 453] on video at bounding box center [644, 362] width 1288 height 724
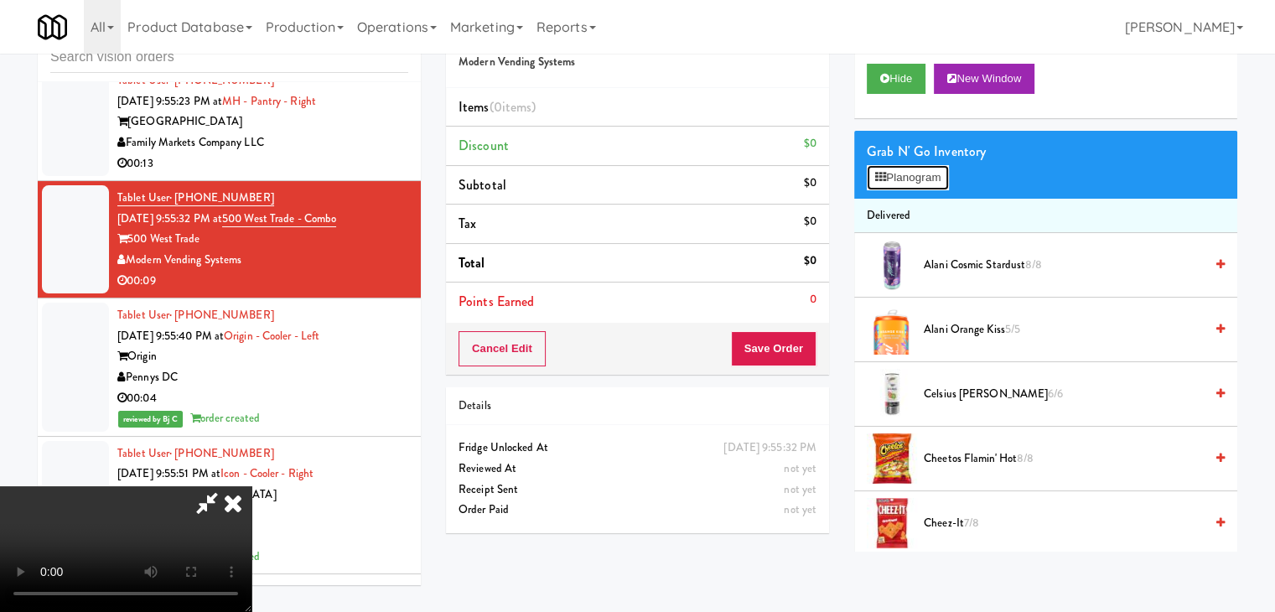
click at [917, 166] on button "Planogram" at bounding box center [908, 177] width 82 height 25
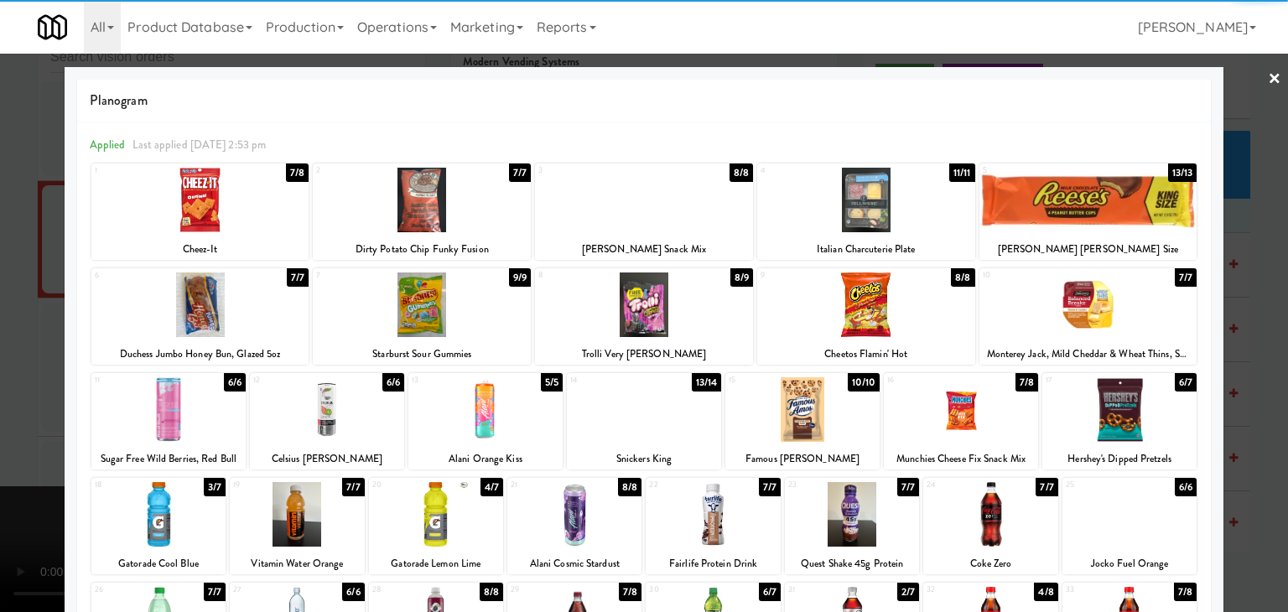
click at [672, 210] on div at bounding box center [644, 200] width 218 height 65
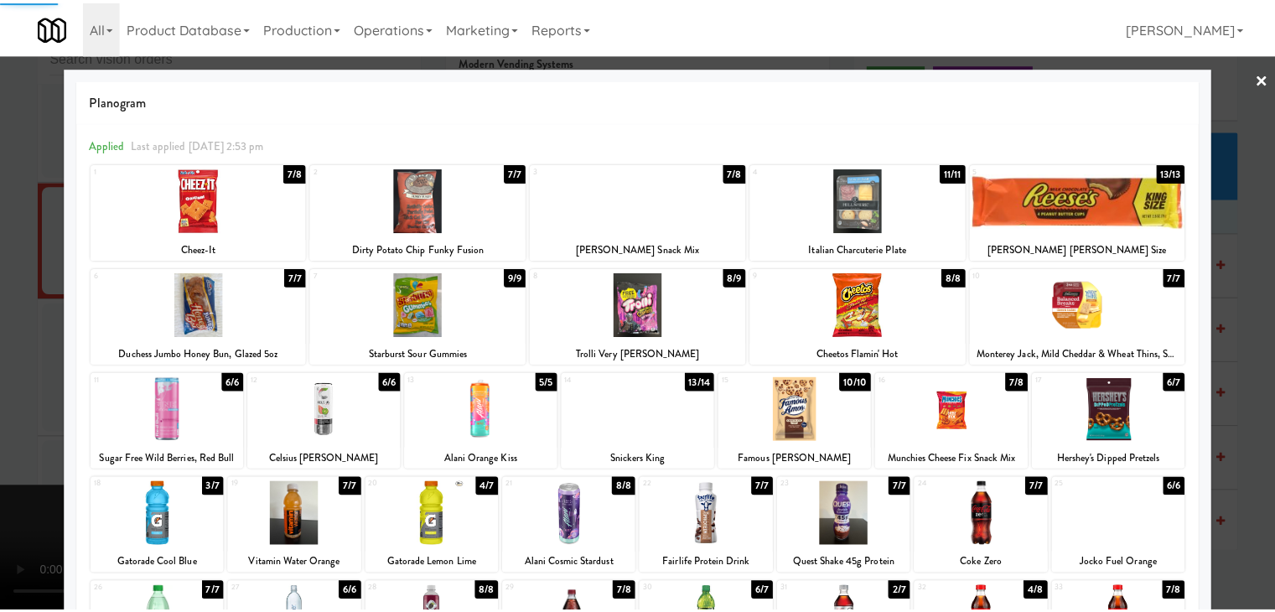
scroll to position [211, 0]
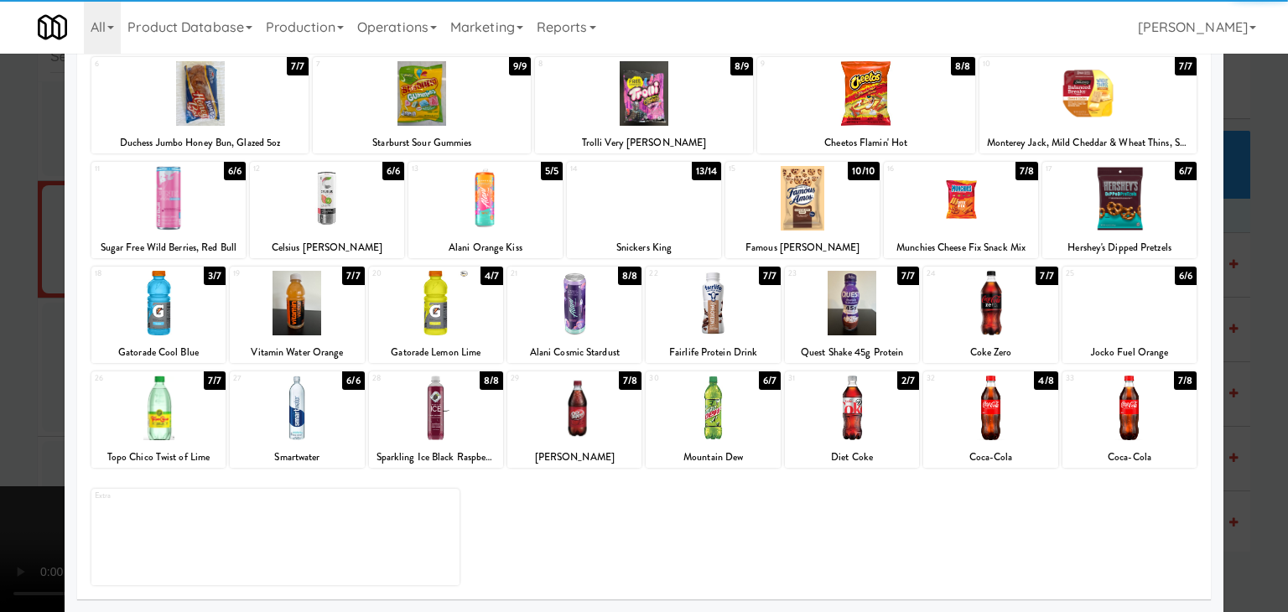
click at [967, 389] on div at bounding box center [990, 408] width 134 height 65
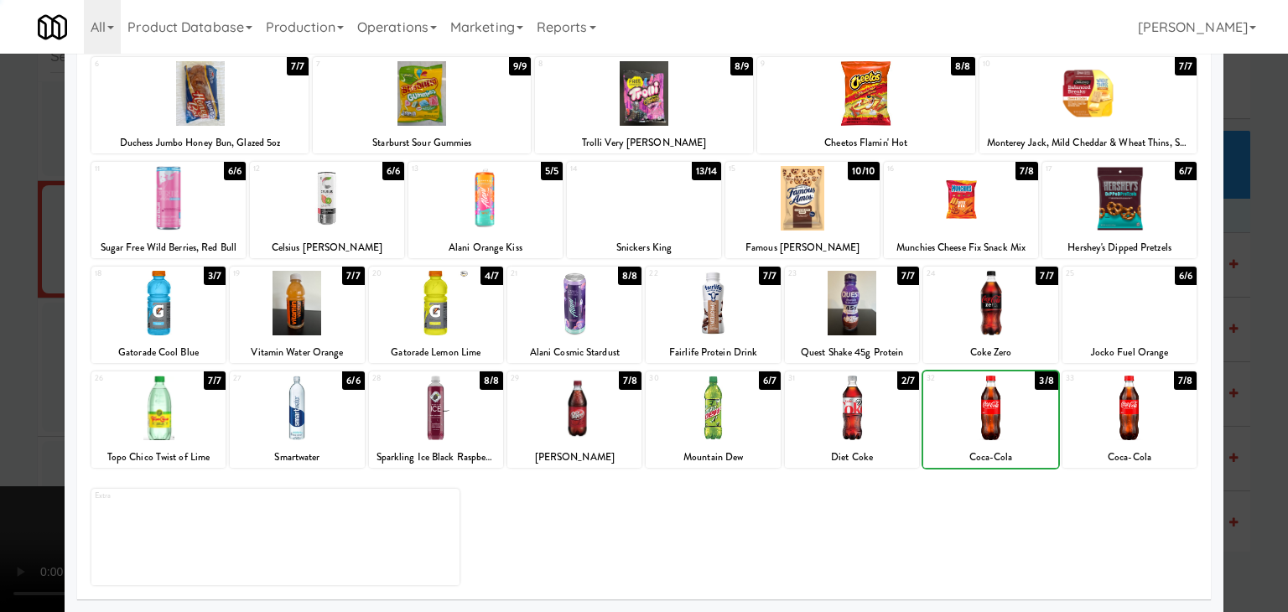
drag, startPoint x: 0, startPoint y: 306, endPoint x: 79, endPoint y: 319, distance: 79.8
click at [1, 305] on div at bounding box center [644, 306] width 1288 height 612
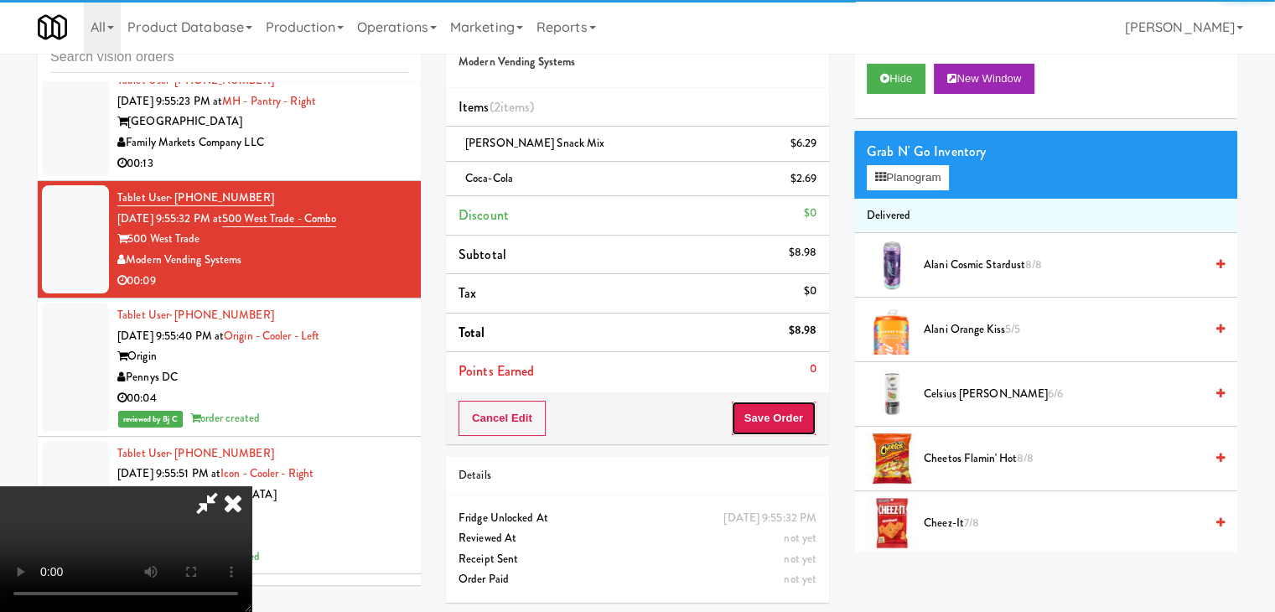
click at [782, 408] on button "Save Order" at bounding box center [774, 418] width 86 height 35
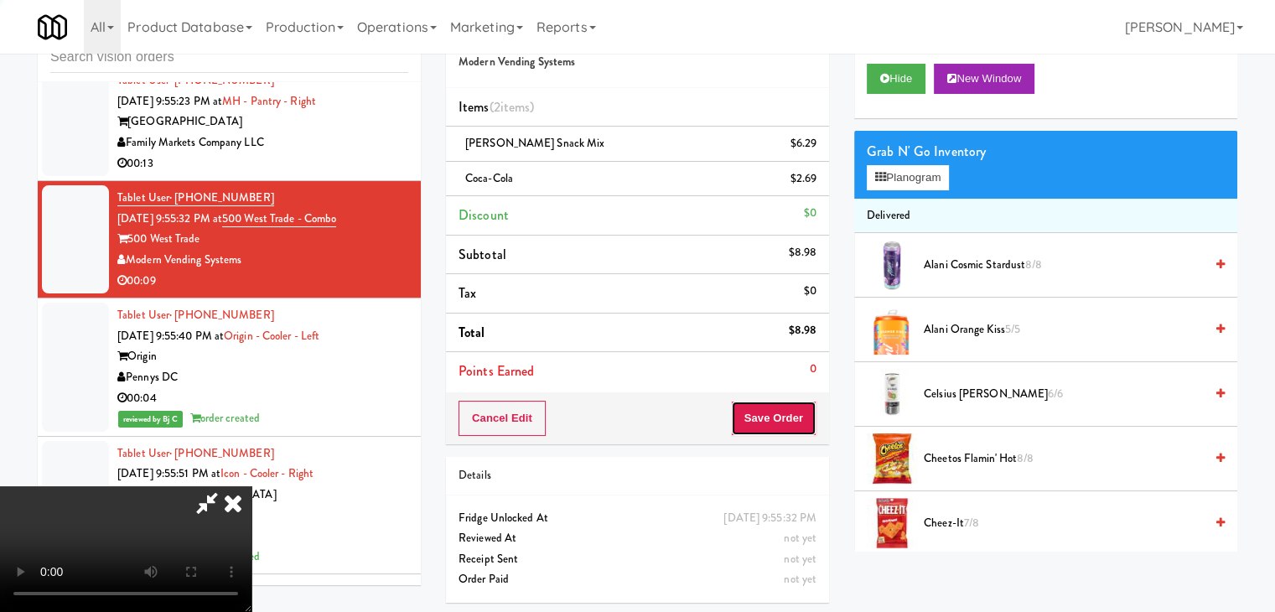
click at [781, 408] on button "Save Order" at bounding box center [774, 418] width 86 height 35
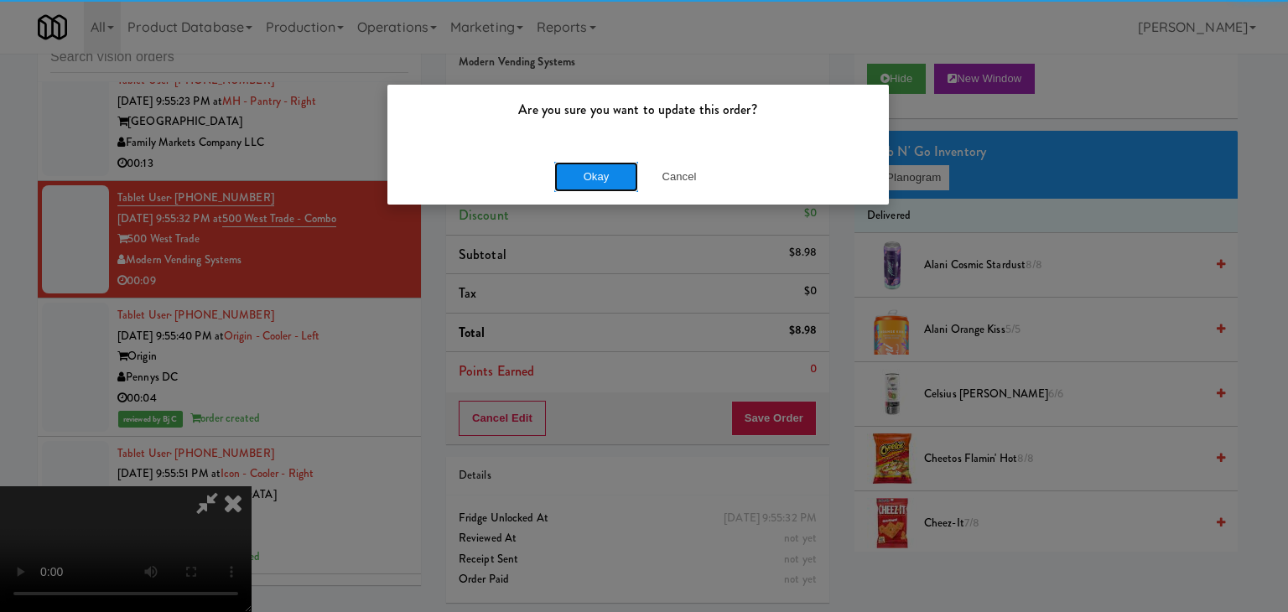
click at [594, 184] on button "Okay" at bounding box center [596, 177] width 84 height 30
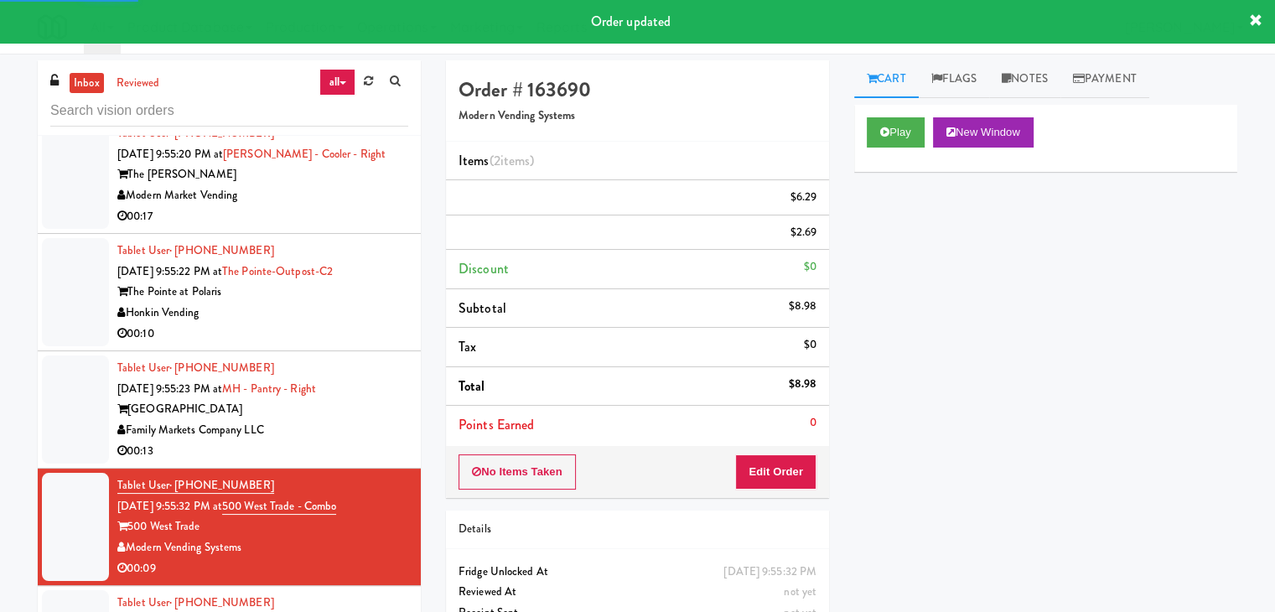
scroll to position [8804, 0]
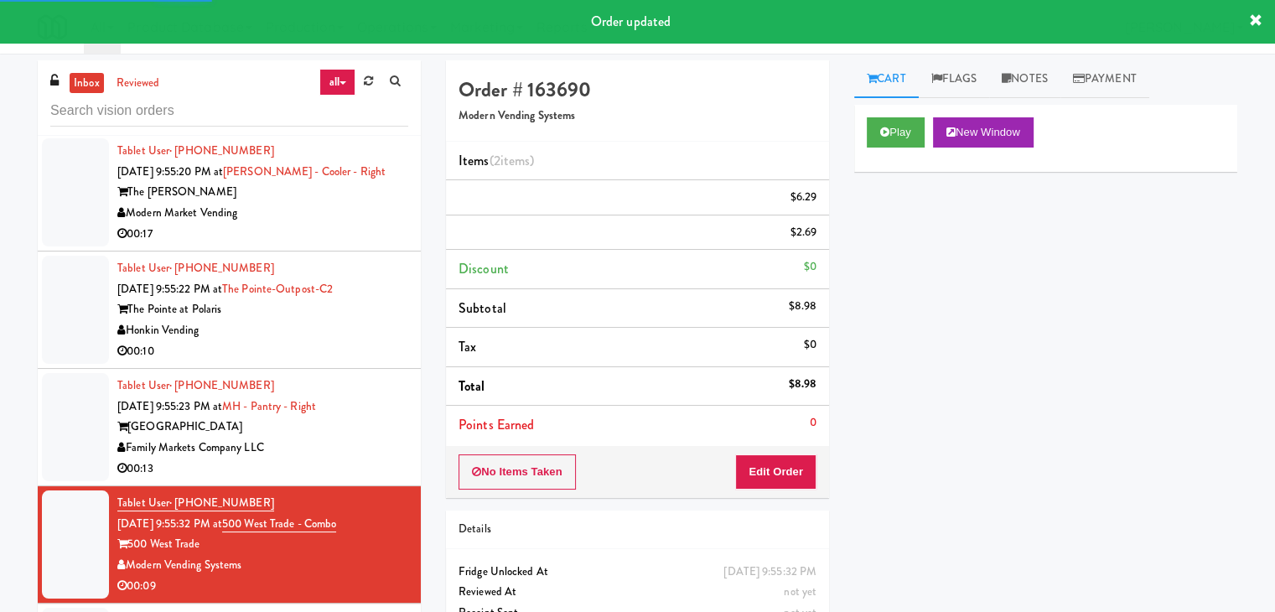
click at [374, 447] on div "Family Markets Company LLC" at bounding box center [262, 448] width 291 height 21
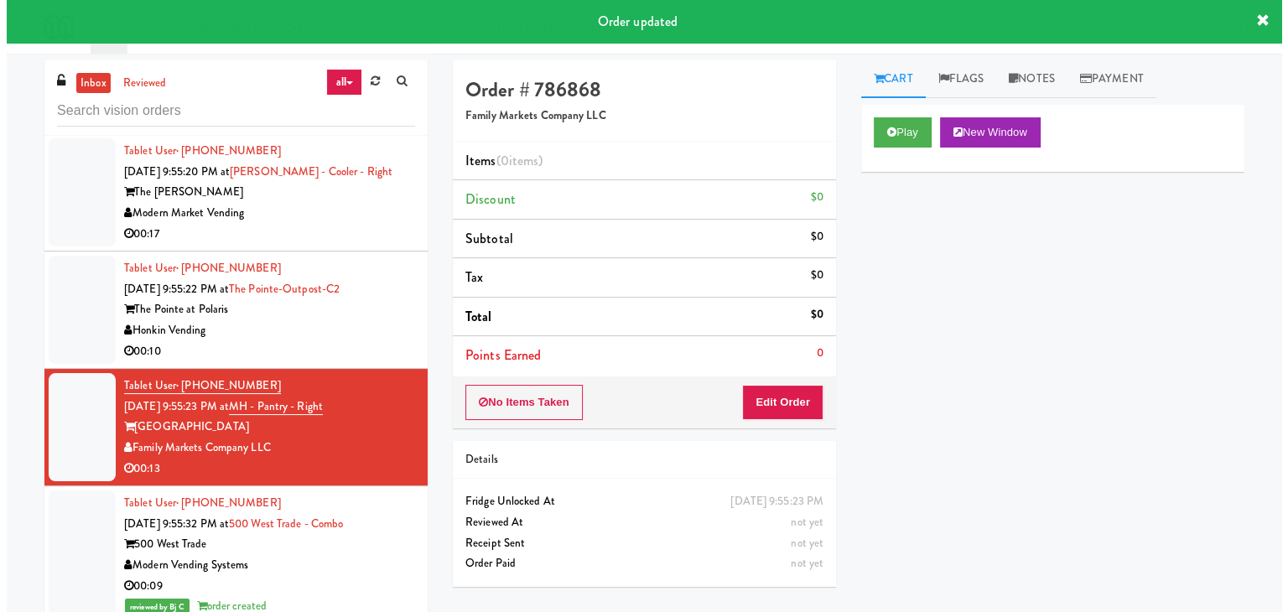
scroll to position [54, 0]
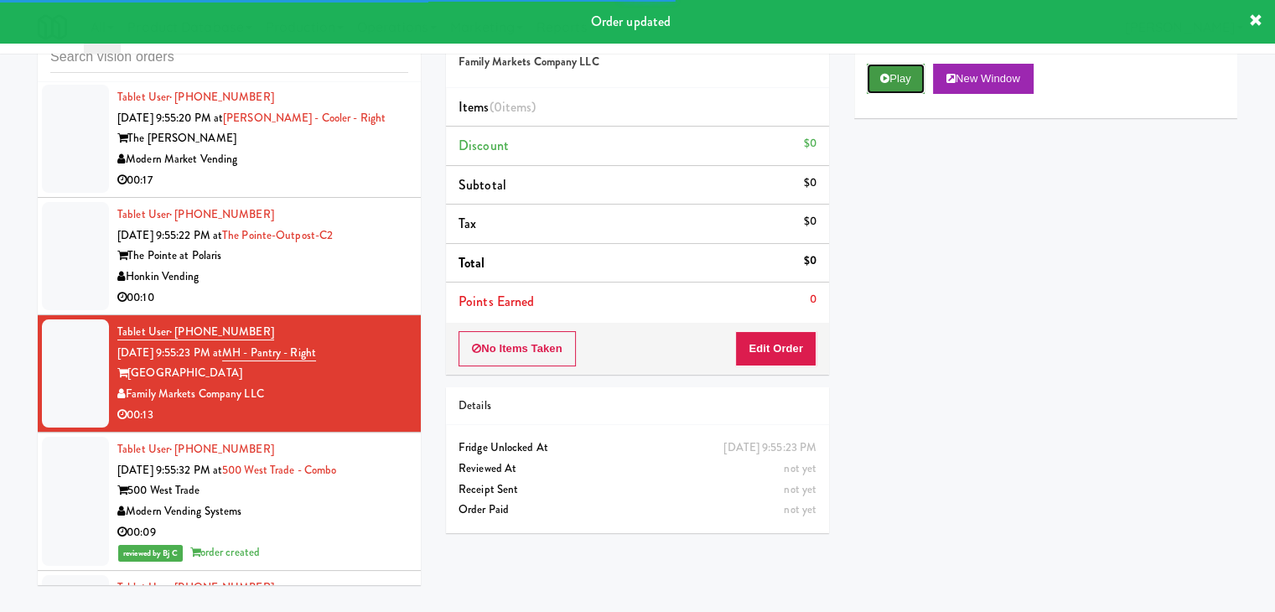
drag, startPoint x: 886, startPoint y: 70, endPoint x: 889, endPoint y: 88, distance: 17.9
click at [886, 69] on button "Play" at bounding box center [896, 79] width 58 height 30
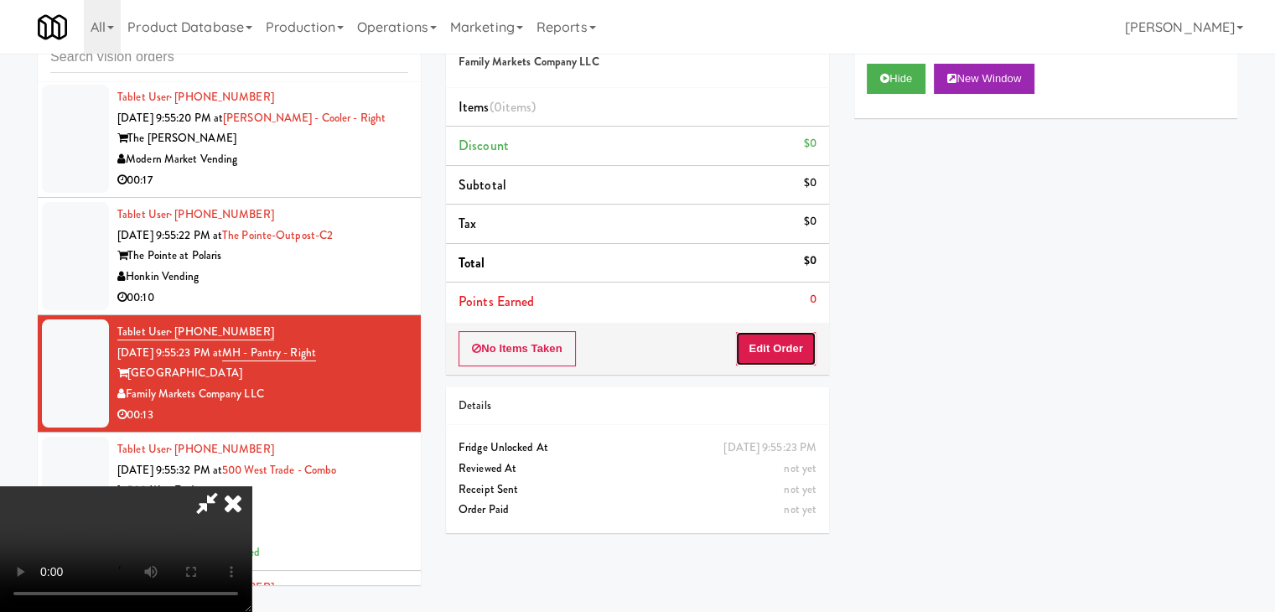
click at [770, 341] on button "Edit Order" at bounding box center [775, 348] width 81 height 35
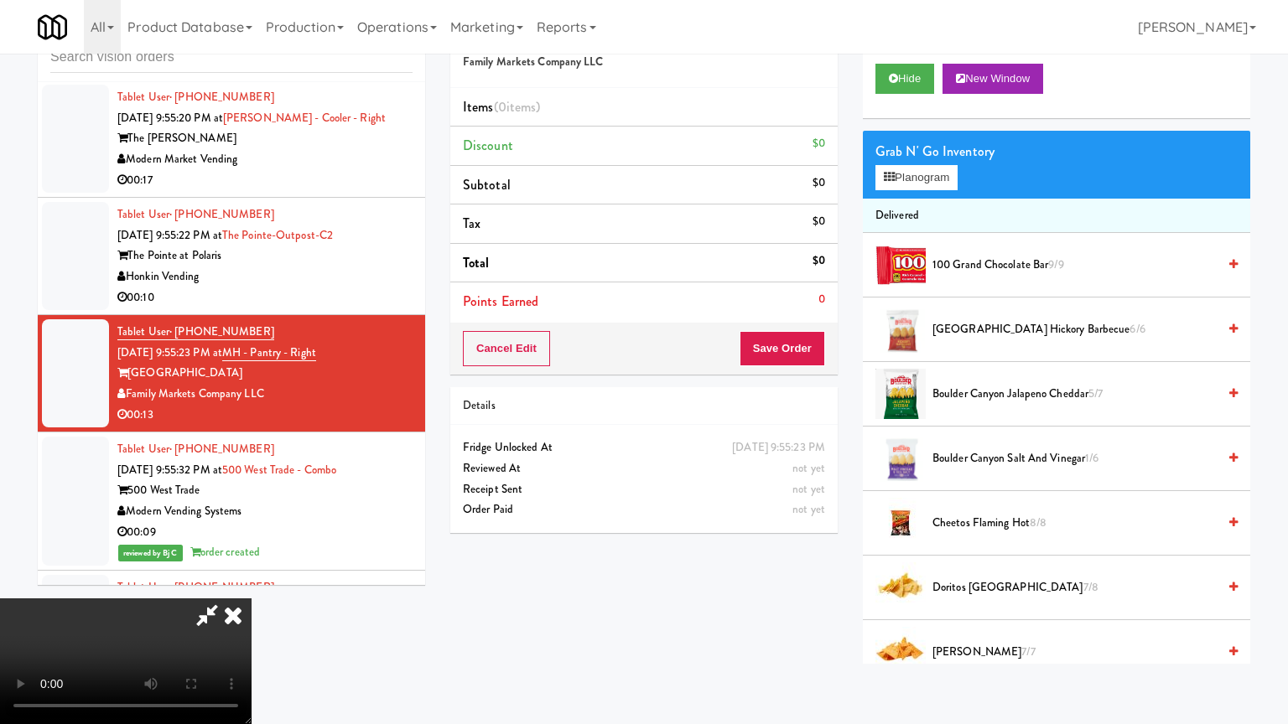
click at [251, 582] on video at bounding box center [125, 662] width 251 height 126
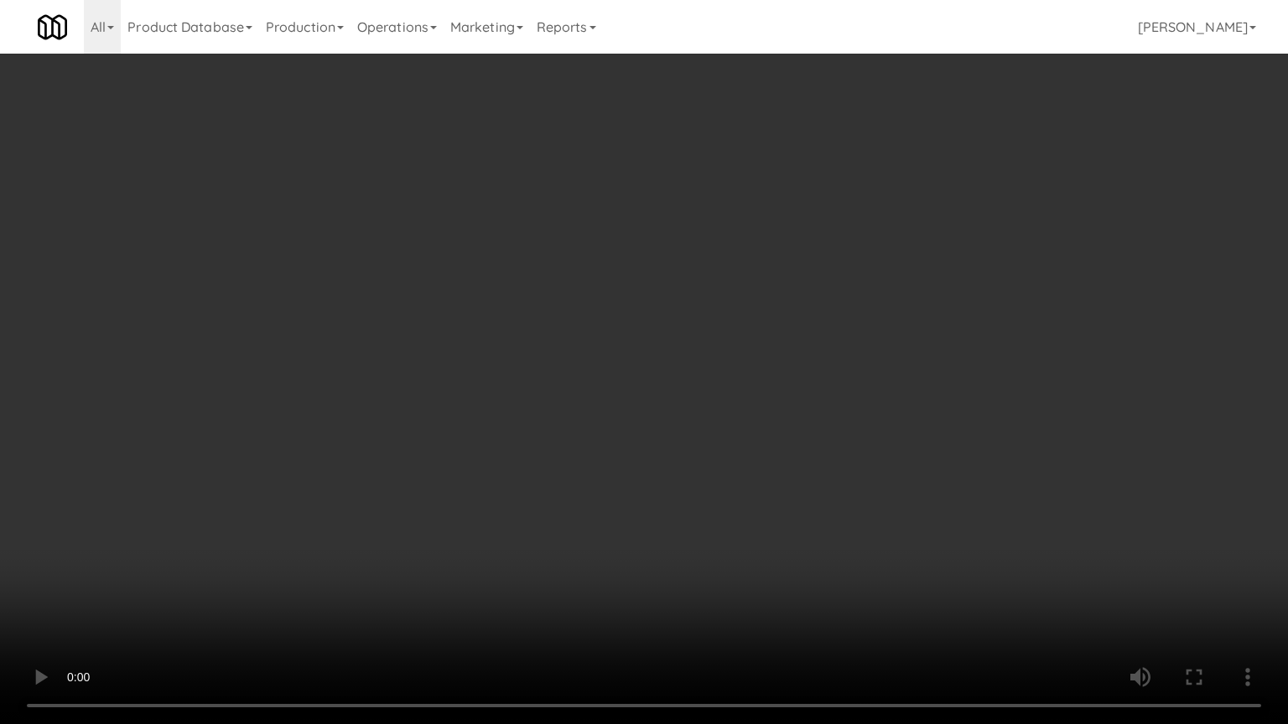
click at [740, 402] on video at bounding box center [644, 362] width 1288 height 724
click at [805, 389] on video at bounding box center [644, 362] width 1288 height 724
click at [847, 443] on video at bounding box center [644, 362] width 1288 height 724
click at [855, 447] on video at bounding box center [644, 362] width 1288 height 724
click at [851, 453] on video at bounding box center [644, 362] width 1288 height 724
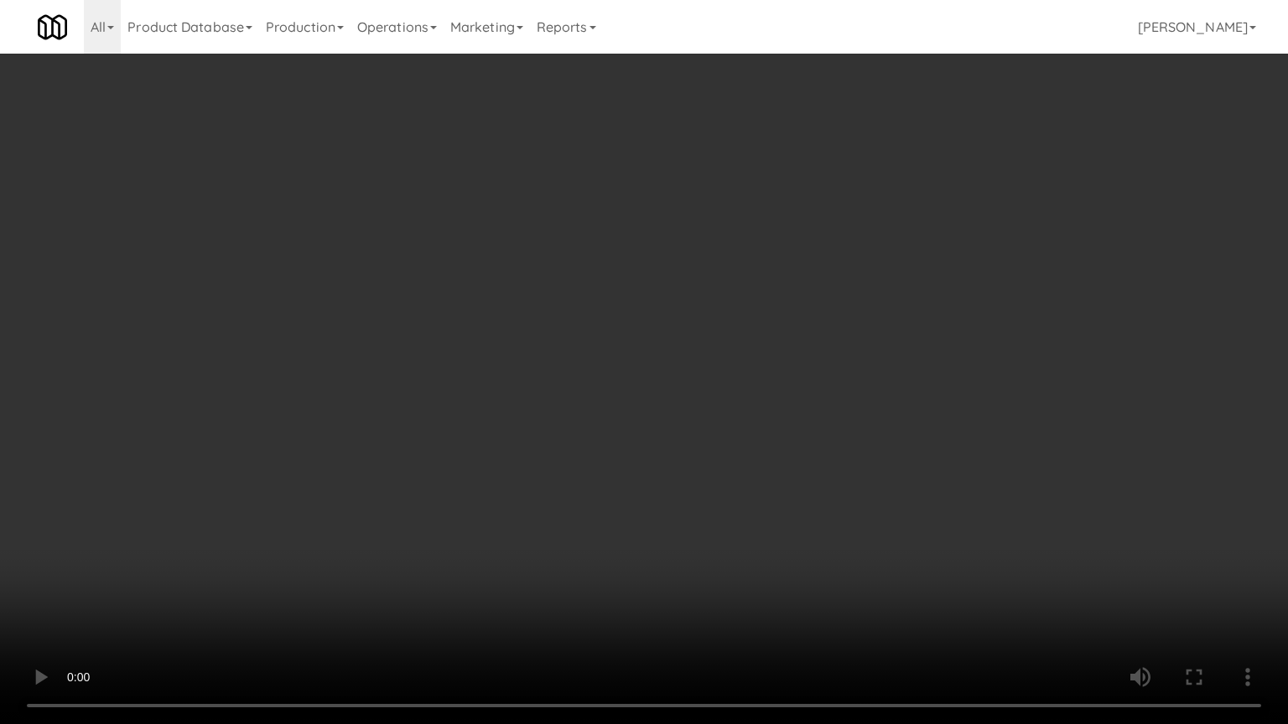
click at [852, 456] on video at bounding box center [644, 362] width 1288 height 724
click at [850, 456] on video at bounding box center [644, 362] width 1288 height 724
click at [808, 448] on video at bounding box center [644, 362] width 1288 height 724
drag, startPoint x: 792, startPoint y: 454, endPoint x: 928, endPoint y: 239, distance: 254.7
click at [790, 454] on video at bounding box center [644, 362] width 1288 height 724
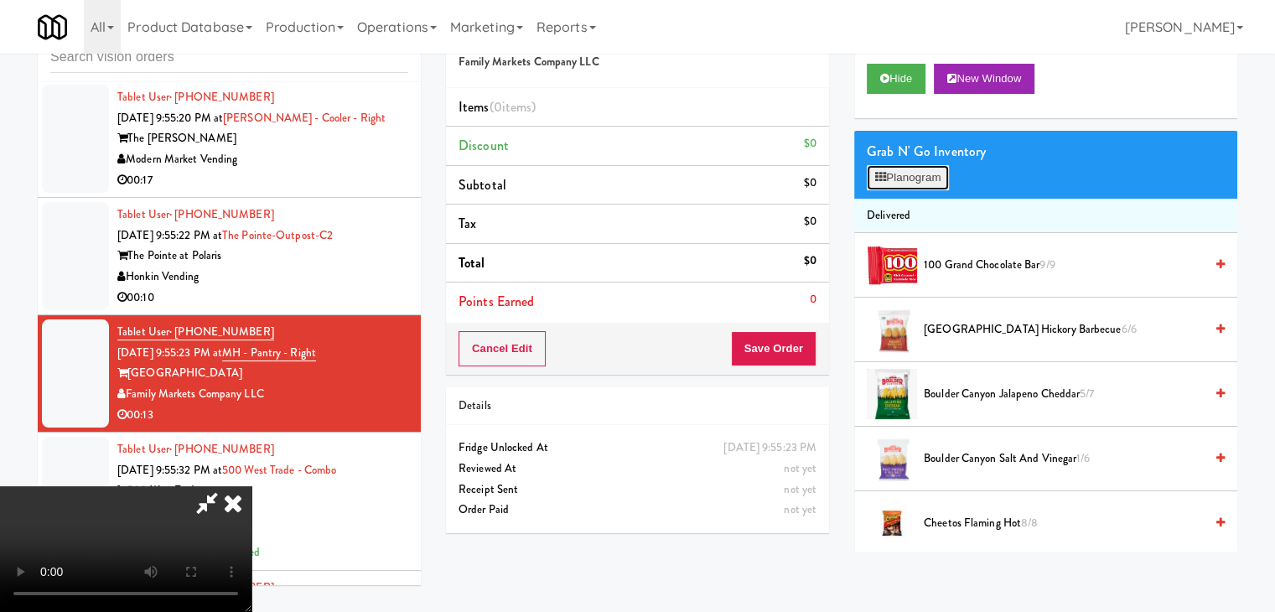
click at [915, 175] on button "Planogram" at bounding box center [908, 177] width 82 height 25
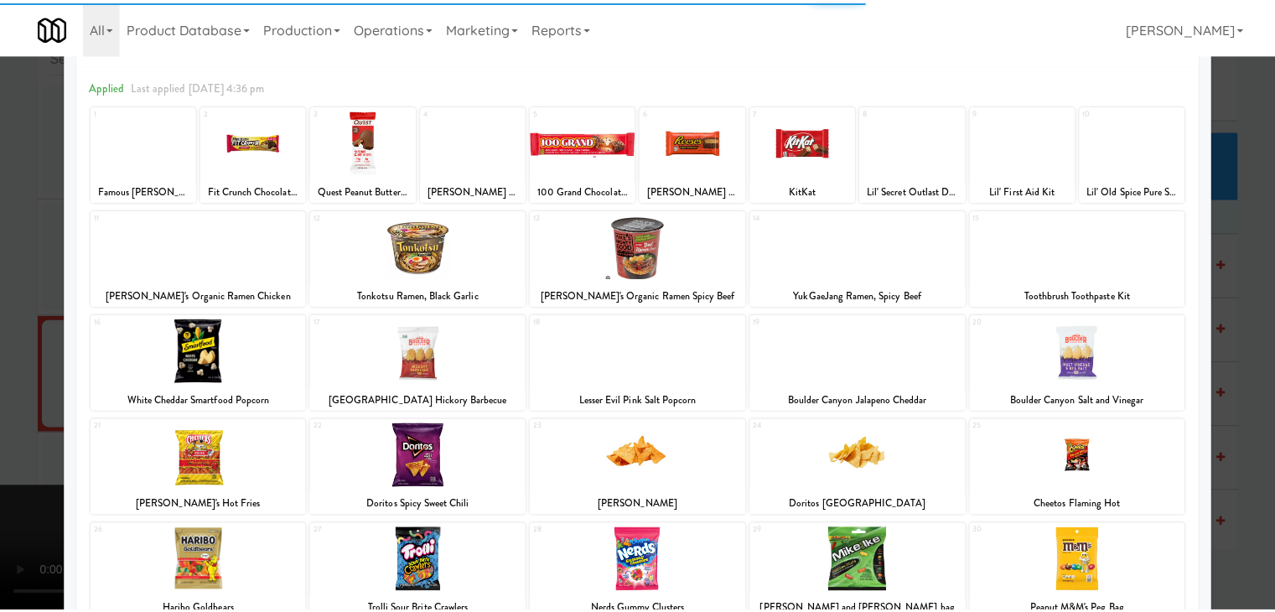
scroll to position [168, 0]
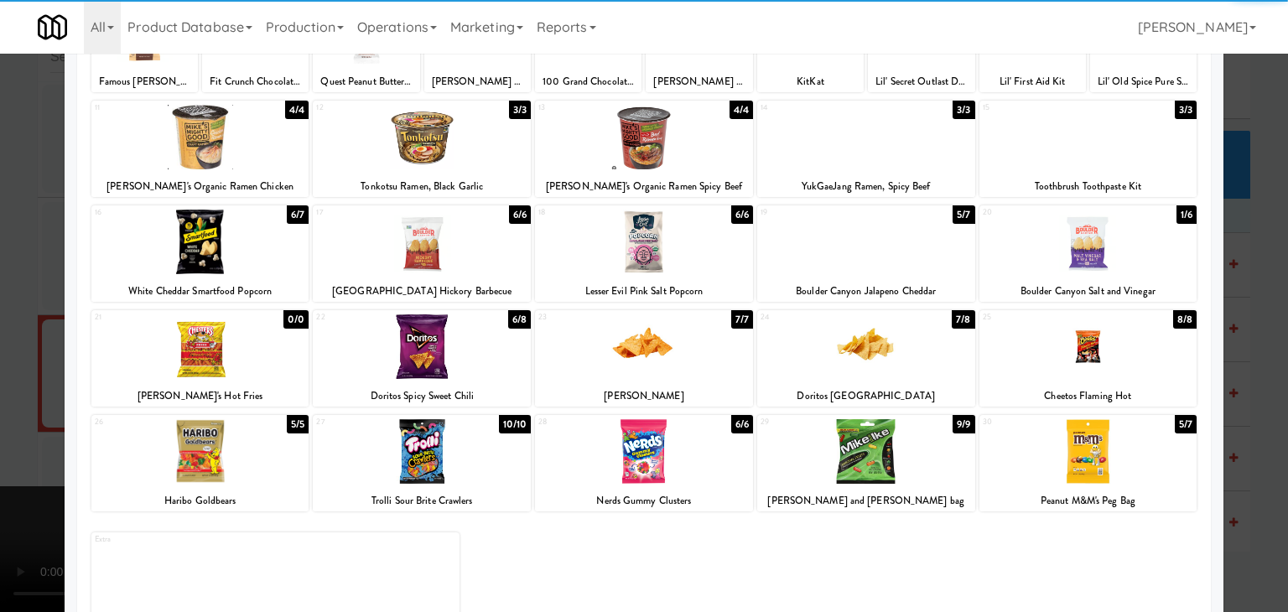
click at [1102, 340] on div at bounding box center [1088, 346] width 218 height 65
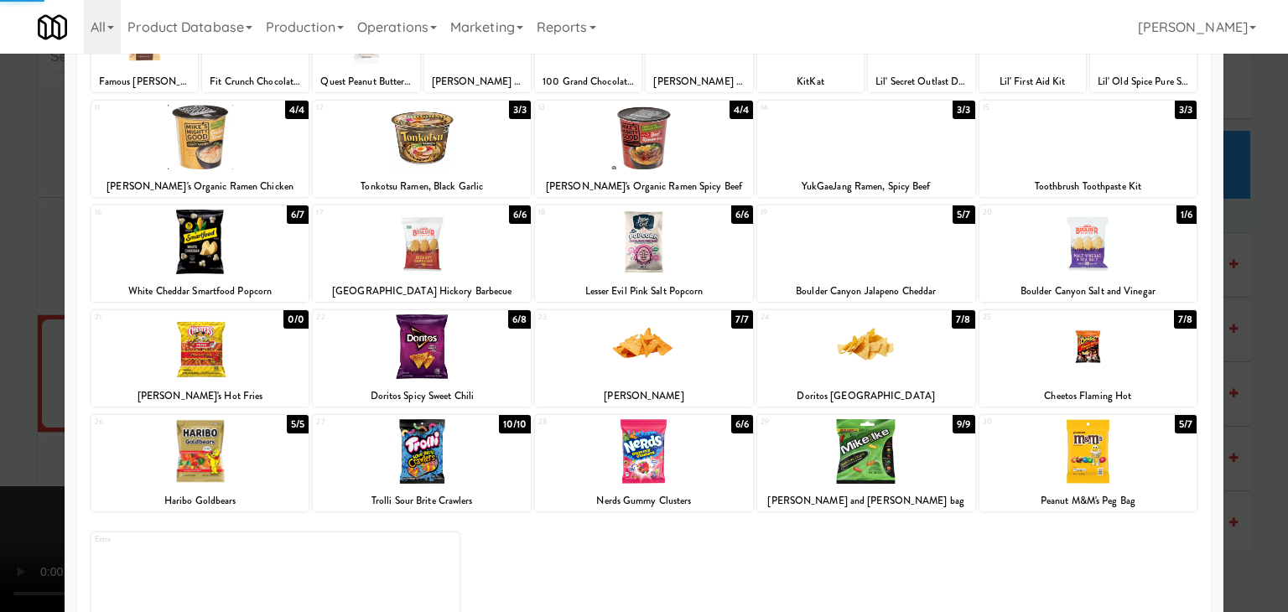
click at [1233, 342] on div at bounding box center [644, 306] width 1288 height 612
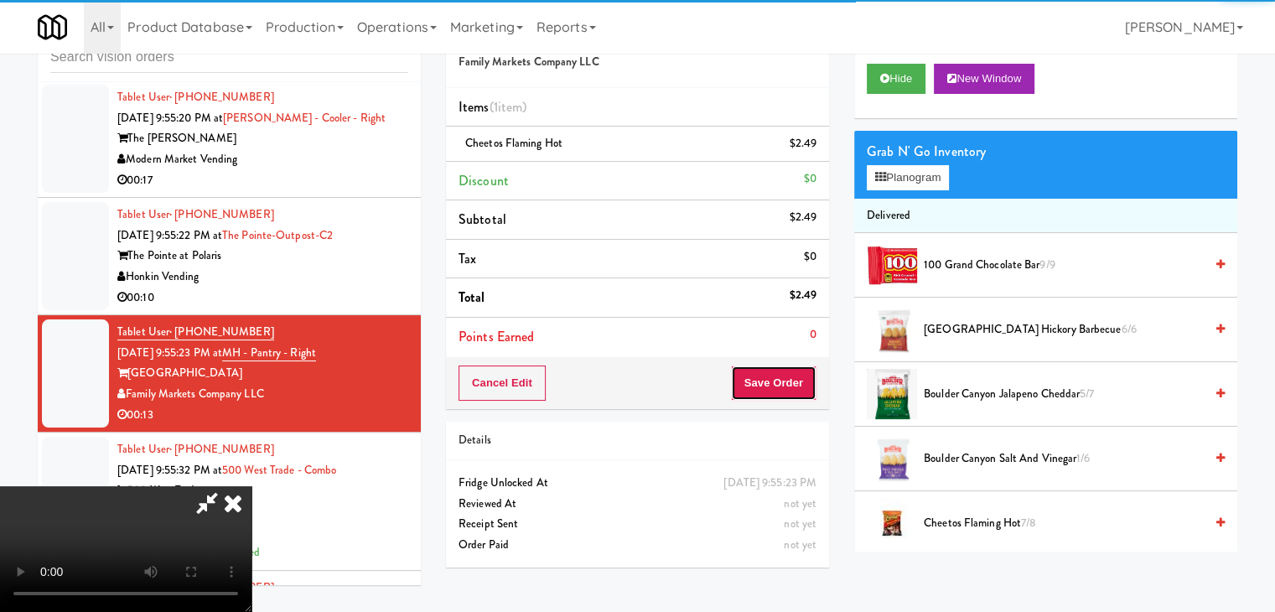
click at [801, 388] on button "Save Order" at bounding box center [774, 382] width 86 height 35
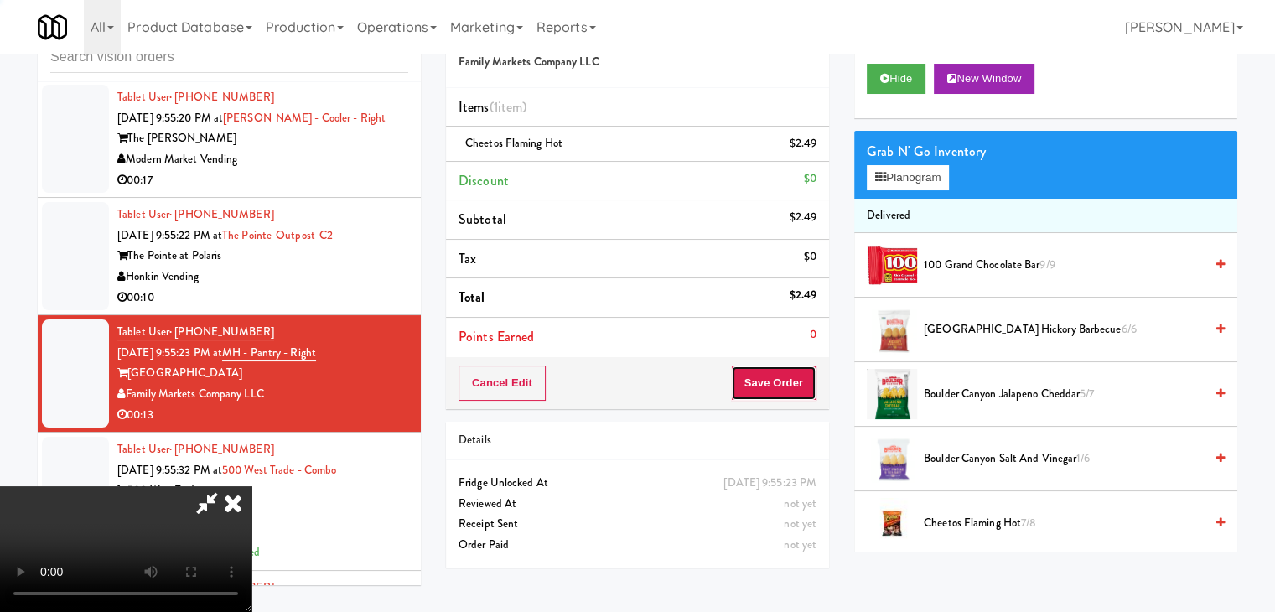
click at [801, 388] on button "Save Order" at bounding box center [774, 382] width 86 height 35
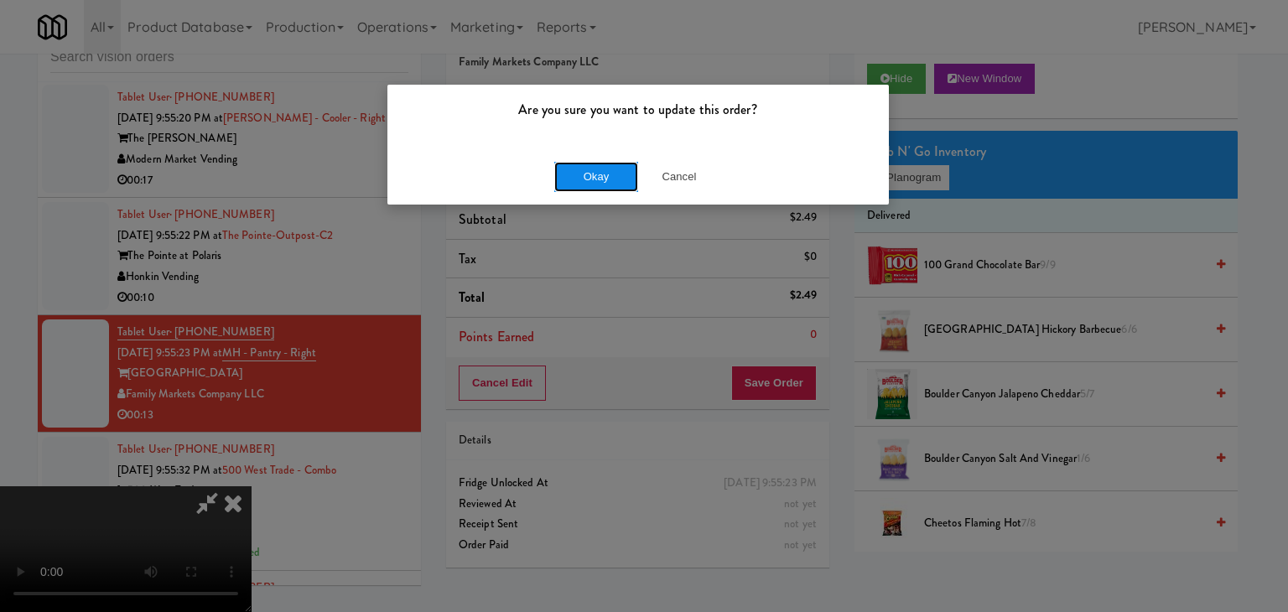
click at [604, 189] on button "Okay" at bounding box center [596, 177] width 84 height 30
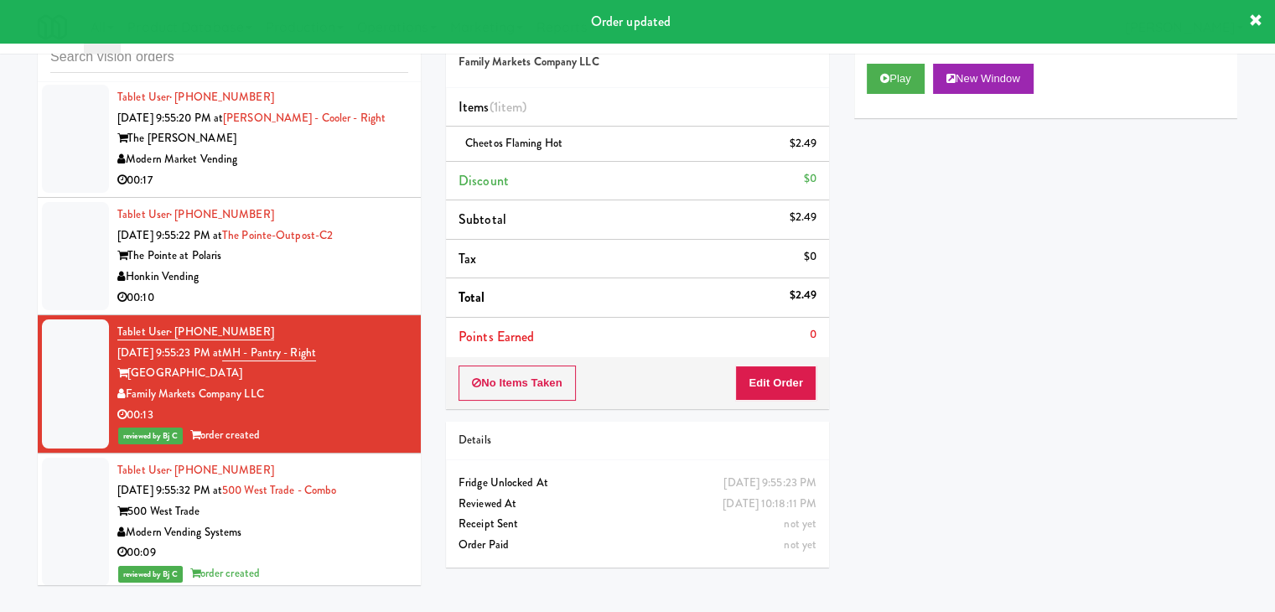
drag, startPoint x: 384, startPoint y: 277, endPoint x: 406, endPoint y: 288, distance: 24.4
click at [385, 277] on div "Honkin Vending" at bounding box center [262, 277] width 291 height 21
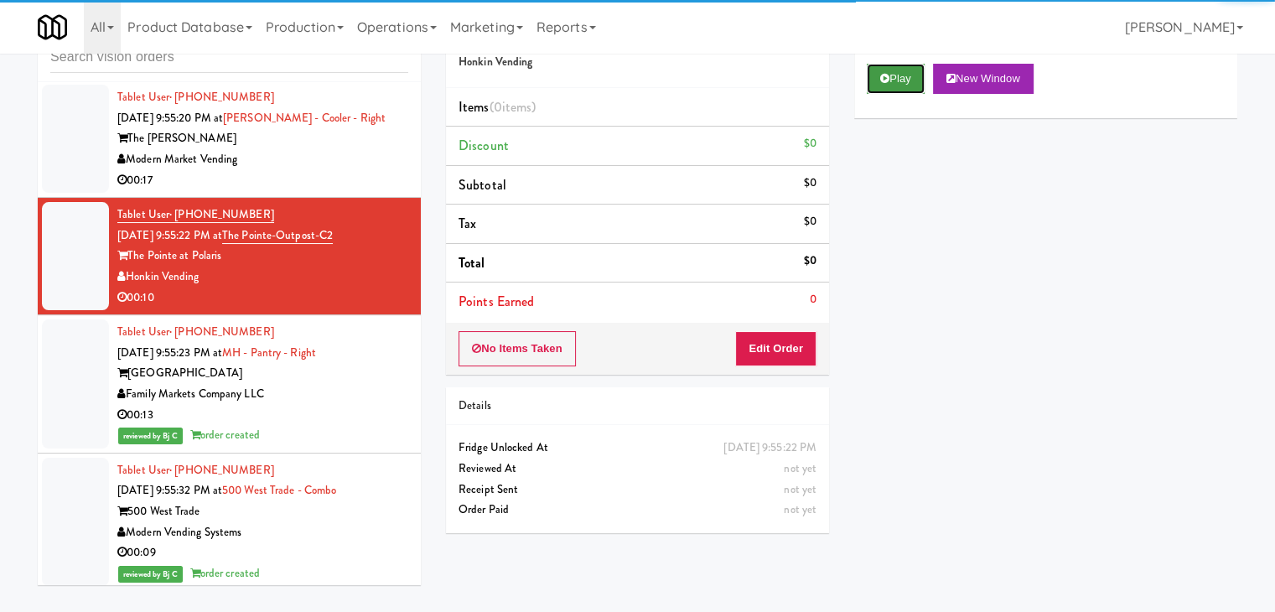
click at [904, 81] on button "Play" at bounding box center [896, 79] width 58 height 30
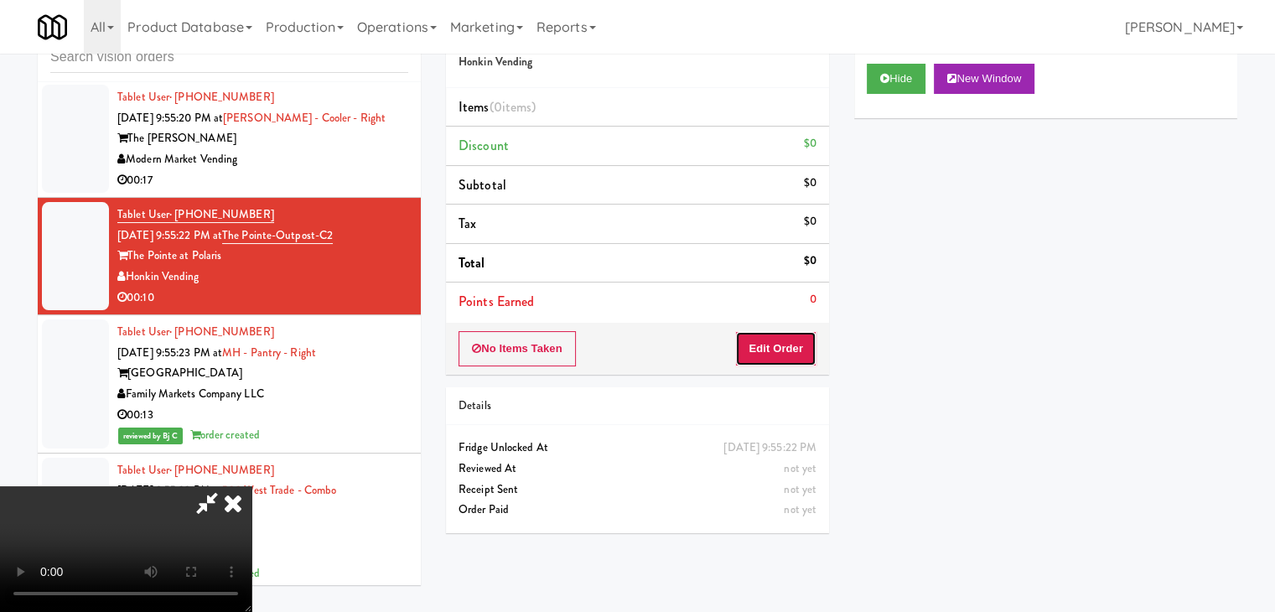
click at [786, 334] on button "Edit Order" at bounding box center [775, 348] width 81 height 35
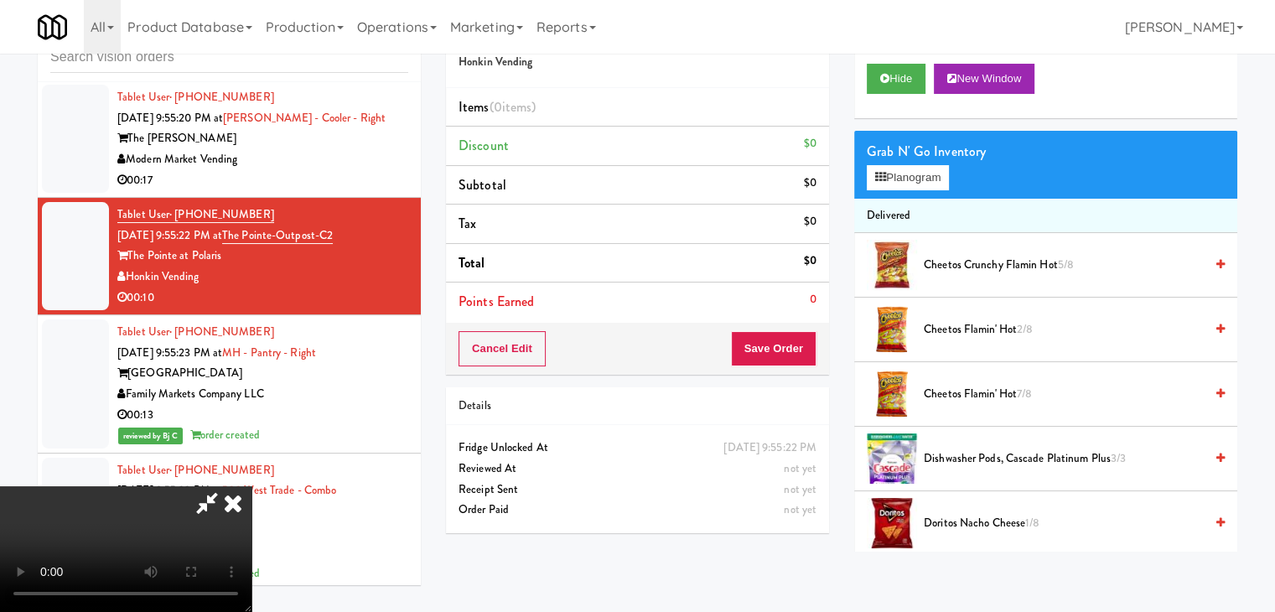
drag, startPoint x: 623, startPoint y: 405, endPoint x: 619, endPoint y: 415, distance: 10.9
click at [251, 486] on video at bounding box center [125, 549] width 251 height 126
click at [924, 172] on button "Planogram" at bounding box center [908, 177] width 82 height 25
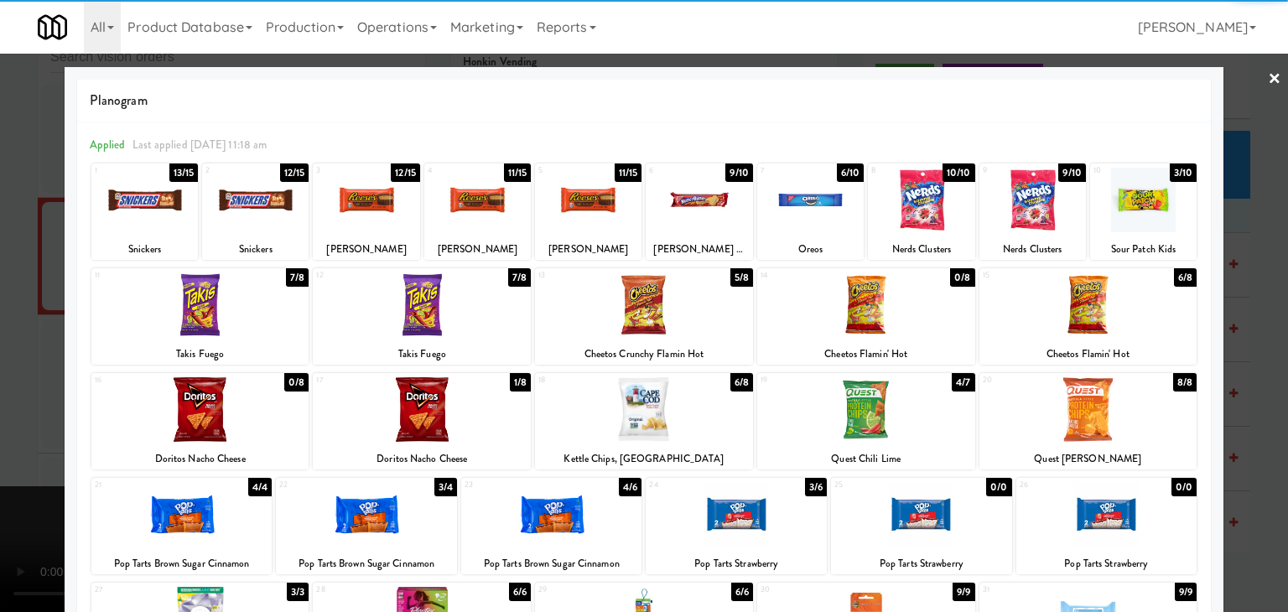
click at [899, 321] on div at bounding box center [866, 304] width 218 height 65
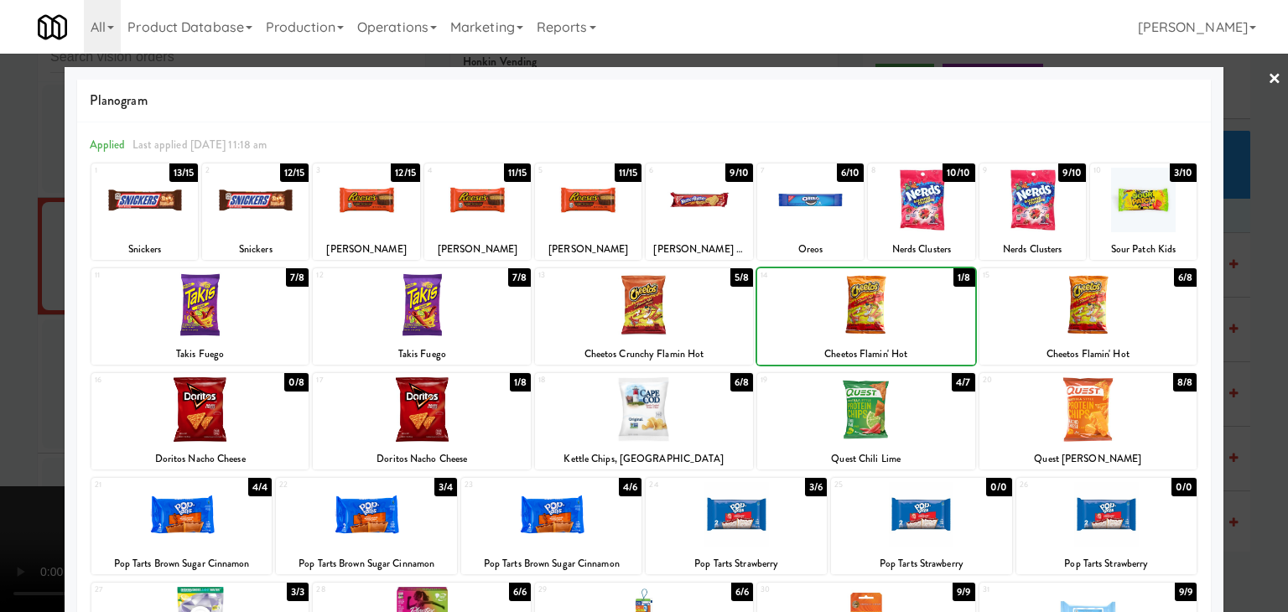
click at [899, 321] on div at bounding box center [866, 304] width 218 height 65
click at [1083, 316] on div at bounding box center [1088, 304] width 218 height 65
drag, startPoint x: 0, startPoint y: 409, endPoint x: 24, endPoint y: 411, distance: 24.4
click at [0, 410] on div at bounding box center [644, 306] width 1288 height 612
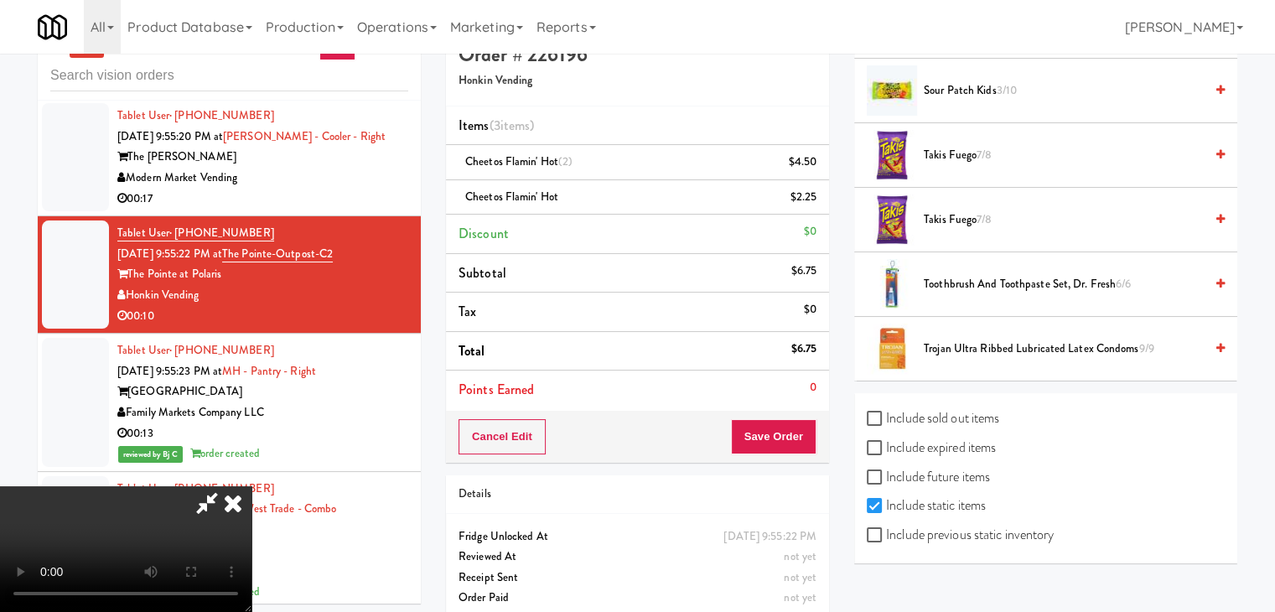
scroll to position [55, 0]
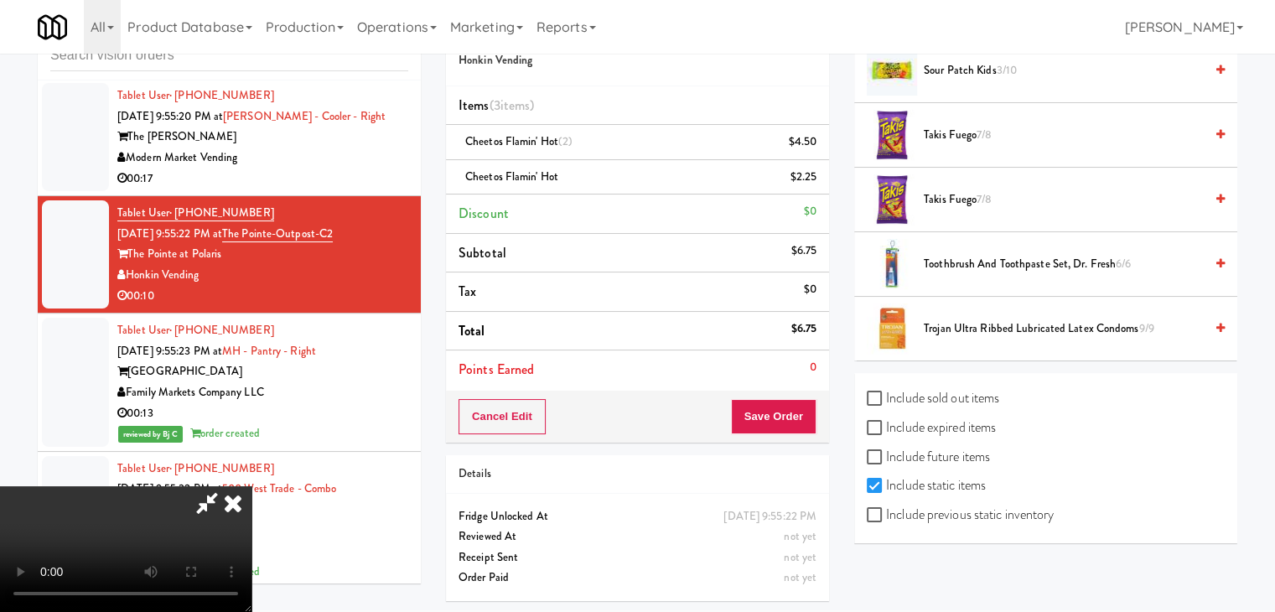
click at [977, 516] on label "Include previous static inventory" at bounding box center [960, 514] width 187 height 25
click at [886, 516] on input "Include previous static inventory" at bounding box center [876, 515] width 19 height 13
checkbox input "true"
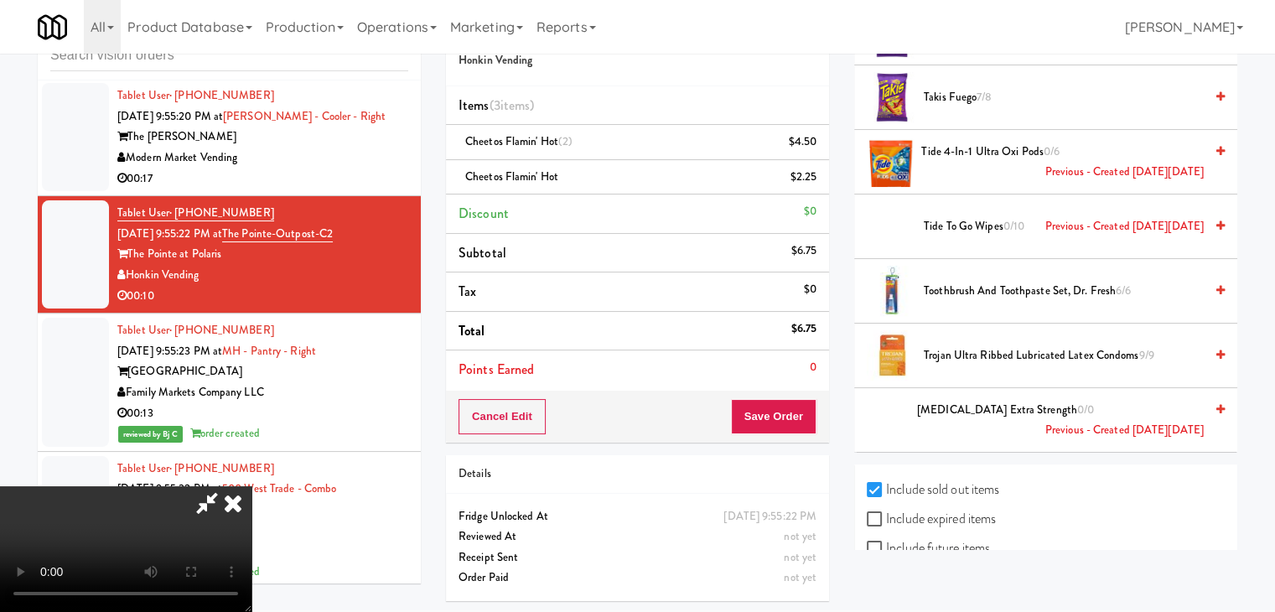
scroll to position [3287, 0]
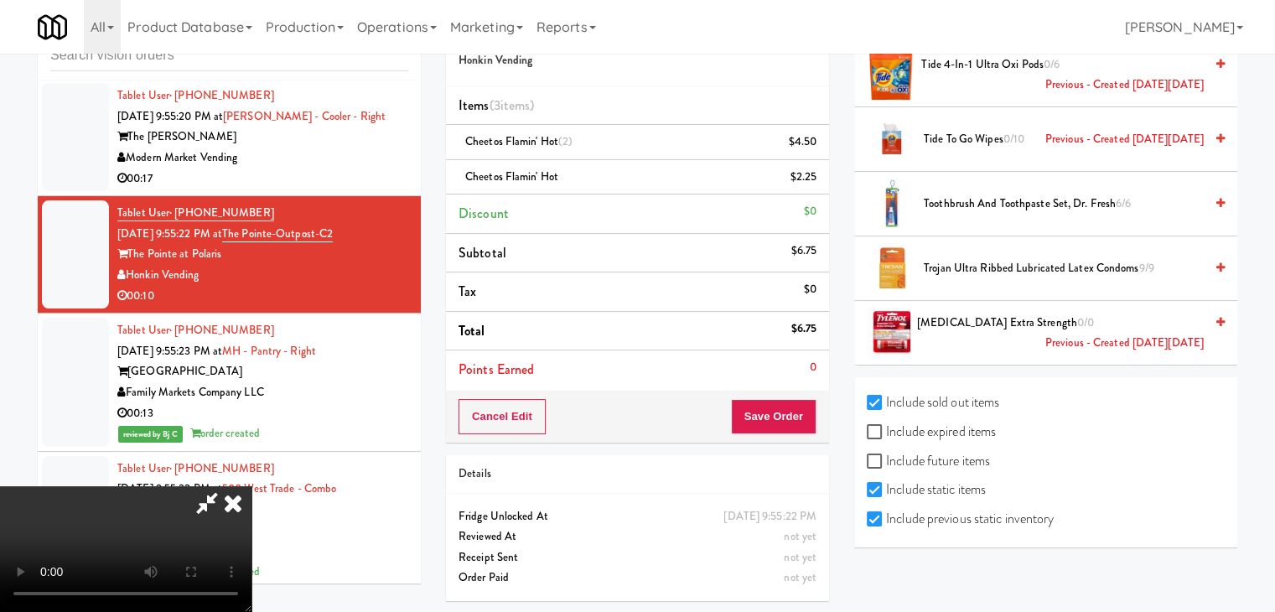
click at [936, 423] on label "Include expired items" at bounding box center [931, 431] width 129 height 25
click at [886, 426] on input "Include expired items" at bounding box center [876, 432] width 19 height 13
checkbox input "true"
click at [929, 453] on label "Include future items" at bounding box center [928, 460] width 123 height 25
click at [886, 455] on input "Include future items" at bounding box center [876, 461] width 19 height 13
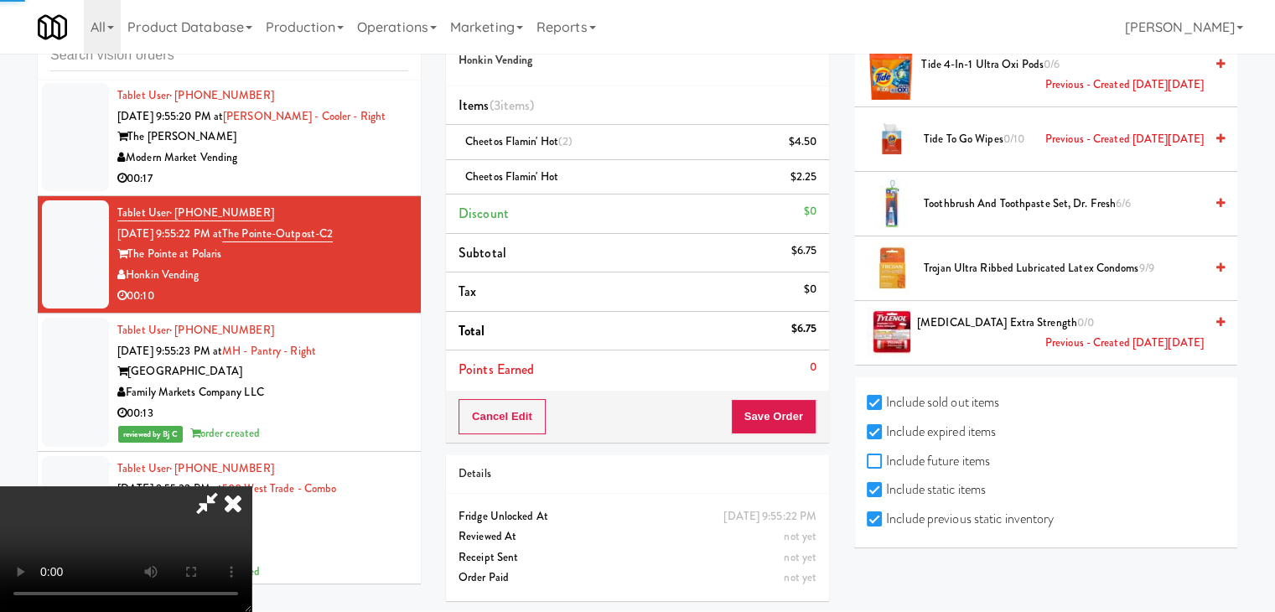
checkbox input "true"
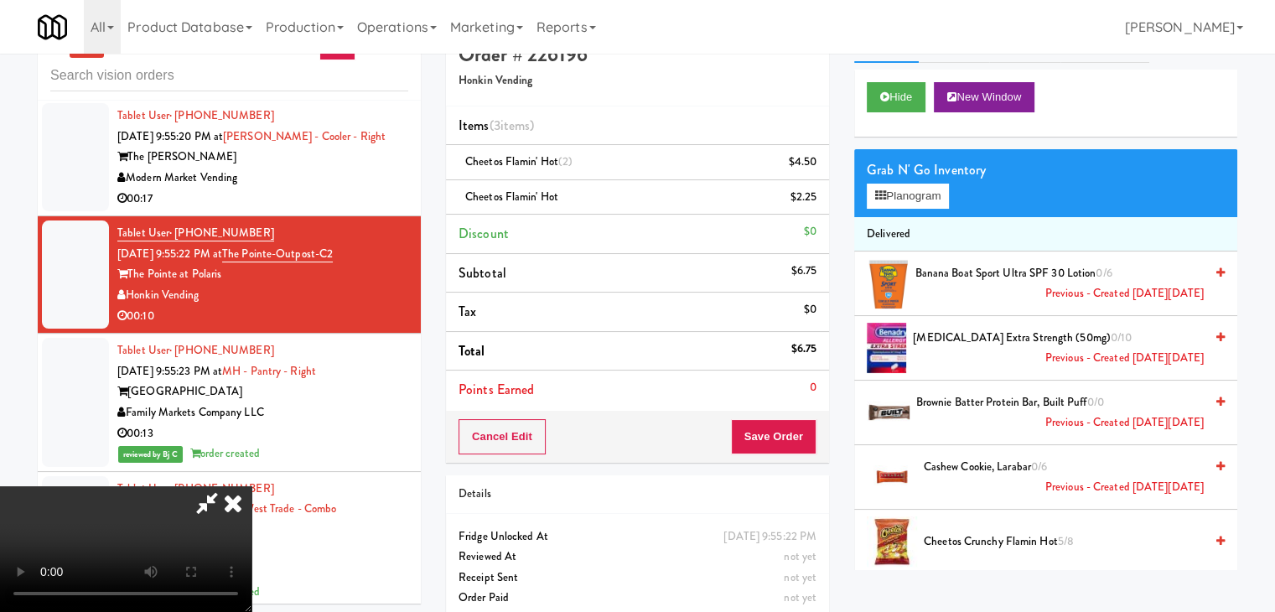
scroll to position [0, 0]
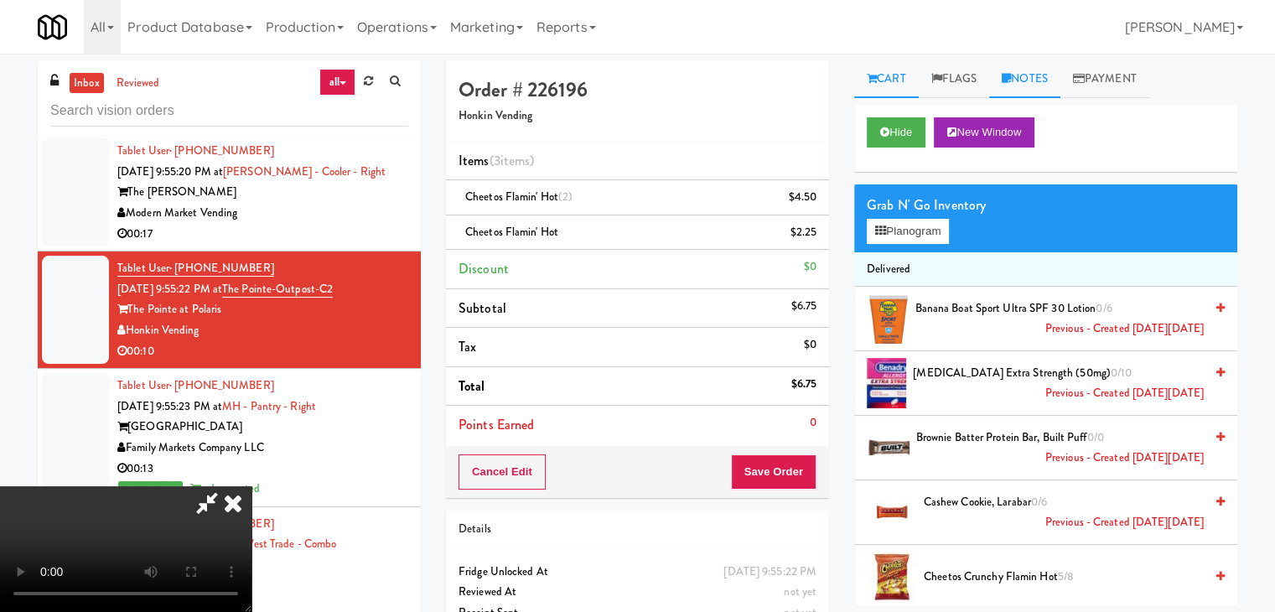
click at [1030, 86] on link "Notes" at bounding box center [1024, 79] width 71 height 38
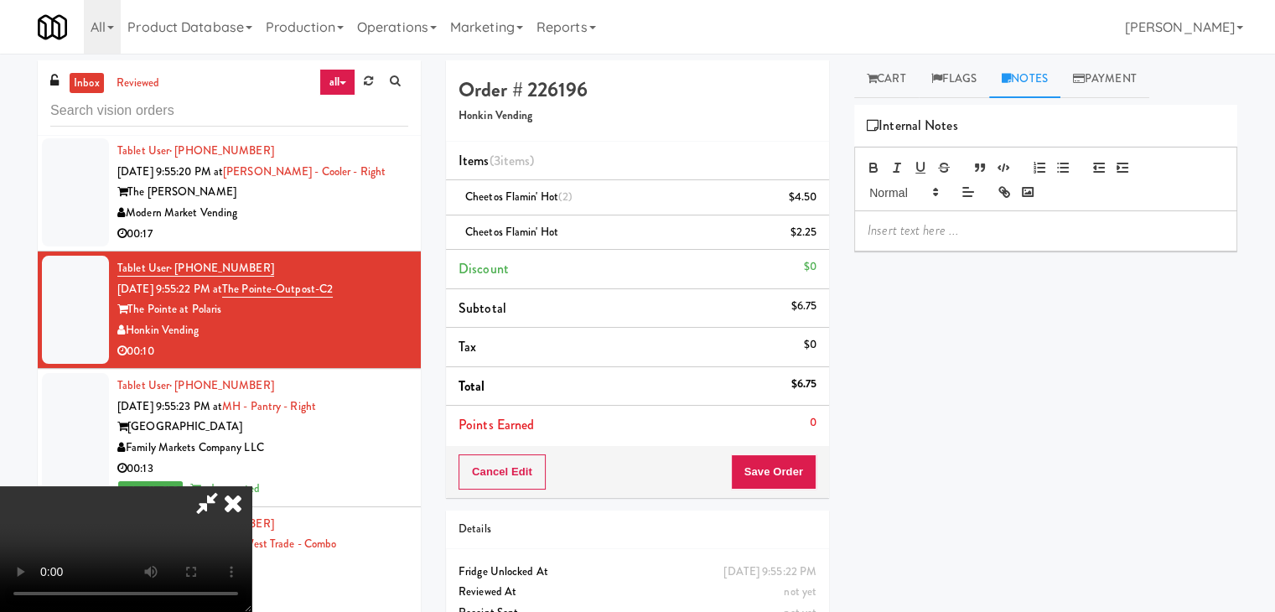
click at [930, 231] on p at bounding box center [1046, 230] width 356 height 18
click at [791, 479] on button "Save Order" at bounding box center [774, 471] width 86 height 35
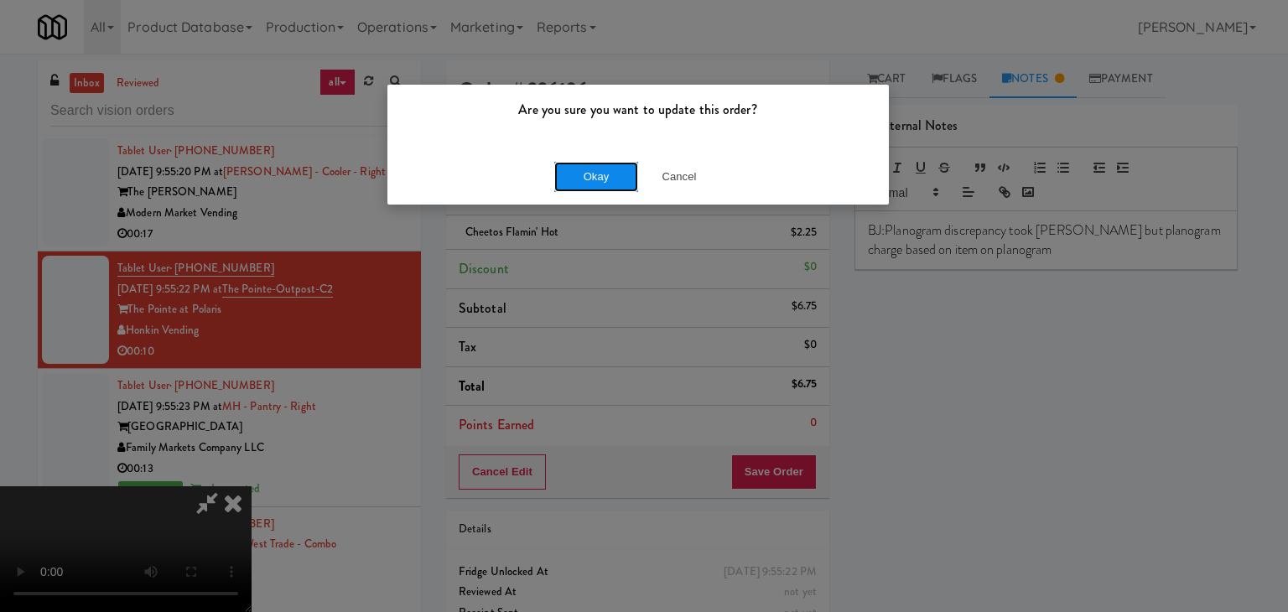
click at [599, 178] on button "Okay" at bounding box center [596, 177] width 84 height 30
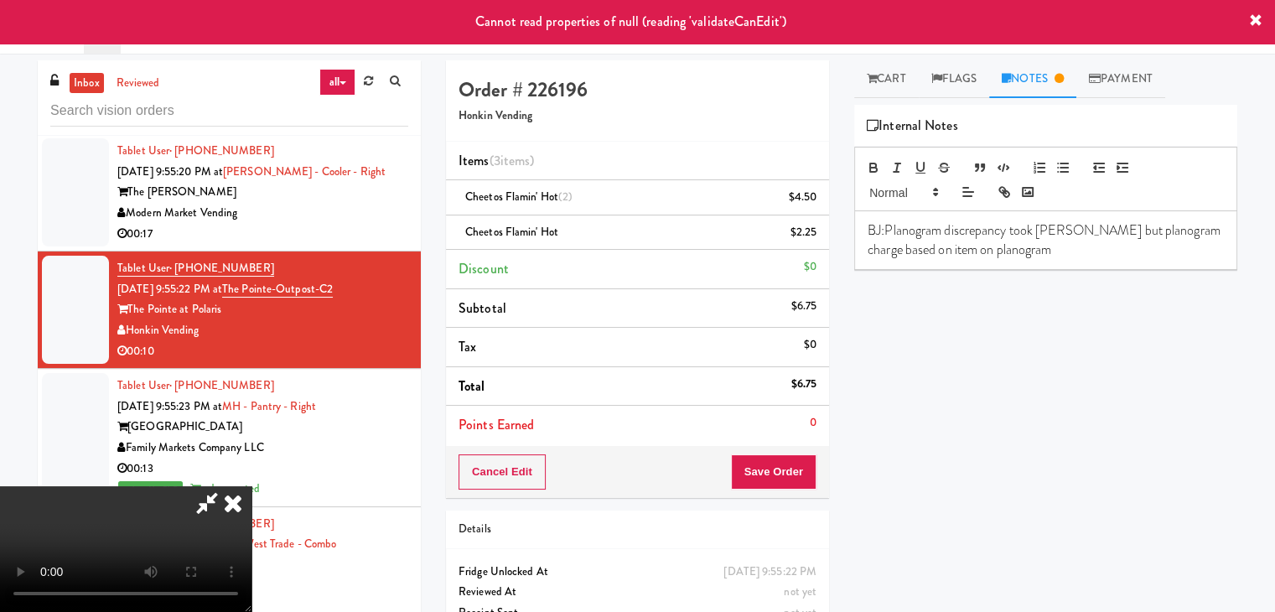
click at [251, 486] on icon at bounding box center [233, 503] width 37 height 34
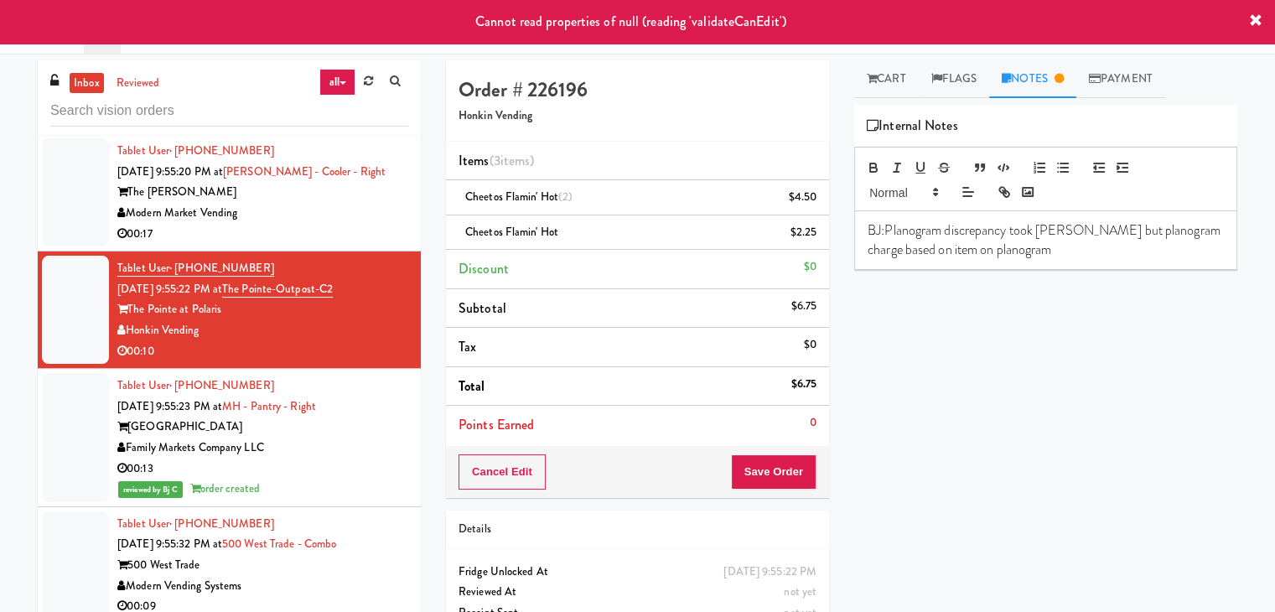
click at [345, 417] on div "[GEOGRAPHIC_DATA]" at bounding box center [262, 427] width 291 height 21
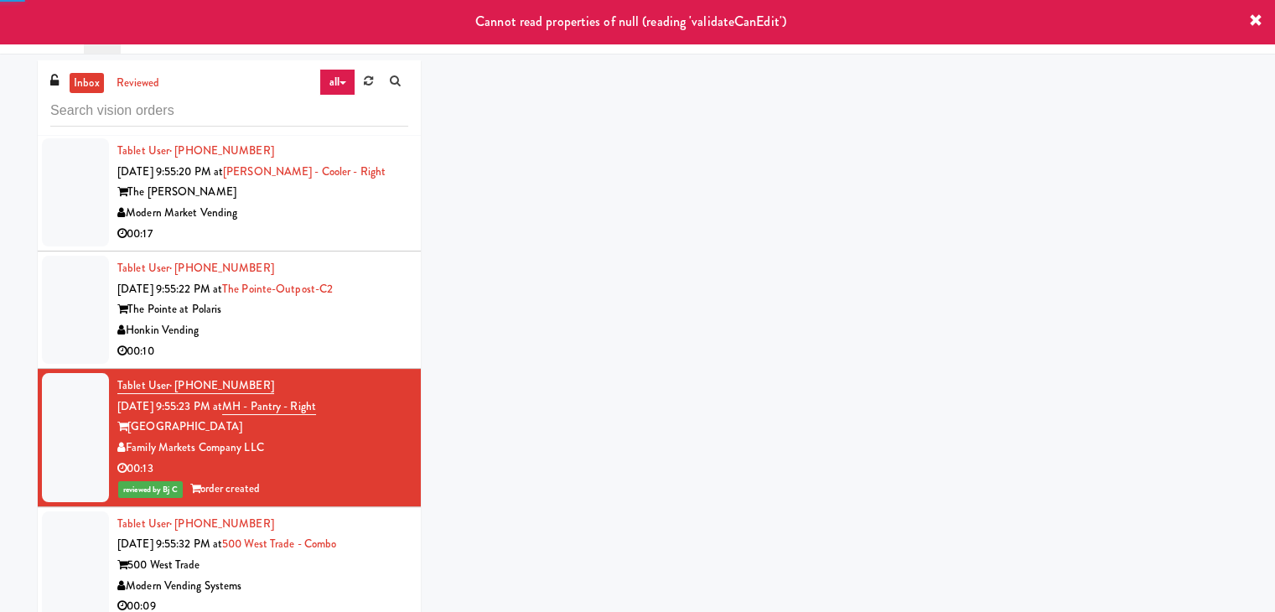
click at [352, 323] on div "Honkin Vending" at bounding box center [262, 330] width 291 height 21
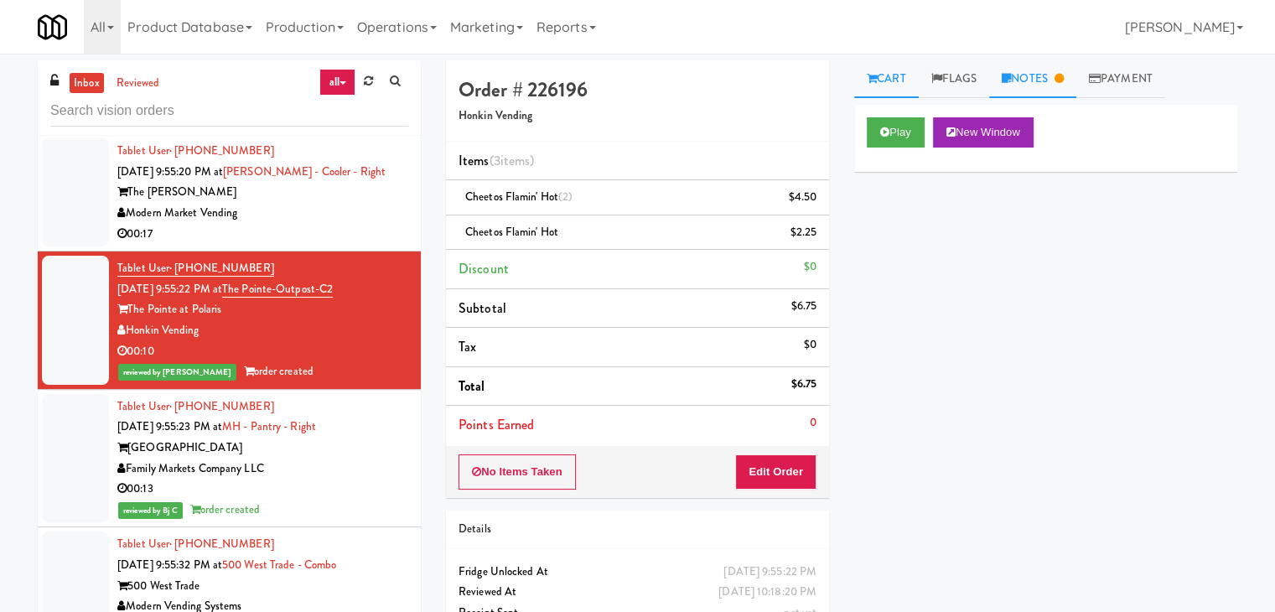
click at [1021, 75] on link "Notes" at bounding box center [1032, 79] width 87 height 38
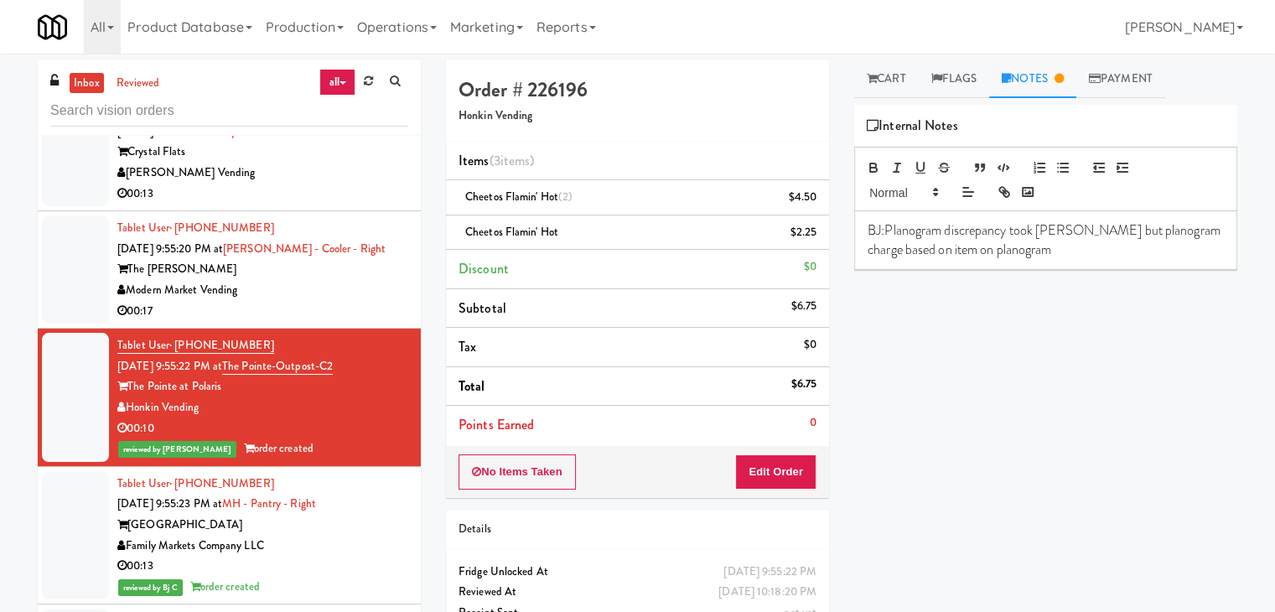
scroll to position [8637, 0]
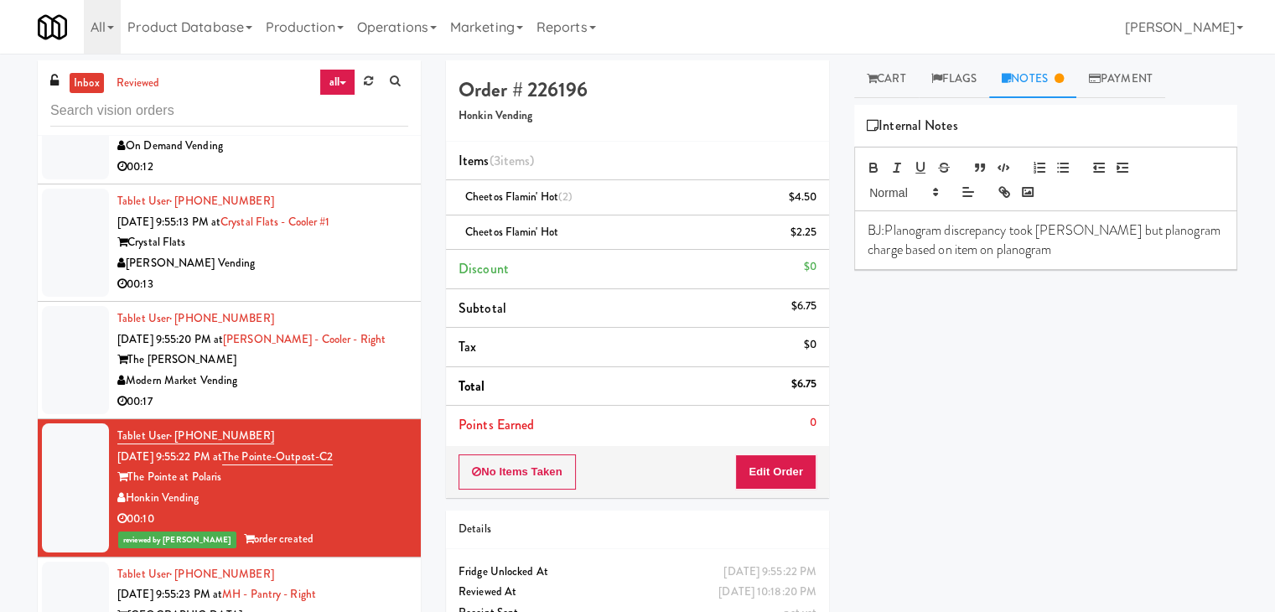
click at [329, 391] on div "00:17" at bounding box center [262, 401] width 291 height 21
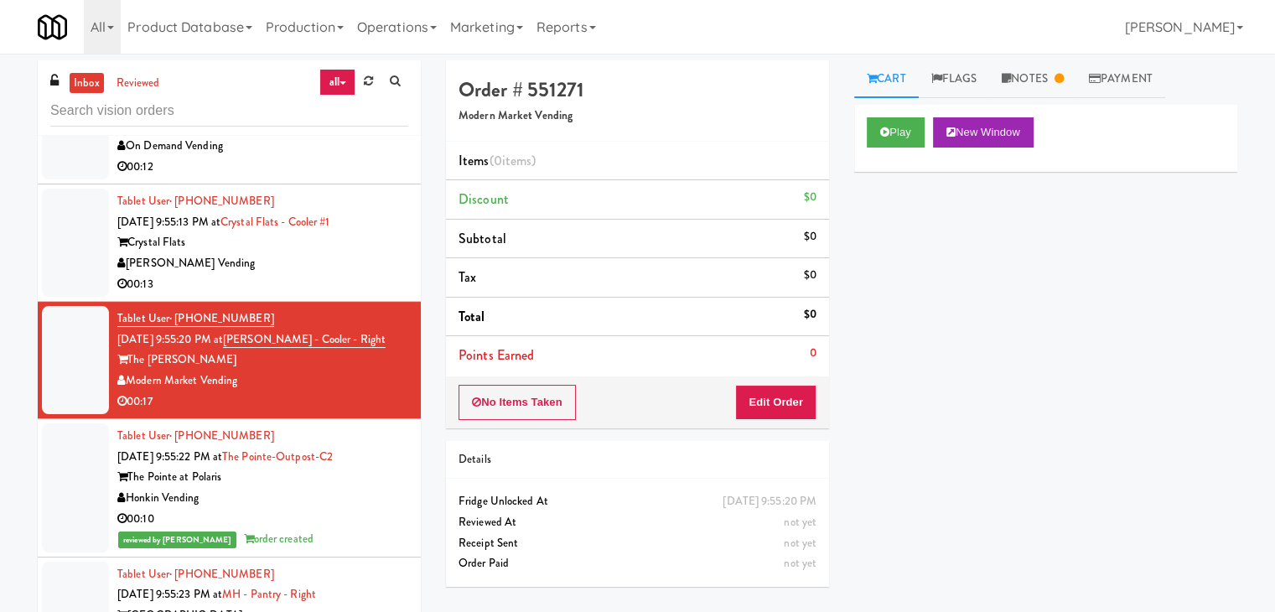
click at [323, 470] on div "The Pointe at Polaris" at bounding box center [262, 477] width 291 height 21
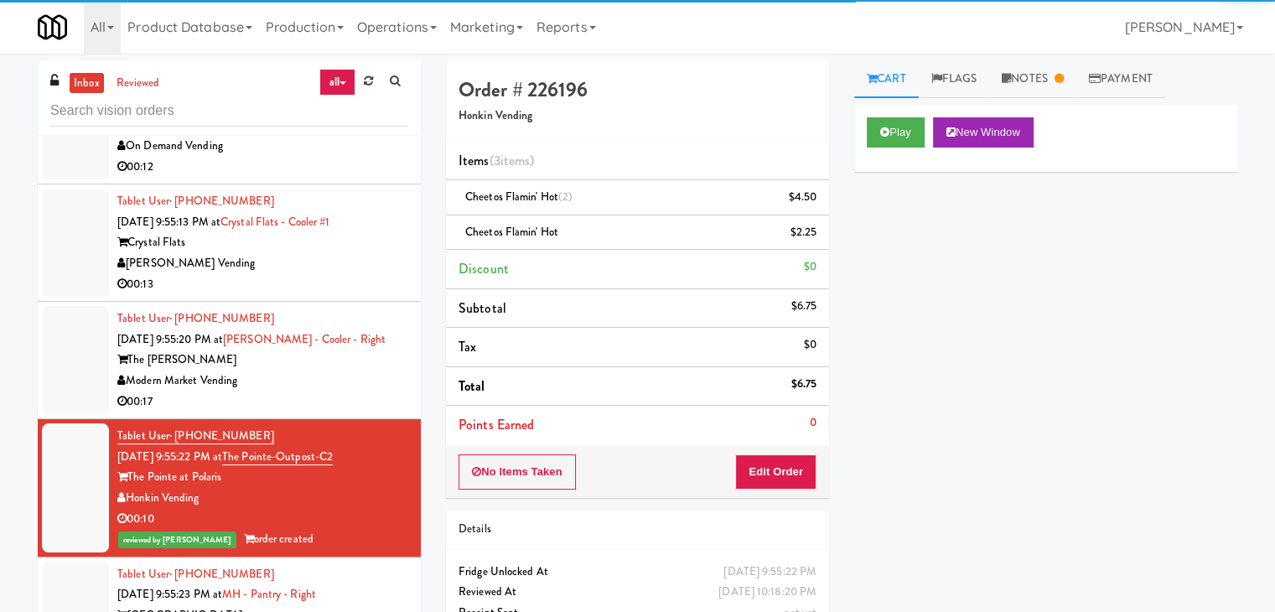
click at [322, 350] on div "The [PERSON_NAME]" at bounding box center [262, 360] width 291 height 21
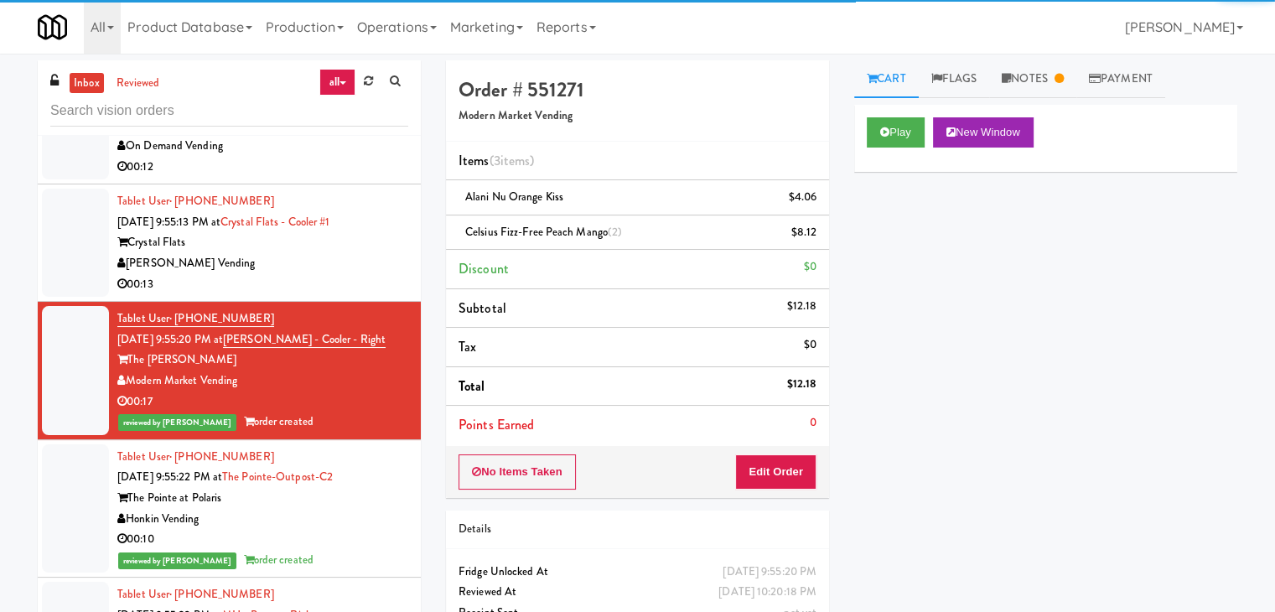
drag, startPoint x: 325, startPoint y: 516, endPoint x: 334, endPoint y: 516, distance: 9.2
click at [330, 516] on div "Honkin Vending" at bounding box center [262, 519] width 291 height 21
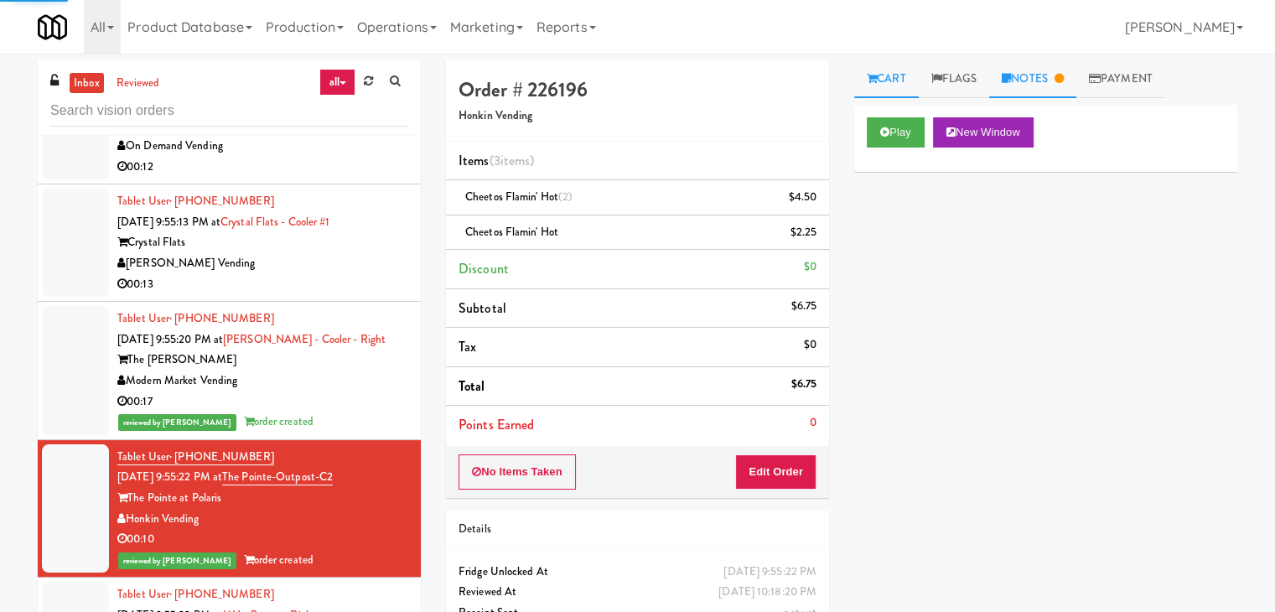
click at [1029, 78] on link "Notes" at bounding box center [1032, 79] width 87 height 38
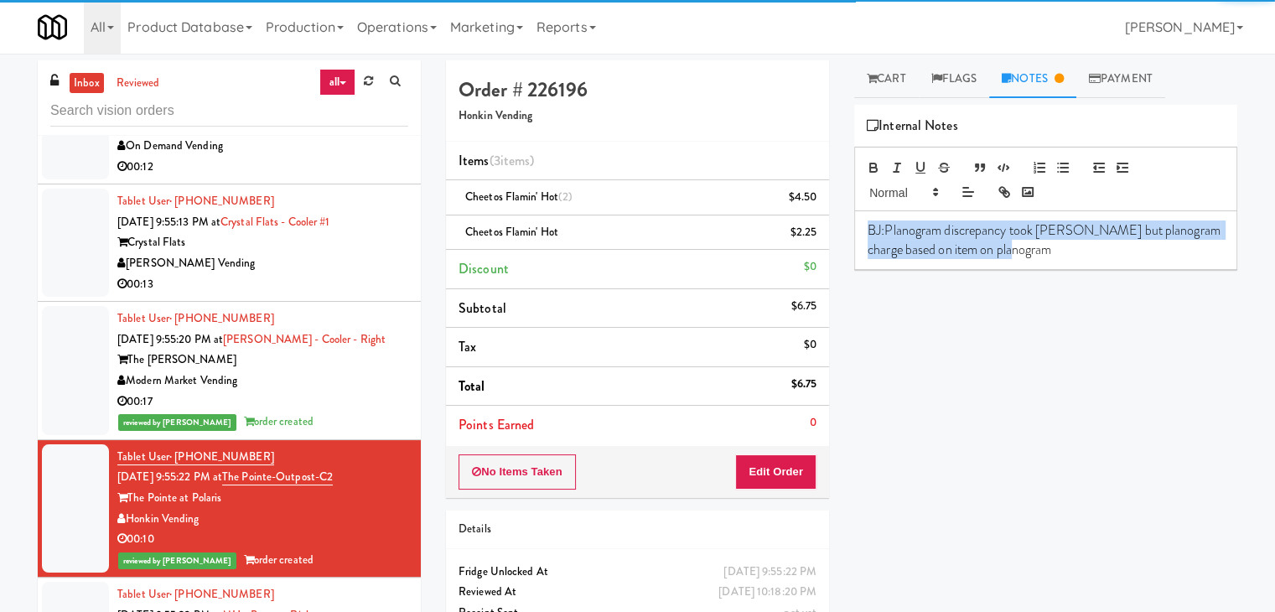
drag, startPoint x: 862, startPoint y: 230, endPoint x: 543, endPoint y: 211, distance: 319.1
click at [583, 212] on div "Order # 226196 Honkin Vending Items (3 items ) Cheetos Flamin' Hot (2) $4.50 Ch…" at bounding box center [841, 364] width 816 height 609
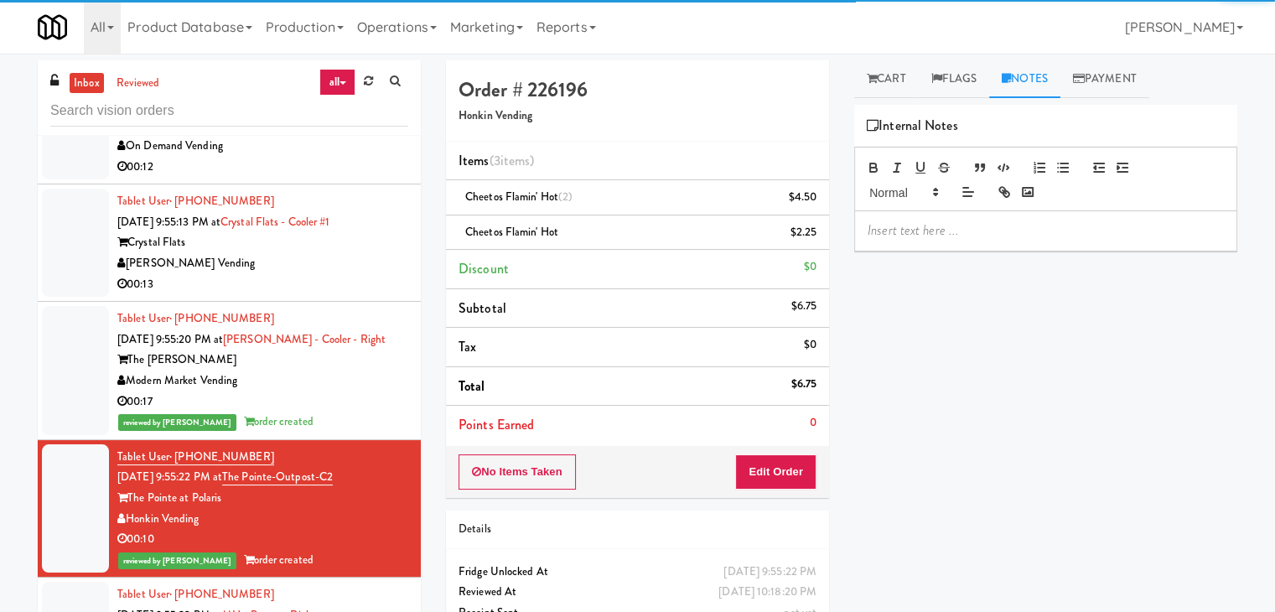
click at [334, 377] on div "Modern Market Vending" at bounding box center [262, 381] width 291 height 21
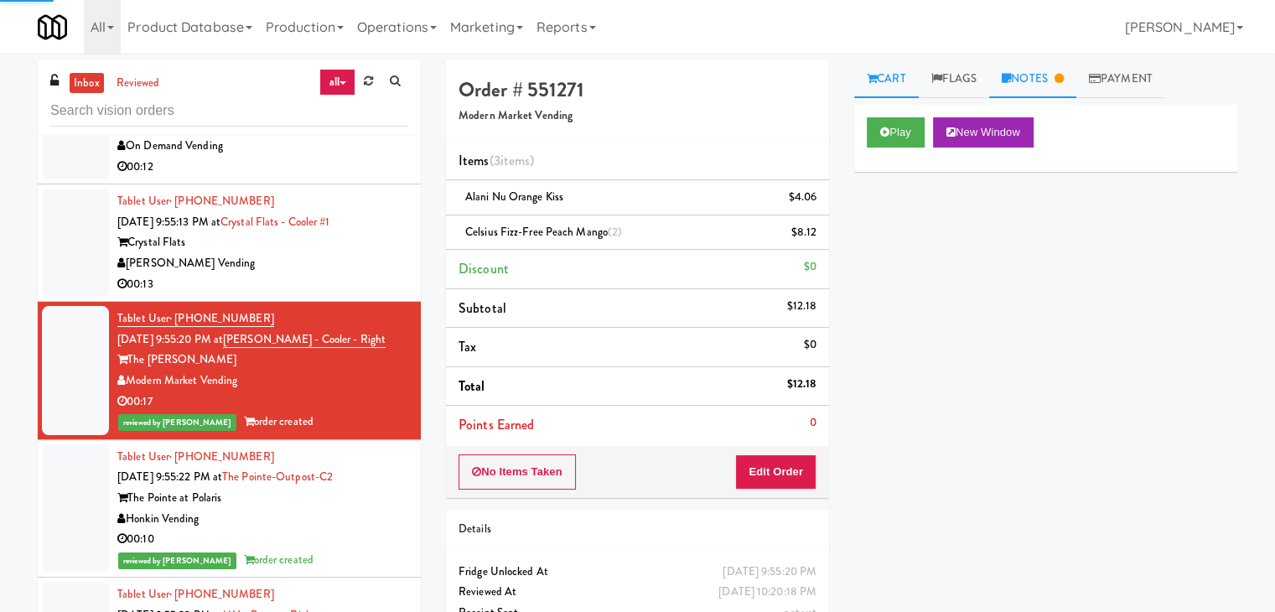
click at [1044, 77] on link "Notes" at bounding box center [1032, 79] width 87 height 38
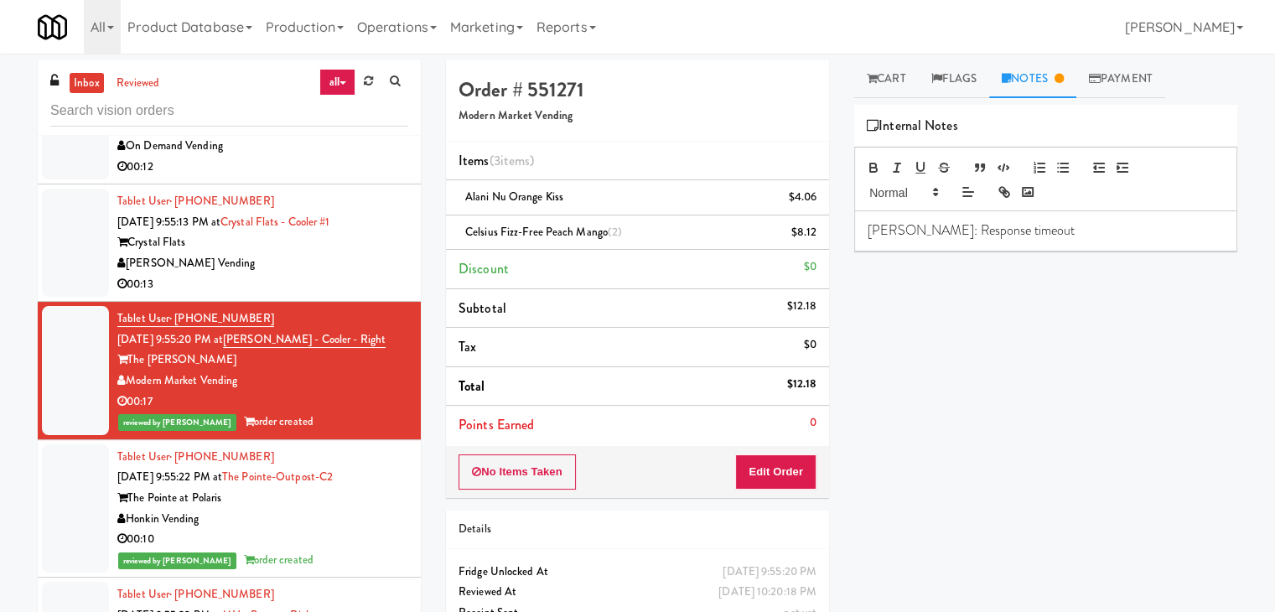
click at [308, 253] on div "[PERSON_NAME] Vending" at bounding box center [262, 263] width 291 height 21
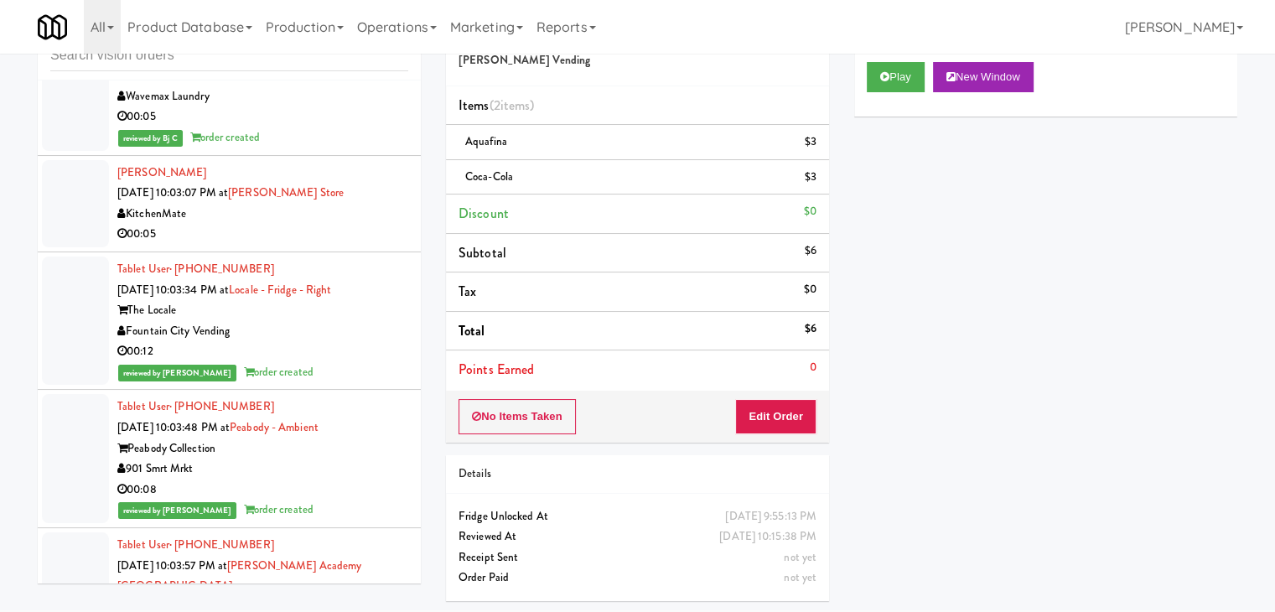
scroll to position [12699, 0]
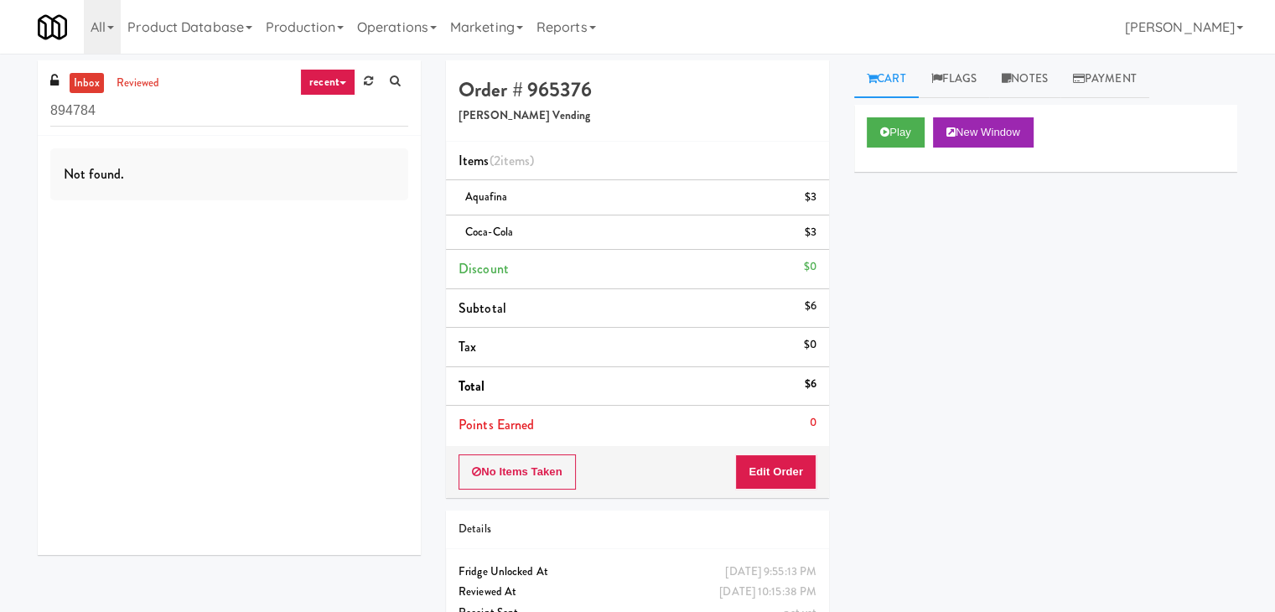
click at [342, 83] on icon at bounding box center [342, 82] width 7 height 3
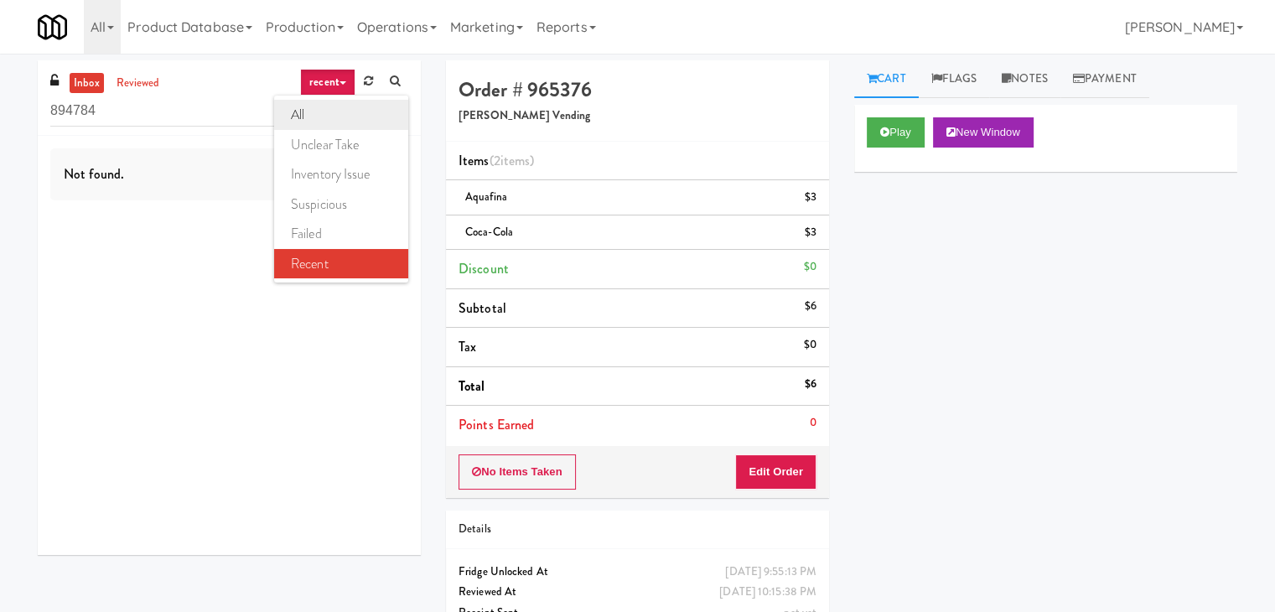
click at [327, 101] on link "all" at bounding box center [341, 115] width 134 height 30
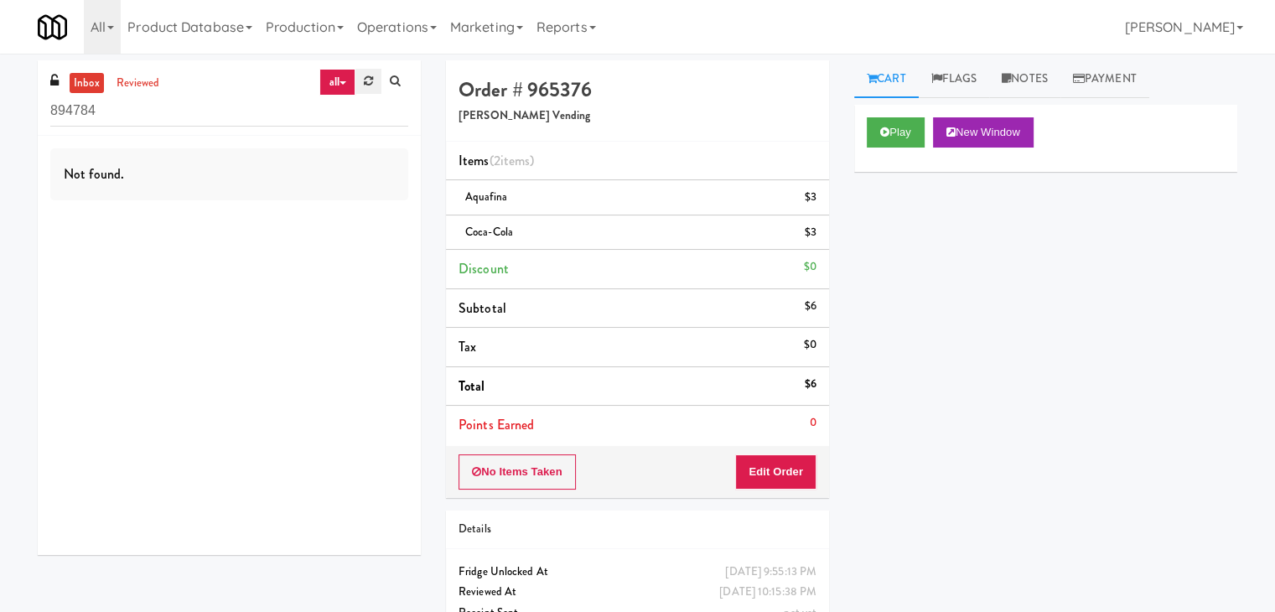
click at [365, 80] on icon at bounding box center [368, 80] width 9 height 11
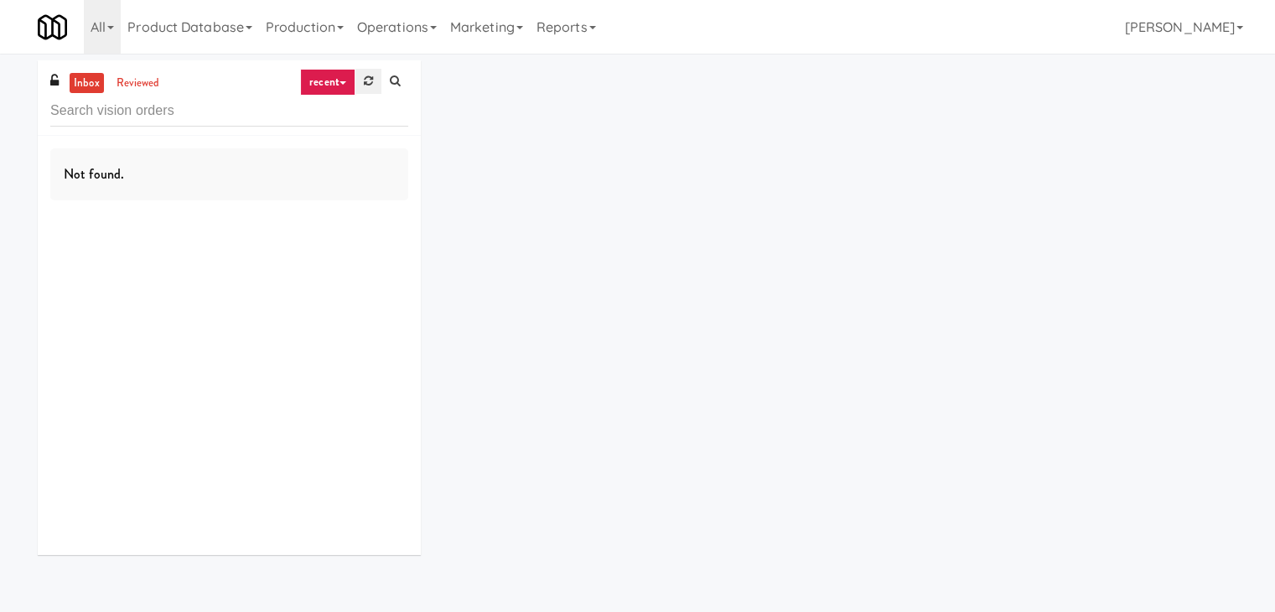
click at [365, 82] on icon at bounding box center [368, 80] width 9 height 11
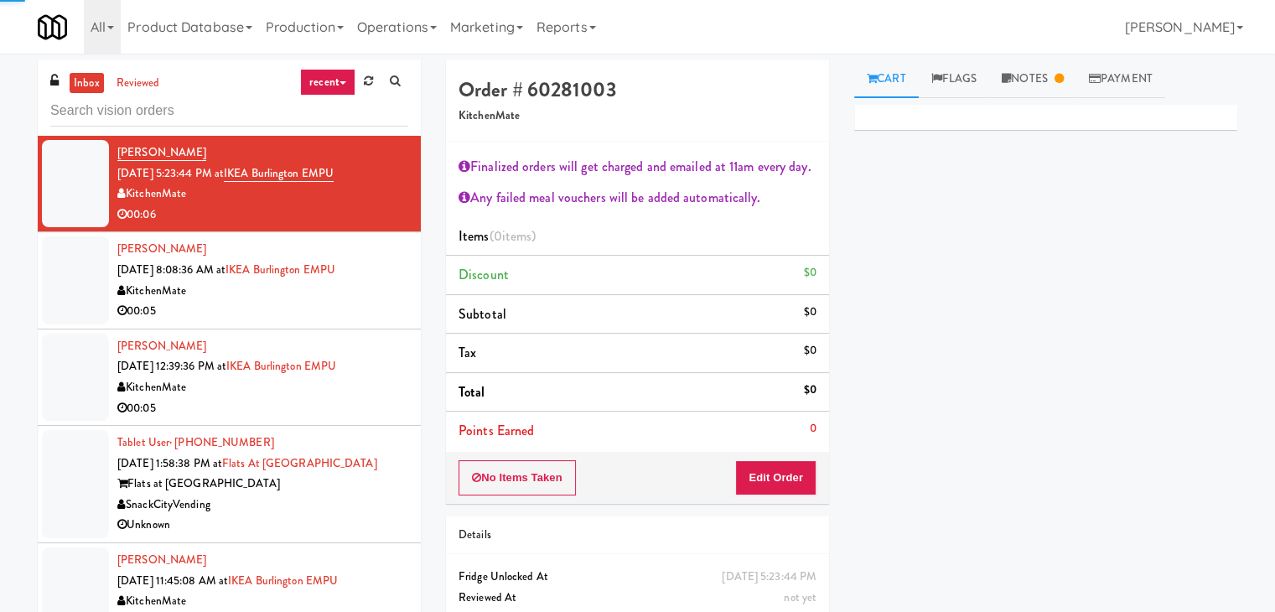
click at [337, 82] on link "recent" at bounding box center [327, 82] width 55 height 27
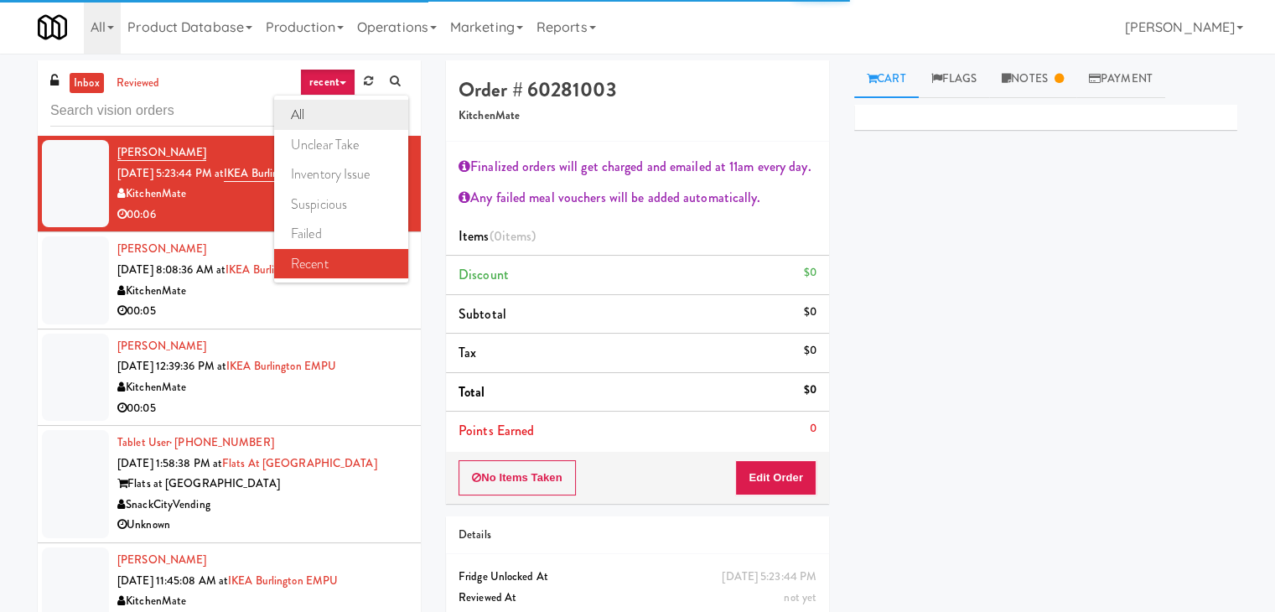
click at [313, 117] on link "all" at bounding box center [341, 115] width 134 height 30
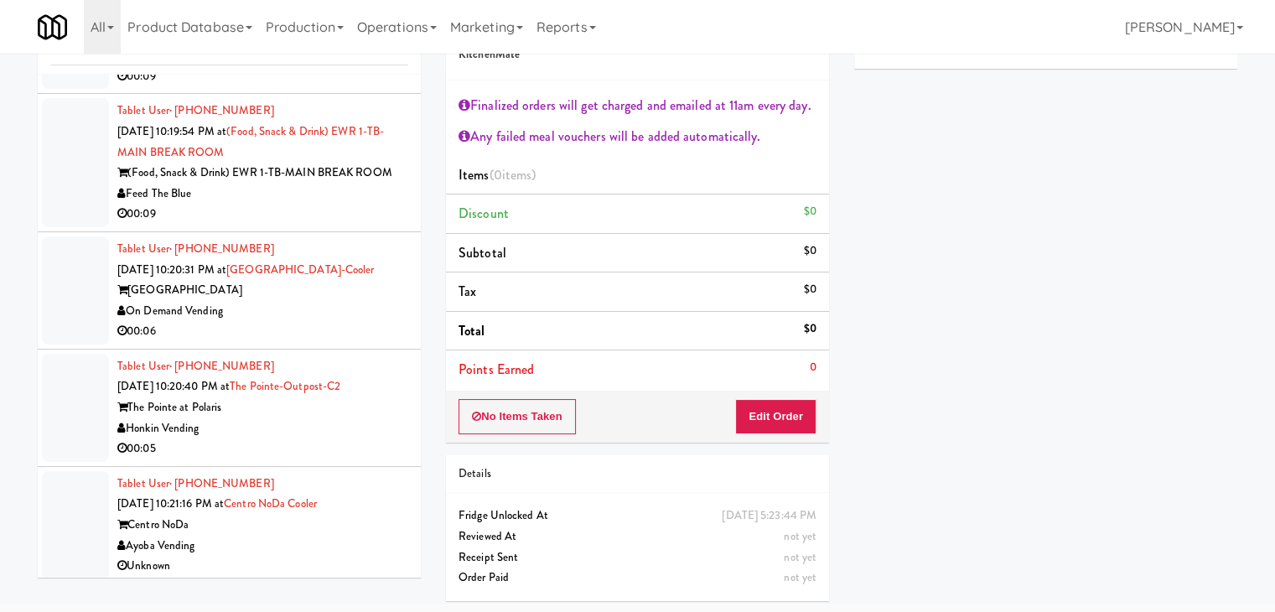
scroll to position [13050, 0]
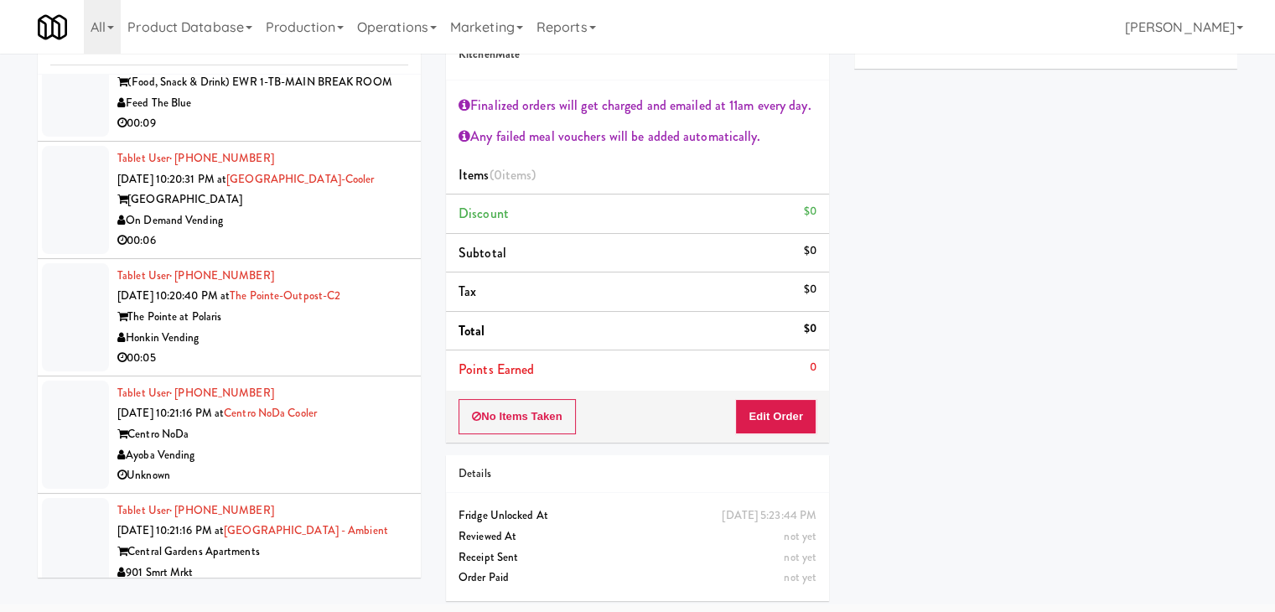
click at [301, 583] on div "Unknown" at bounding box center [262, 593] width 291 height 21
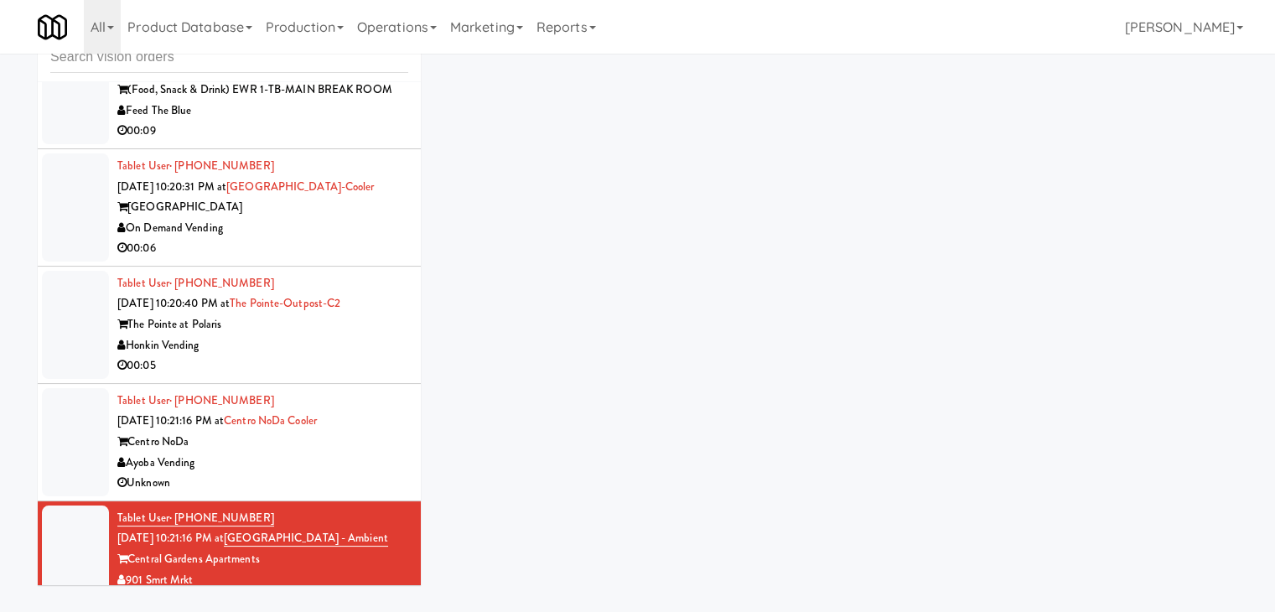
scroll to position [54, 0]
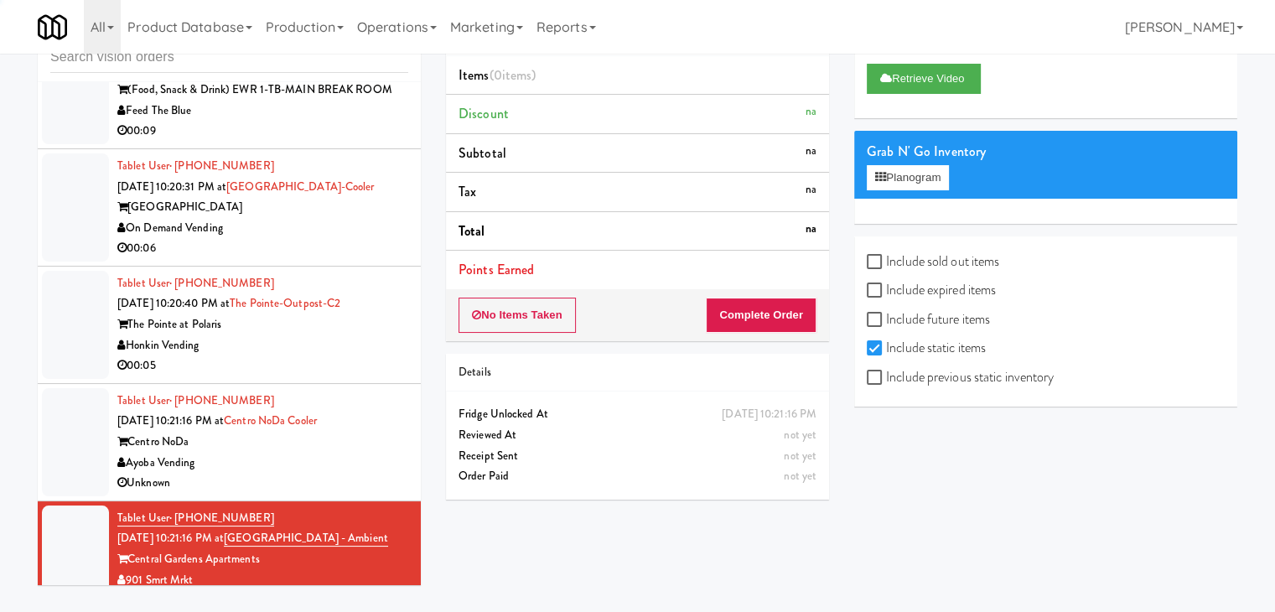
click at [321, 453] on div "Ayoba Vending" at bounding box center [262, 463] width 291 height 21
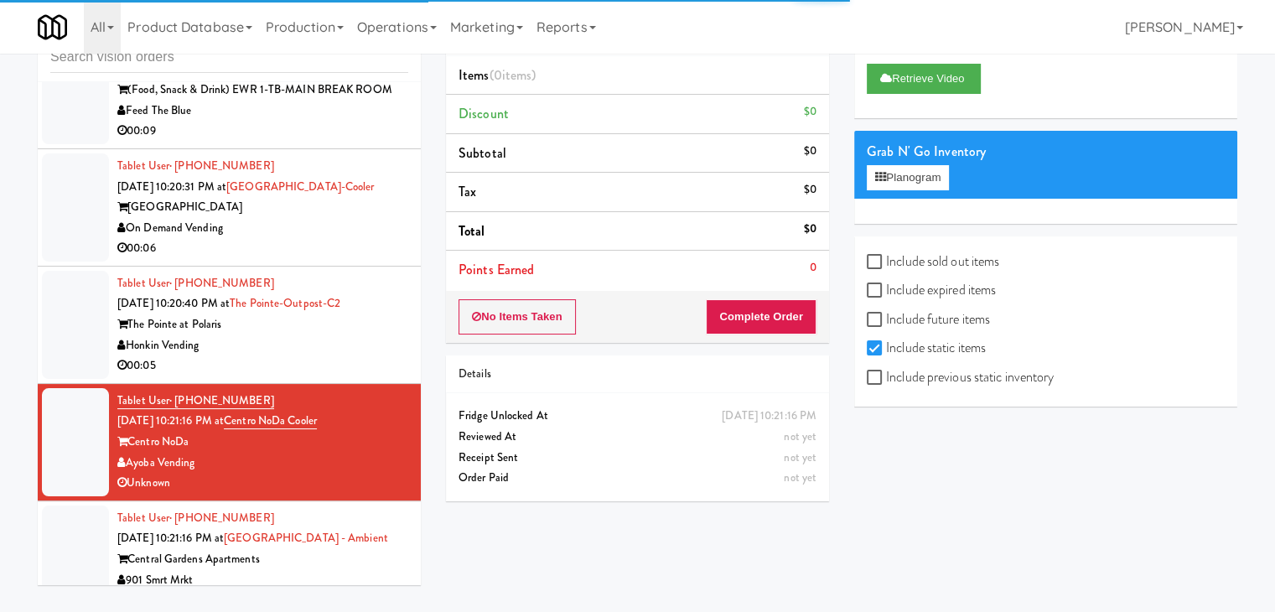
click at [328, 355] on div "00:05" at bounding box center [262, 365] width 291 height 21
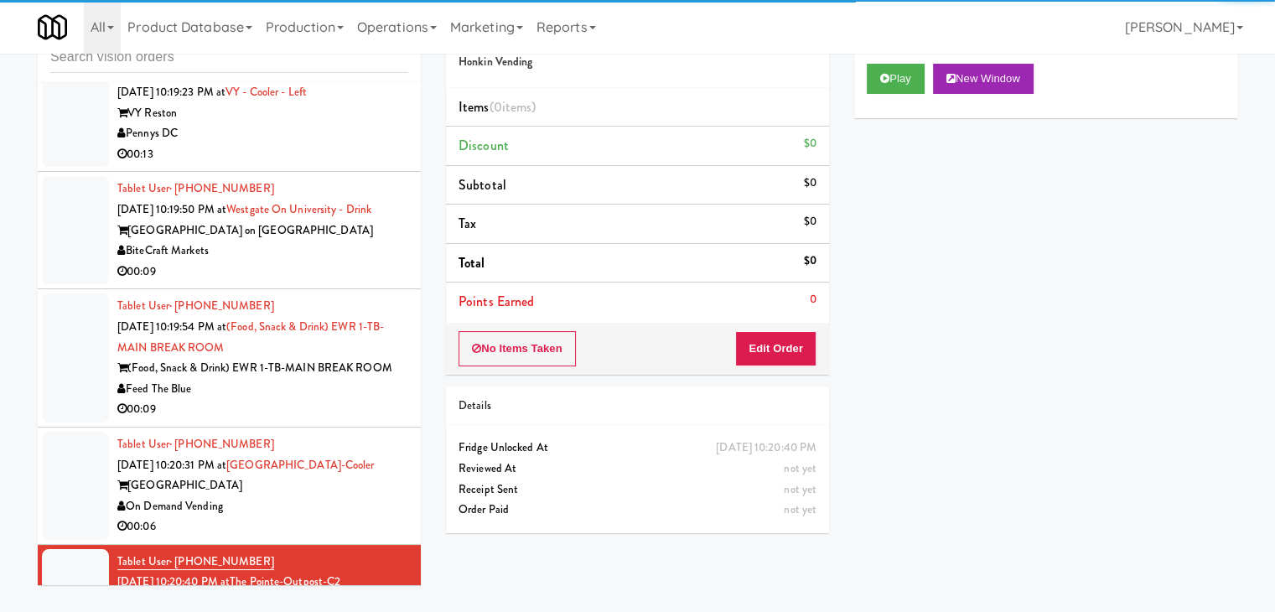
scroll to position [12966, 0]
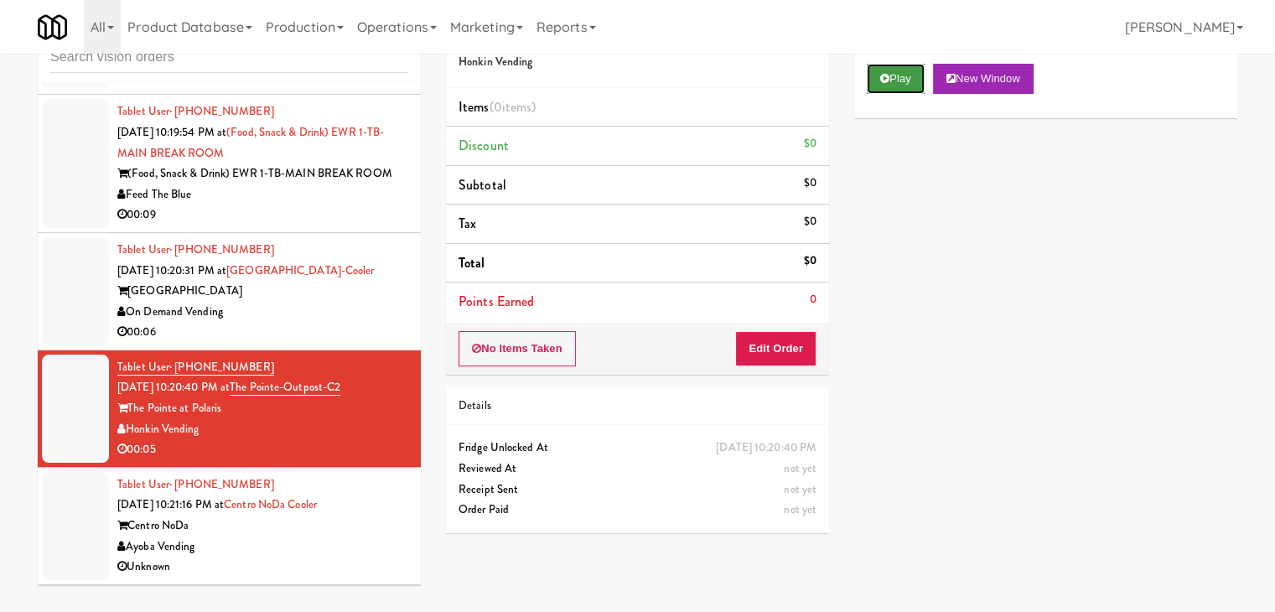
click at [893, 82] on button "Play" at bounding box center [896, 79] width 58 height 30
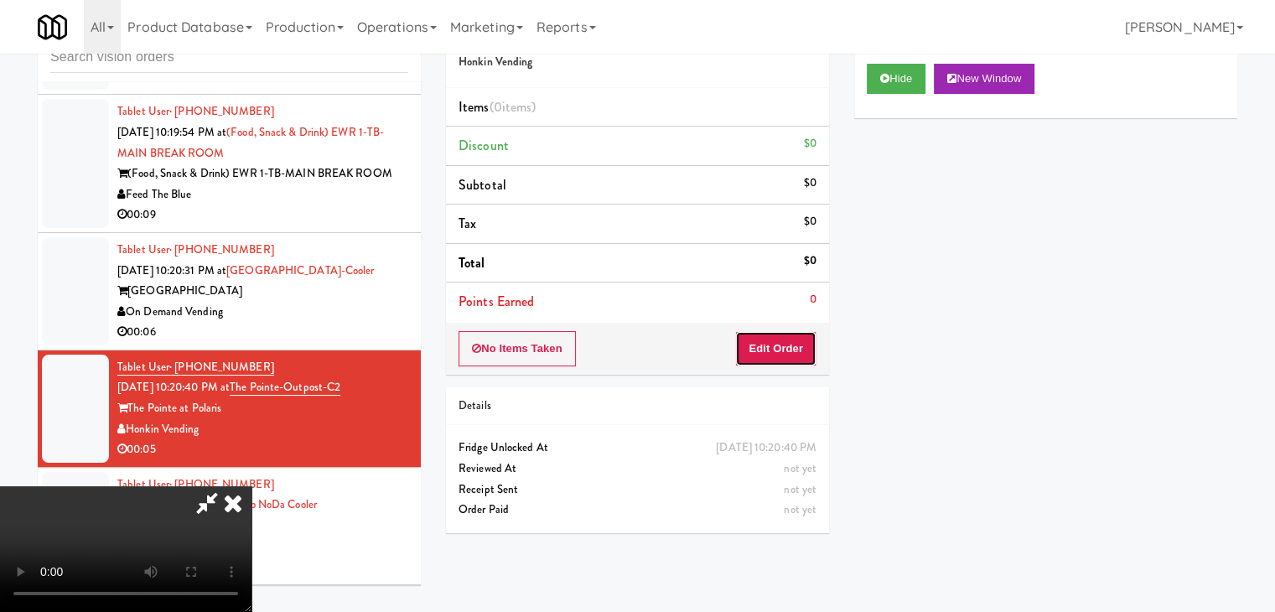
click at [789, 339] on button "Edit Order" at bounding box center [775, 348] width 81 height 35
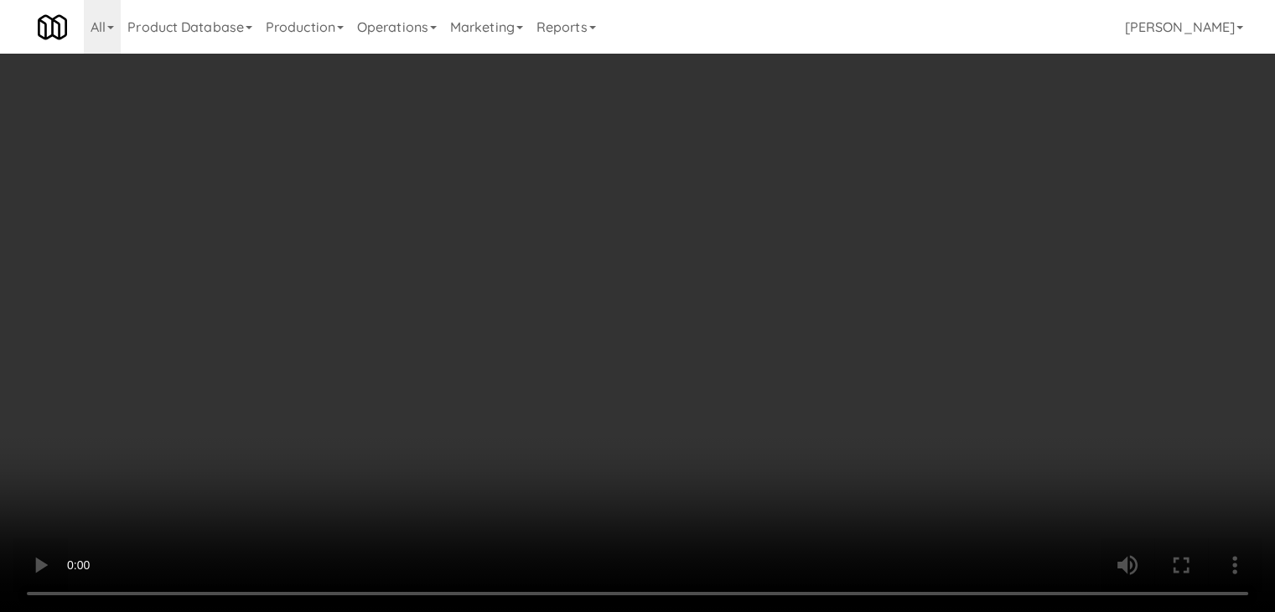
scroll to position [12924, 0]
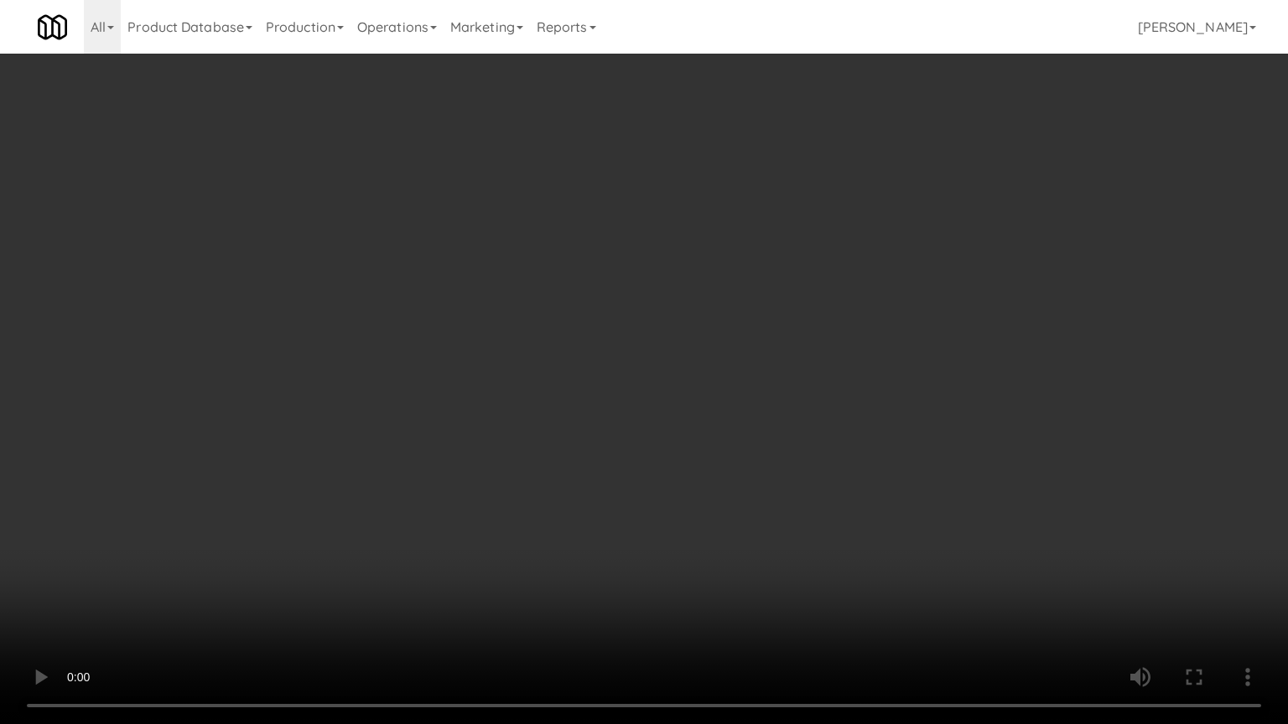
click at [772, 490] on video at bounding box center [644, 362] width 1288 height 724
click at [742, 550] on video at bounding box center [644, 362] width 1288 height 724
click at [765, 508] on video at bounding box center [644, 362] width 1288 height 724
drag, startPoint x: 765, startPoint y: 508, endPoint x: 825, endPoint y: 336, distance: 181.9
click at [766, 506] on video at bounding box center [644, 362] width 1288 height 724
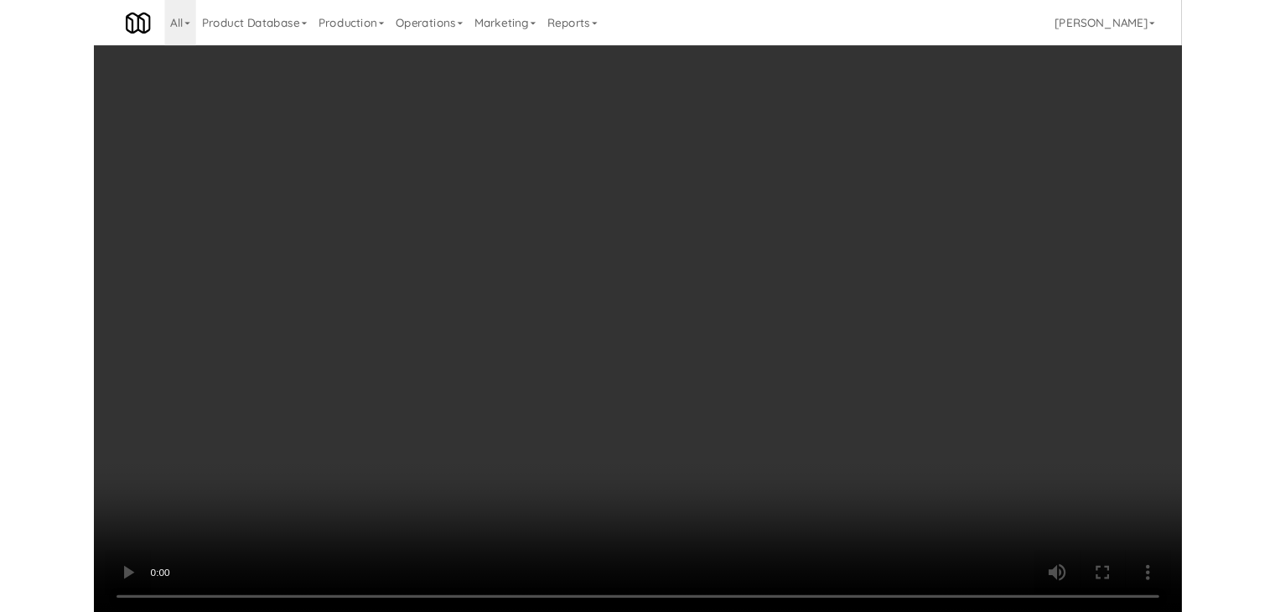
scroll to position [12966, 0]
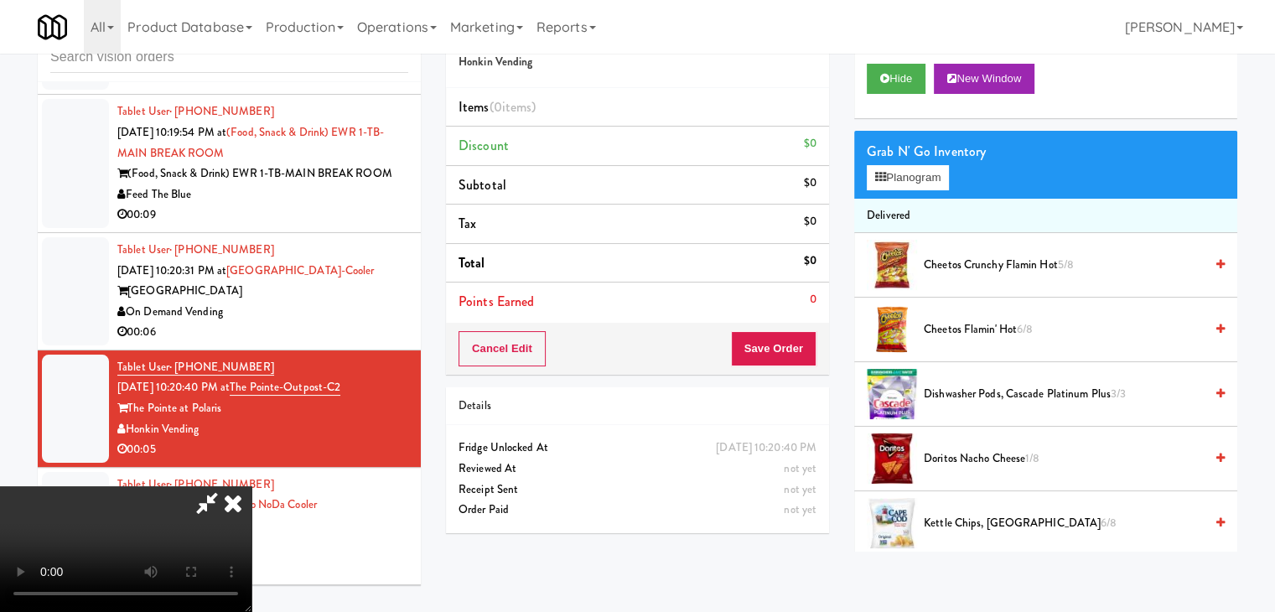
click at [899, 190] on div "Grab N' Go Inventory Planogram" at bounding box center [1045, 165] width 383 height 68
click at [911, 180] on button "Planogram" at bounding box center [908, 177] width 82 height 25
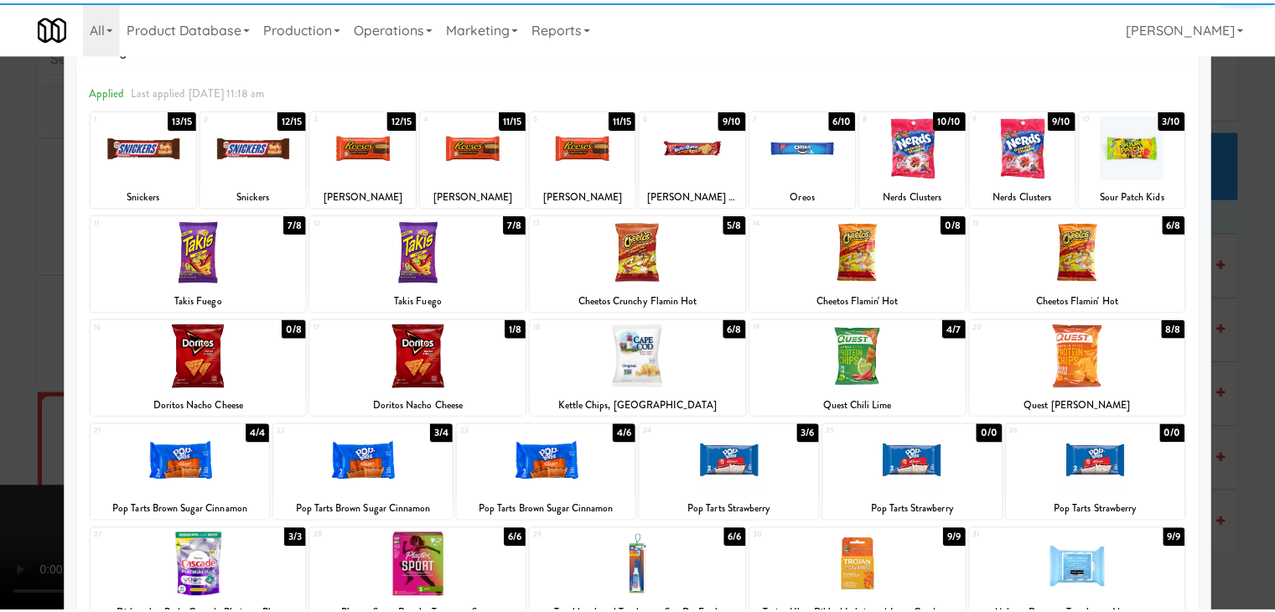
scroll to position [84, 0]
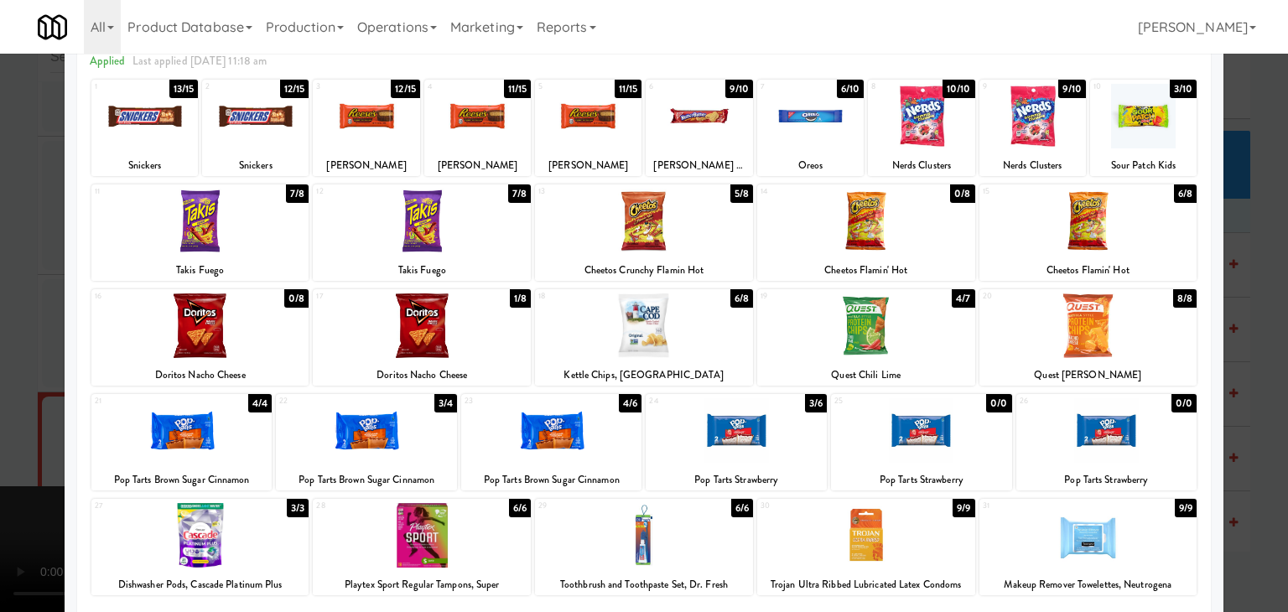
drag, startPoint x: 421, startPoint y: 322, endPoint x: 794, endPoint y: 314, distance: 373.1
click at [422, 322] on div at bounding box center [422, 325] width 218 height 65
click at [1105, 239] on div at bounding box center [1088, 221] width 218 height 65
click at [1231, 262] on div at bounding box center [644, 306] width 1288 height 612
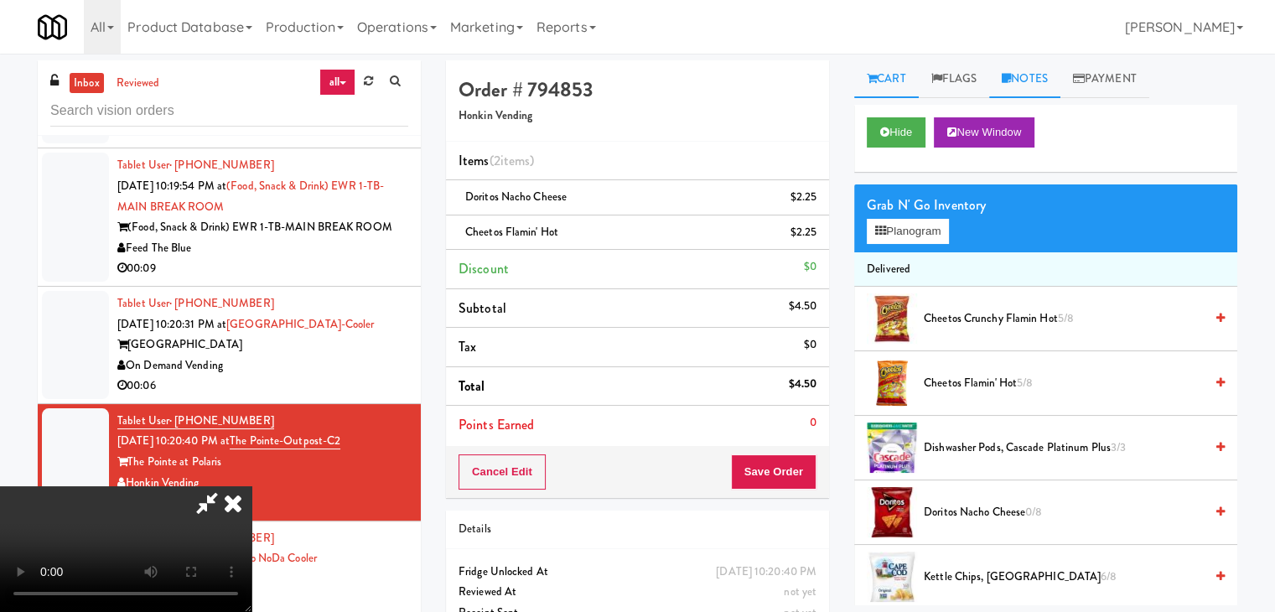
click at [1036, 89] on link "Notes" at bounding box center [1024, 79] width 71 height 38
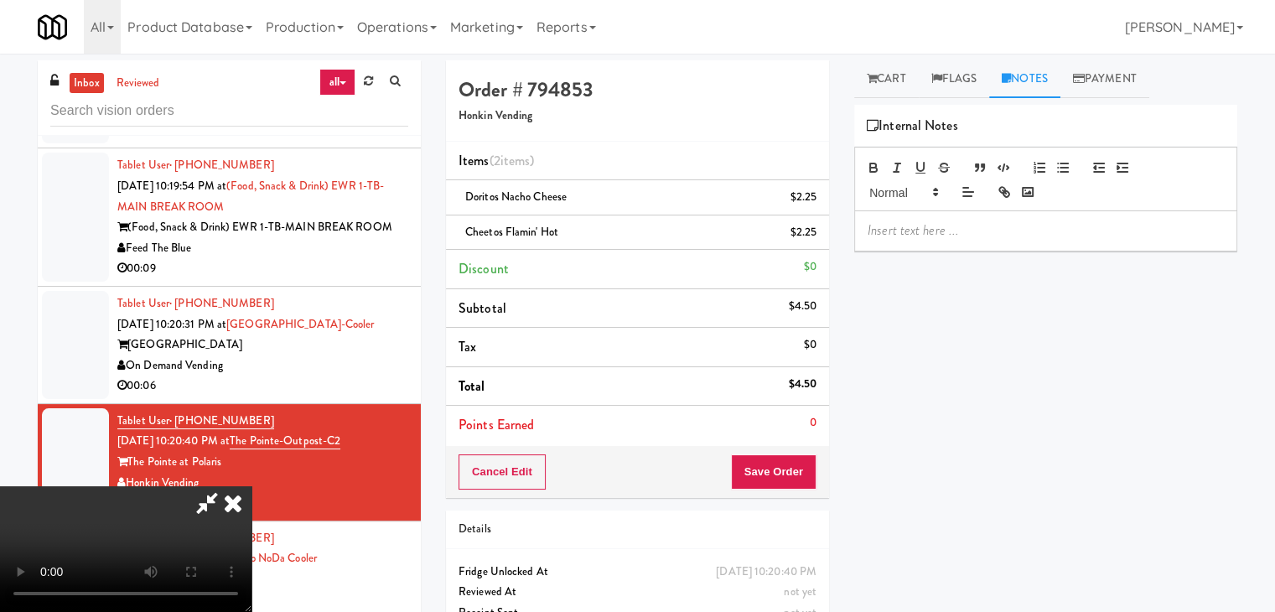
drag, startPoint x: 952, startPoint y: 223, endPoint x: 927, endPoint y: 228, distance: 25.6
click at [952, 223] on p at bounding box center [1046, 230] width 356 height 18
drag, startPoint x: 791, startPoint y: 467, endPoint x: 708, endPoint y: 396, distance: 108.8
click at [791, 467] on button "Save Order" at bounding box center [774, 471] width 86 height 35
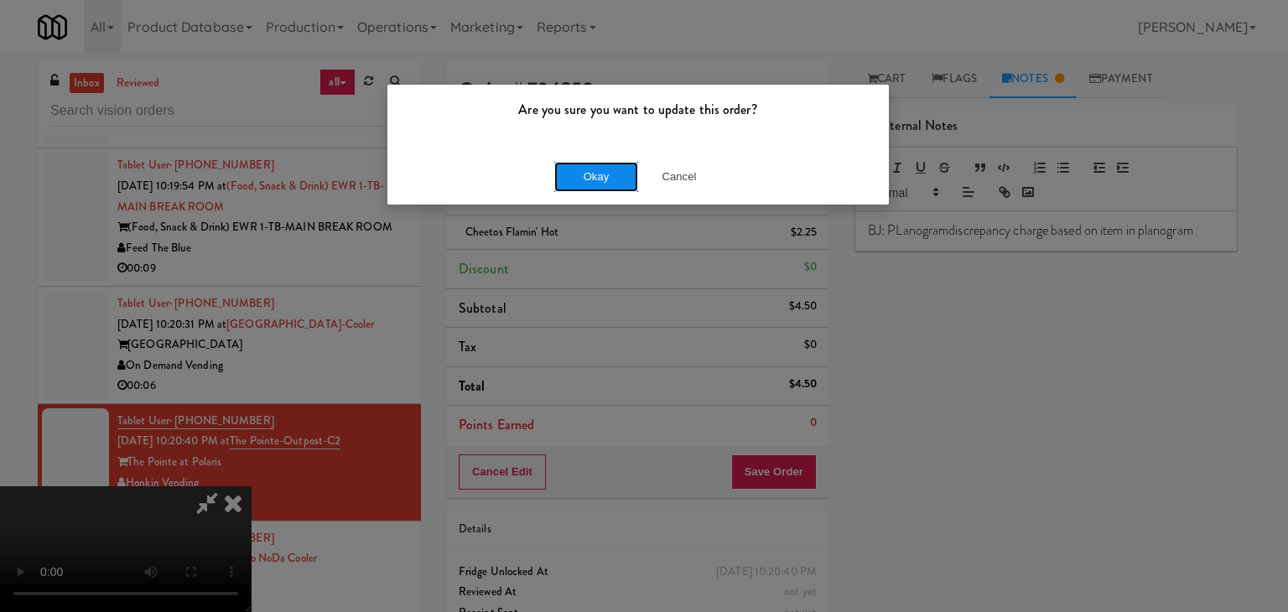
click at [605, 178] on button "Okay" at bounding box center [596, 177] width 84 height 30
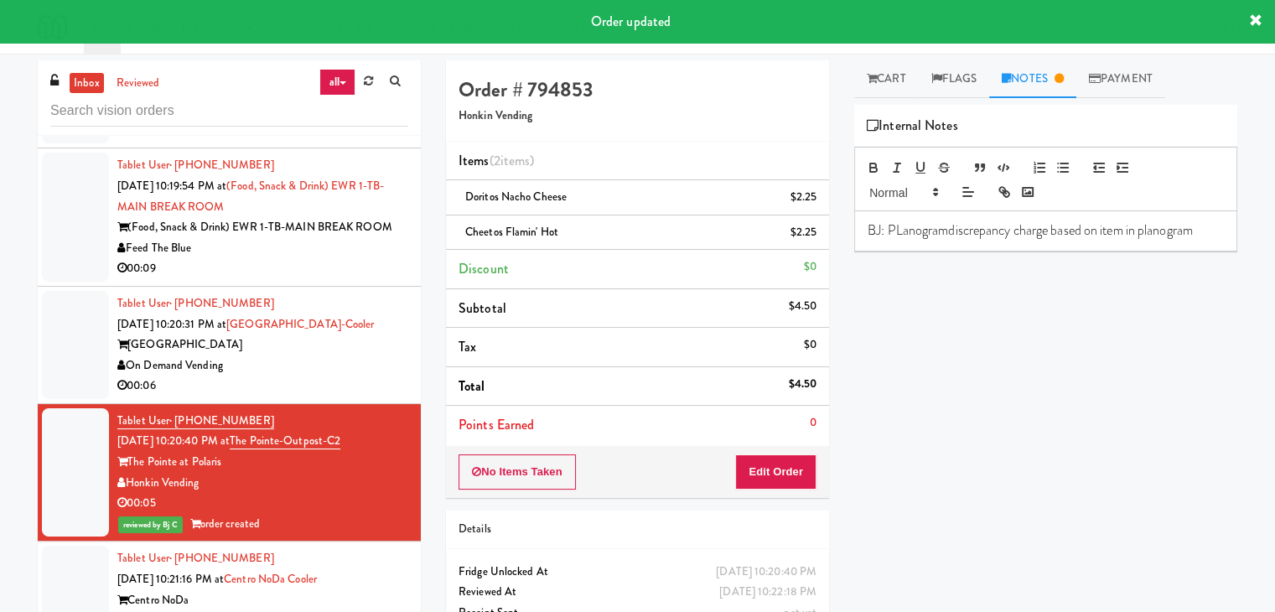
click at [948, 231] on p "BJ: PLanogramdiscrepancy charge based on item in planogram" at bounding box center [1046, 230] width 356 height 18
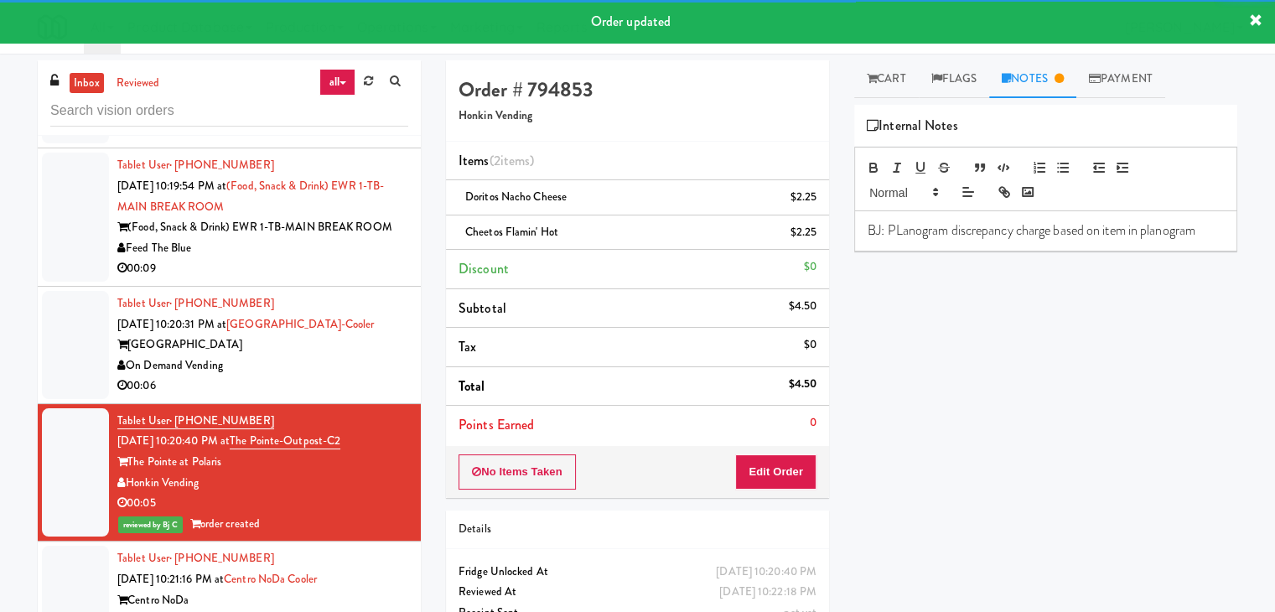
click at [902, 232] on p "BJ: PLanogram discrepancy charge based on item in planogram" at bounding box center [1046, 230] width 356 height 18
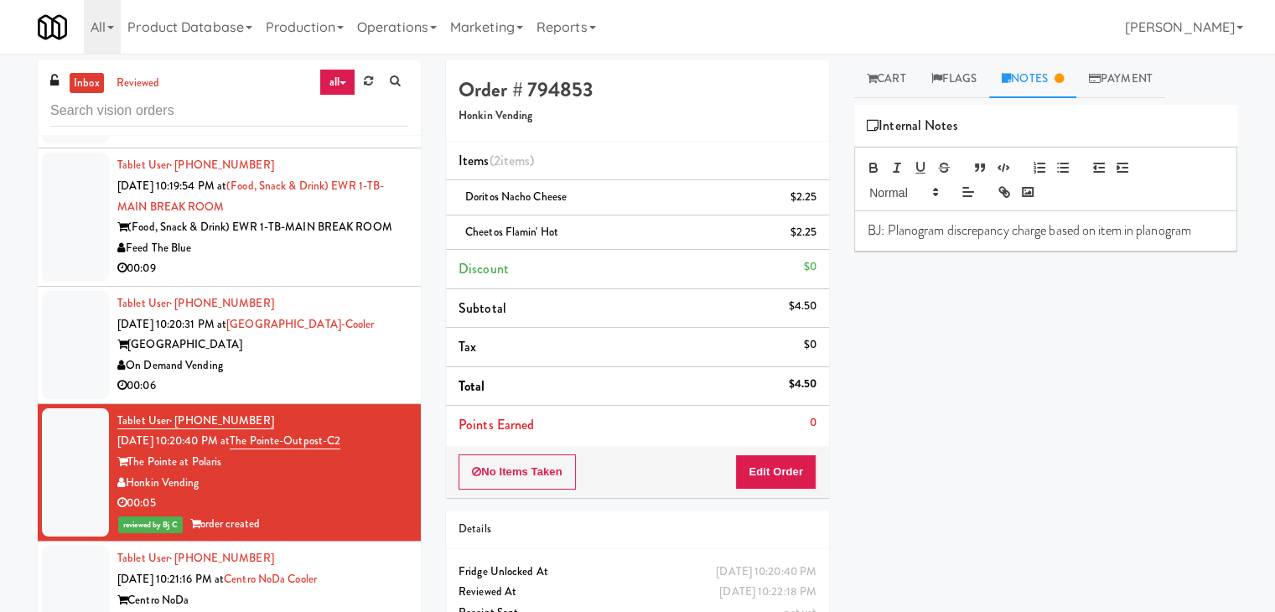
click at [330, 376] on div "00:06" at bounding box center [262, 386] width 291 height 21
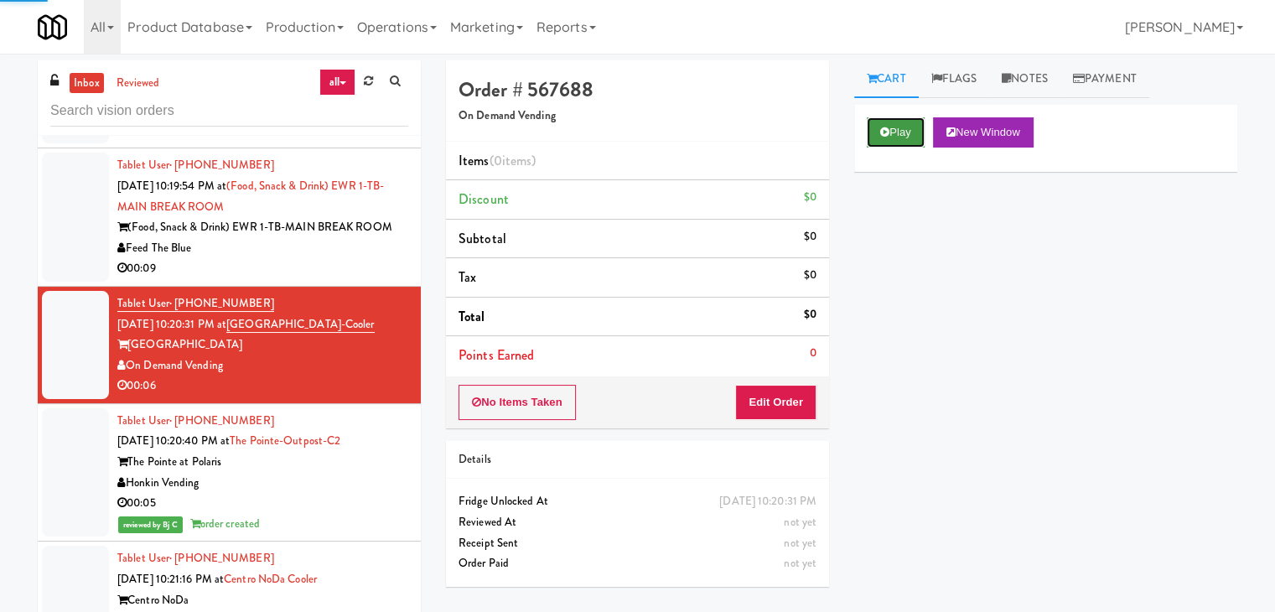
click at [906, 132] on button "Play" at bounding box center [896, 132] width 58 height 30
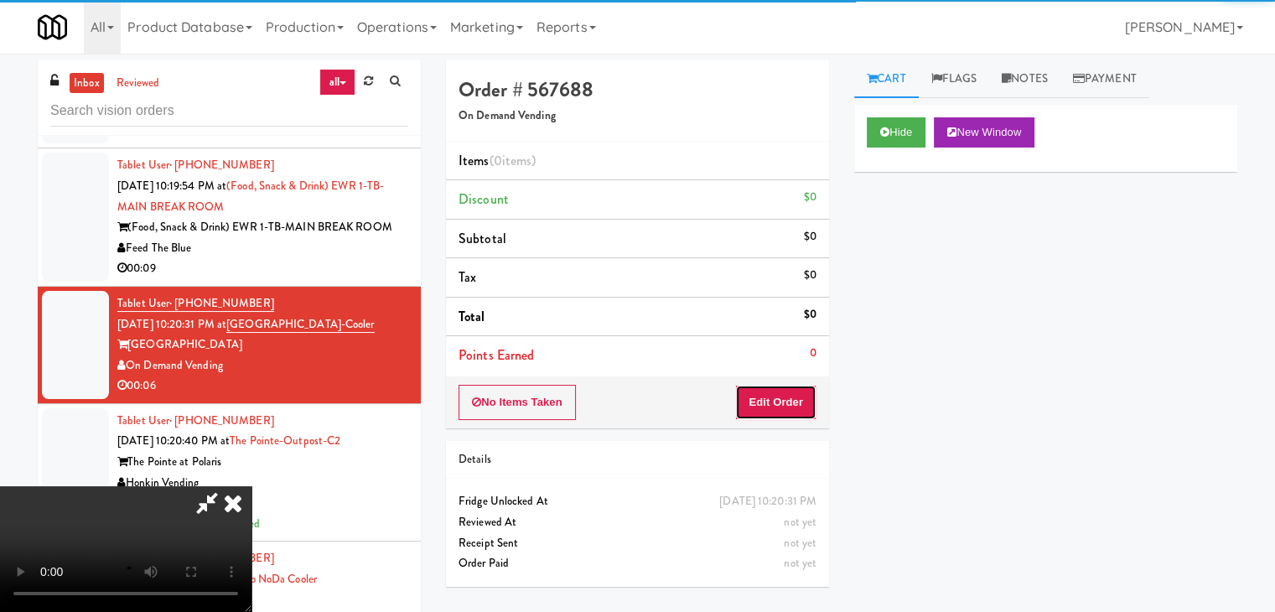
click at [791, 404] on button "Edit Order" at bounding box center [775, 402] width 81 height 35
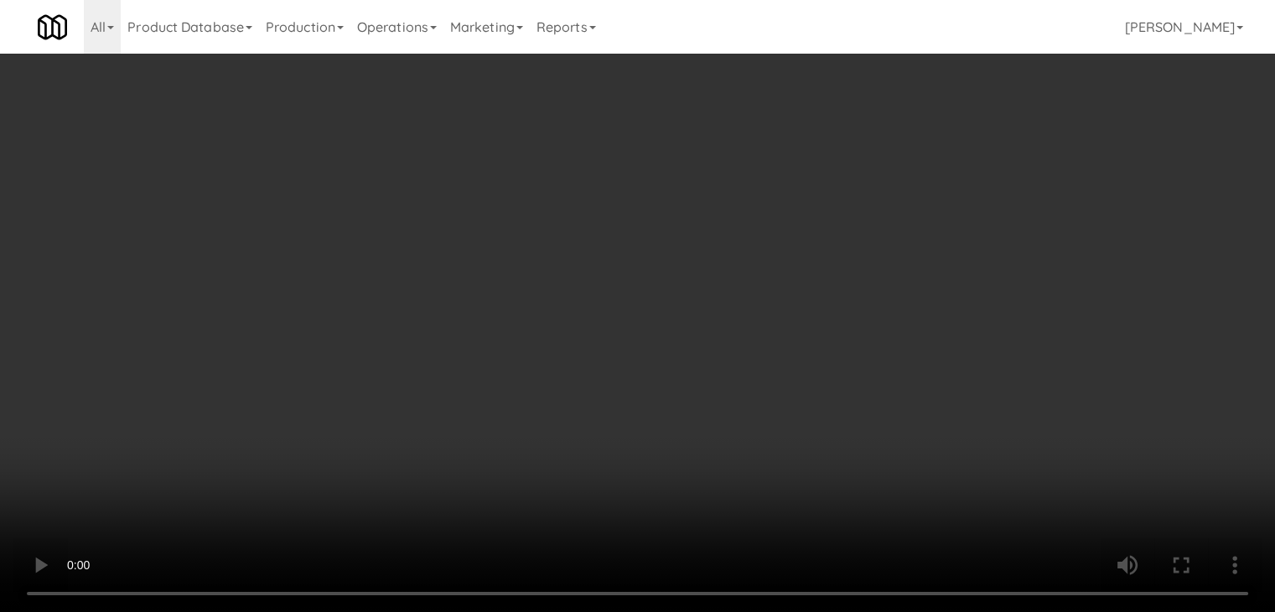
scroll to position [12924, 0]
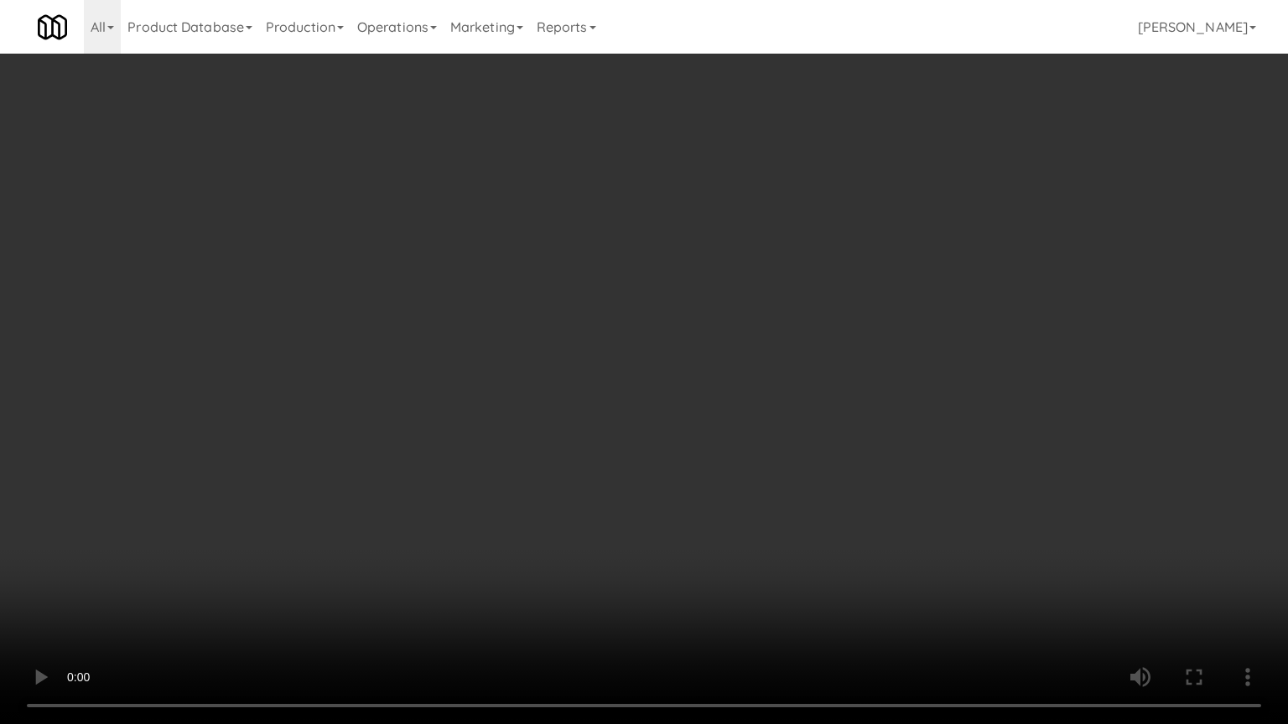
click at [773, 438] on video at bounding box center [644, 362] width 1288 height 724
drag, startPoint x: 773, startPoint y: 438, endPoint x: 982, endPoint y: 109, distance: 389.3
click at [780, 431] on video at bounding box center [644, 362] width 1288 height 724
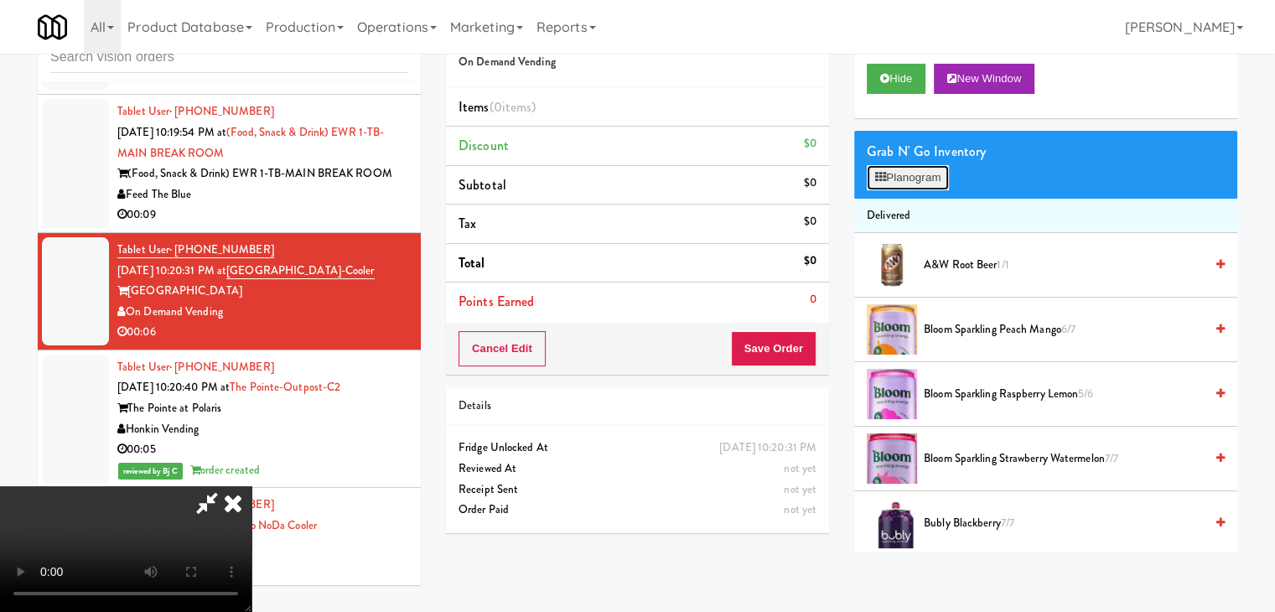
click at [909, 172] on button "Planogram" at bounding box center [908, 177] width 82 height 25
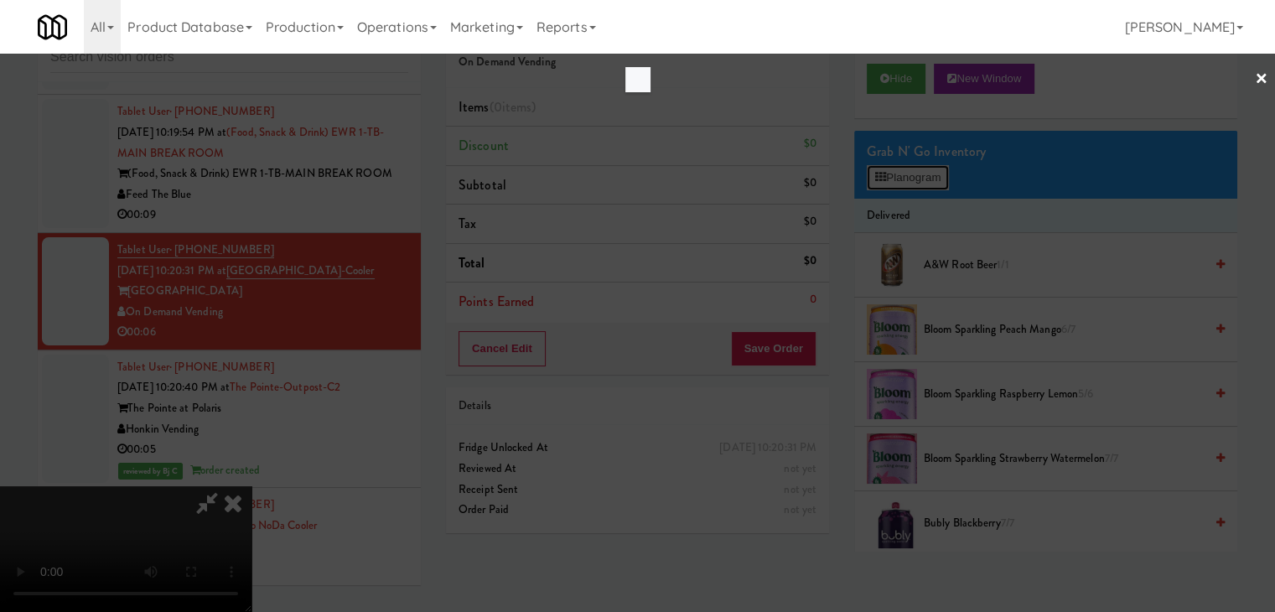
scroll to position [12924, 0]
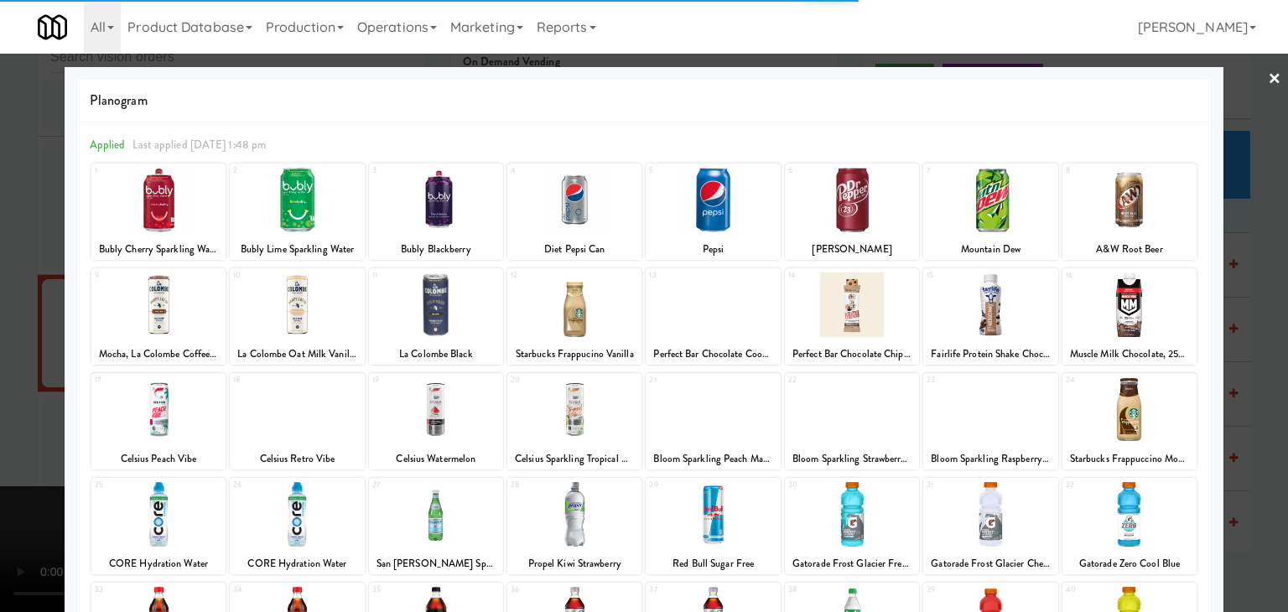
click at [1113, 215] on div at bounding box center [1129, 200] width 134 height 65
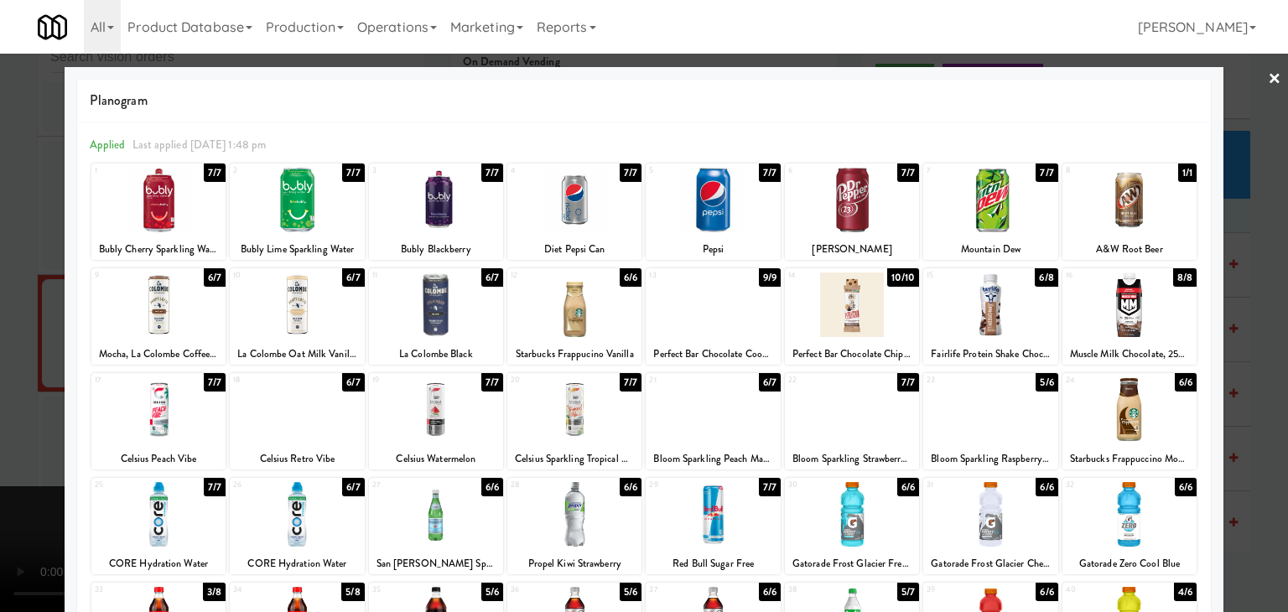
drag, startPoint x: 1153, startPoint y: 218, endPoint x: 1191, endPoint y: 220, distance: 38.6
click at [1156, 219] on div at bounding box center [1129, 200] width 134 height 65
click at [1234, 228] on div at bounding box center [644, 306] width 1288 height 612
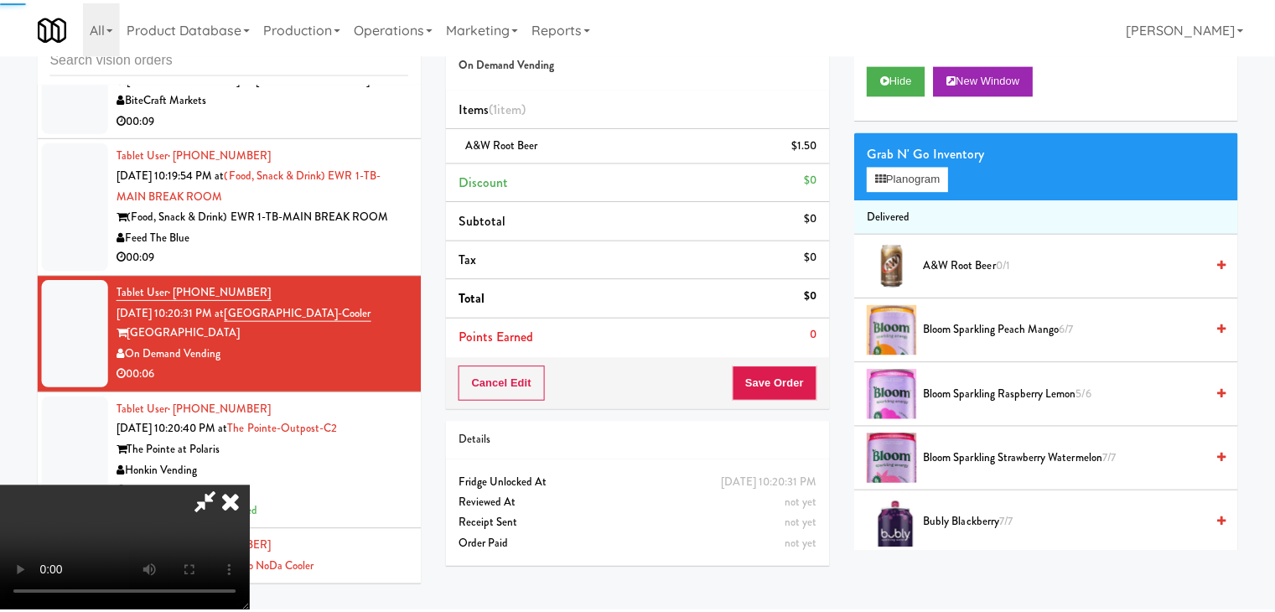
scroll to position [12966, 0]
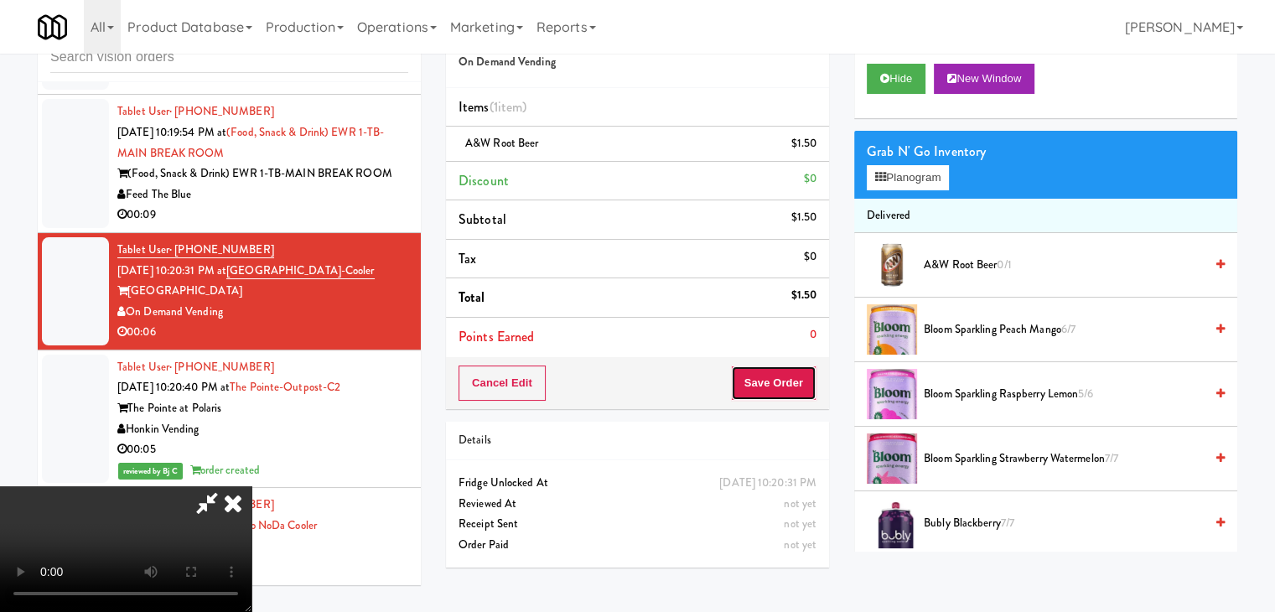
click at [788, 374] on button "Save Order" at bounding box center [774, 382] width 86 height 35
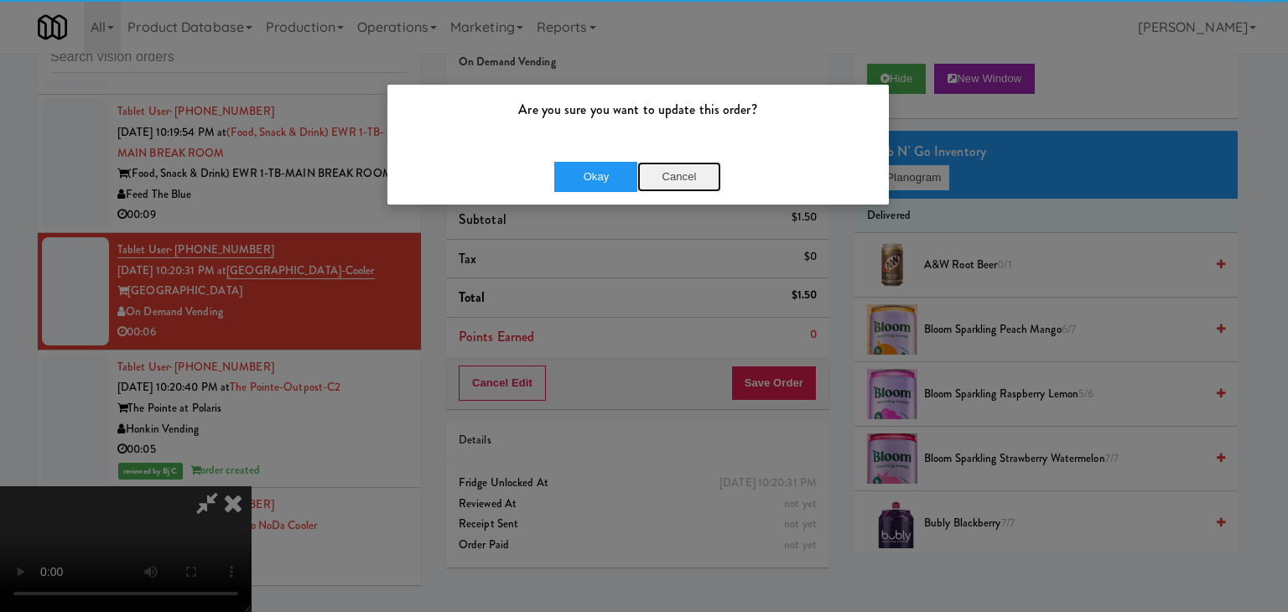
click at [671, 168] on button "Cancel" at bounding box center [679, 177] width 84 height 30
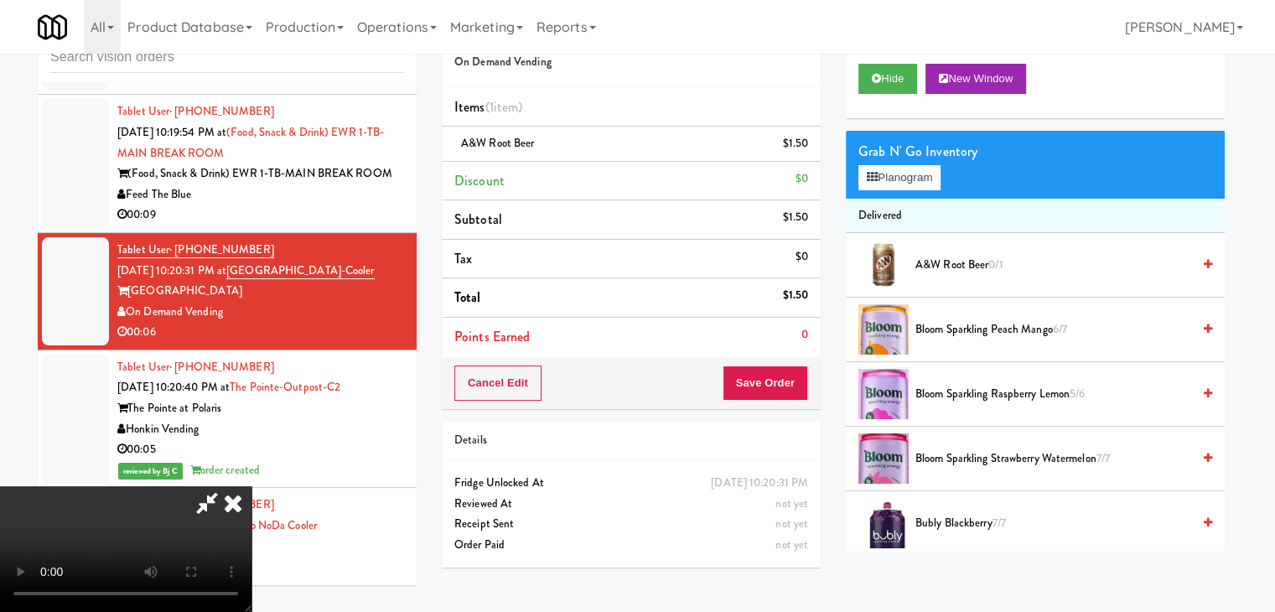
click at [251, 486] on video at bounding box center [125, 549] width 251 height 126
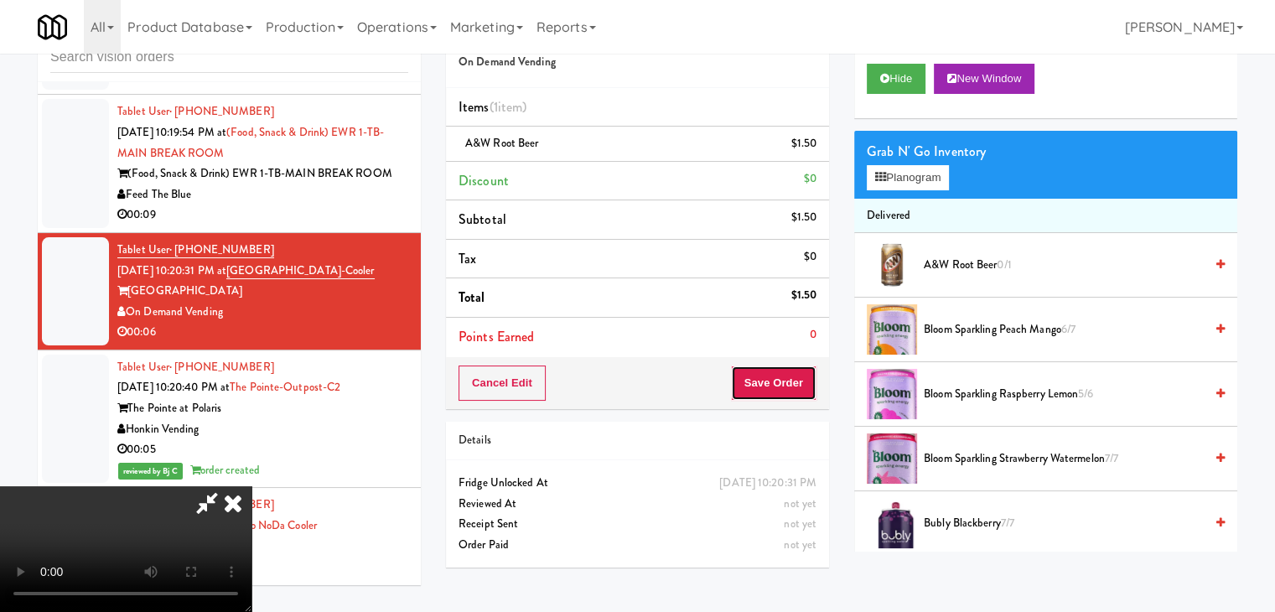
click at [785, 371] on button "Save Order" at bounding box center [774, 382] width 86 height 35
click at [795, 375] on button "Save Order" at bounding box center [774, 382] width 86 height 35
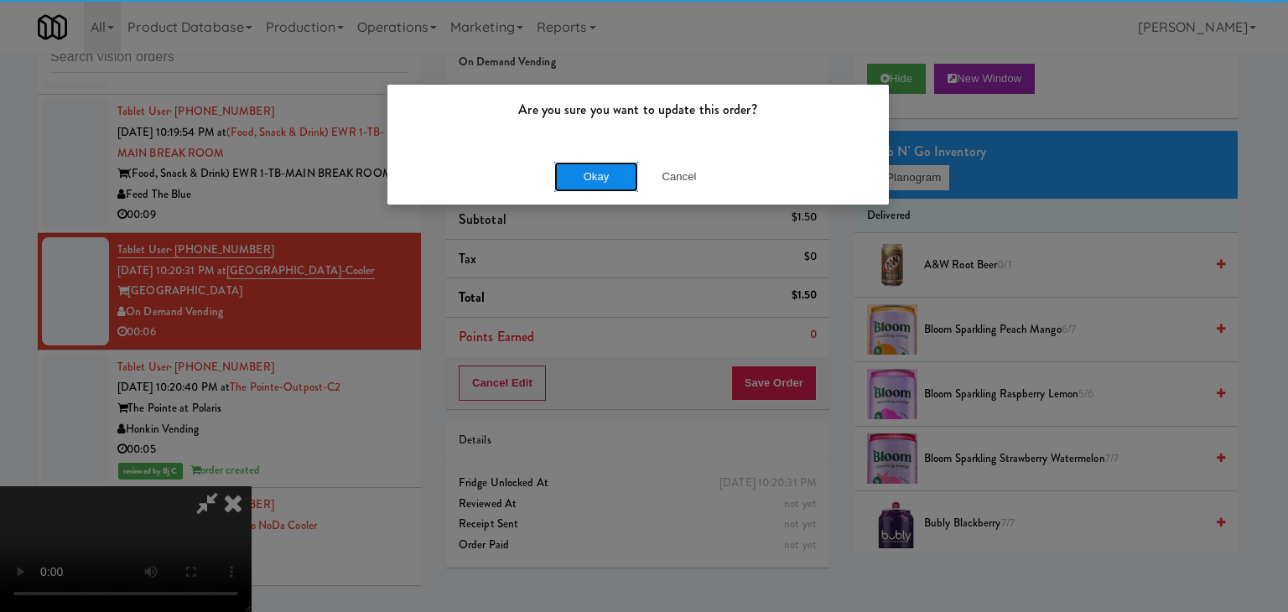
click at [619, 179] on button "Okay" at bounding box center [596, 177] width 84 height 30
click at [619, 179] on div "Okay Cancel" at bounding box center [637, 176] width 501 height 56
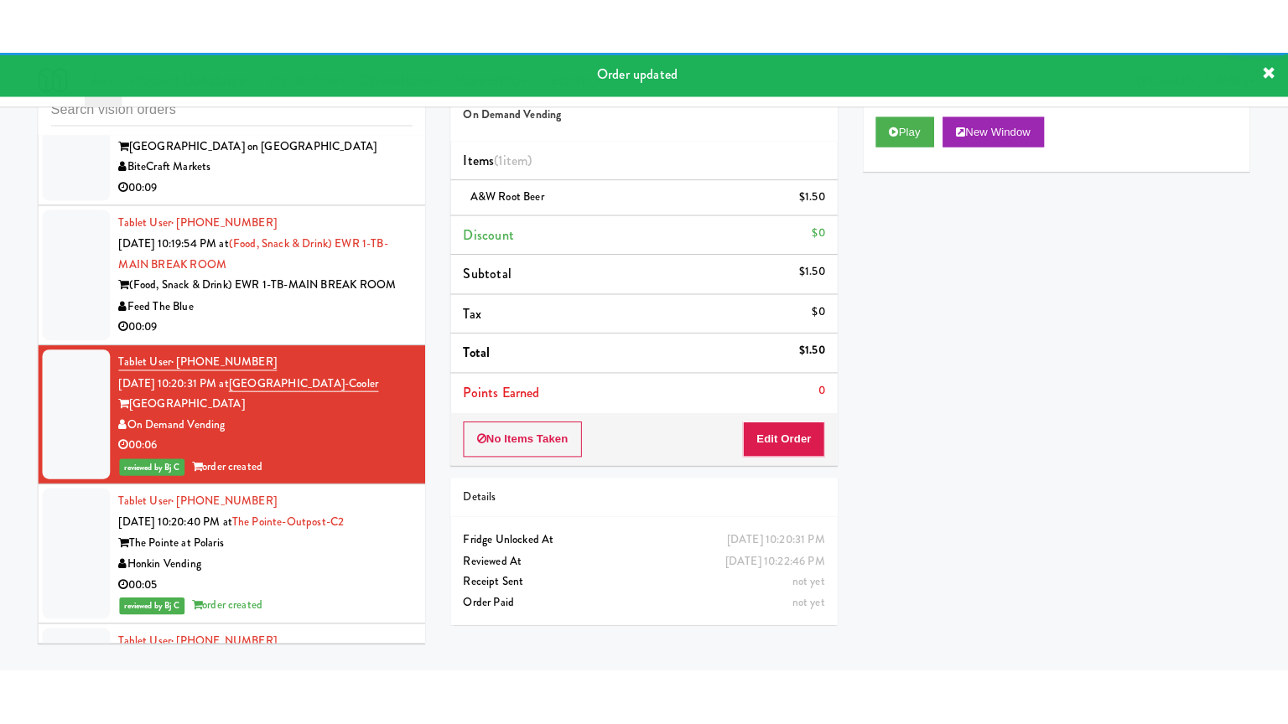
scroll to position [12715, 0]
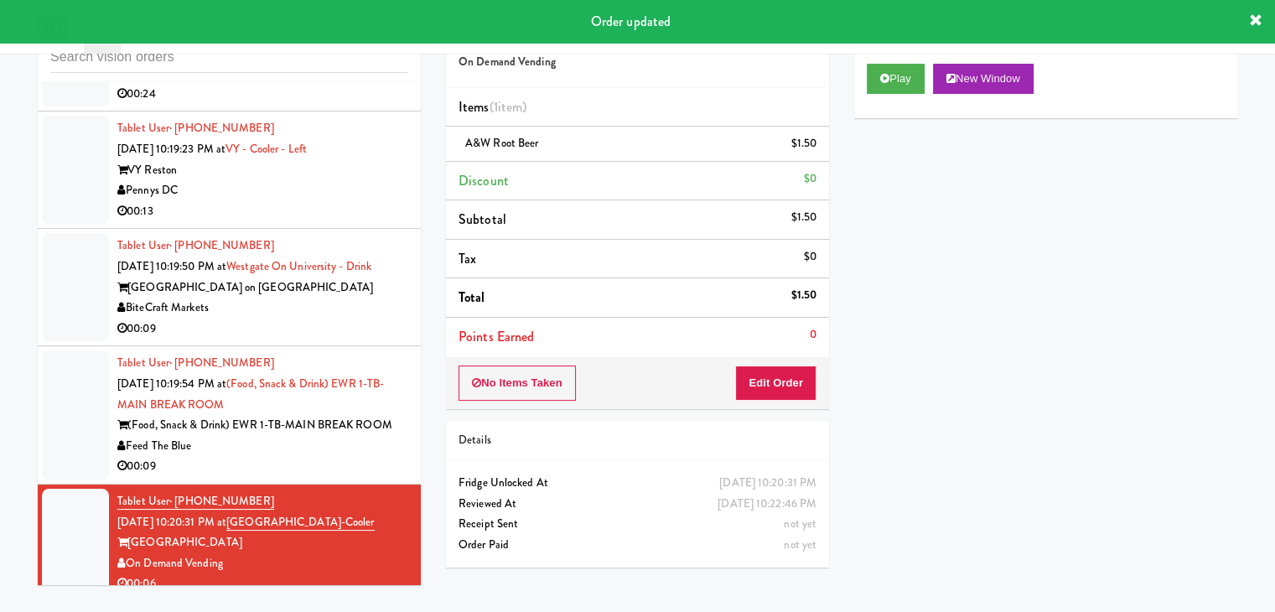
click at [322, 456] on div "00:09" at bounding box center [262, 466] width 291 height 21
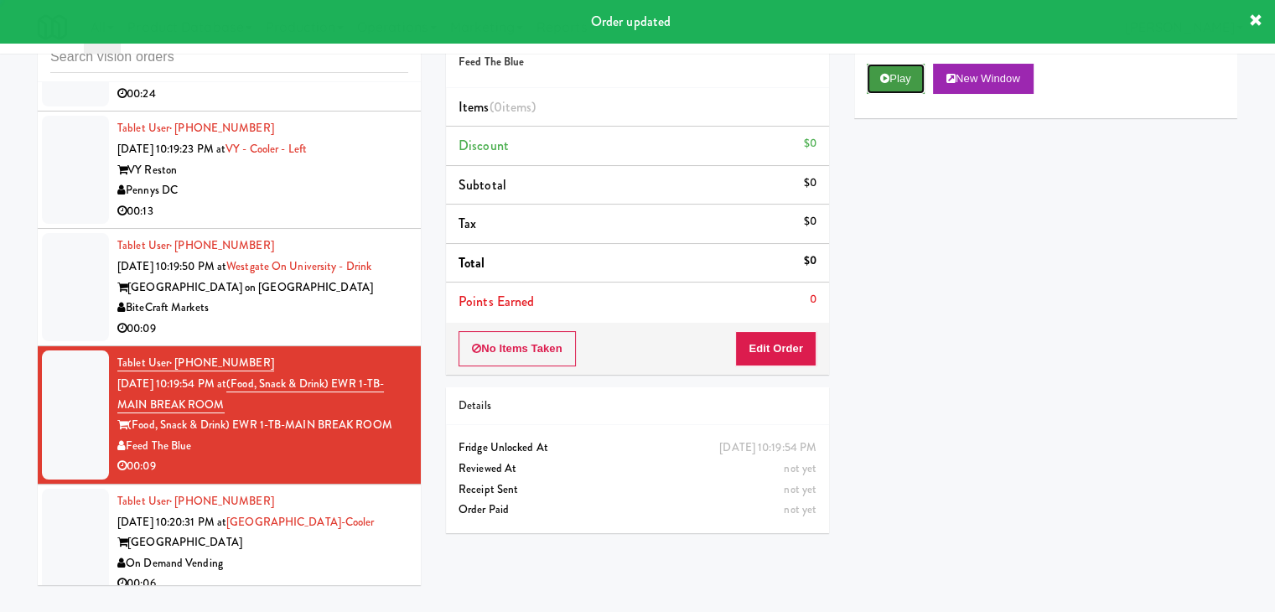
click at [899, 81] on button "Play" at bounding box center [896, 79] width 58 height 30
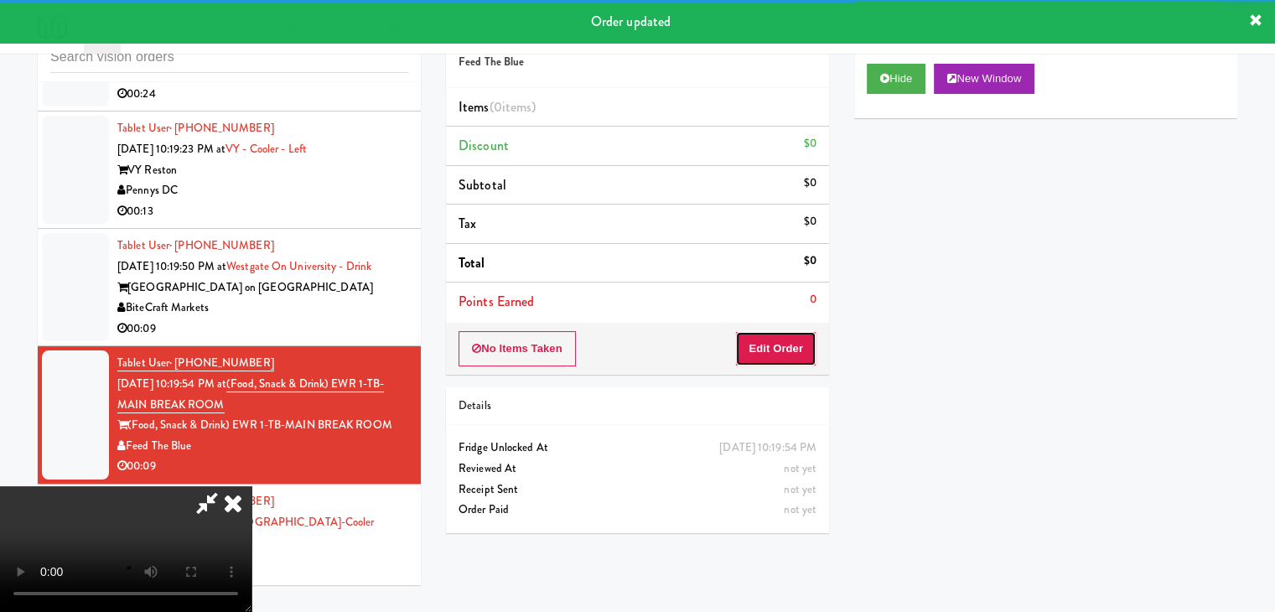
click at [764, 339] on button "Edit Order" at bounding box center [775, 348] width 81 height 35
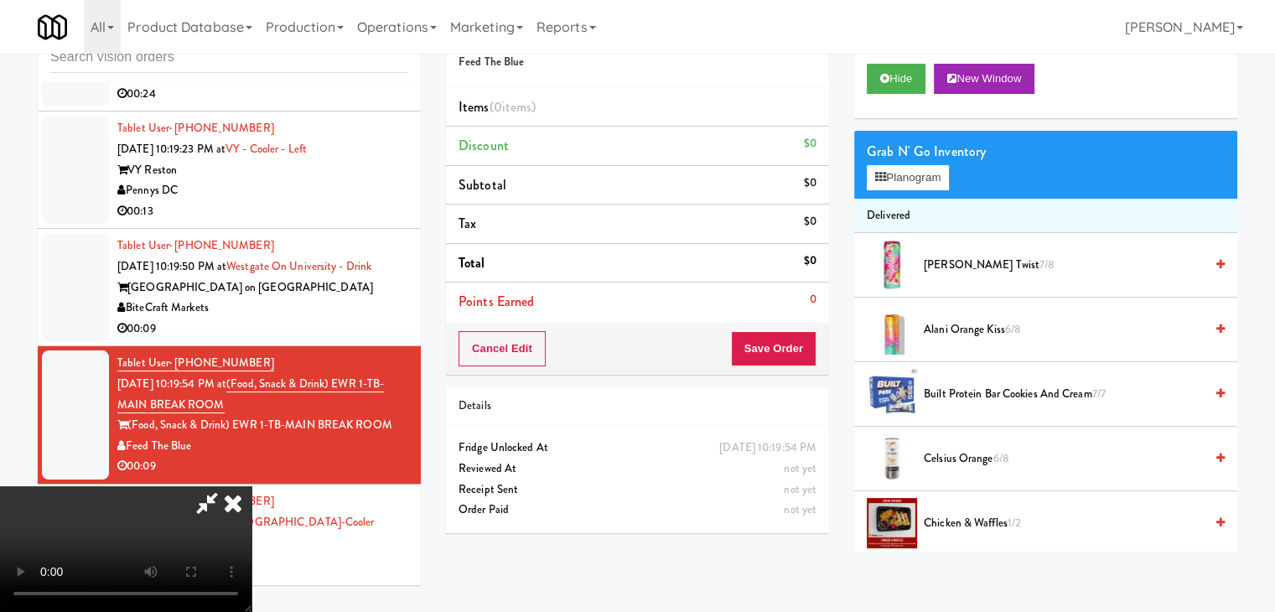
scroll to position [12695, 0]
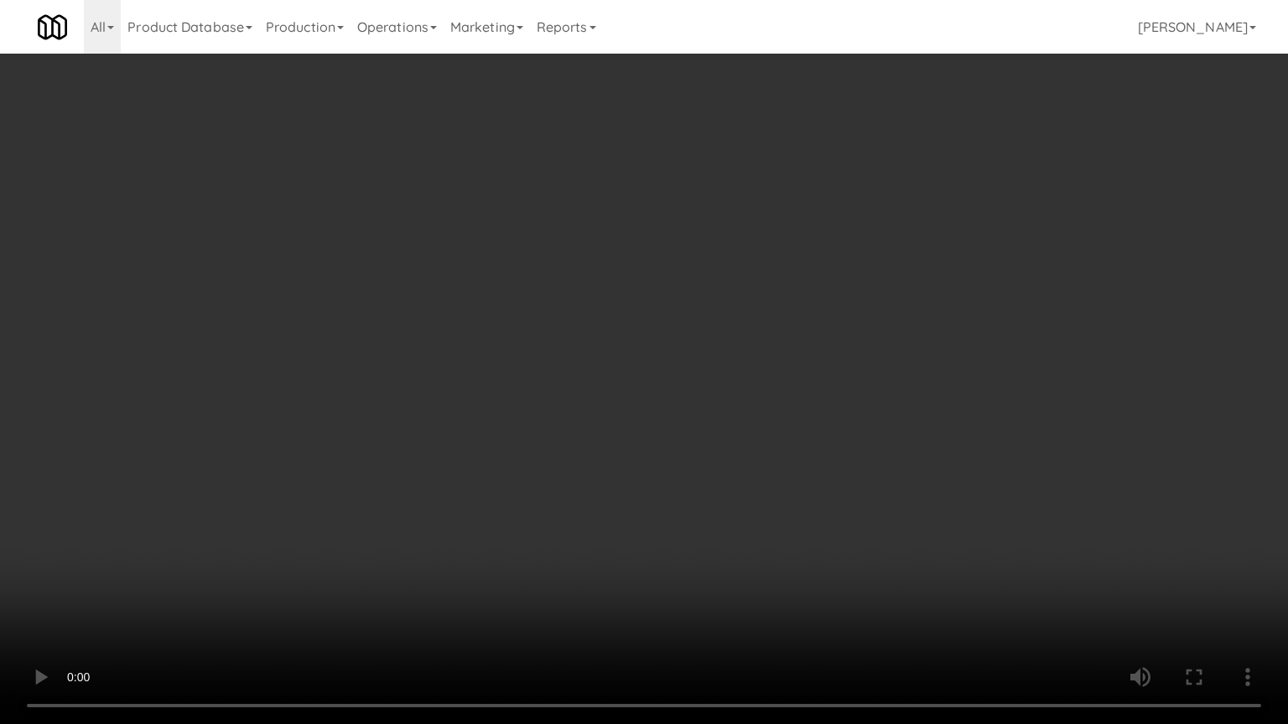
click at [785, 453] on video at bounding box center [644, 362] width 1288 height 724
click at [783, 459] on video at bounding box center [644, 362] width 1288 height 724
drag, startPoint x: 783, startPoint y: 459, endPoint x: 811, endPoint y: 346, distance: 115.7
click at [783, 458] on video at bounding box center [644, 362] width 1288 height 724
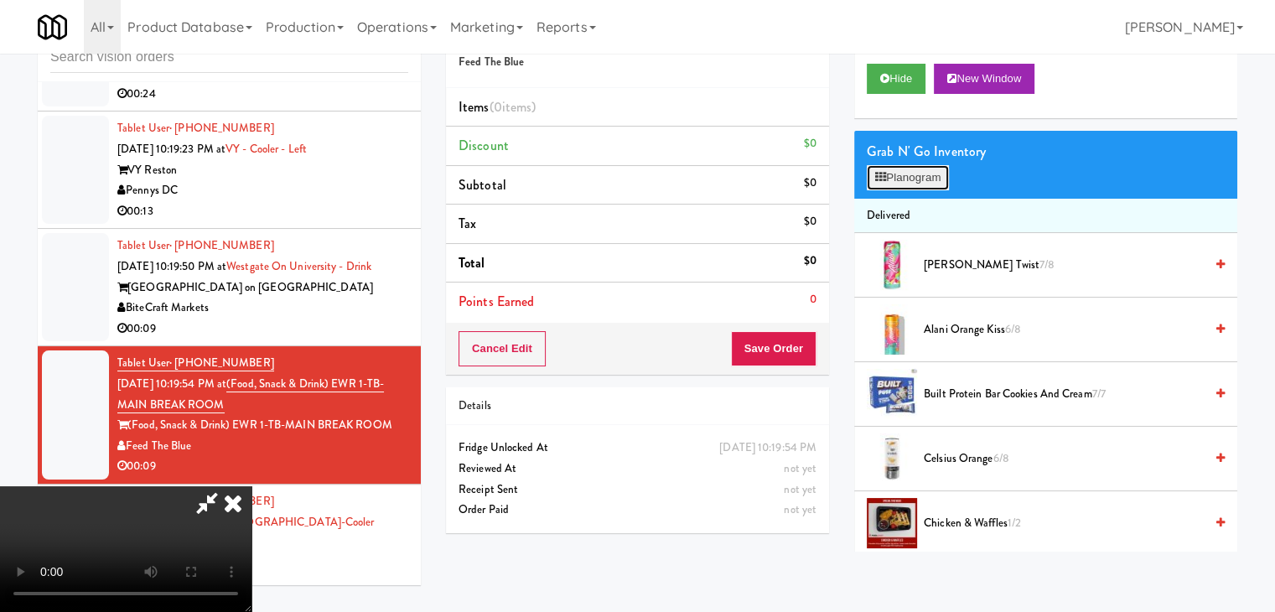
click at [930, 175] on button "Planogram" at bounding box center [908, 177] width 82 height 25
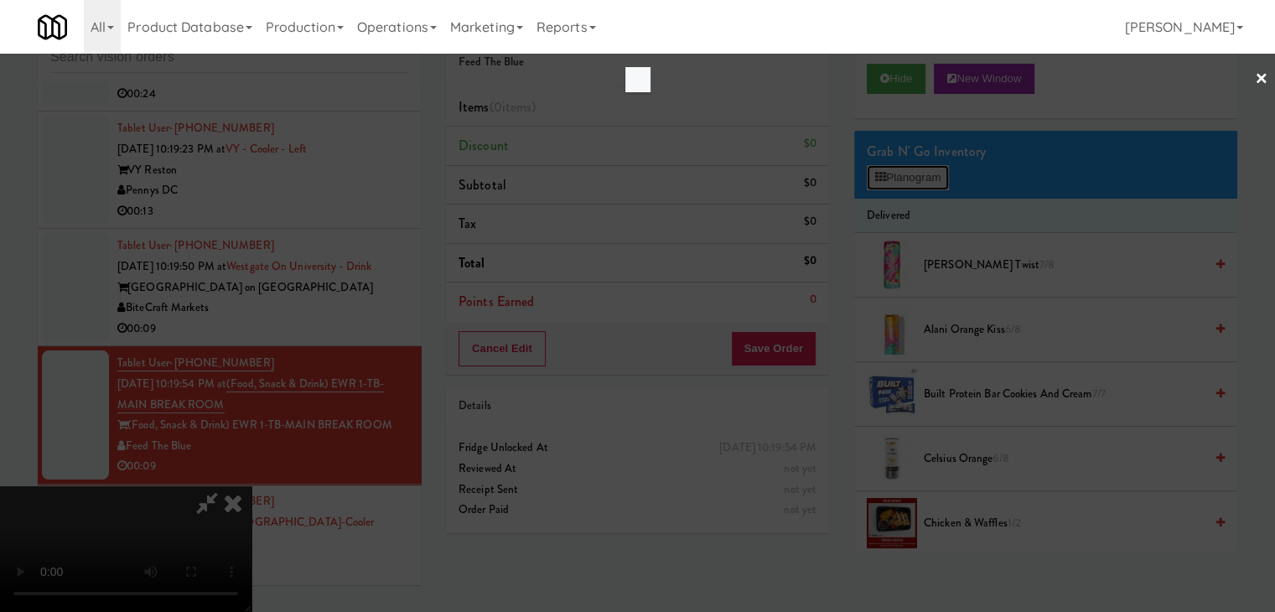
scroll to position [12695, 0]
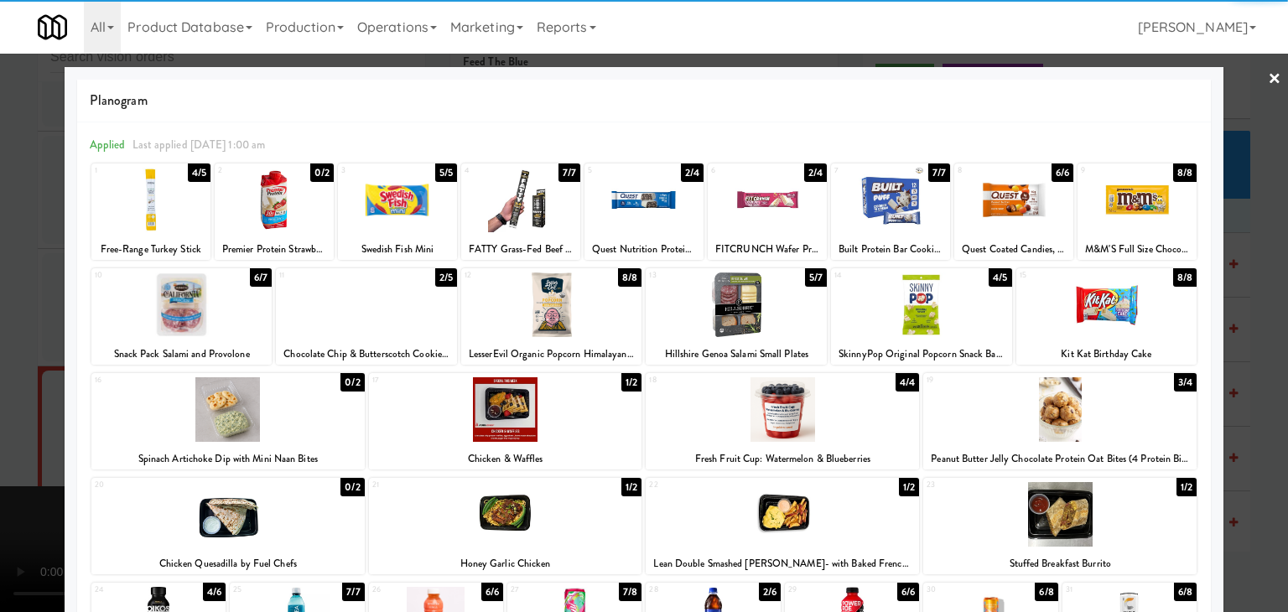
click at [547, 308] on div at bounding box center [551, 304] width 181 height 65
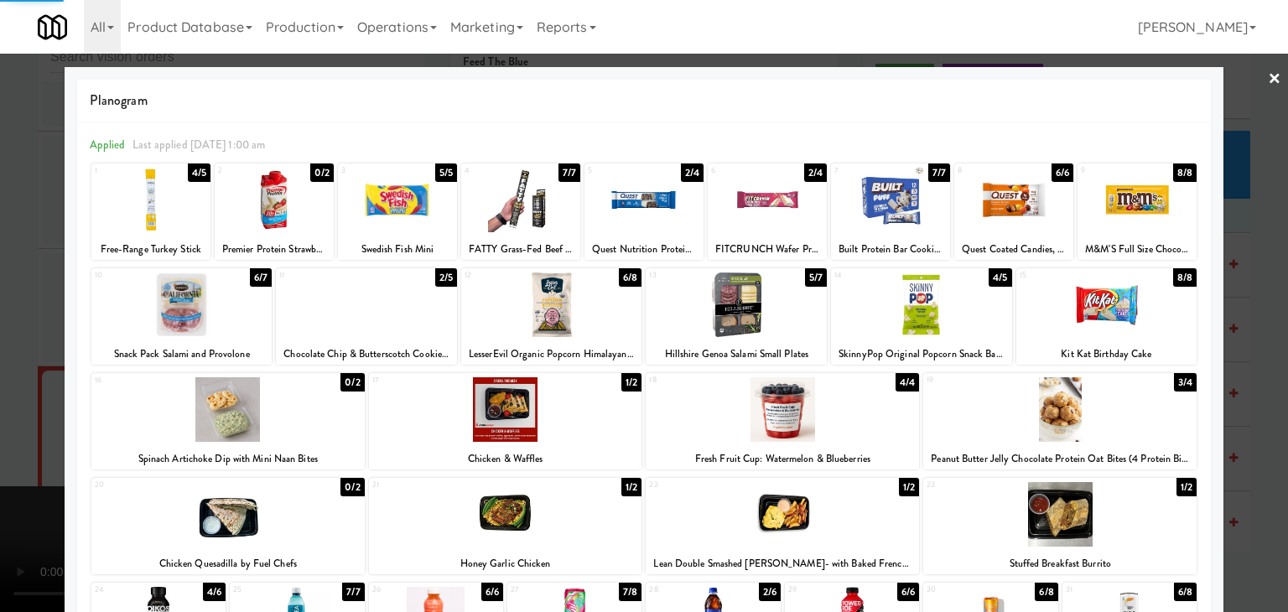
drag, startPoint x: 0, startPoint y: 316, endPoint x: 70, endPoint y: 315, distance: 70.4
click at [0, 315] on div at bounding box center [644, 306] width 1288 height 612
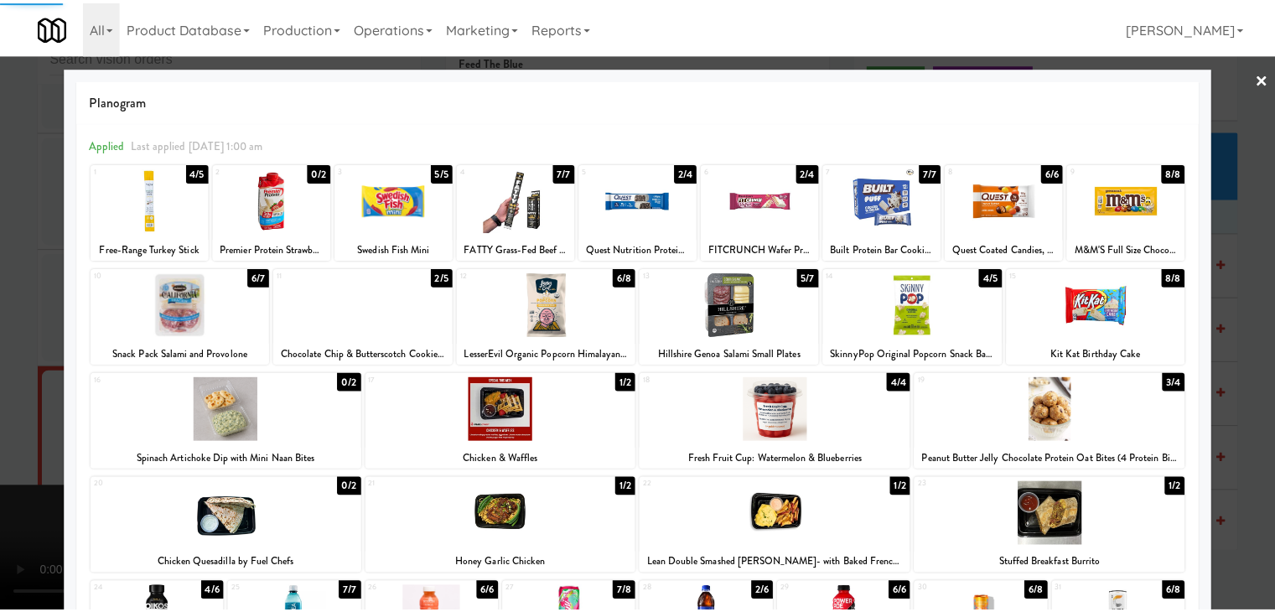
scroll to position [12715, 0]
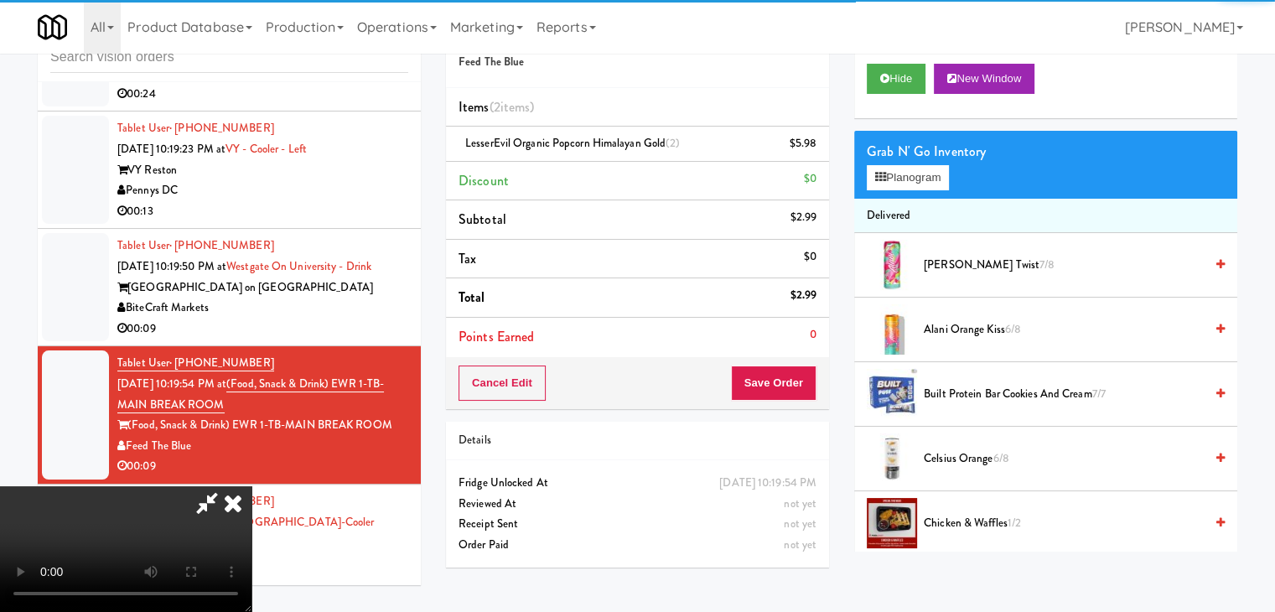
click at [818, 379] on div "Cancel Edit Save Order" at bounding box center [637, 383] width 383 height 52
click at [806, 381] on button "Save Order" at bounding box center [774, 382] width 86 height 35
click at [805, 381] on button "Save Order" at bounding box center [774, 382] width 86 height 35
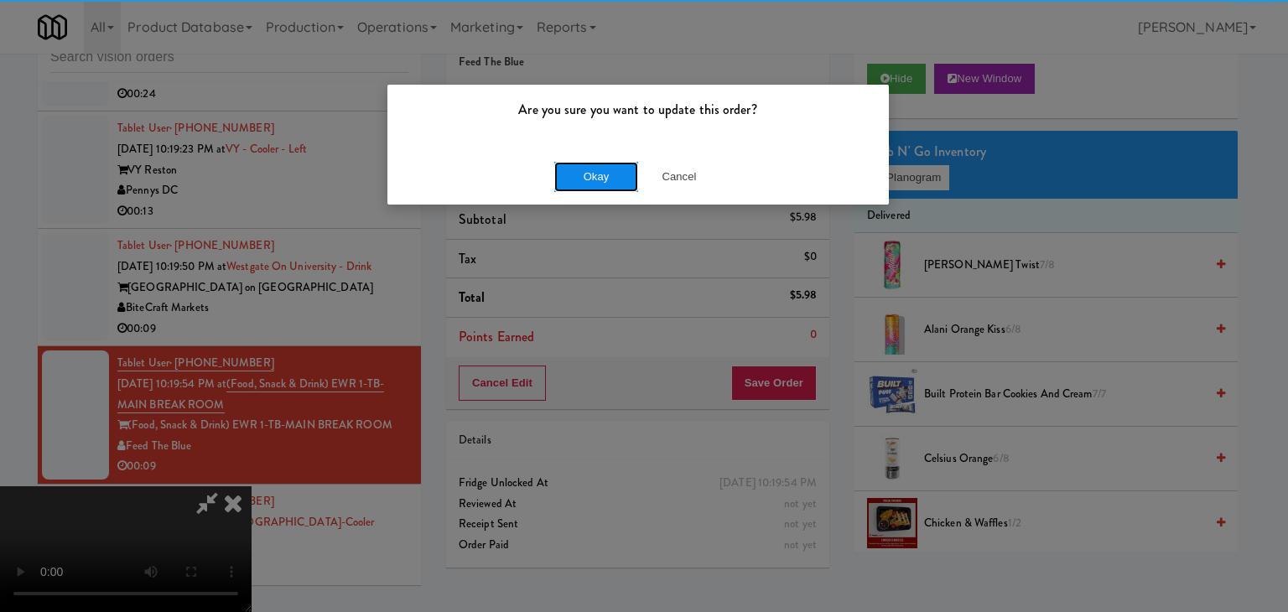
click at [624, 184] on button "Okay" at bounding box center [596, 177] width 84 height 30
click at [617, 179] on div "Okay Cancel" at bounding box center [637, 176] width 501 height 56
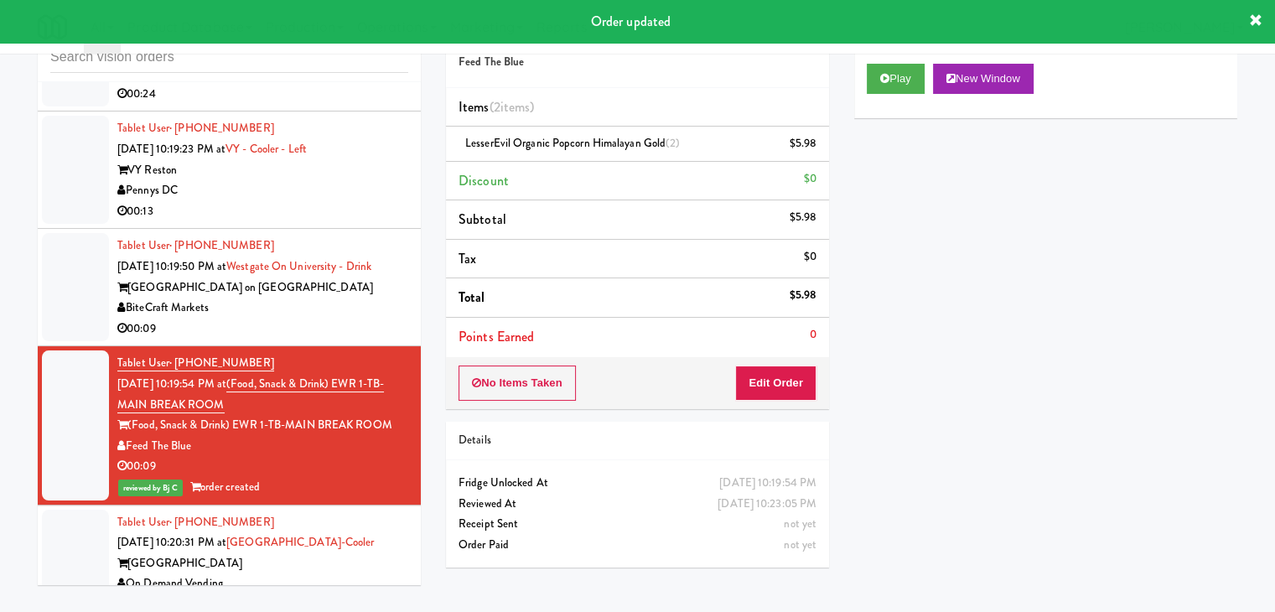
click at [319, 298] on div "BiteCraft Markets" at bounding box center [262, 308] width 291 height 21
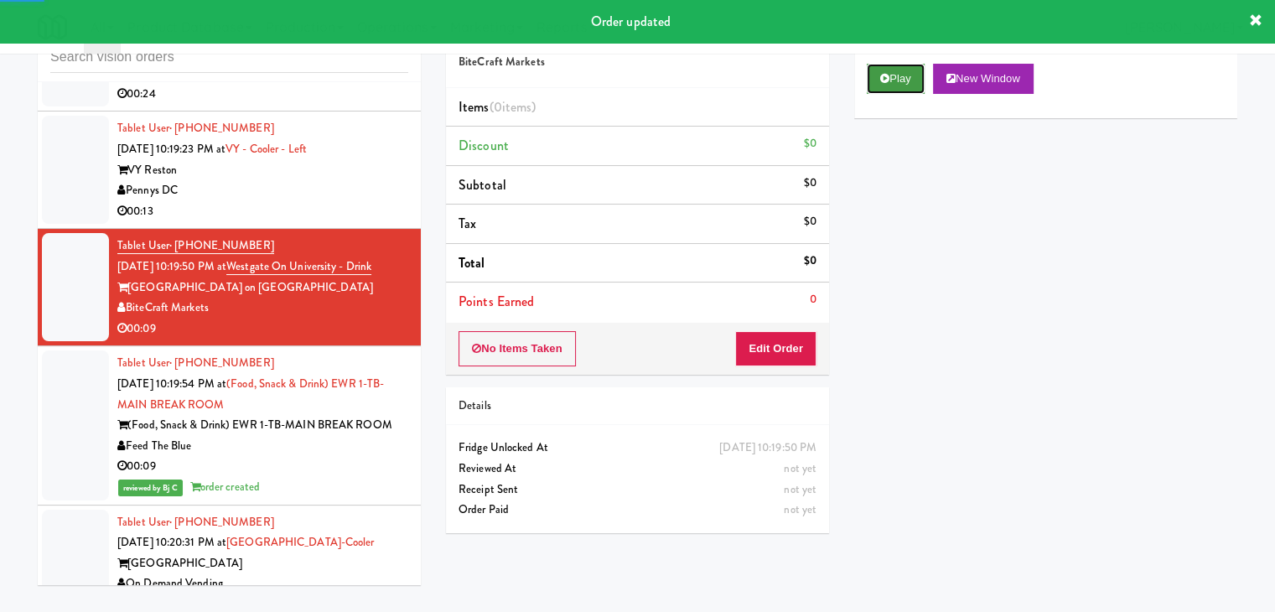
click at [898, 77] on button "Play" at bounding box center [896, 79] width 58 height 30
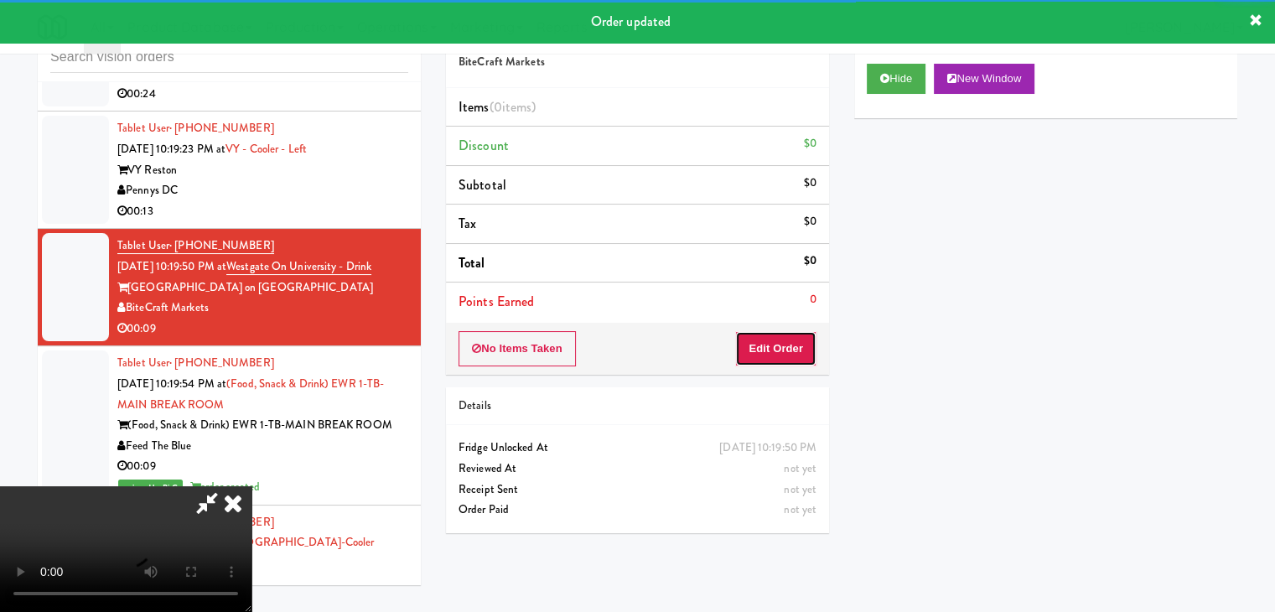
click at [788, 349] on button "Edit Order" at bounding box center [775, 348] width 81 height 35
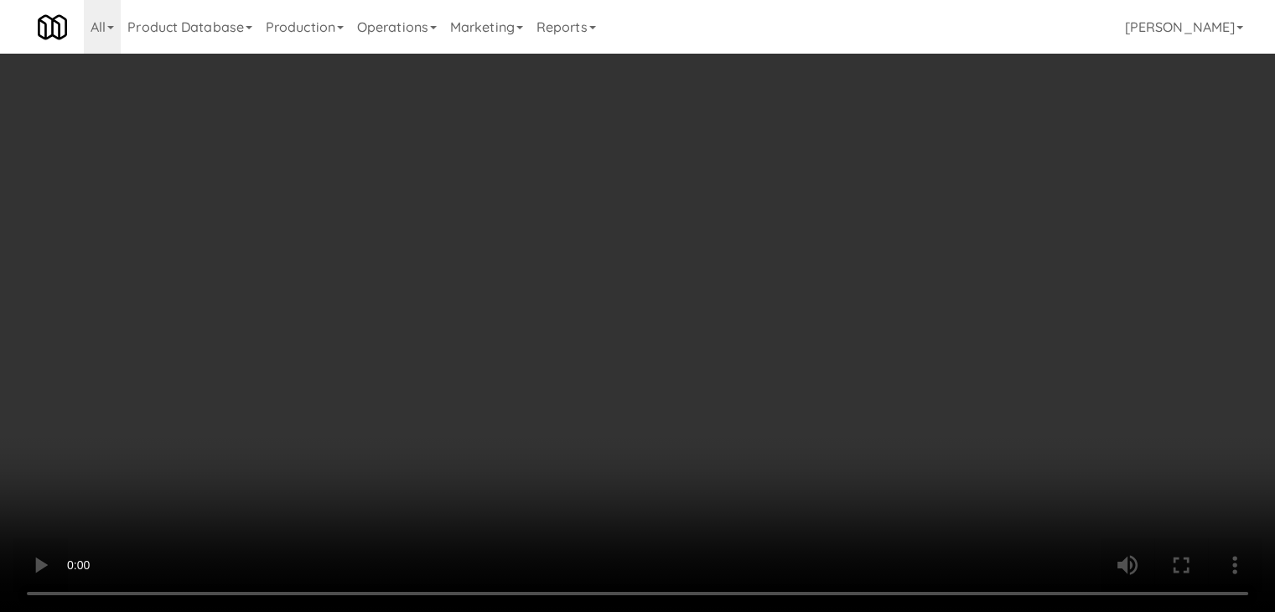
scroll to position [12695, 0]
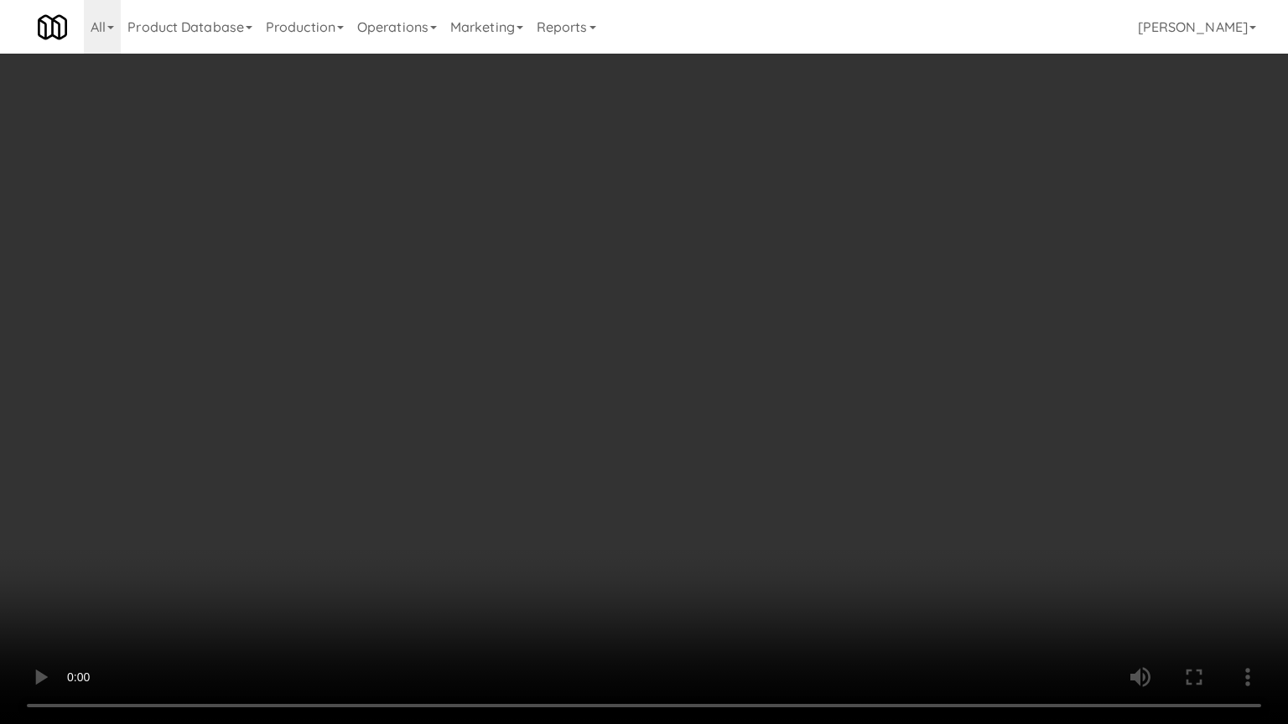
click at [721, 329] on video at bounding box center [644, 362] width 1288 height 724
click at [719, 329] on video at bounding box center [644, 362] width 1288 height 724
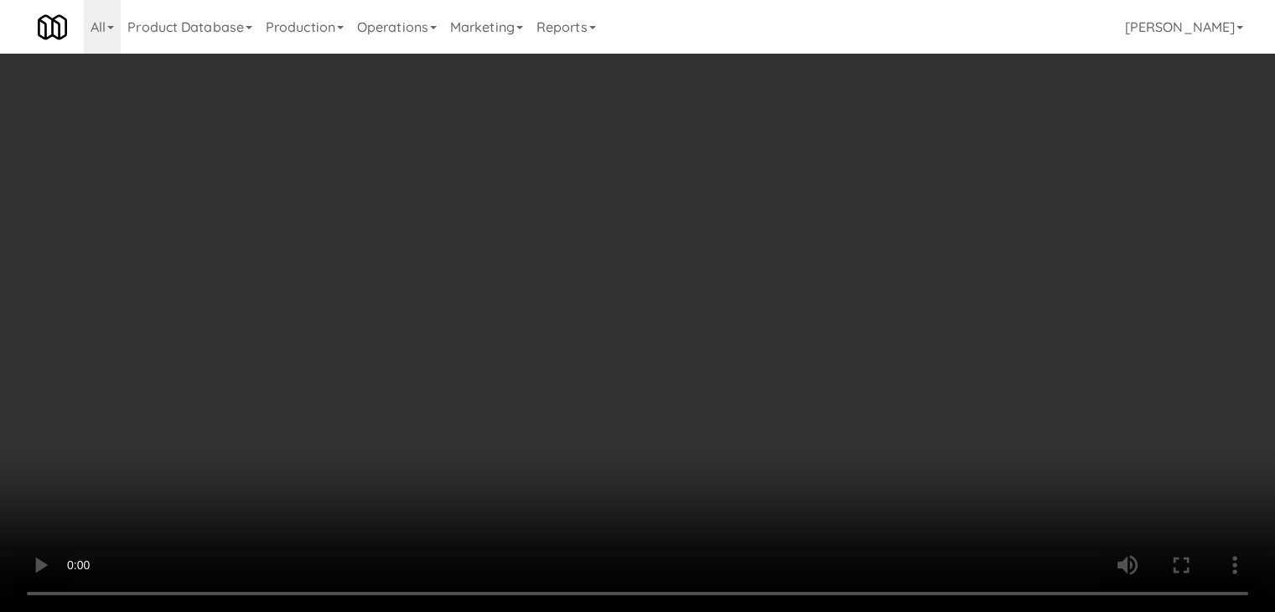
click at [719, 256] on video at bounding box center [637, 306] width 1275 height 612
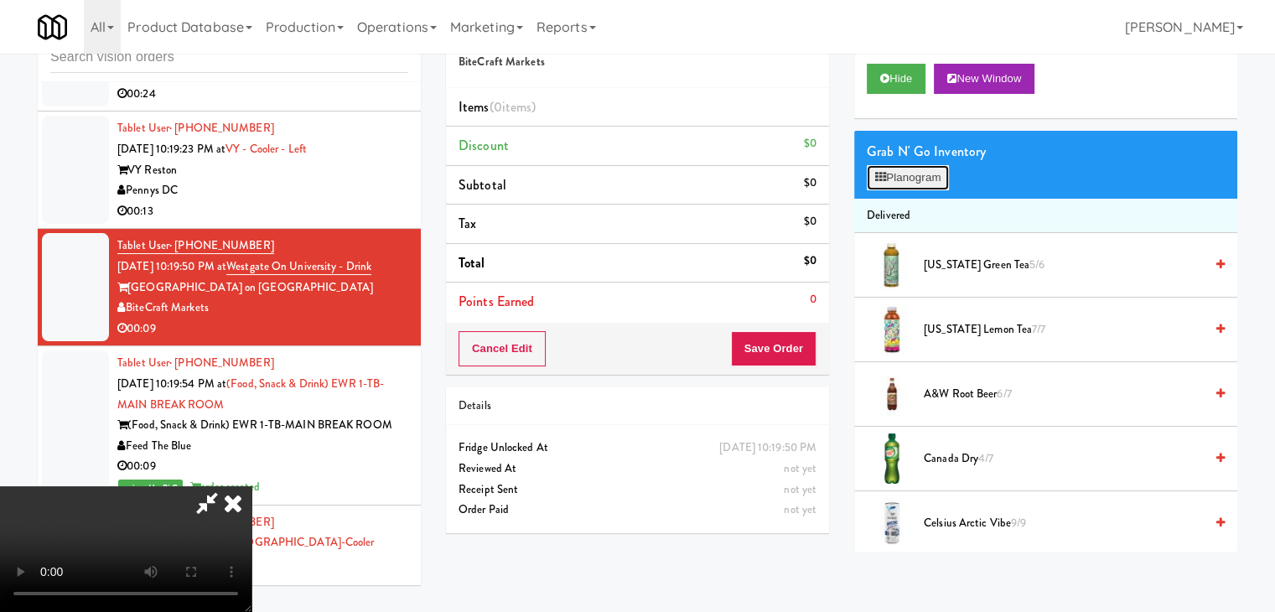
click at [908, 174] on button "Planogram" at bounding box center [908, 177] width 82 height 25
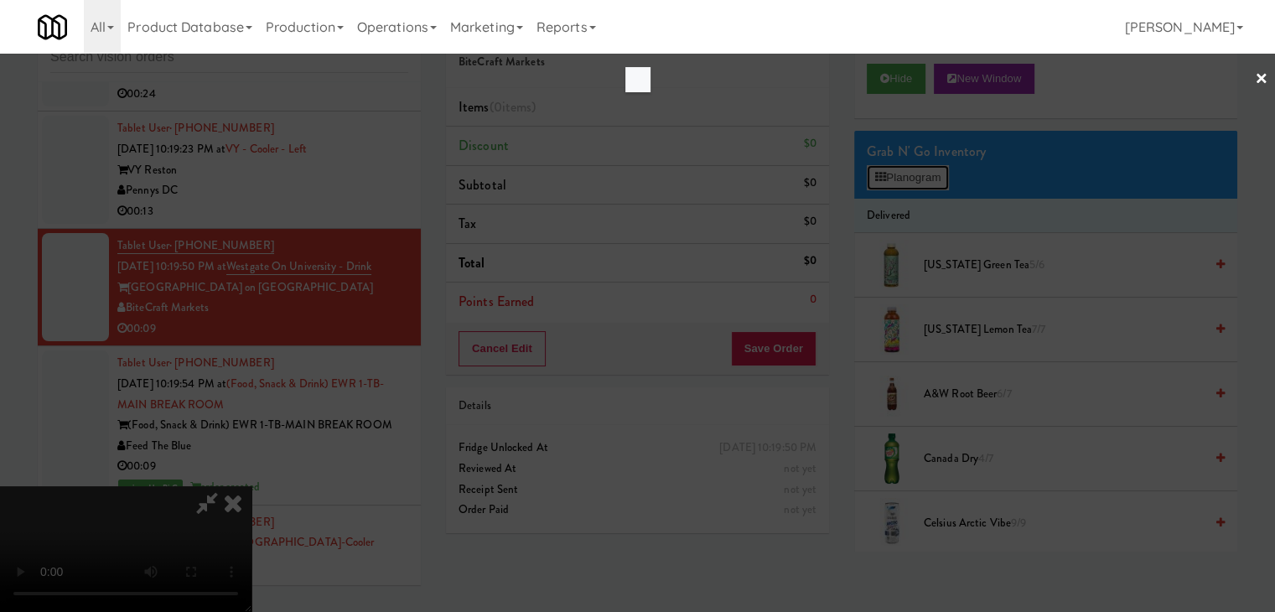
scroll to position [12695, 0]
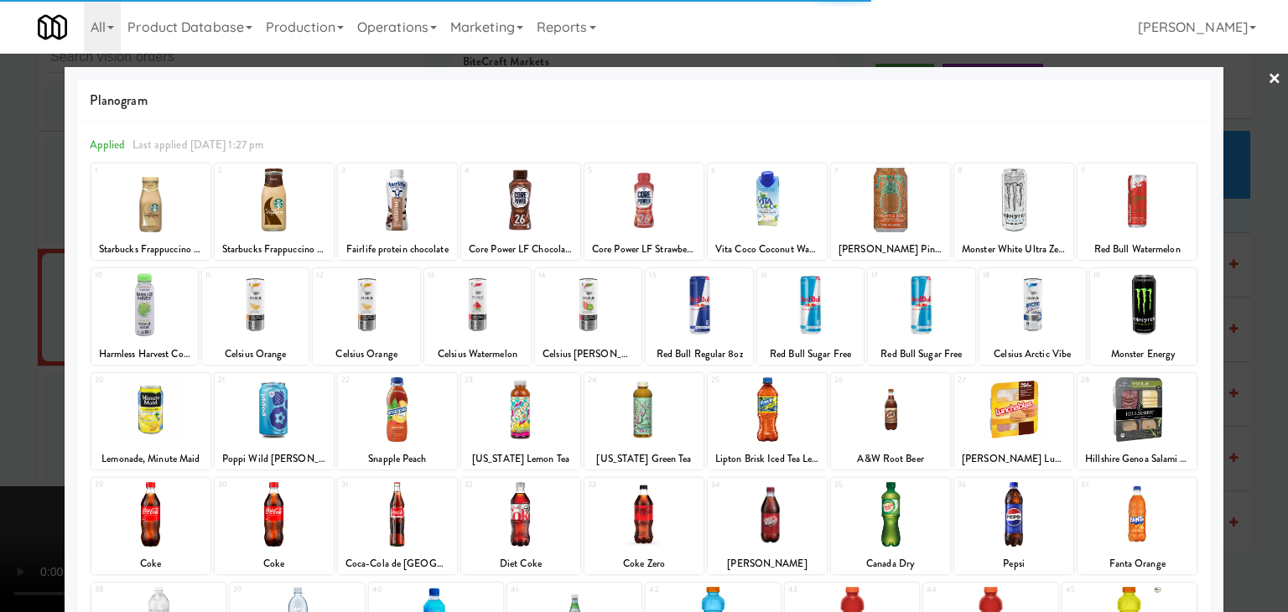
drag, startPoint x: 788, startPoint y: 315, endPoint x: 781, endPoint y: 321, distance: 8.9
click at [784, 314] on div at bounding box center [810, 304] width 106 height 65
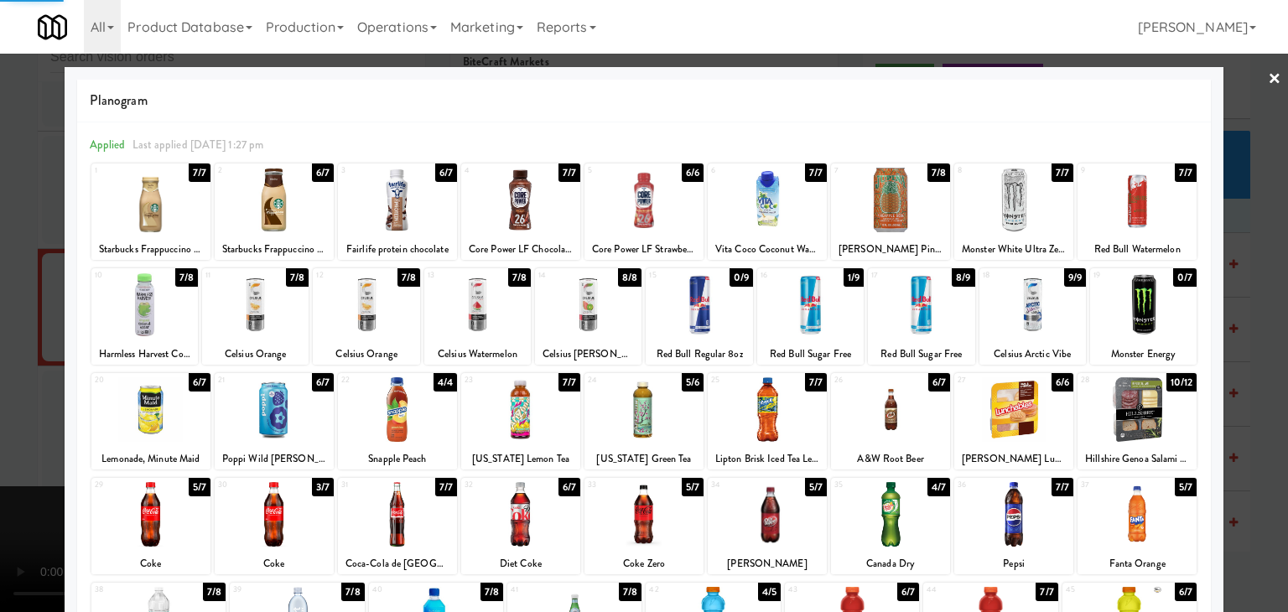
click at [21, 356] on div at bounding box center [644, 306] width 1288 height 612
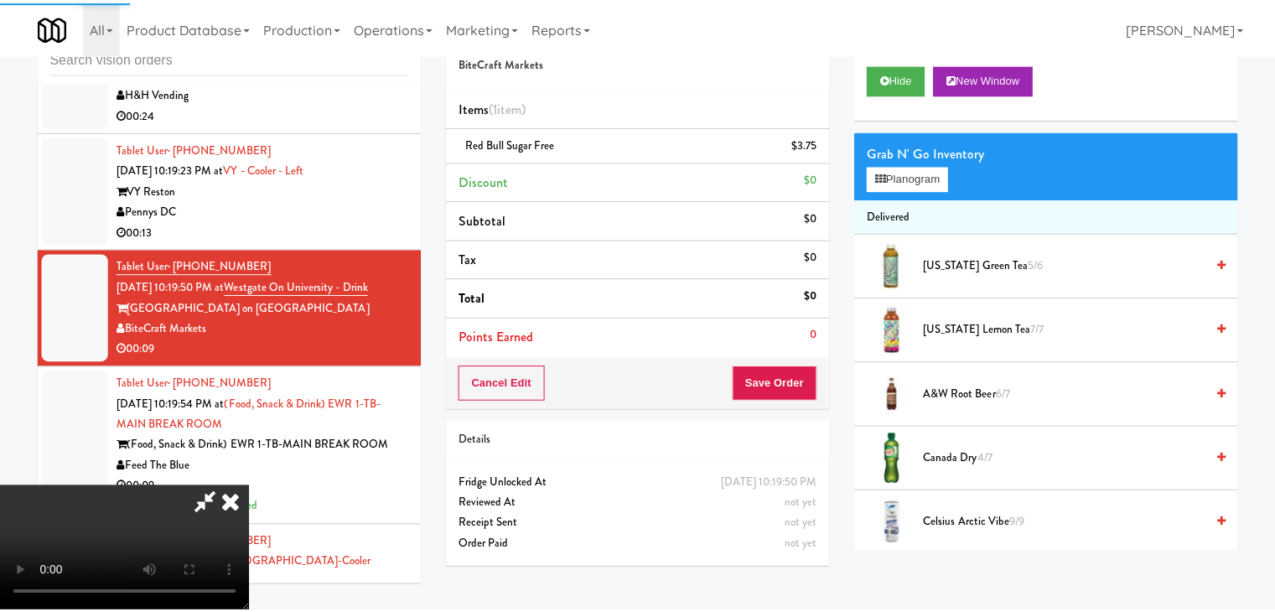
scroll to position [12715, 0]
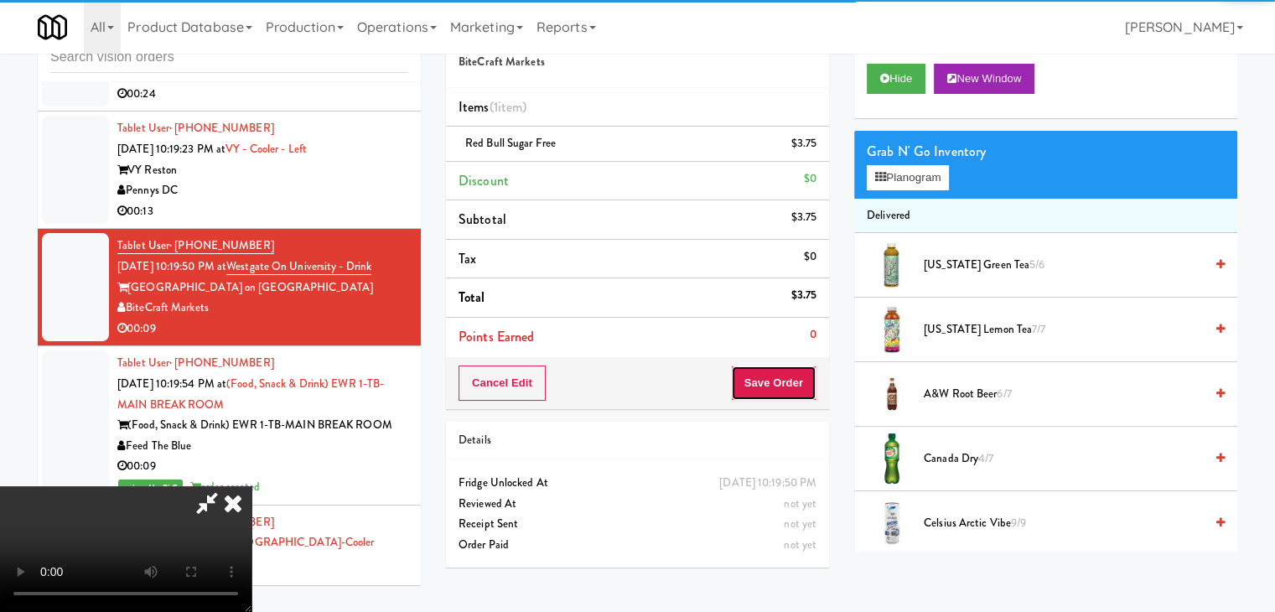
click at [793, 389] on button "Save Order" at bounding box center [774, 382] width 86 height 35
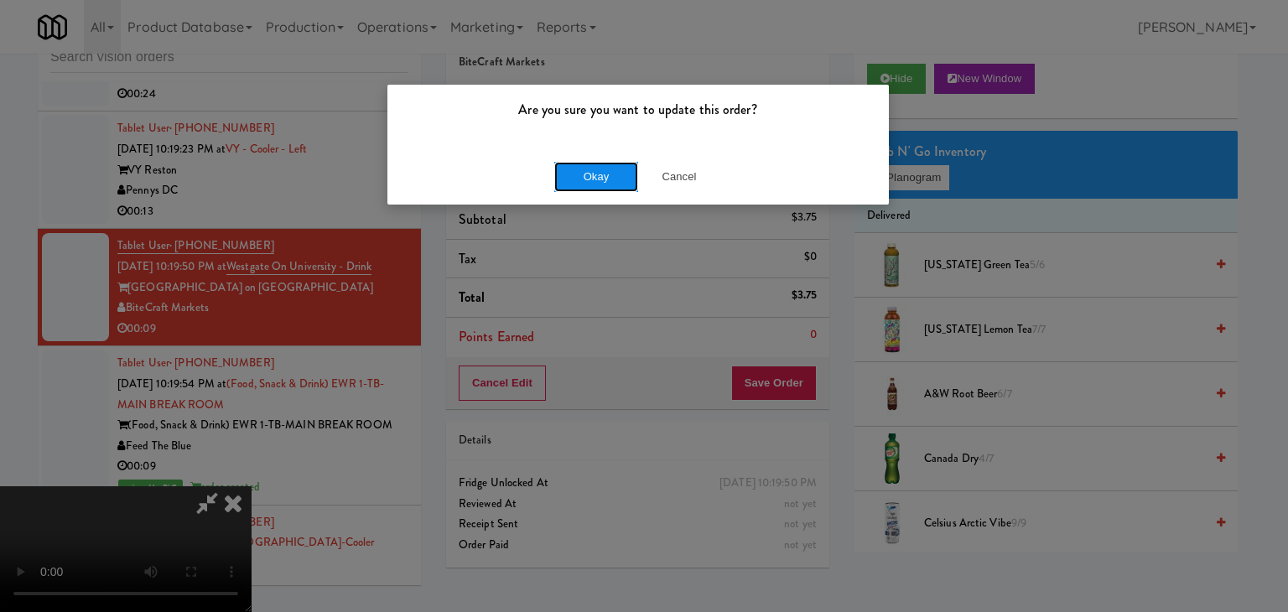
click at [595, 168] on button "Okay" at bounding box center [596, 177] width 84 height 30
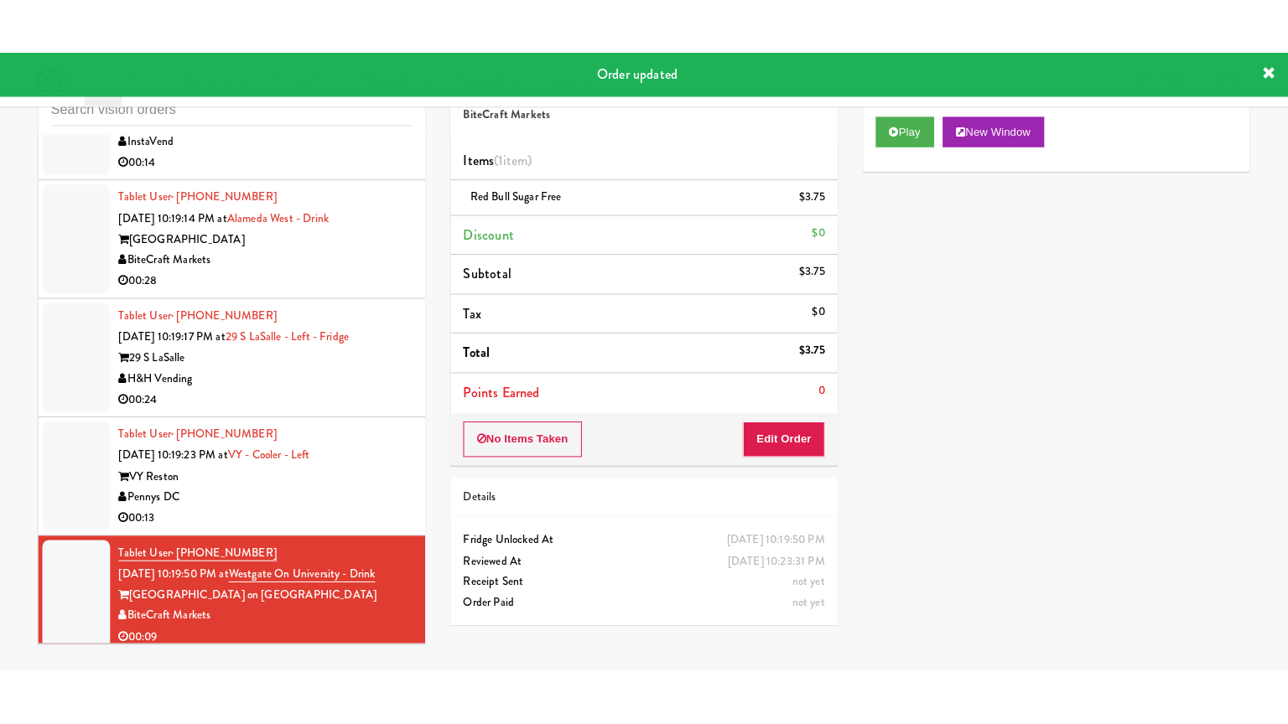
scroll to position [12463, 0]
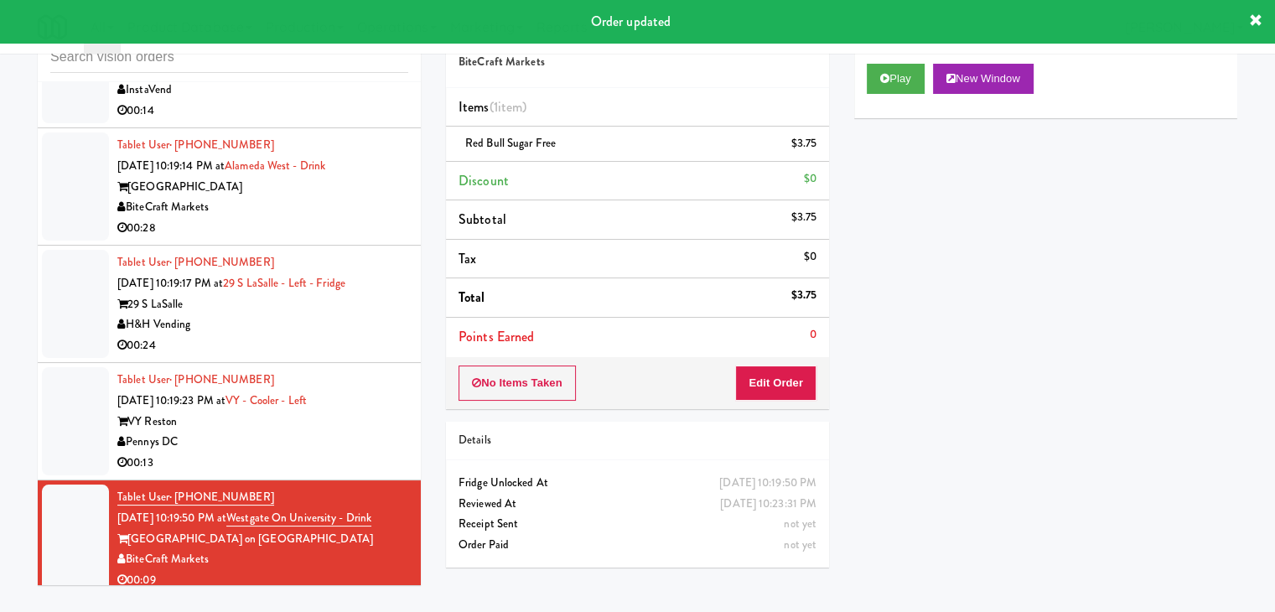
click at [345, 453] on div "00:13" at bounding box center [262, 463] width 291 height 21
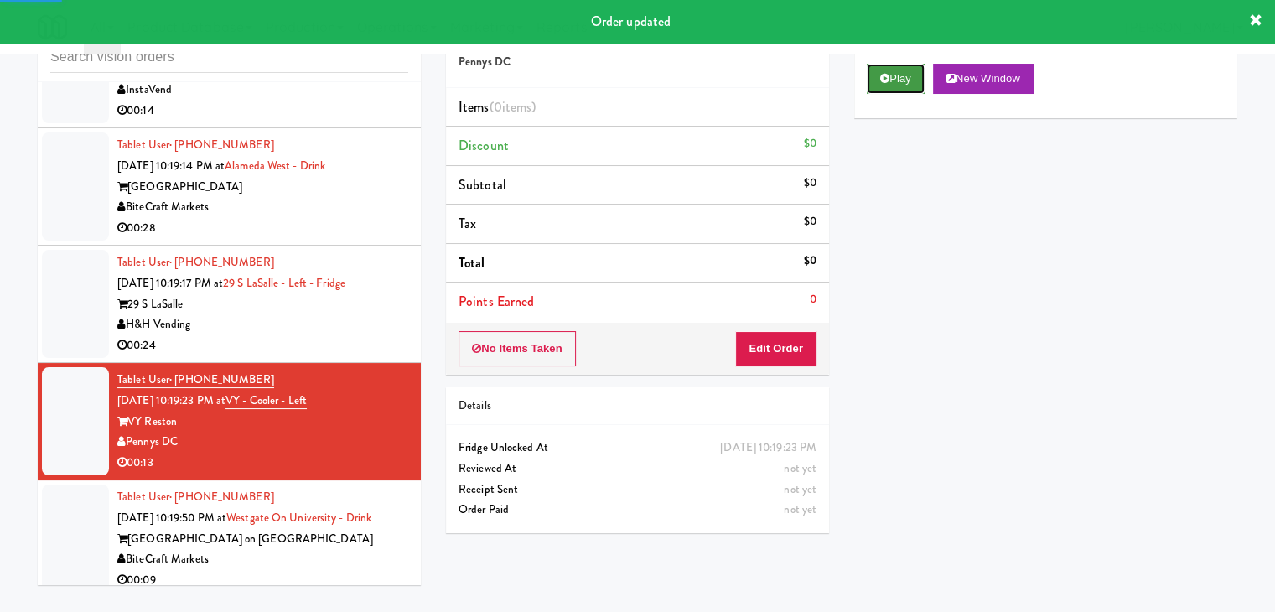
click at [901, 80] on button "Play" at bounding box center [896, 79] width 58 height 30
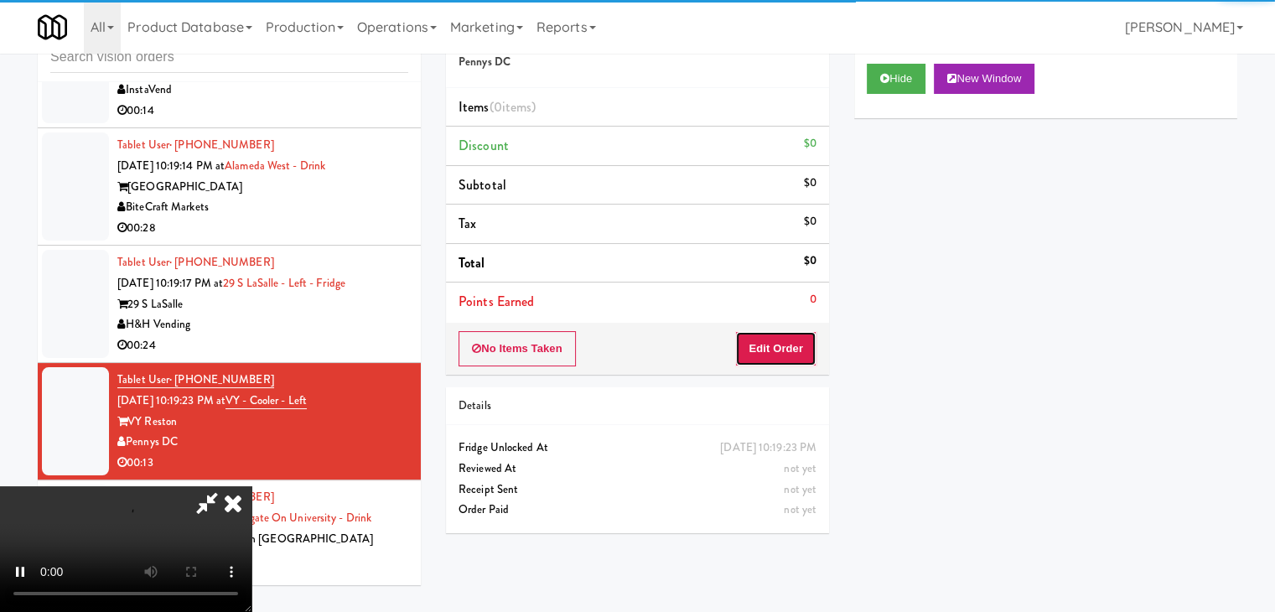
click at [796, 340] on button "Edit Order" at bounding box center [775, 348] width 81 height 35
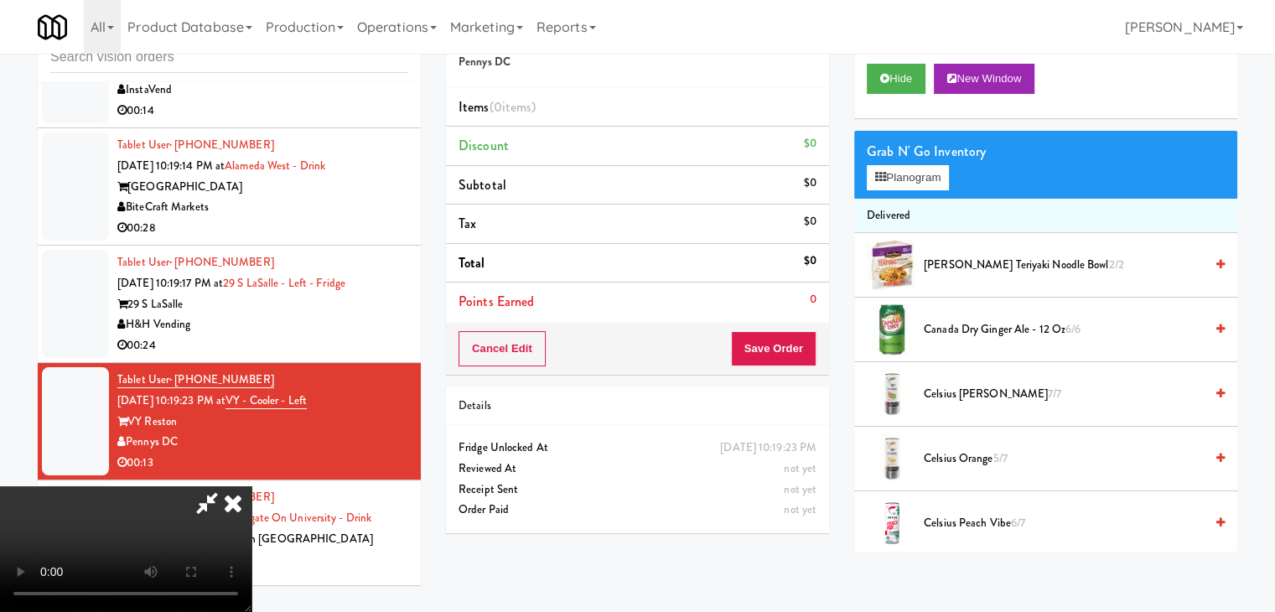
scroll to position [12442, 0]
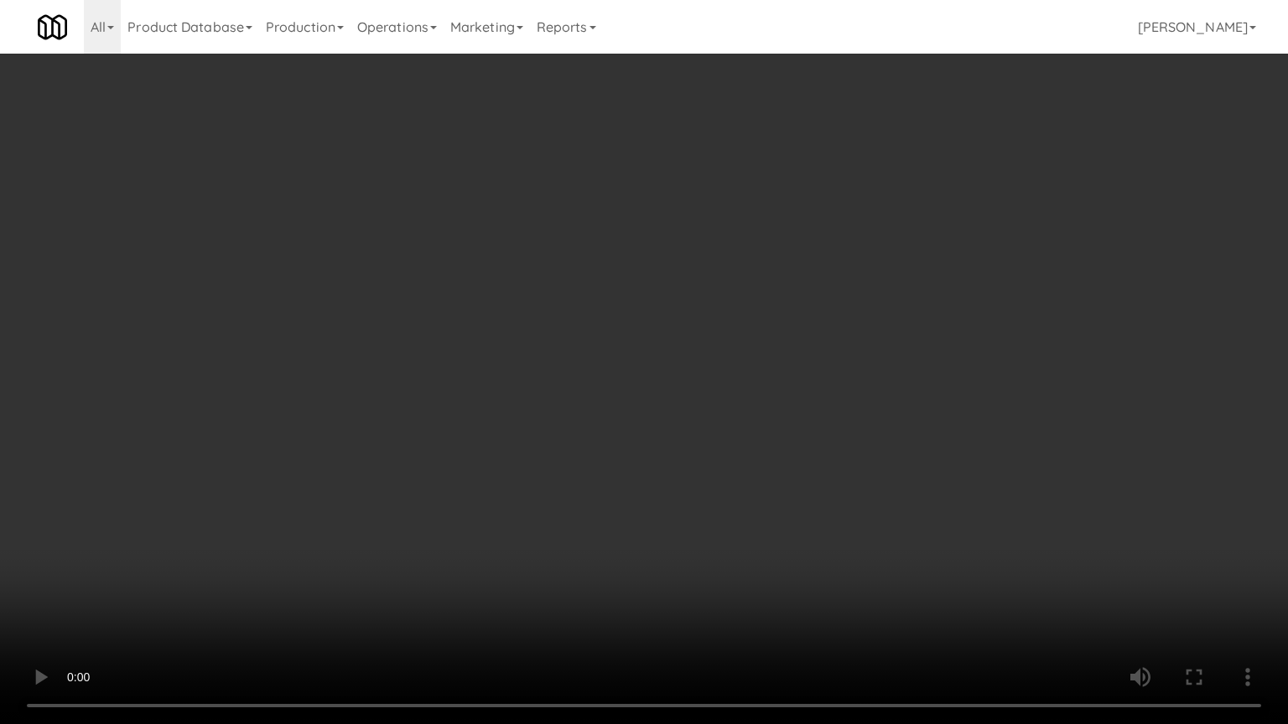
click at [786, 435] on video at bounding box center [644, 362] width 1288 height 724
click at [786, 434] on video at bounding box center [644, 362] width 1288 height 724
click at [788, 412] on video at bounding box center [644, 362] width 1288 height 724
drag, startPoint x: 788, startPoint y: 412, endPoint x: 910, endPoint y: 156, distance: 283.8
click at [790, 411] on video at bounding box center [644, 362] width 1288 height 724
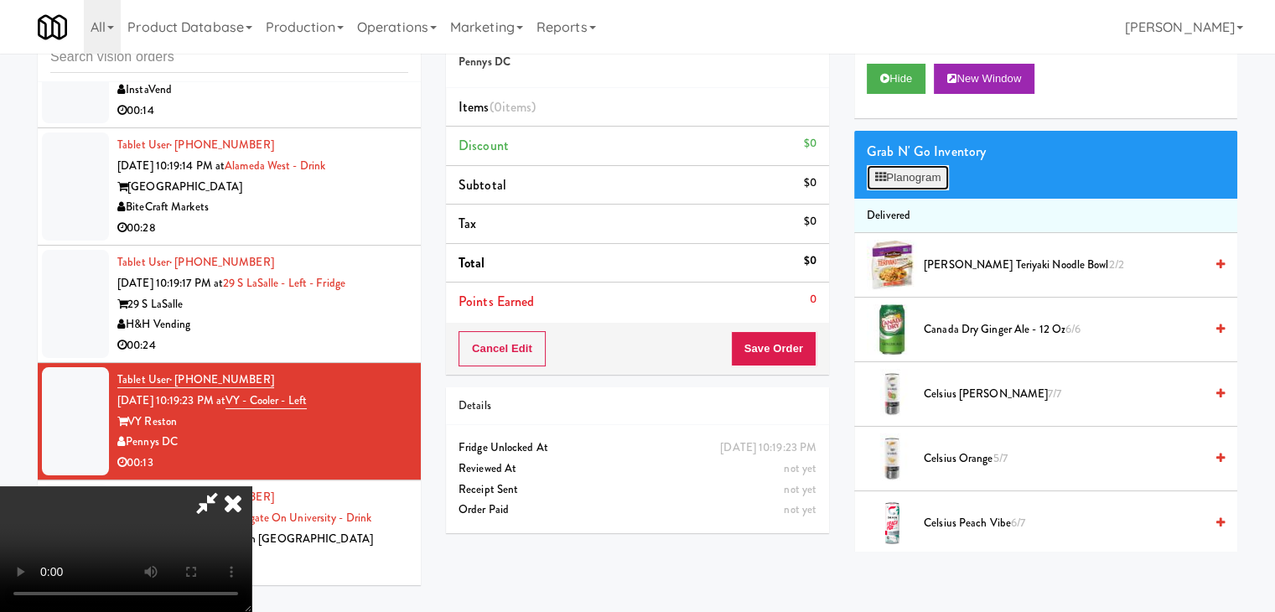
click at [929, 185] on button "Planogram" at bounding box center [908, 177] width 82 height 25
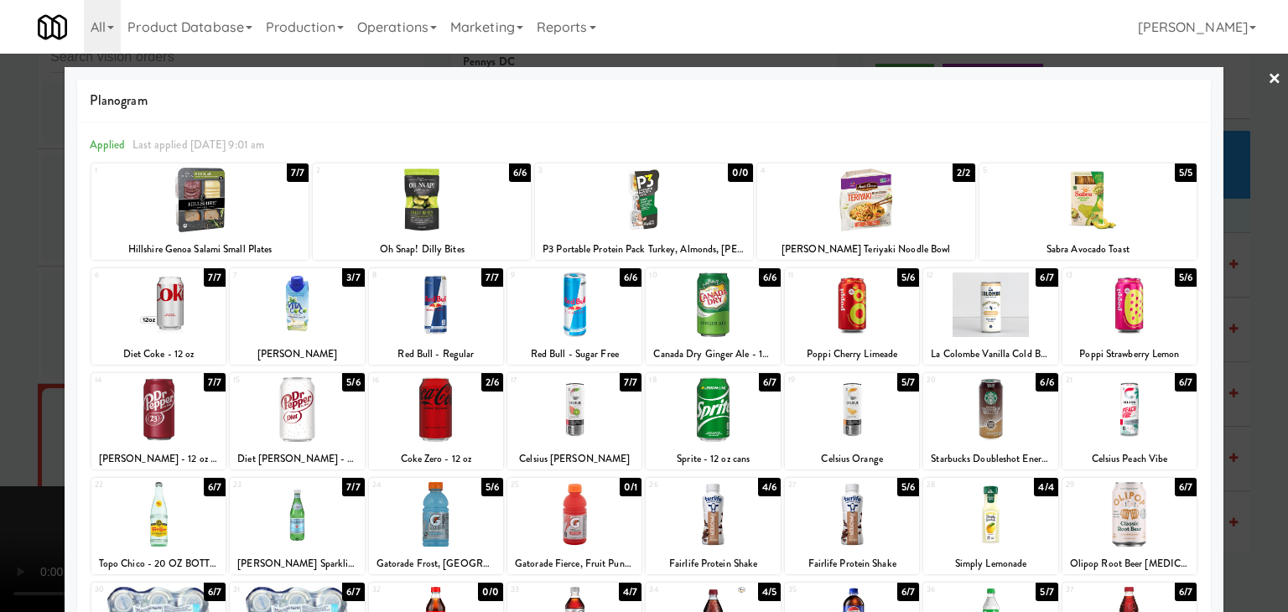
click at [299, 403] on div at bounding box center [297, 409] width 134 height 65
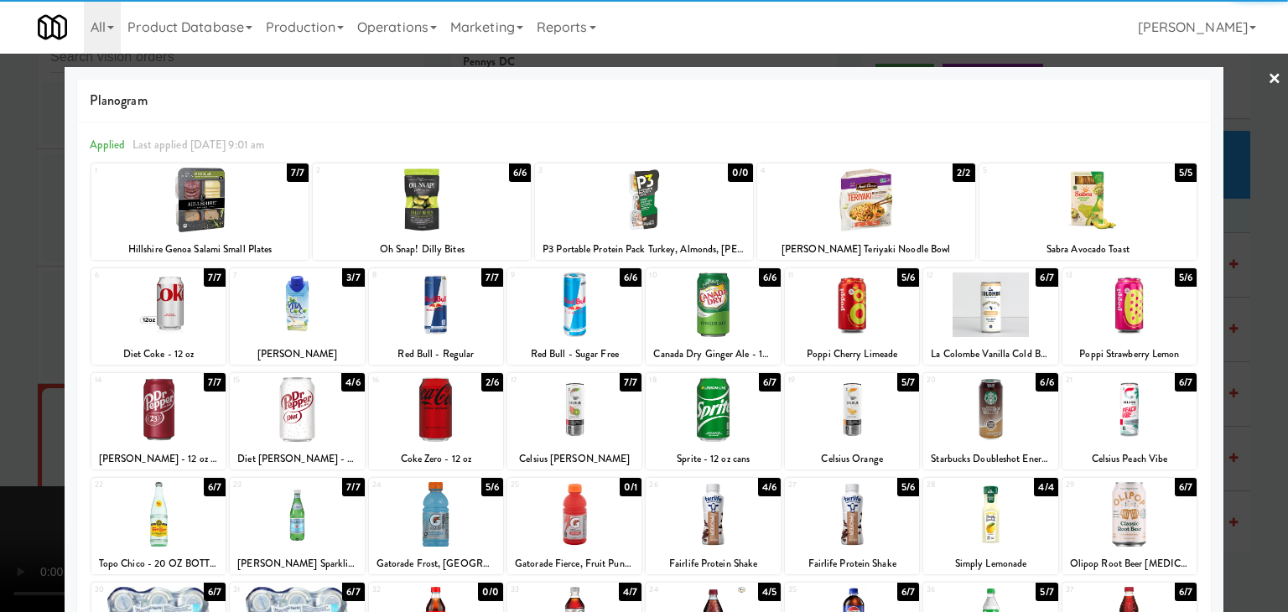
click at [718, 329] on div at bounding box center [712, 304] width 134 height 65
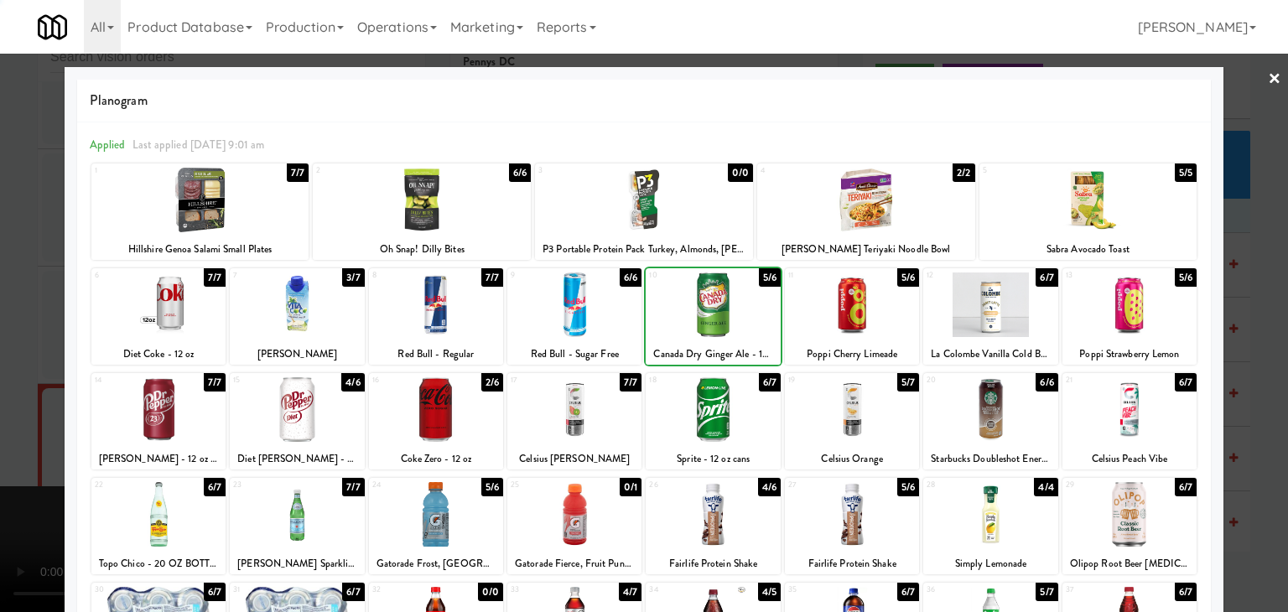
drag, startPoint x: 0, startPoint y: 417, endPoint x: 176, endPoint y: 418, distance: 176.0
click at [3, 417] on div at bounding box center [644, 306] width 1288 height 612
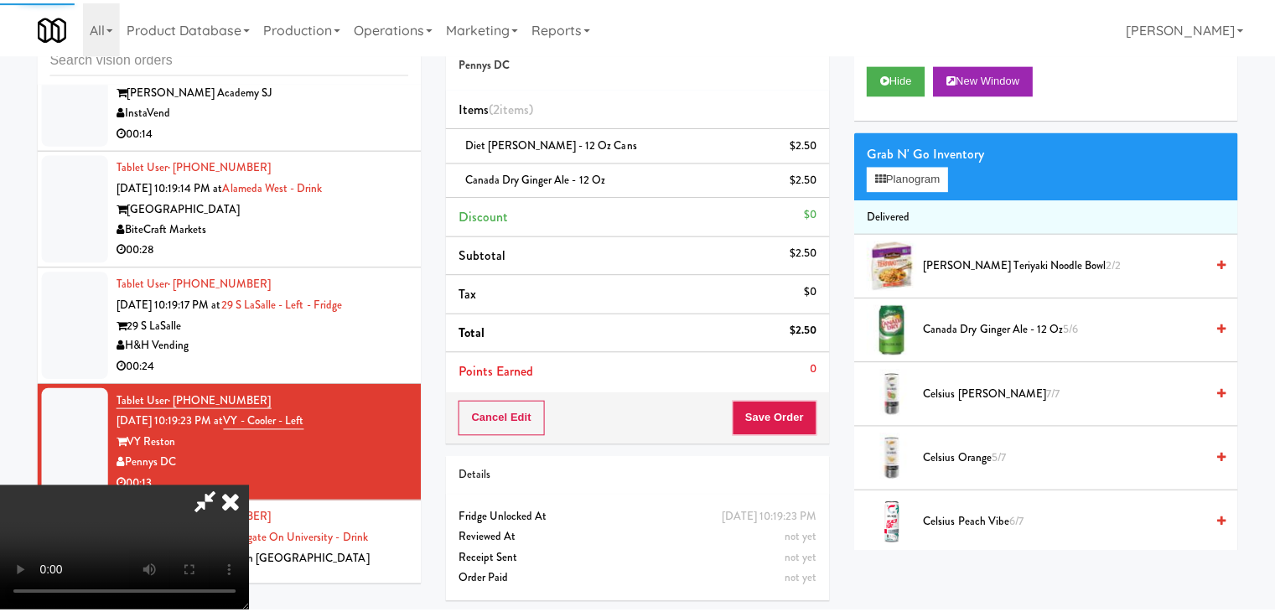
scroll to position [12463, 0]
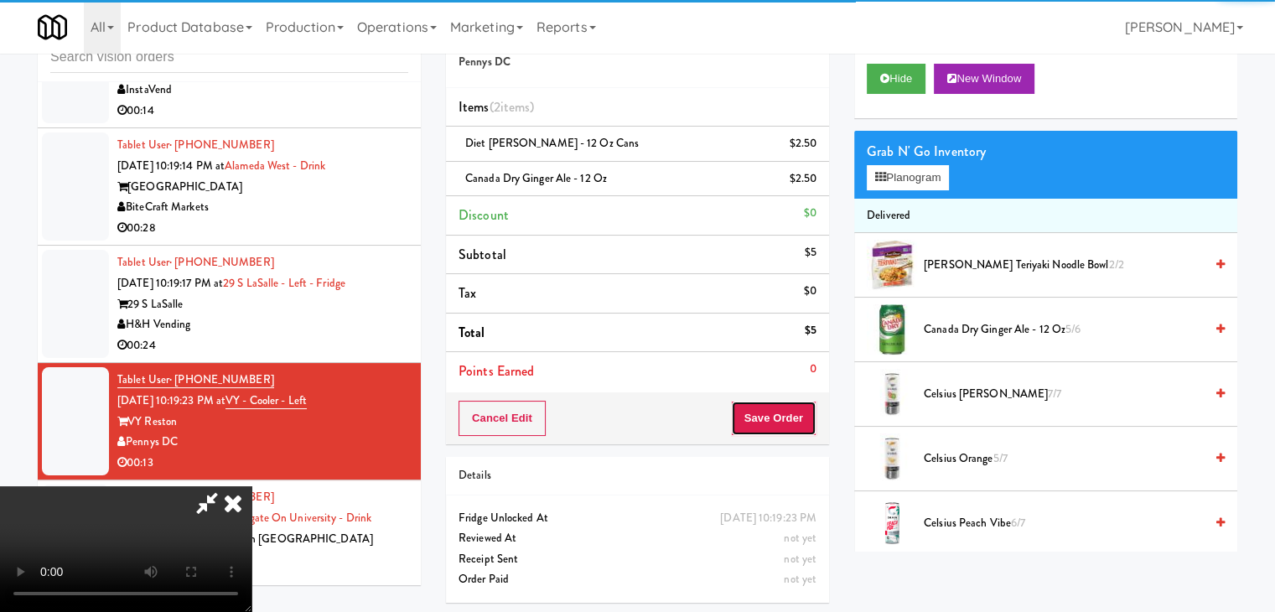
click at [789, 420] on button "Save Order" at bounding box center [774, 418] width 86 height 35
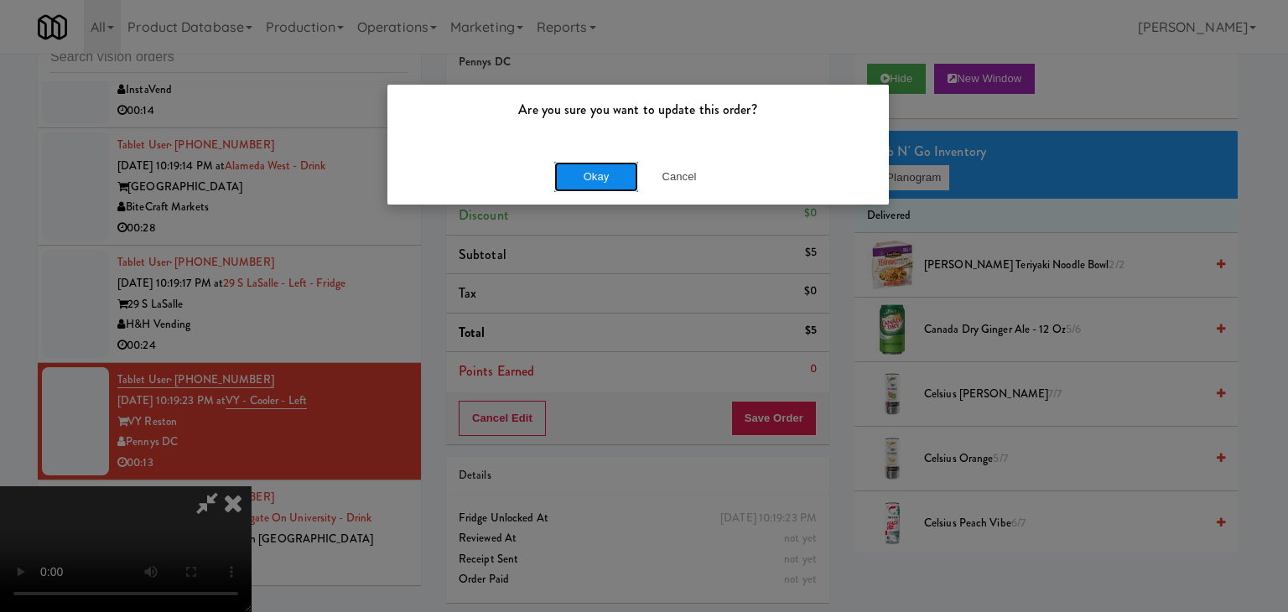
click at [587, 168] on button "Okay" at bounding box center [596, 177] width 84 height 30
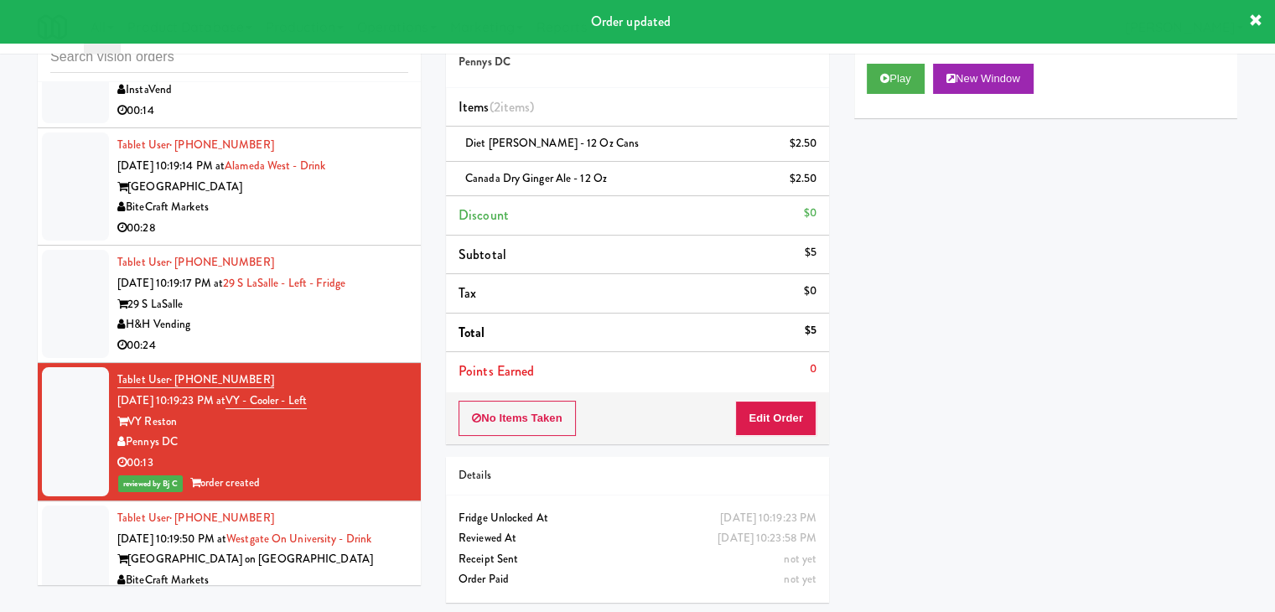
click at [301, 314] on div "H&H Vending" at bounding box center [262, 324] width 291 height 21
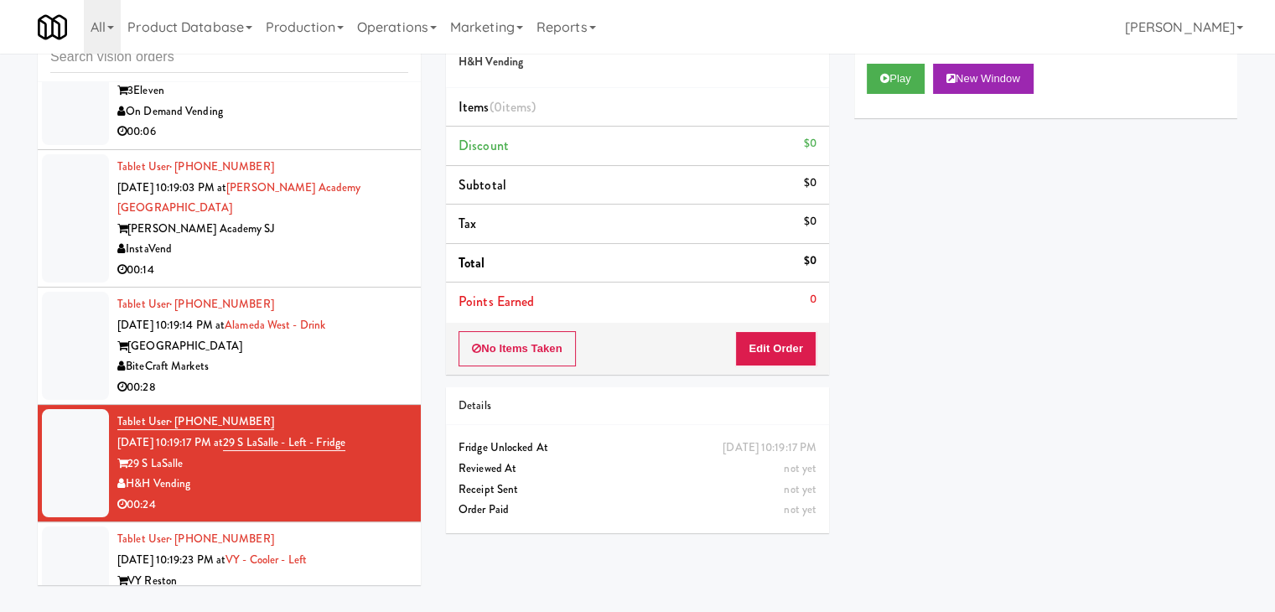
scroll to position [12296, 0]
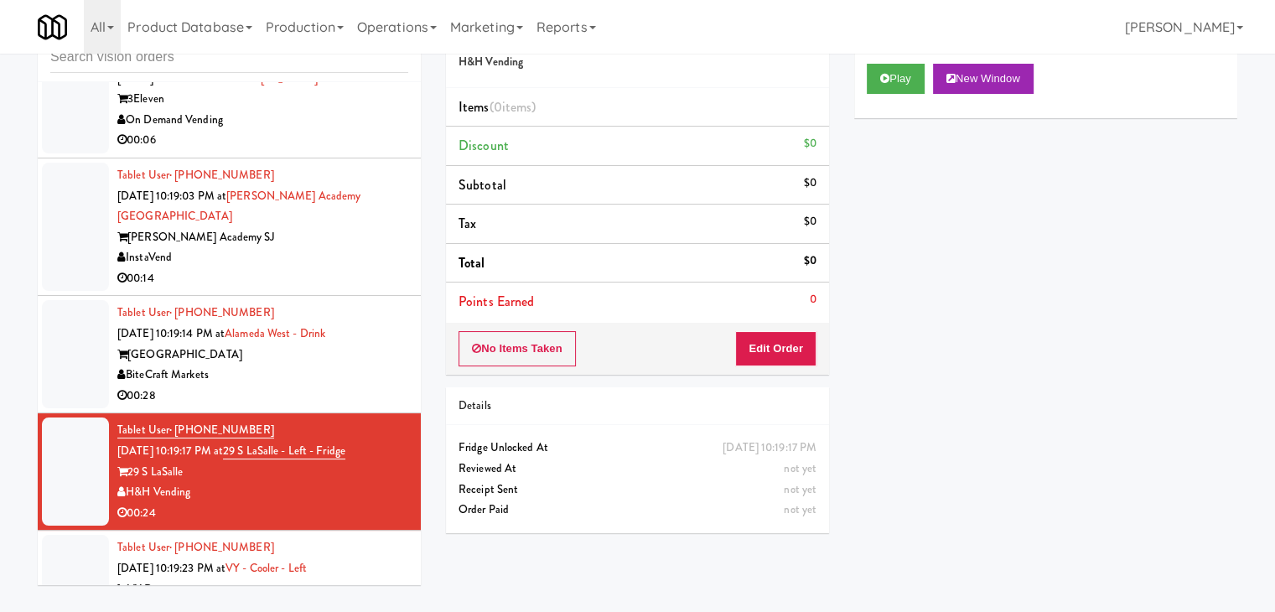
drag, startPoint x: 315, startPoint y: 335, endPoint x: 324, endPoint y: 334, distance: 8.5
click at [315, 386] on div "00:28" at bounding box center [262, 396] width 291 height 21
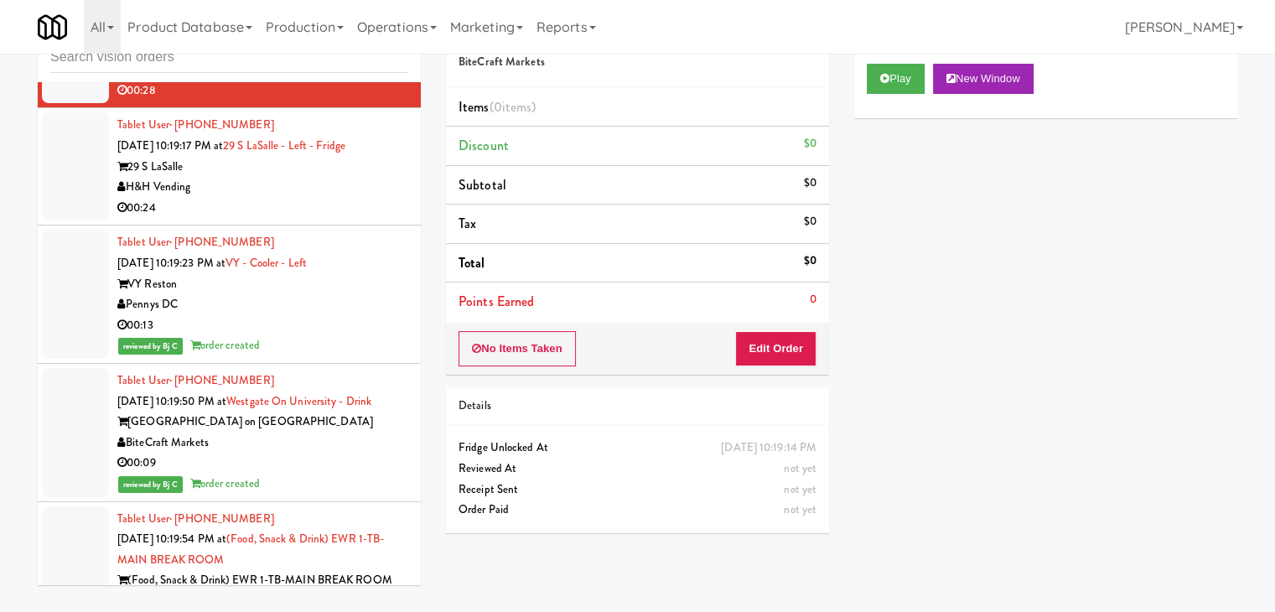
scroll to position [12463, 0]
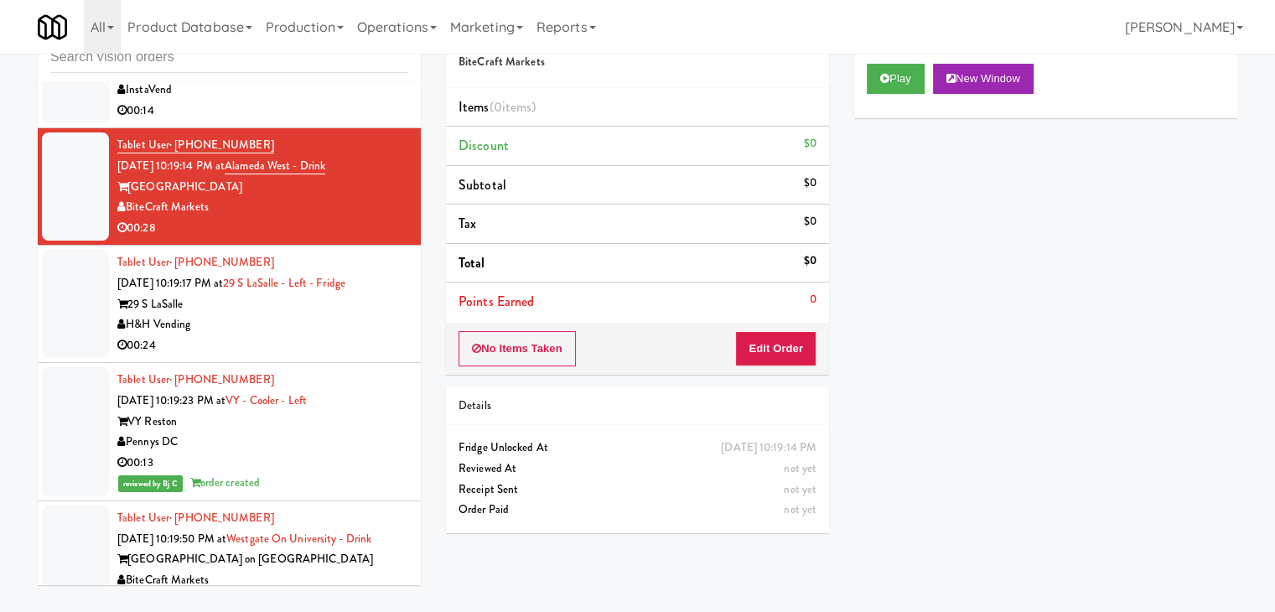
click at [335, 335] on div "00:24" at bounding box center [262, 345] width 291 height 21
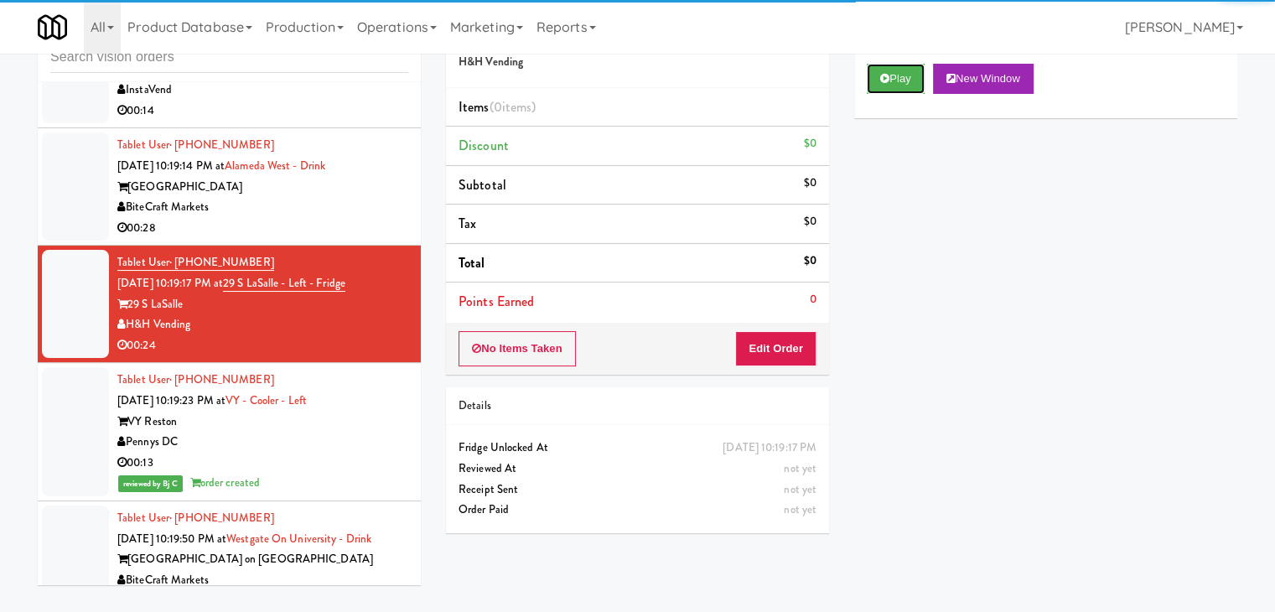
drag, startPoint x: 904, startPoint y: 80, endPoint x: 890, endPoint y: 125, distance: 47.5
click at [904, 79] on button "Play" at bounding box center [896, 79] width 58 height 30
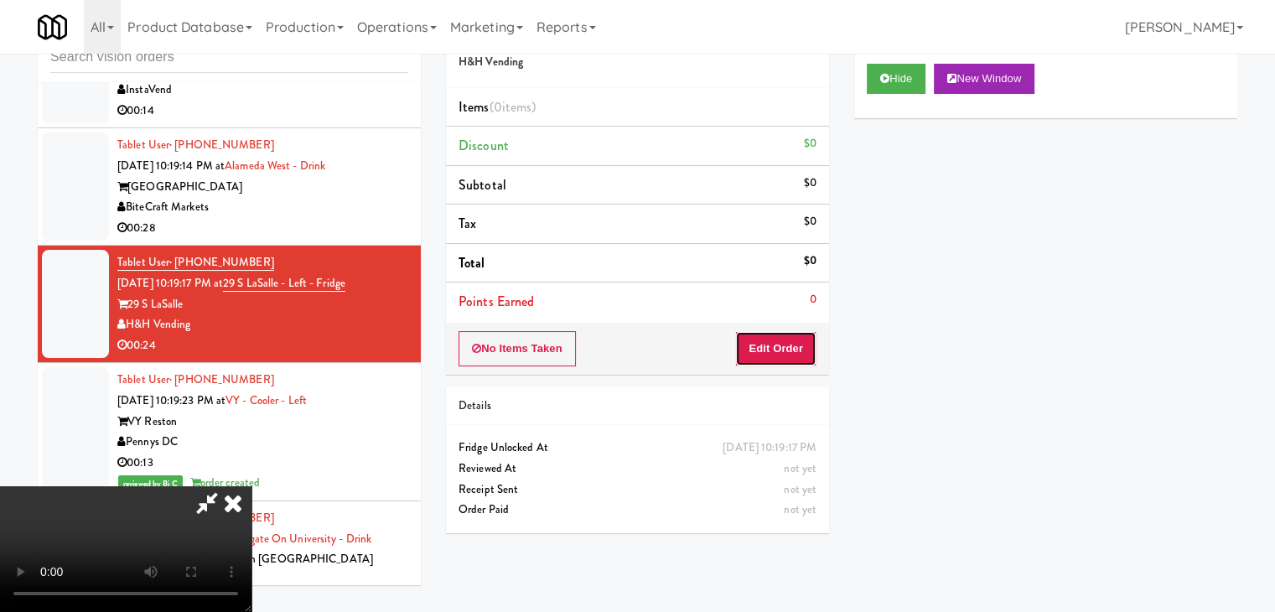
click at [758, 346] on button "Edit Order" at bounding box center [775, 348] width 81 height 35
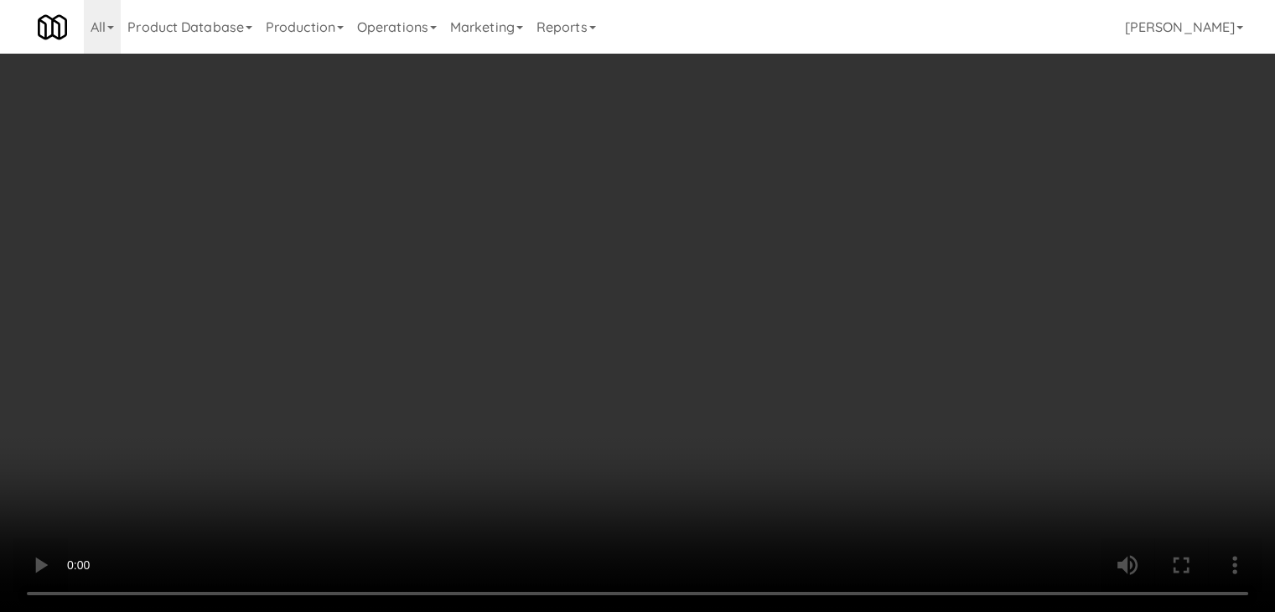
scroll to position [12442, 0]
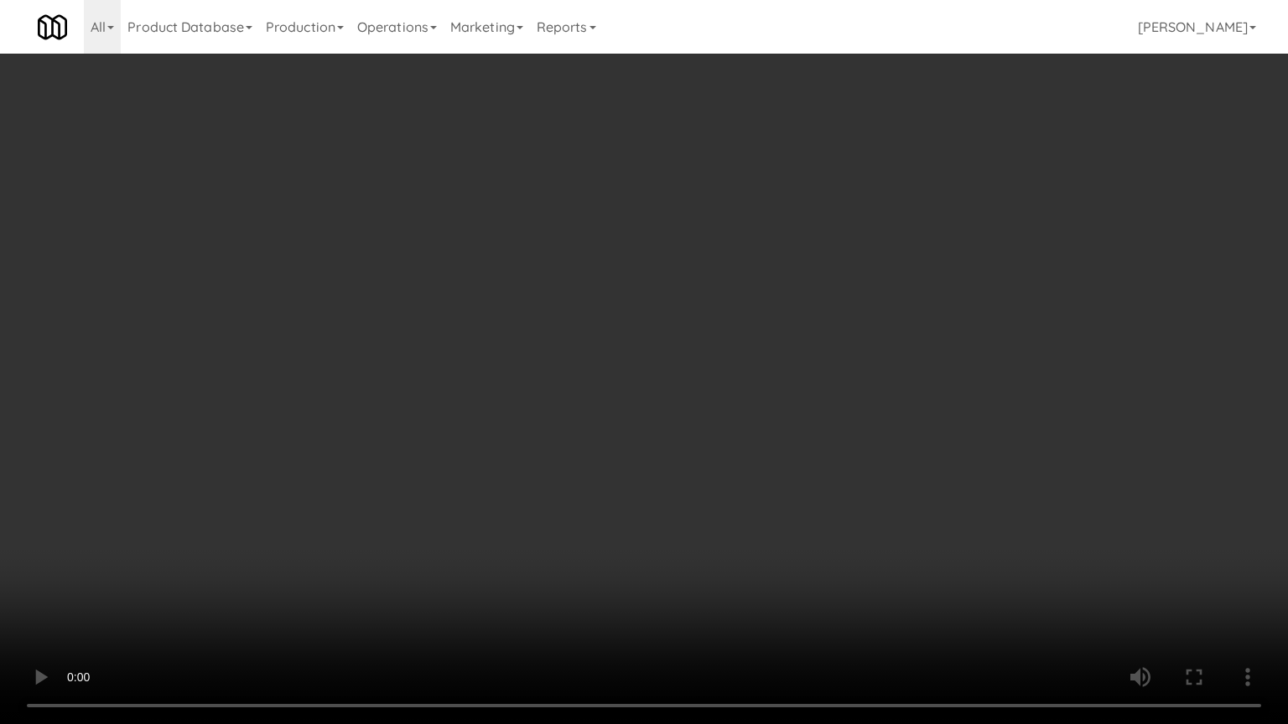
click at [764, 439] on video at bounding box center [644, 362] width 1288 height 724
click at [759, 443] on video at bounding box center [644, 362] width 1288 height 724
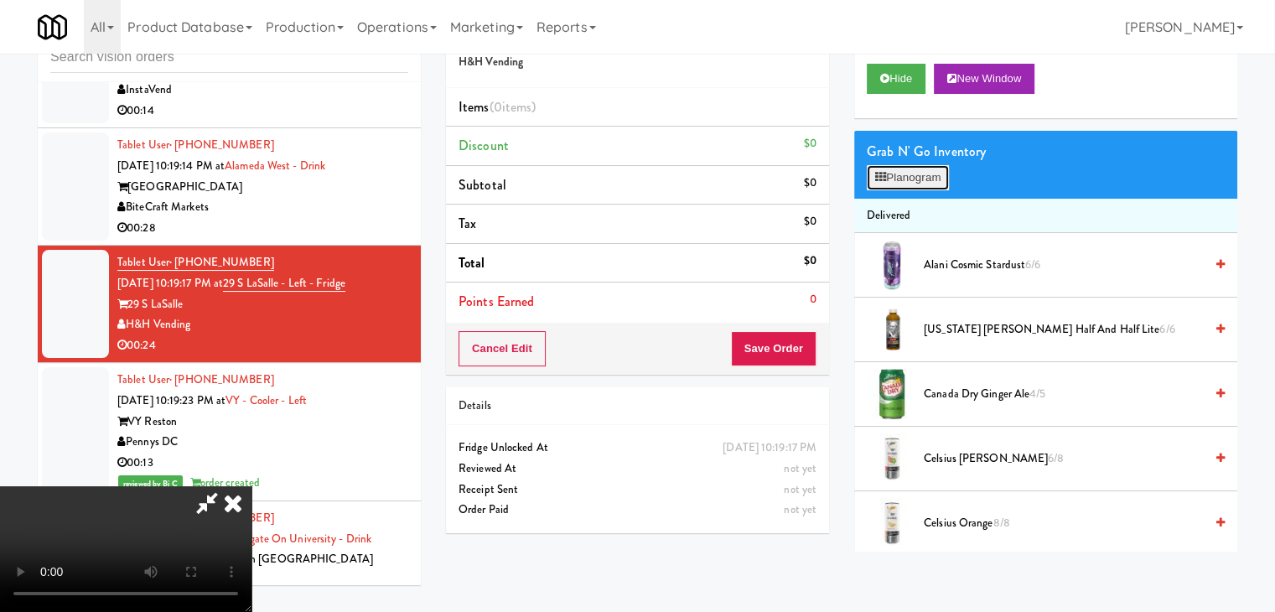
click at [935, 179] on button "Planogram" at bounding box center [908, 177] width 82 height 25
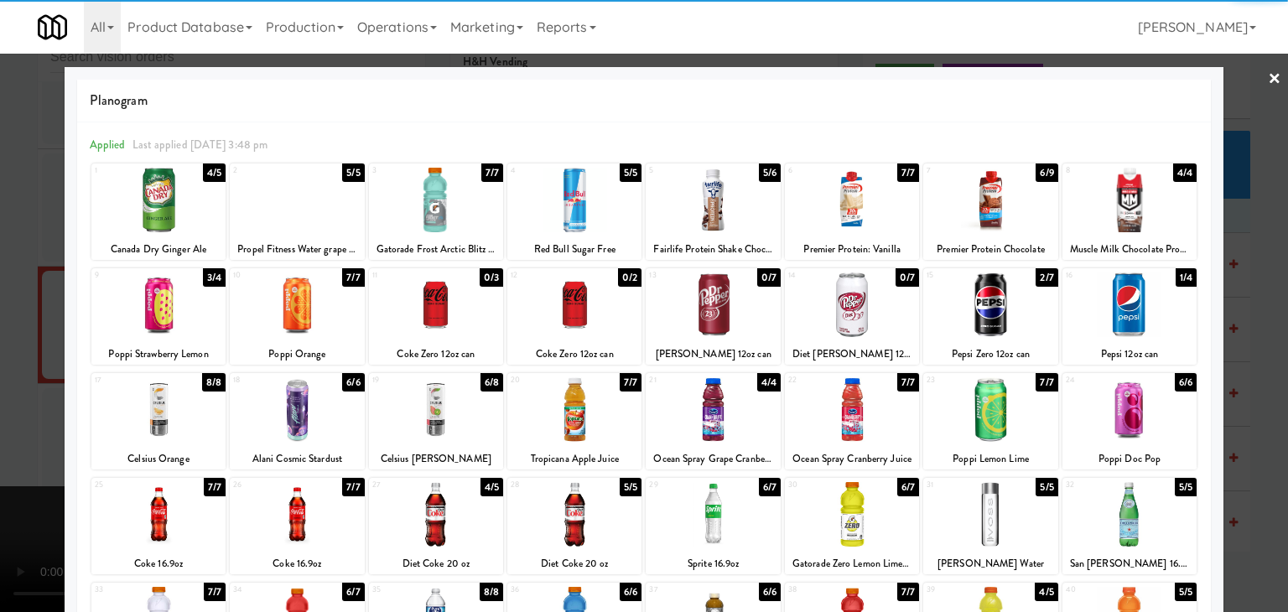
click at [437, 212] on div at bounding box center [436, 200] width 134 height 65
click at [1039, 307] on div at bounding box center [990, 304] width 134 height 65
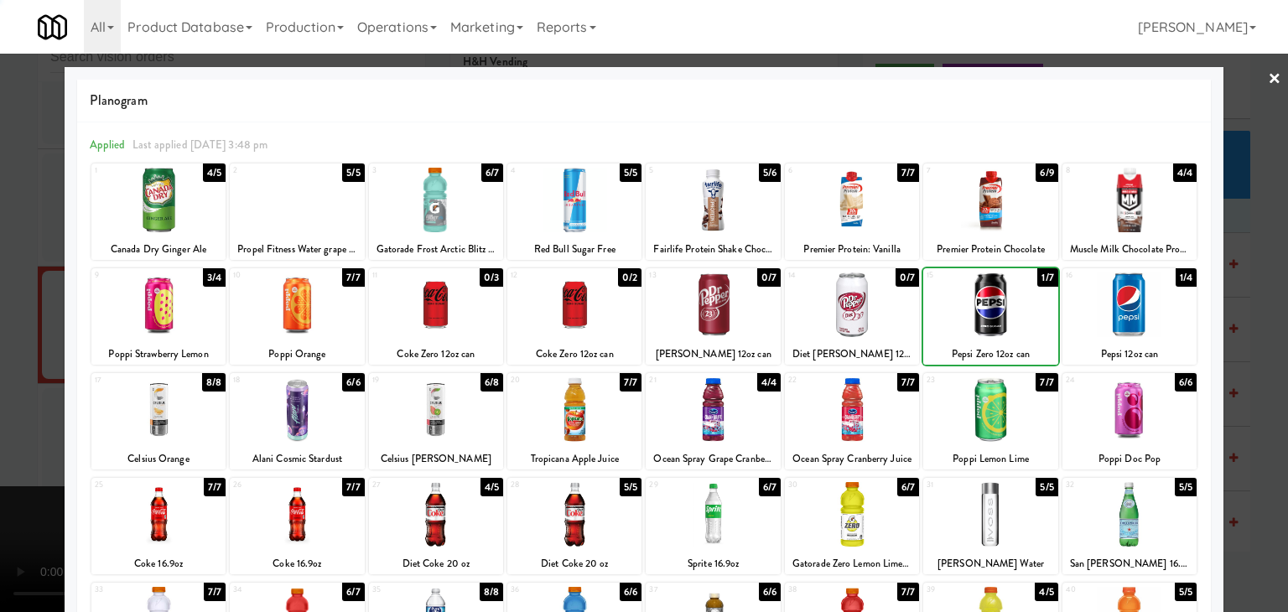
click at [1039, 307] on div at bounding box center [990, 304] width 134 height 65
click at [1262, 326] on div at bounding box center [644, 306] width 1288 height 612
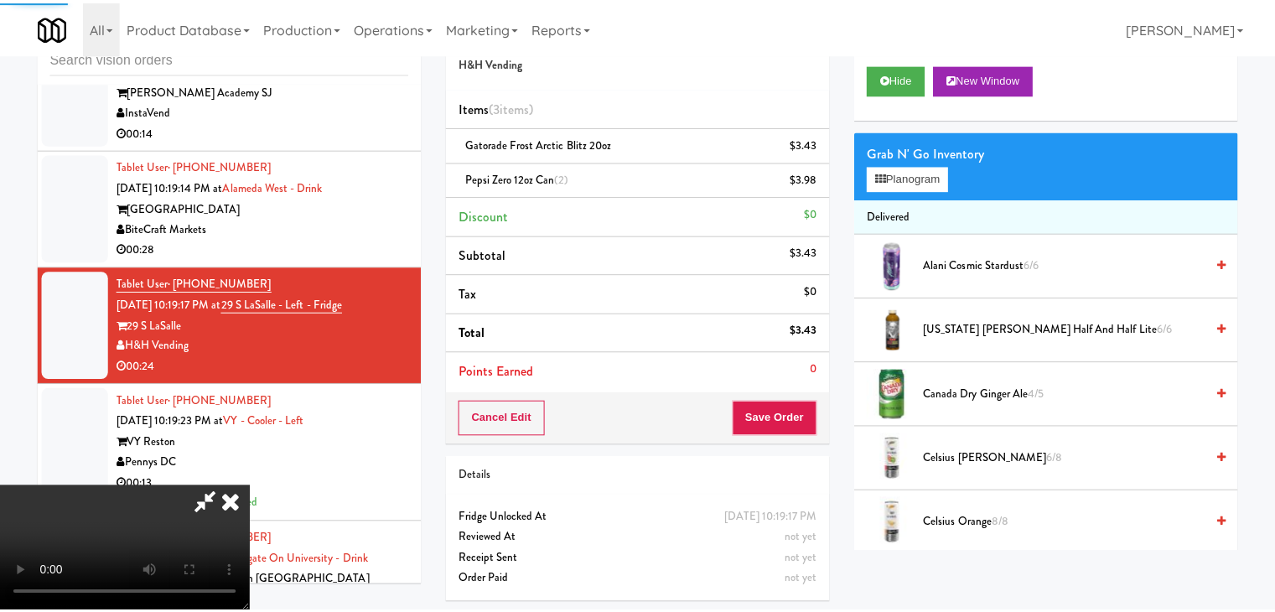
scroll to position [12463, 0]
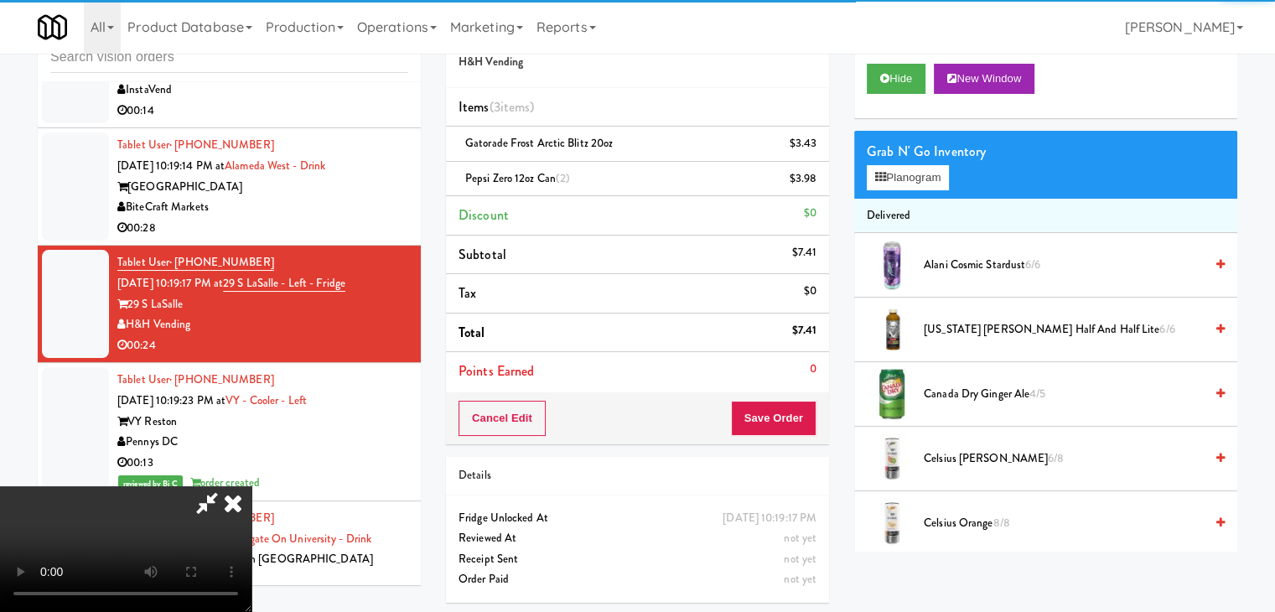
click at [251, 486] on video at bounding box center [125, 549] width 251 height 126
click at [795, 412] on button "Save Order" at bounding box center [774, 418] width 86 height 35
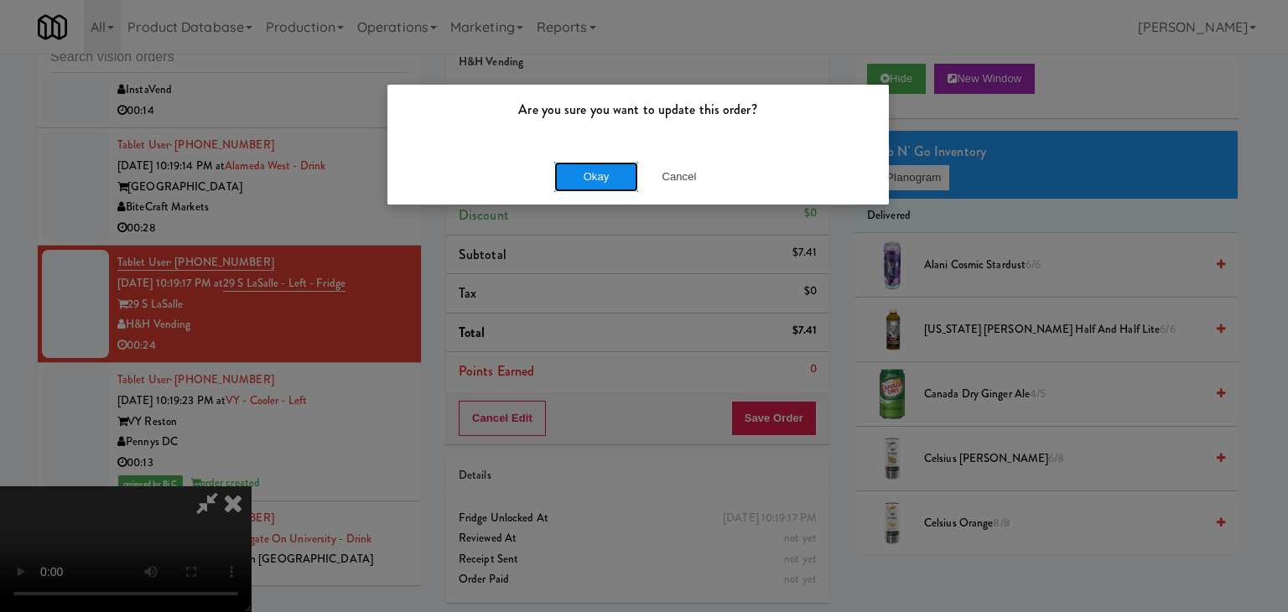
click at [583, 182] on button "Okay" at bounding box center [596, 177] width 84 height 30
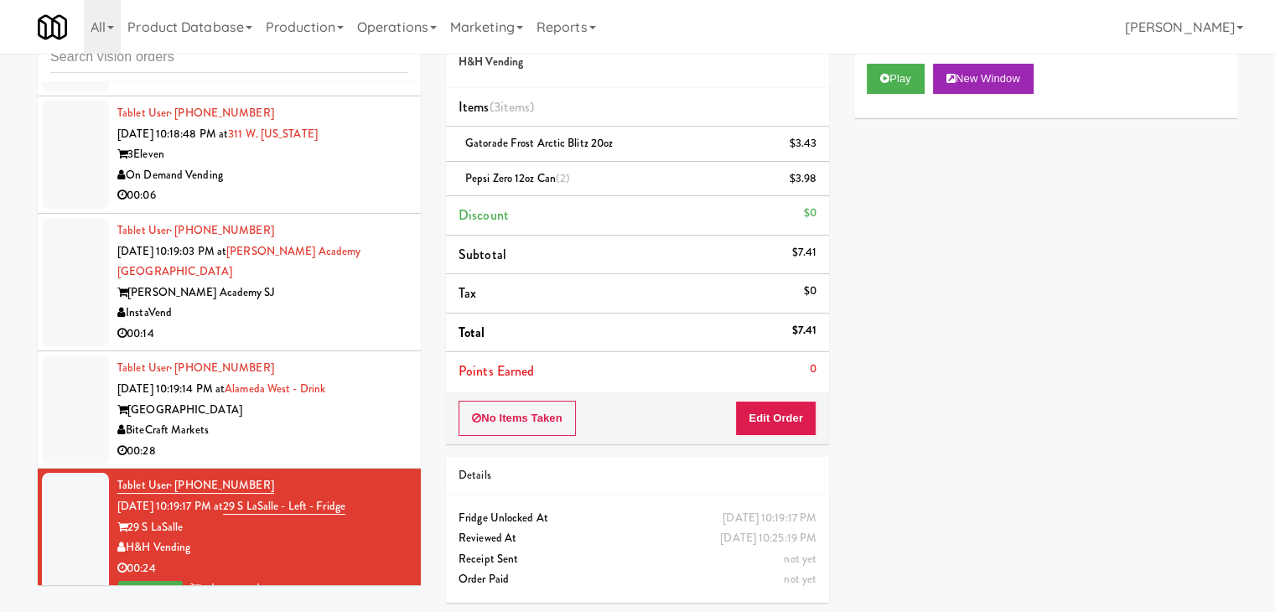
scroll to position [12212, 0]
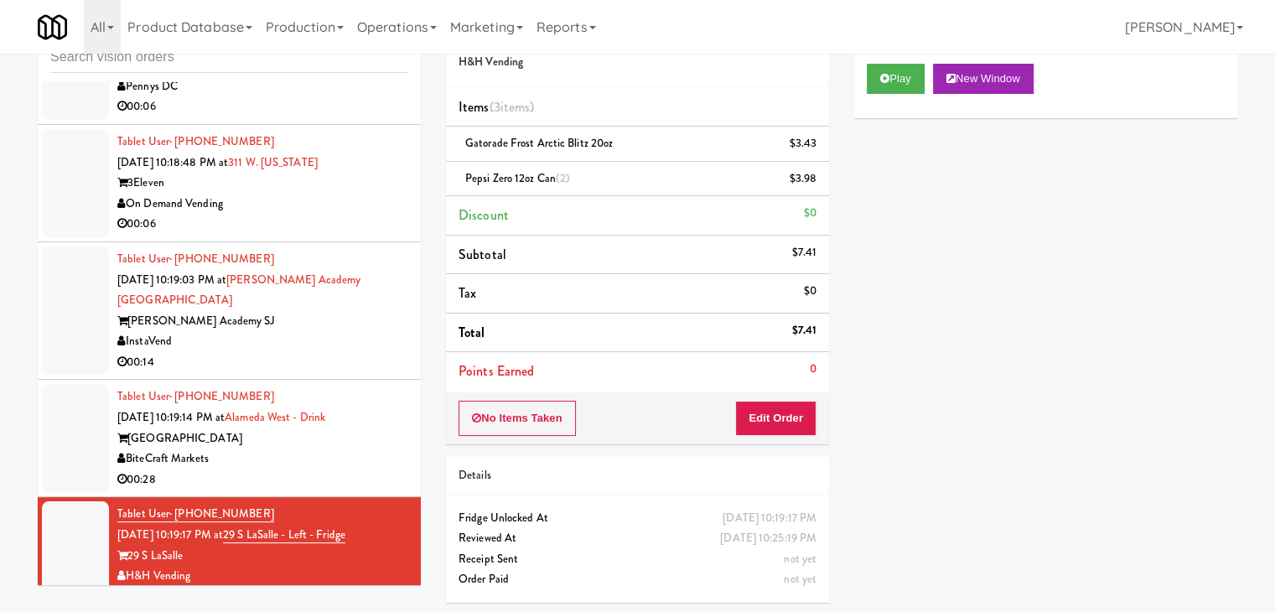
click at [369, 448] on div "BiteCraft Markets" at bounding box center [262, 458] width 291 height 21
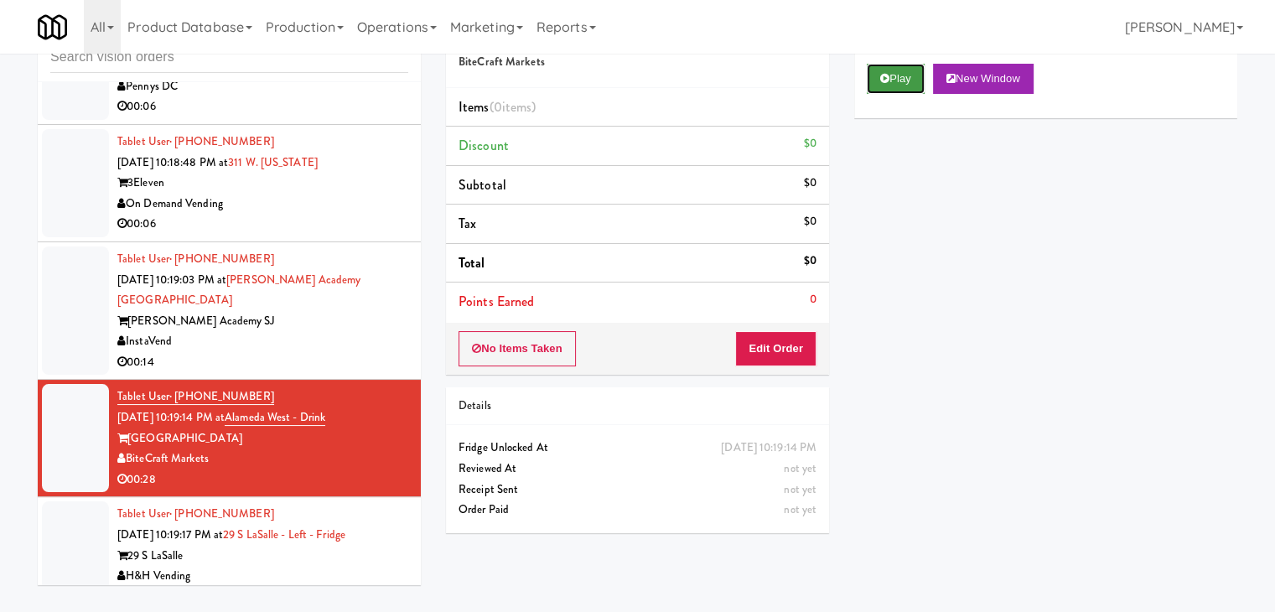
drag, startPoint x: 908, startPoint y: 66, endPoint x: 909, endPoint y: 75, distance: 9.3
click at [910, 65] on button "Play" at bounding box center [896, 79] width 58 height 30
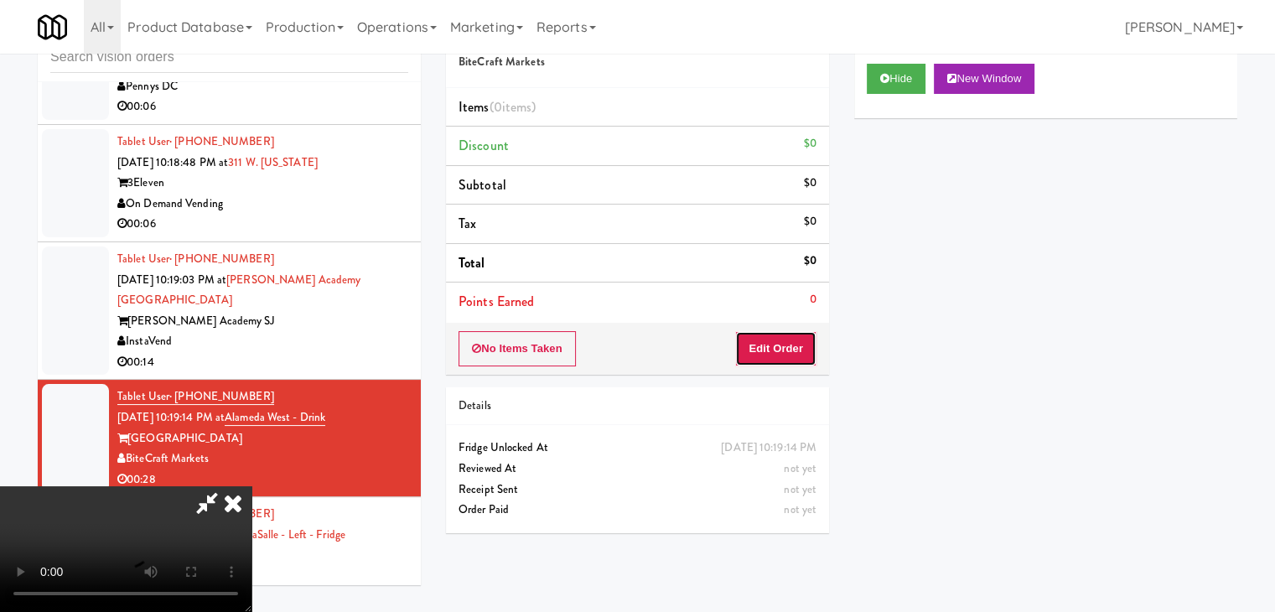
click at [759, 343] on button "Edit Order" at bounding box center [775, 348] width 81 height 35
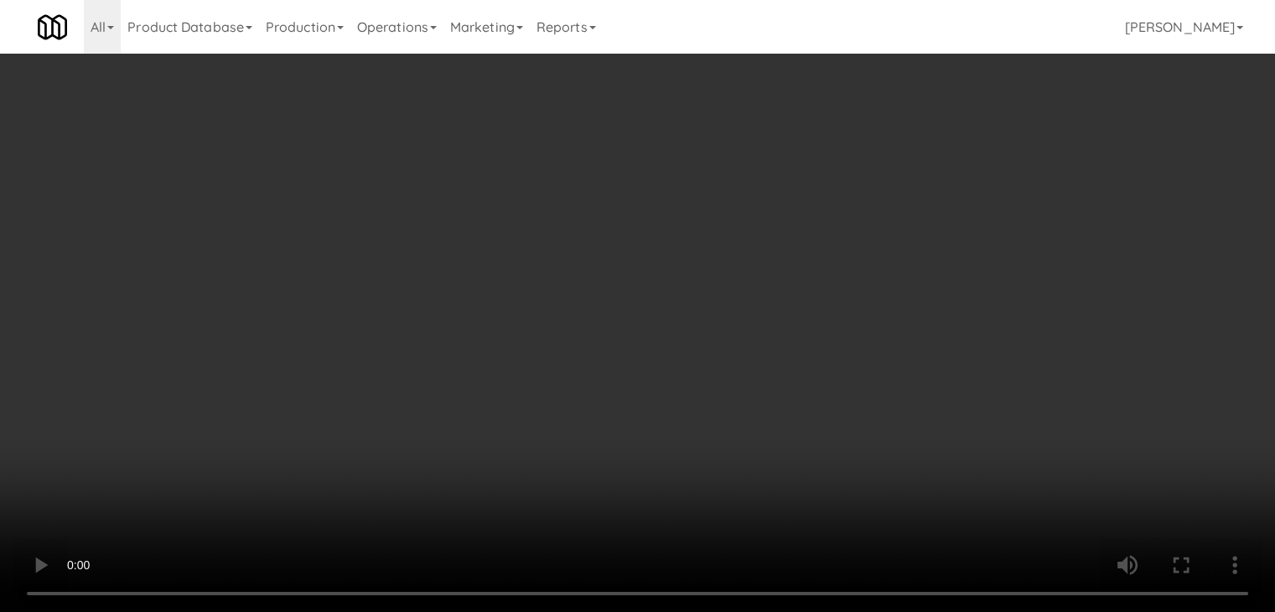
scroll to position [12192, 0]
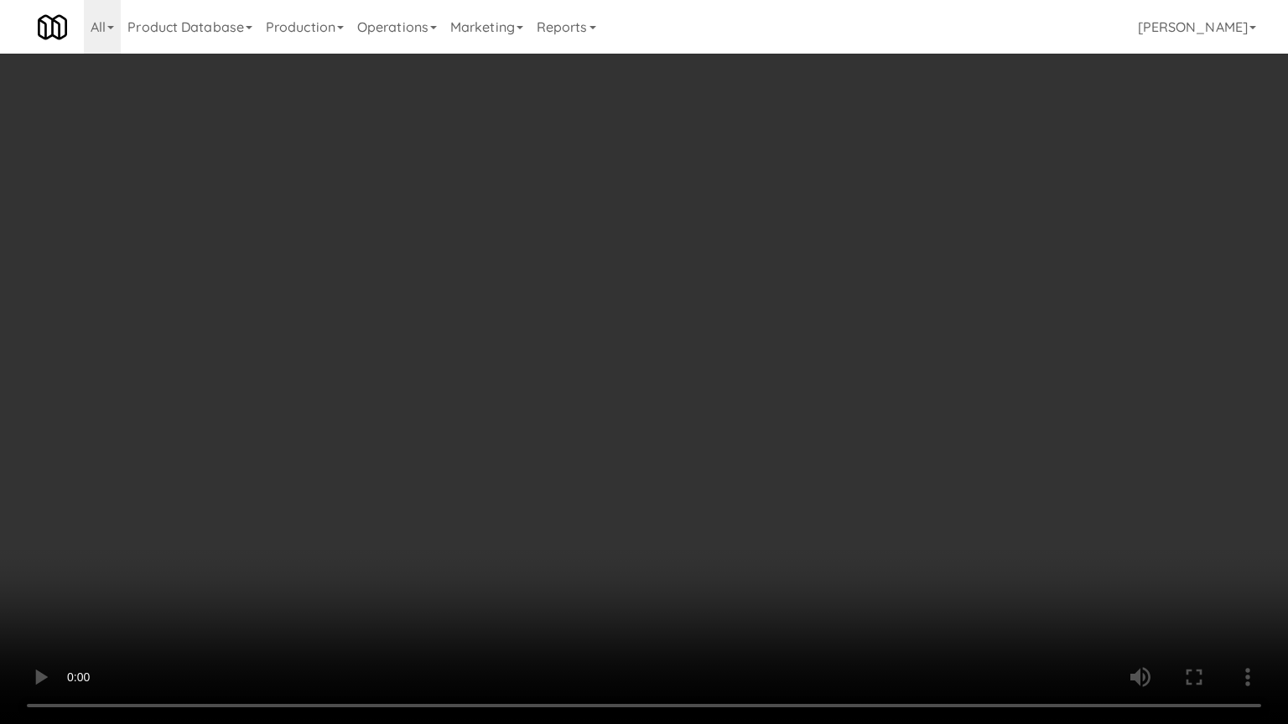
click at [842, 410] on video at bounding box center [644, 362] width 1288 height 724
click at [825, 398] on video at bounding box center [644, 362] width 1288 height 724
click at [811, 505] on video at bounding box center [644, 362] width 1288 height 724
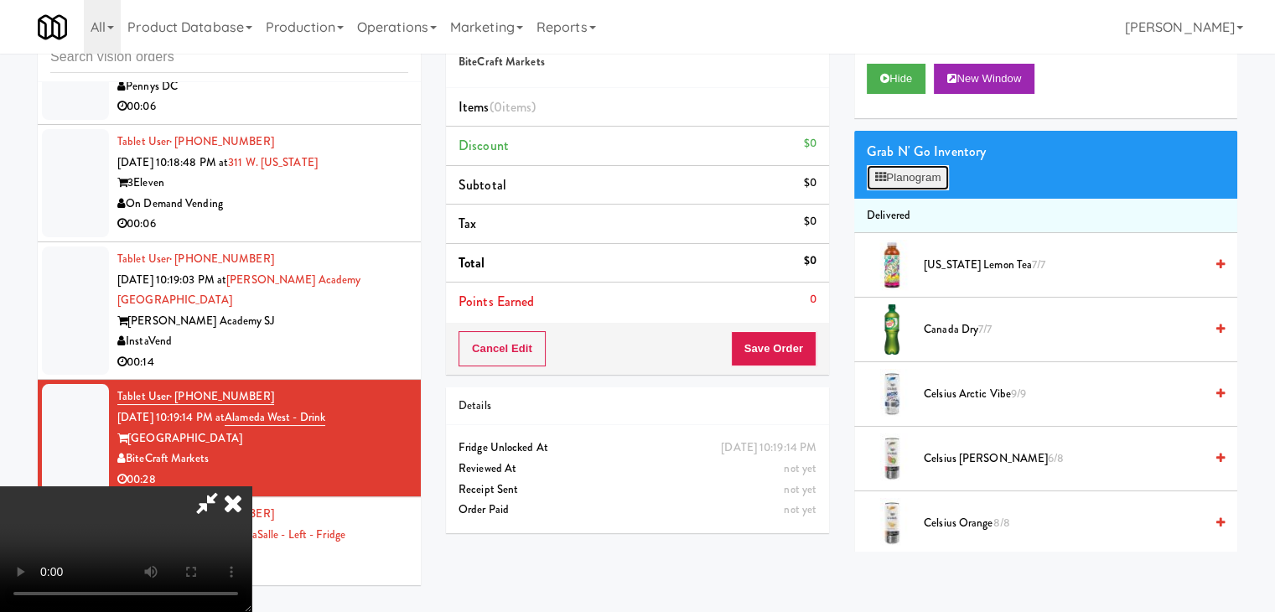
click at [922, 175] on button "Planogram" at bounding box center [908, 177] width 82 height 25
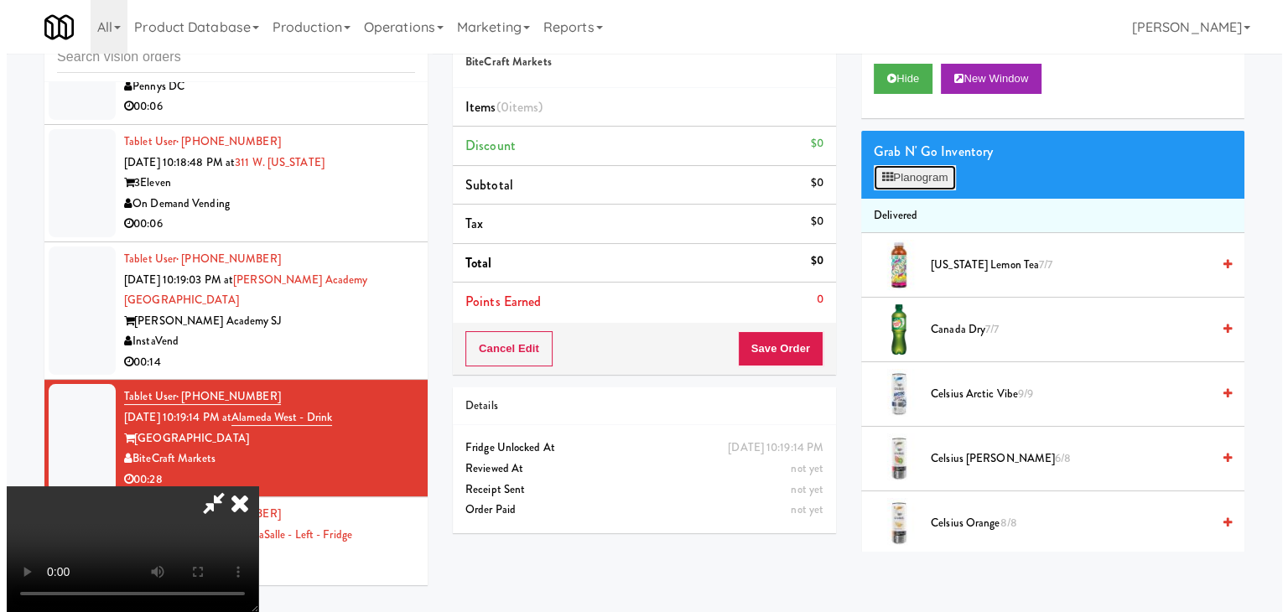
scroll to position [12192, 0]
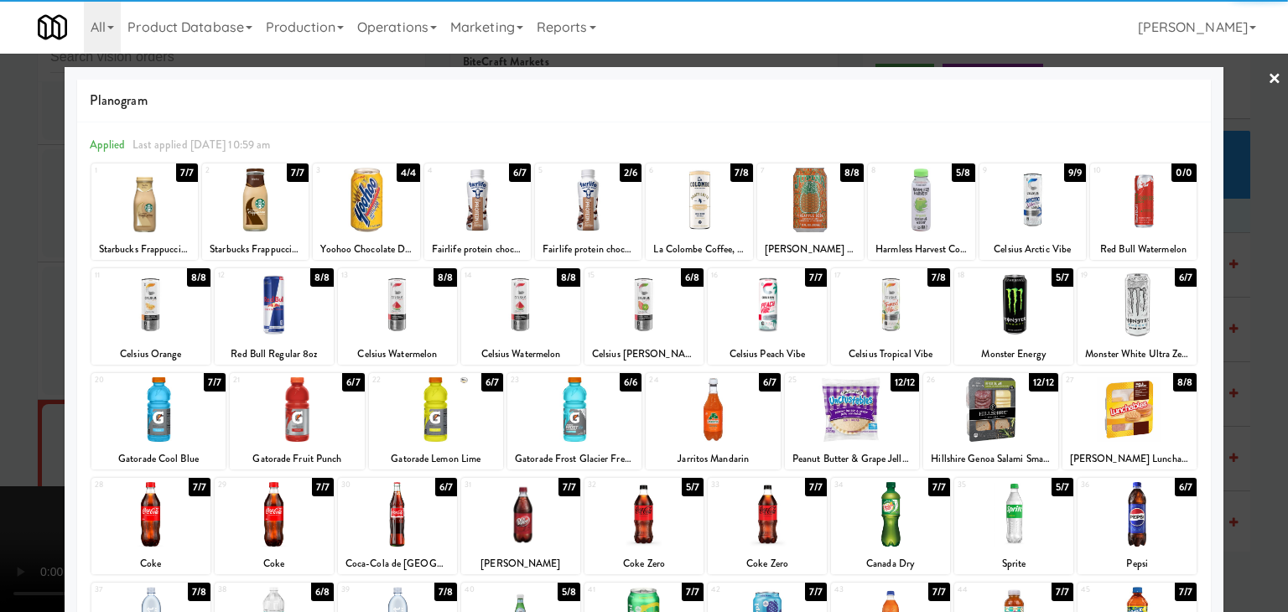
click at [752, 521] on div at bounding box center [766, 514] width 119 height 65
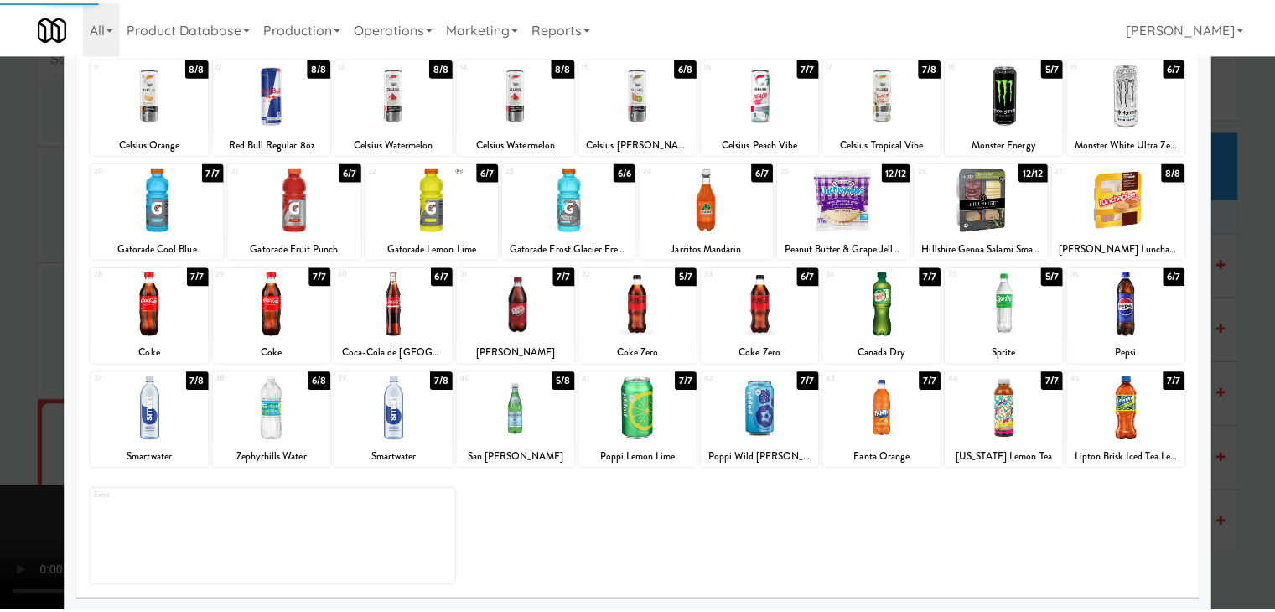
scroll to position [211, 0]
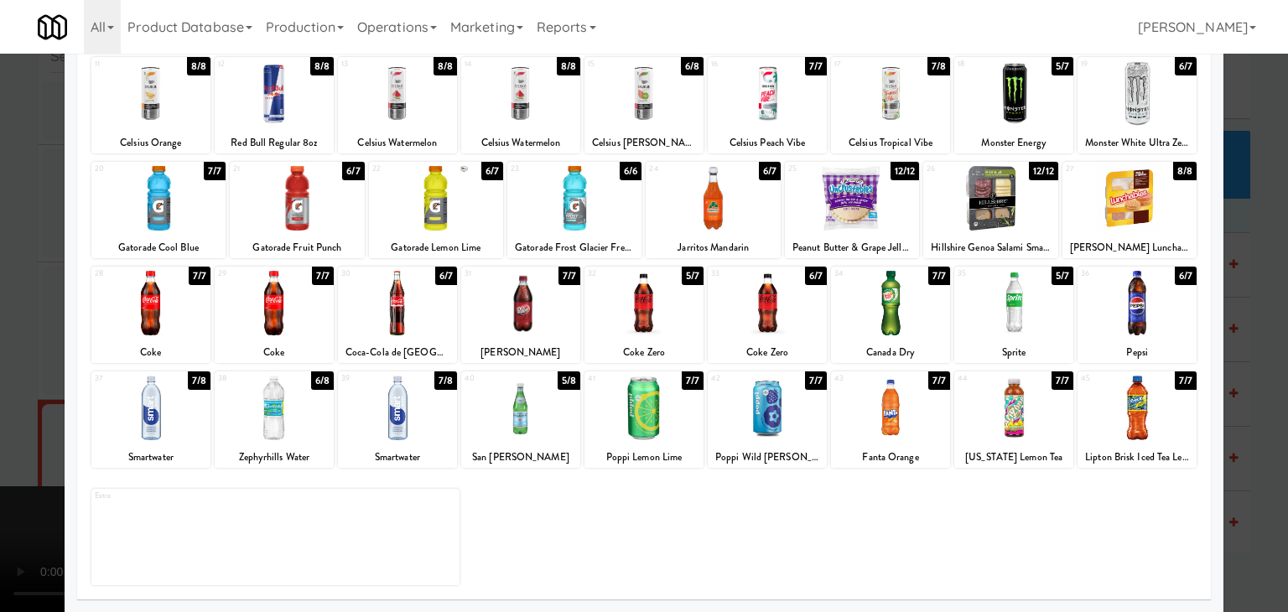
click at [405, 407] on div at bounding box center [397, 408] width 119 height 65
click at [649, 417] on div at bounding box center [643, 408] width 119 height 65
click at [976, 414] on div at bounding box center [1013, 408] width 119 height 65
drag, startPoint x: 0, startPoint y: 420, endPoint x: 58, endPoint y: 421, distance: 57.8
click at [3, 419] on div at bounding box center [644, 306] width 1288 height 612
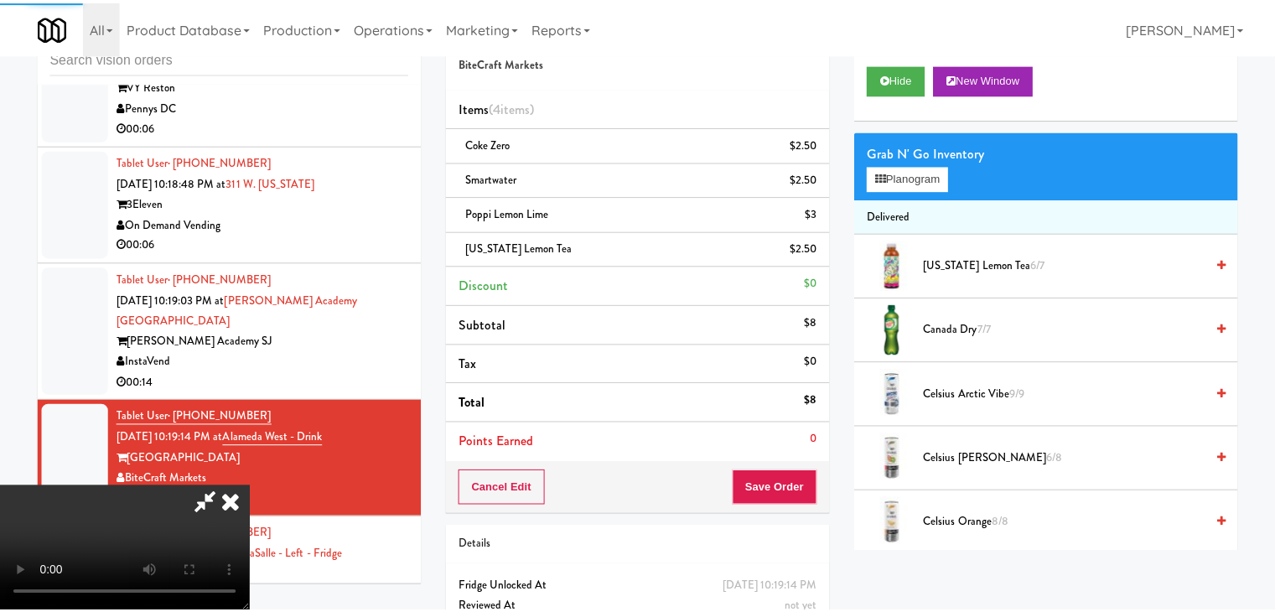
scroll to position [12212, 0]
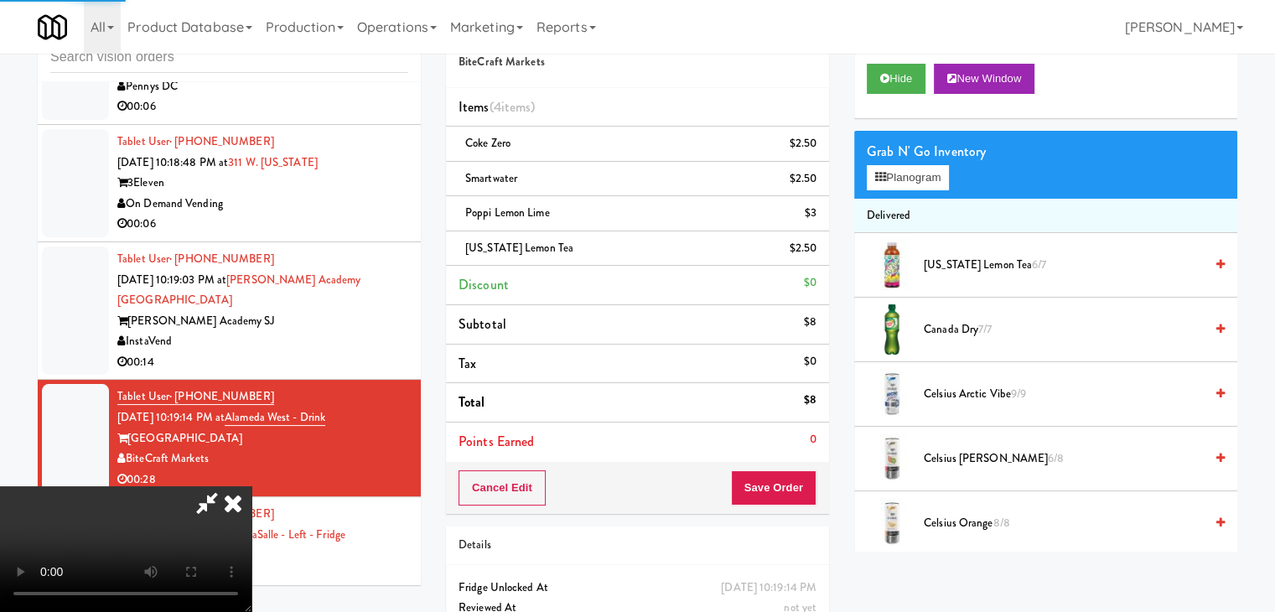
click at [251, 490] on video at bounding box center [125, 549] width 251 height 126
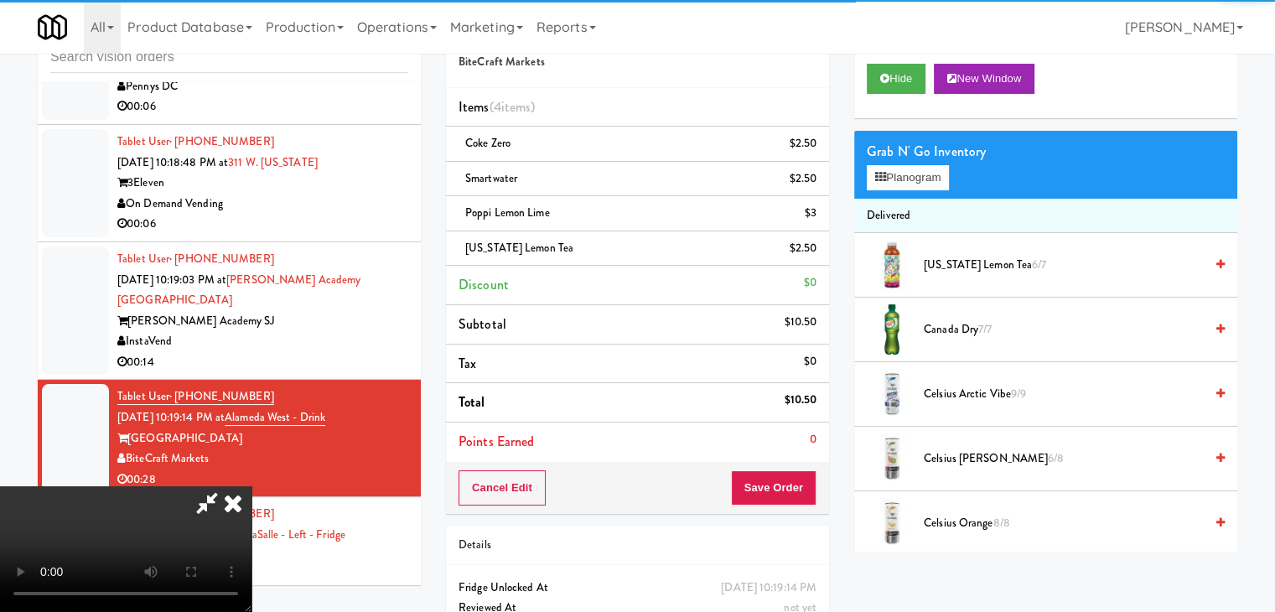
scroll to position [236, 0]
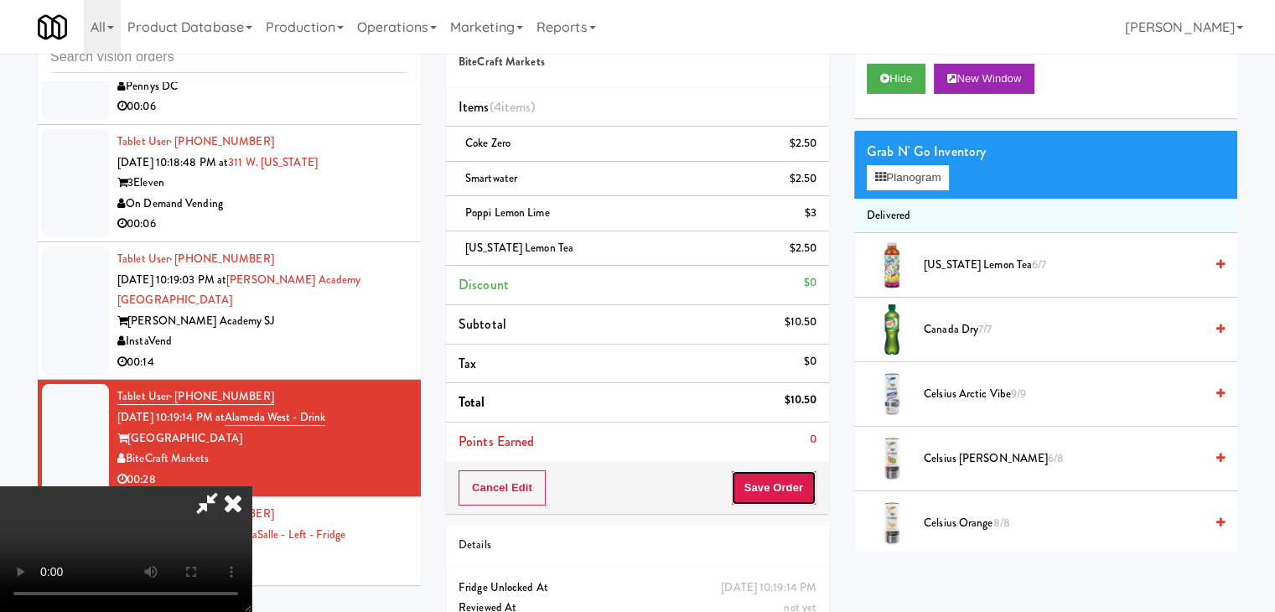
click at [808, 478] on button "Save Order" at bounding box center [774, 487] width 86 height 35
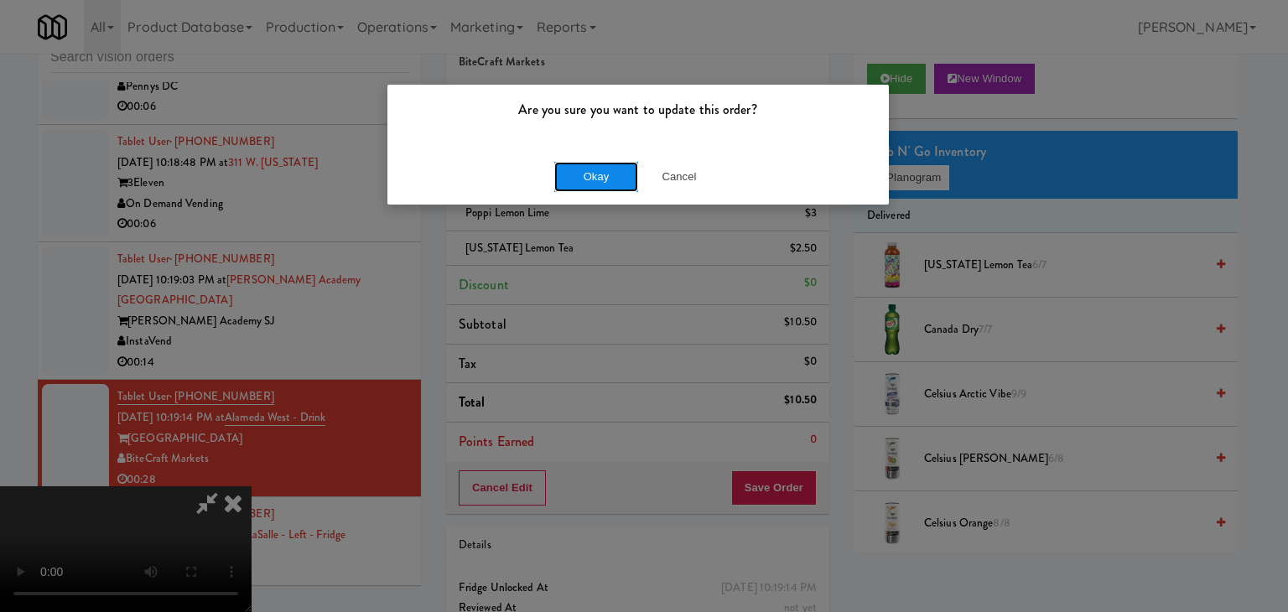
click at [593, 168] on button "Okay" at bounding box center [596, 177] width 84 height 30
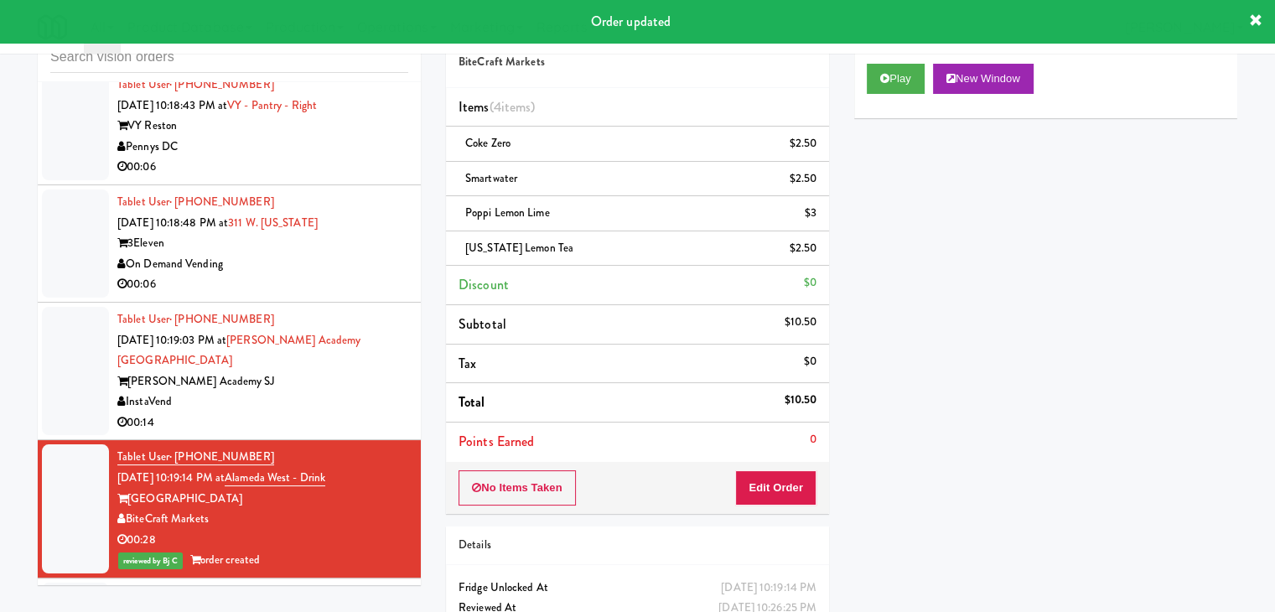
scroll to position [12128, 0]
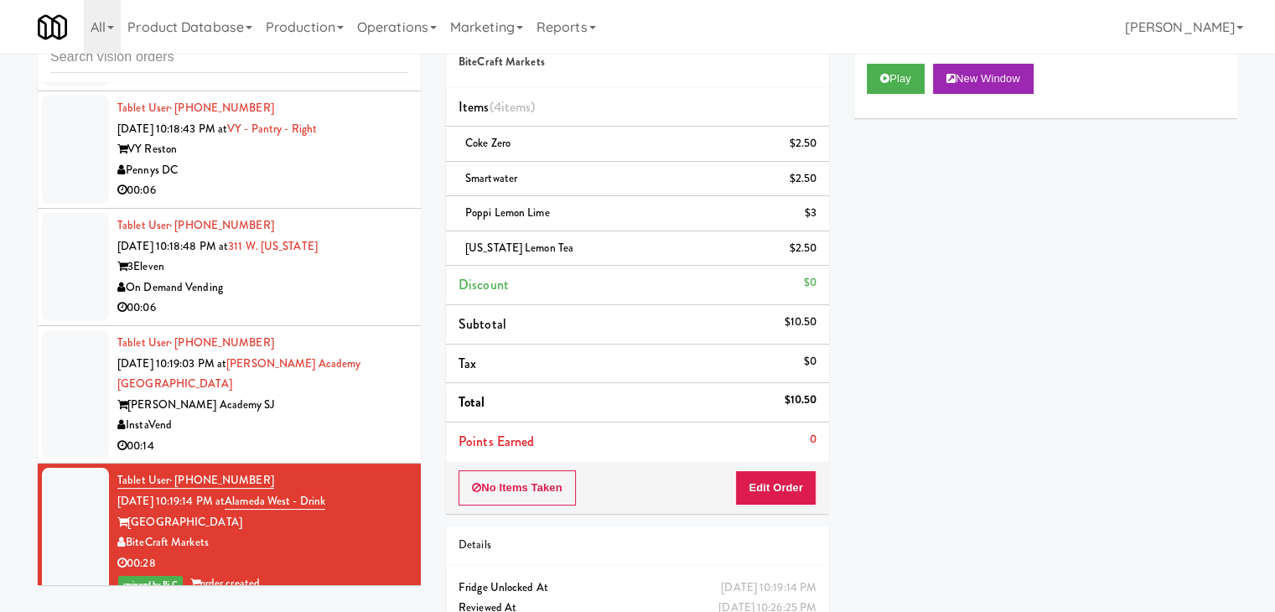
click at [334, 395] on div "[PERSON_NAME] Academy SJ" at bounding box center [262, 405] width 291 height 21
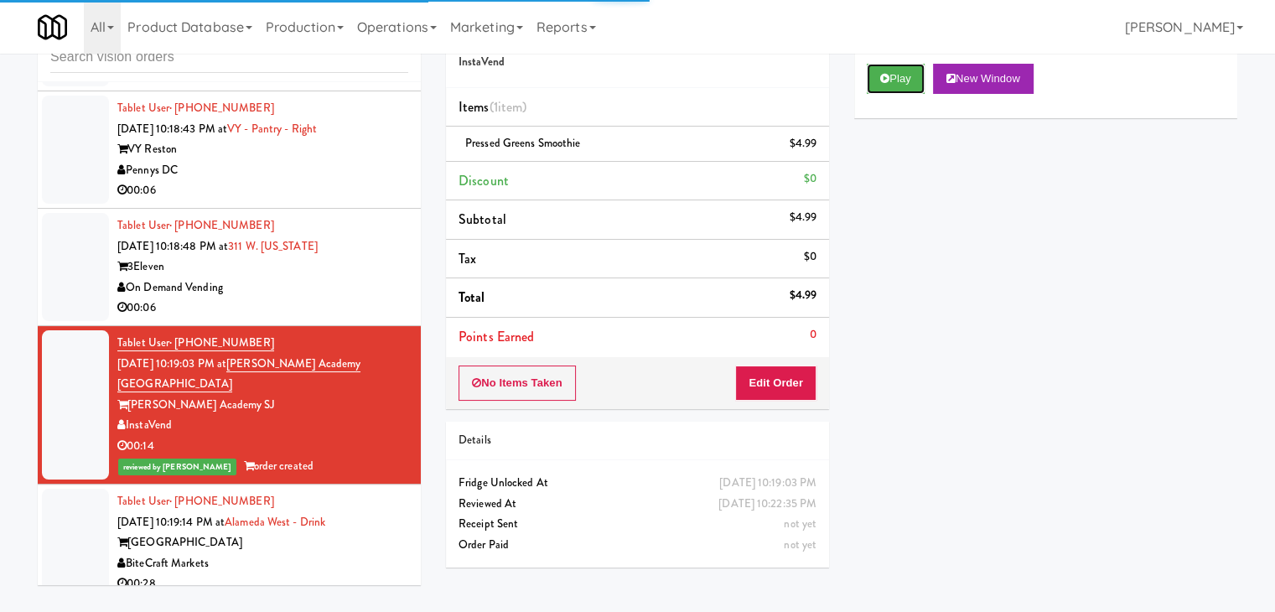
drag, startPoint x: 901, startPoint y: 78, endPoint x: 298, endPoint y: 216, distance: 618.4
click at [305, 215] on div "inbox reviewed all all unclear take inventory issue suspicious failed recent Ta…" at bounding box center [637, 302] width 1225 height 591
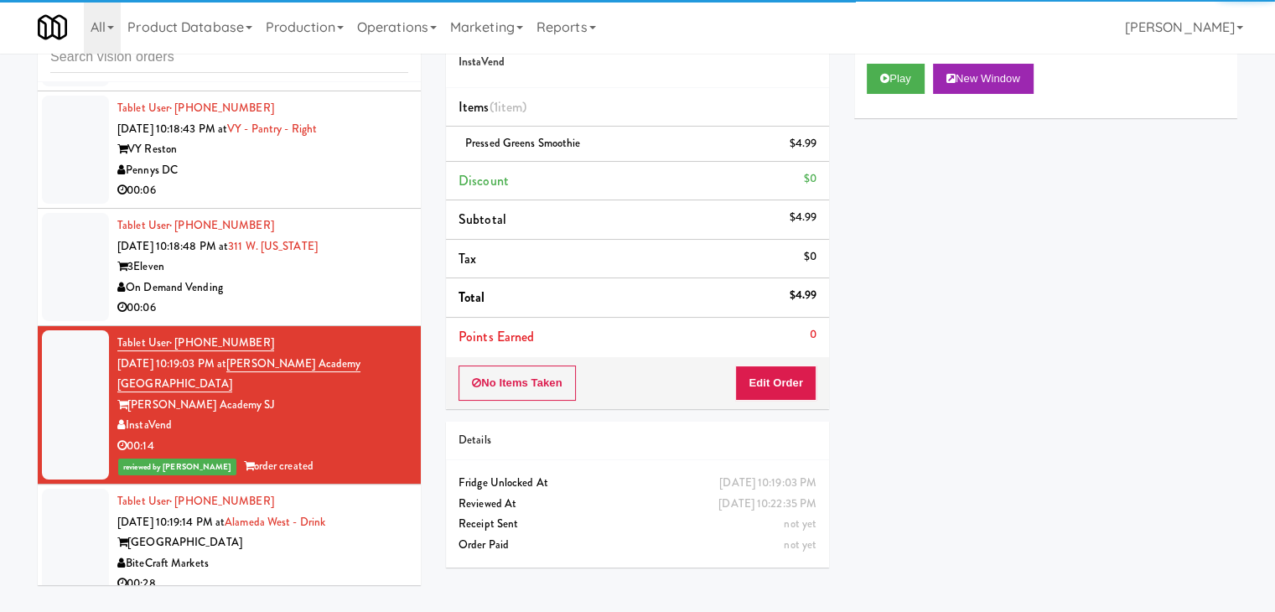
click at [360, 277] on div "On Demand Vending" at bounding box center [262, 287] width 291 height 21
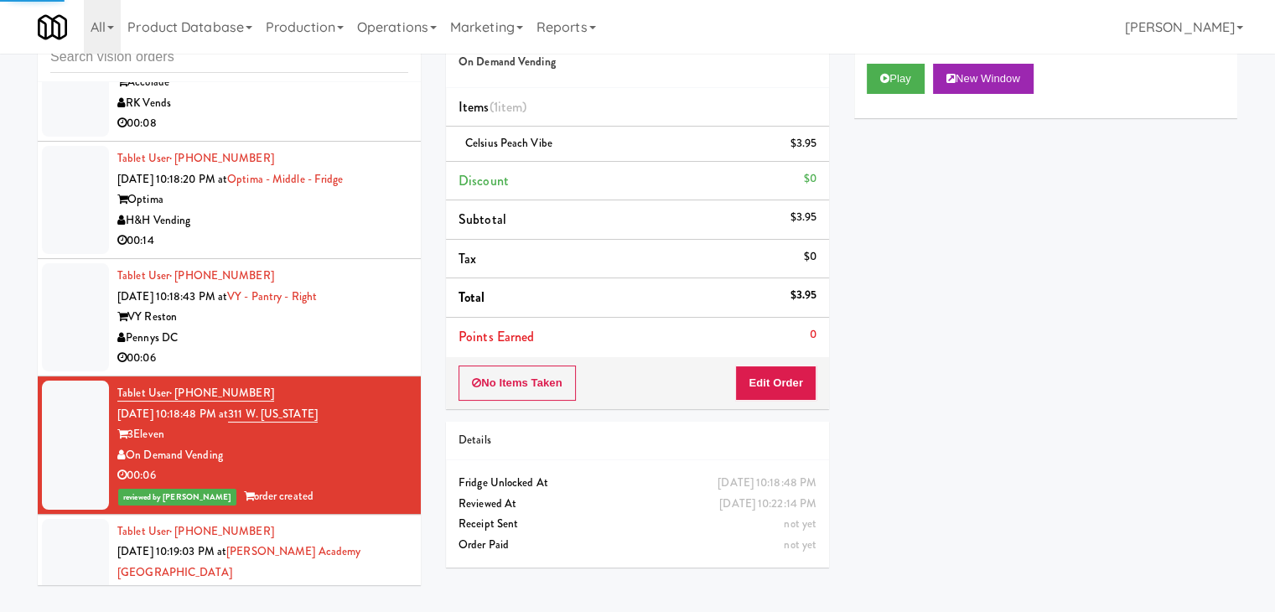
scroll to position [11876, 0]
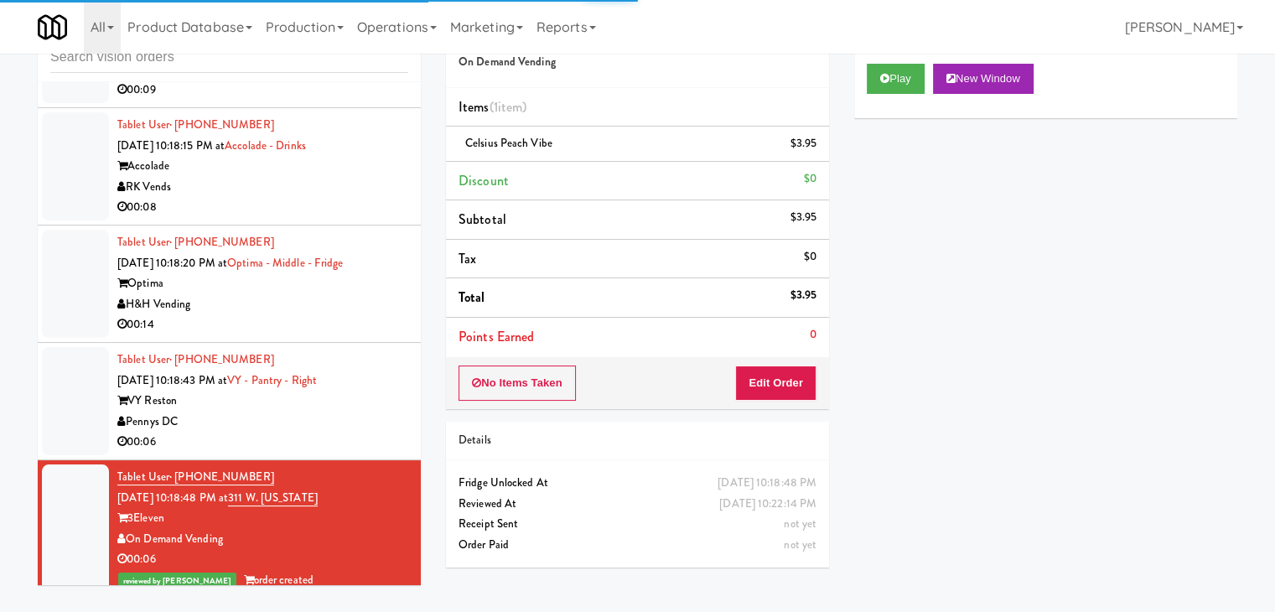
click at [372, 432] on div "00:06" at bounding box center [262, 442] width 291 height 21
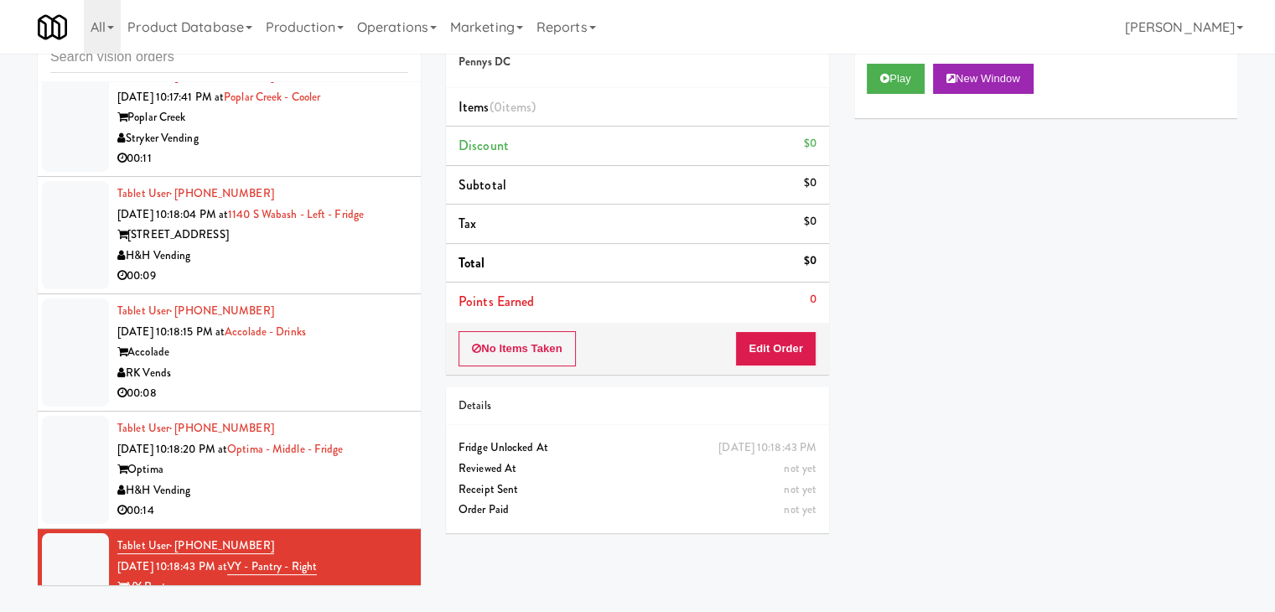
scroll to position [11541, 0]
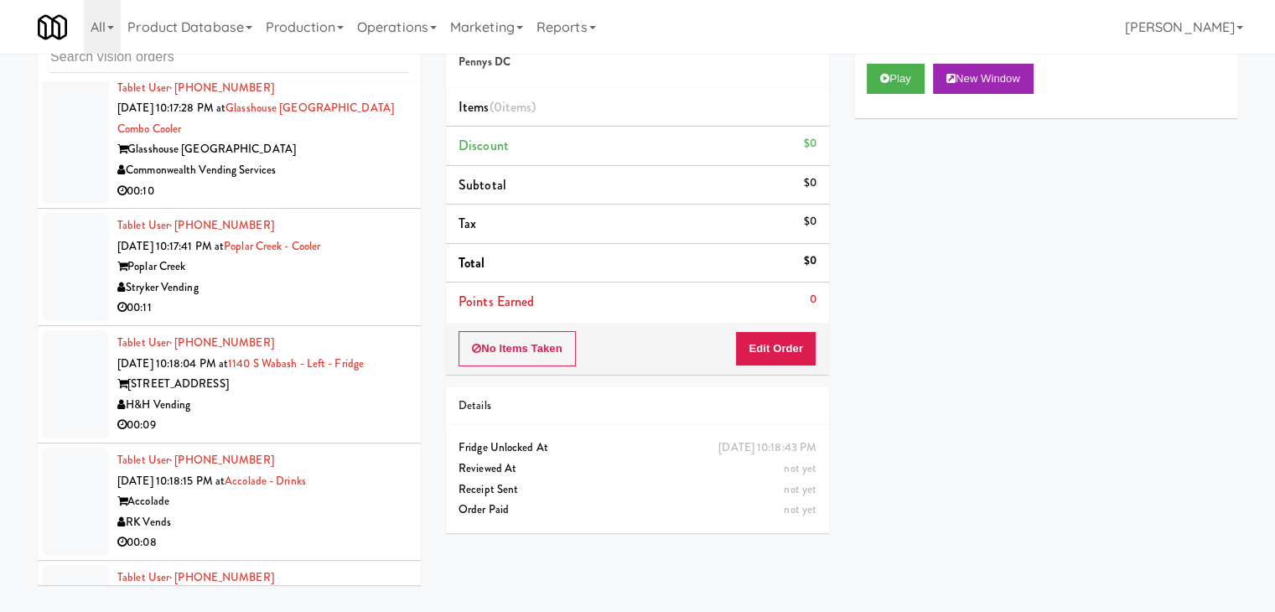
click at [371, 491] on div "Accolade" at bounding box center [262, 501] width 291 height 21
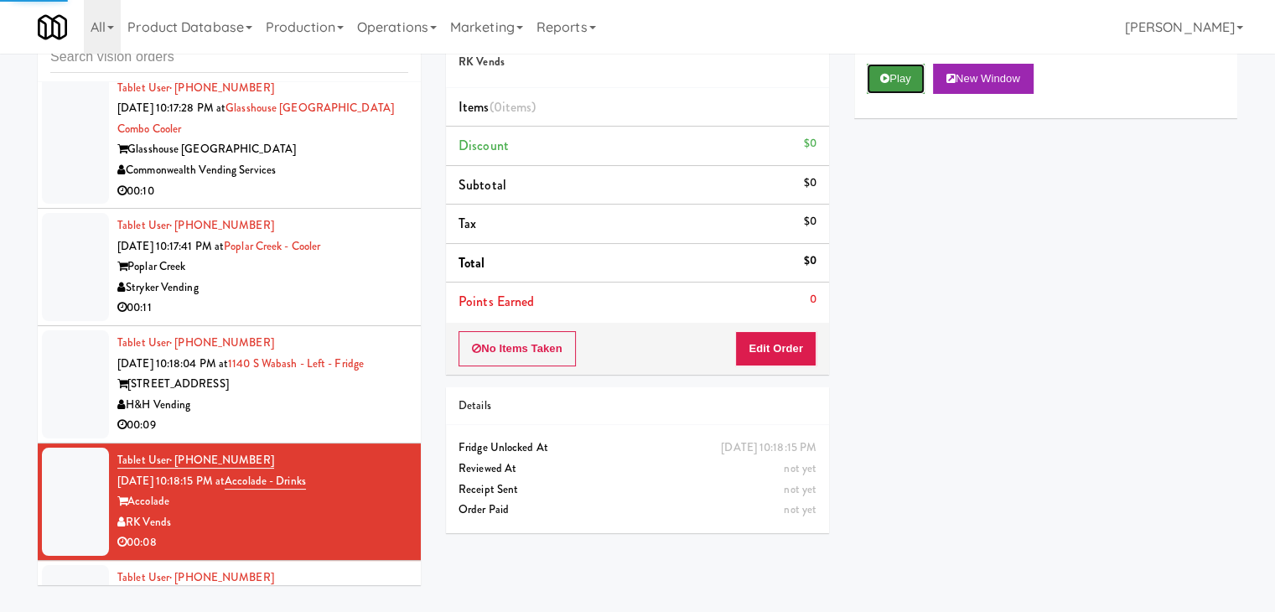
click at [889, 81] on button "Play" at bounding box center [896, 79] width 58 height 30
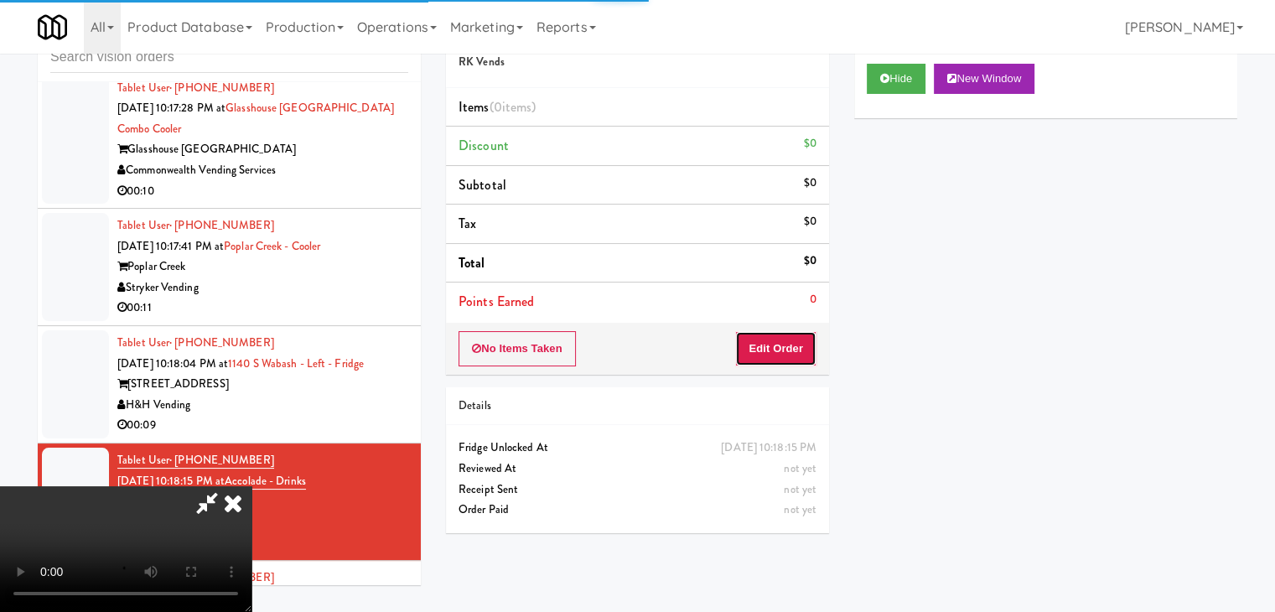
click at [773, 346] on button "Edit Order" at bounding box center [775, 348] width 81 height 35
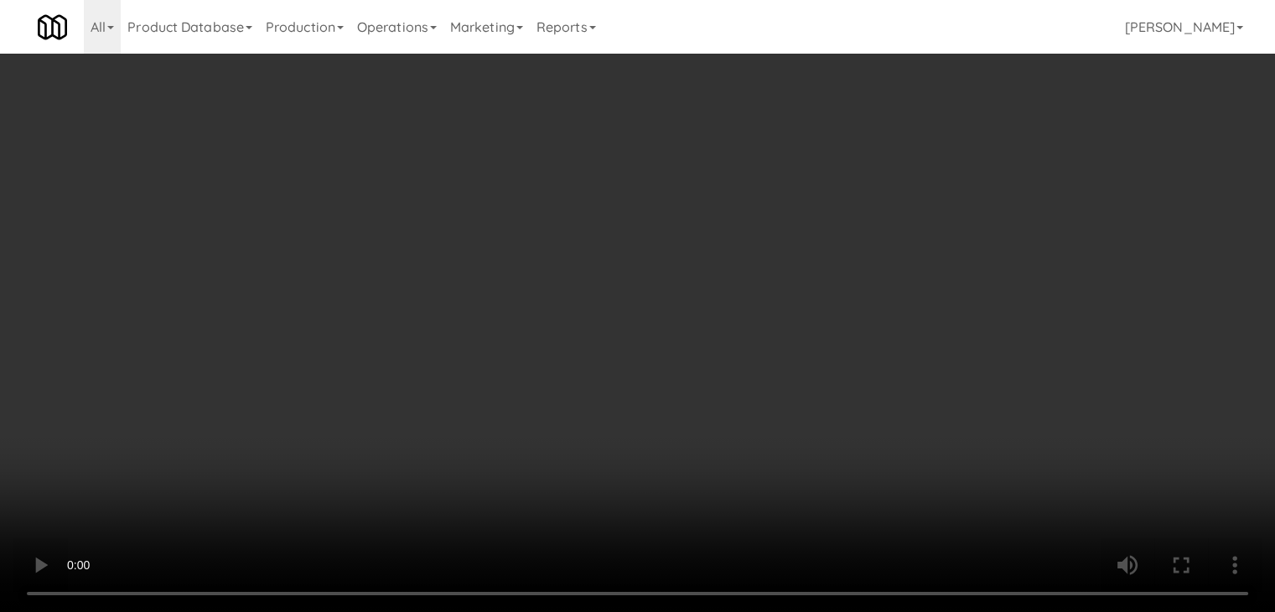
scroll to position [11521, 0]
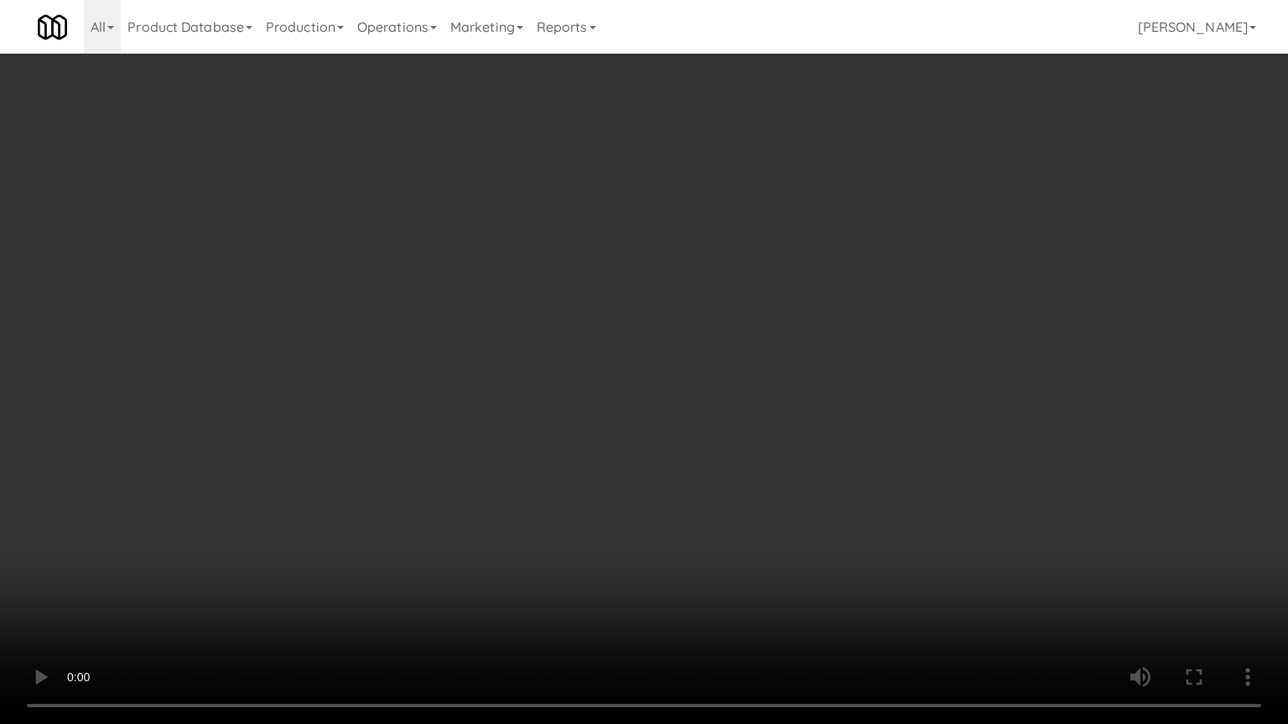
click at [919, 402] on video at bounding box center [644, 362] width 1288 height 724
click at [910, 407] on video at bounding box center [644, 362] width 1288 height 724
click at [901, 392] on video at bounding box center [644, 362] width 1288 height 724
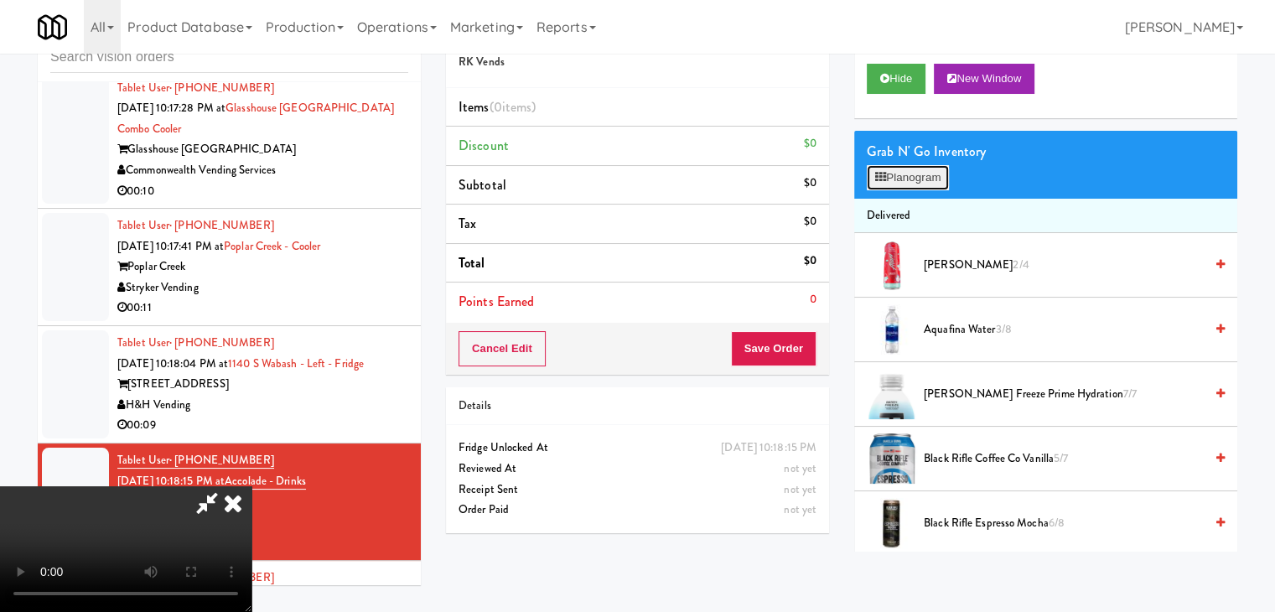
click at [915, 179] on button "Planogram" at bounding box center [908, 177] width 82 height 25
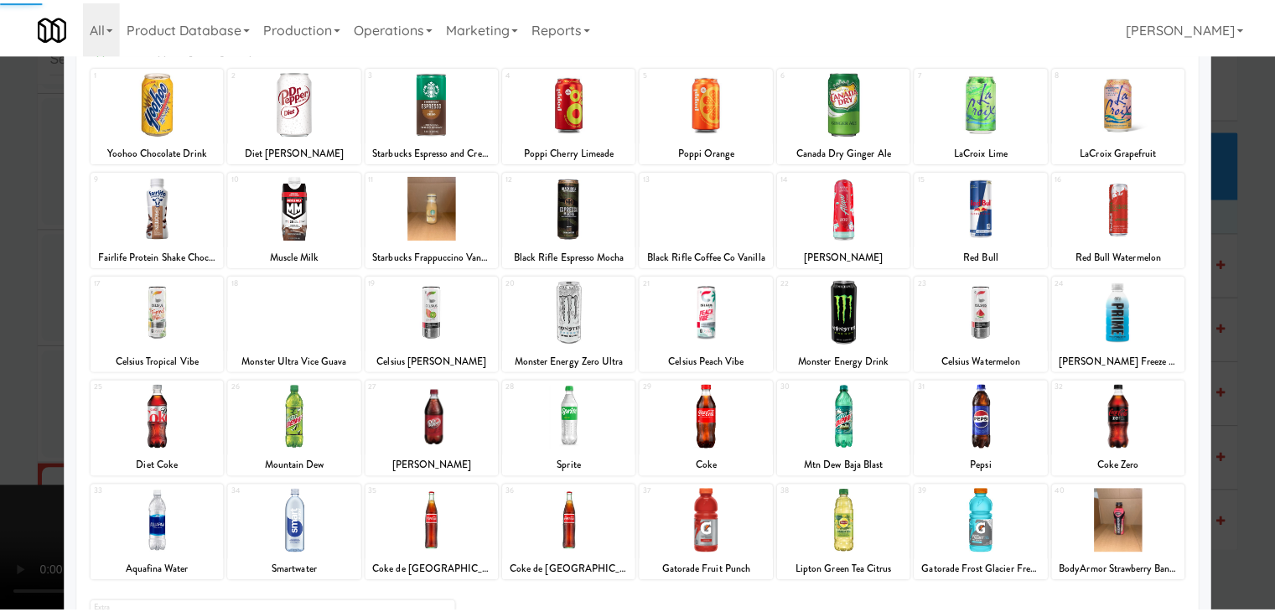
scroll to position [211, 0]
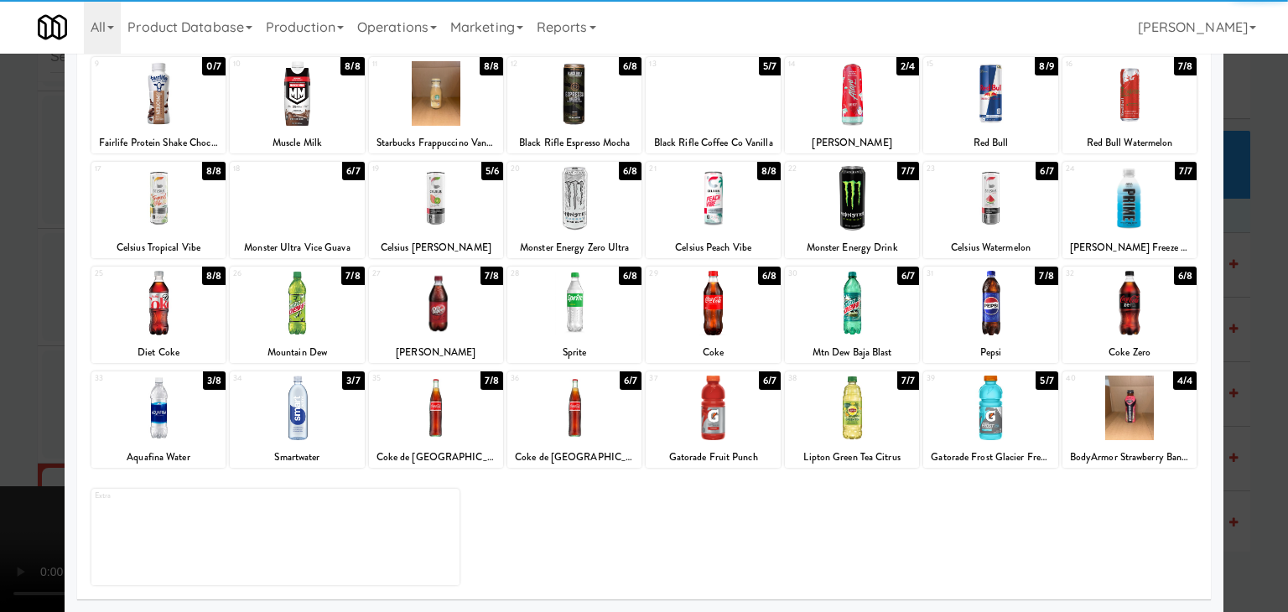
click at [979, 431] on div at bounding box center [990, 408] width 134 height 65
click at [1261, 411] on div at bounding box center [644, 306] width 1288 height 612
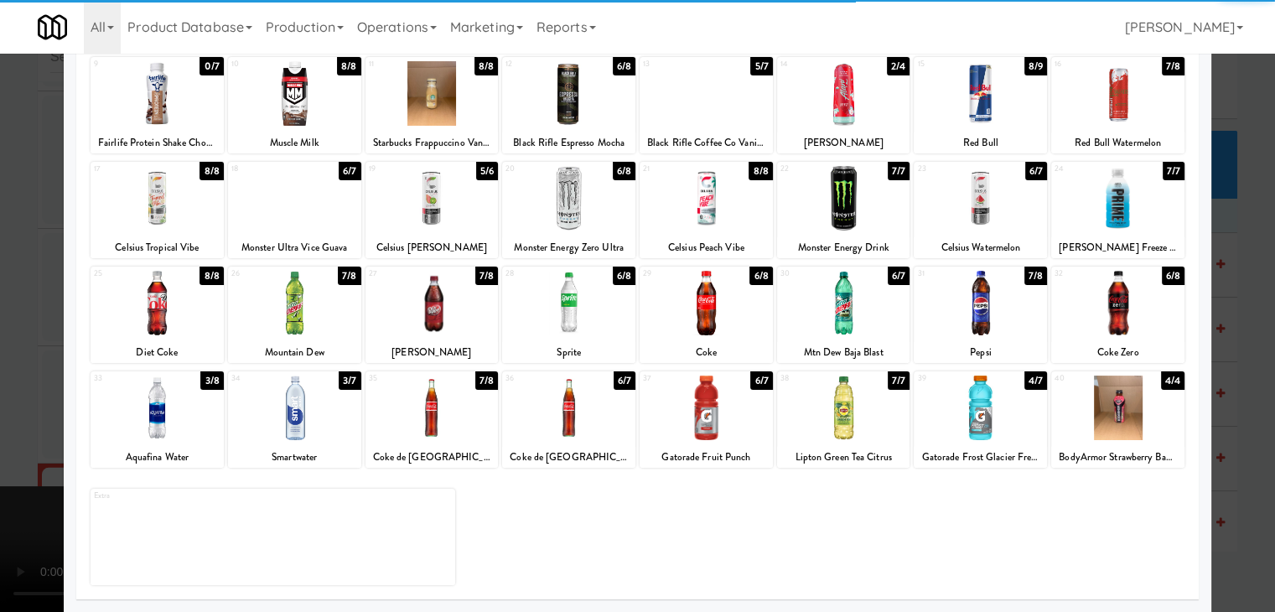
scroll to position [11541, 0]
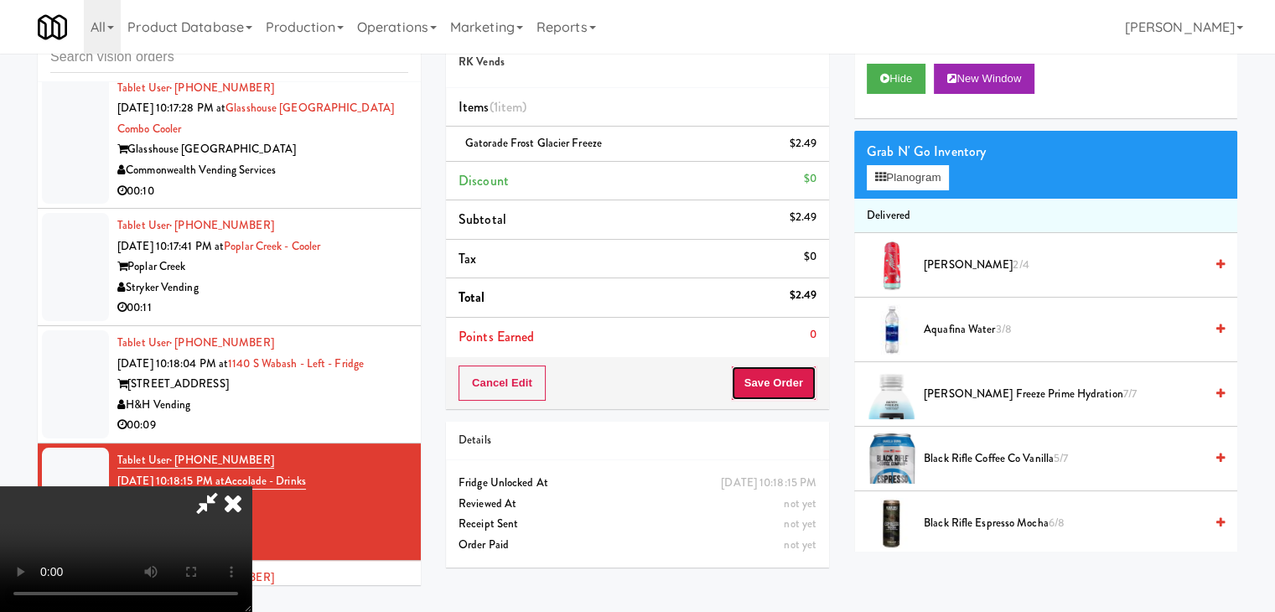
click at [791, 381] on button "Save Order" at bounding box center [774, 382] width 86 height 35
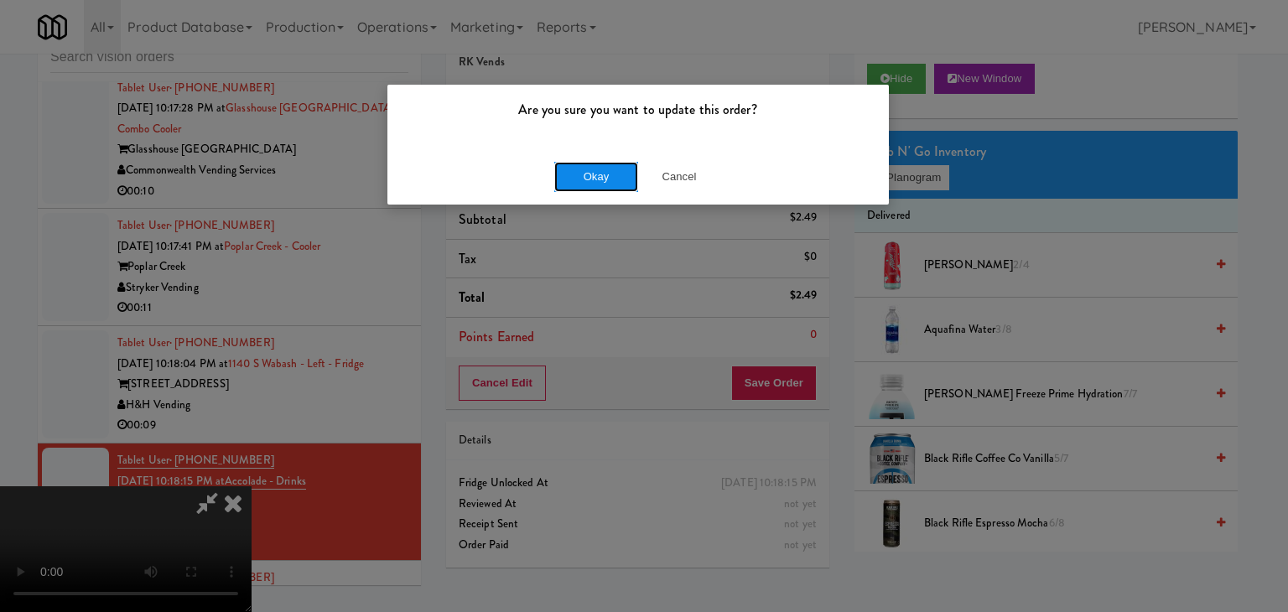
click at [585, 181] on button "Okay" at bounding box center [596, 177] width 84 height 30
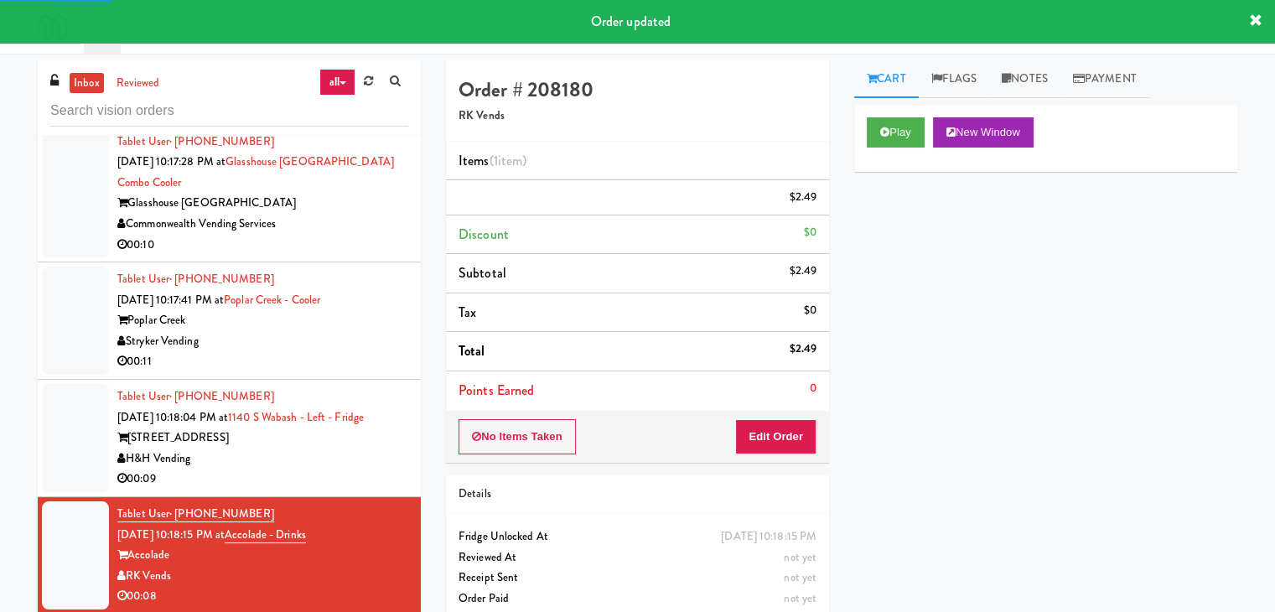
scroll to position [0, 0]
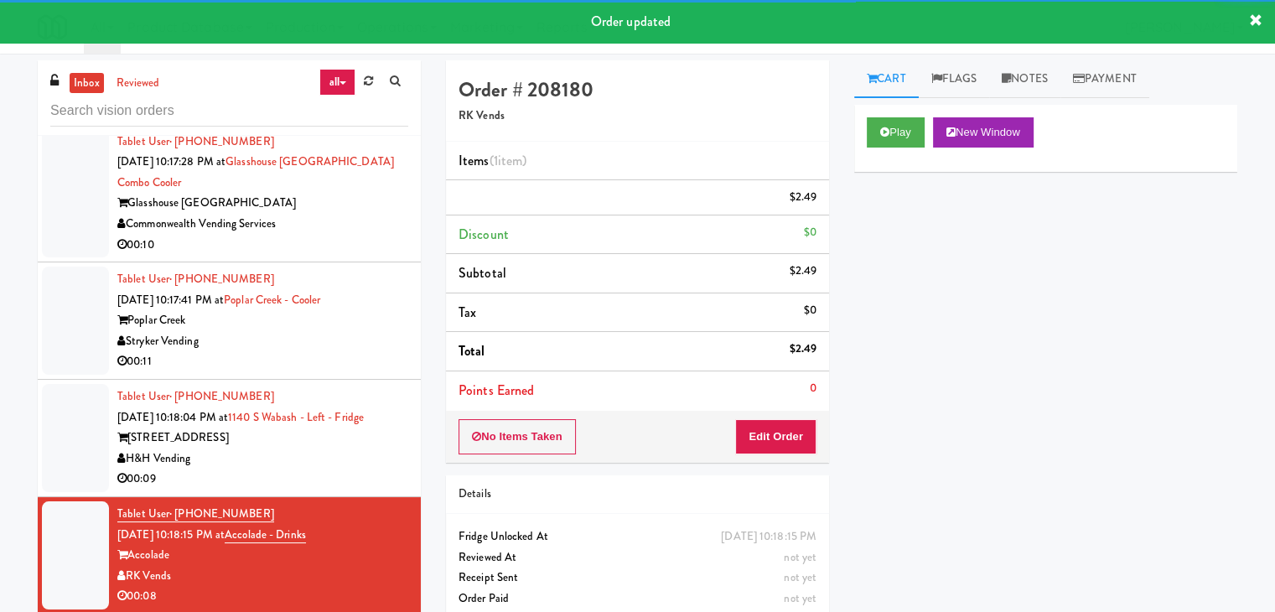
click at [323, 469] on div "00:09" at bounding box center [262, 479] width 291 height 21
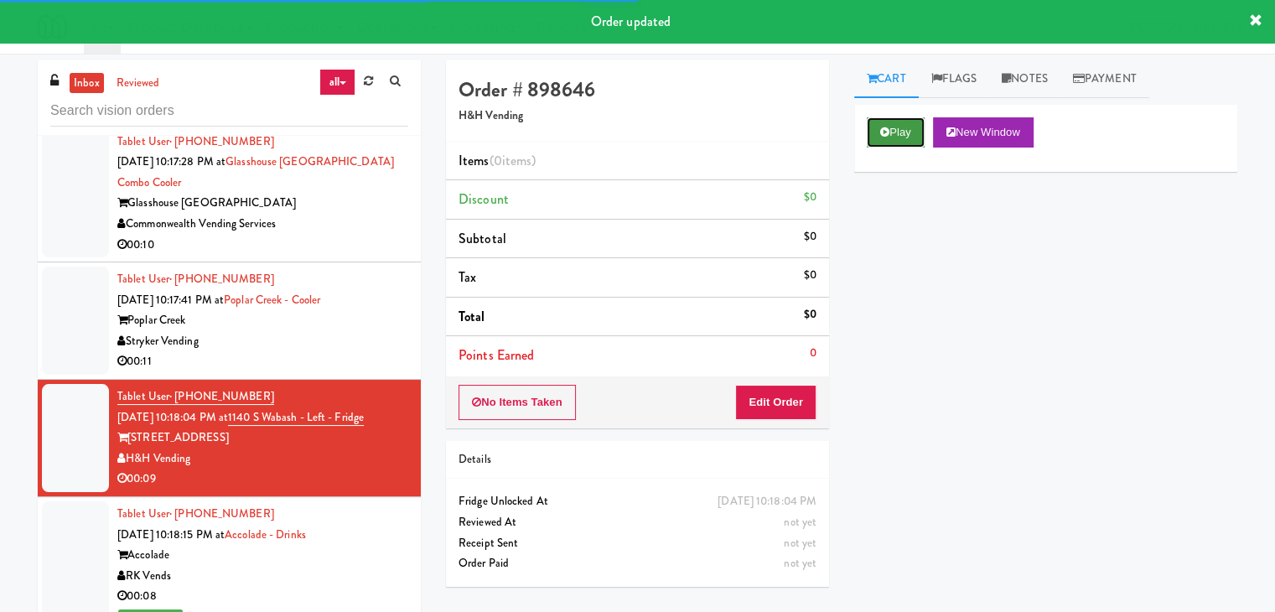
click at [909, 128] on button "Play" at bounding box center [896, 132] width 58 height 30
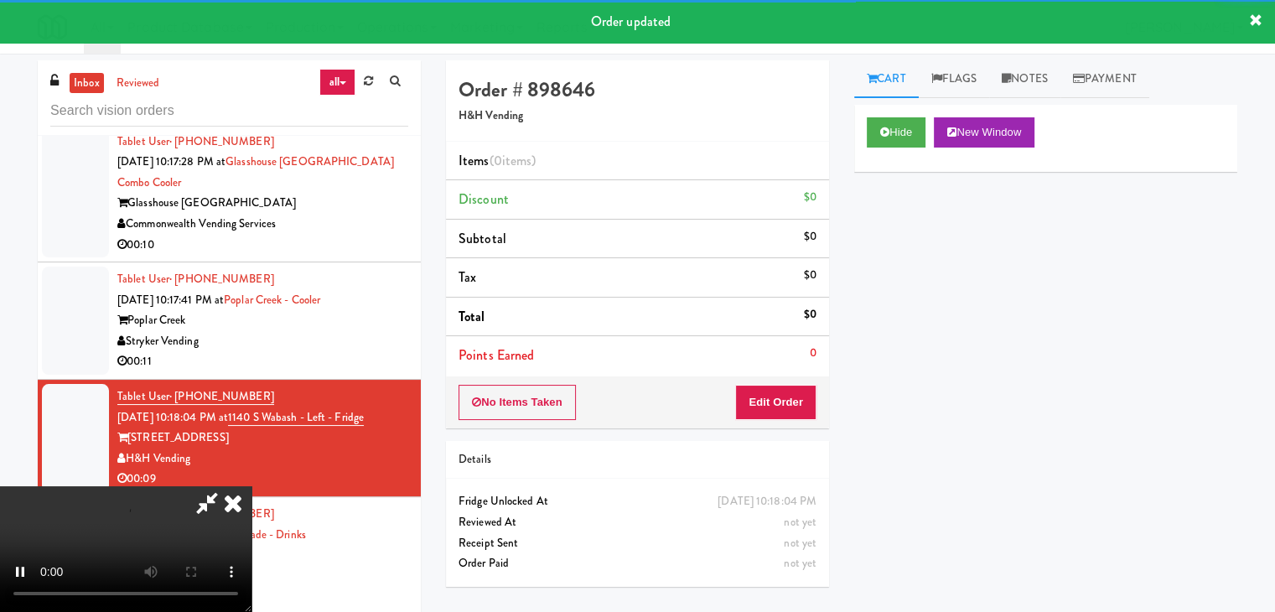
drag, startPoint x: 798, startPoint y: 376, endPoint x: 788, endPoint y: 397, distance: 24.0
click at [790, 394] on div "No Items Taken Edit Order" at bounding box center [637, 402] width 383 height 52
click at [788, 397] on button "Edit Order" at bounding box center [775, 402] width 81 height 35
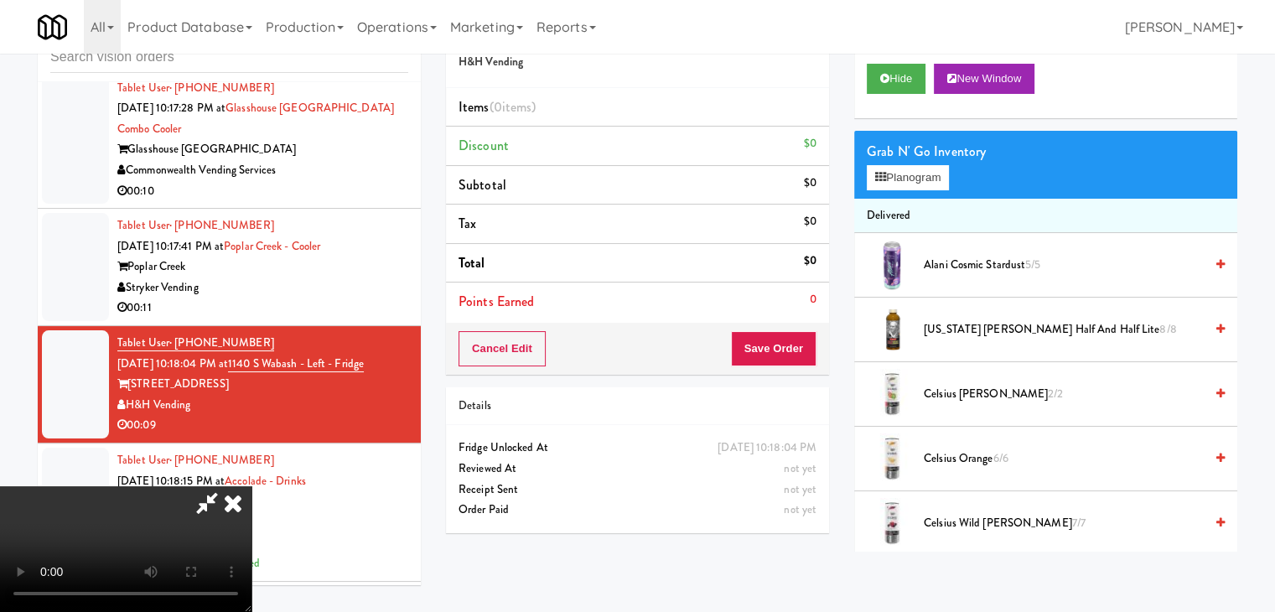
scroll to position [11521, 0]
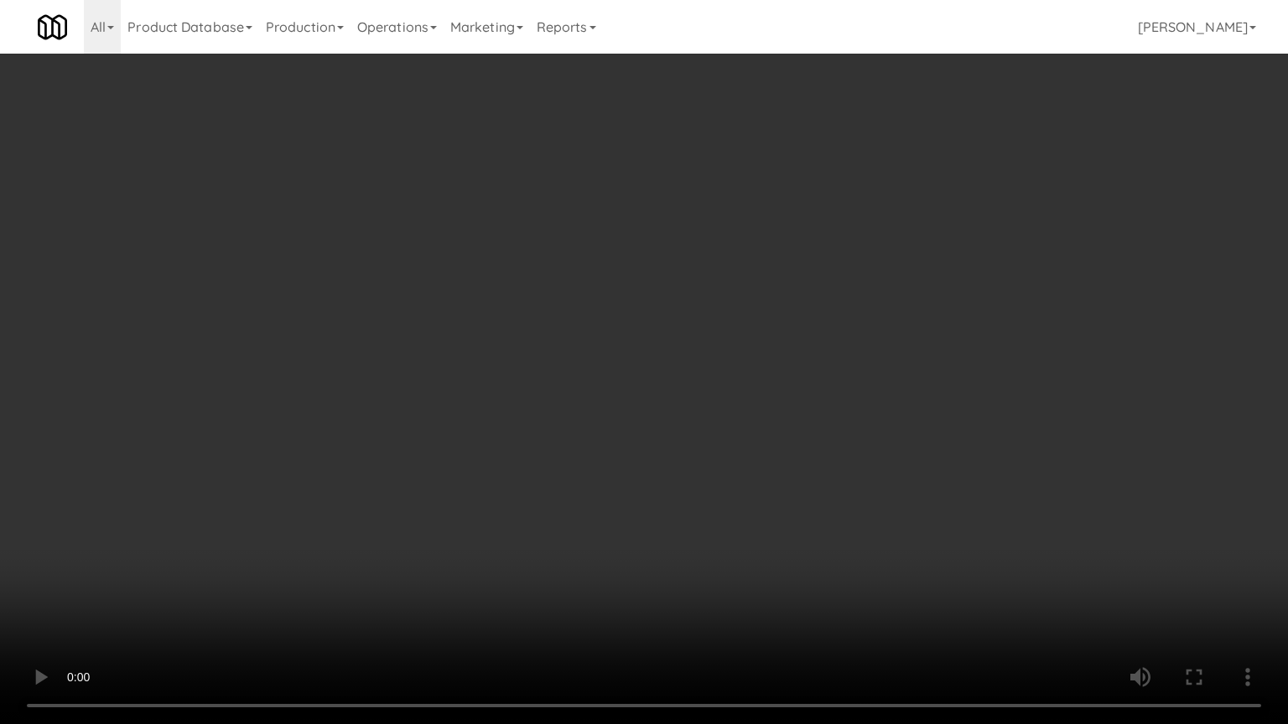
click at [764, 411] on video at bounding box center [644, 362] width 1288 height 724
click at [764, 409] on video at bounding box center [644, 362] width 1288 height 724
click at [774, 409] on video at bounding box center [644, 362] width 1288 height 724
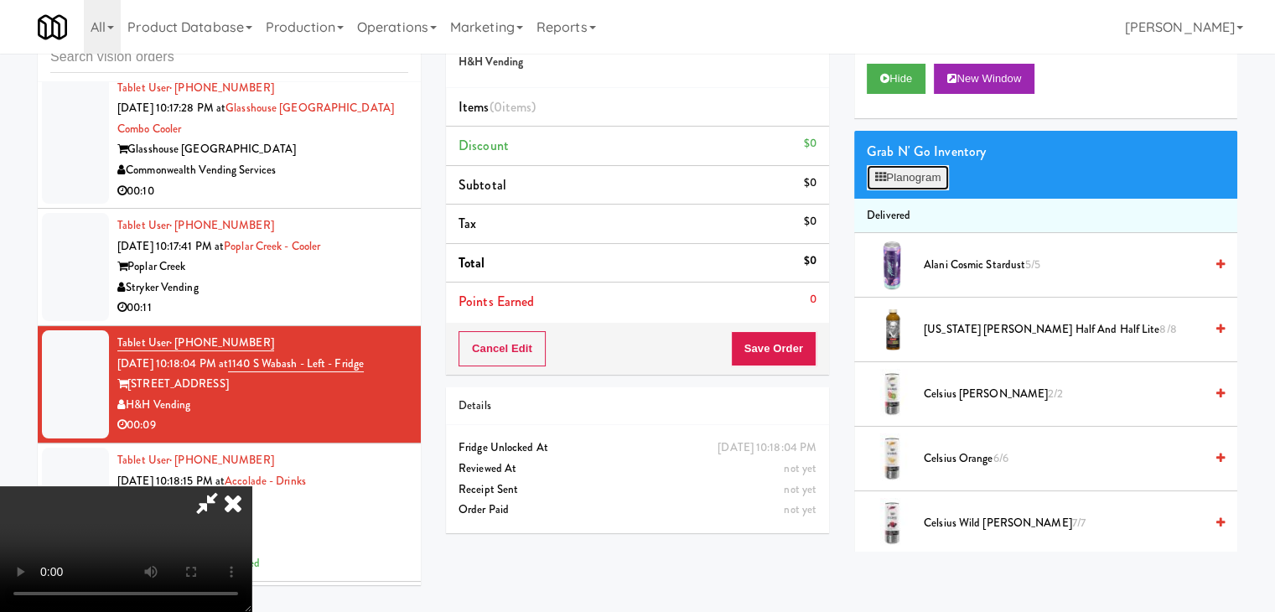
click at [923, 175] on button "Planogram" at bounding box center [908, 177] width 82 height 25
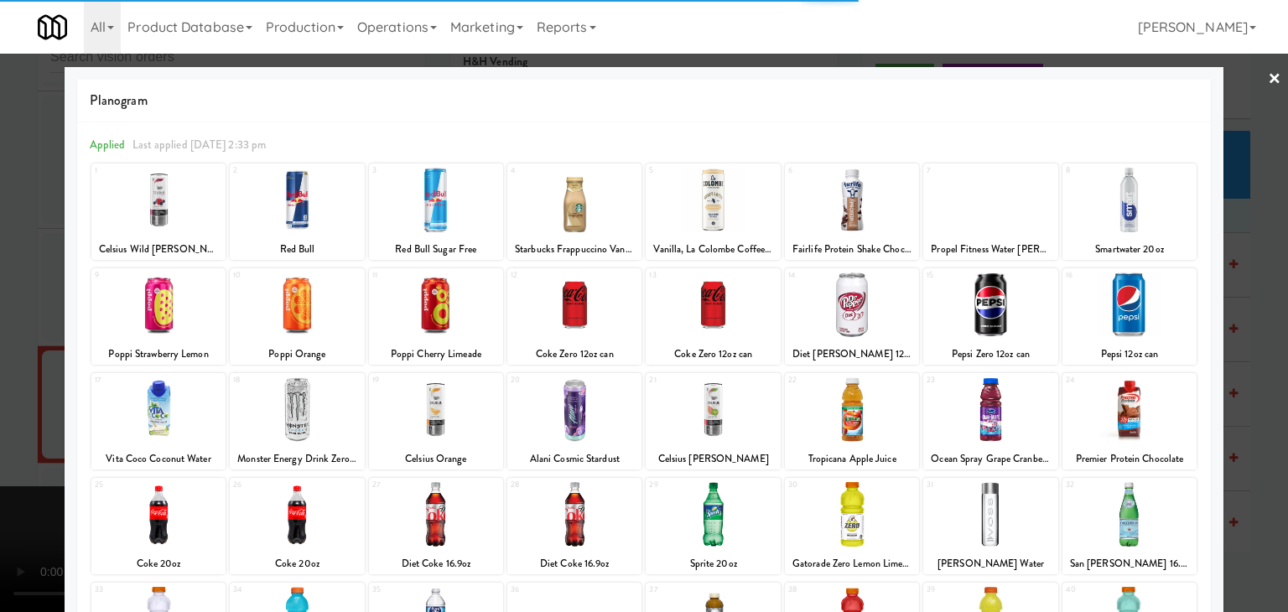
click at [1116, 303] on div at bounding box center [1129, 304] width 134 height 65
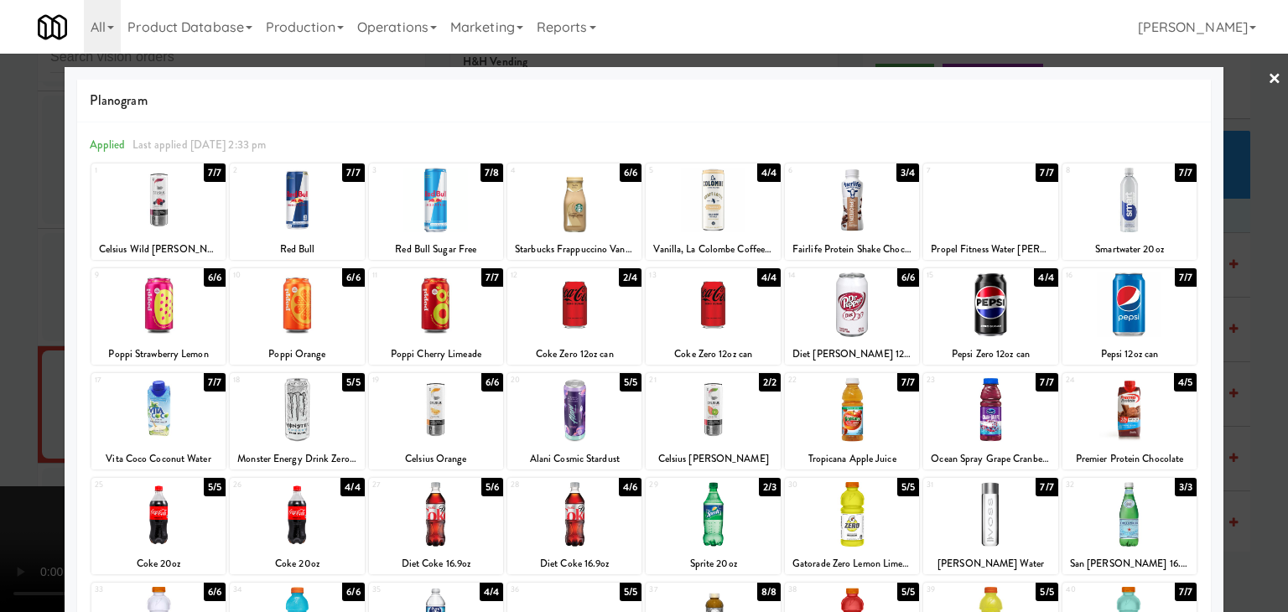
click at [720, 516] on div at bounding box center [712, 514] width 134 height 65
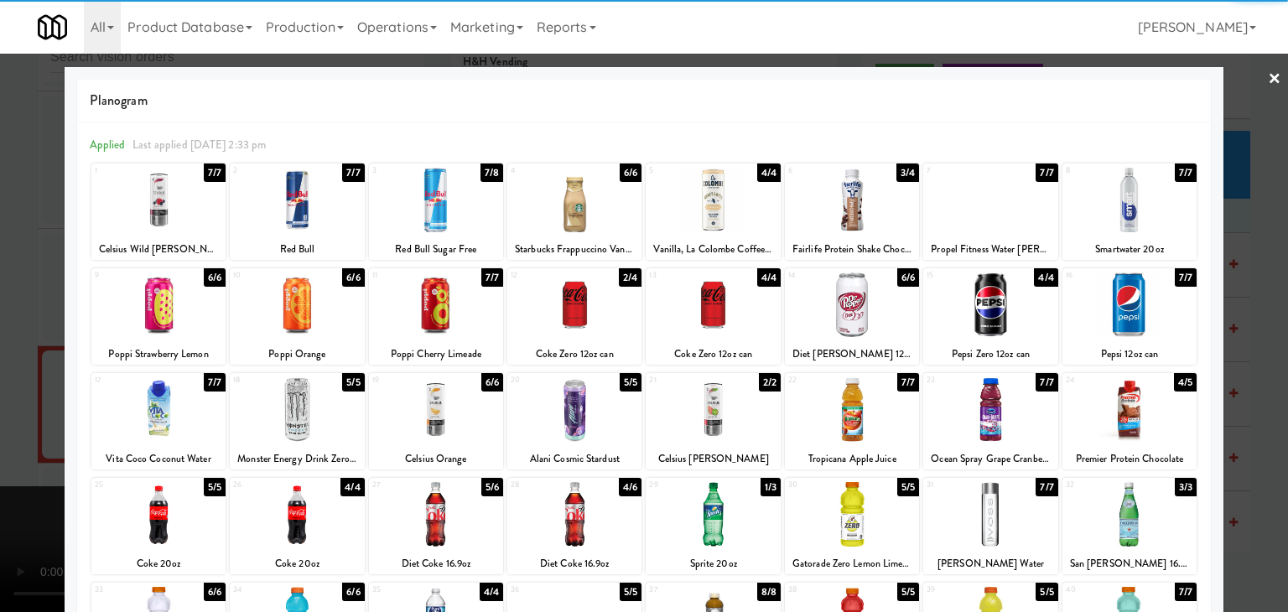
drag, startPoint x: 0, startPoint y: 432, endPoint x: 143, endPoint y: 437, distance: 142.6
click at [7, 432] on div at bounding box center [644, 306] width 1288 height 612
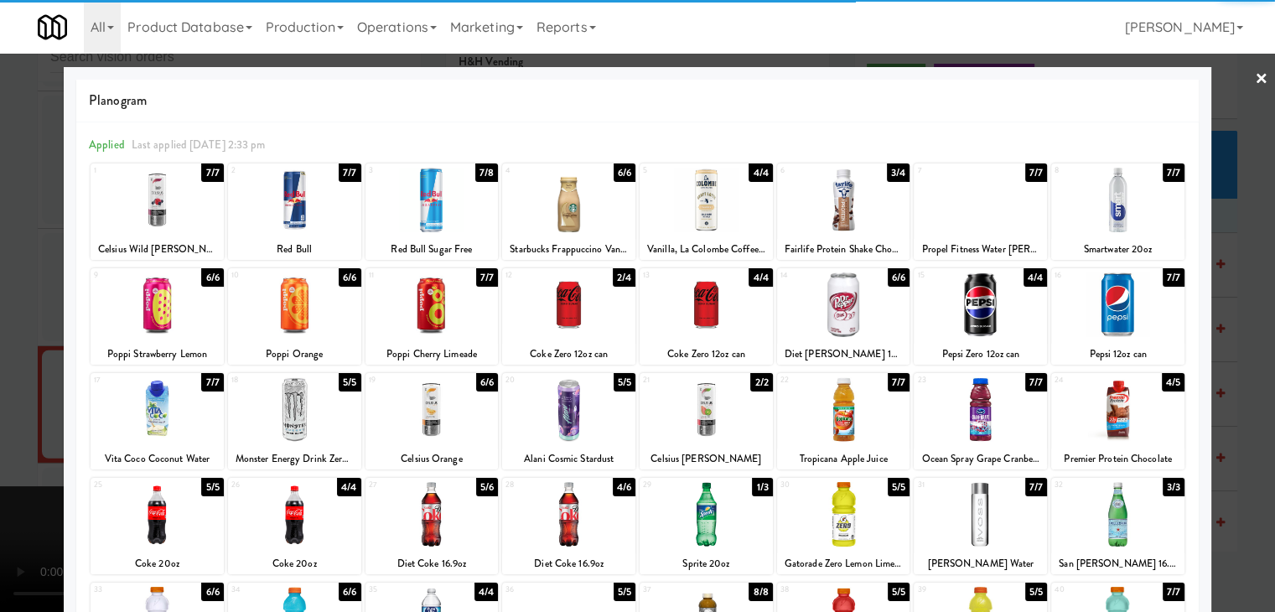
scroll to position [11541, 0]
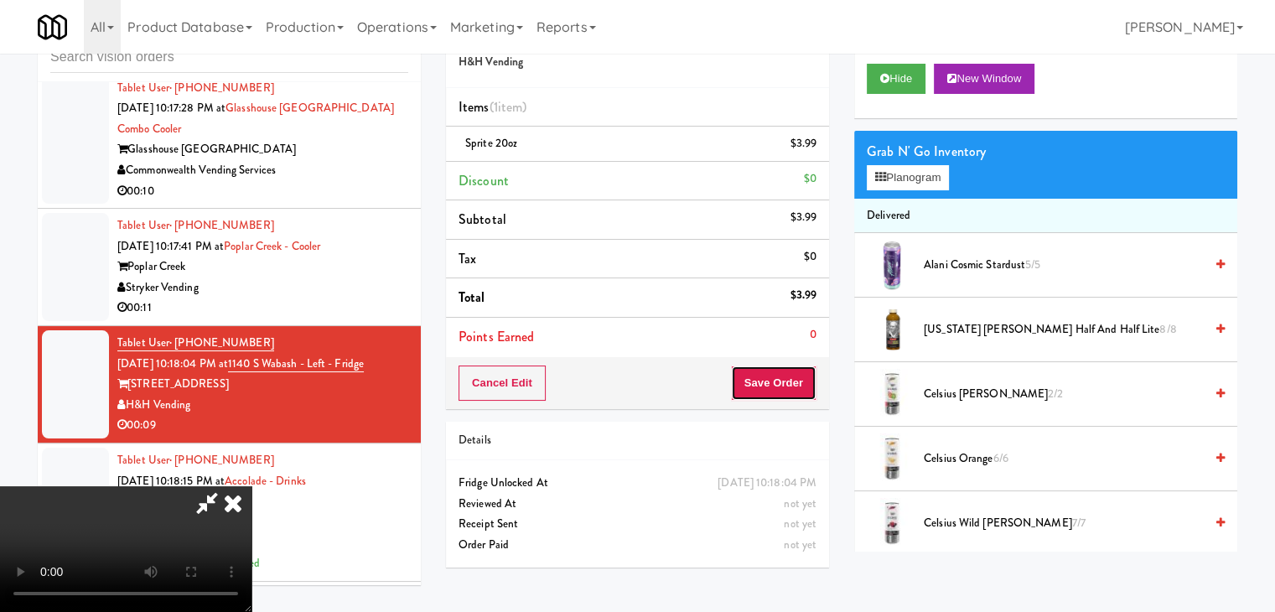
click at [792, 380] on button "Save Order" at bounding box center [774, 382] width 86 height 35
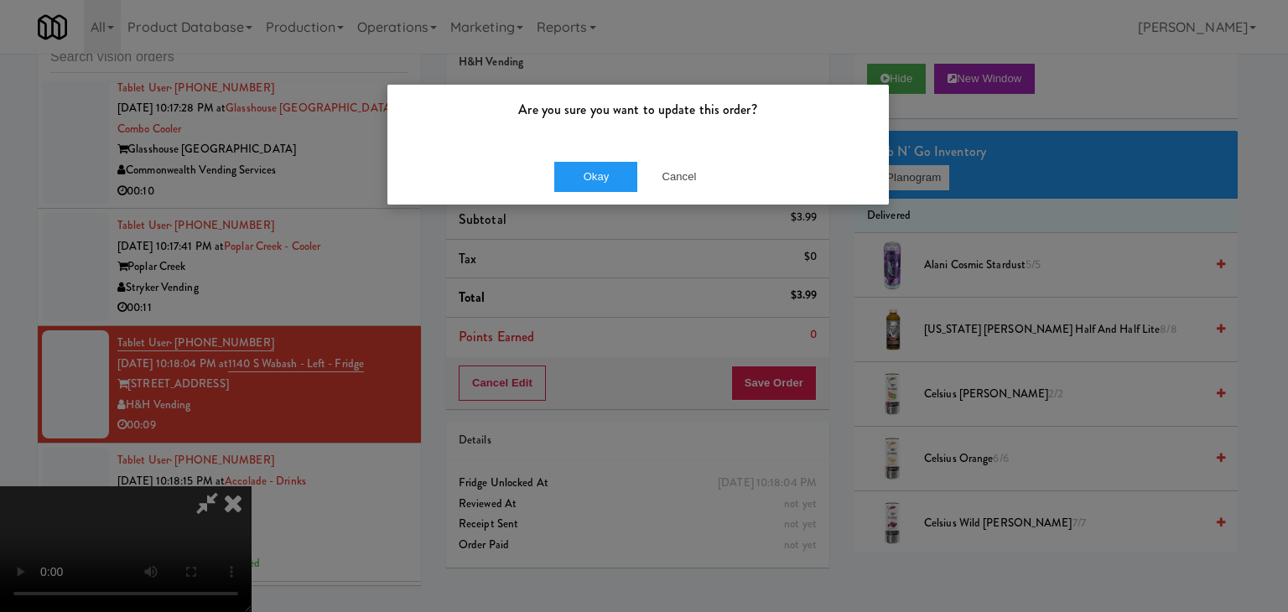
click at [614, 158] on div "Okay Cancel" at bounding box center [637, 176] width 501 height 56
click at [611, 175] on button "Okay" at bounding box center [596, 177] width 84 height 30
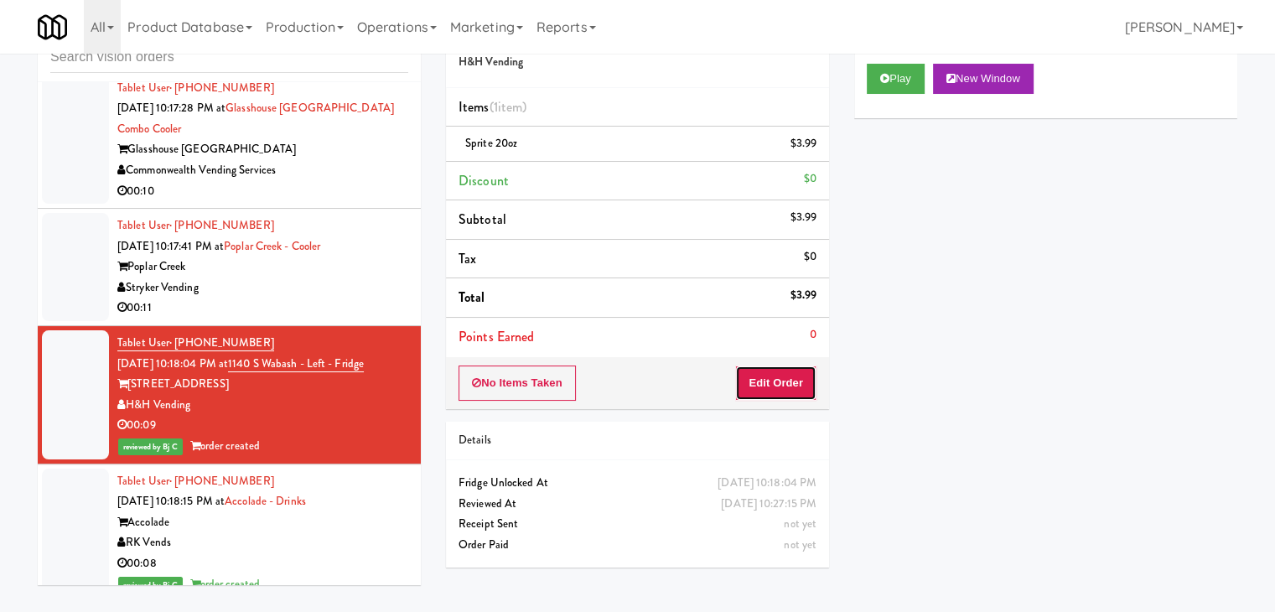
click at [785, 379] on button "Edit Order" at bounding box center [775, 382] width 81 height 35
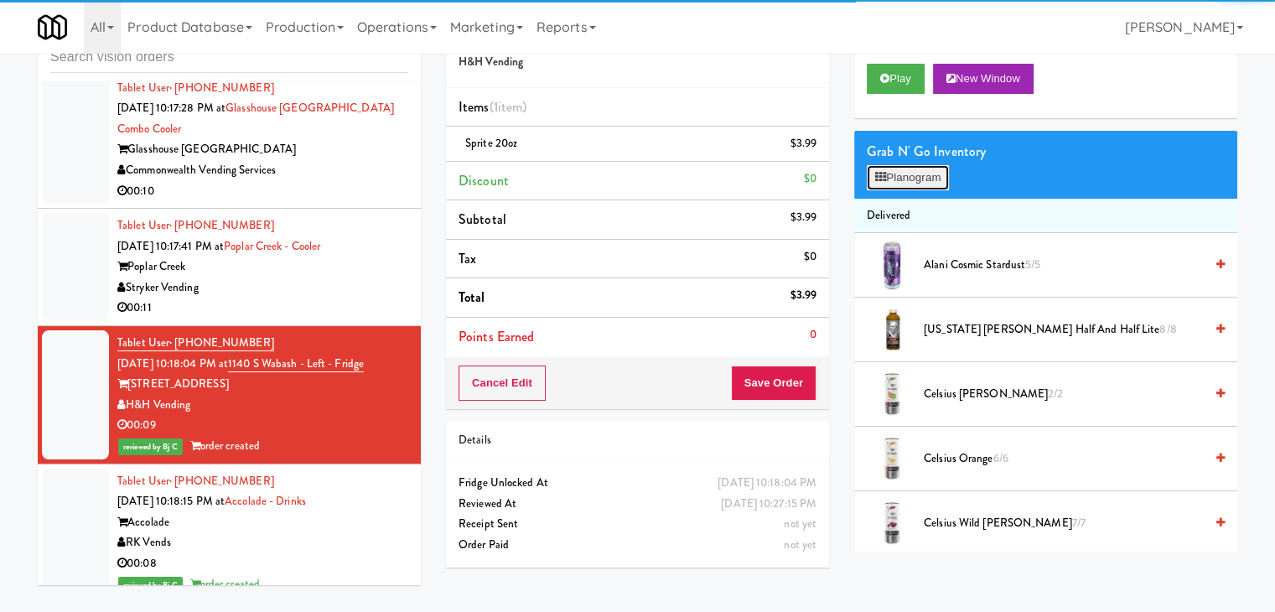
click at [902, 169] on button "Planogram" at bounding box center [908, 177] width 82 height 25
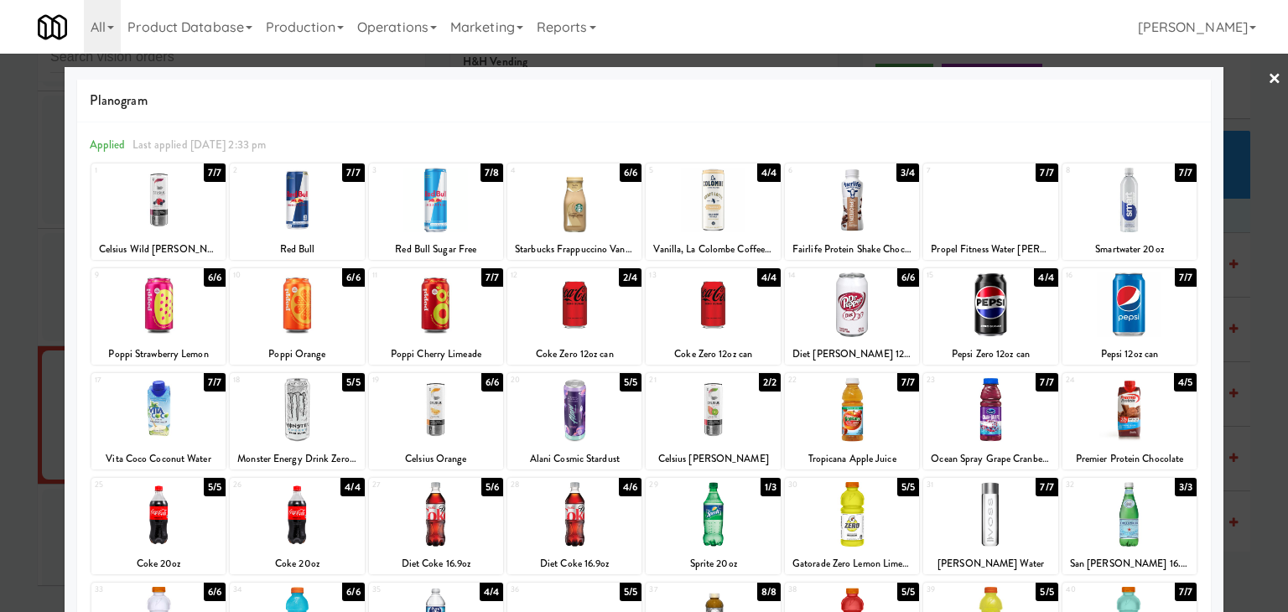
click at [1266, 329] on div at bounding box center [644, 306] width 1288 height 612
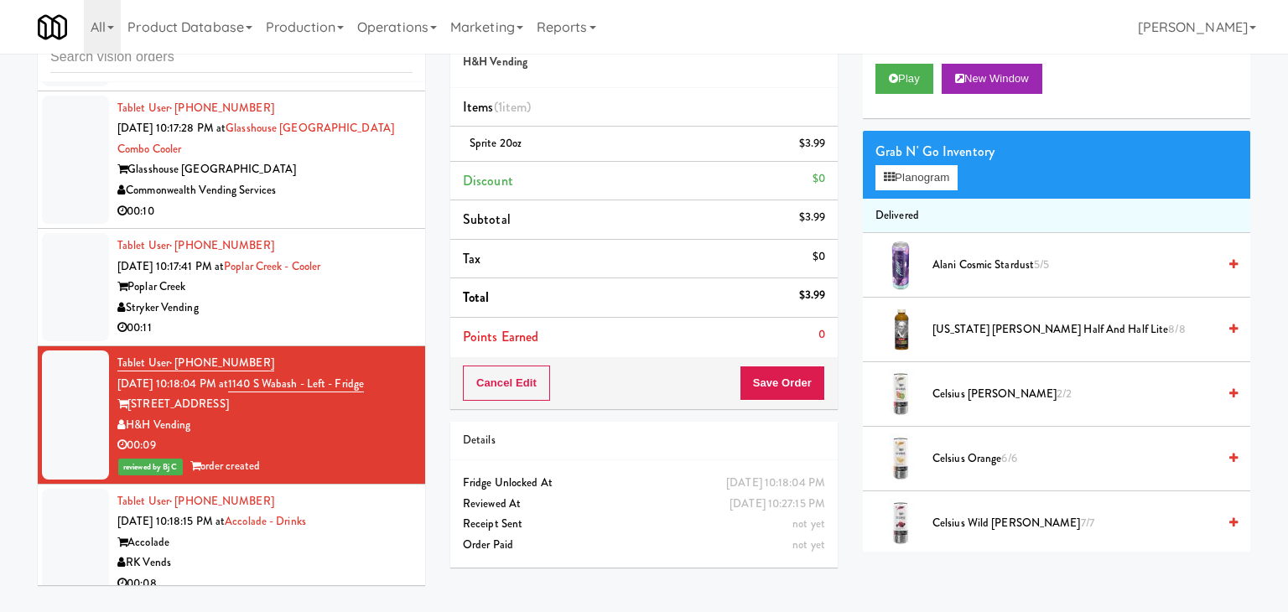
scroll to position [11541, 0]
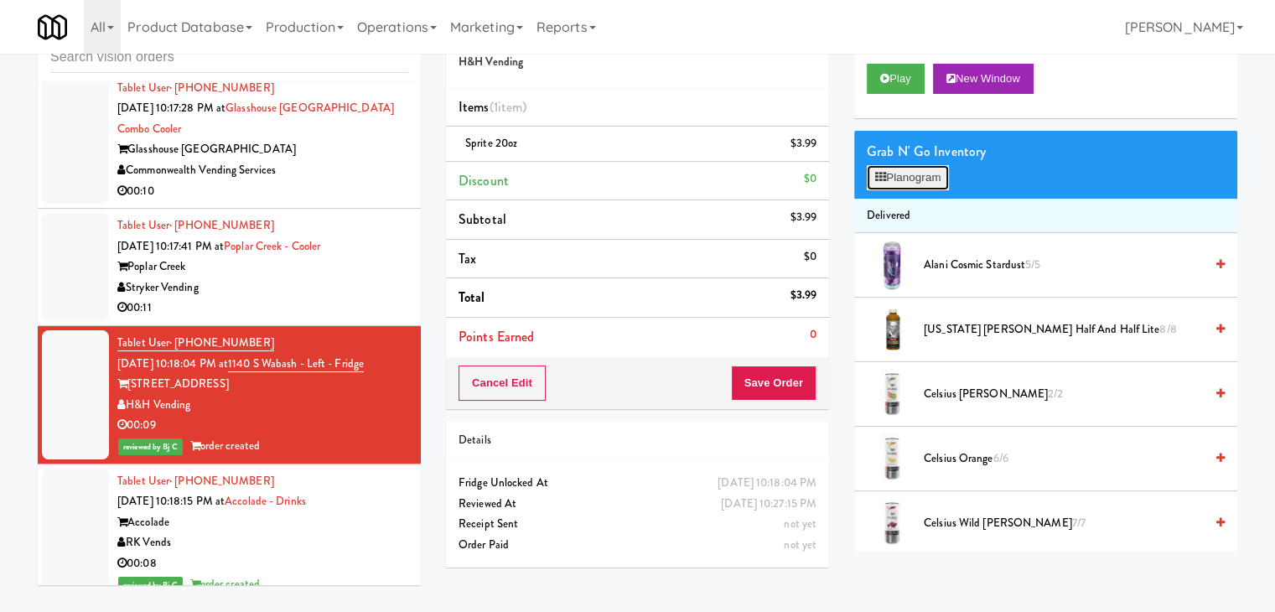
click at [901, 184] on button "Planogram" at bounding box center [908, 177] width 82 height 25
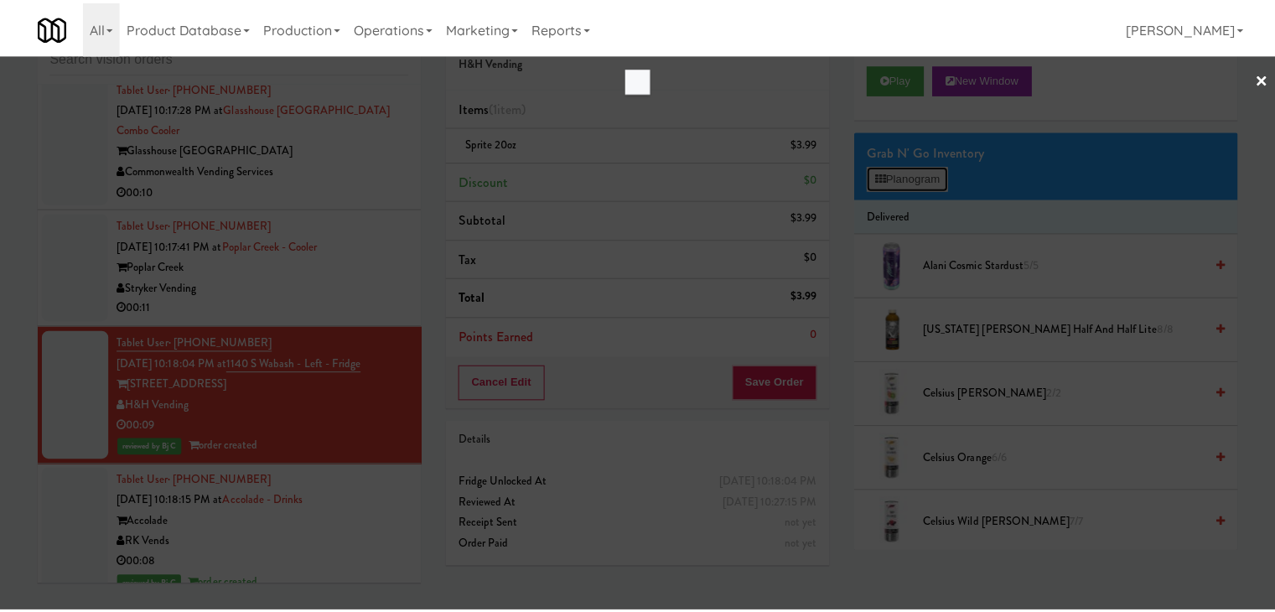
scroll to position [11521, 0]
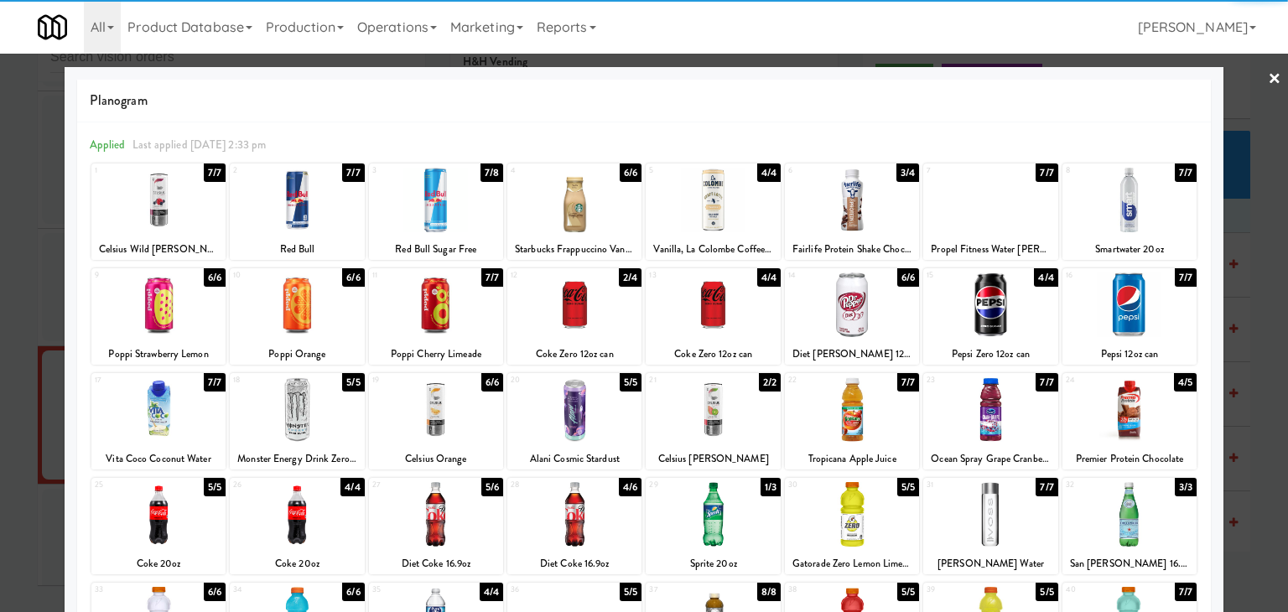
drag, startPoint x: 0, startPoint y: 249, endPoint x: 75, endPoint y: 249, distance: 74.6
click at [2, 249] on div at bounding box center [644, 306] width 1288 height 612
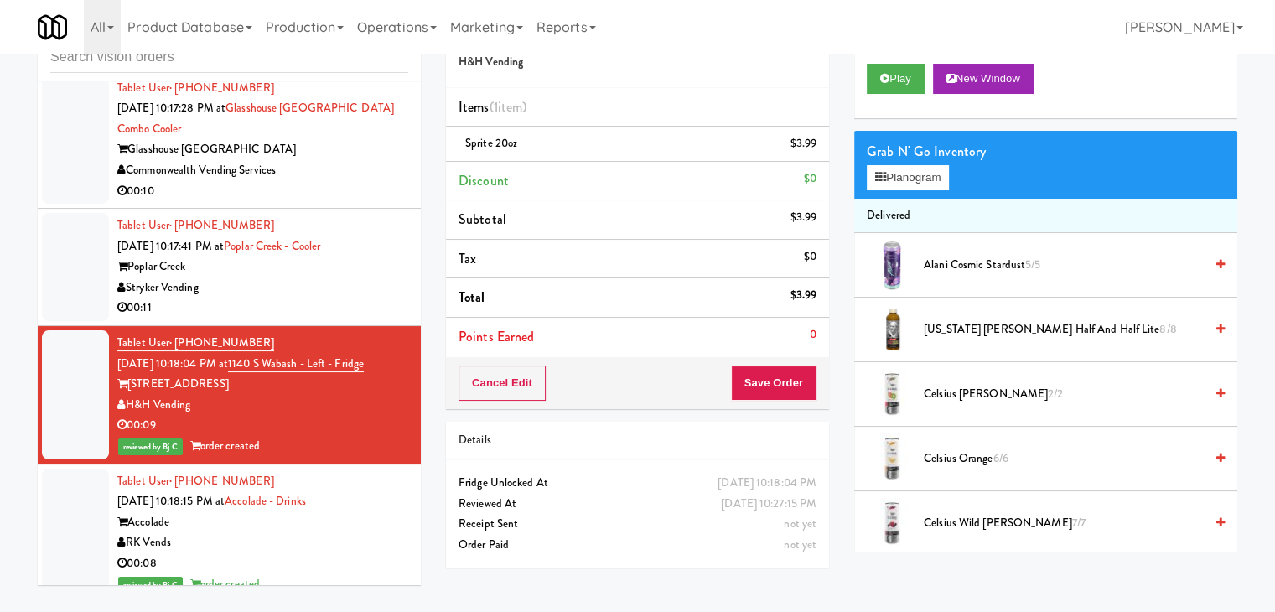
click at [897, 98] on div "Play New Window" at bounding box center [1045, 84] width 383 height 67
click at [909, 78] on button "Play" at bounding box center [896, 79] width 58 height 30
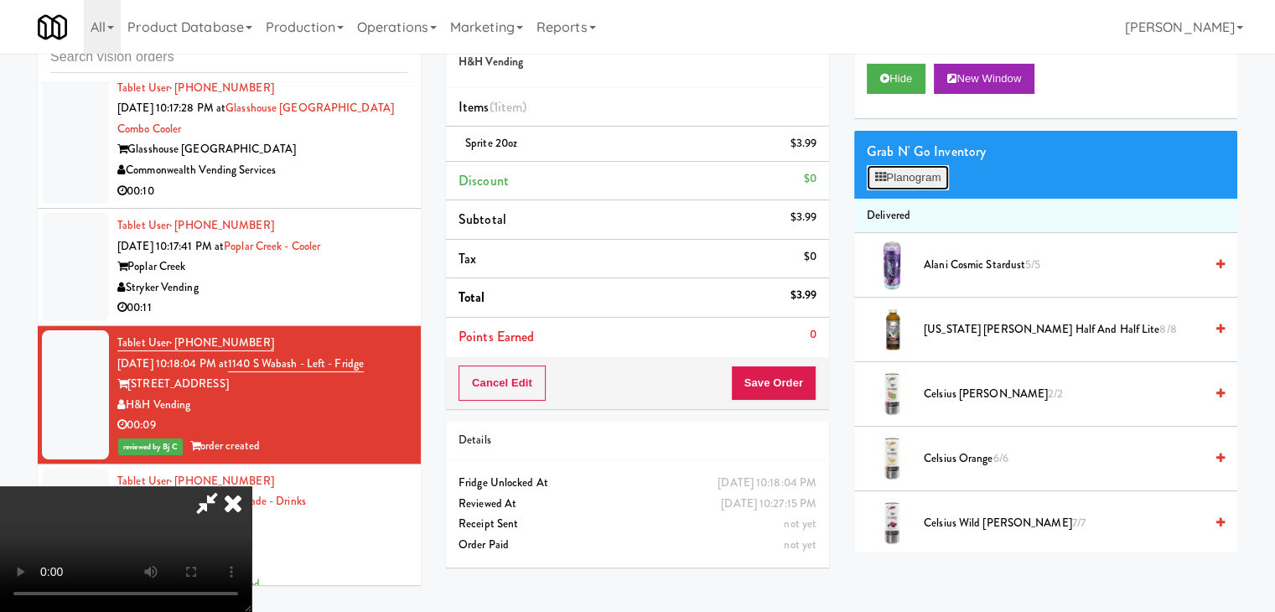
click at [941, 171] on button "Planogram" at bounding box center [908, 177] width 82 height 25
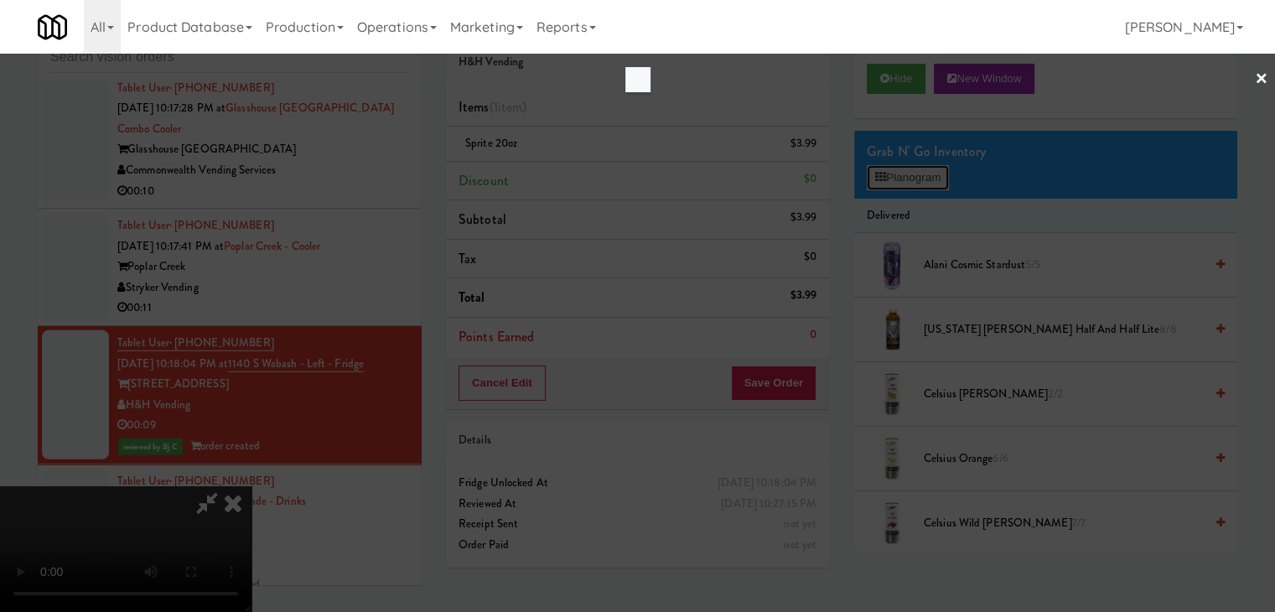
scroll to position [11521, 0]
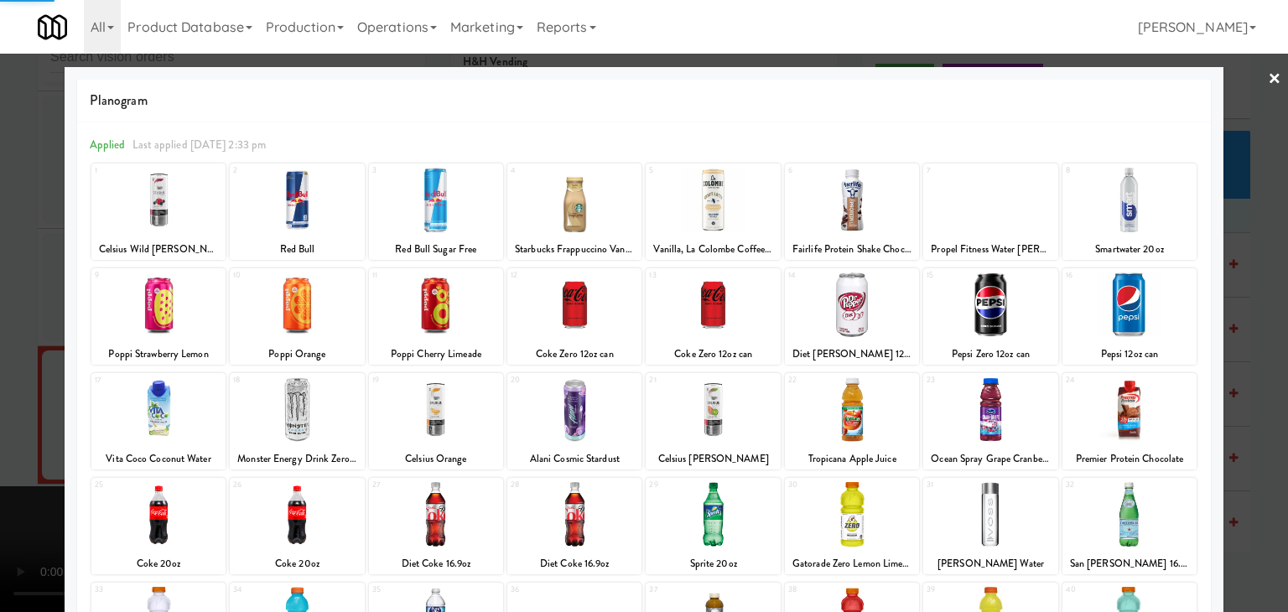
click at [3, 225] on div at bounding box center [644, 306] width 1288 height 612
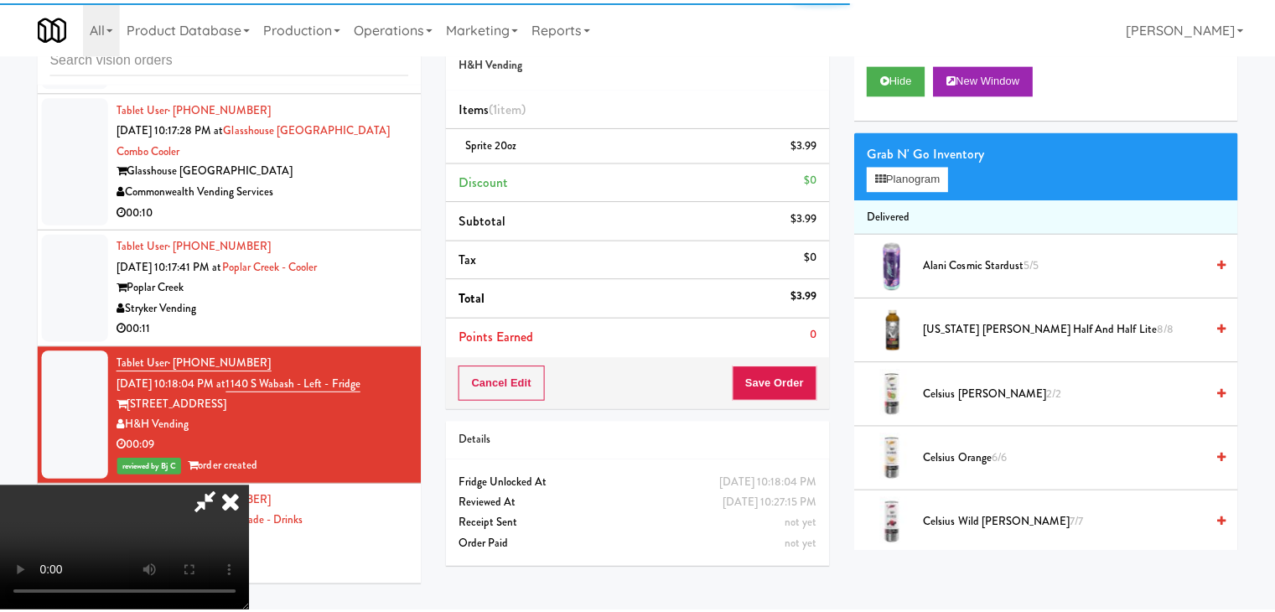
scroll to position [11541, 0]
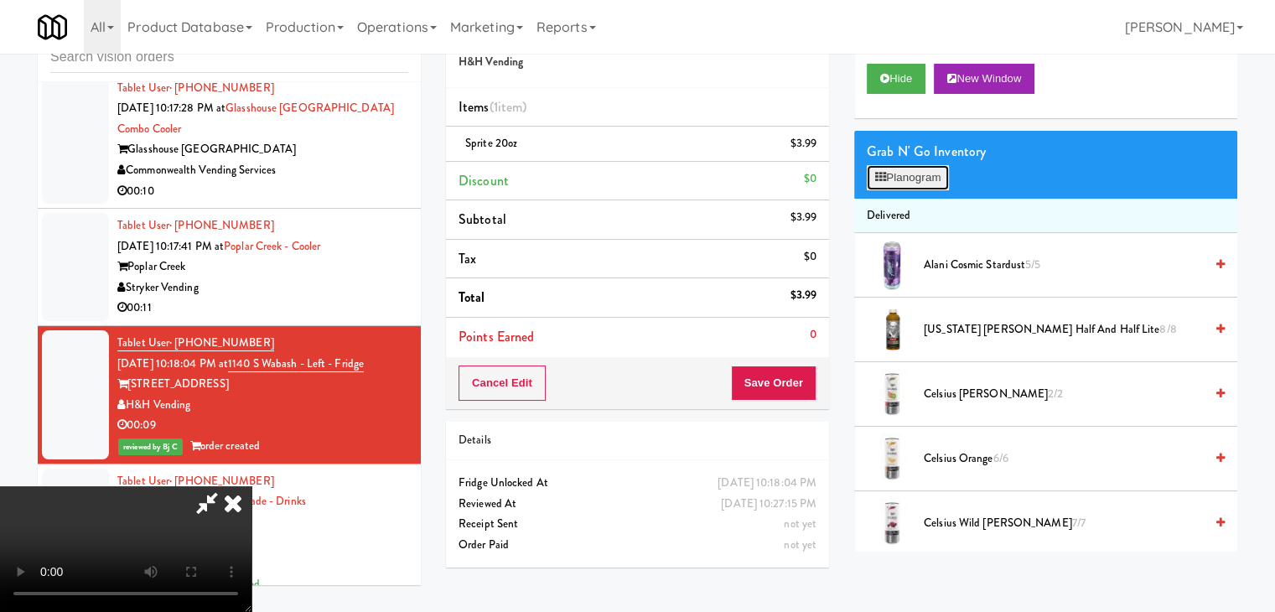
click at [920, 178] on button "Planogram" at bounding box center [908, 177] width 82 height 25
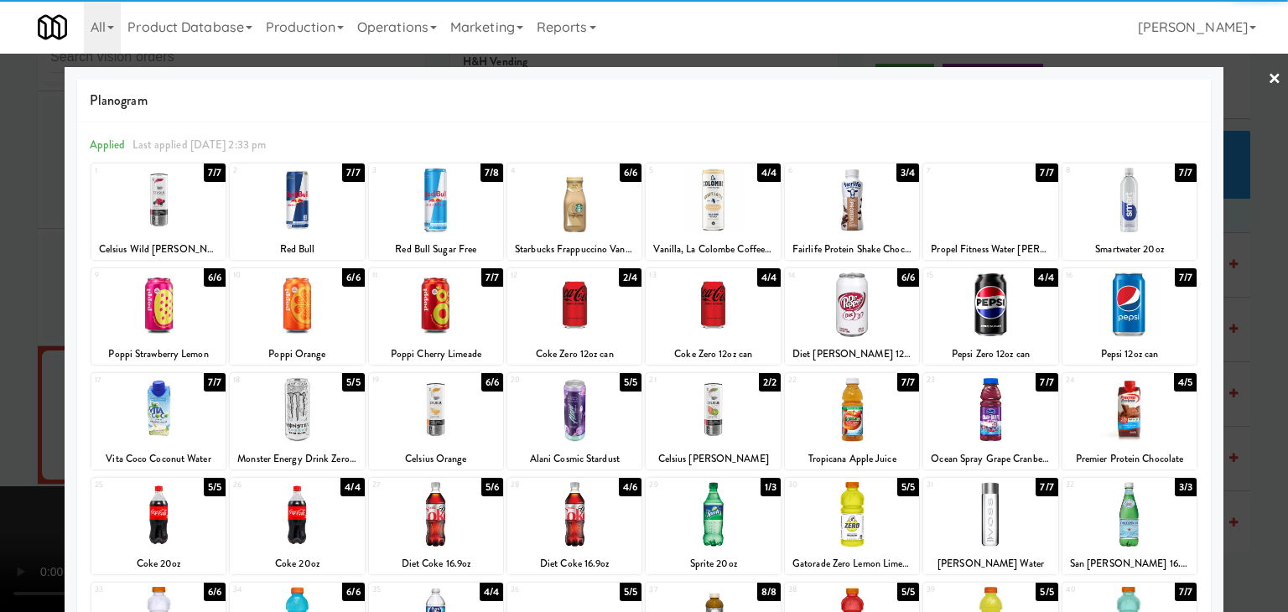
drag, startPoint x: 1134, startPoint y: 319, endPoint x: 1220, endPoint y: 340, distance: 89.0
click at [1137, 319] on div at bounding box center [1129, 304] width 134 height 65
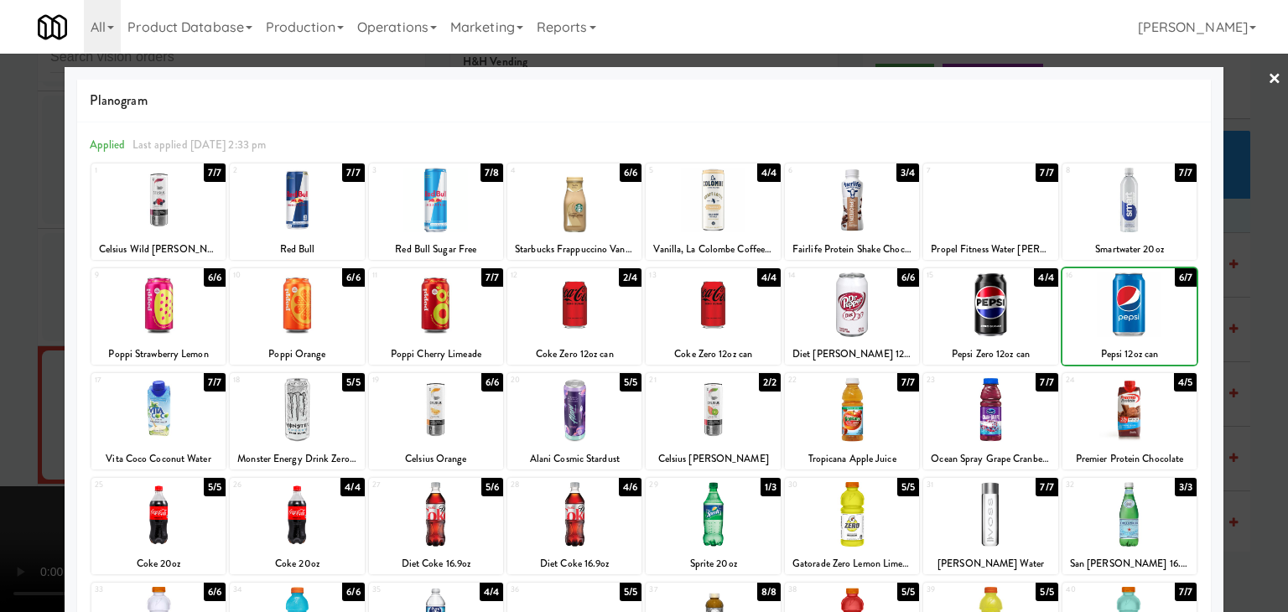
click at [1231, 334] on div at bounding box center [644, 306] width 1288 height 612
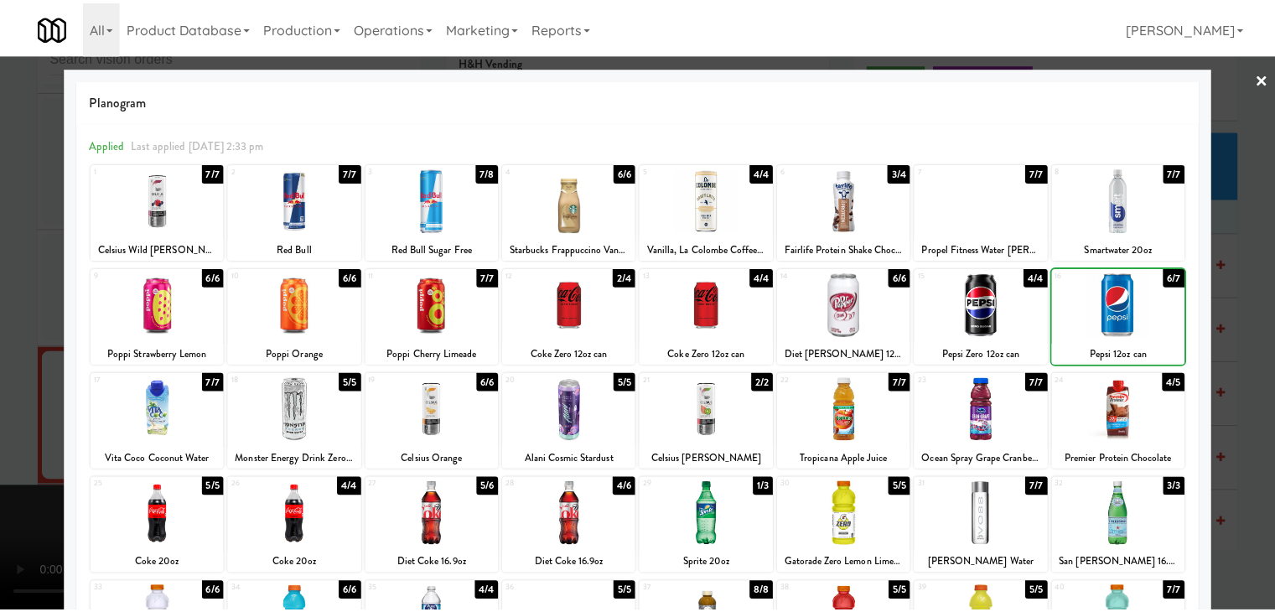
scroll to position [11541, 0]
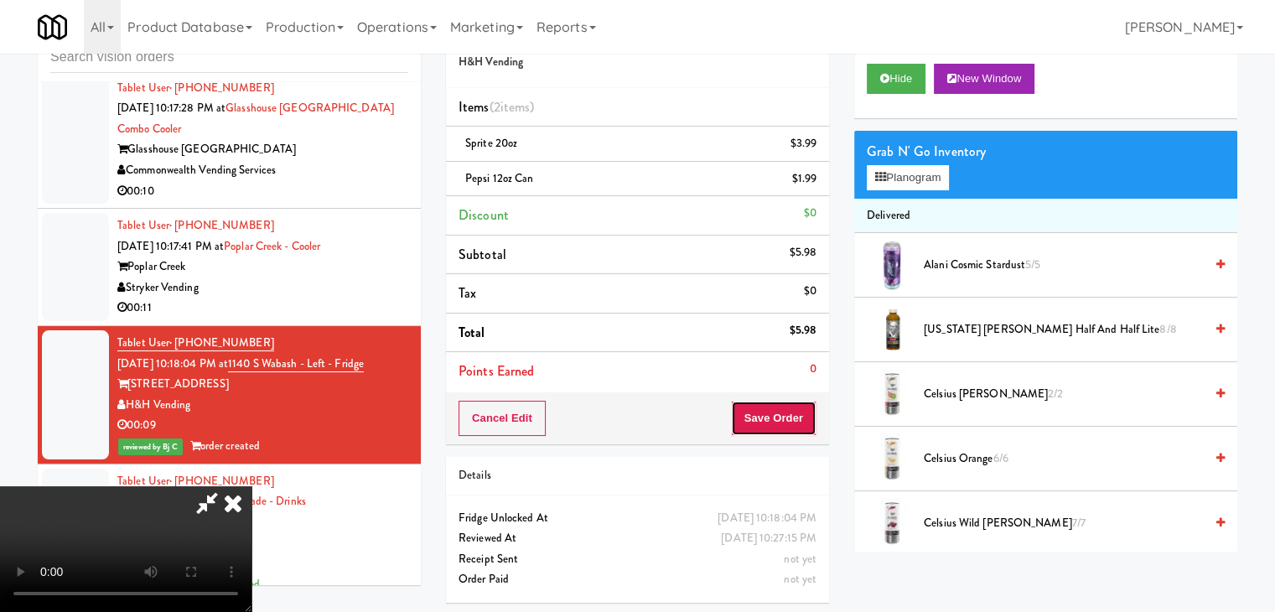
click at [792, 427] on button "Save Order" at bounding box center [774, 418] width 86 height 35
click at [793, 424] on button "Save Order" at bounding box center [774, 418] width 86 height 35
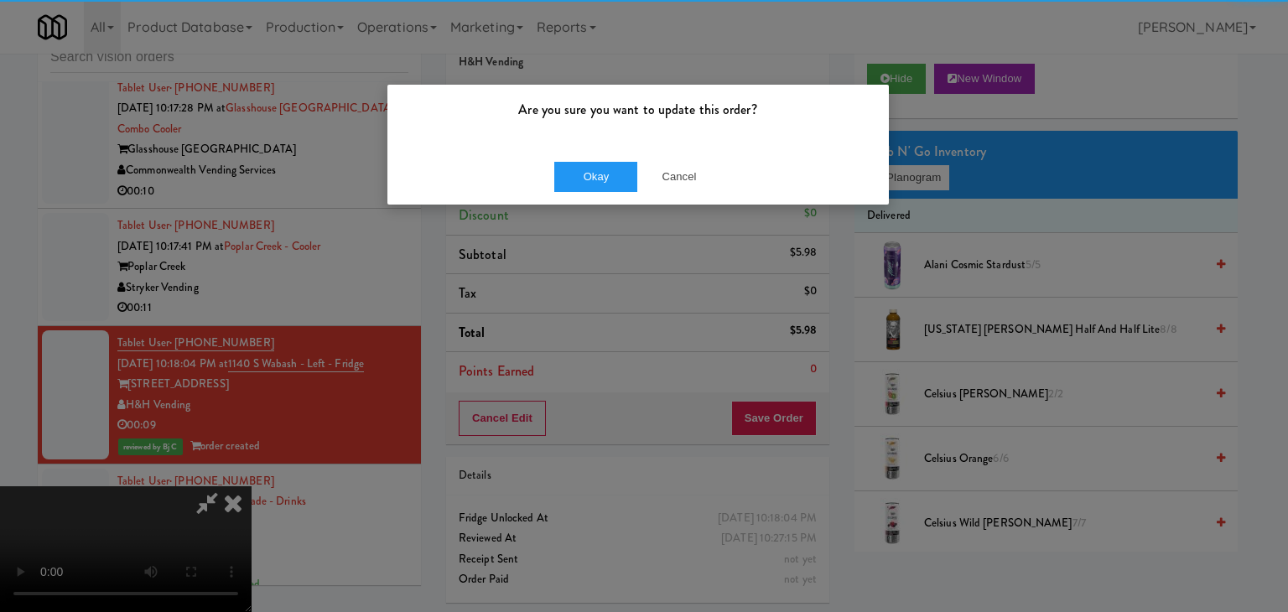
click at [617, 193] on div "Okay Cancel" at bounding box center [637, 176] width 501 height 56
click at [617, 184] on button "Okay" at bounding box center [596, 177] width 84 height 30
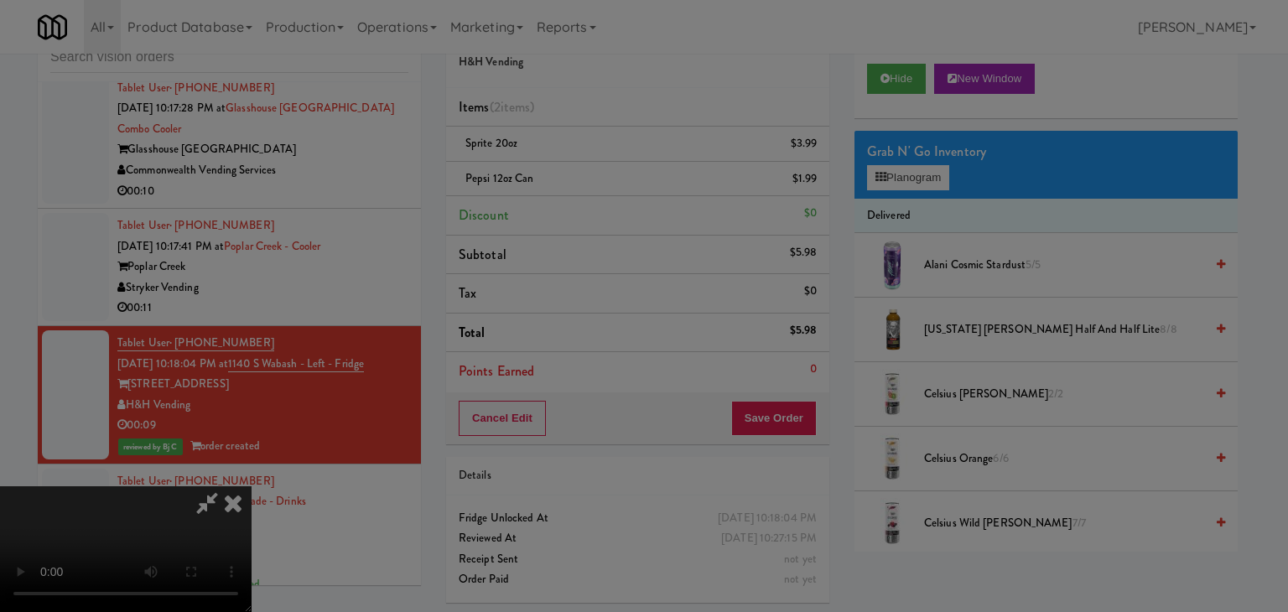
click at [617, 174] on div "Okay Cancel" at bounding box center [637, 145] width 501 height 56
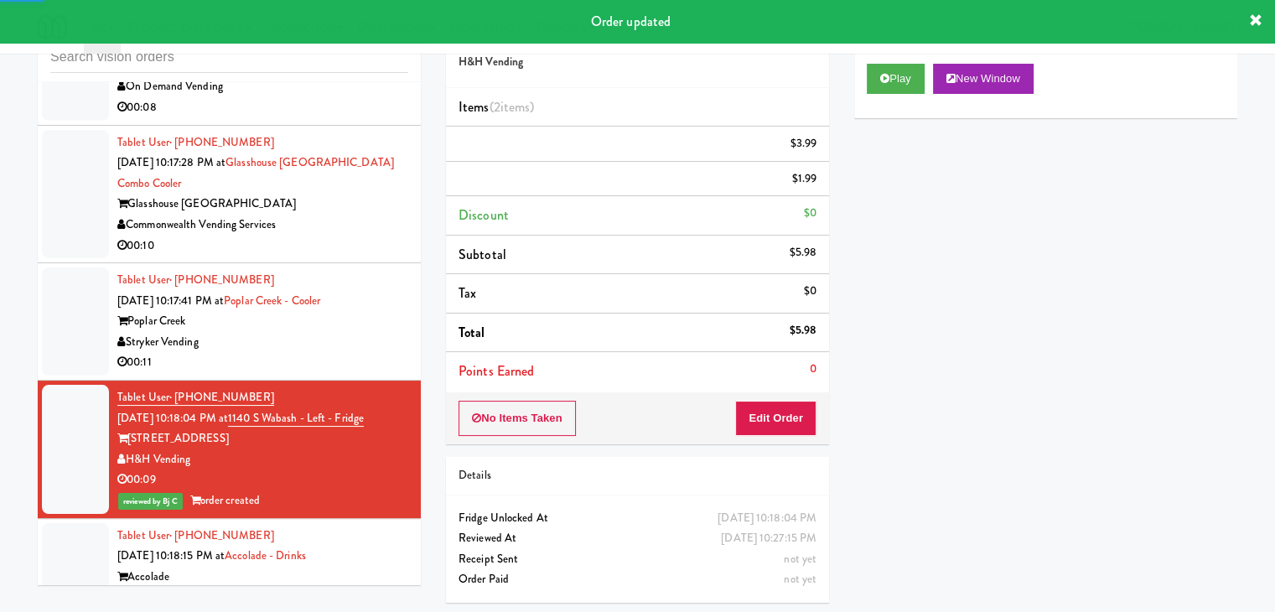
scroll to position [11373, 0]
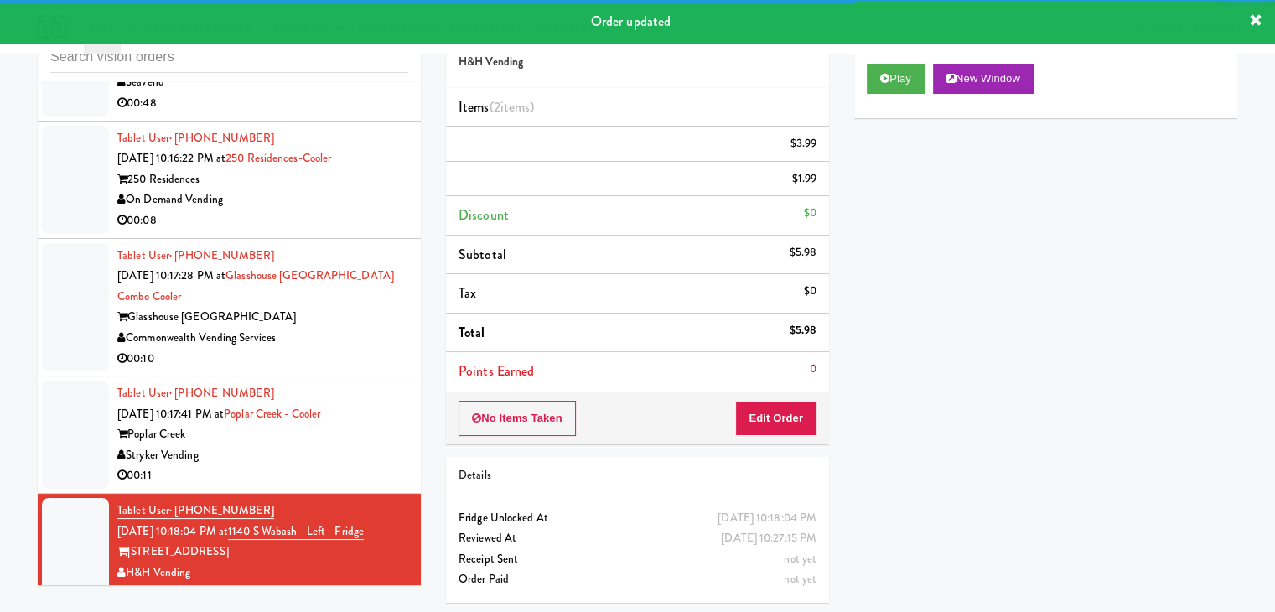
drag, startPoint x: 355, startPoint y: 408, endPoint x: 345, endPoint y: 413, distance: 12.0
click at [356, 445] on div "Stryker Vending" at bounding box center [262, 455] width 291 height 21
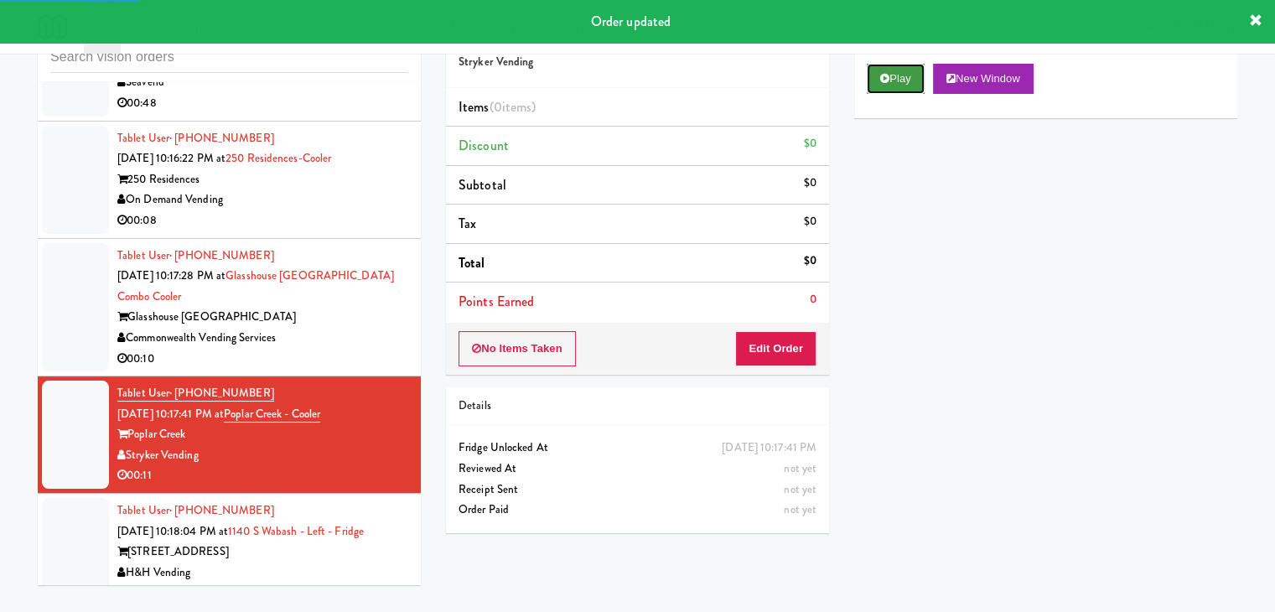
click at [880, 74] on icon at bounding box center [884, 78] width 9 height 11
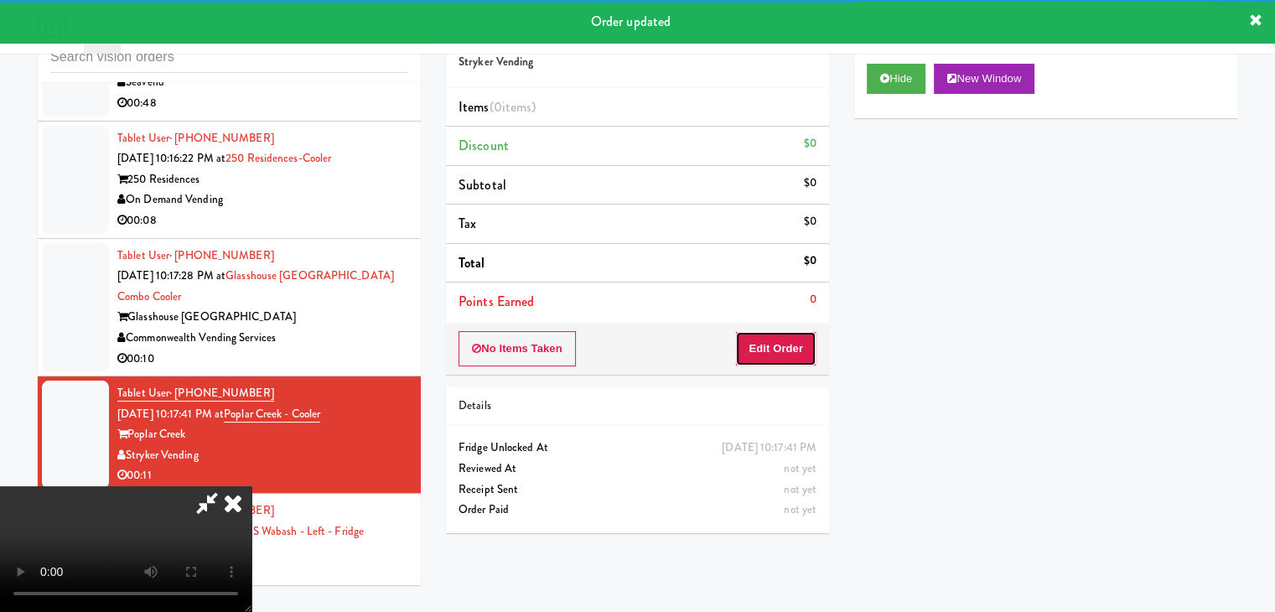
click at [777, 337] on button "Edit Order" at bounding box center [775, 348] width 81 height 35
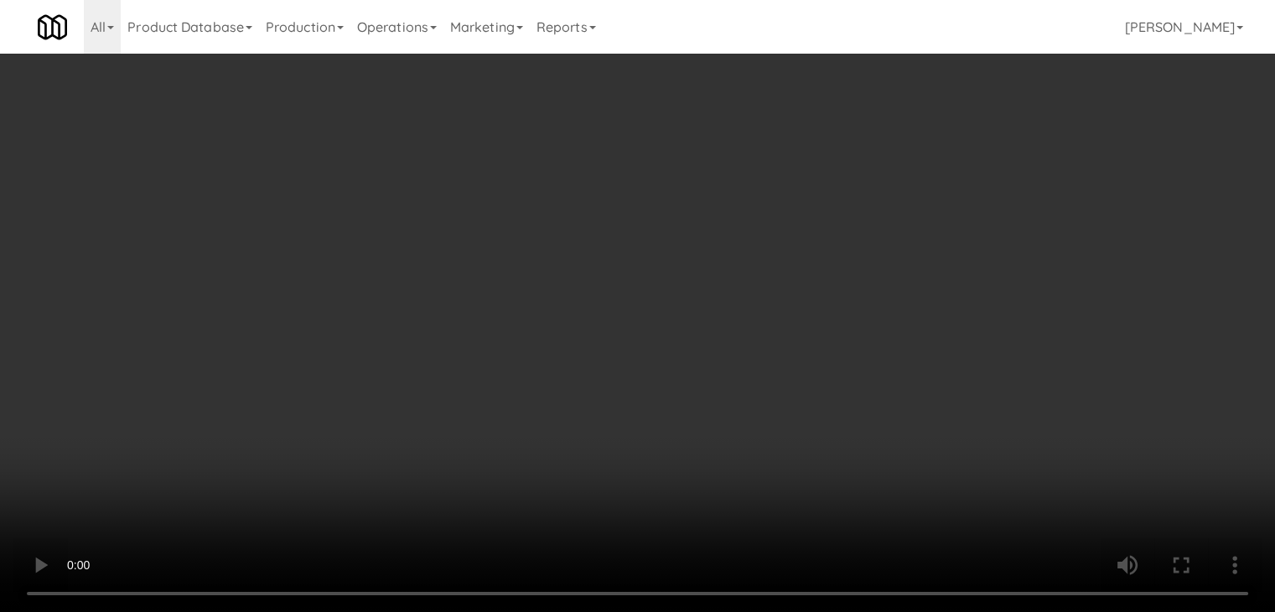
scroll to position [11352, 0]
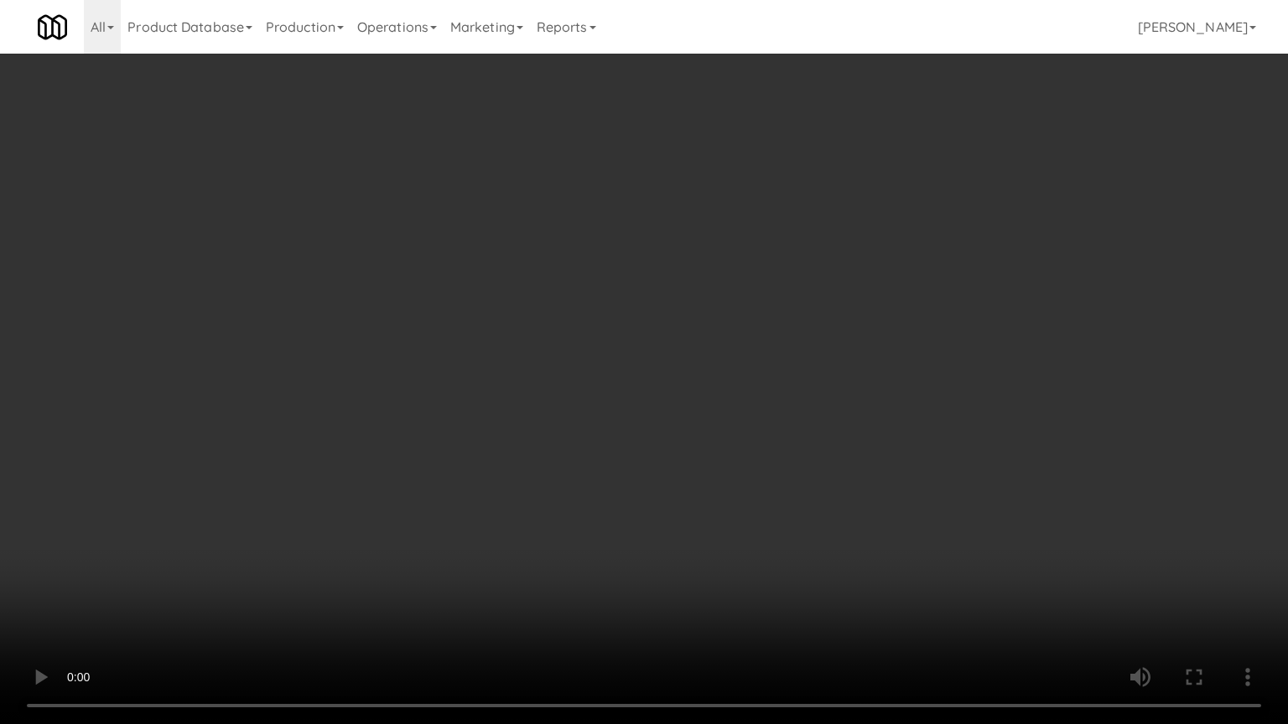
click at [768, 392] on video at bounding box center [644, 362] width 1288 height 724
click at [768, 388] on video at bounding box center [644, 362] width 1288 height 724
click at [768, 383] on video at bounding box center [644, 362] width 1288 height 724
click at [775, 381] on video at bounding box center [644, 362] width 1288 height 724
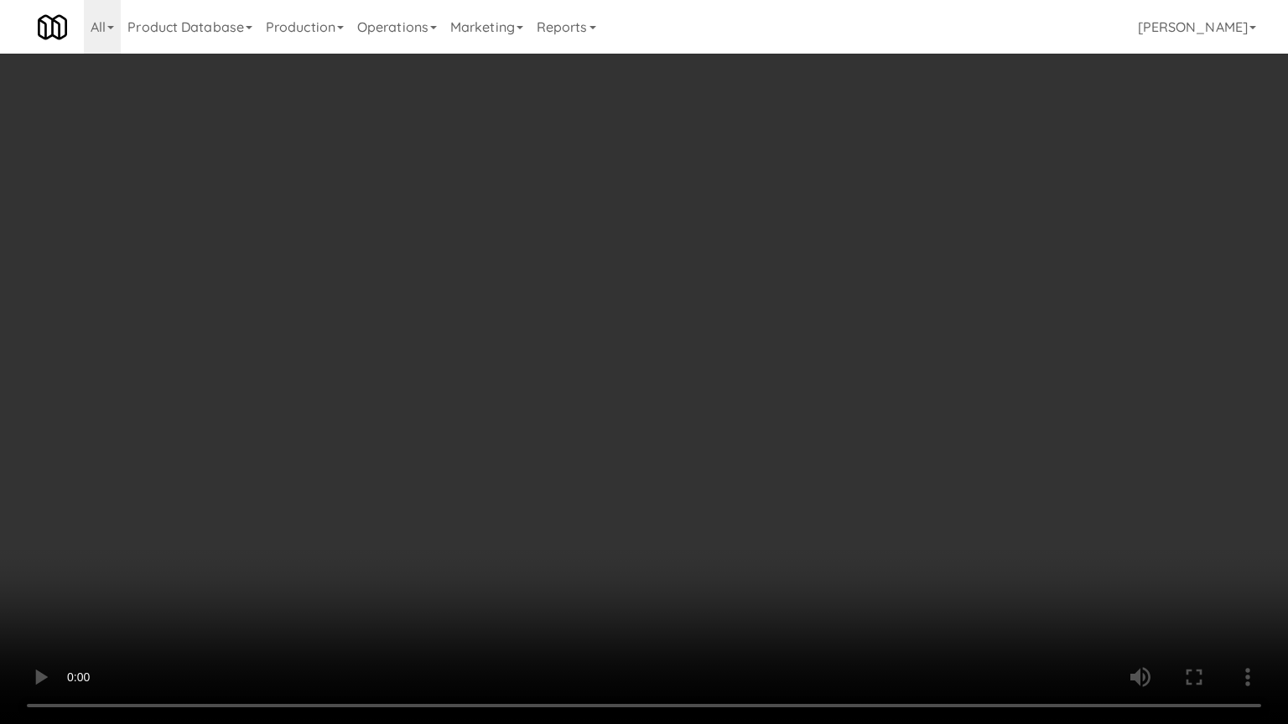
click at [775, 381] on video at bounding box center [644, 362] width 1288 height 724
click at [790, 389] on video at bounding box center [644, 362] width 1288 height 724
click at [791, 389] on video at bounding box center [644, 362] width 1288 height 724
click at [785, 376] on video at bounding box center [644, 362] width 1288 height 724
click at [786, 358] on video at bounding box center [644, 362] width 1288 height 724
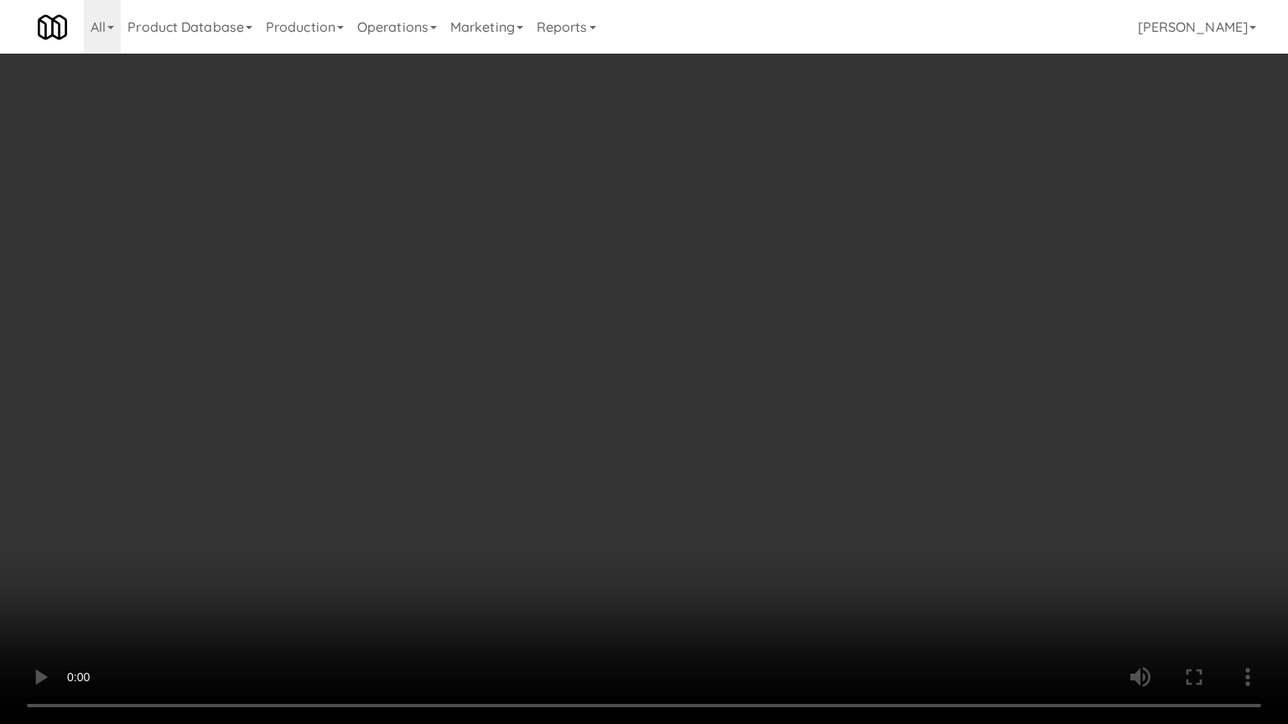
click at [790, 356] on video at bounding box center [644, 362] width 1288 height 724
click at [747, 570] on video at bounding box center [644, 362] width 1288 height 724
drag, startPoint x: 744, startPoint y: 571, endPoint x: 676, endPoint y: 635, distance: 93.1
click at [731, 587] on video at bounding box center [644, 362] width 1288 height 724
click at [726, 560] on video at bounding box center [644, 362] width 1288 height 724
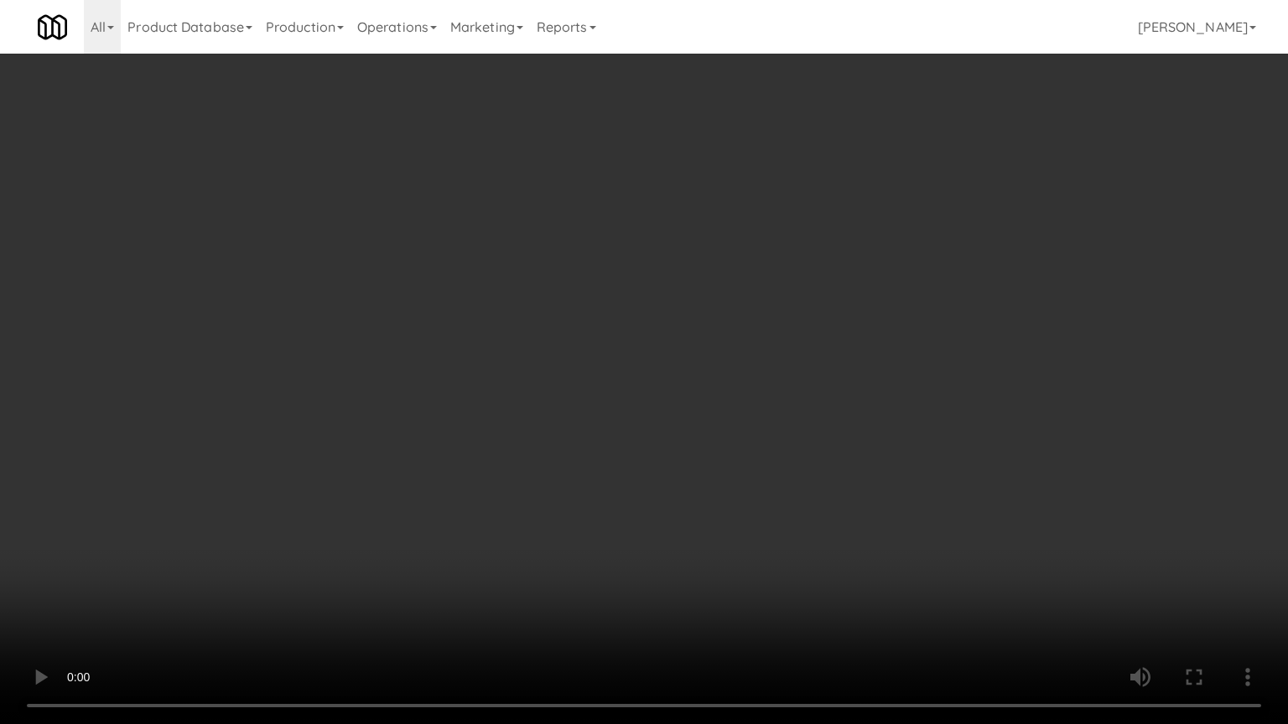
click at [724, 517] on video at bounding box center [644, 362] width 1288 height 724
drag, startPoint x: 724, startPoint y: 517, endPoint x: 945, endPoint y: 104, distance: 468.4
click at [731, 508] on video at bounding box center [644, 362] width 1288 height 724
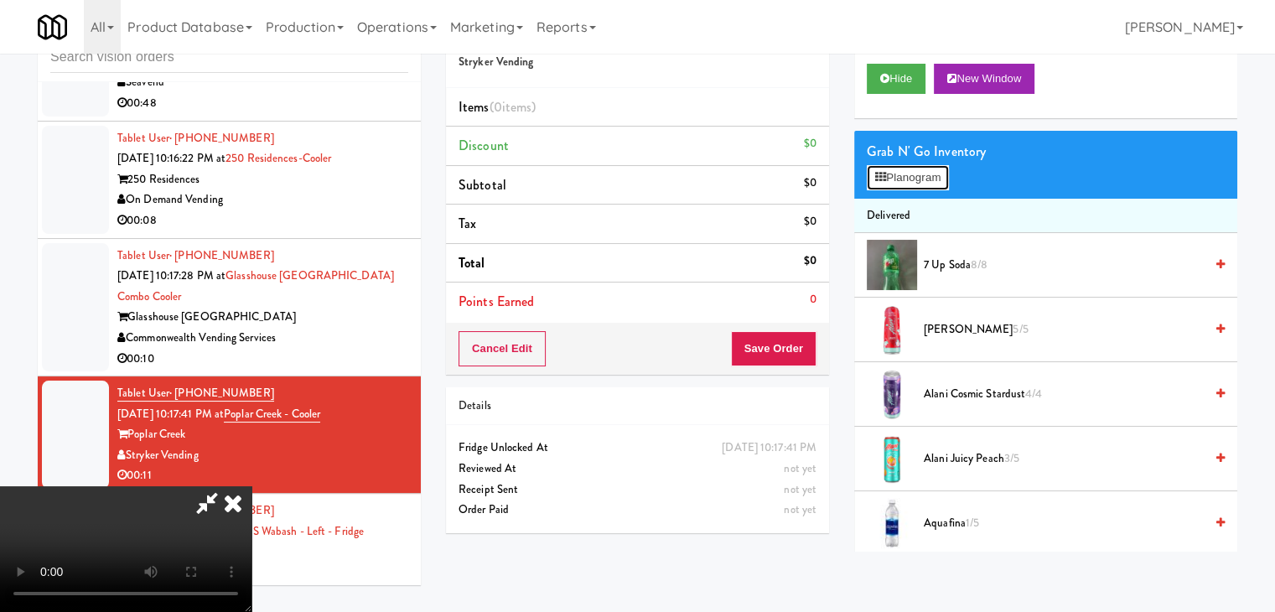
click at [893, 179] on button "Planogram" at bounding box center [908, 177] width 82 height 25
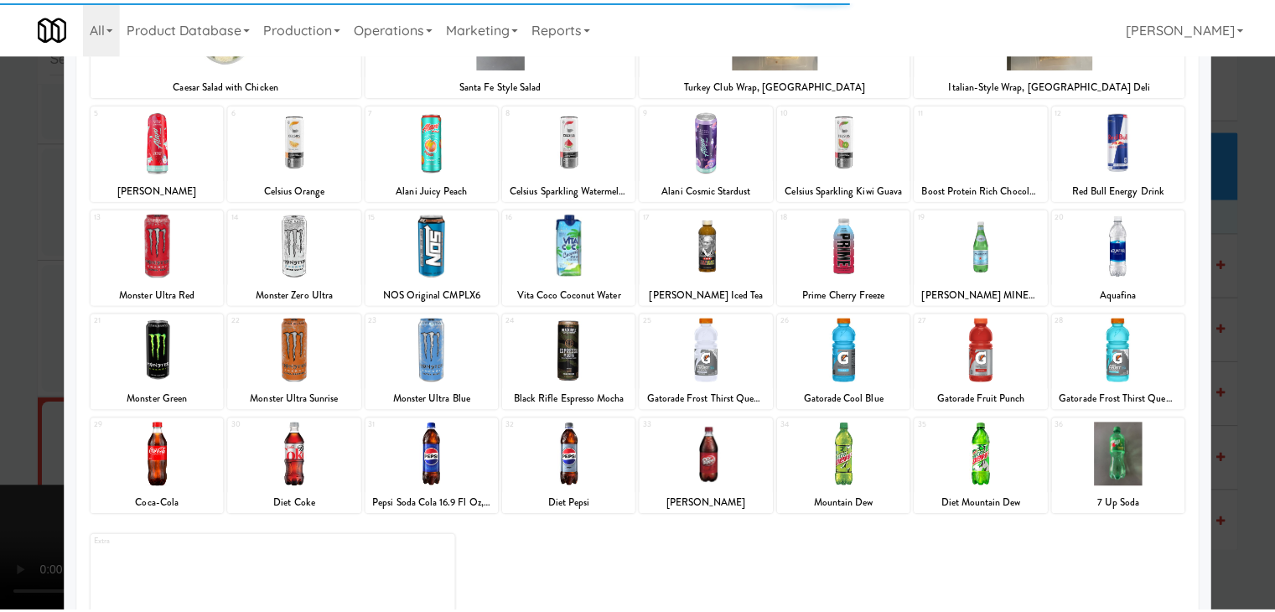
scroll to position [168, 0]
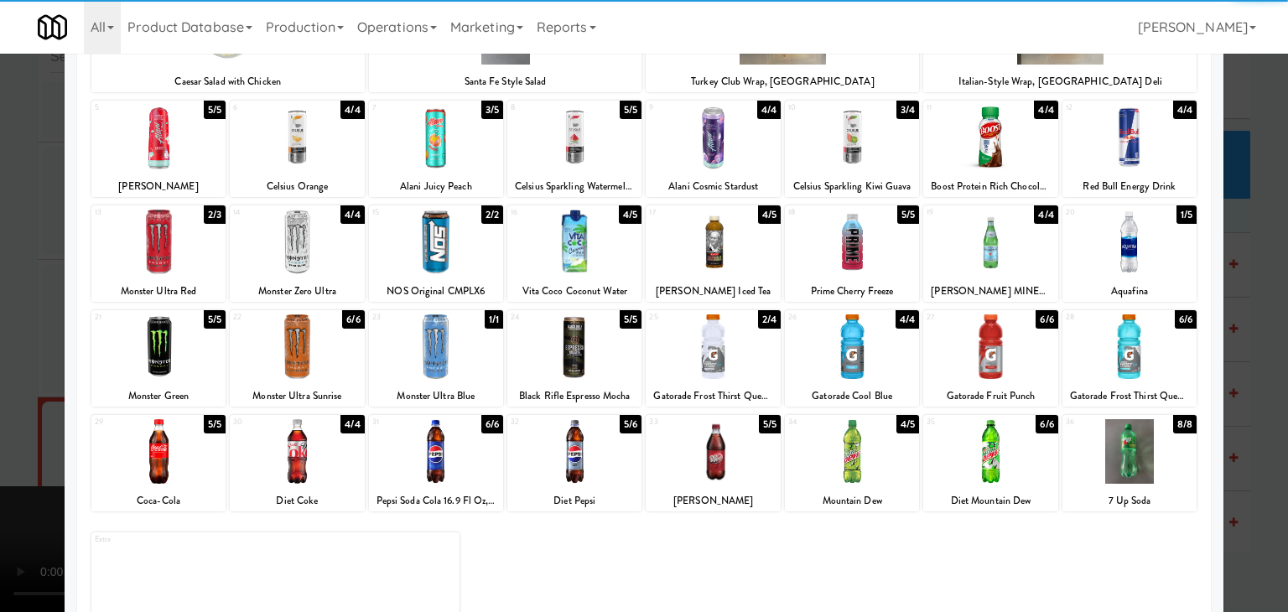
click at [1133, 359] on div at bounding box center [1129, 346] width 134 height 65
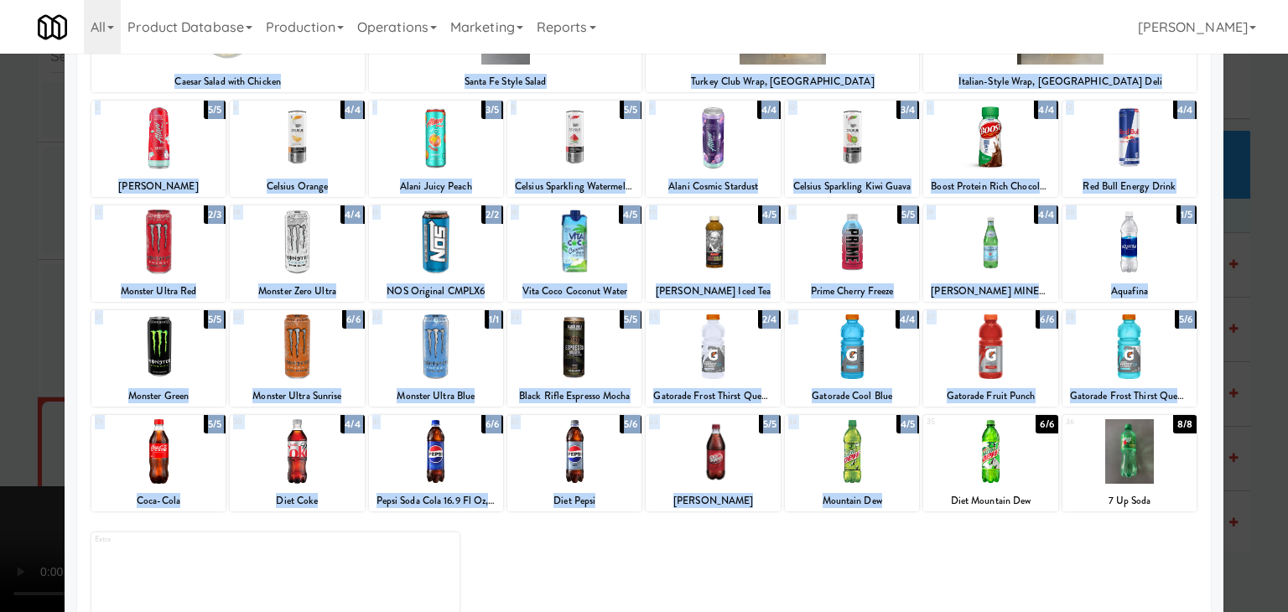
drag, startPoint x: 985, startPoint y: 450, endPoint x: 1205, endPoint y: 536, distance: 236.5
click at [1213, 532] on div "× Planogram Applied Last applied Thursday 11:37 am 1 2/2 Caesar Salad with Chic…" at bounding box center [644, 306] width 1288 height 612
click at [0, 490] on div at bounding box center [644, 306] width 1288 height 612
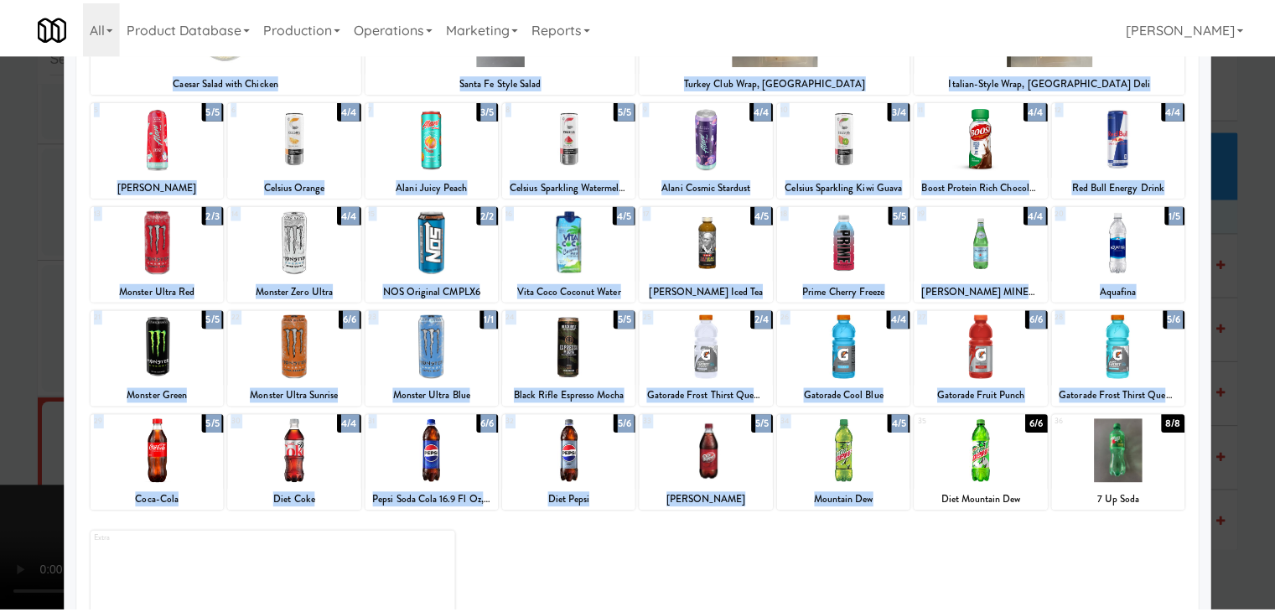
scroll to position [11373, 0]
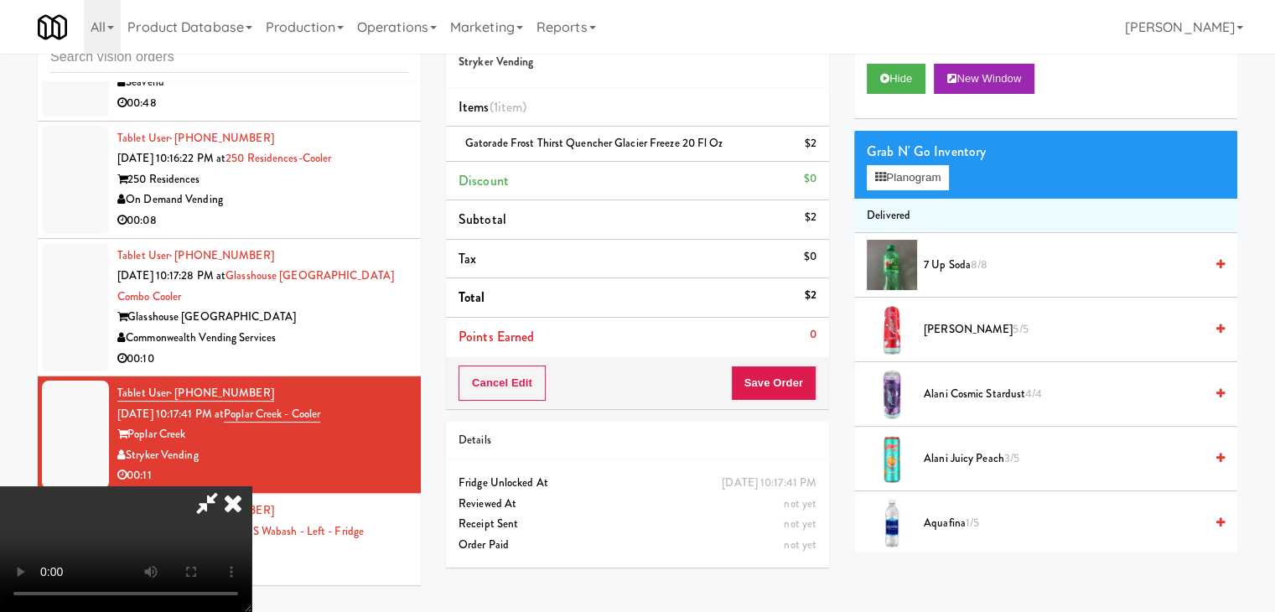
click at [251, 487] on video at bounding box center [125, 549] width 251 height 126
click at [251, 569] on video at bounding box center [125, 549] width 251 height 126
click at [251, 490] on video at bounding box center [125, 549] width 251 height 126
click at [251, 486] on video at bounding box center [125, 549] width 251 height 126
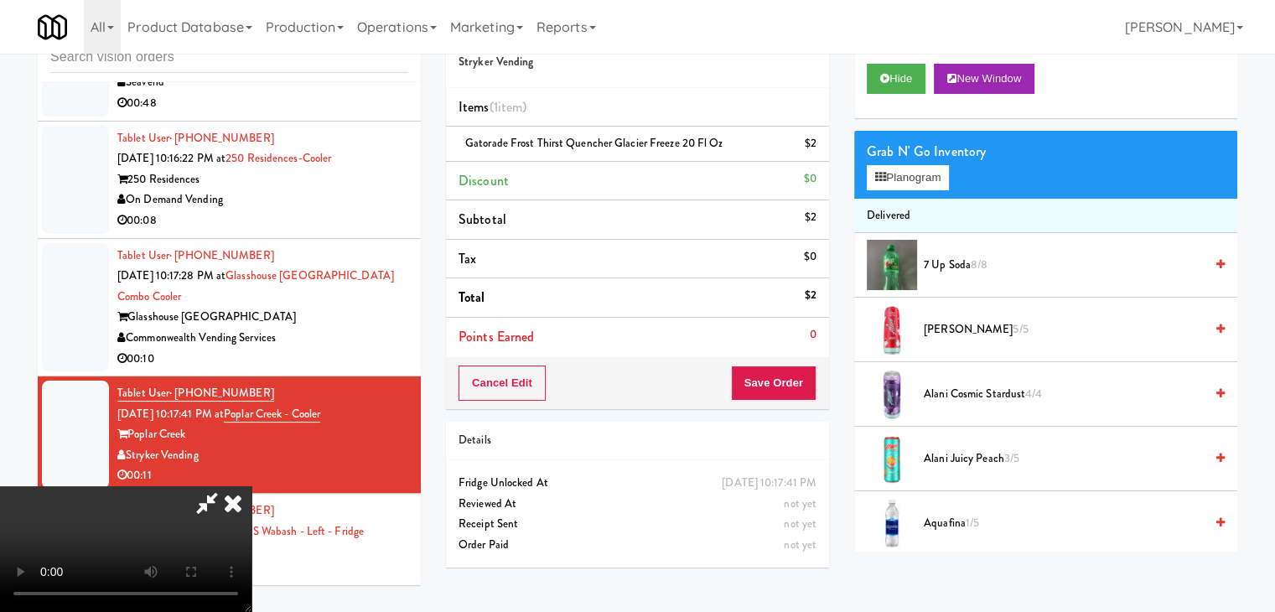
click at [251, 486] on video at bounding box center [125, 549] width 251 height 126
click at [251, 487] on video at bounding box center [125, 549] width 251 height 126
drag, startPoint x: 894, startPoint y: 163, endPoint x: 1001, endPoint y: 238, distance: 130.7
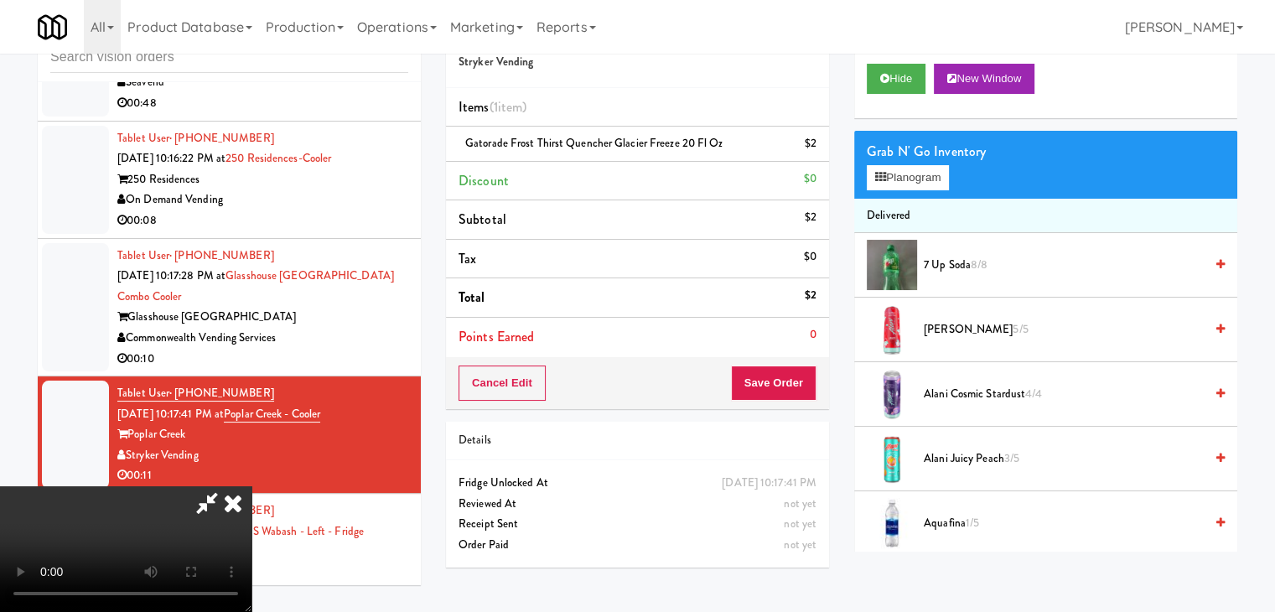
click at [969, 257] on span "7 Up Soda 8/8" at bounding box center [1064, 265] width 280 height 21
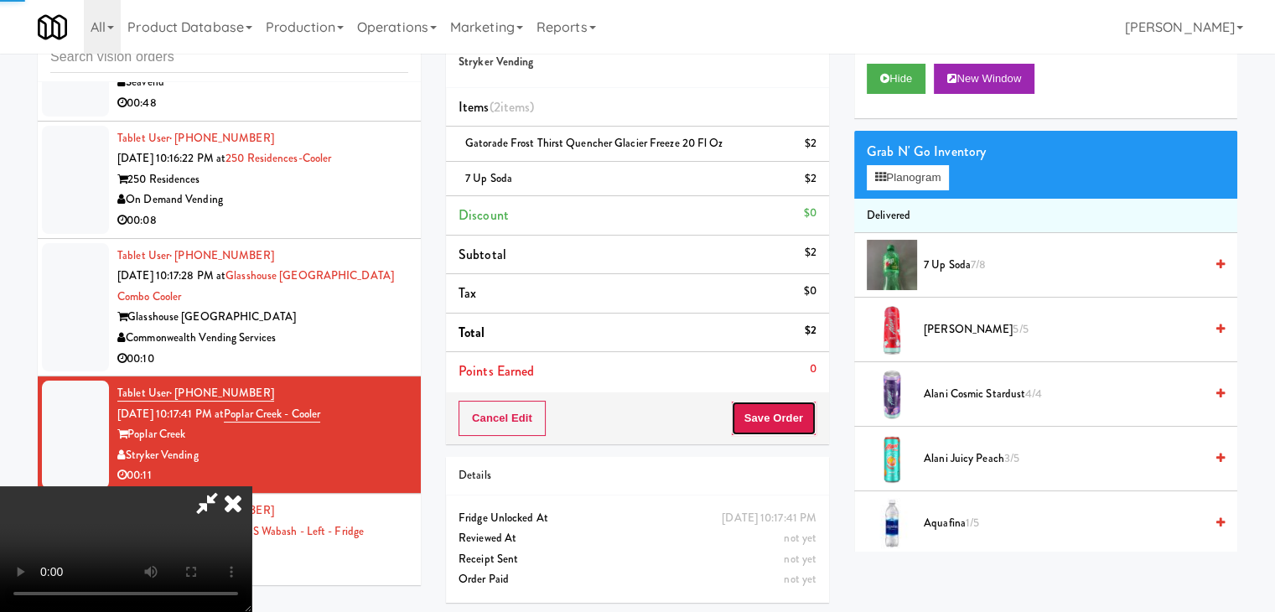
click at [798, 414] on button "Save Order" at bounding box center [774, 418] width 86 height 35
drag, startPoint x: 798, startPoint y: 415, endPoint x: 809, endPoint y: 398, distance: 20.0
click at [798, 414] on button "Save Order" at bounding box center [774, 418] width 86 height 35
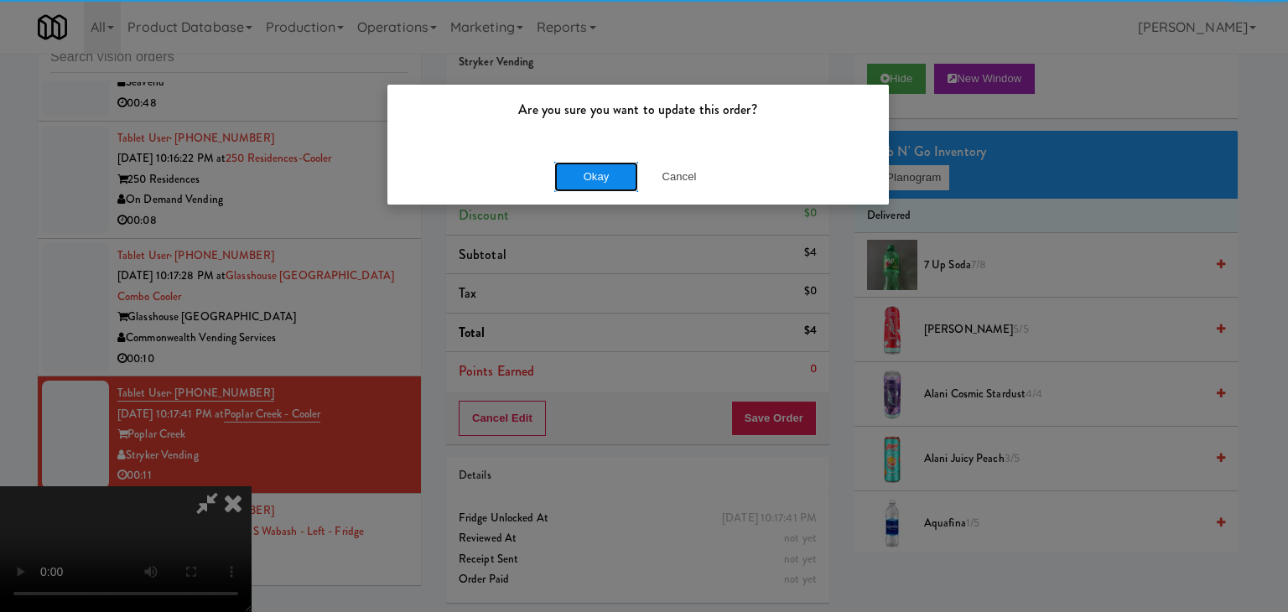
click at [619, 181] on button "Okay" at bounding box center [596, 177] width 84 height 30
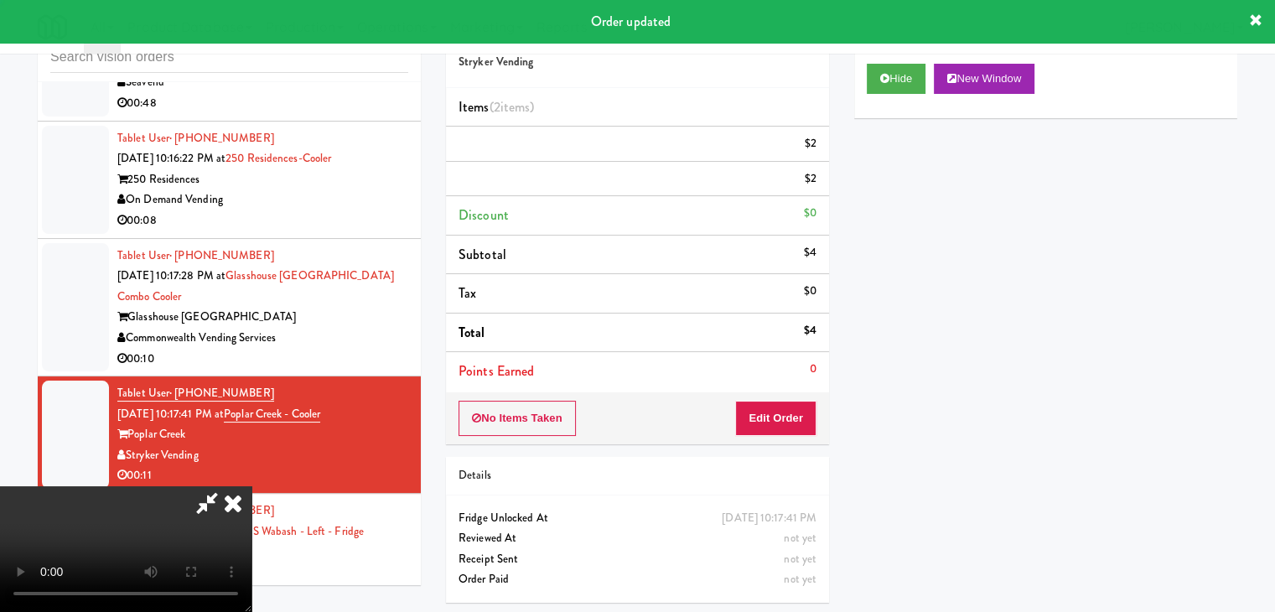
scroll to position [0, 0]
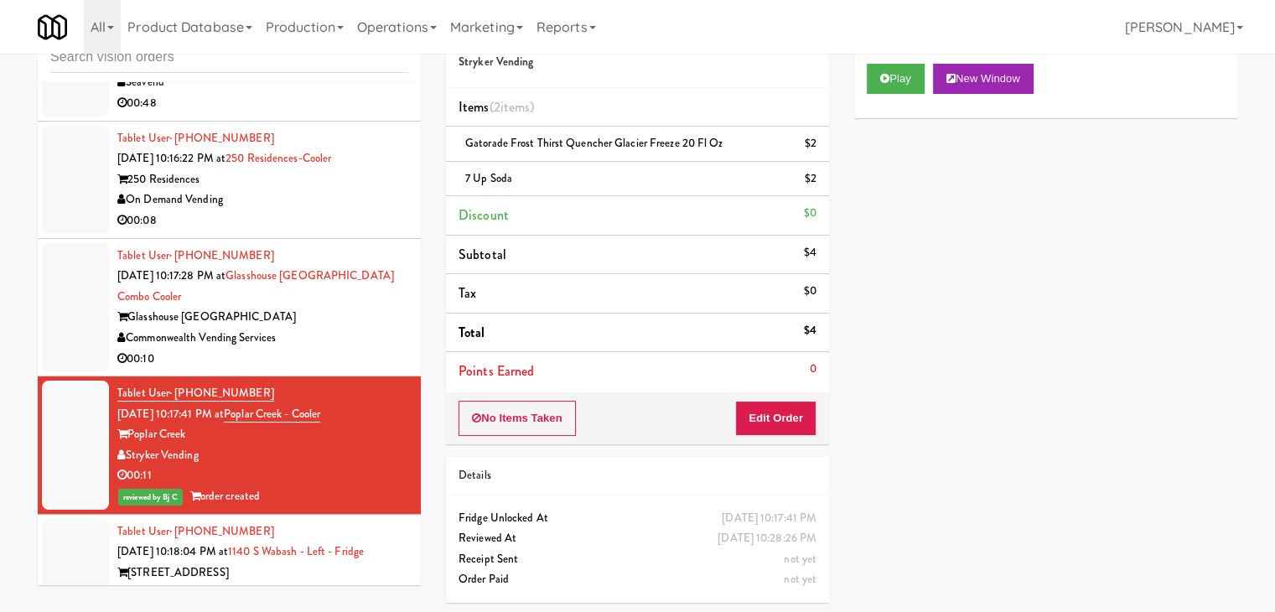
drag, startPoint x: 307, startPoint y: 290, endPoint x: 315, endPoint y: 284, distance: 10.2
click at [308, 328] on div "Commonwealth Vending Services" at bounding box center [262, 338] width 291 height 21
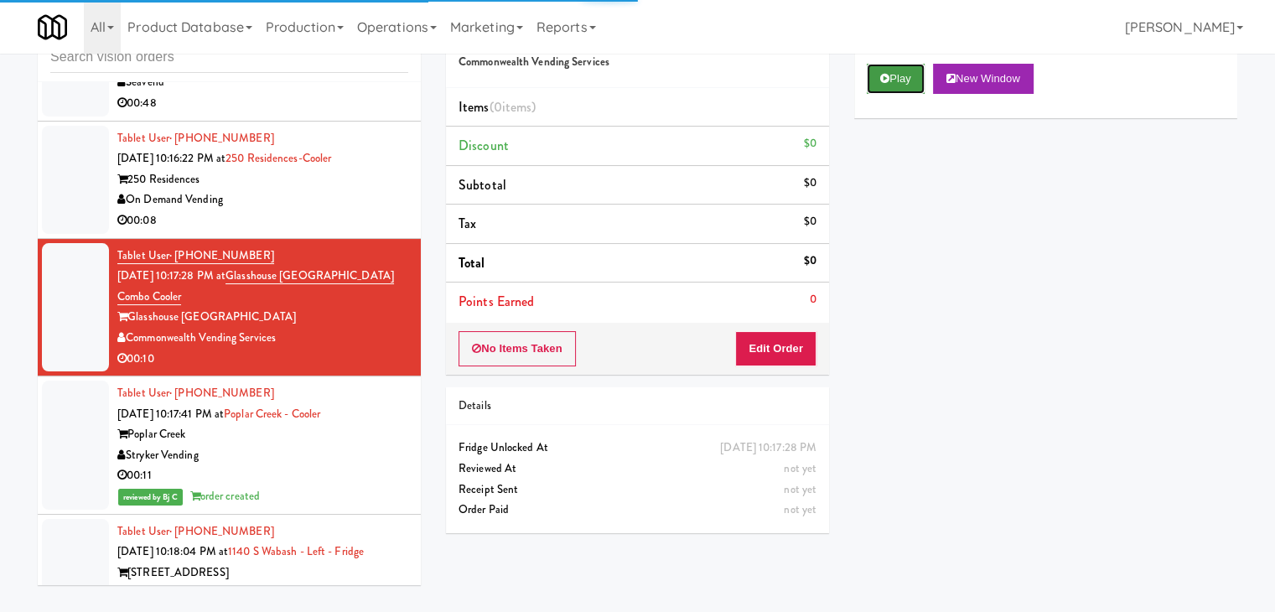
click at [895, 86] on button "Play" at bounding box center [896, 79] width 58 height 30
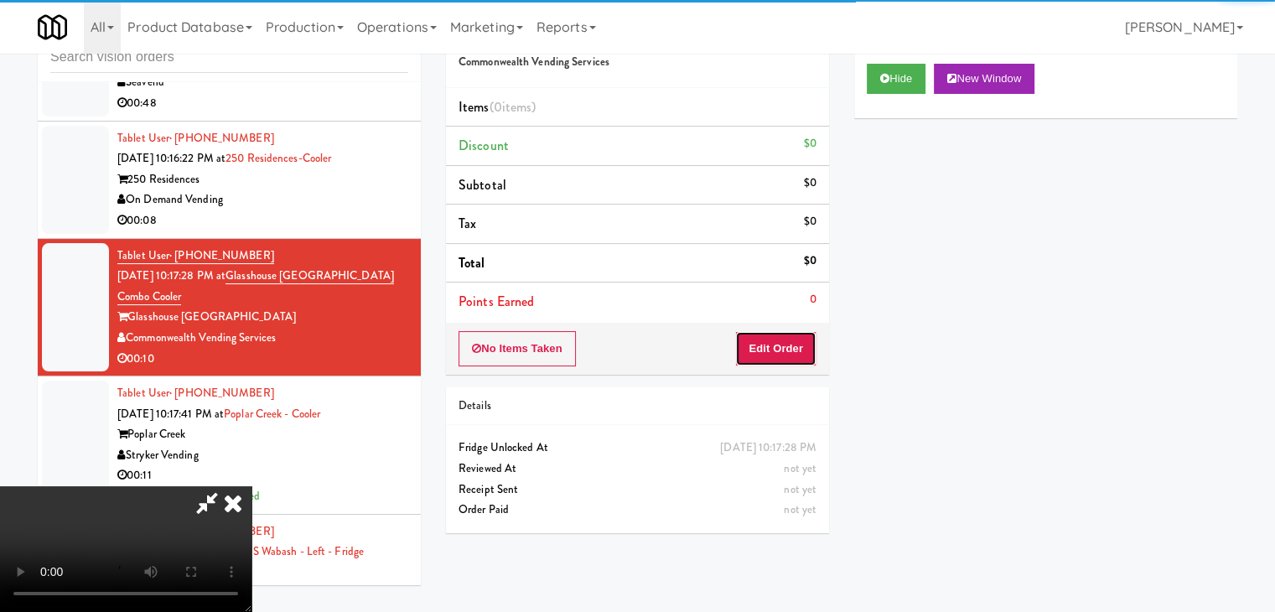
click at [778, 353] on button "Edit Order" at bounding box center [775, 348] width 81 height 35
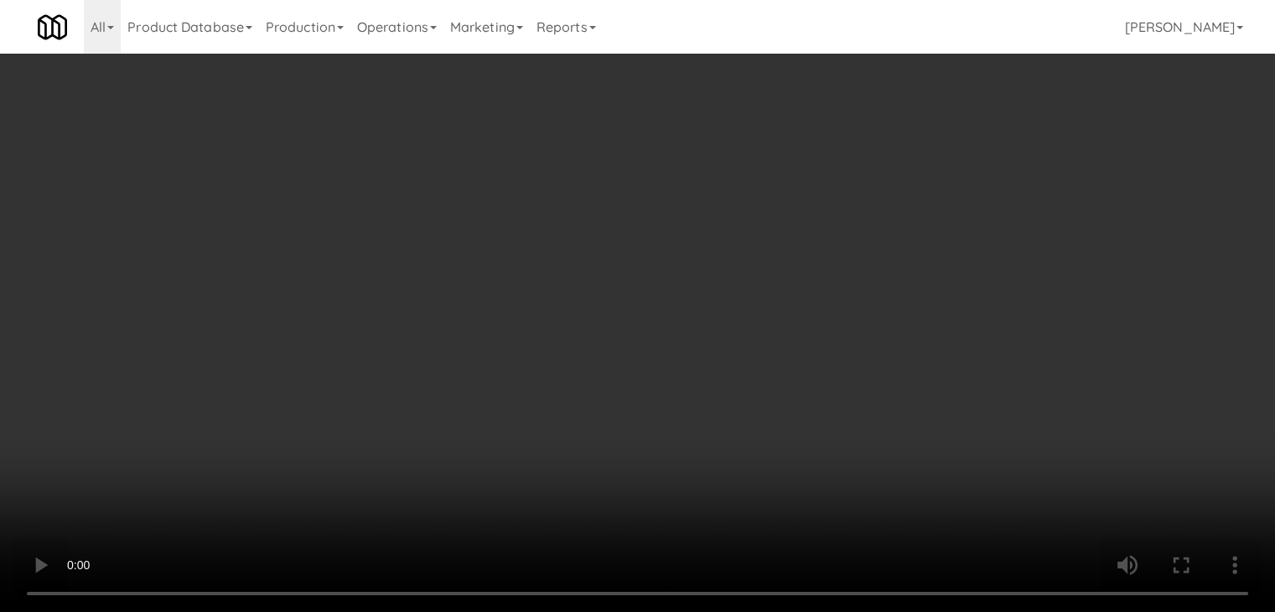
scroll to position [11352, 0]
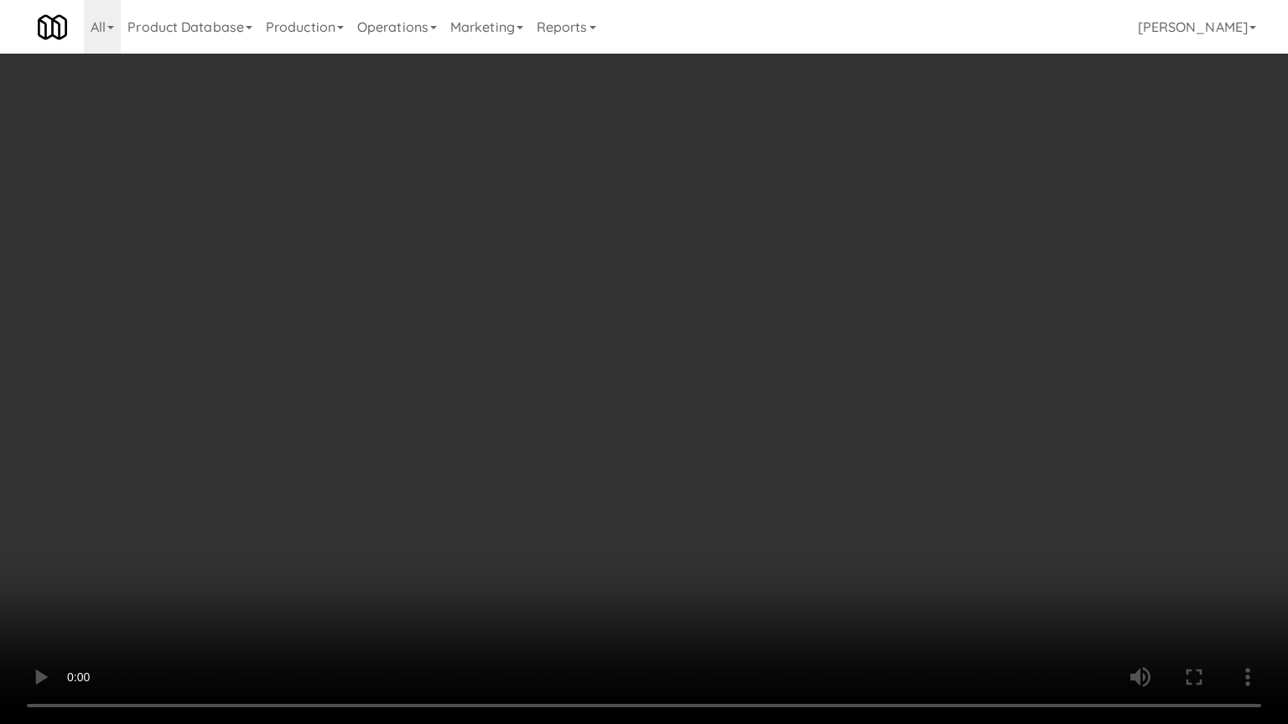
click at [681, 565] on video at bounding box center [644, 362] width 1288 height 724
click at [681, 564] on video at bounding box center [644, 362] width 1288 height 724
click at [664, 561] on video at bounding box center [644, 362] width 1288 height 724
drag, startPoint x: 664, startPoint y: 561, endPoint x: 760, endPoint y: 339, distance: 241.4
click at [664, 560] on video at bounding box center [644, 362] width 1288 height 724
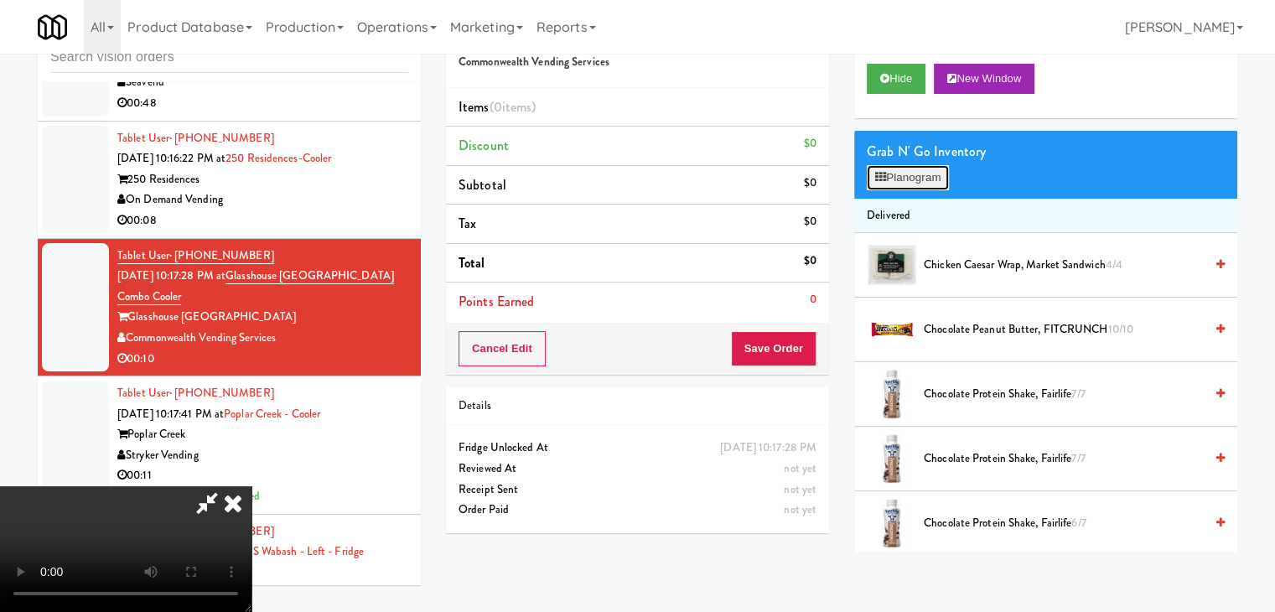
click at [931, 168] on button "Planogram" at bounding box center [908, 177] width 82 height 25
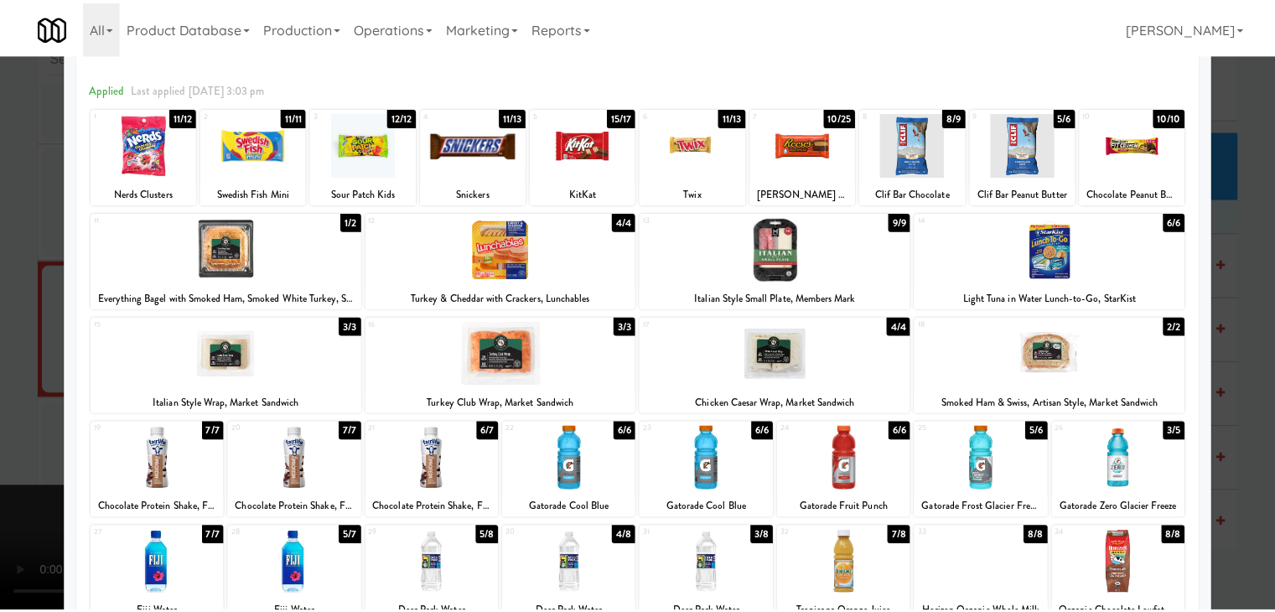
scroll to position [211, 0]
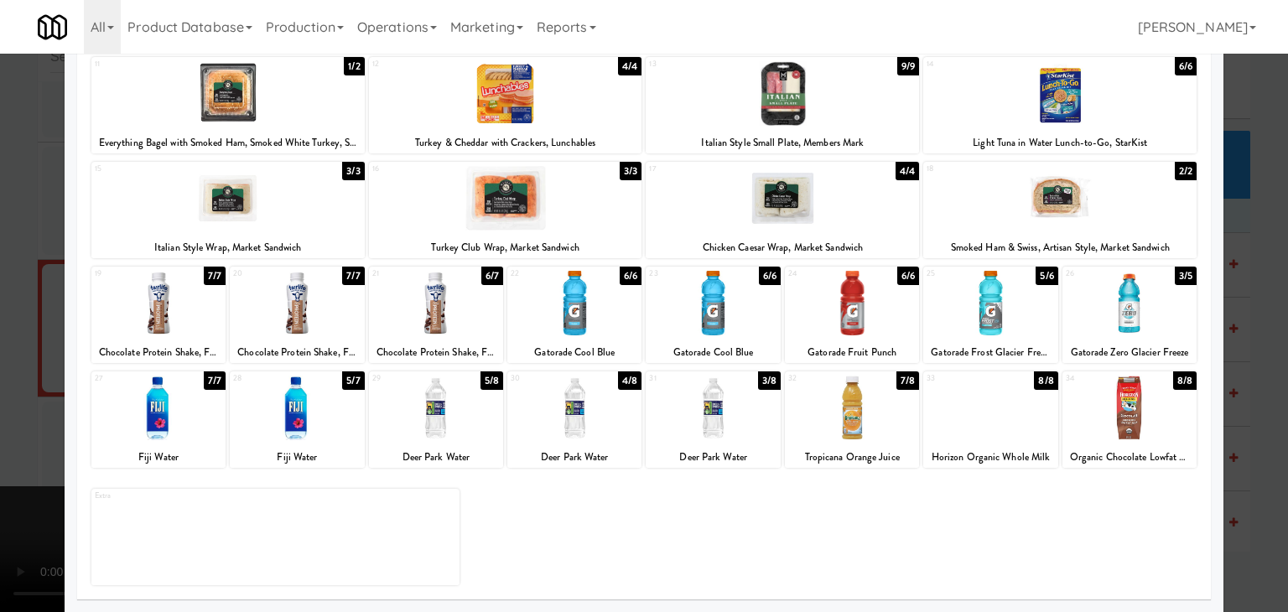
click at [711, 410] on div at bounding box center [712, 408] width 134 height 65
click at [599, 410] on div at bounding box center [574, 408] width 134 height 65
drag, startPoint x: 463, startPoint y: 406, endPoint x: 369, endPoint y: 391, distance: 95.0
click at [463, 406] on div at bounding box center [436, 408] width 134 height 65
click at [166, 342] on div "Chocolate Protein Shake, Fairlife" at bounding box center [158, 352] width 129 height 21
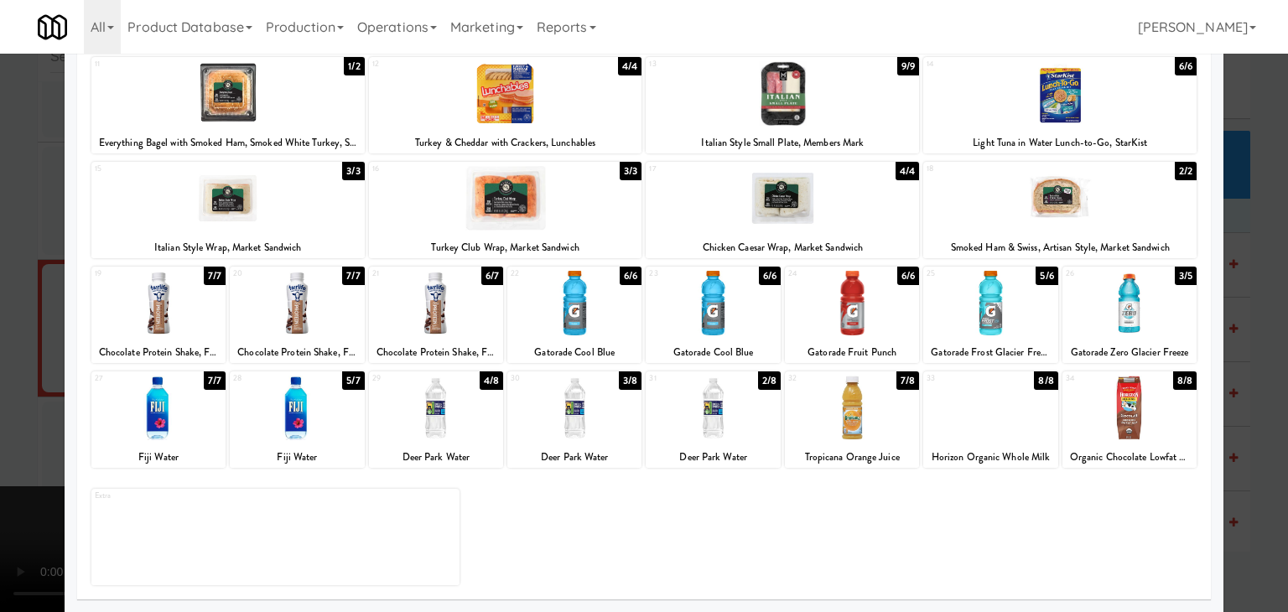
drag, startPoint x: 0, startPoint y: 307, endPoint x: 352, endPoint y: 311, distance: 352.1
click at [0, 307] on div at bounding box center [644, 306] width 1288 height 612
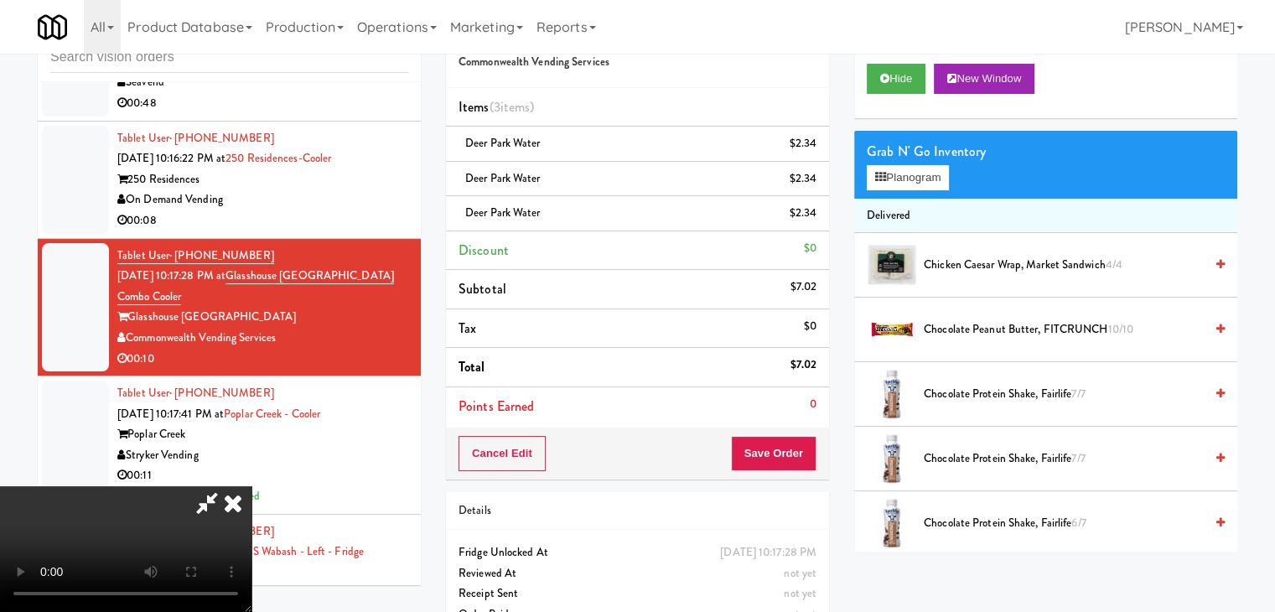
click at [251, 486] on video at bounding box center [125, 549] width 251 height 126
click at [780, 444] on button "Save Order" at bounding box center [774, 453] width 86 height 35
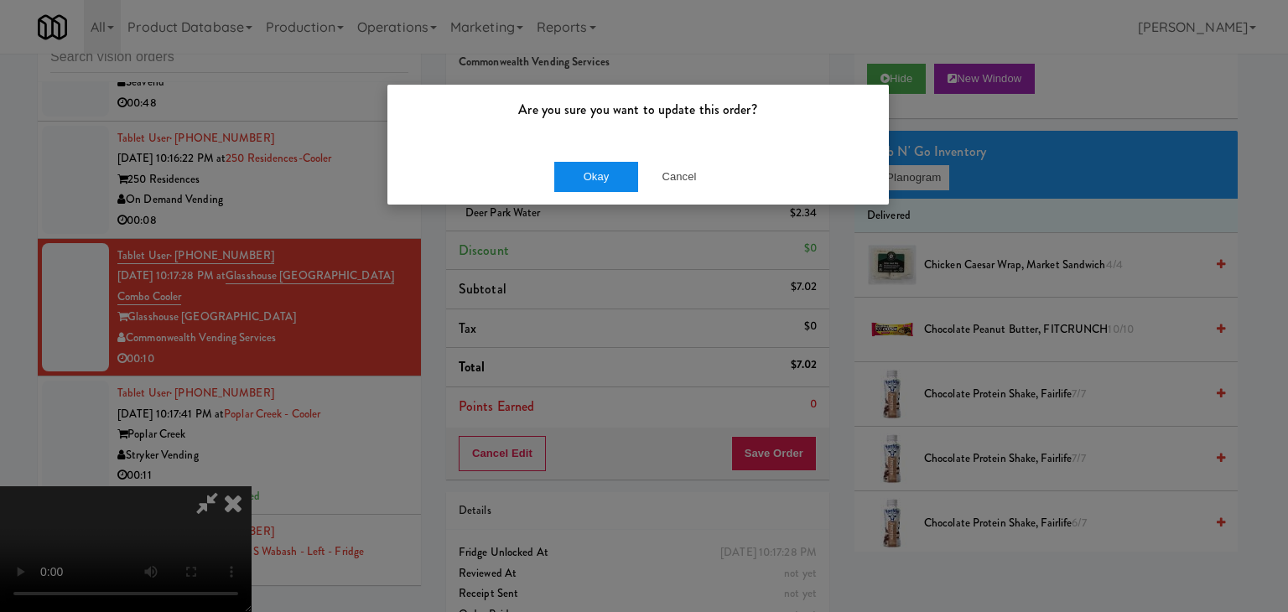
click at [606, 190] on div "Okay Cancel" at bounding box center [637, 176] width 501 height 56
click at [593, 195] on div "Okay Cancel" at bounding box center [637, 176] width 501 height 56
click at [600, 176] on button "Okay" at bounding box center [596, 177] width 84 height 30
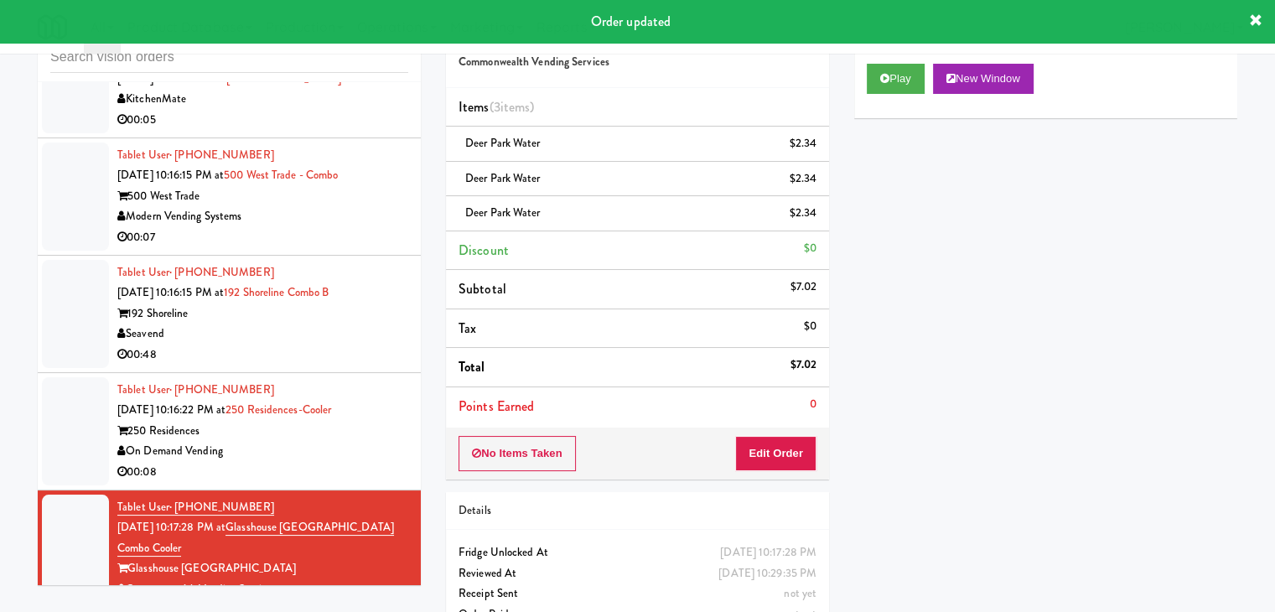
scroll to position [11122, 0]
click at [339, 441] on div "On Demand Vending" at bounding box center [262, 451] width 291 height 21
